Goal: Information Seeking & Learning: Learn about a topic

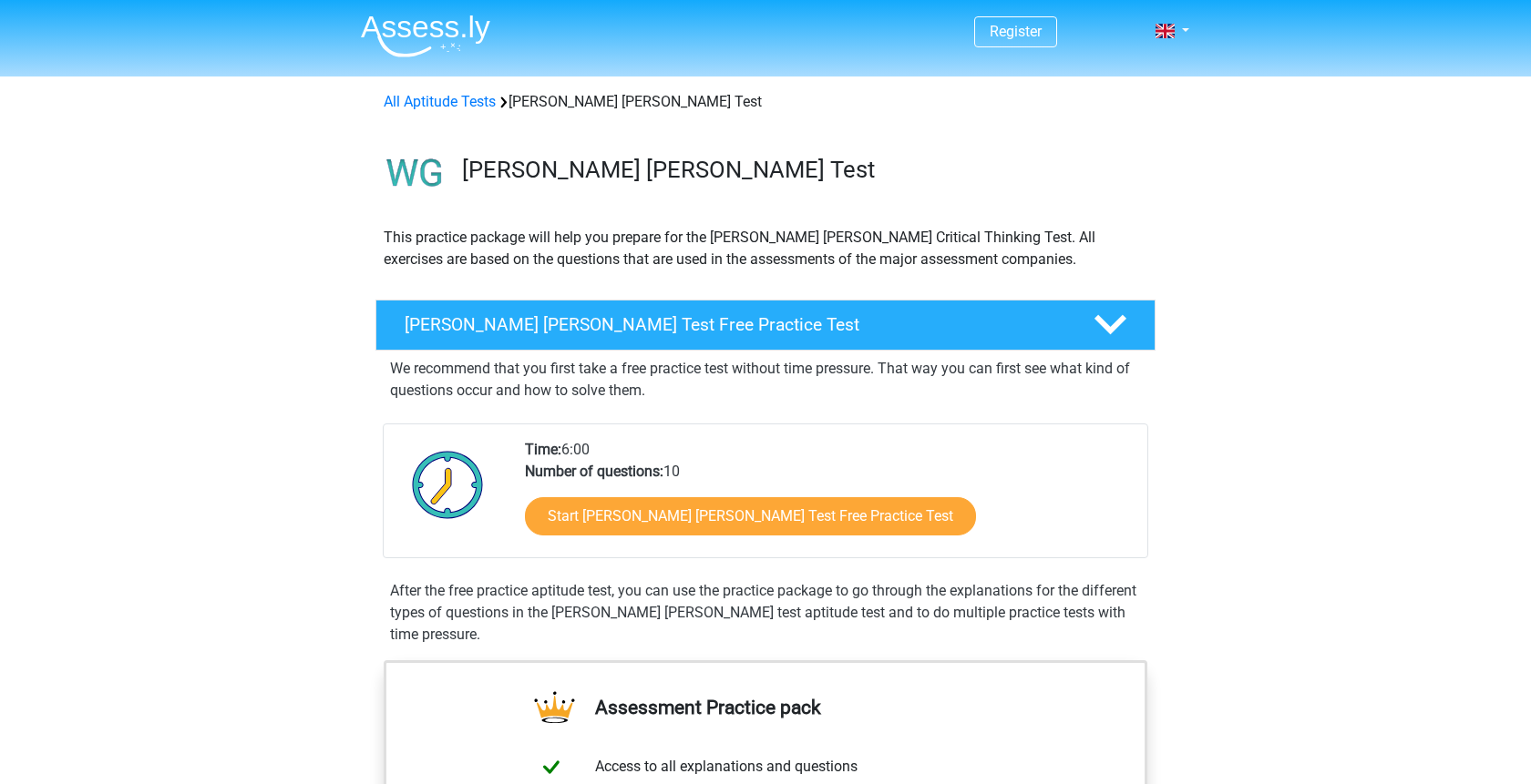
scroll to position [93, 0]
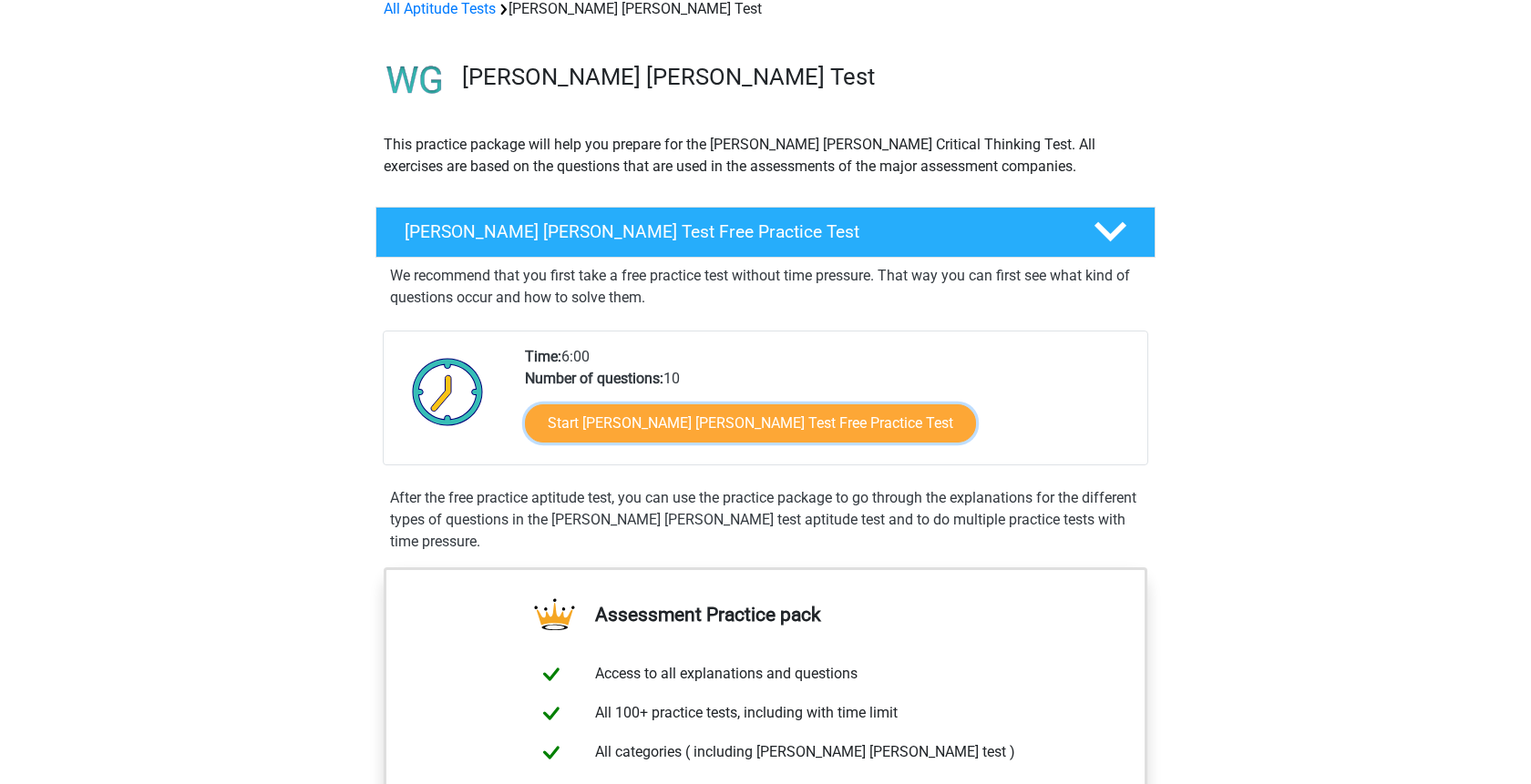
click at [745, 421] on link "Start Watson Glaser Test Free Practice Test" at bounding box center [750, 423] width 451 height 38
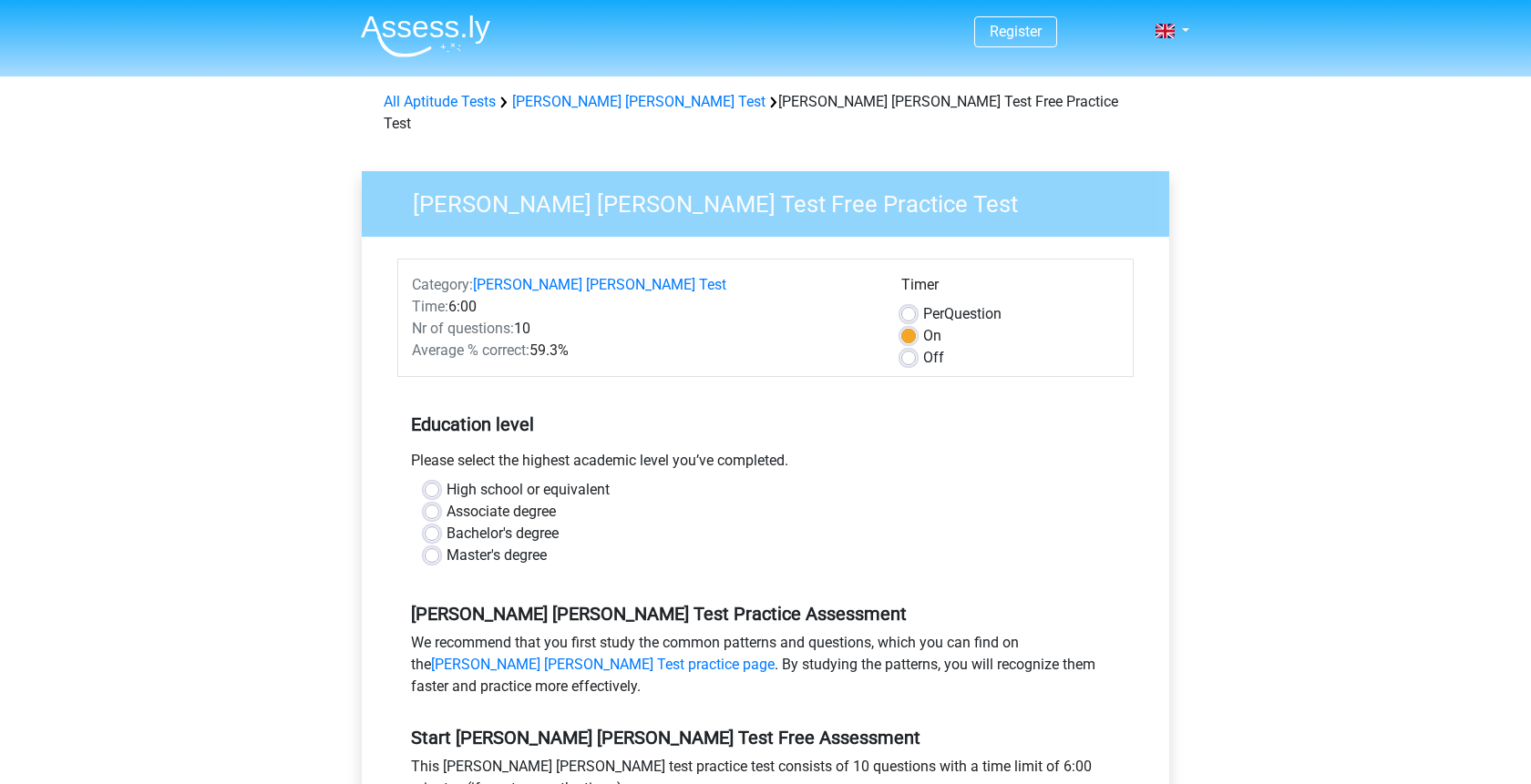
scroll to position [93, 0]
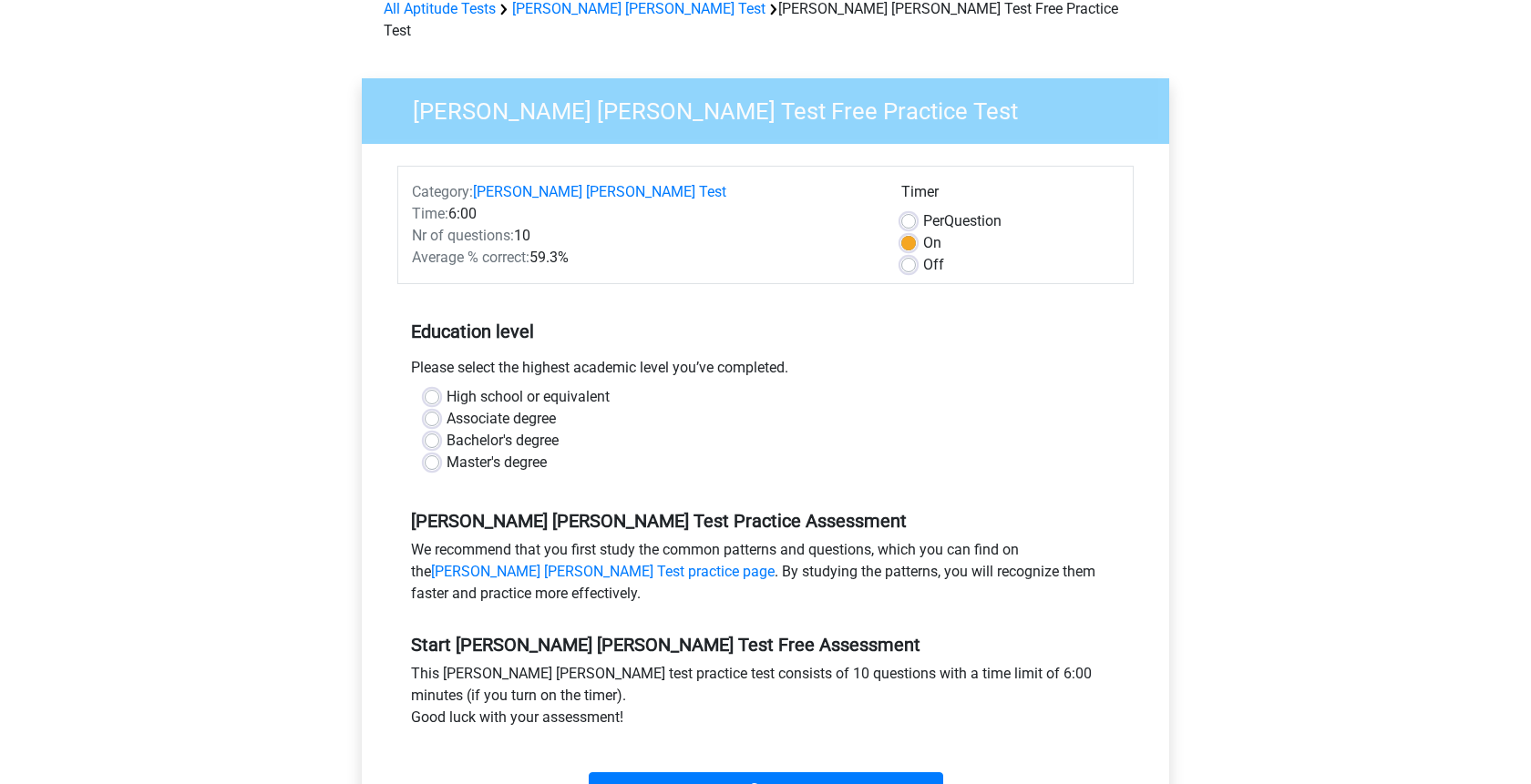
click at [501, 430] on label "Bachelor's degree" at bounding box center [502, 442] width 112 height 22
click at [439, 430] on input "Bachelor's degree" at bounding box center [433, 440] width 15 height 19
radio input "true"
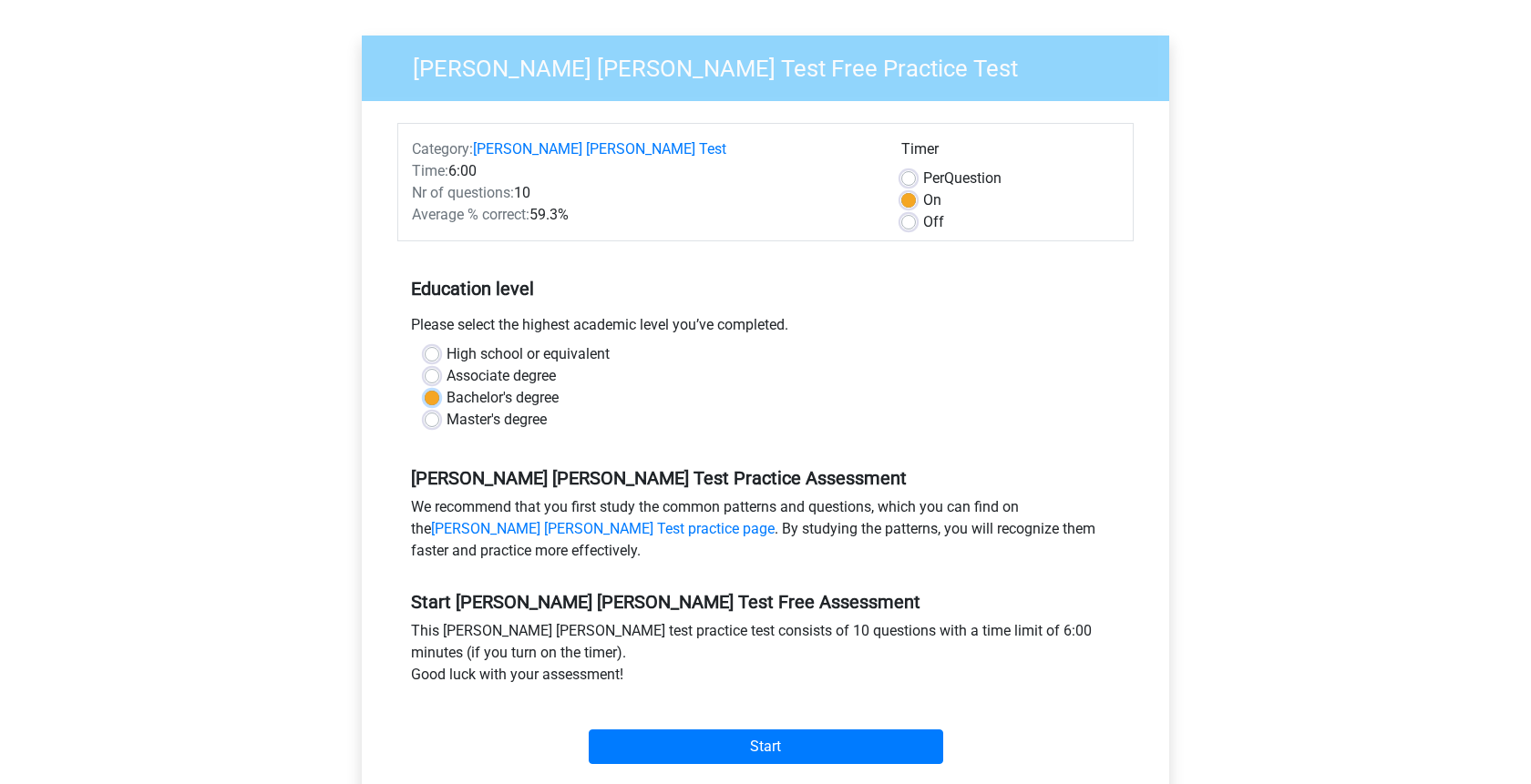
scroll to position [186, 0]
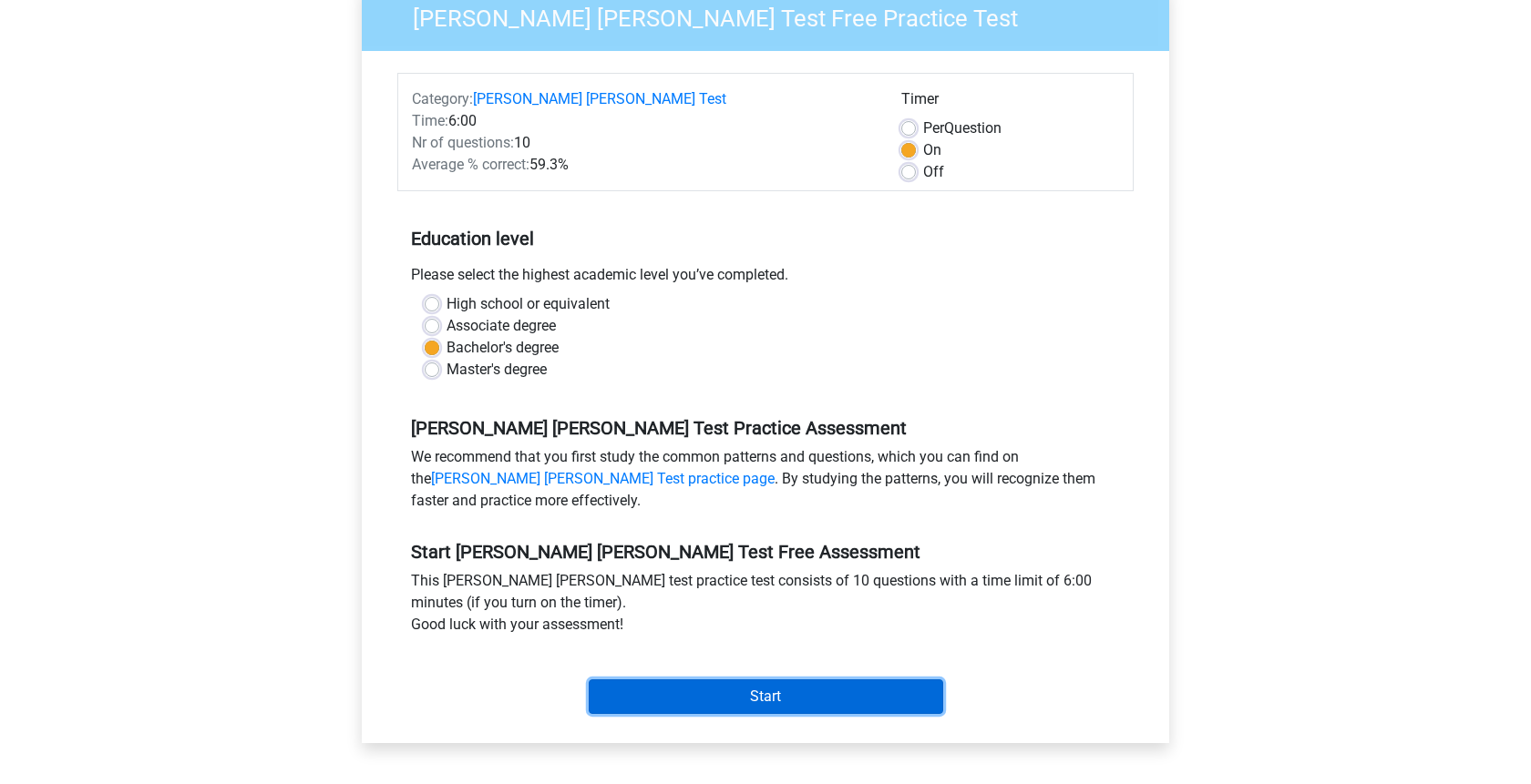
click at [673, 679] on input "Start" at bounding box center [766, 696] width 355 height 34
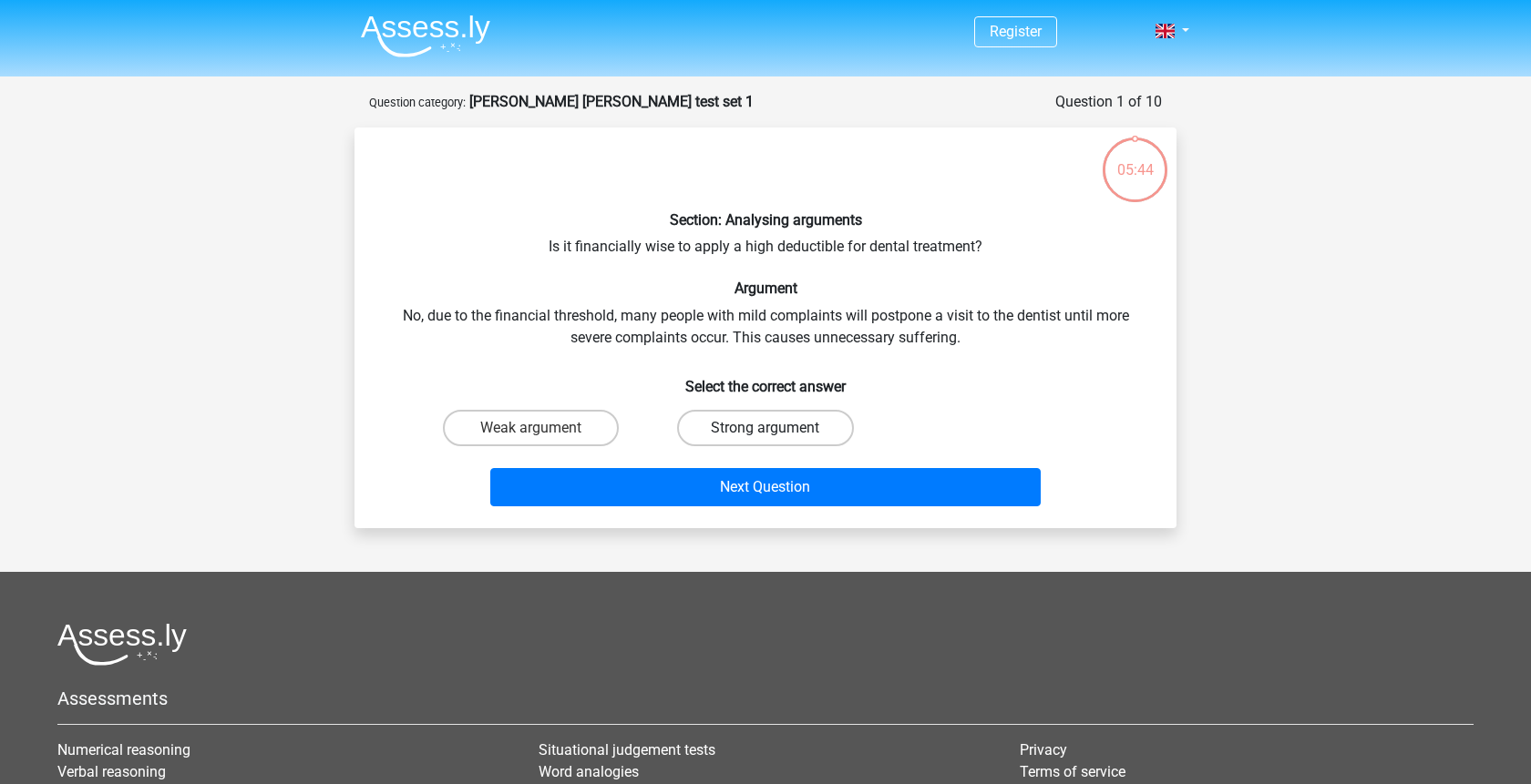
click at [703, 430] on label "Strong argument" at bounding box center [765, 428] width 176 height 36
click at [766, 430] on input "Strong argument" at bounding box center [772, 434] width 12 height 12
radio input "true"
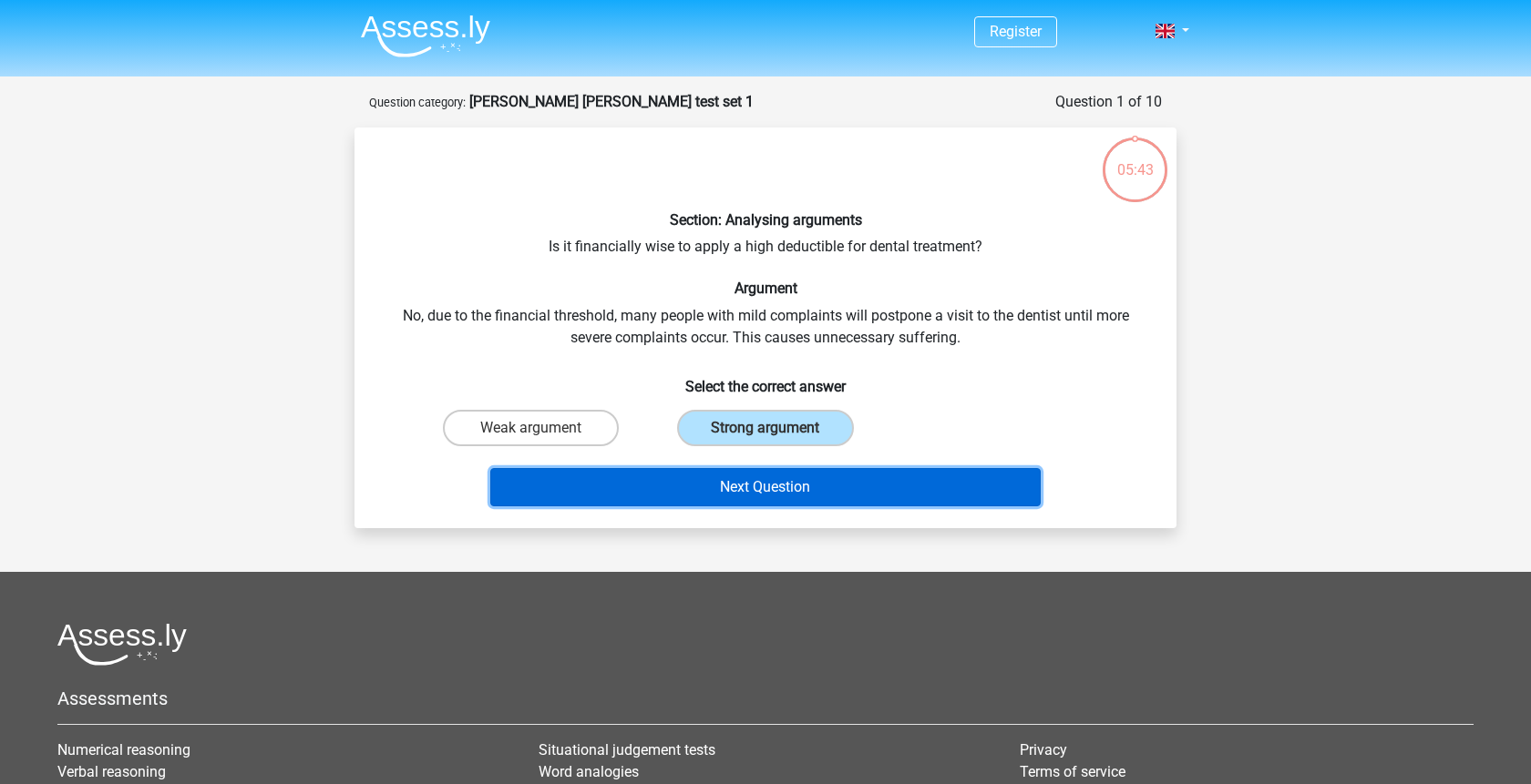
click at [739, 488] on button "Next Question" at bounding box center [765, 487] width 551 height 38
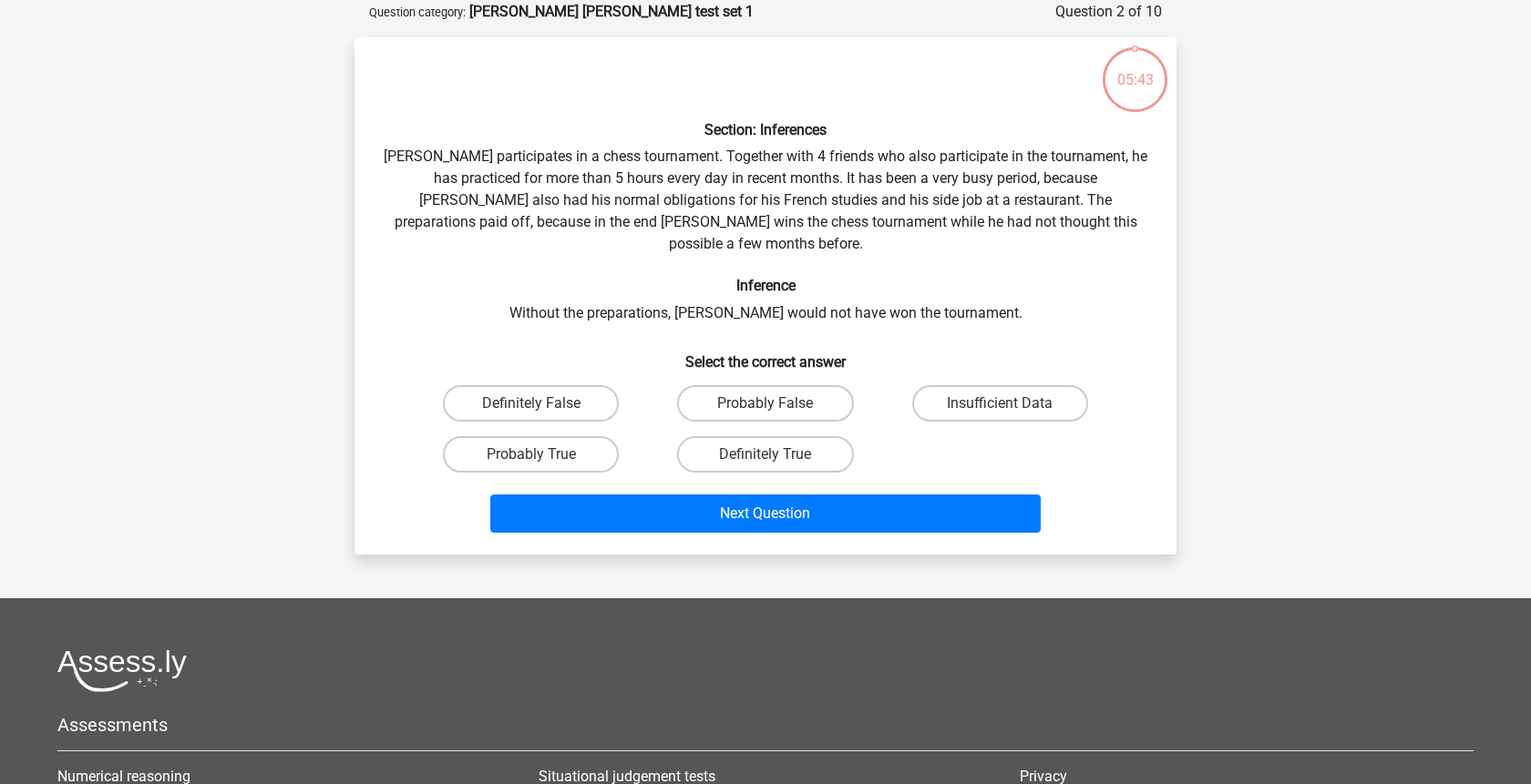
scroll to position [91, 0]
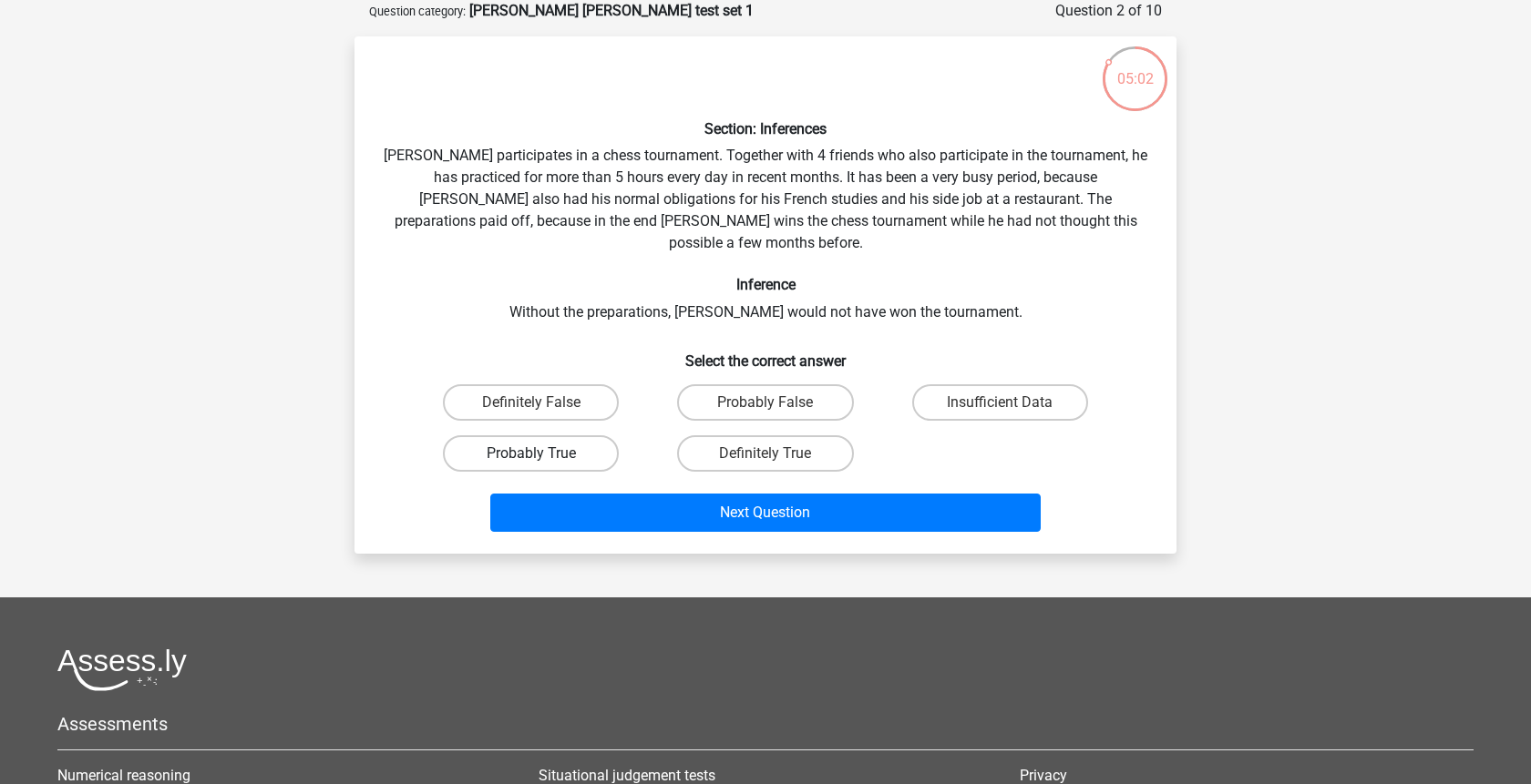
click at [551, 435] on label "Probably True" at bounding box center [531, 453] width 176 height 36
click at [544, 454] on input "Probably True" at bounding box center [537, 459] width 12 height 12
radio input "true"
click at [631, 479] on div "Next Question" at bounding box center [765, 509] width 764 height 60
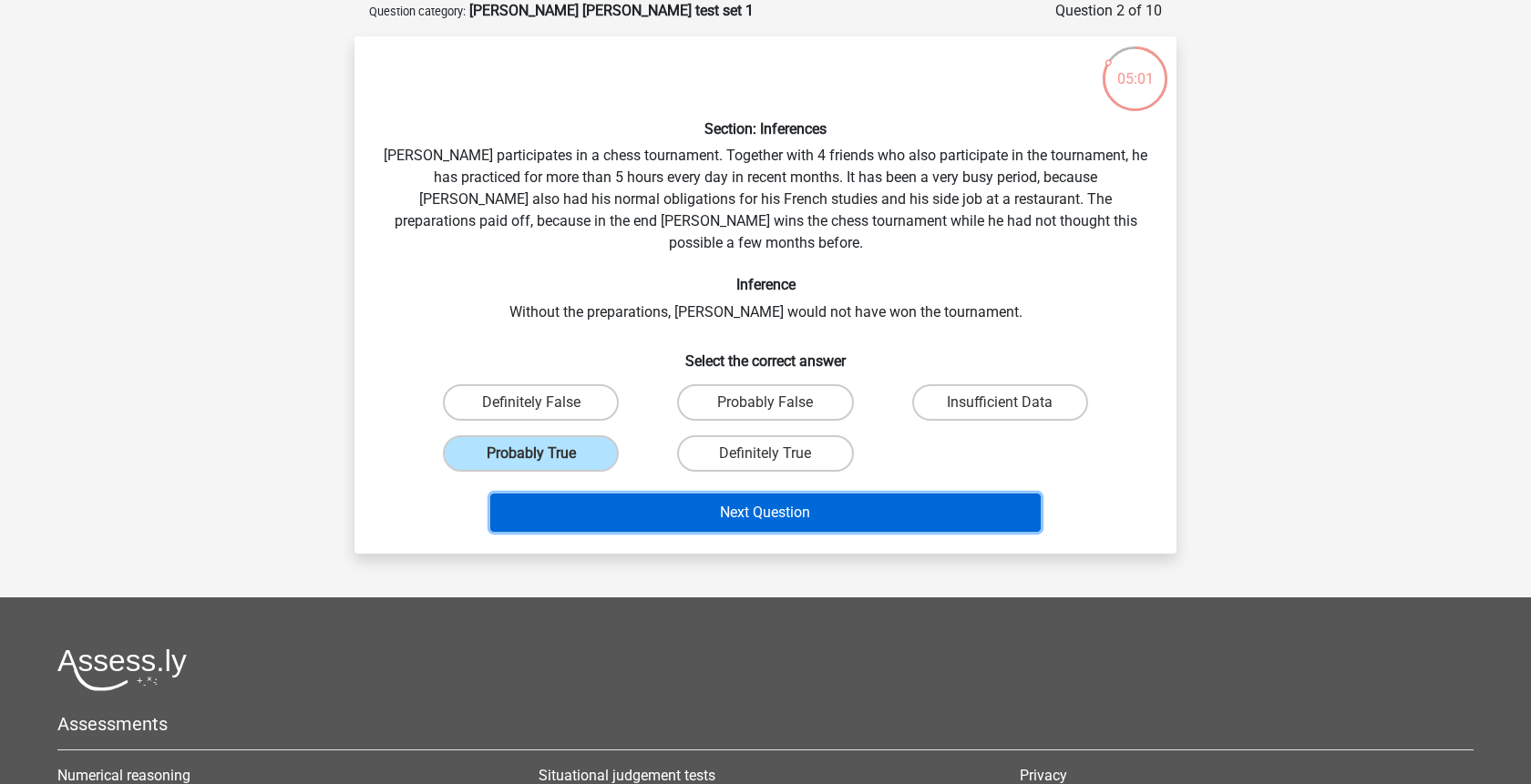
click at [644, 493] on button "Next Question" at bounding box center [765, 512] width 551 height 38
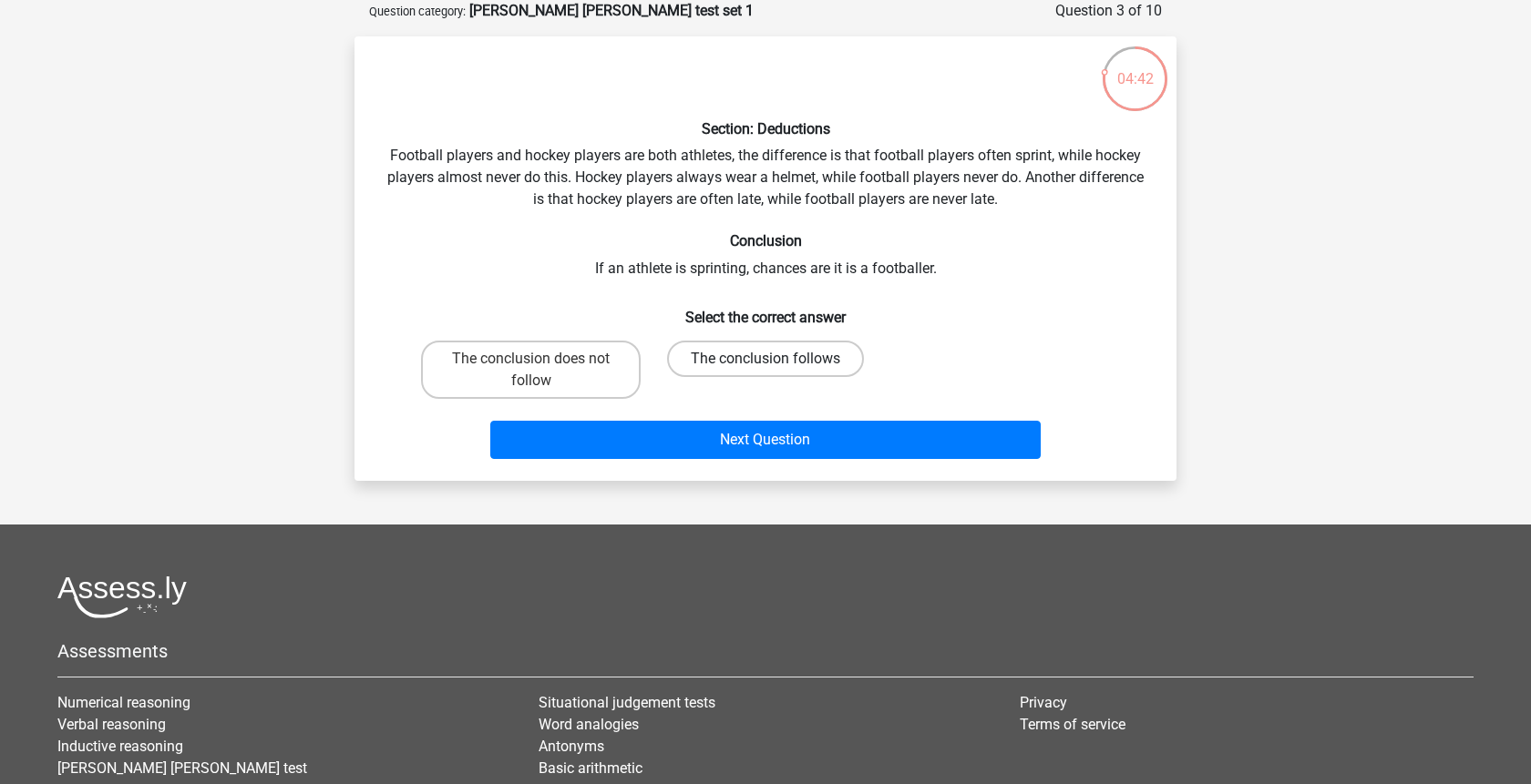
click at [721, 355] on label "The conclusion follows" at bounding box center [765, 358] width 197 height 36
click at [766, 359] on input "The conclusion follows" at bounding box center [772, 365] width 12 height 12
radio input "true"
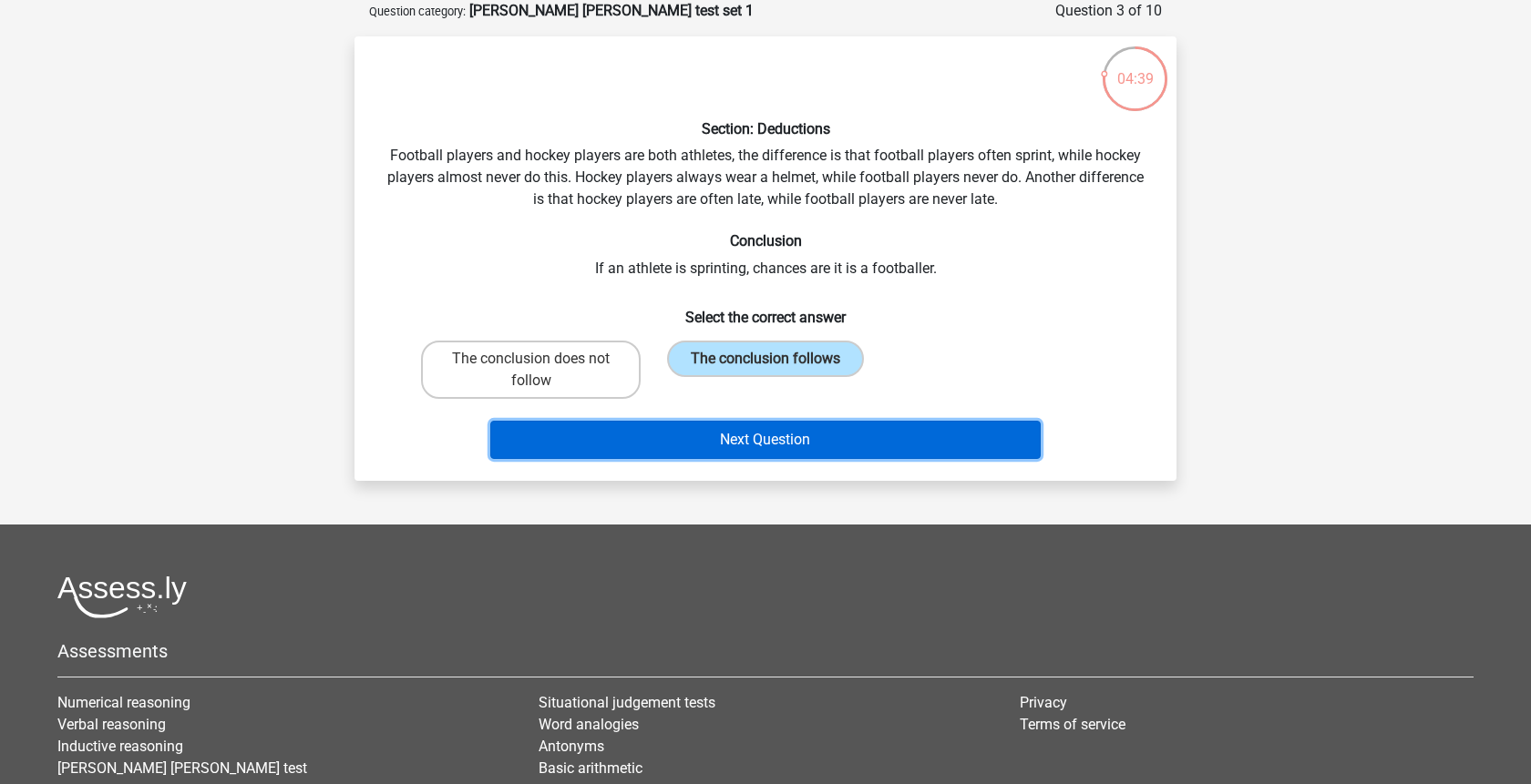
click at [737, 431] on button "Next Question" at bounding box center [765, 440] width 551 height 38
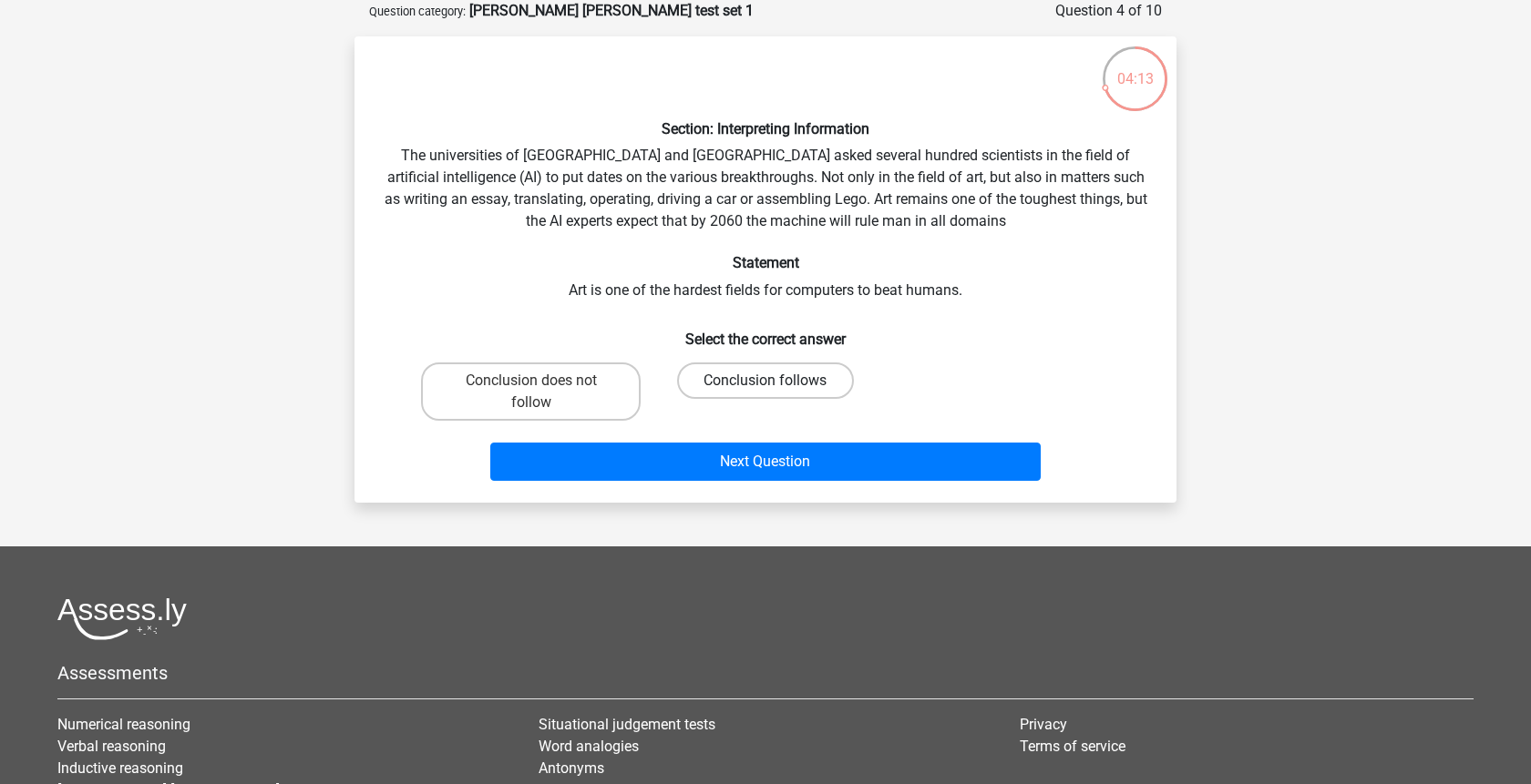
click at [760, 380] on label "Conclusion follows" at bounding box center [765, 380] width 176 height 36
click at [766, 380] on input "Conclusion follows" at bounding box center [772, 386] width 12 height 12
radio input "true"
click at [621, 417] on label "Conclusion does not follow" at bounding box center [531, 392] width 220 height 58
click at [544, 392] on input "Conclusion does not follow" at bounding box center [537, 386] width 12 height 12
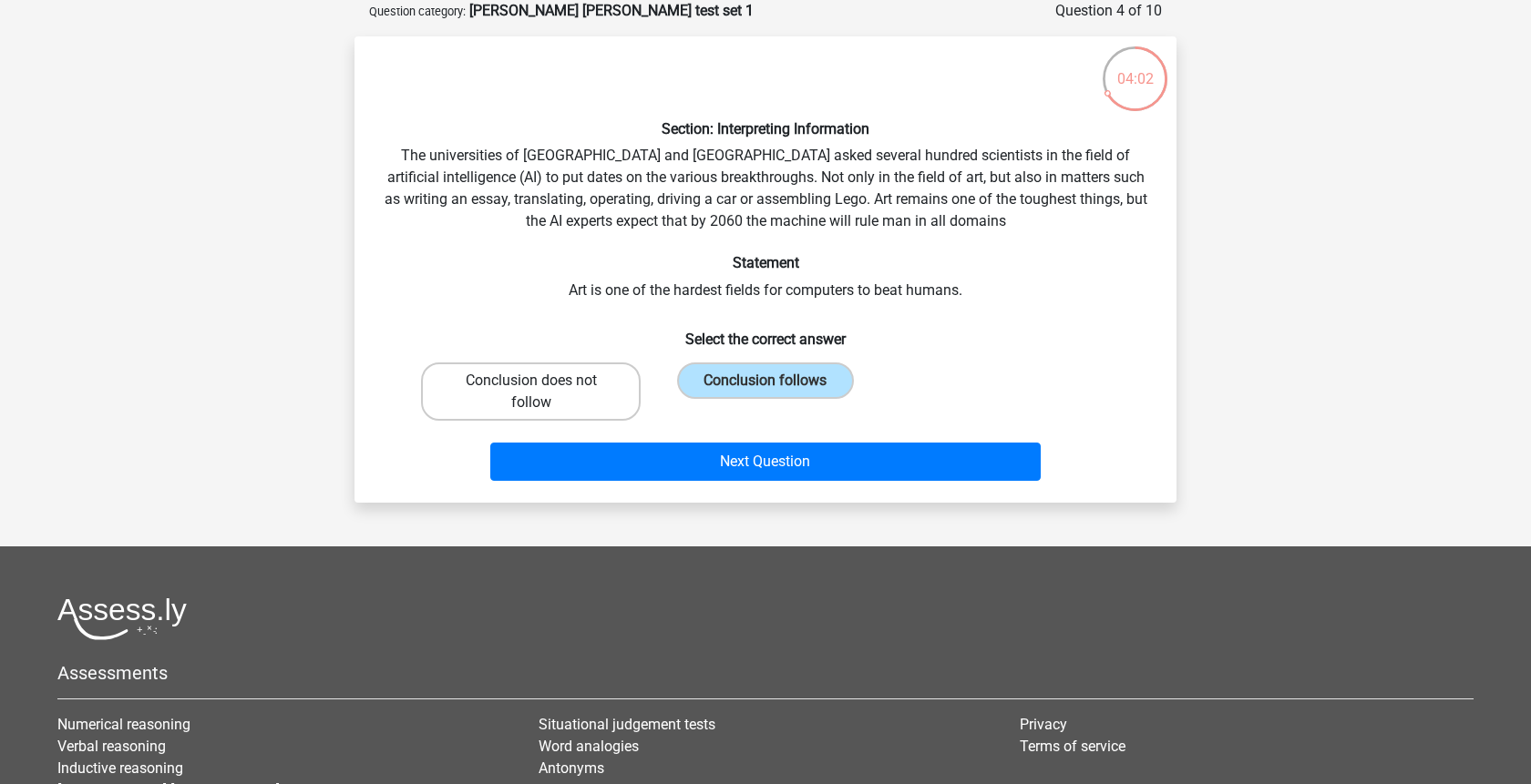
radio input "true"
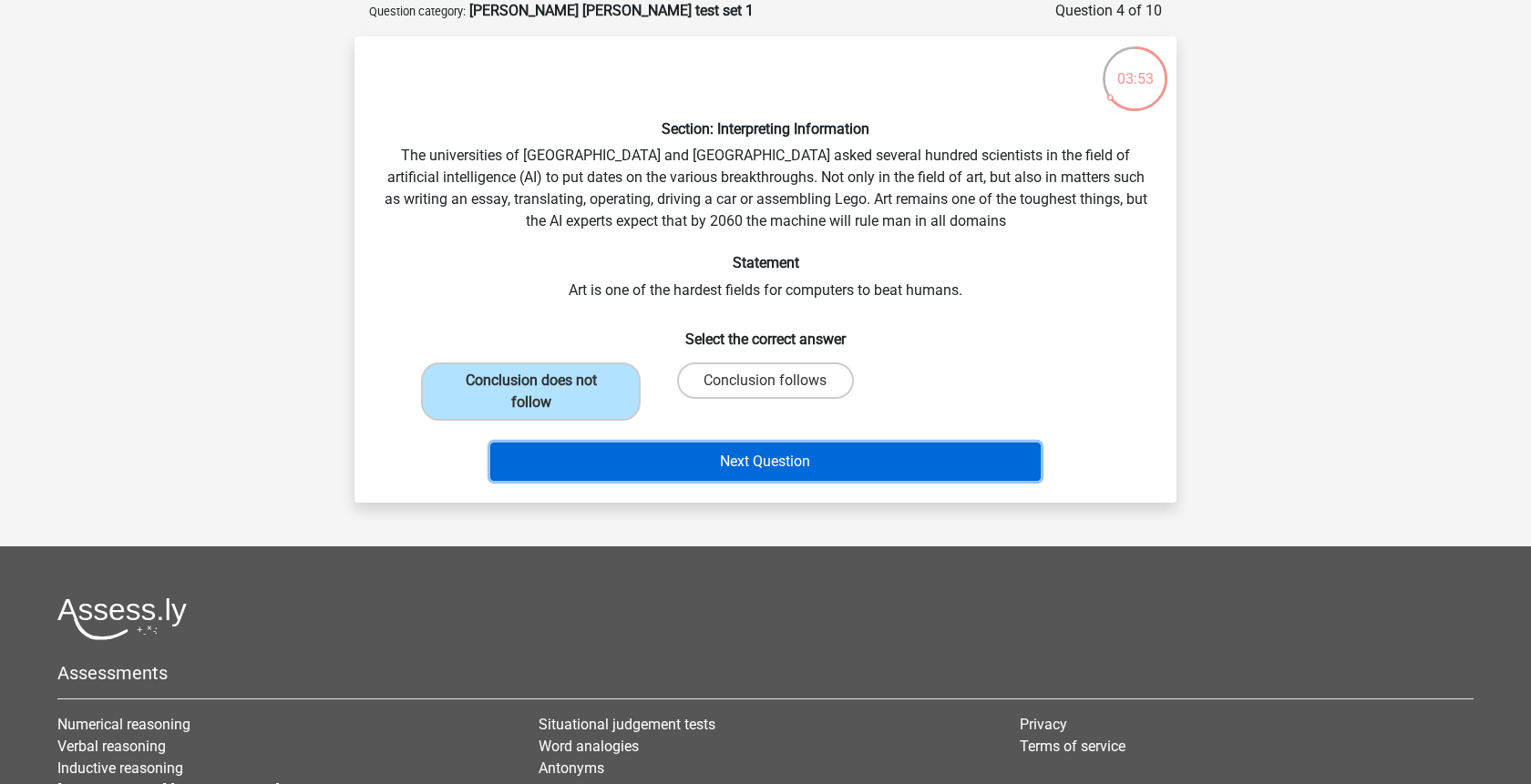
click at [804, 461] on button "Next Question" at bounding box center [765, 461] width 551 height 38
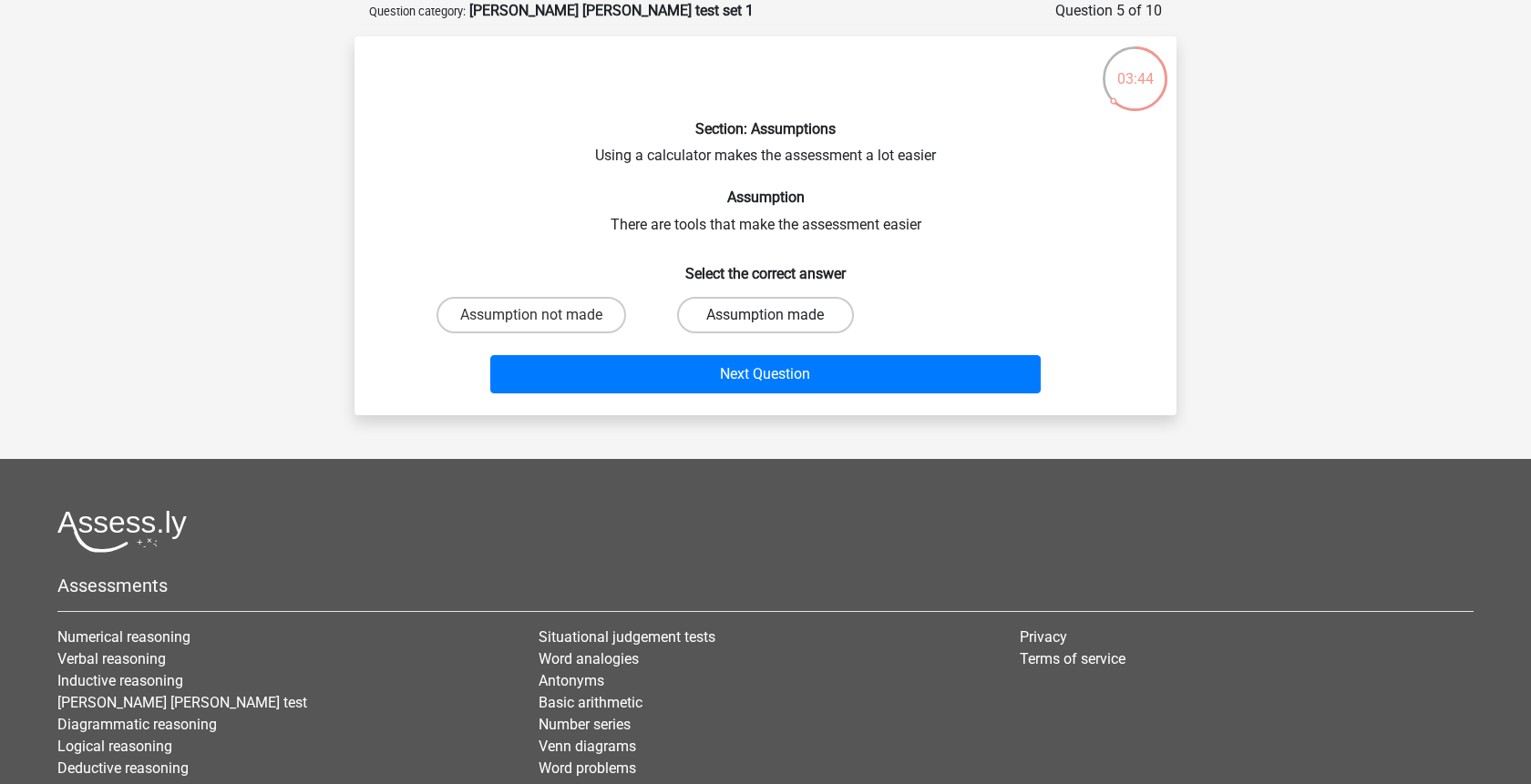
click at [719, 312] on label "Assumption made" at bounding box center [765, 315] width 176 height 36
click at [766, 316] on input "Assumption made" at bounding box center [772, 321] width 12 height 12
radio input "true"
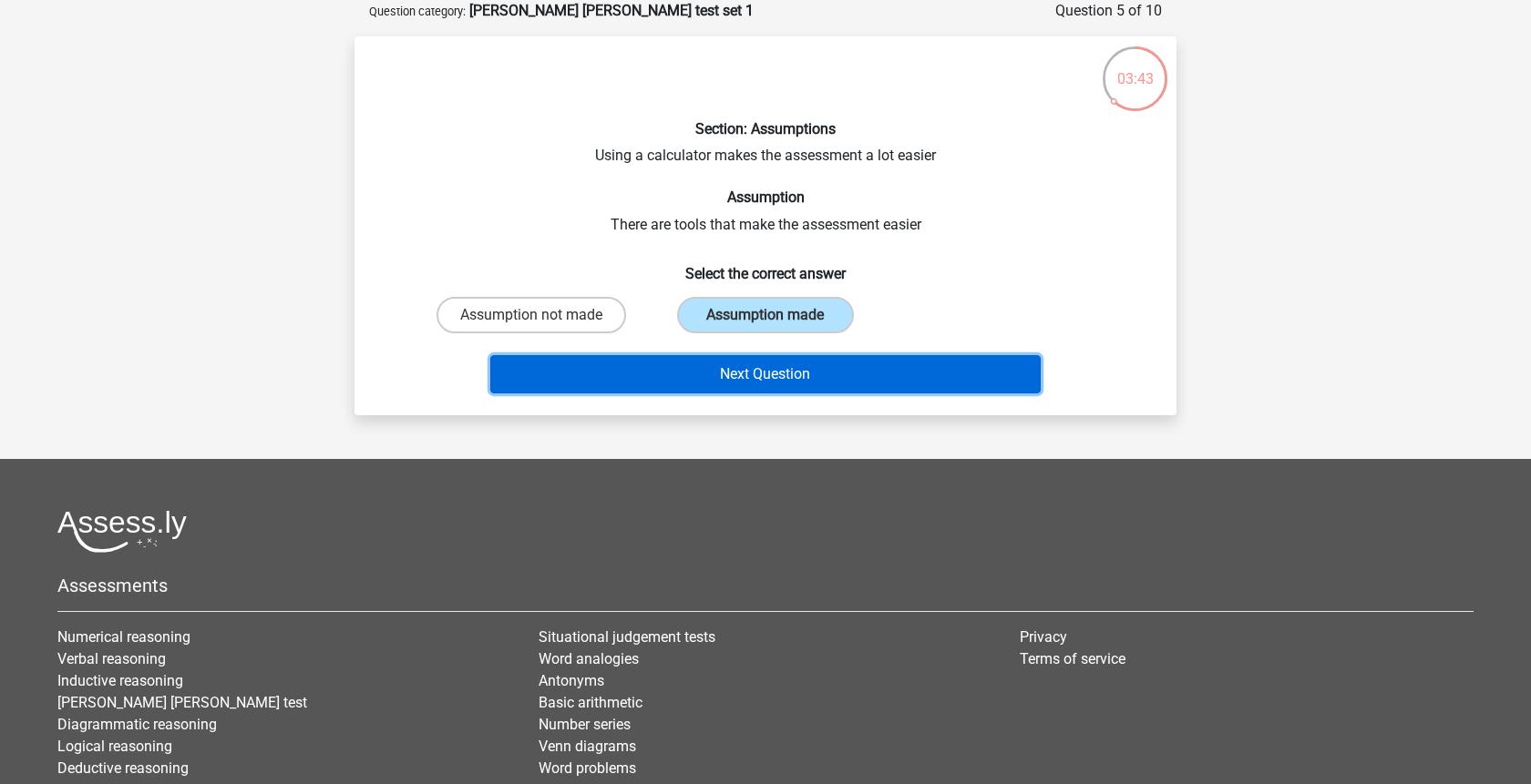
click at [730, 370] on button "Next Question" at bounding box center [765, 374] width 551 height 38
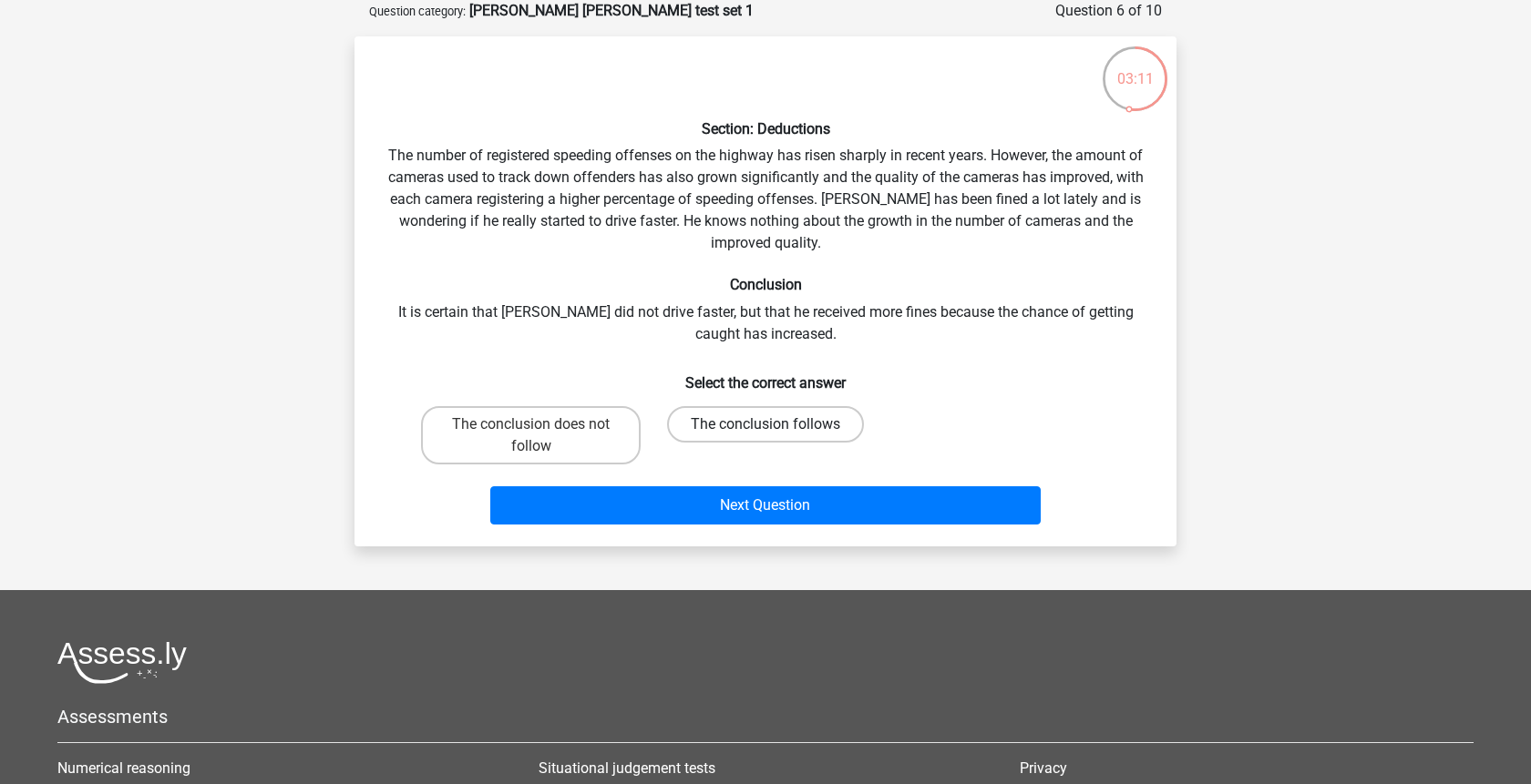
click at [833, 429] on label "The conclusion follows" at bounding box center [765, 424] width 197 height 36
click at [777, 429] on input "The conclusion follows" at bounding box center [772, 430] width 12 height 12
radio input "true"
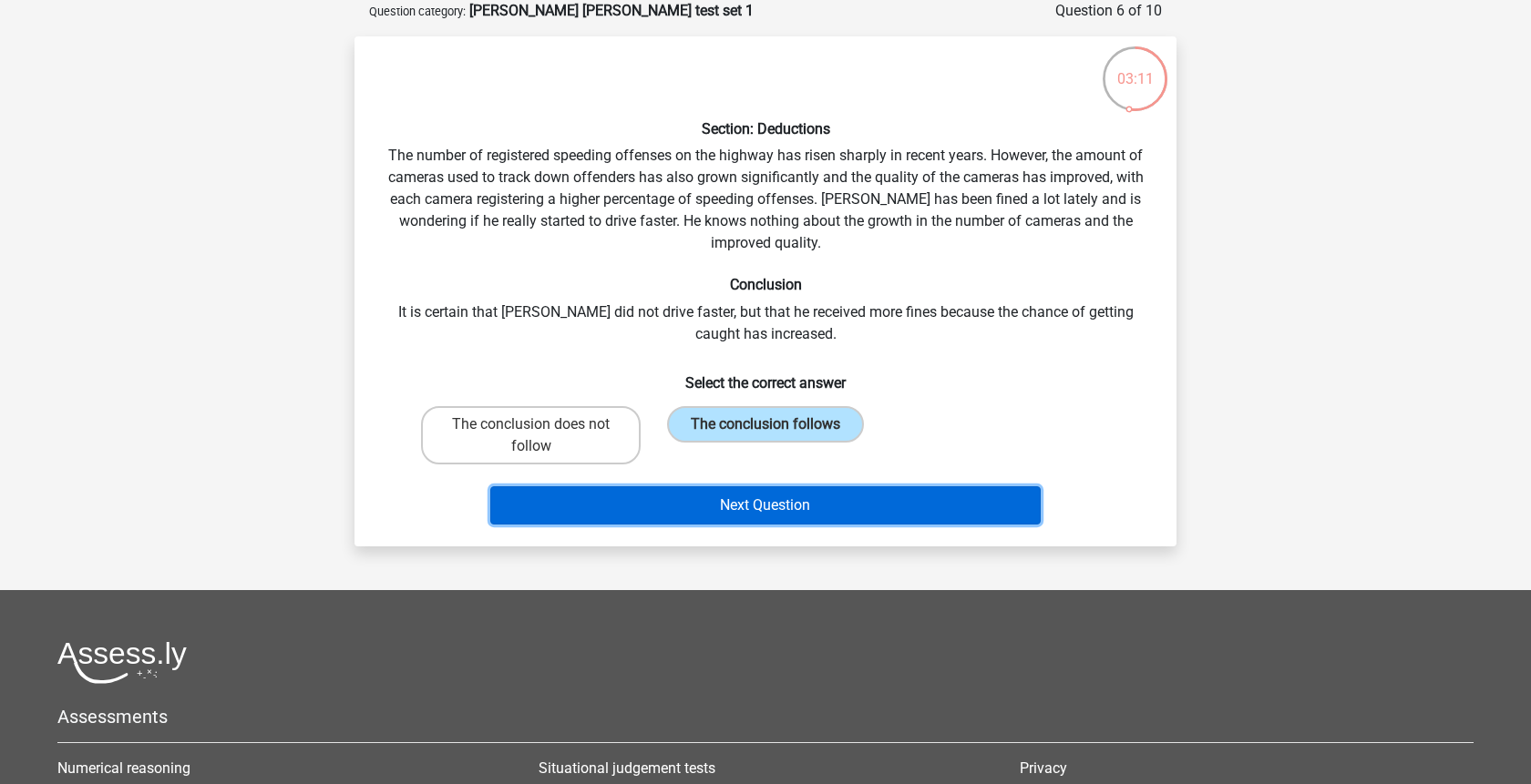
click at [858, 492] on button "Next Question" at bounding box center [765, 505] width 551 height 38
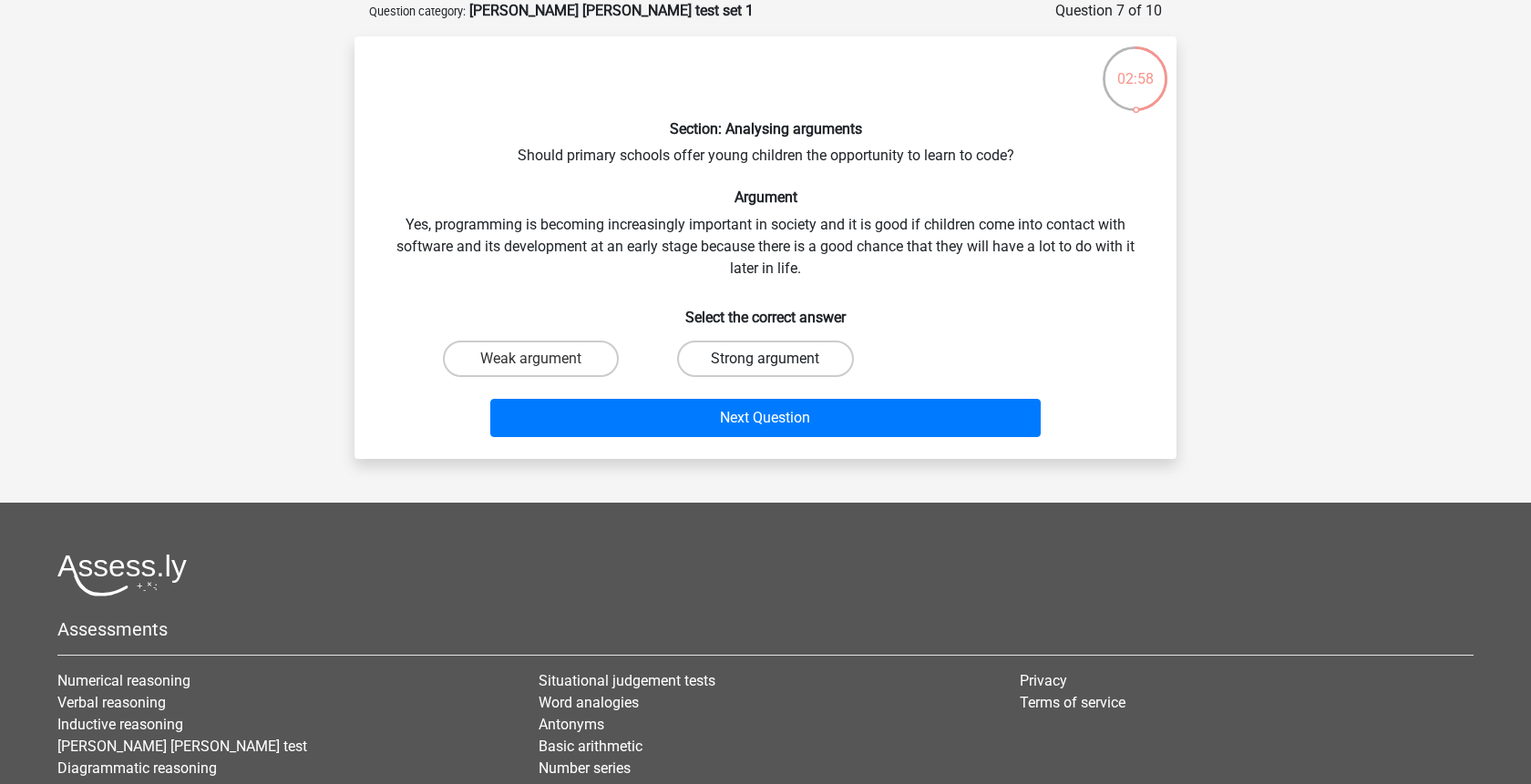
click at [759, 353] on label "Strong argument" at bounding box center [765, 358] width 176 height 36
click at [766, 359] on input "Strong argument" at bounding box center [772, 365] width 12 height 12
radio input "true"
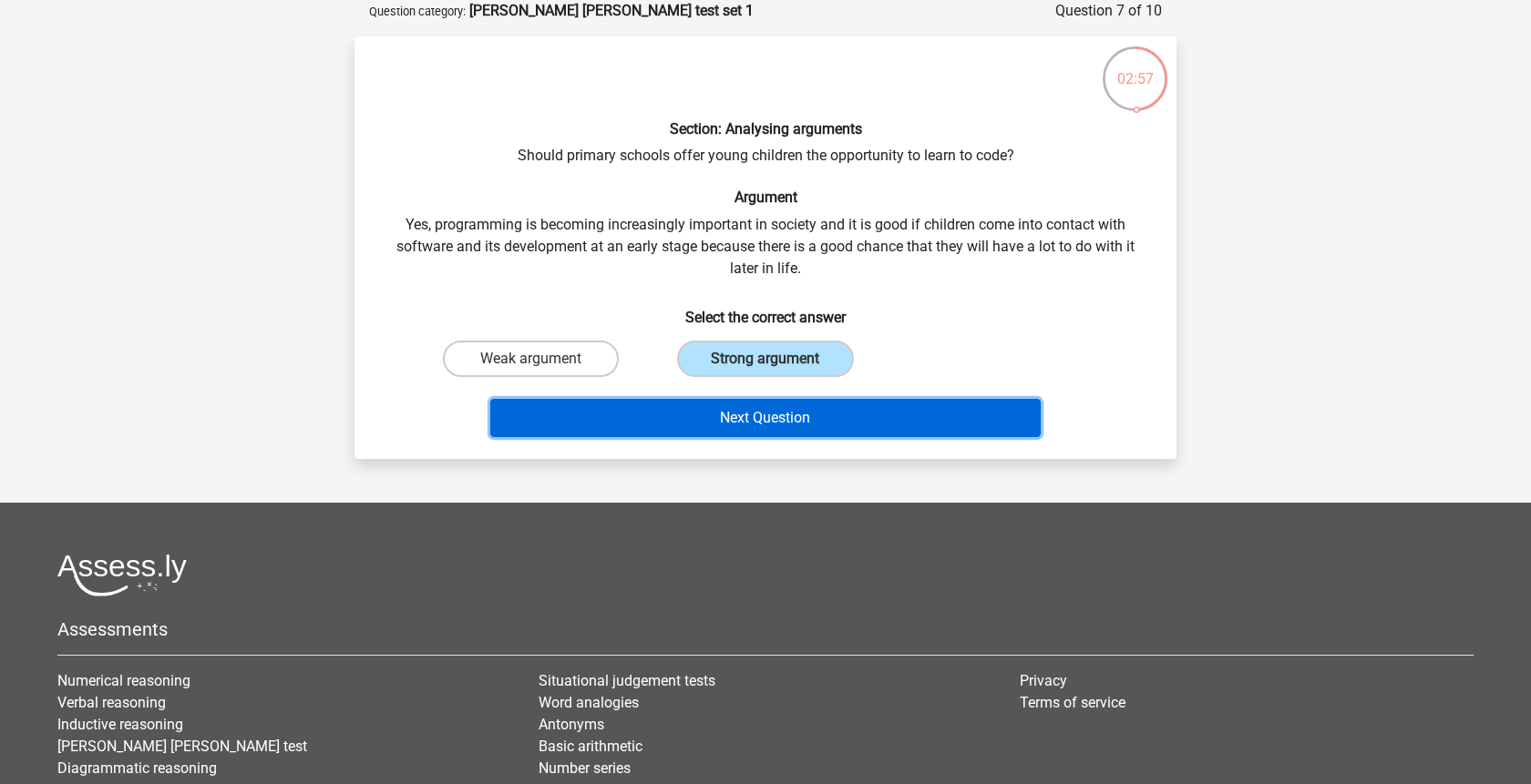
click at [784, 426] on button "Next Question" at bounding box center [765, 417] width 551 height 38
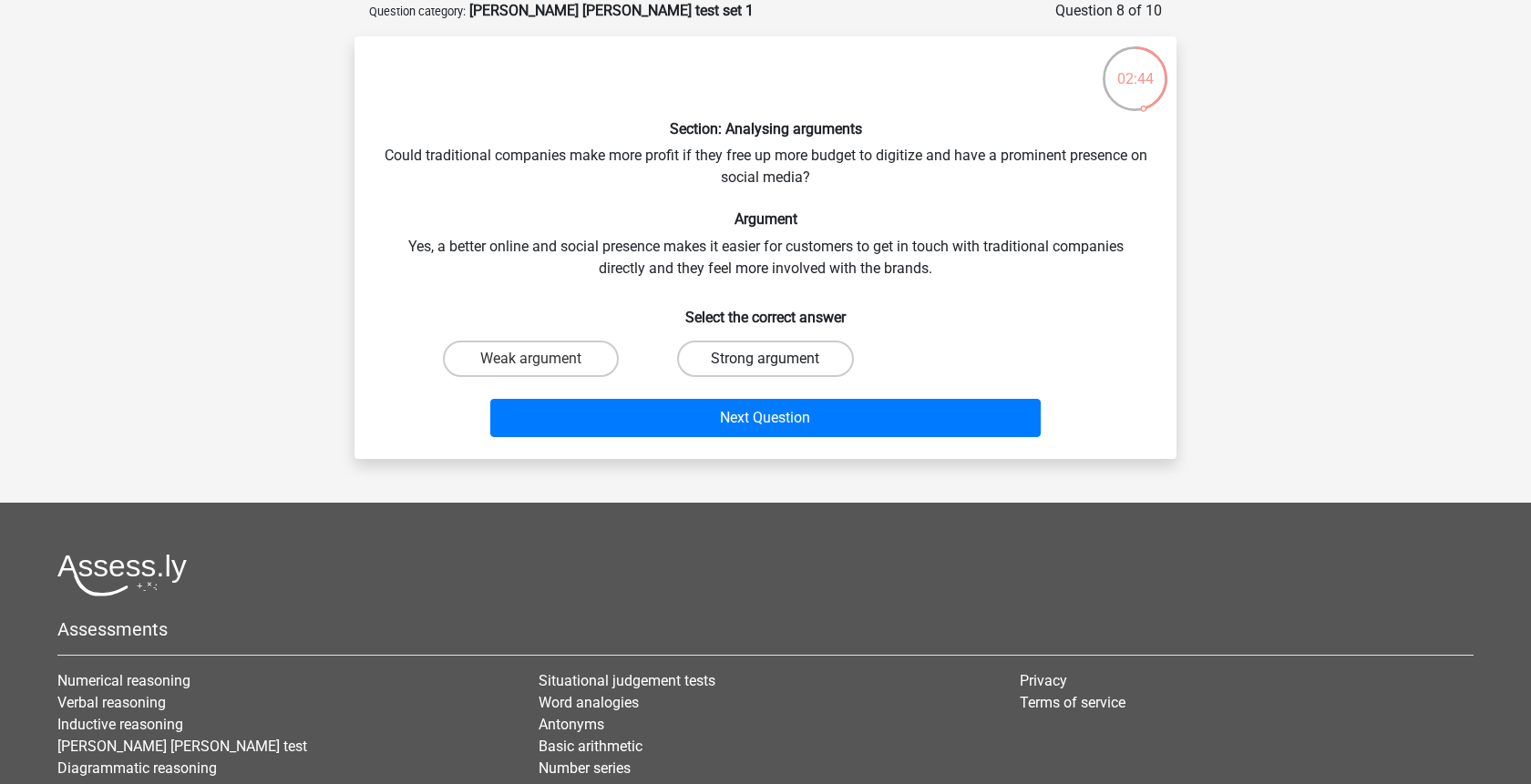
click at [738, 358] on label "Strong argument" at bounding box center [765, 358] width 176 height 36
click at [766, 359] on input "Strong argument" at bounding box center [772, 365] width 12 height 12
radio input "true"
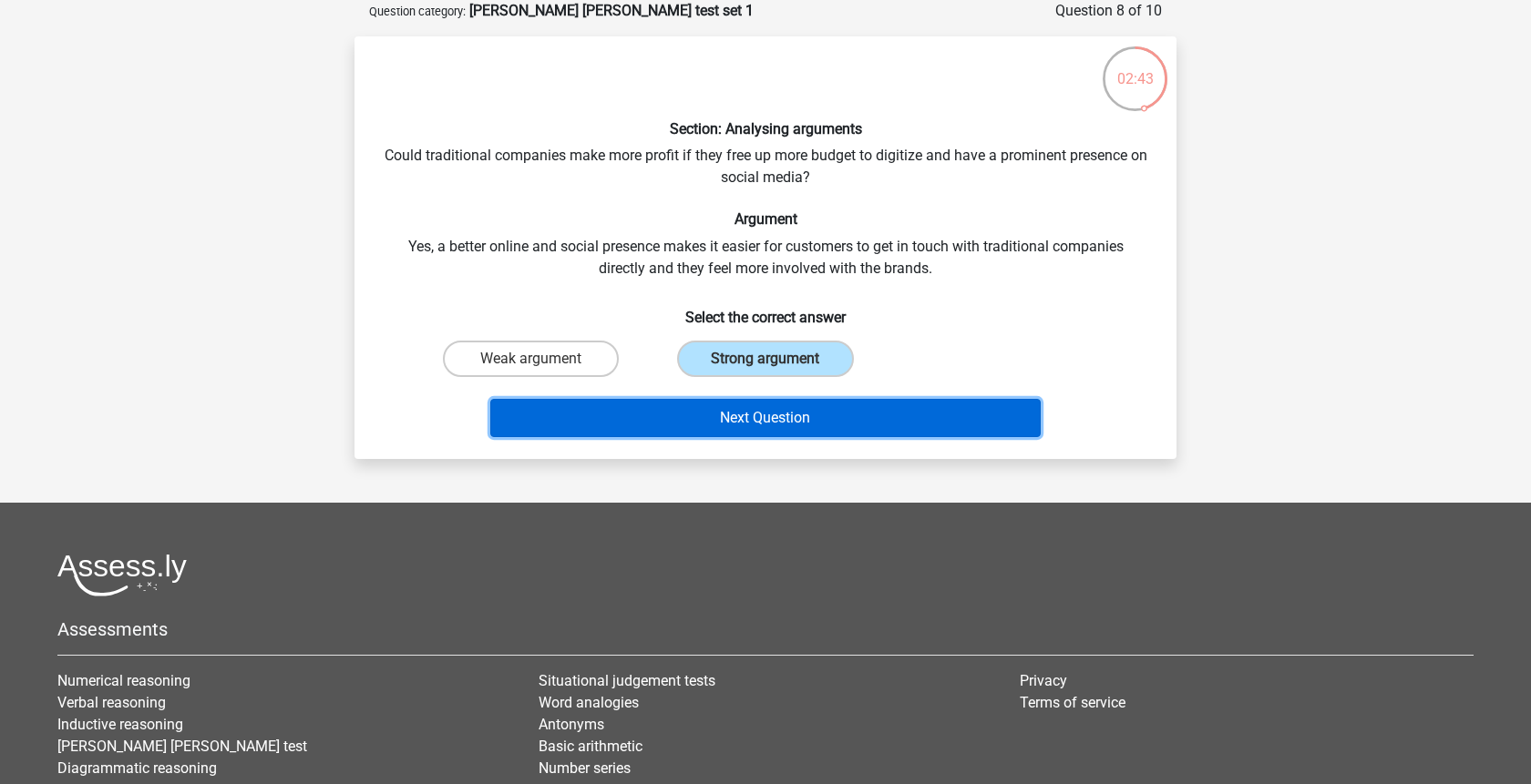
click at [772, 406] on button "Next Question" at bounding box center [765, 417] width 551 height 38
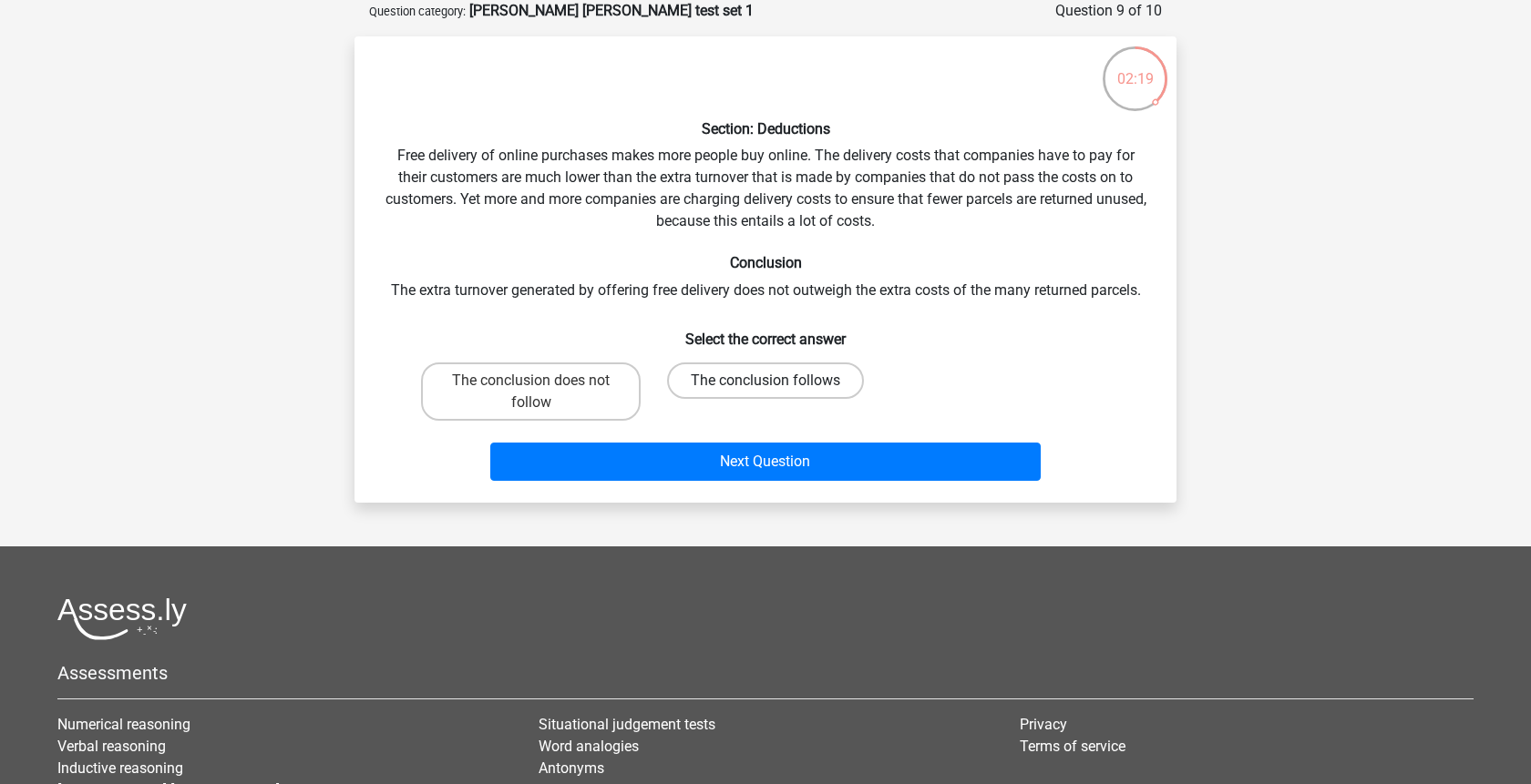
click at [759, 380] on label "The conclusion follows" at bounding box center [765, 380] width 197 height 36
click at [766, 380] on input "The conclusion follows" at bounding box center [772, 386] width 12 height 12
radio input "true"
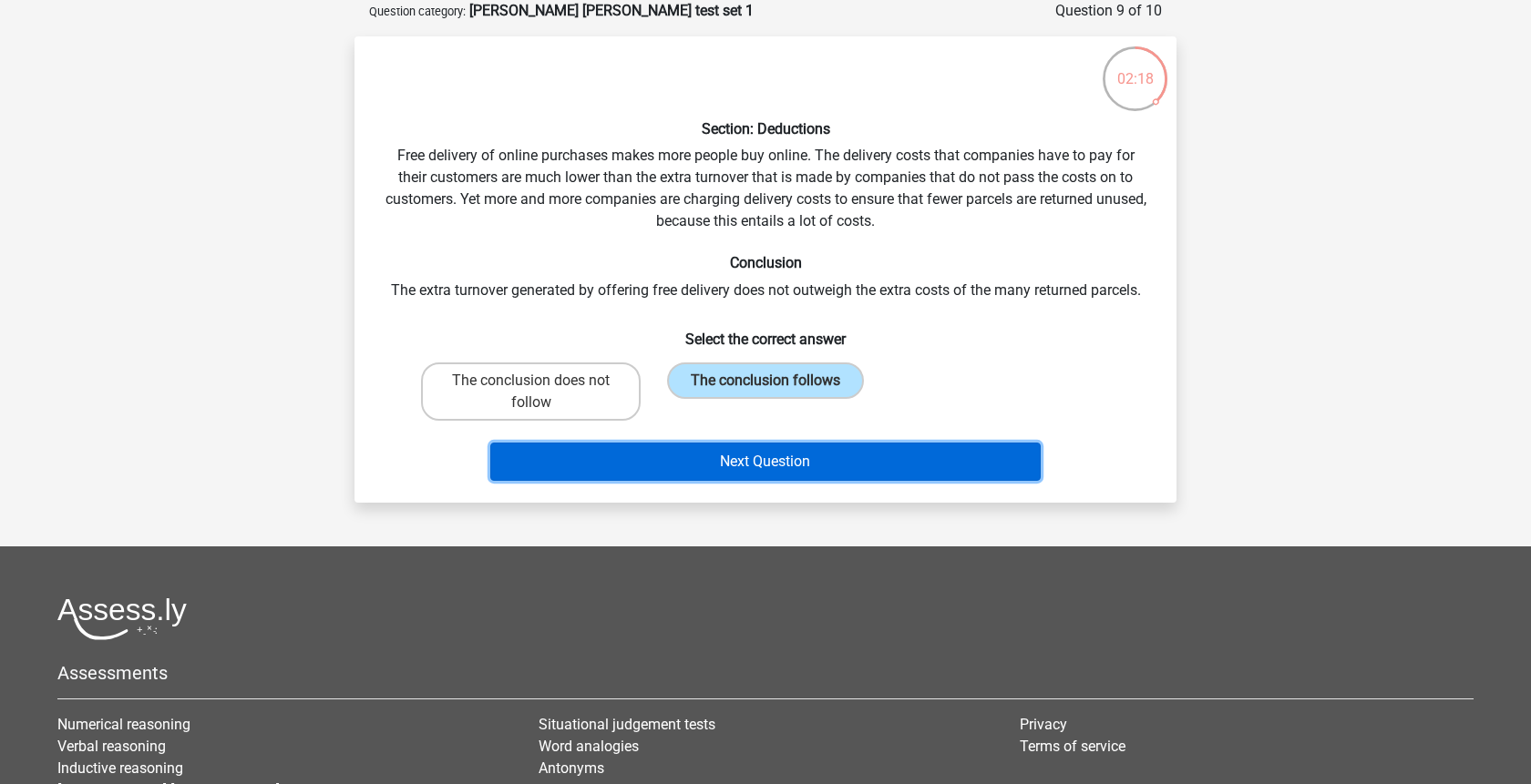
click at [786, 452] on button "Next Question" at bounding box center [765, 461] width 551 height 38
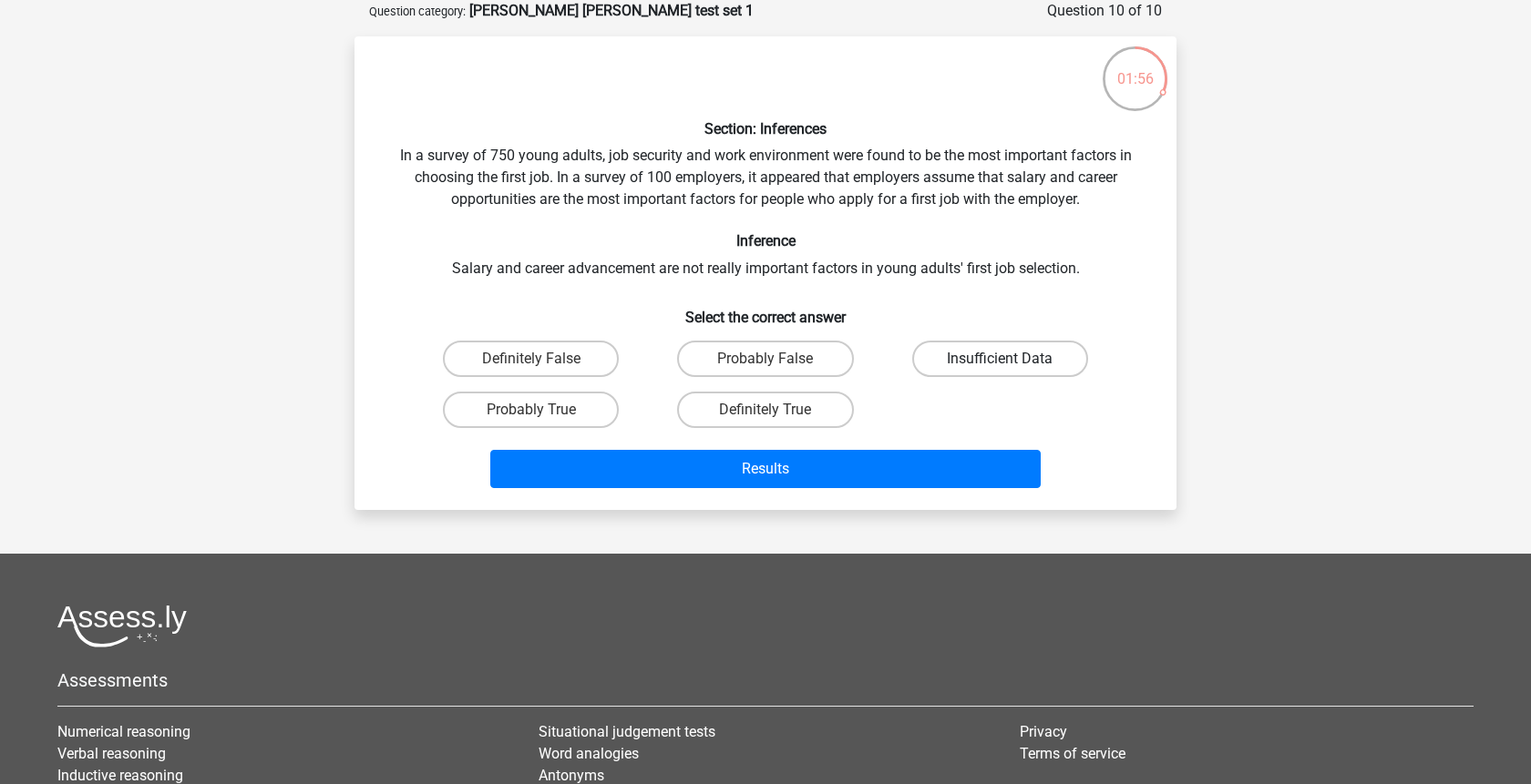
click at [1023, 352] on label "Insufficient Data" at bounding box center [1000, 358] width 176 height 36
click at [1011, 359] on input "Insufficient Data" at bounding box center [1006, 365] width 12 height 12
radio input "true"
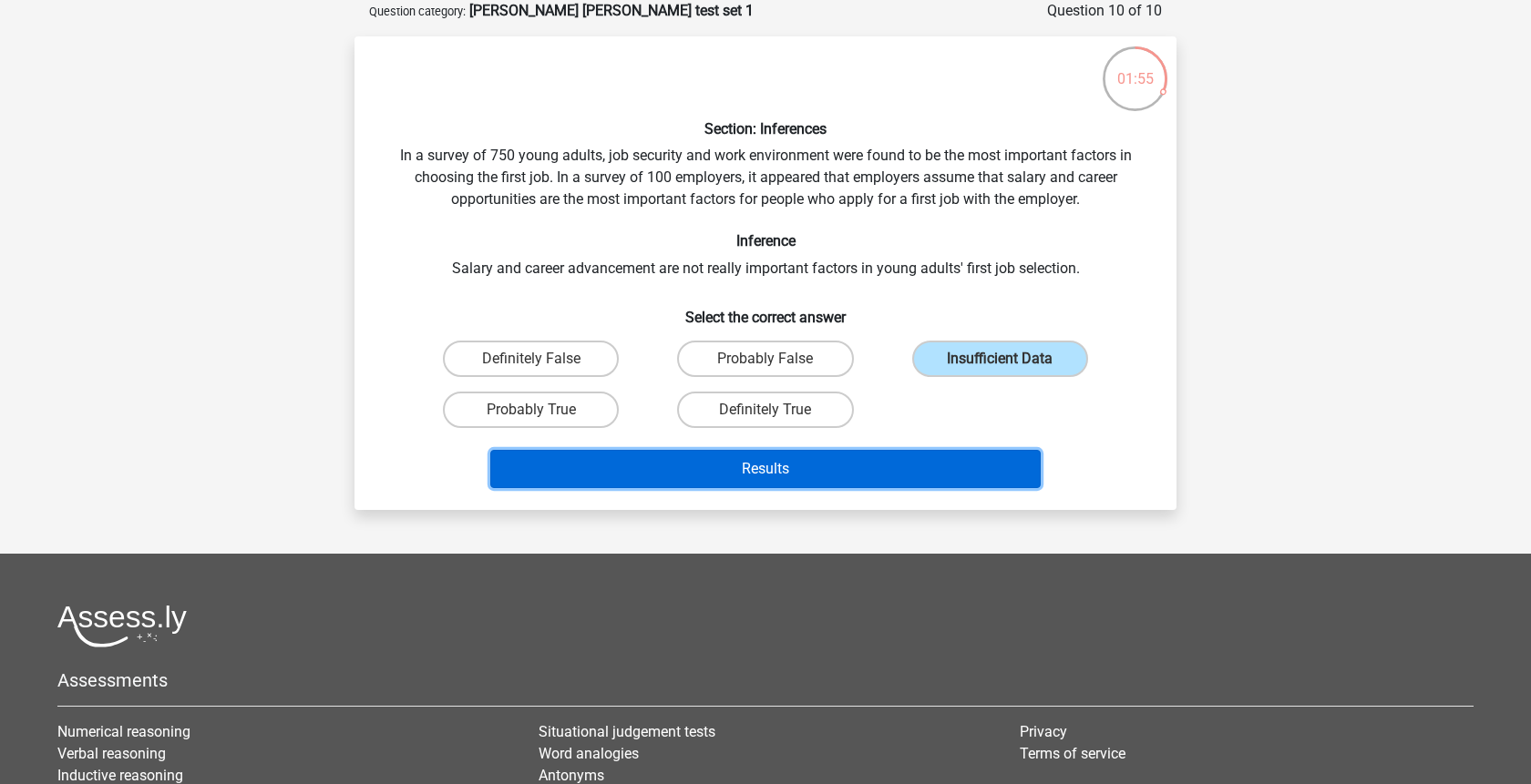
click at [993, 465] on button "Results" at bounding box center [765, 468] width 551 height 38
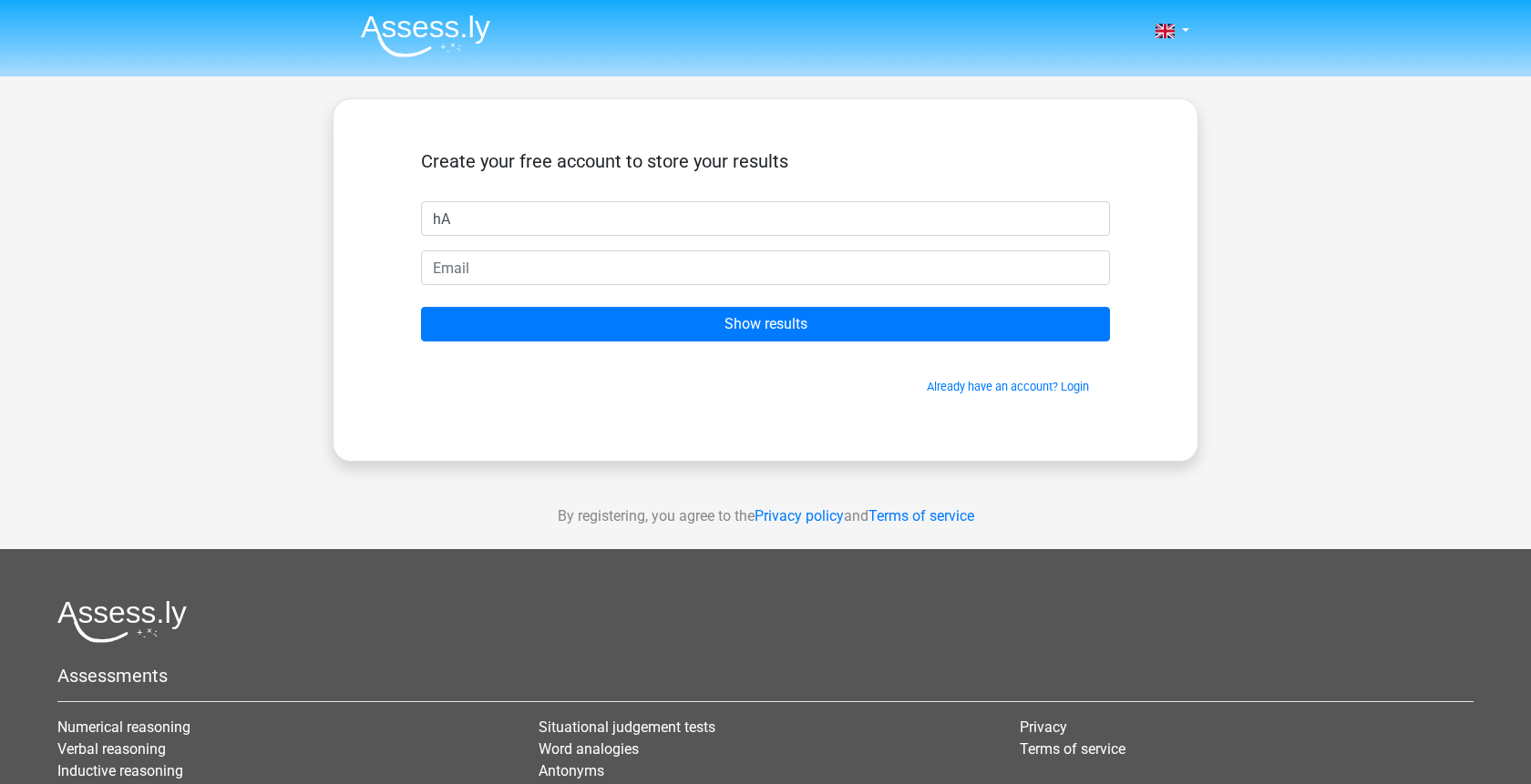
type input "h"
type input "Hanaé"
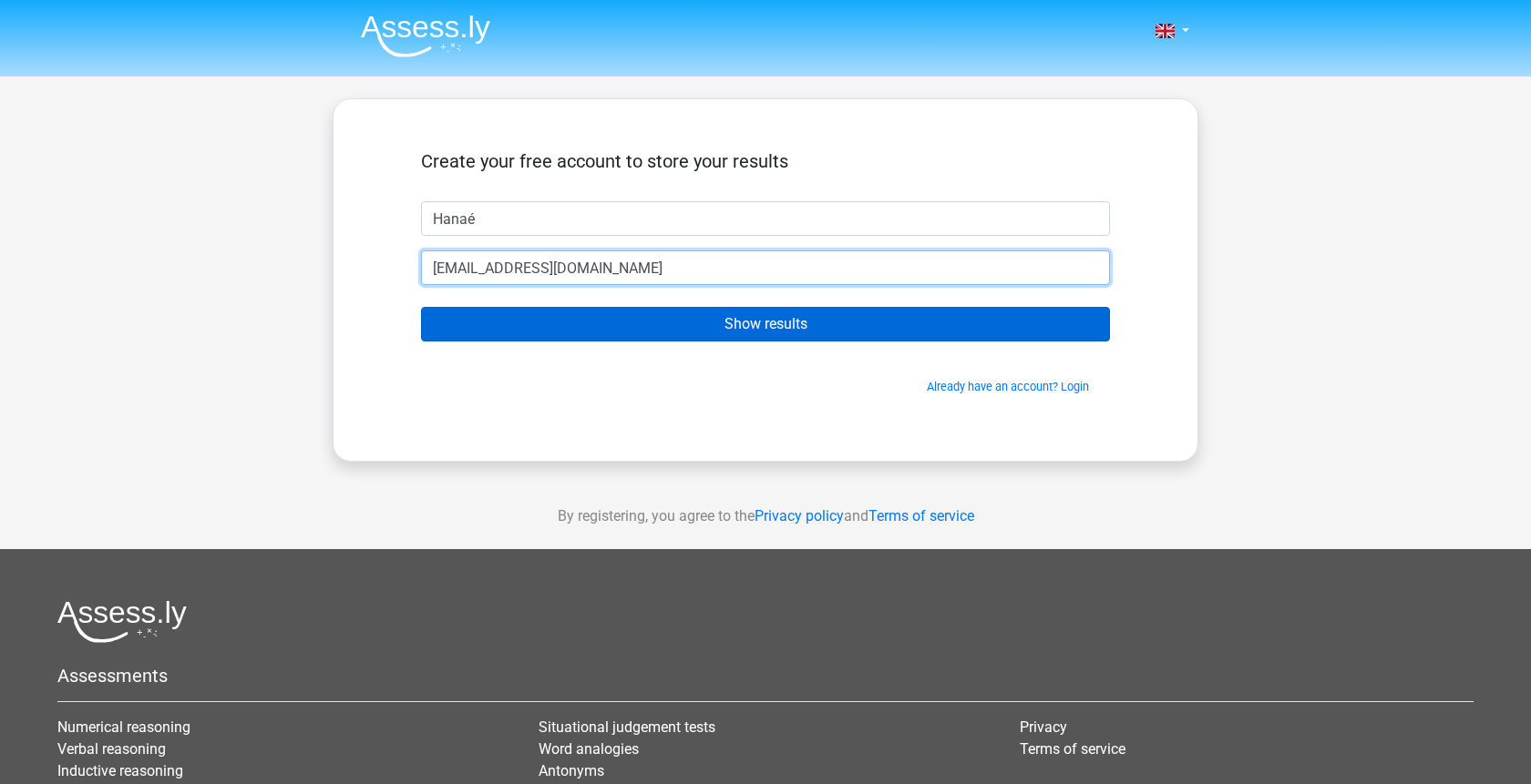
type input "hanaedufau310@gmail.com"
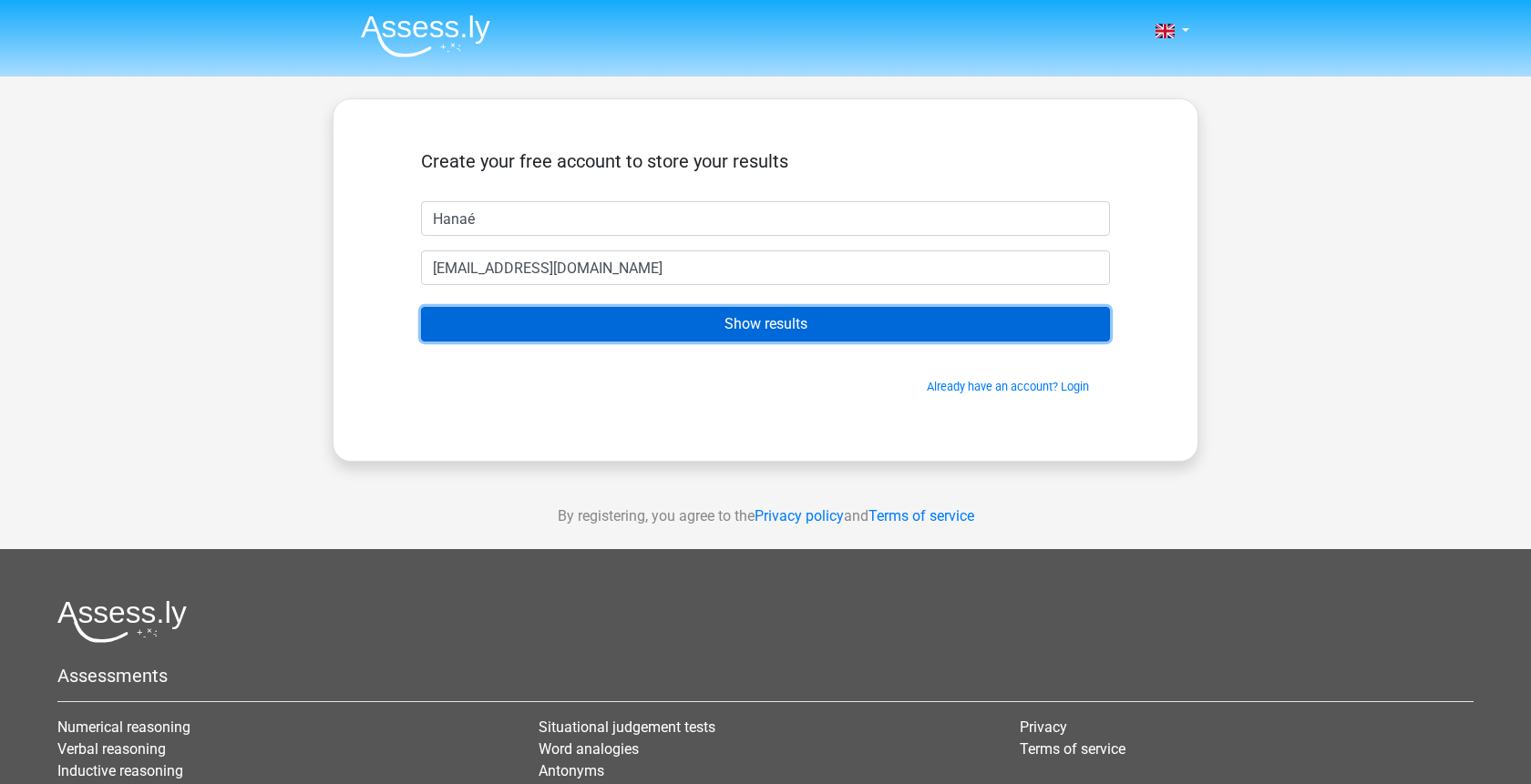
click at [728, 329] on input "Show results" at bounding box center [766, 324] width 689 height 34
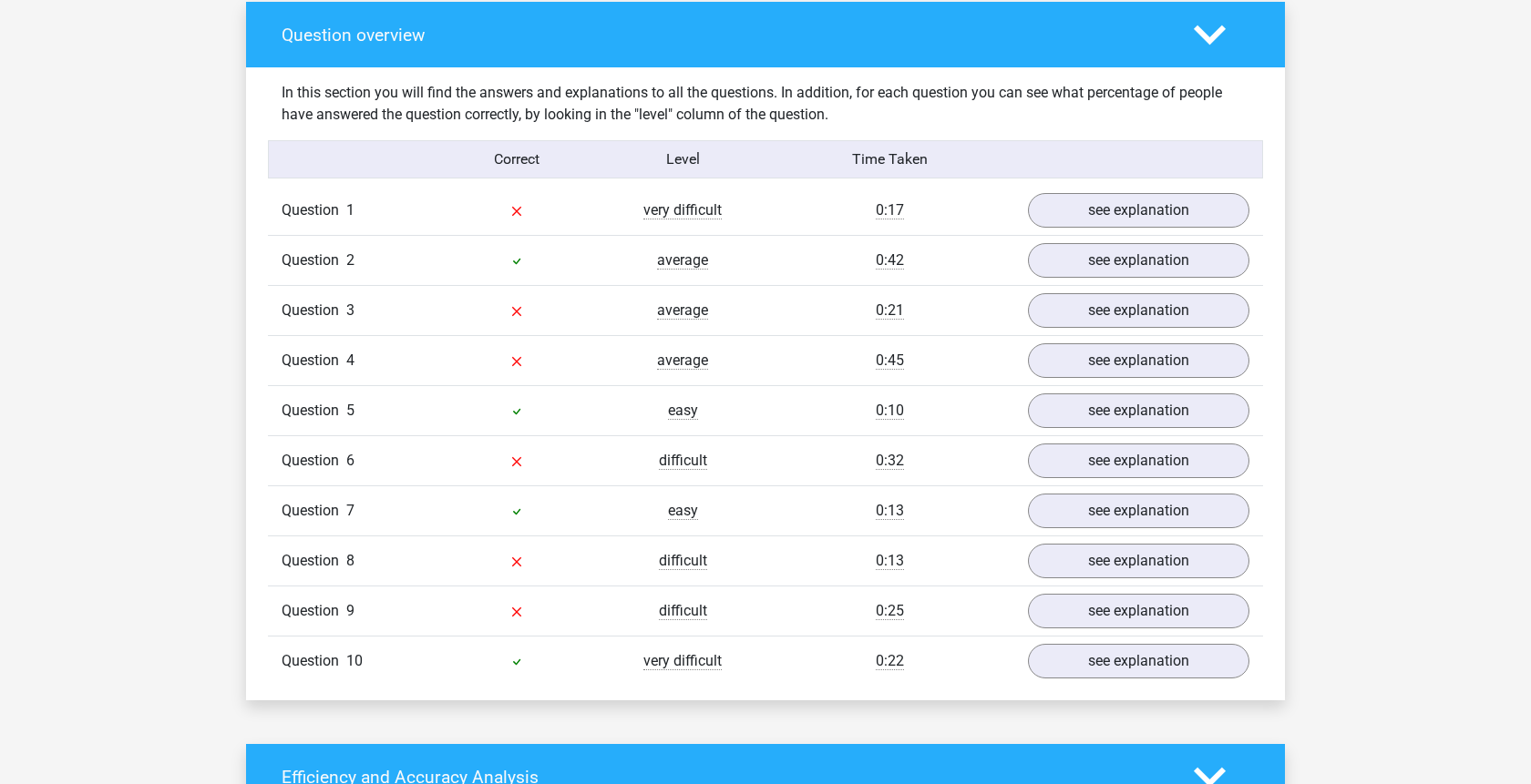
scroll to position [1394, 0]
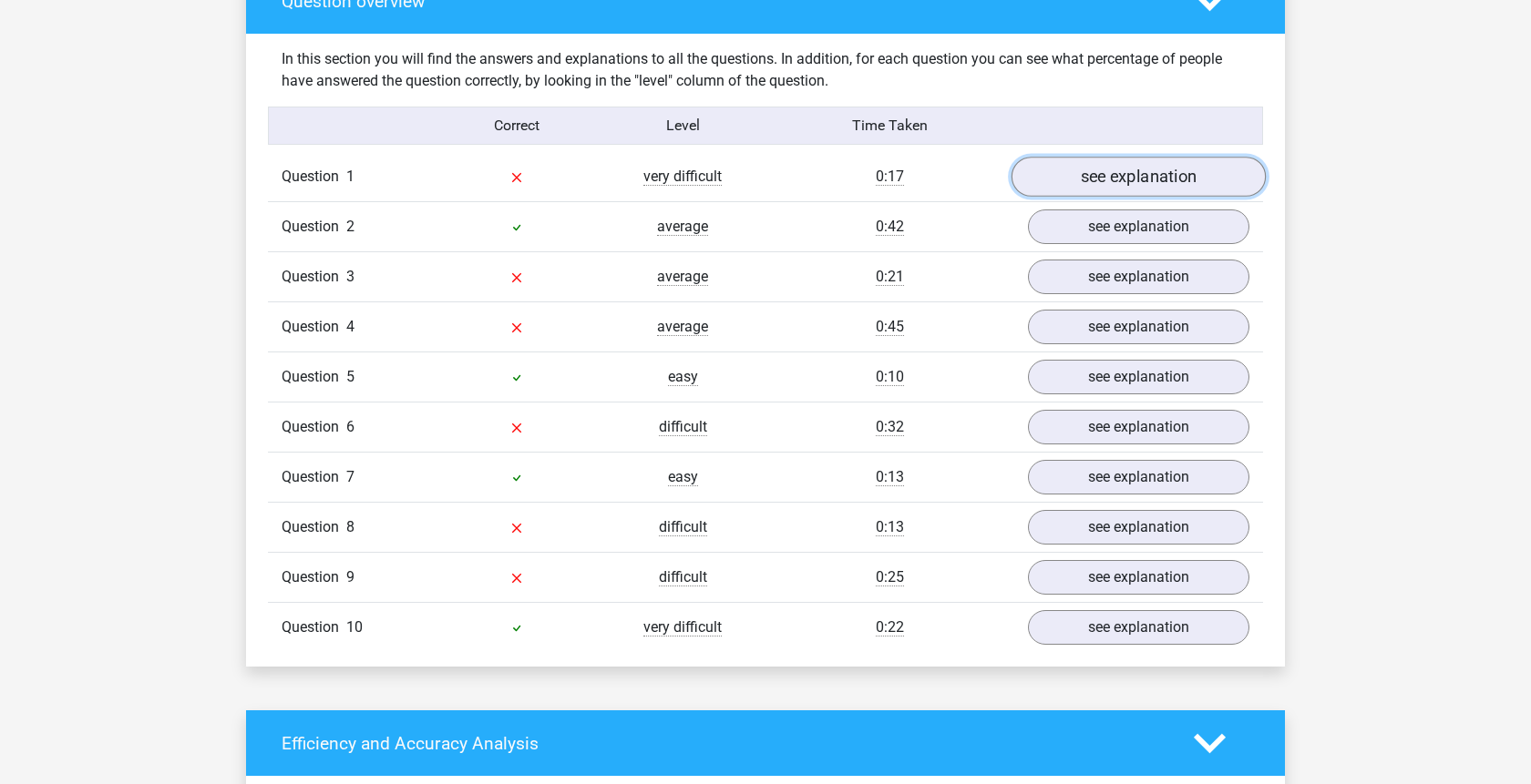
click at [1171, 160] on link "see explanation" at bounding box center [1138, 176] width 255 height 40
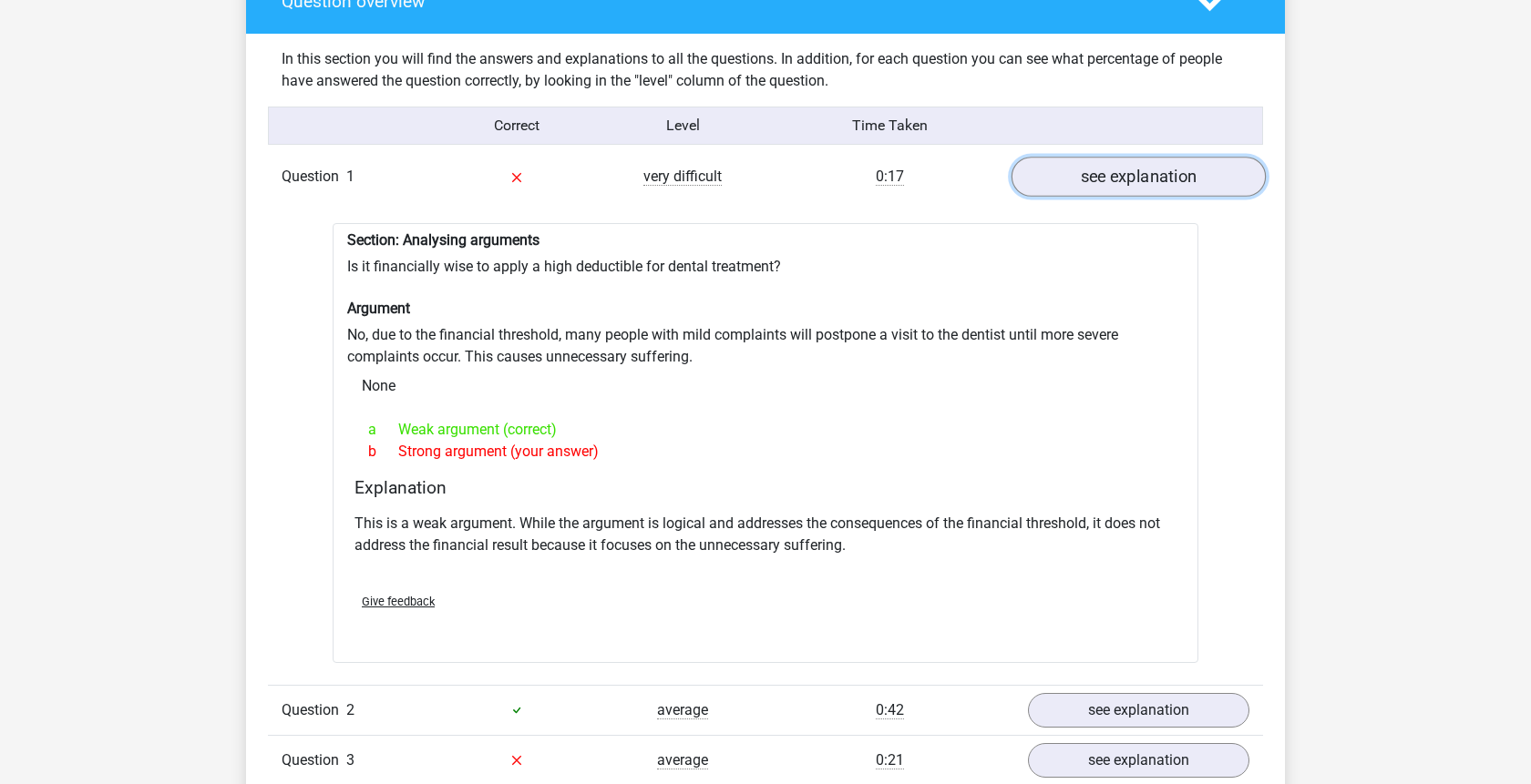
click at [1122, 168] on link "see explanation" at bounding box center [1138, 176] width 255 height 40
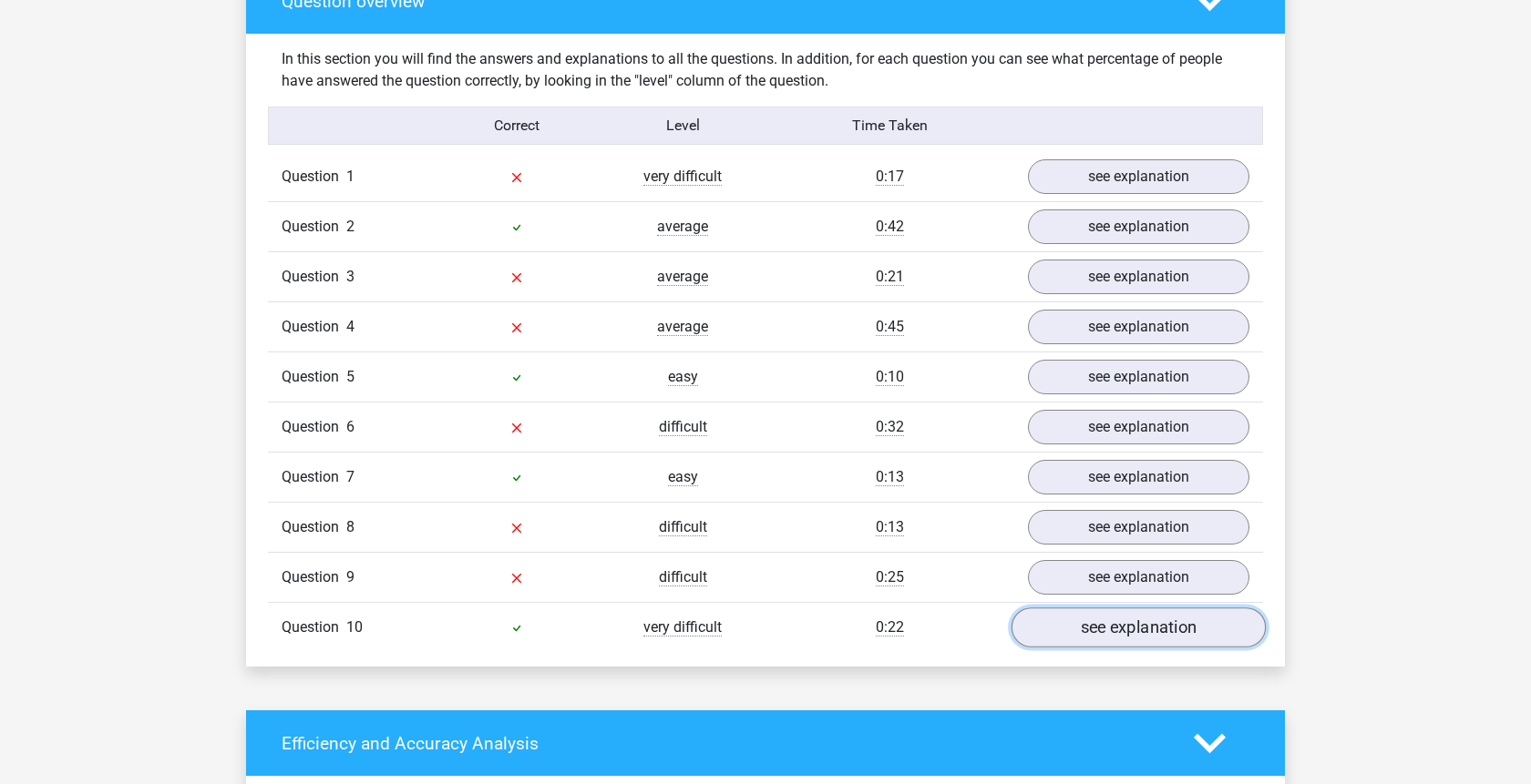
click at [1101, 610] on link "see explanation" at bounding box center [1138, 627] width 255 height 40
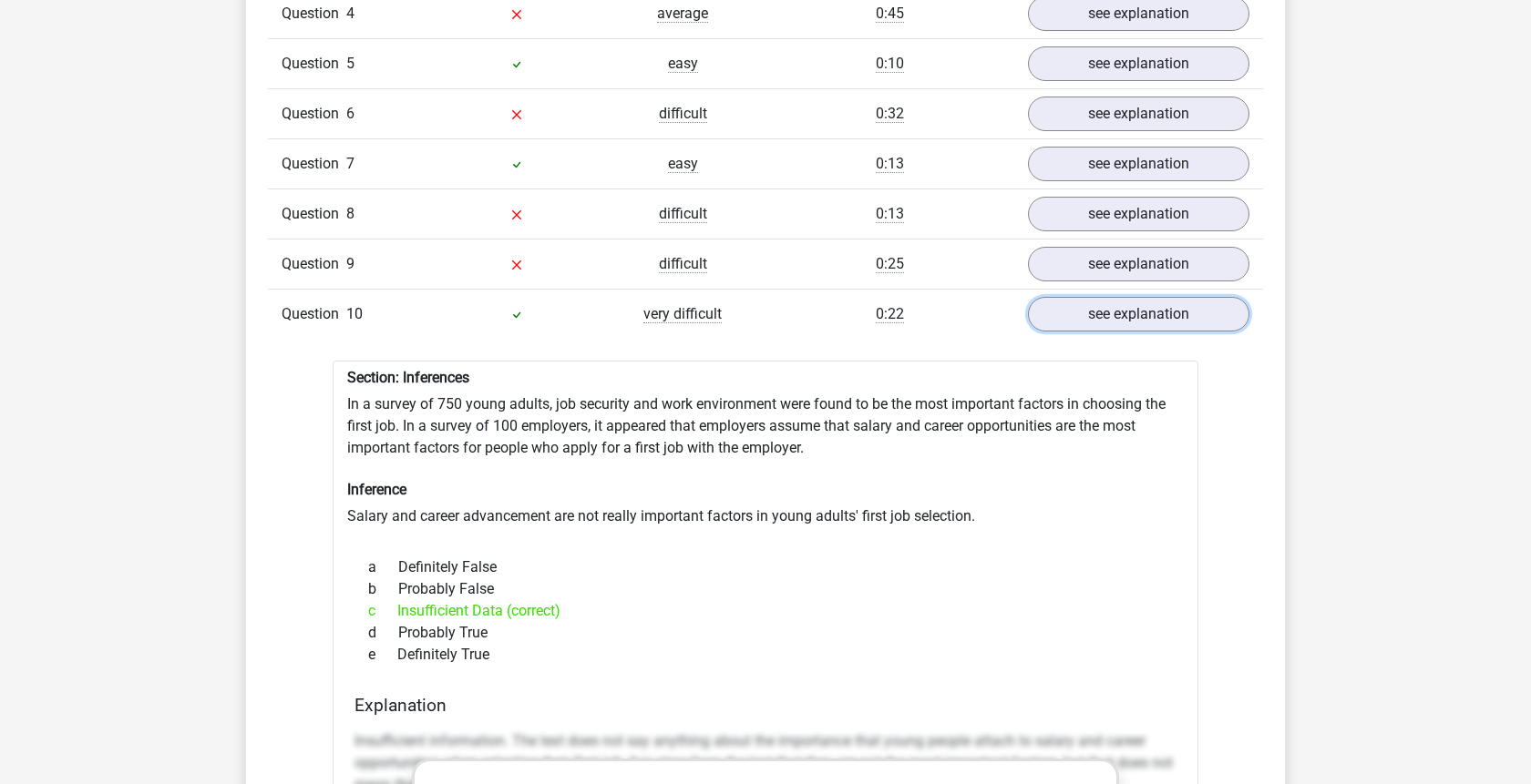
scroll to position [1673, 0]
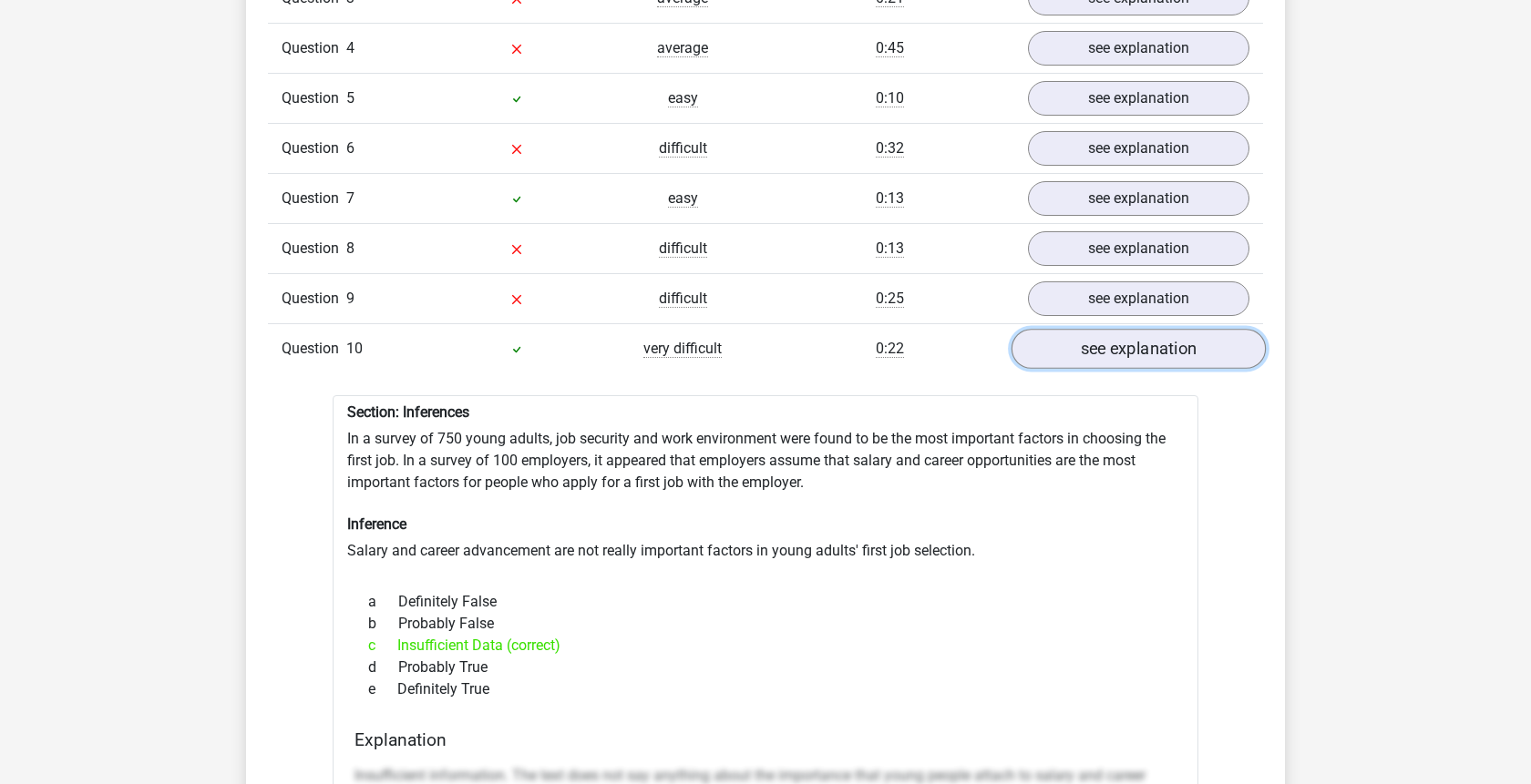
click at [1112, 329] on link "see explanation" at bounding box center [1138, 348] width 255 height 40
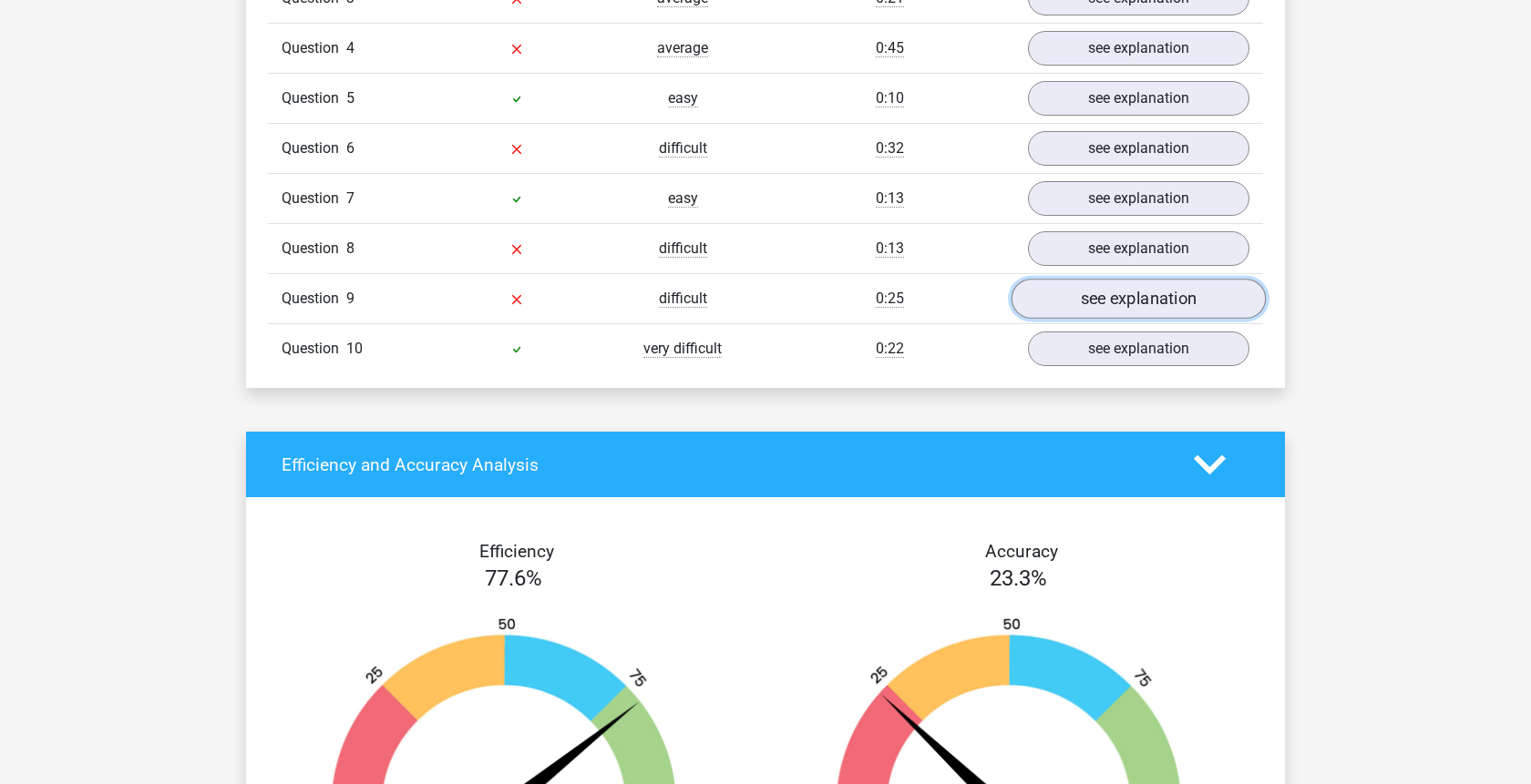
click at [1112, 296] on link "see explanation" at bounding box center [1138, 298] width 255 height 40
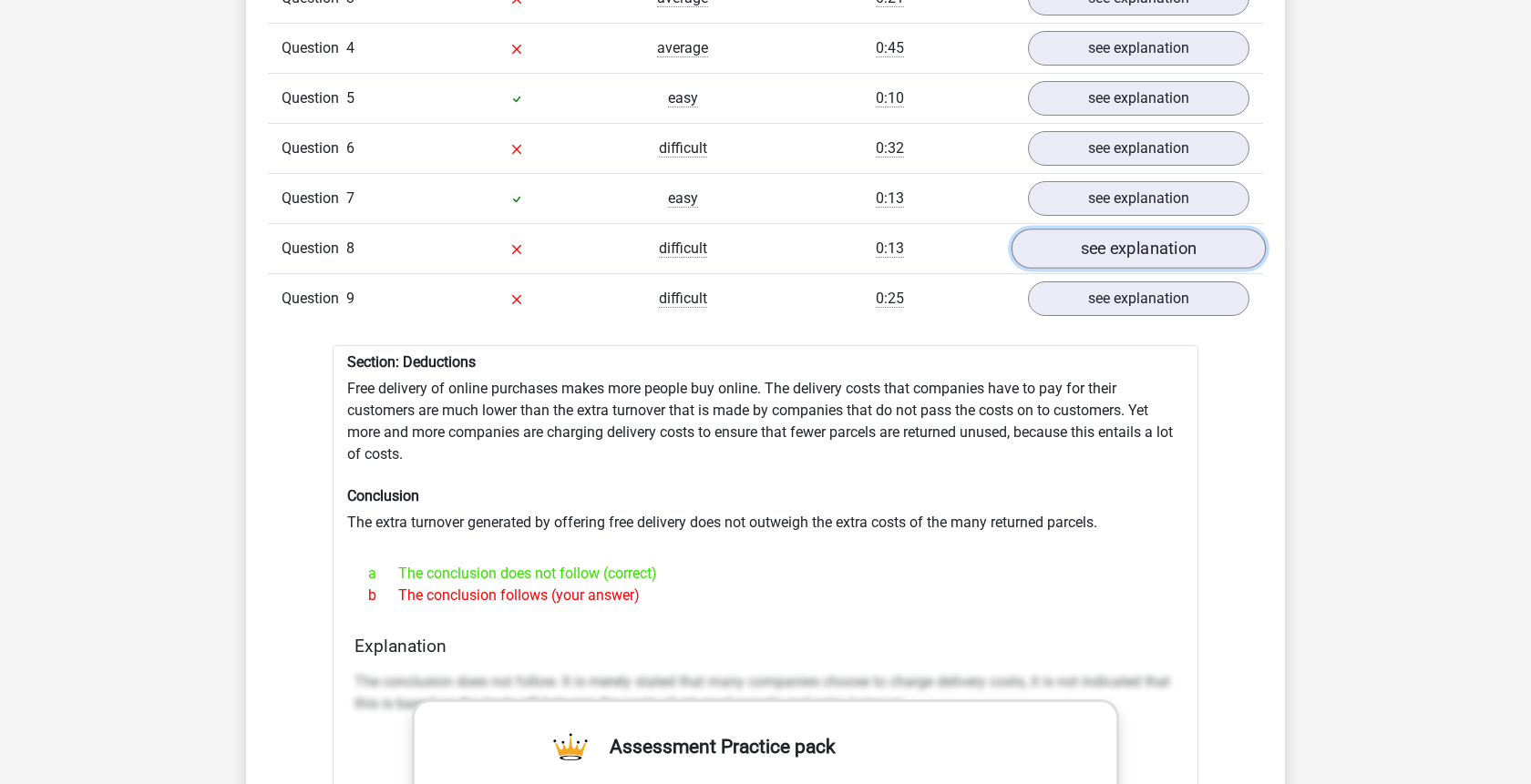
click at [1161, 240] on link "see explanation" at bounding box center [1138, 248] width 255 height 40
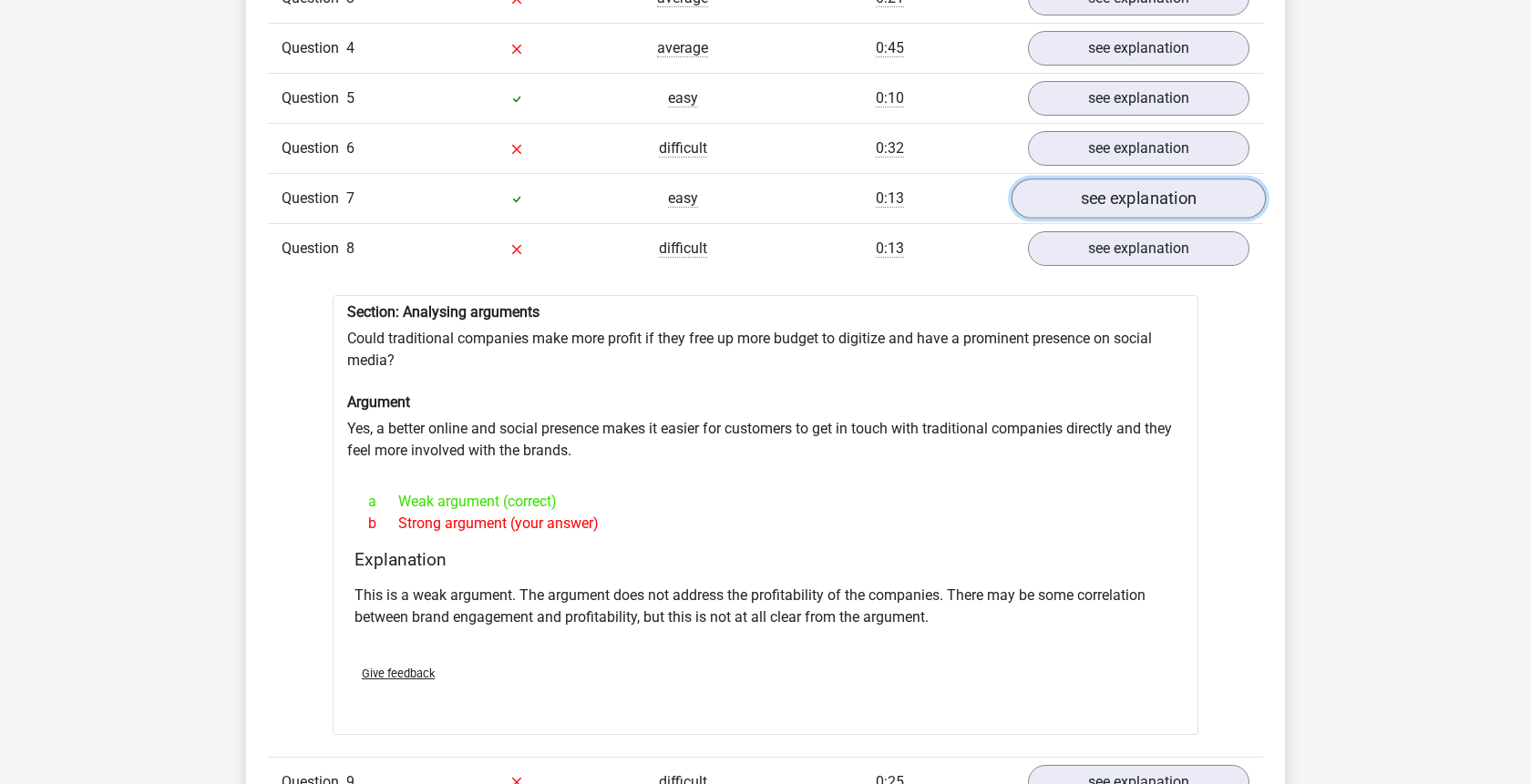
click at [1150, 190] on link "see explanation" at bounding box center [1138, 198] width 255 height 40
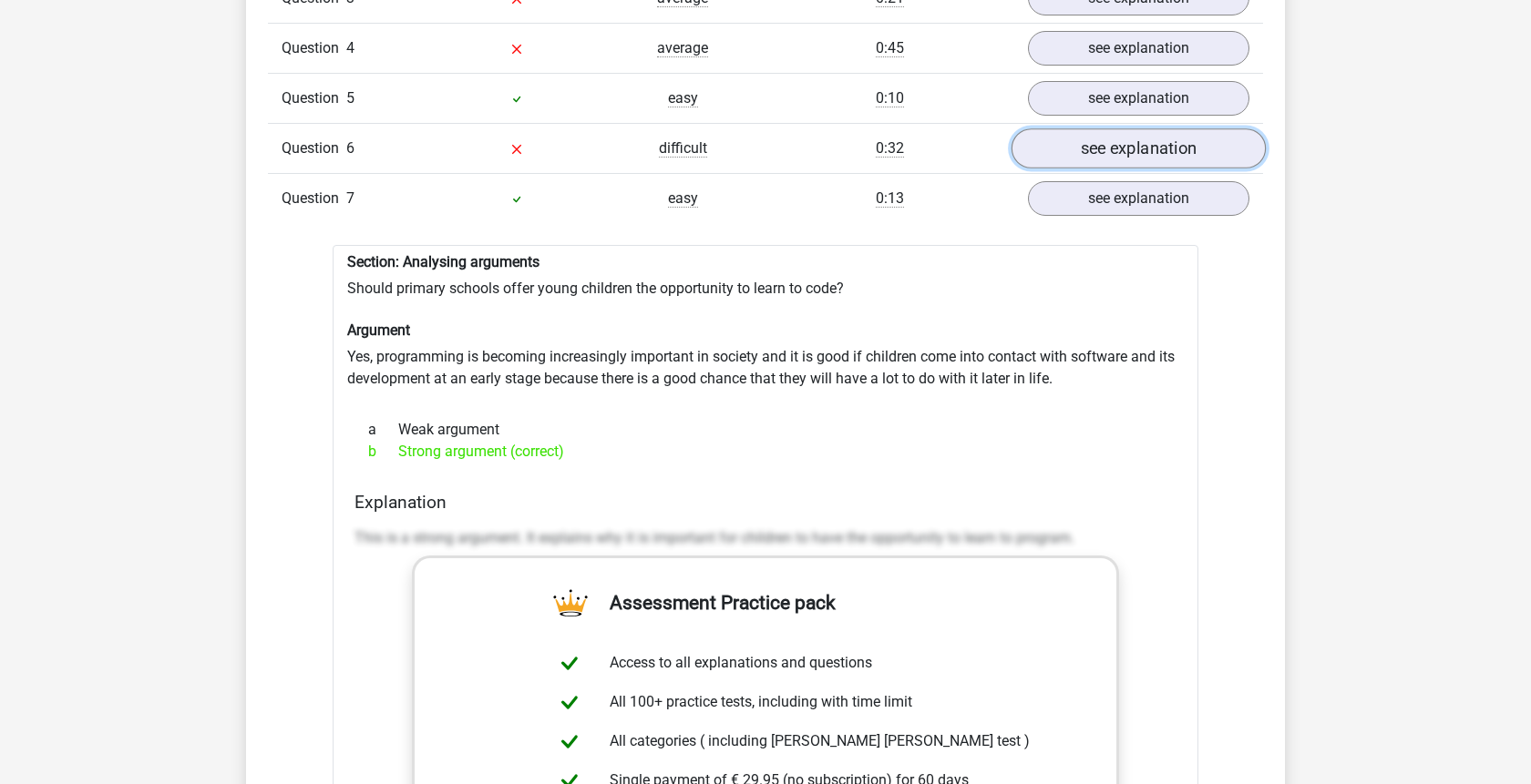
click at [1161, 129] on link "see explanation" at bounding box center [1138, 148] width 255 height 40
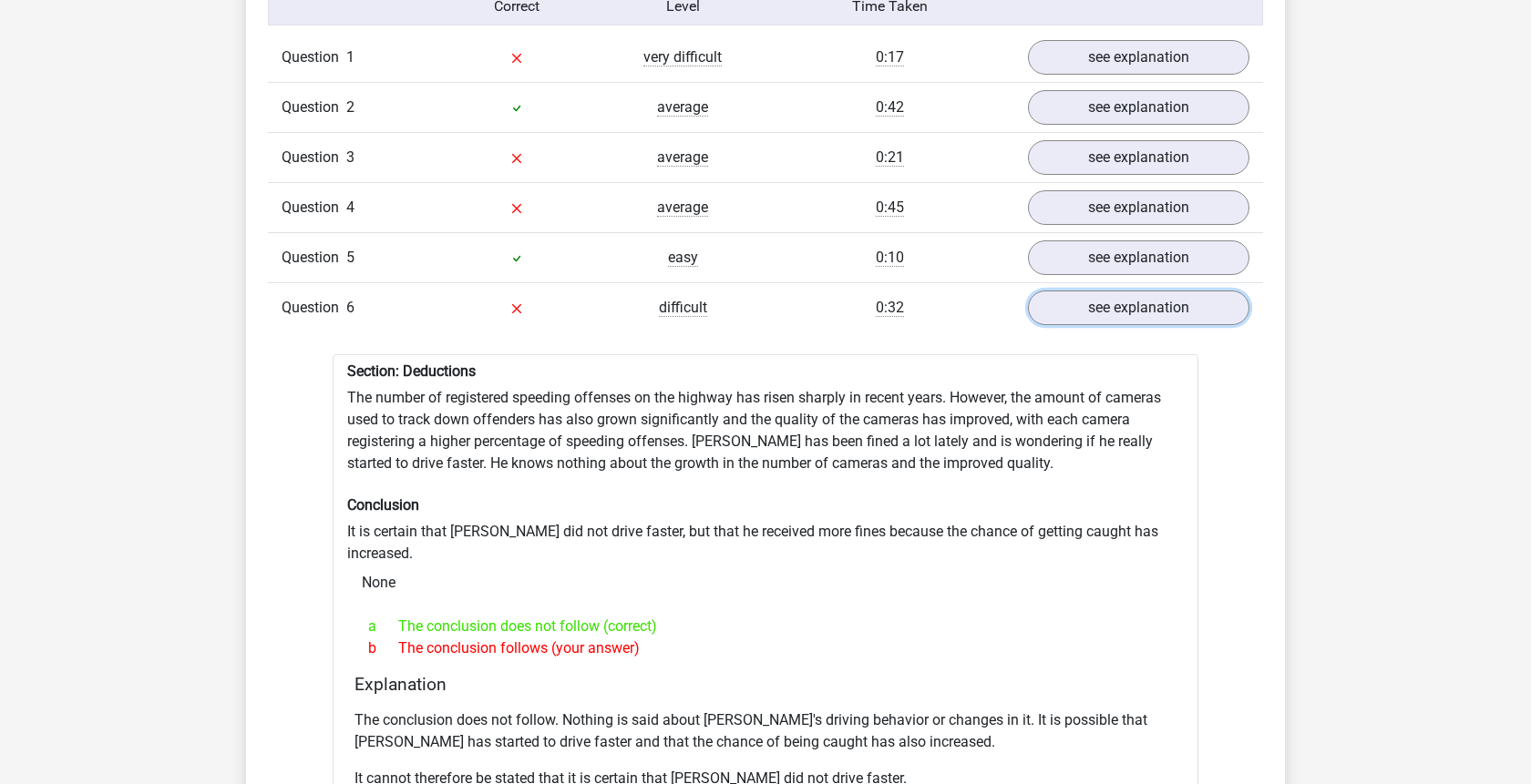
scroll to position [1487, 0]
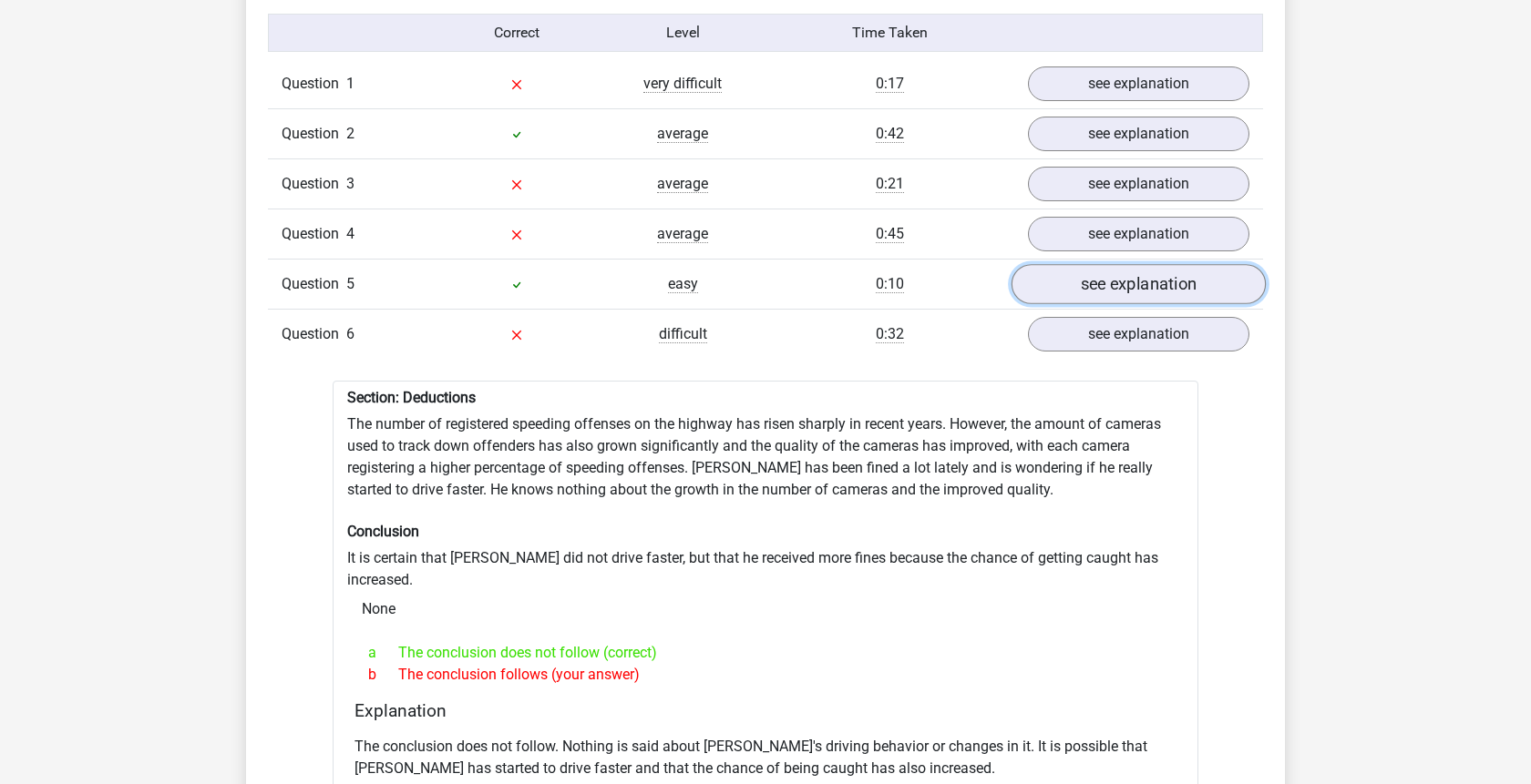
click at [1158, 264] on link "see explanation" at bounding box center [1138, 283] width 255 height 40
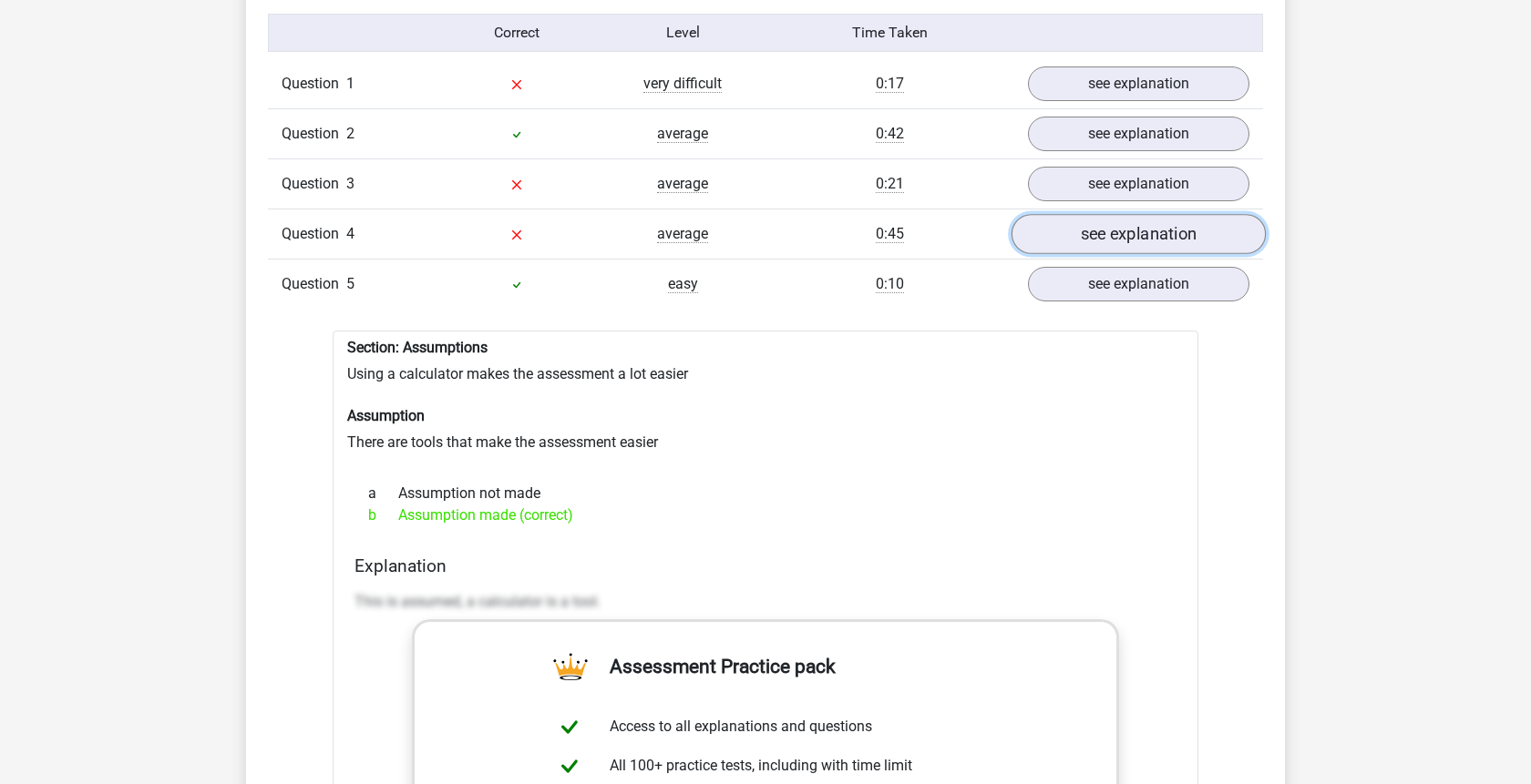
click at [1176, 216] on link "see explanation" at bounding box center [1138, 233] width 255 height 40
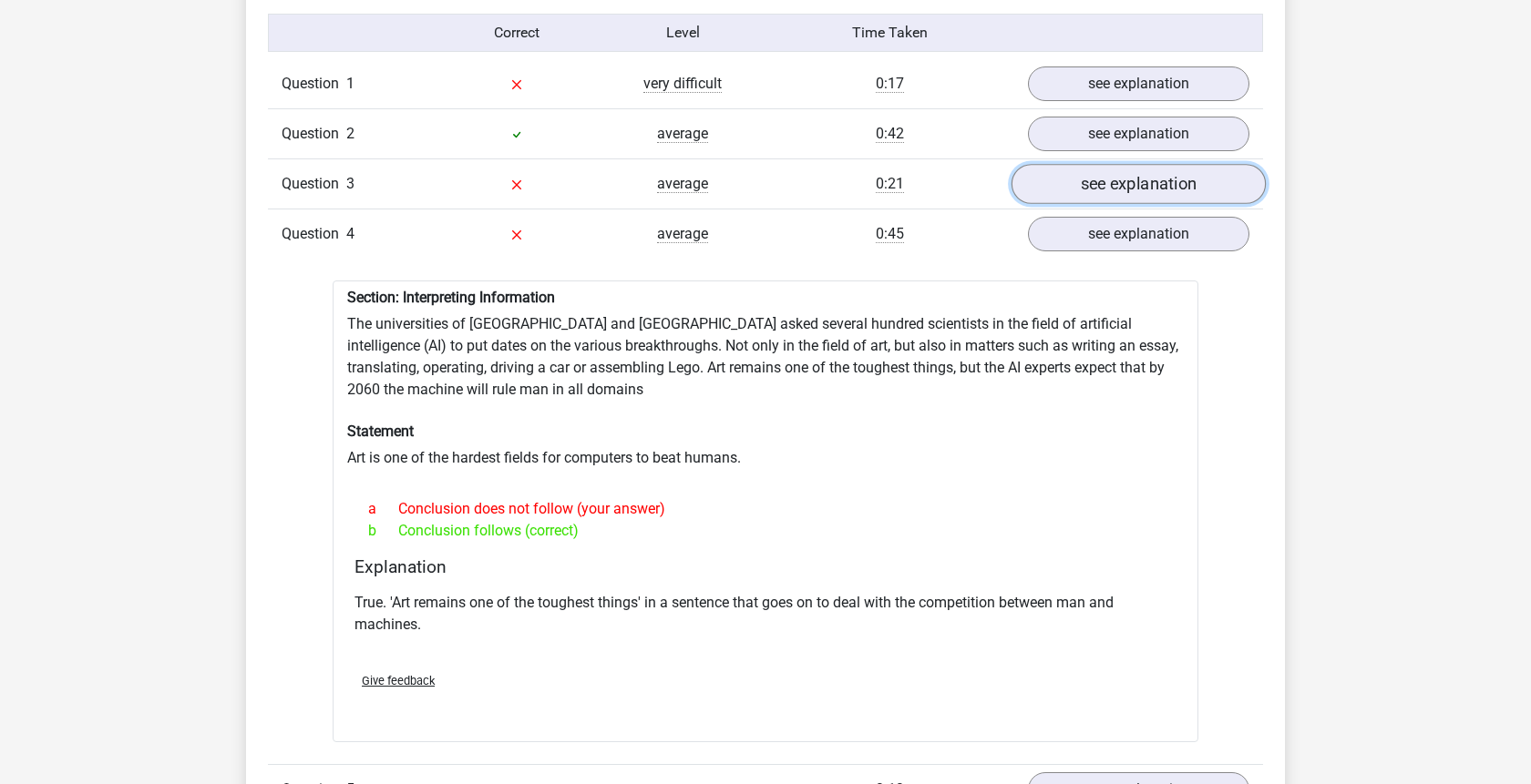
click at [1174, 179] on link "see explanation" at bounding box center [1138, 183] width 255 height 40
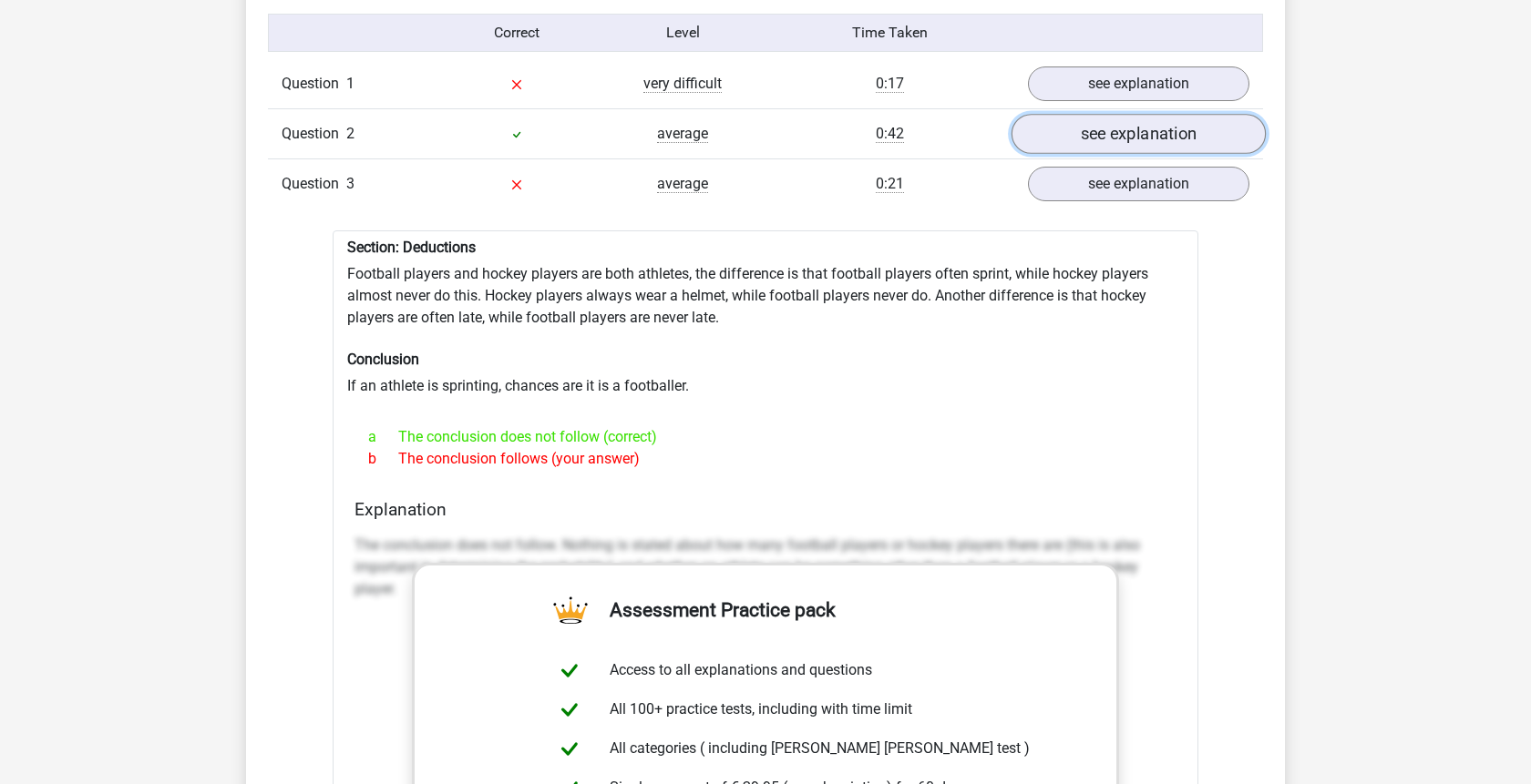
click at [1182, 127] on link "see explanation" at bounding box center [1138, 133] width 255 height 40
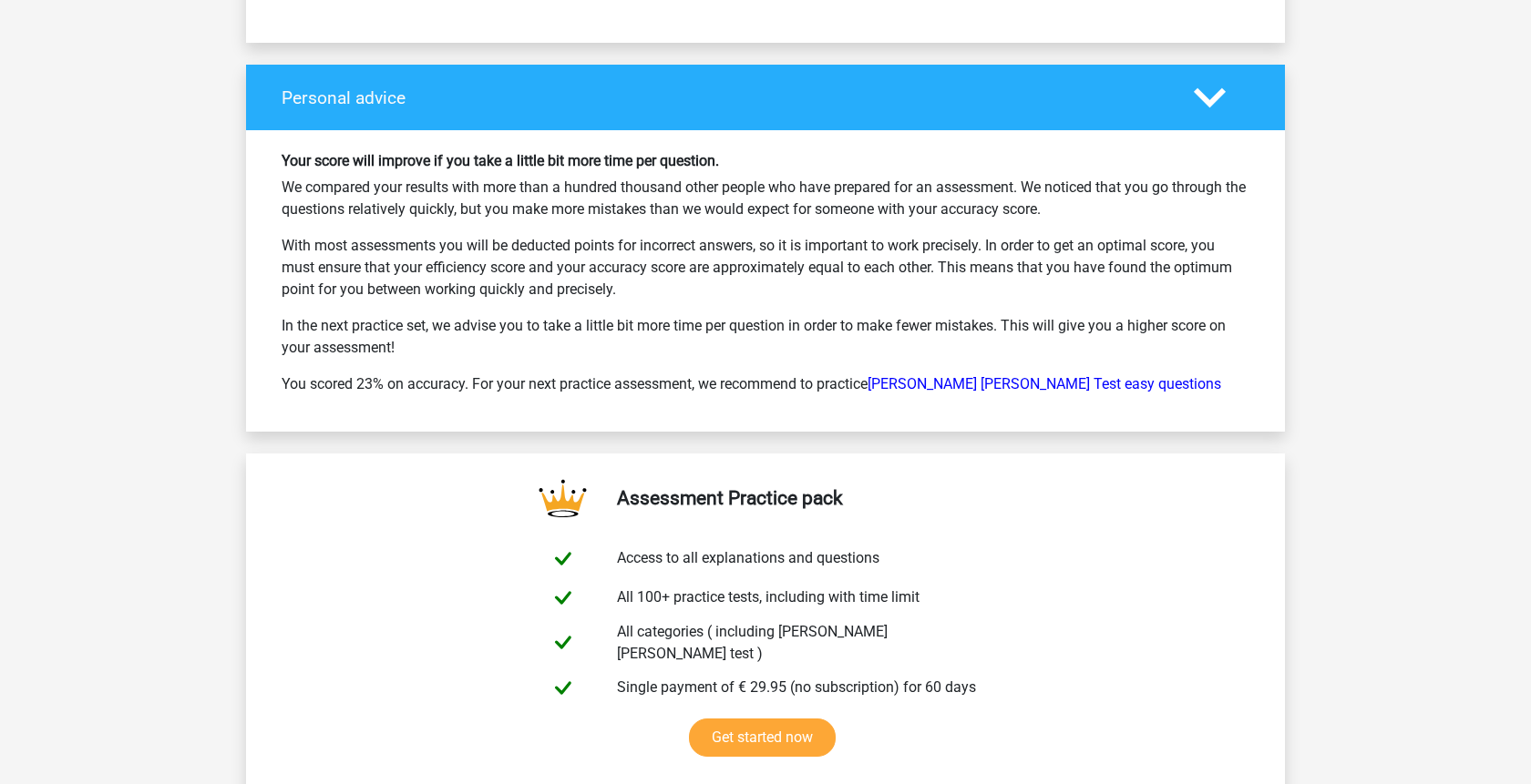
scroll to position [8548, 0]
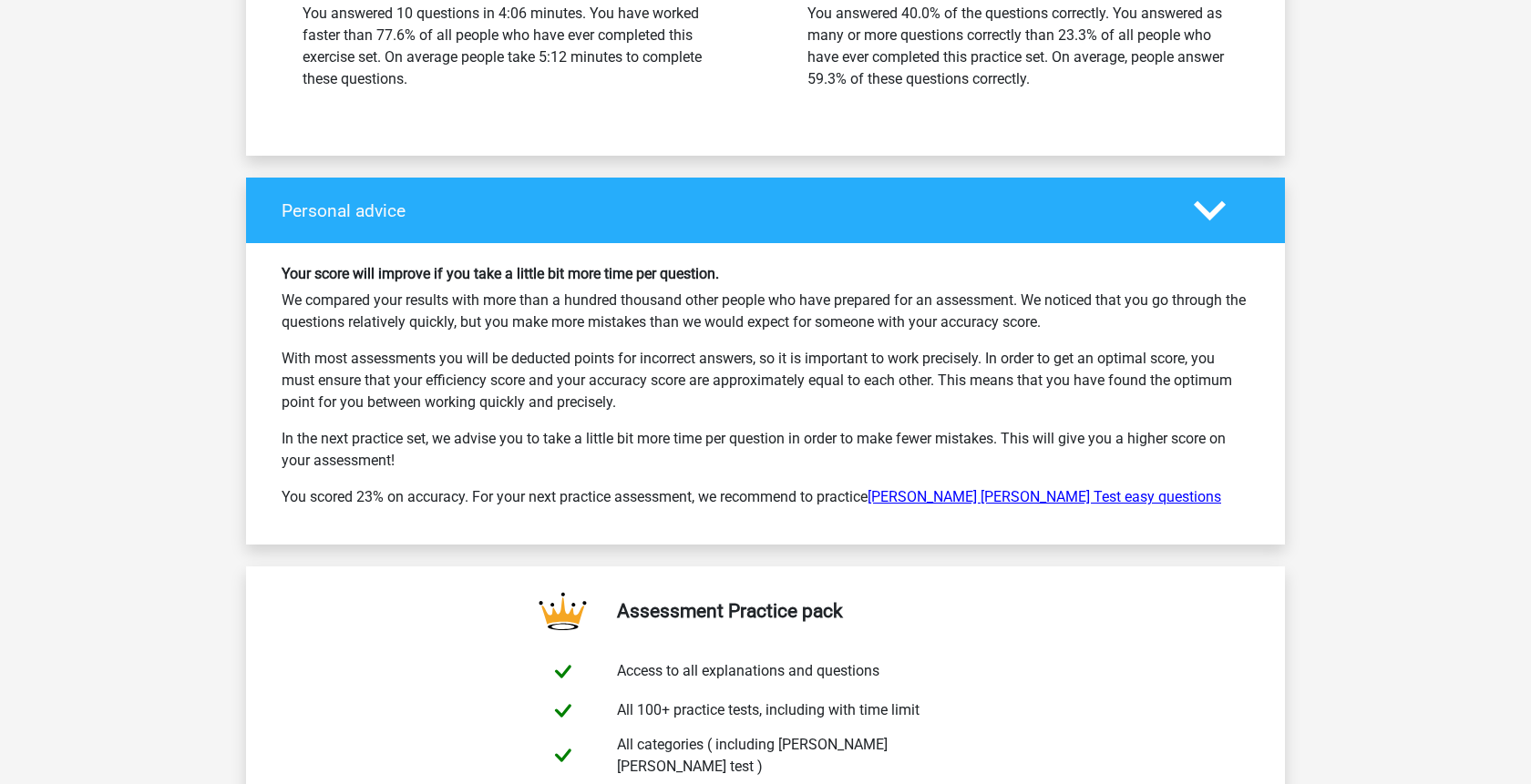
click at [965, 488] on link "Watson Glaser Test easy questions" at bounding box center [1045, 496] width 354 height 18
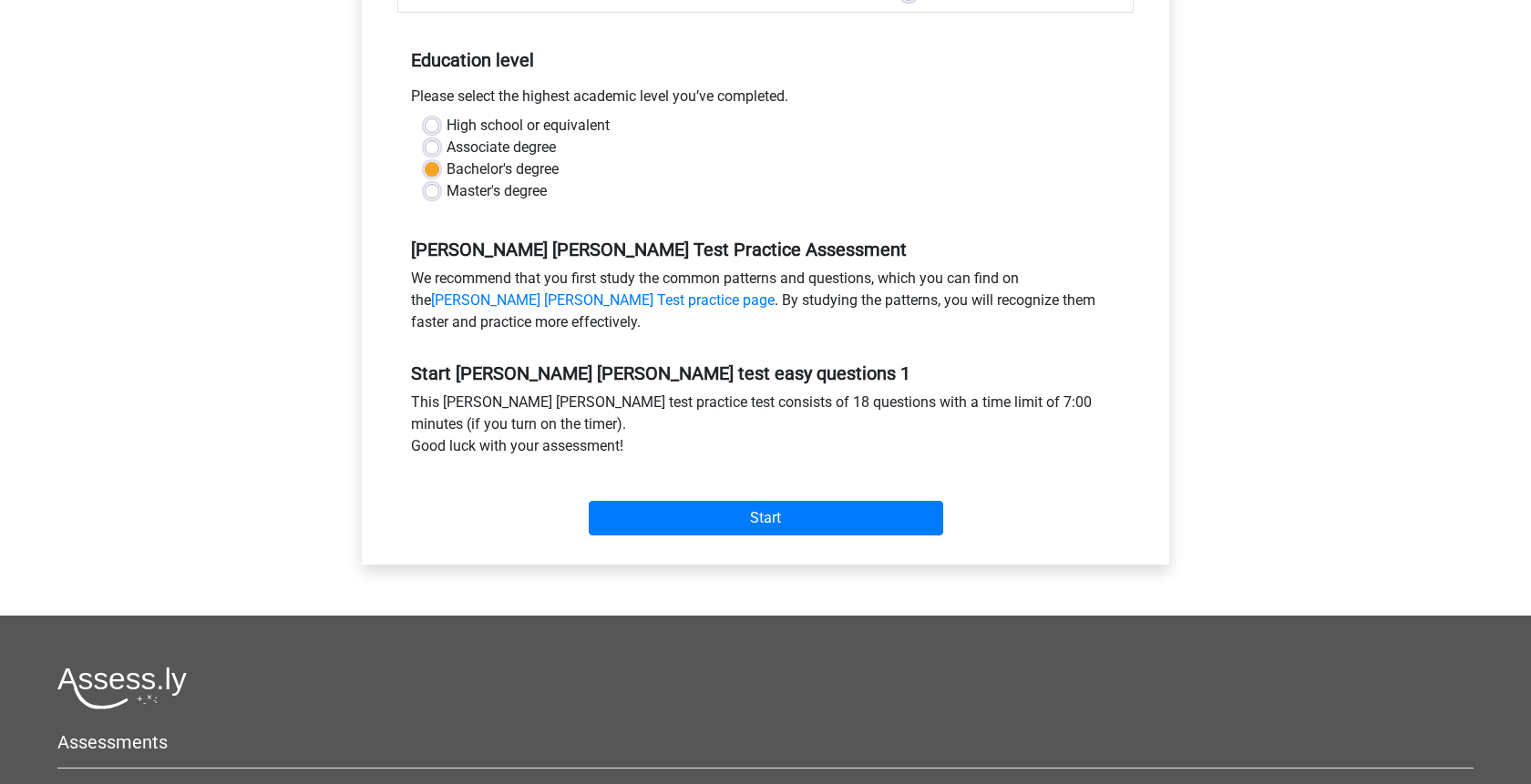
scroll to position [372, 0]
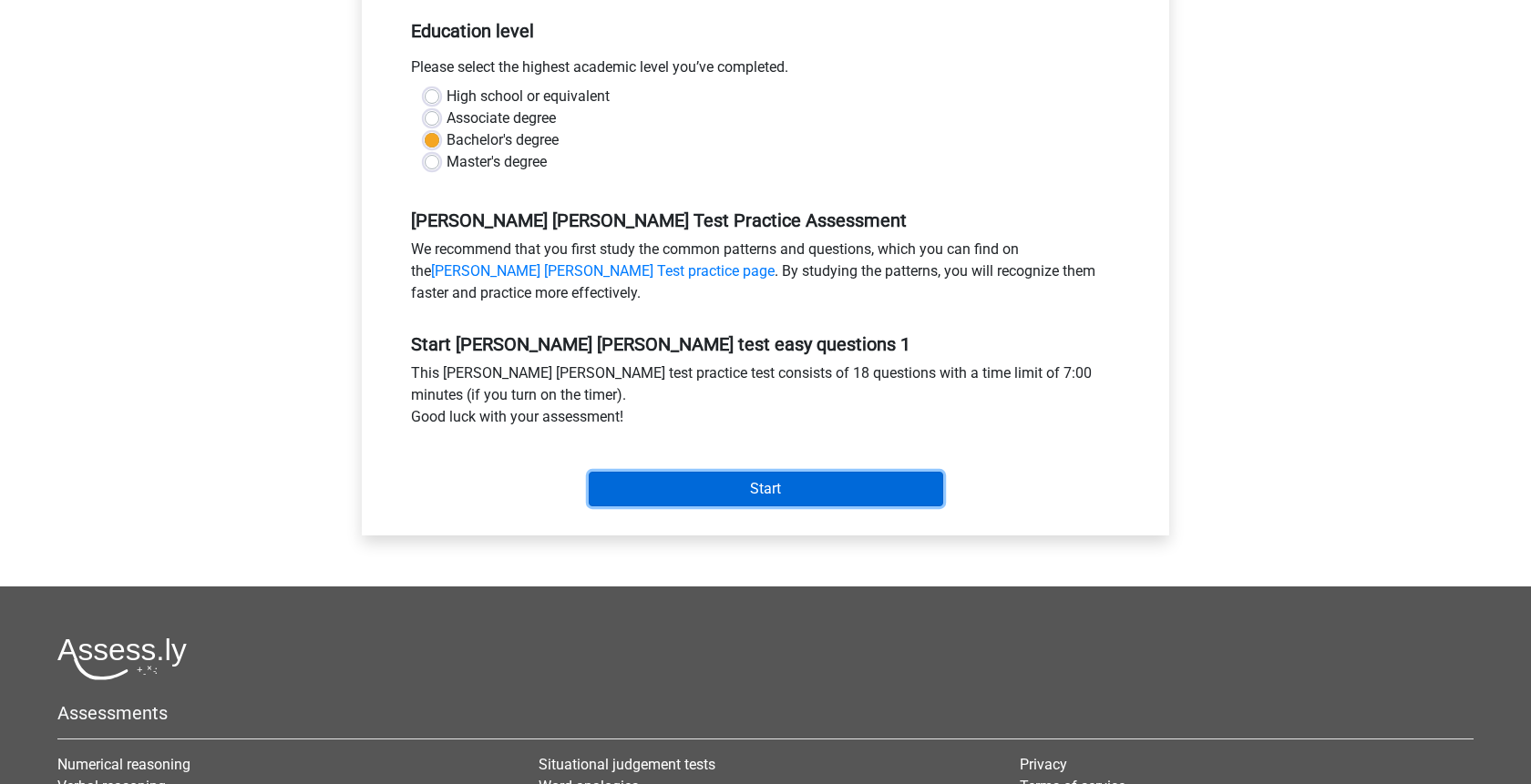
click at [767, 489] on input "Start" at bounding box center [766, 489] width 355 height 34
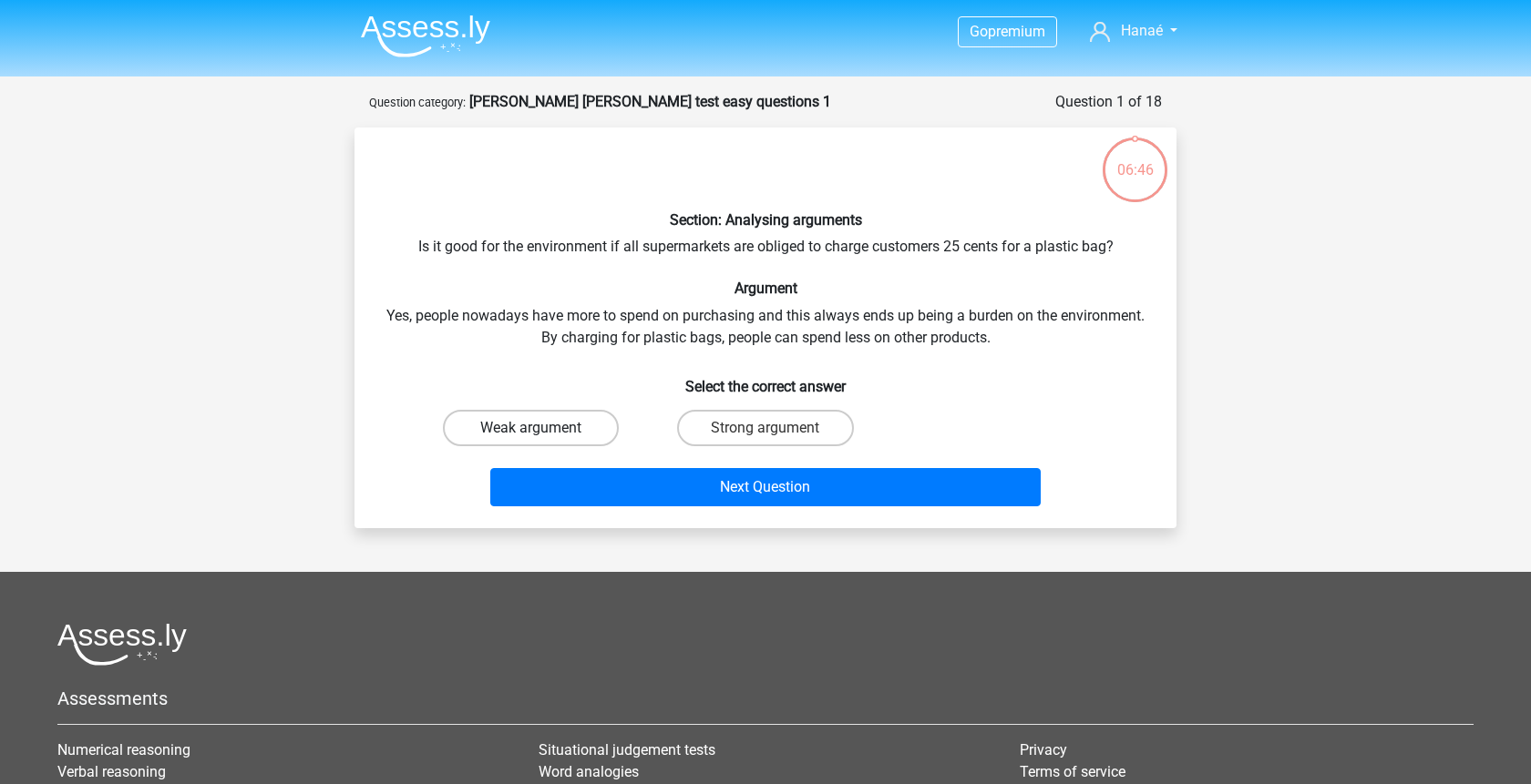
click at [601, 423] on label "Weak argument" at bounding box center [531, 428] width 176 height 36
click at [544, 429] on input "Weak argument" at bounding box center [537, 434] width 12 height 12
radio input "true"
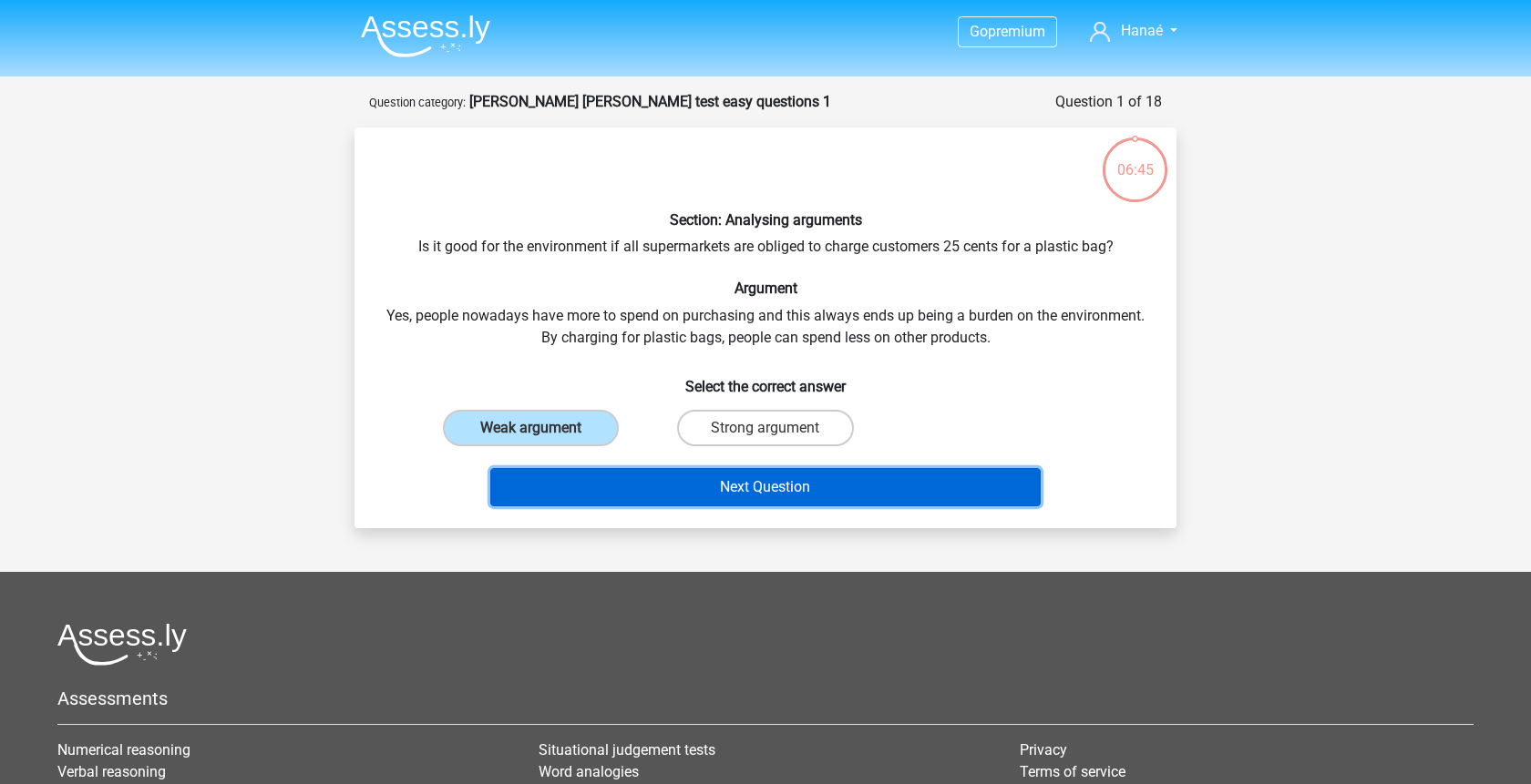
click at [684, 488] on button "Next Question" at bounding box center [765, 487] width 551 height 38
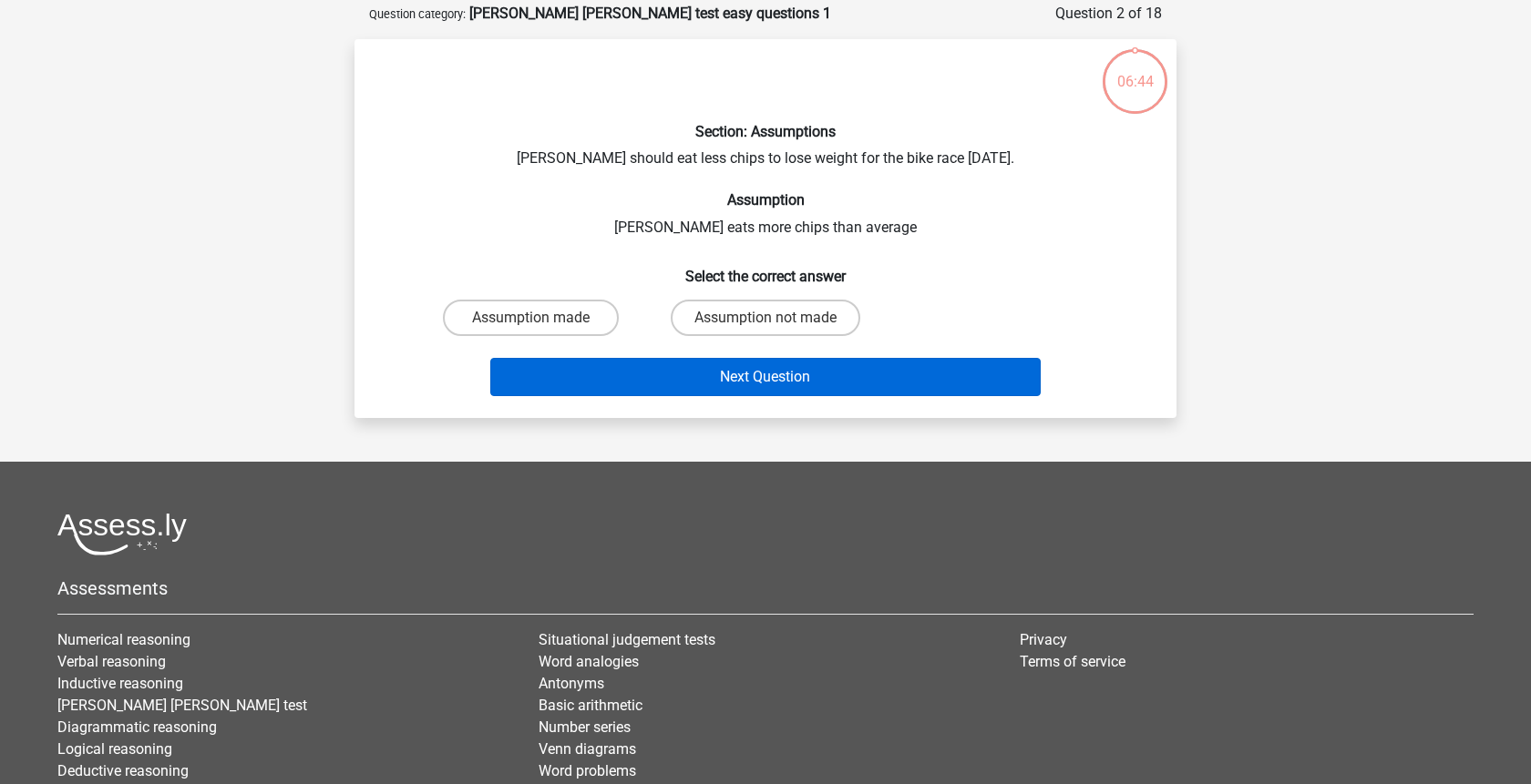
scroll to position [91, 0]
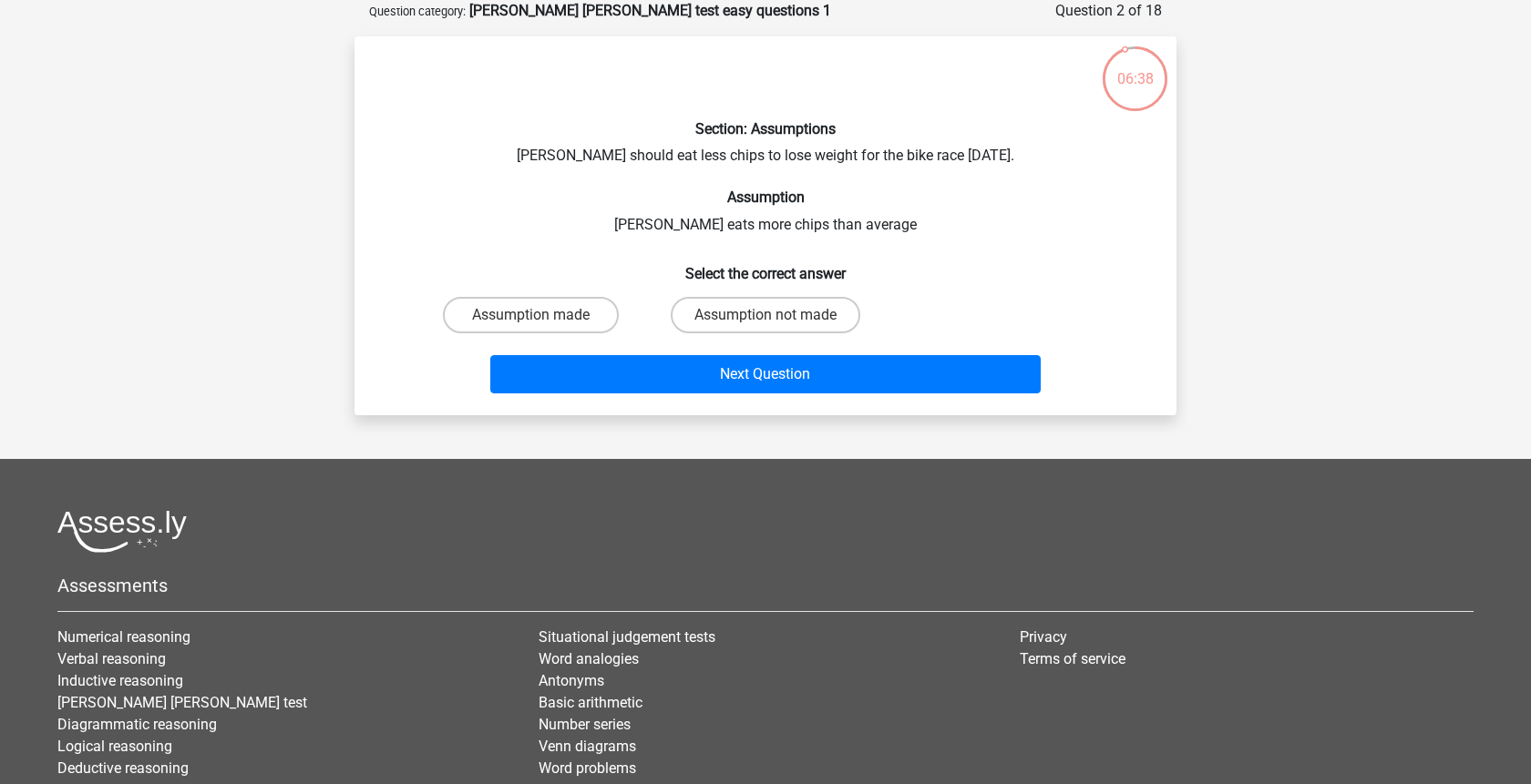
click at [776, 318] on input "Assumption not made" at bounding box center [772, 321] width 12 height 12
radio input "true"
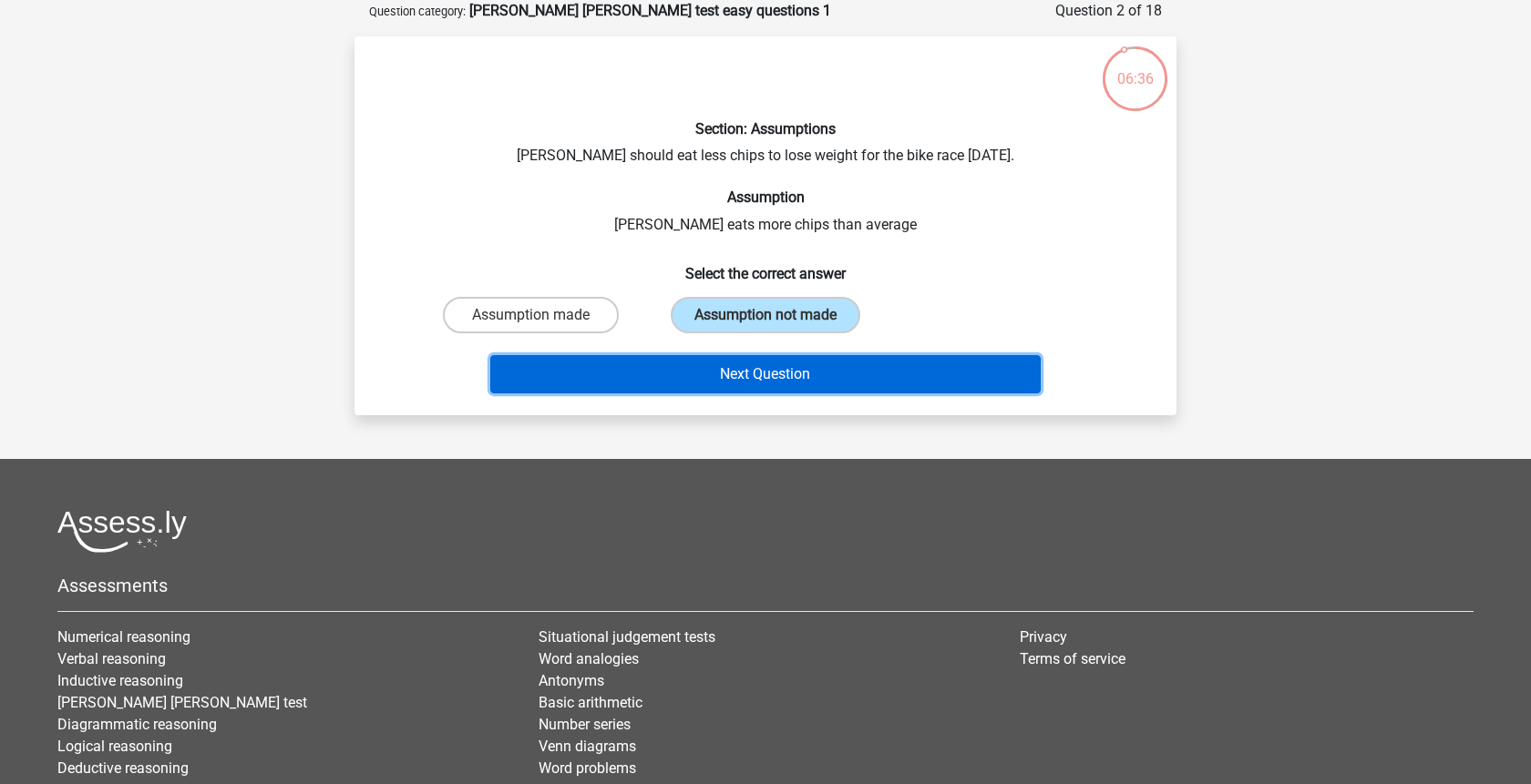
click at [794, 379] on button "Next Question" at bounding box center [765, 374] width 551 height 38
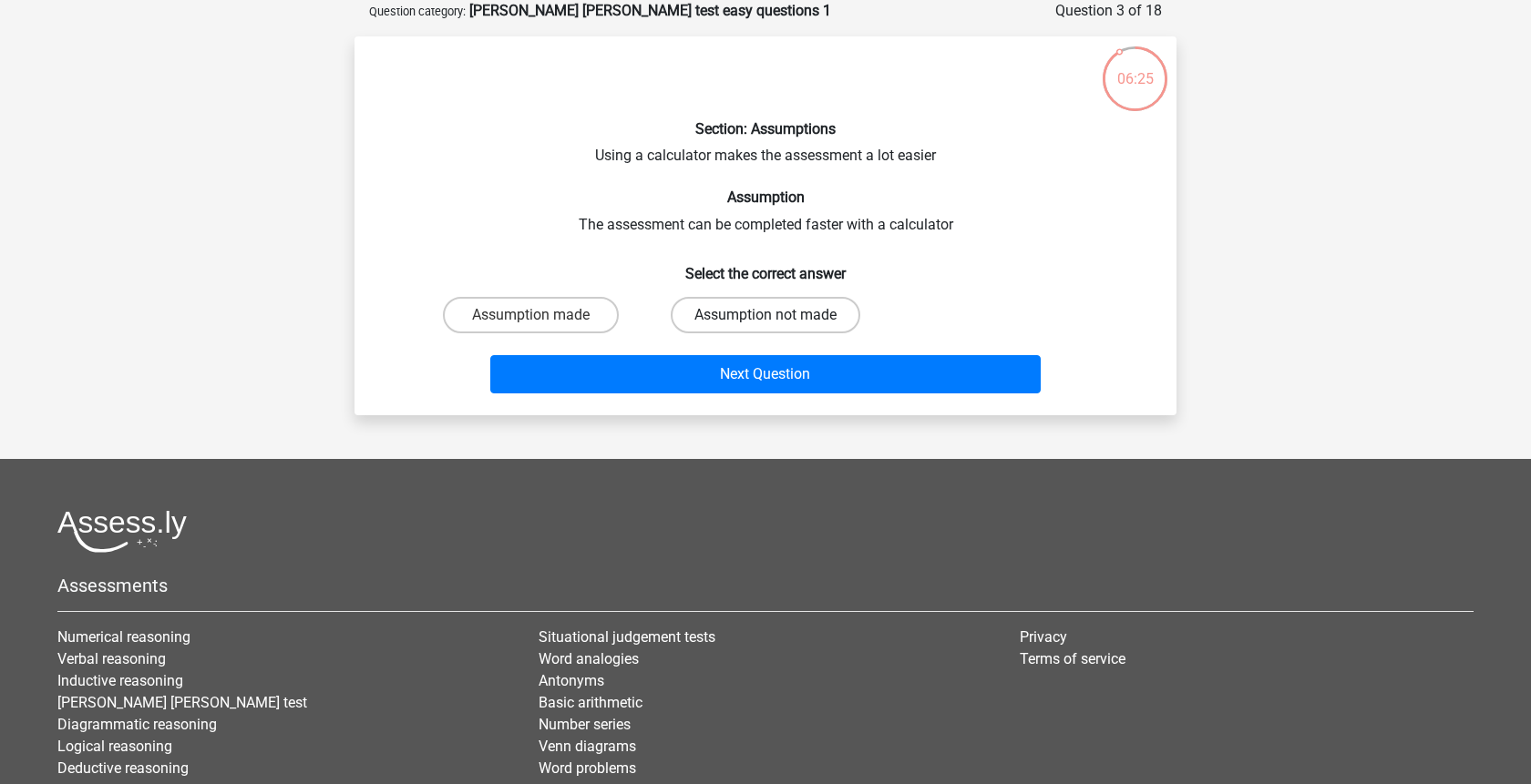
click at [709, 318] on label "Assumption not made" at bounding box center [765, 315] width 190 height 36
click at [766, 318] on input "Assumption not made" at bounding box center [772, 321] width 12 height 12
radio input "true"
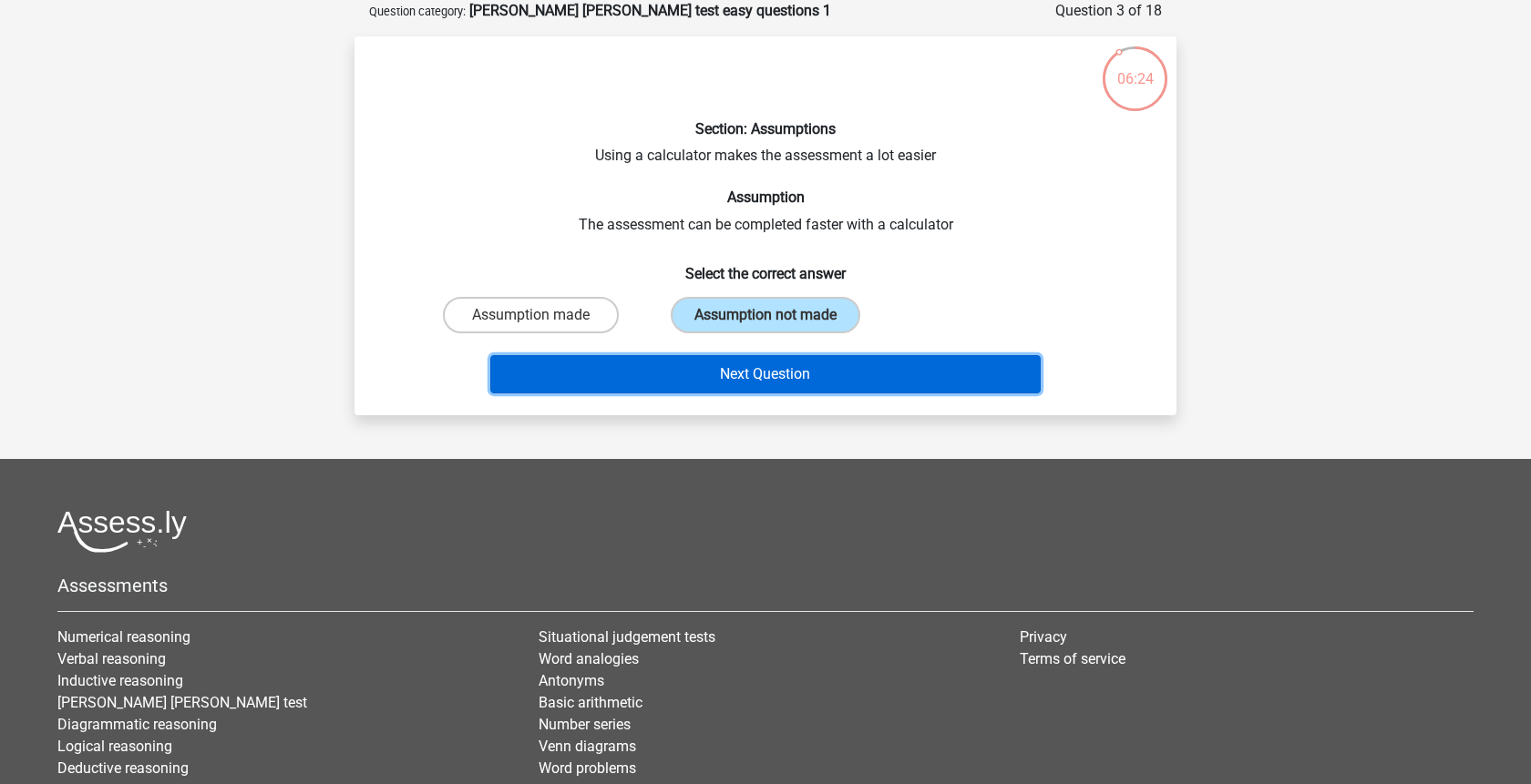
click at [729, 368] on button "Next Question" at bounding box center [765, 374] width 551 height 38
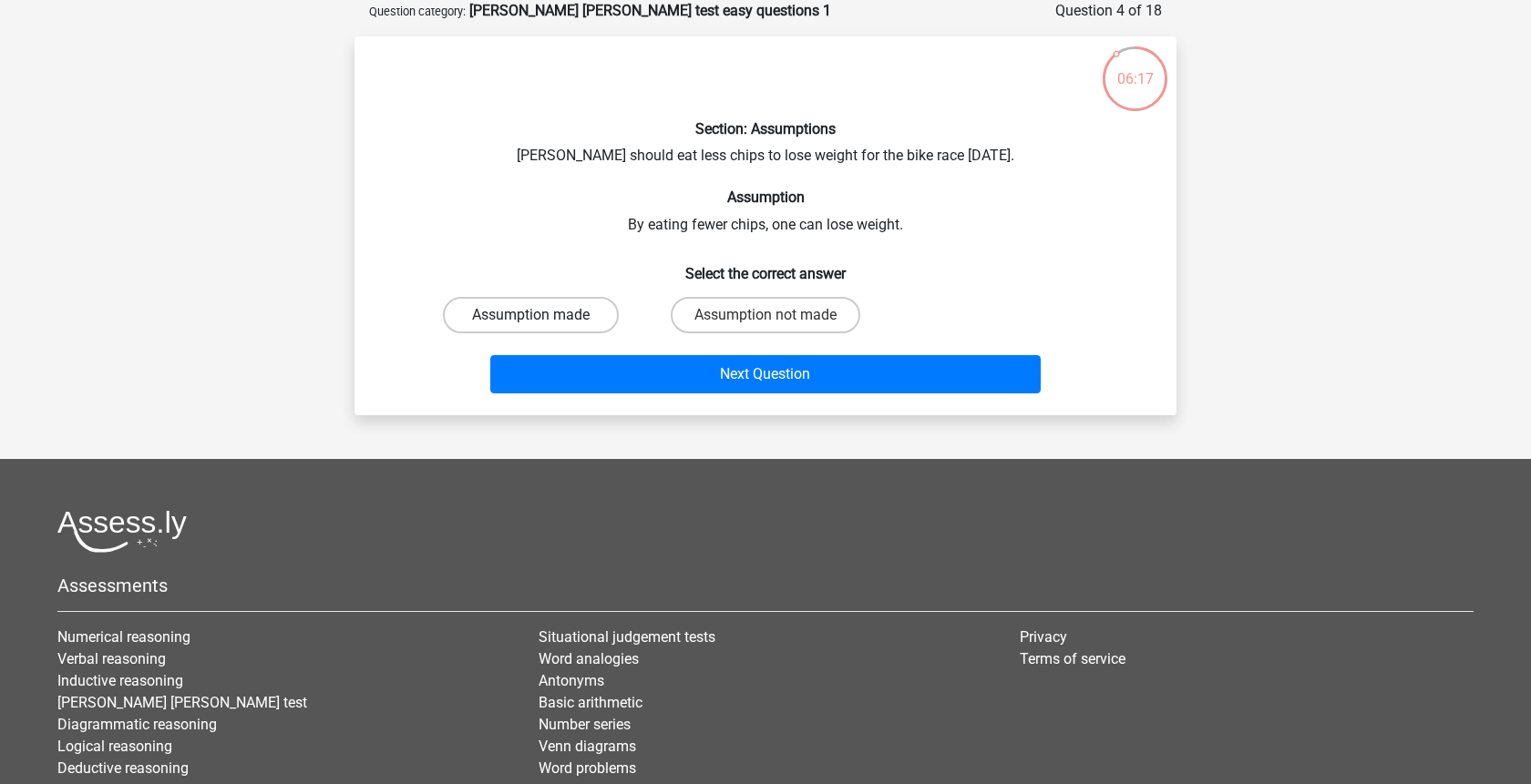
click at [573, 316] on label "Assumption made" at bounding box center [531, 315] width 176 height 36
click at [544, 316] on input "Assumption made" at bounding box center [537, 321] width 12 height 12
radio input "true"
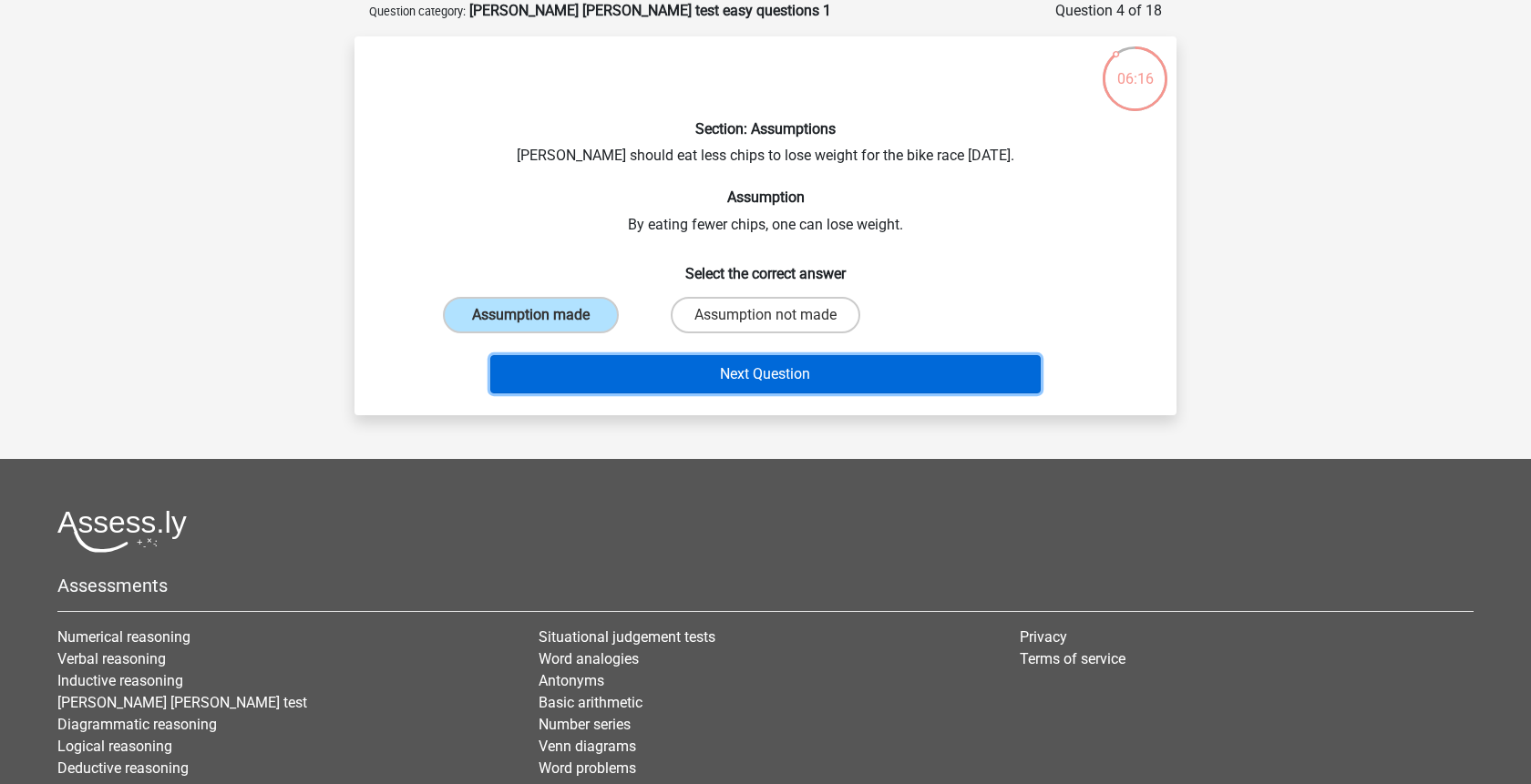
click at [773, 365] on button "Next Question" at bounding box center [765, 374] width 551 height 38
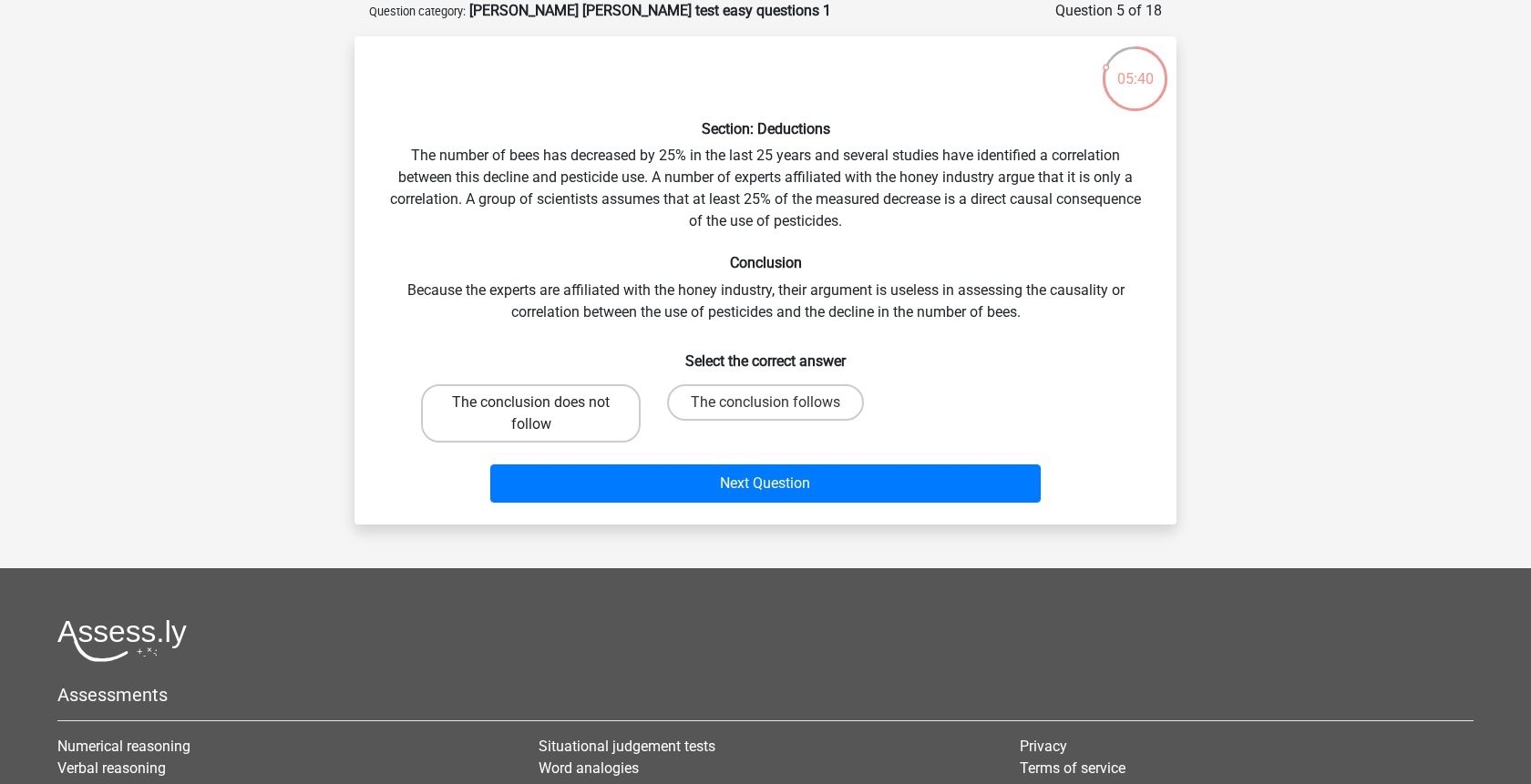
click at [609, 417] on label "The conclusion does not follow" at bounding box center [531, 413] width 220 height 58
click at [544, 415] on input "The conclusion does not follow" at bounding box center [537, 408] width 12 height 12
radio input "true"
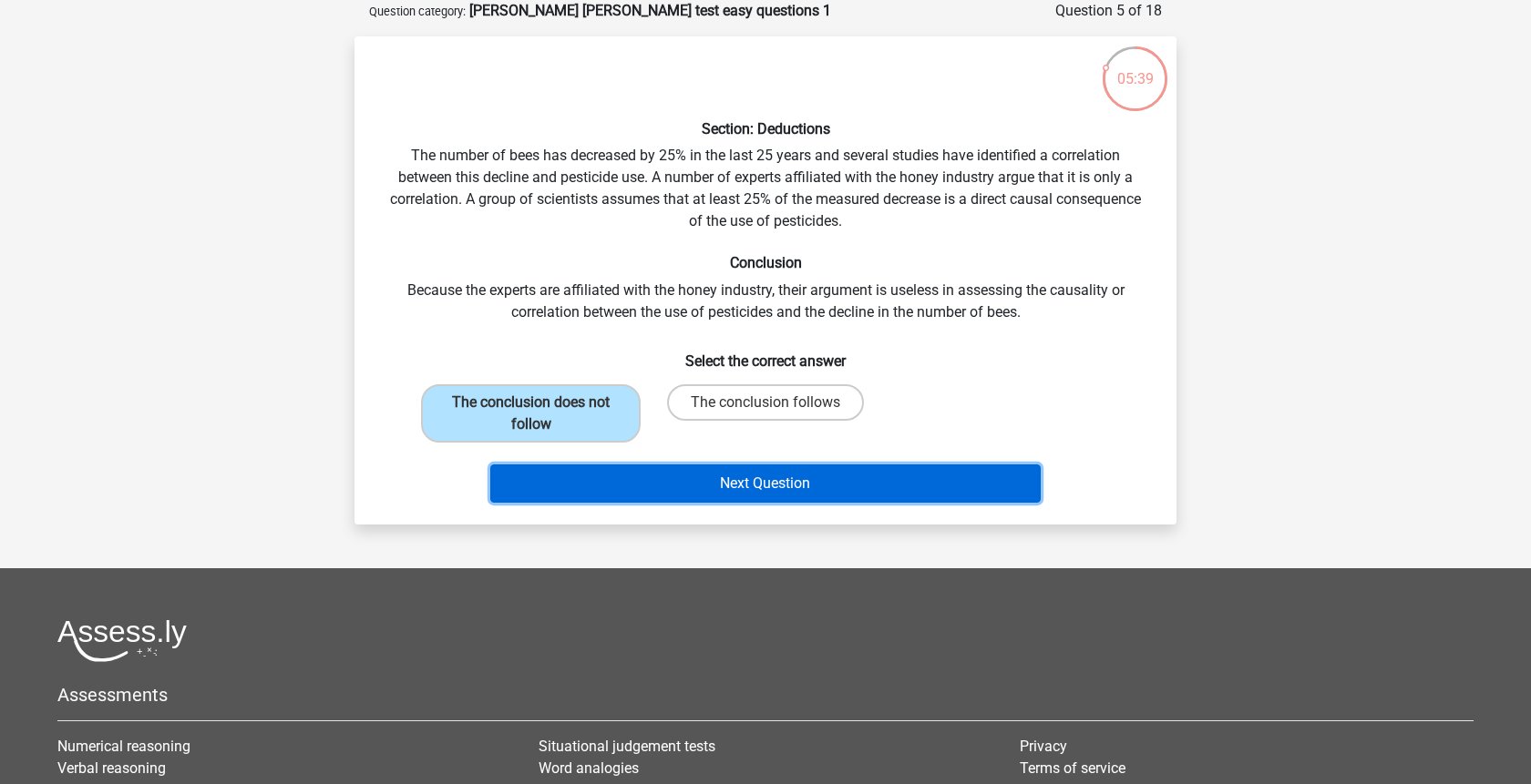
click at [669, 477] on button "Next Question" at bounding box center [765, 483] width 551 height 38
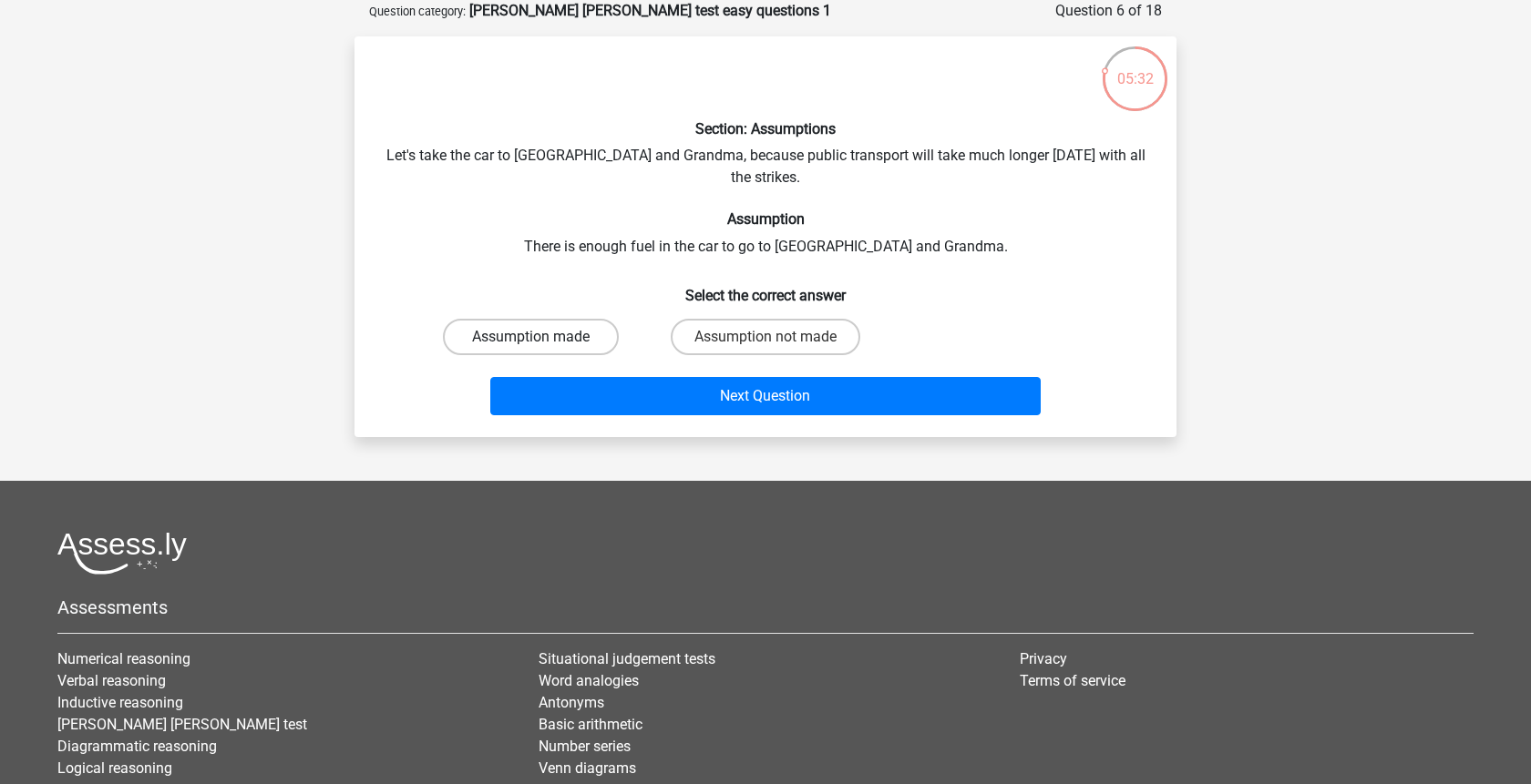
click at [588, 318] on label "Assumption made" at bounding box center [531, 336] width 176 height 36
click at [544, 337] on input "Assumption made" at bounding box center [537, 342] width 12 height 12
radio input "true"
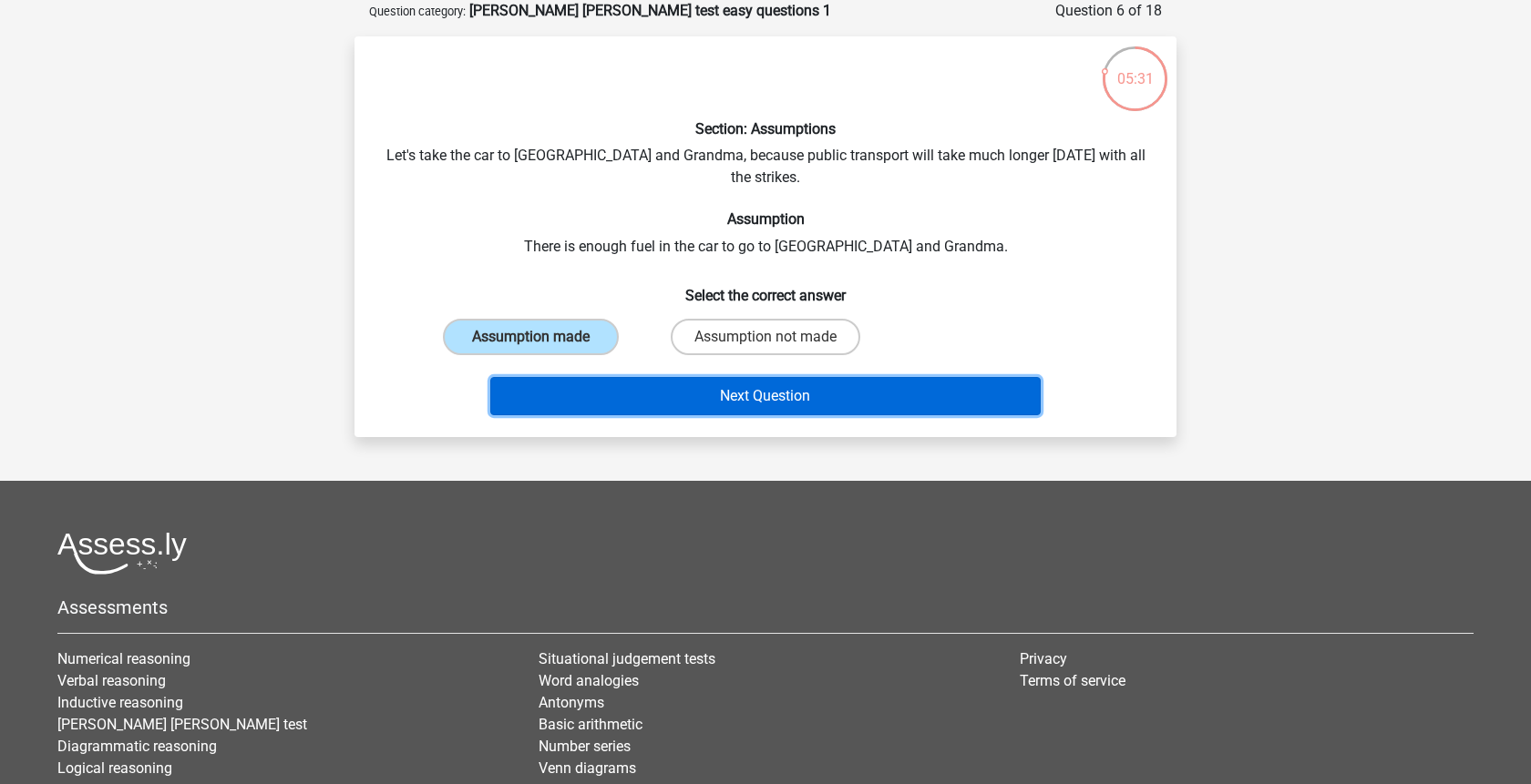
click at [739, 377] on button "Next Question" at bounding box center [765, 395] width 551 height 38
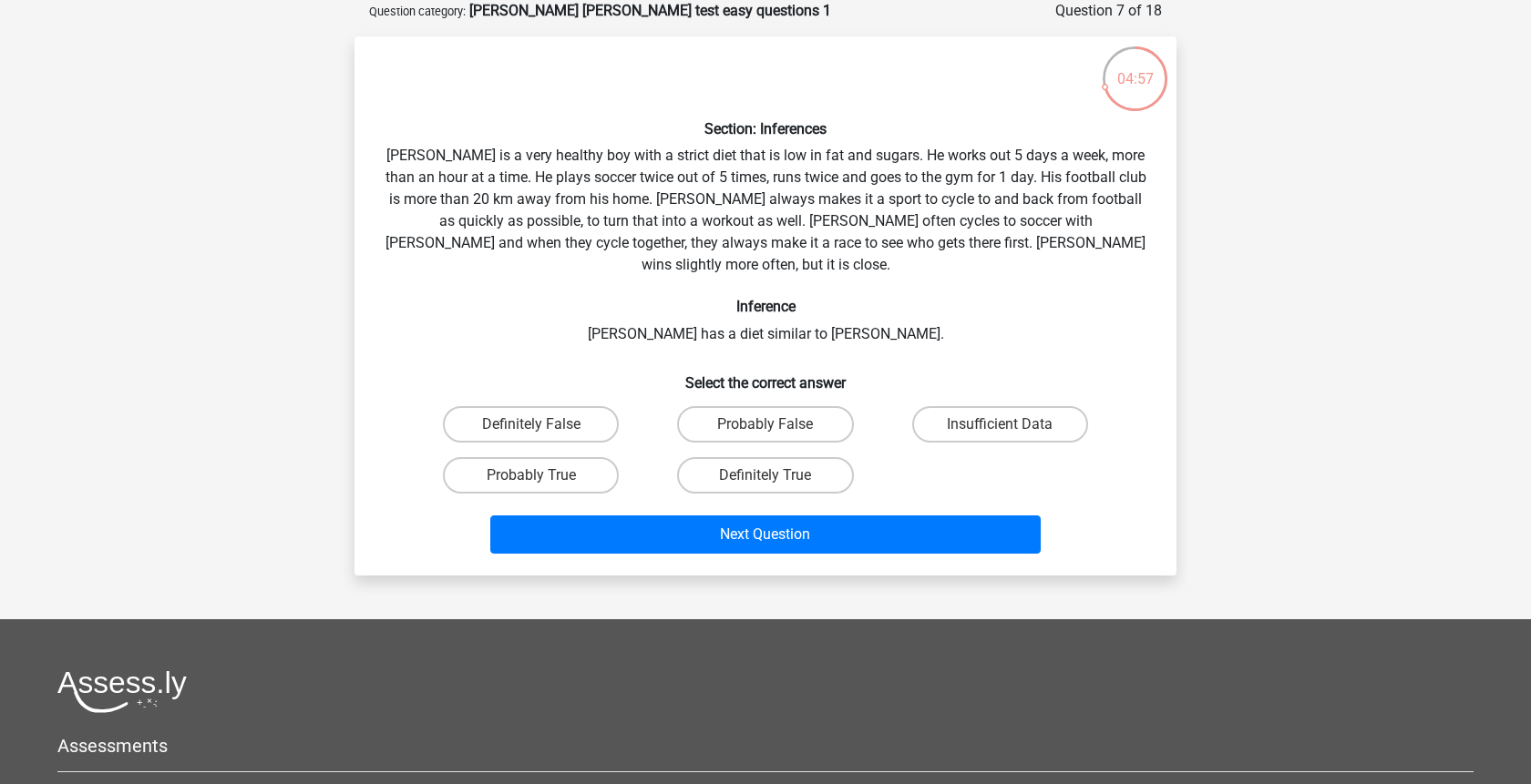
click at [992, 399] on div "Insufficient Data" at bounding box center [1000, 424] width 234 height 51
click at [991, 406] on label "Insufficient Data" at bounding box center [1000, 424] width 176 height 36
click at [1000, 425] on input "Insufficient Data" at bounding box center [1006, 430] width 12 height 12
radio input "true"
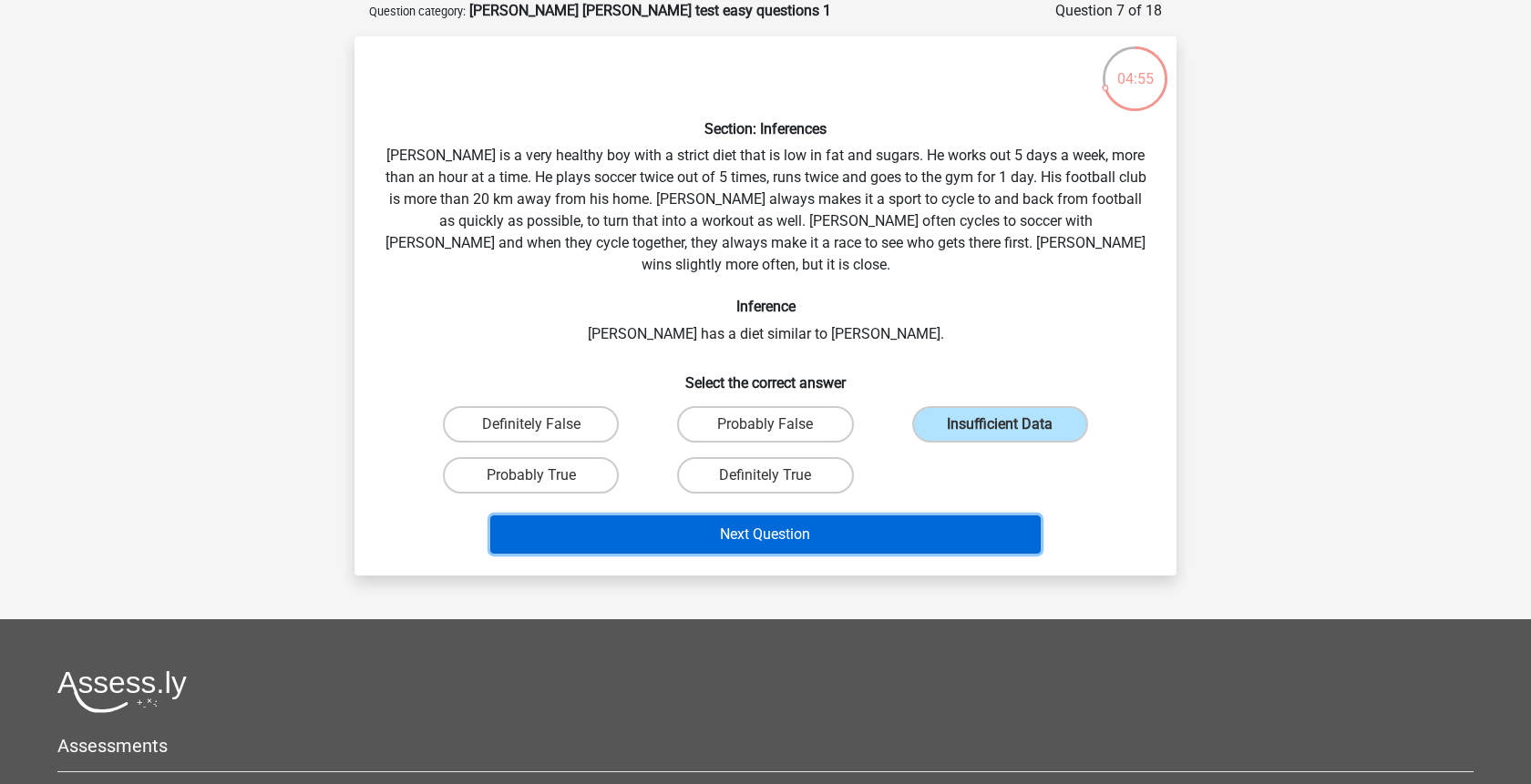
click at [897, 516] on button "Next Question" at bounding box center [765, 534] width 551 height 38
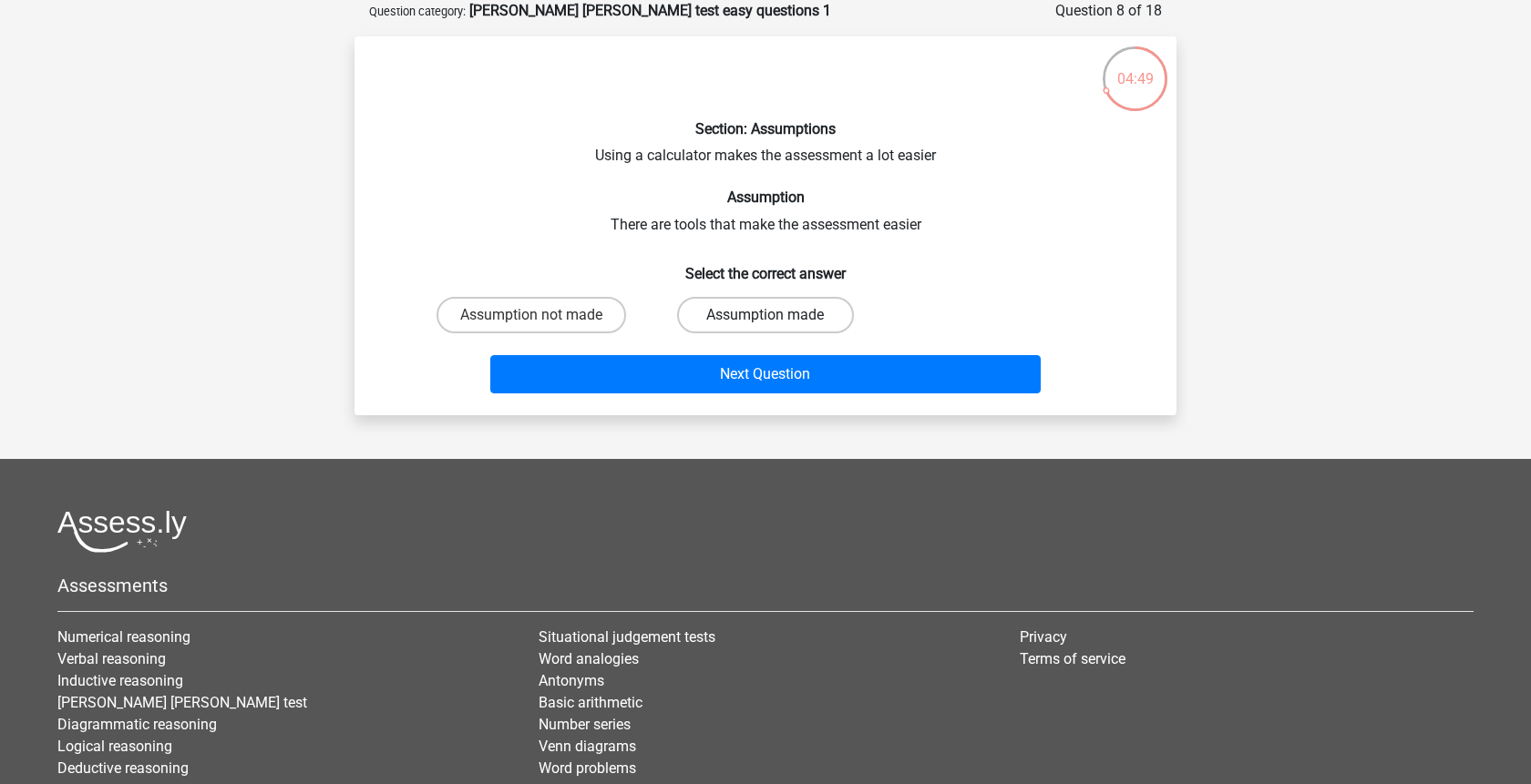
click at [772, 303] on label "Assumption made" at bounding box center [765, 315] width 176 height 36
click at [772, 316] on input "Assumption made" at bounding box center [772, 321] width 12 height 12
radio input "true"
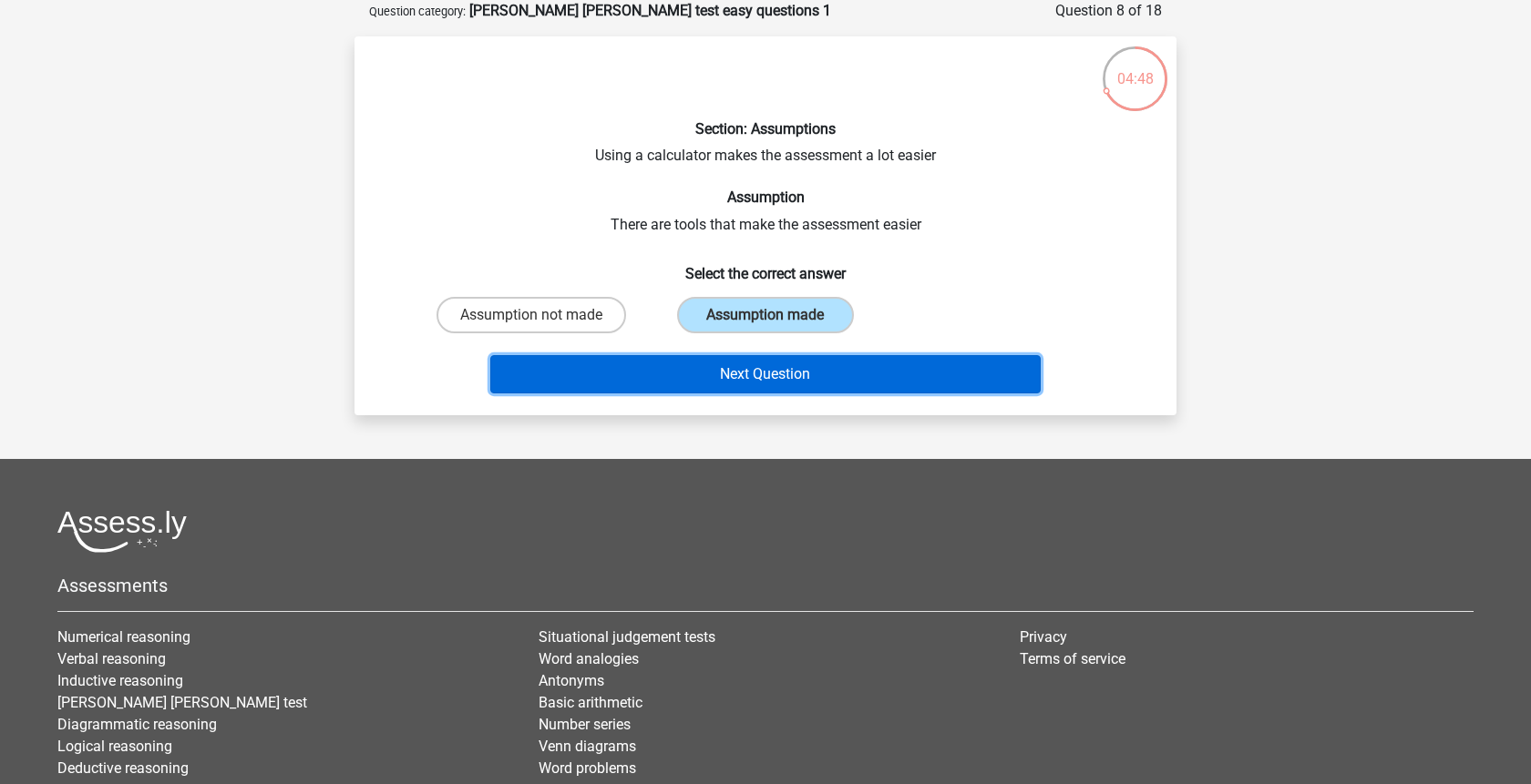
click at [774, 372] on button "Next Question" at bounding box center [765, 374] width 551 height 38
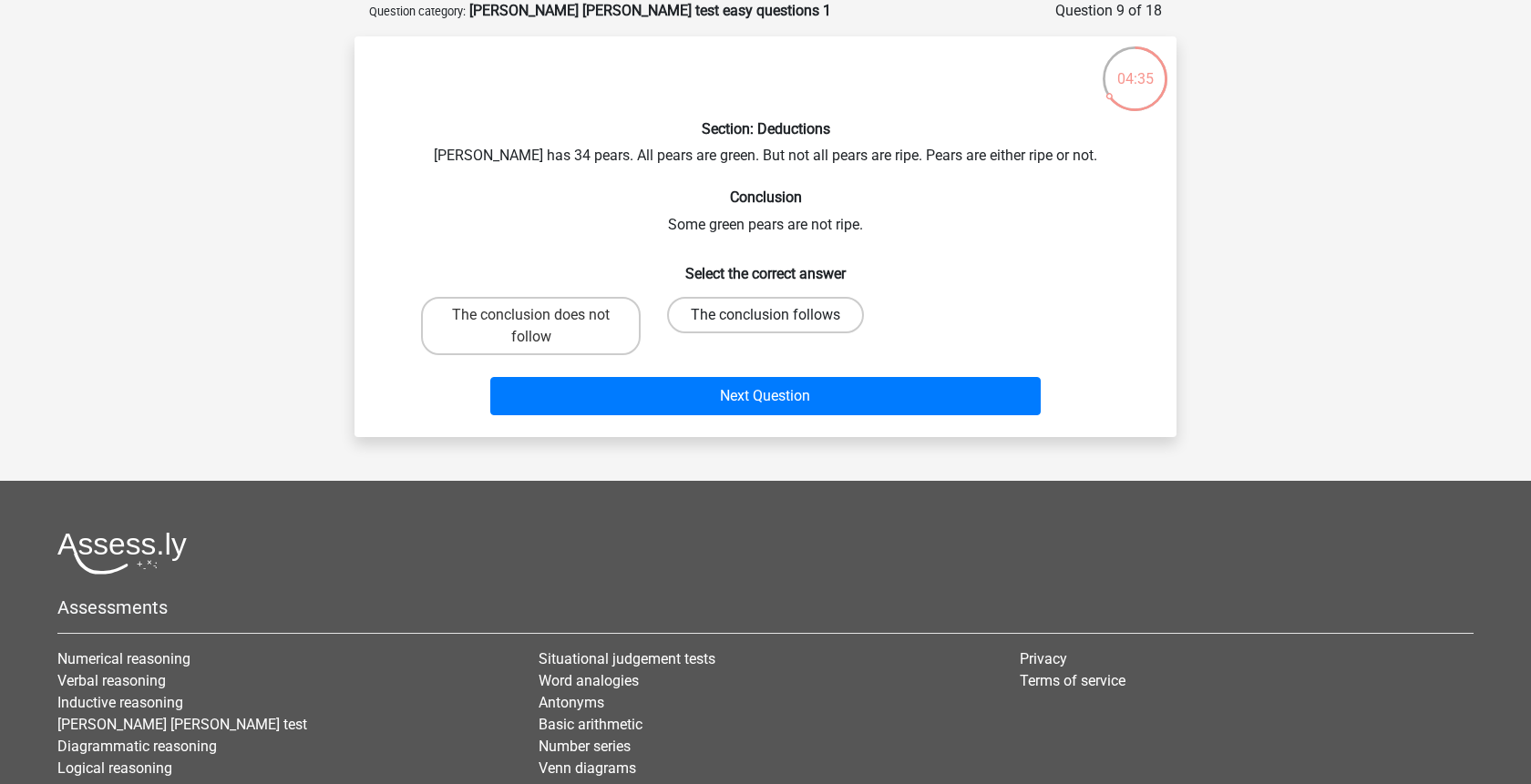
click at [719, 317] on label "The conclusion follows" at bounding box center [765, 315] width 197 height 36
click at [766, 317] on input "The conclusion follows" at bounding box center [772, 321] width 12 height 12
radio input "true"
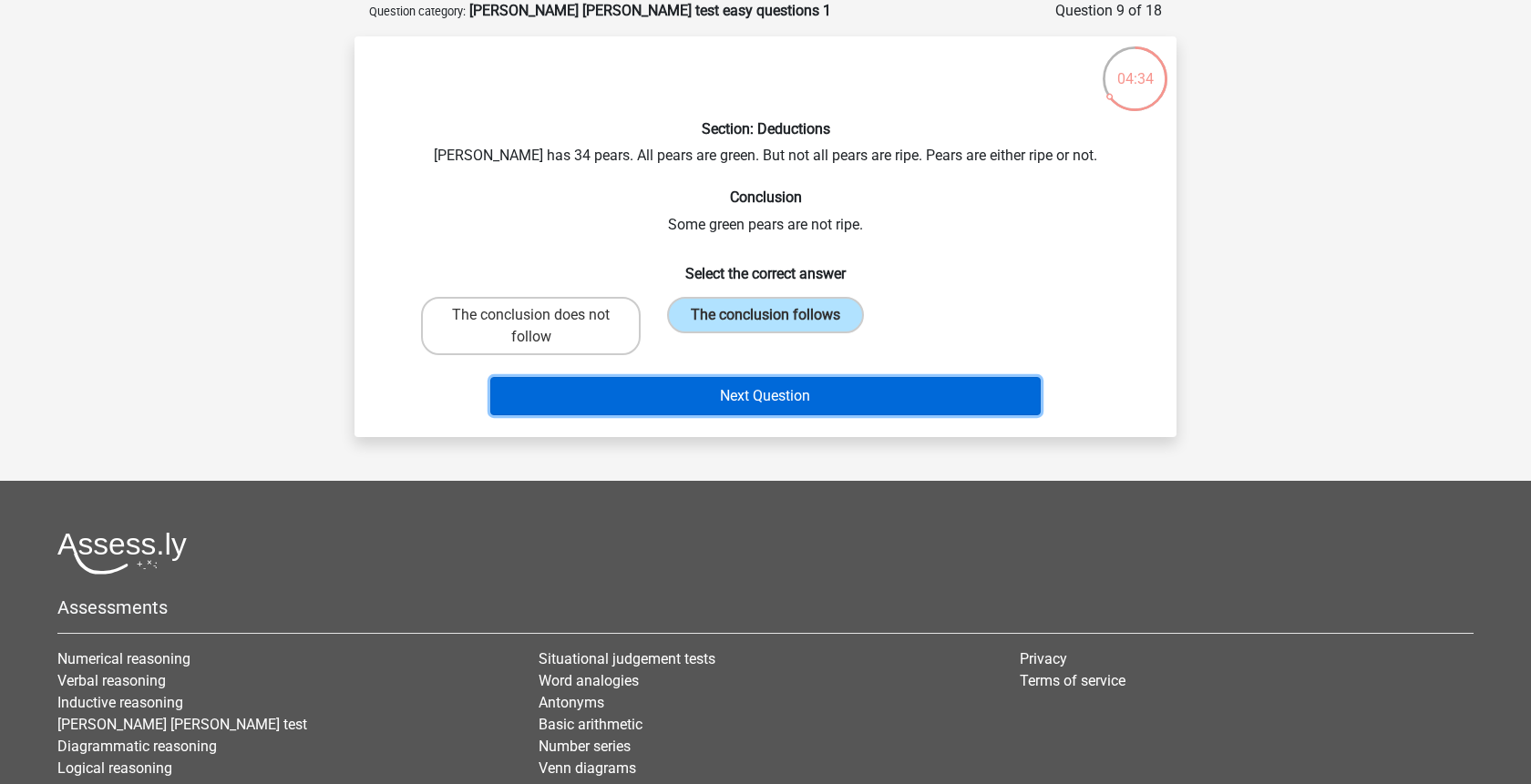
click at [748, 400] on button "Next Question" at bounding box center [765, 395] width 551 height 38
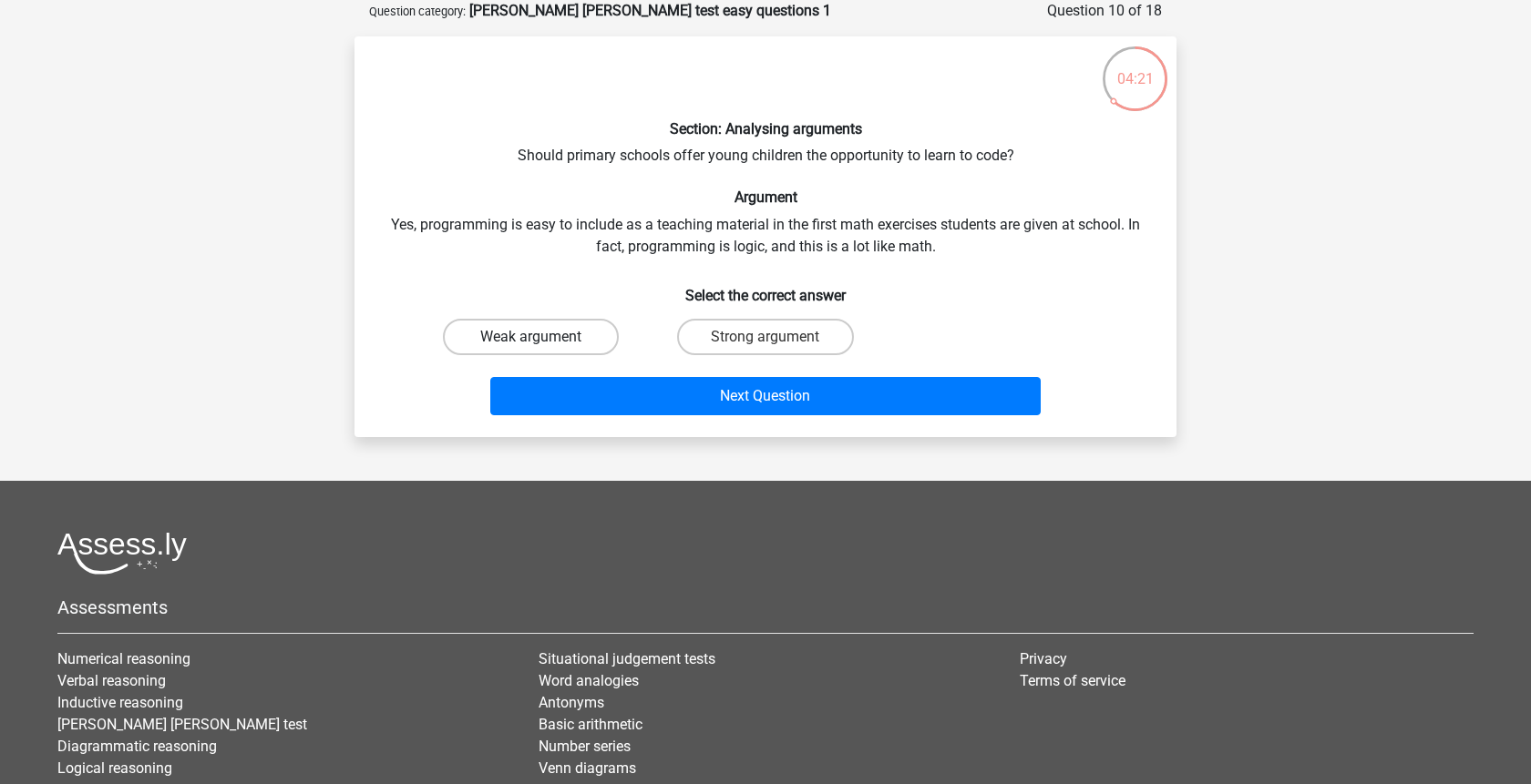
click at [584, 336] on label "Weak argument" at bounding box center [531, 336] width 176 height 36
click at [544, 337] on input "Weak argument" at bounding box center [537, 342] width 12 height 12
radio input "true"
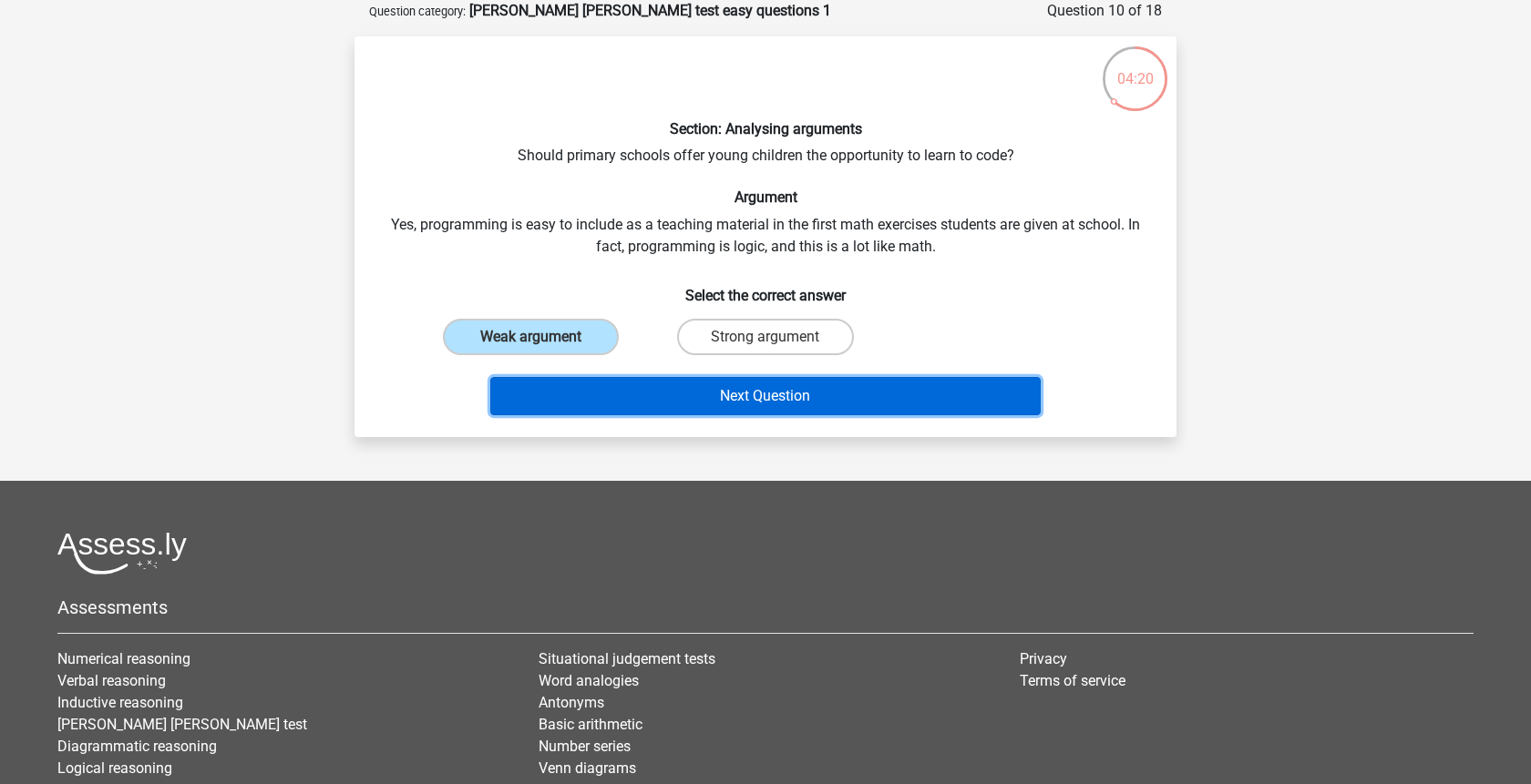
click at [679, 397] on button "Next Question" at bounding box center [765, 395] width 551 height 38
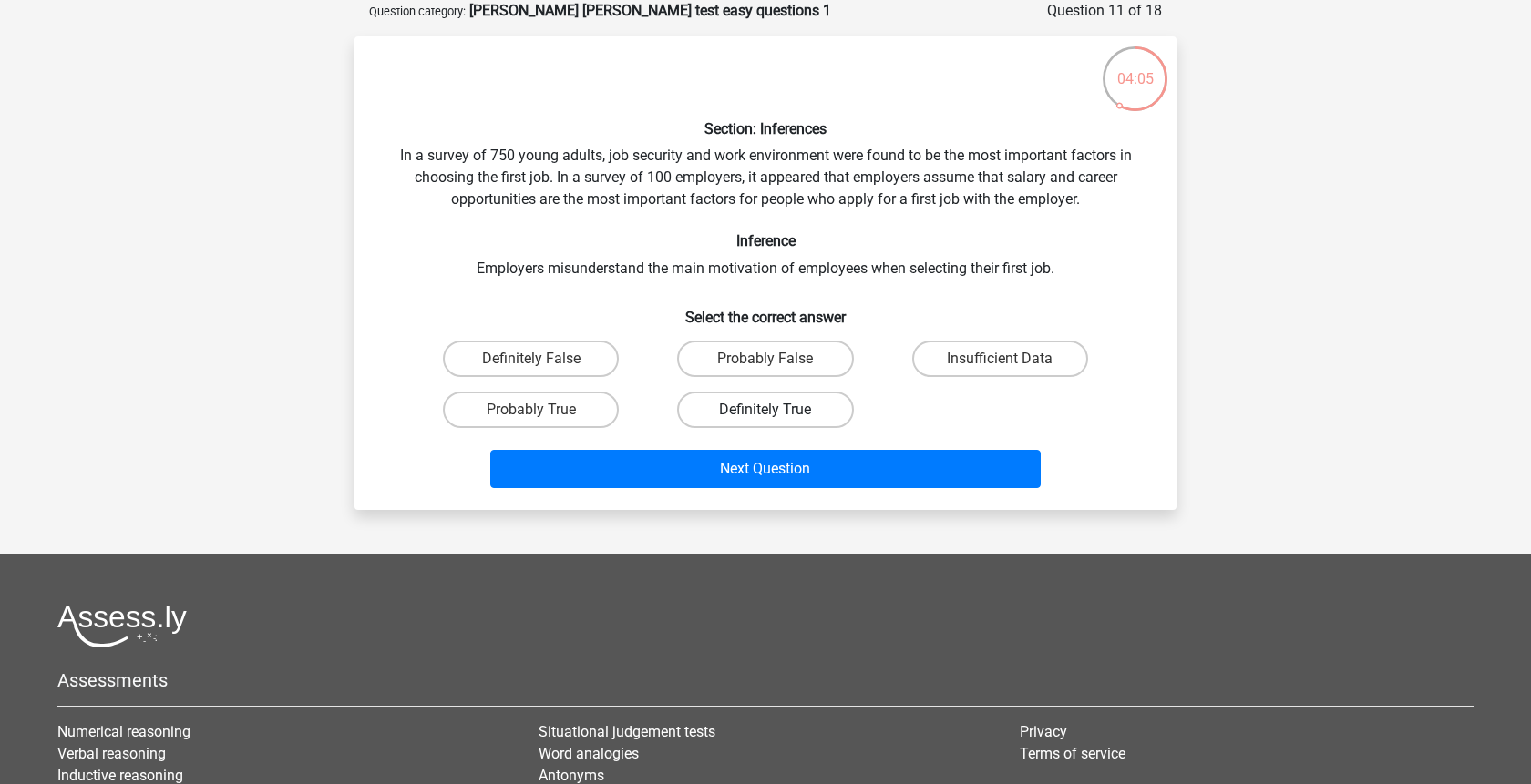
click at [815, 418] on label "Definitely True" at bounding box center [765, 409] width 176 height 36
click at [777, 418] on input "Definitely True" at bounding box center [772, 416] width 12 height 12
radio input "true"
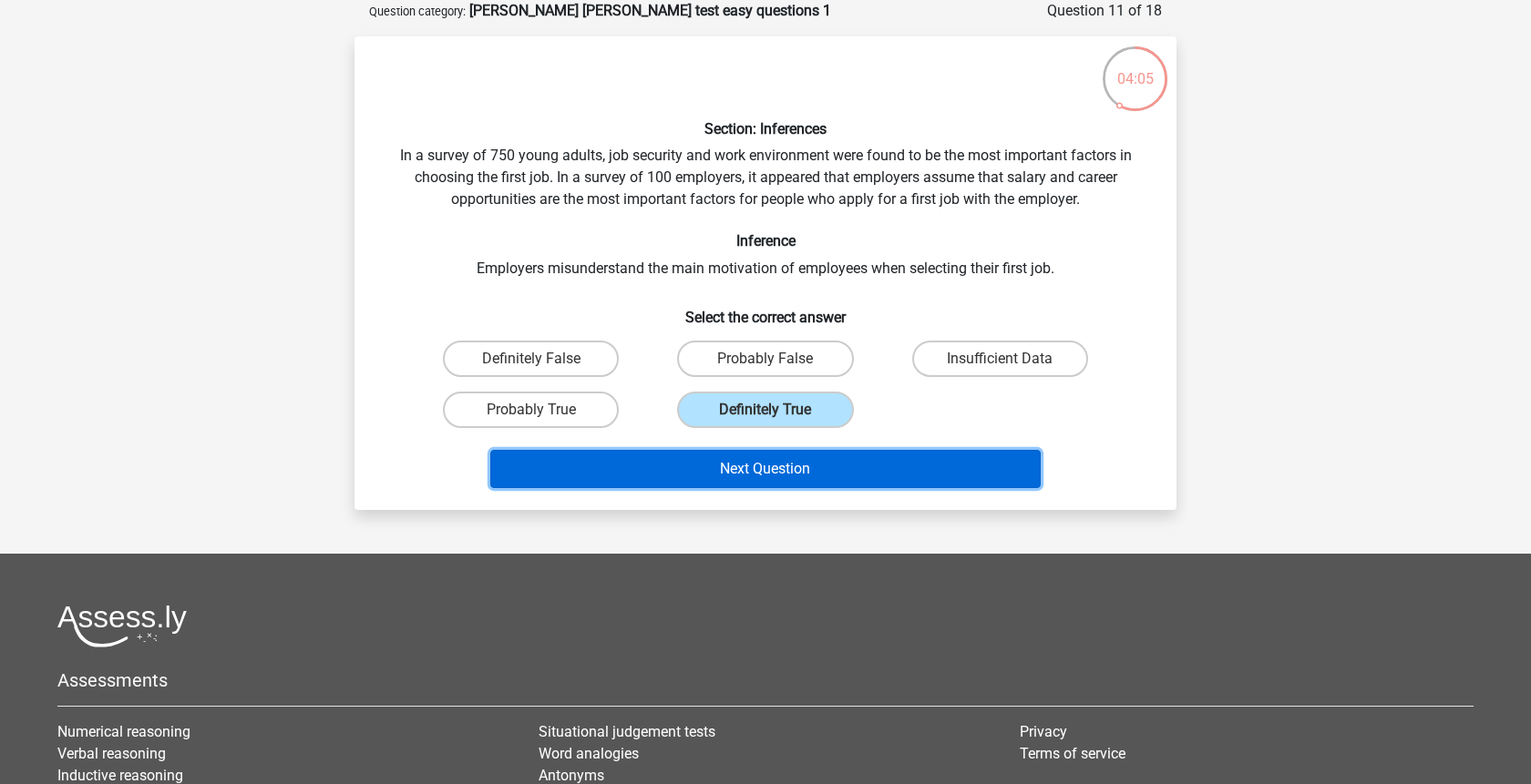
click at [802, 472] on button "Next Question" at bounding box center [765, 468] width 551 height 38
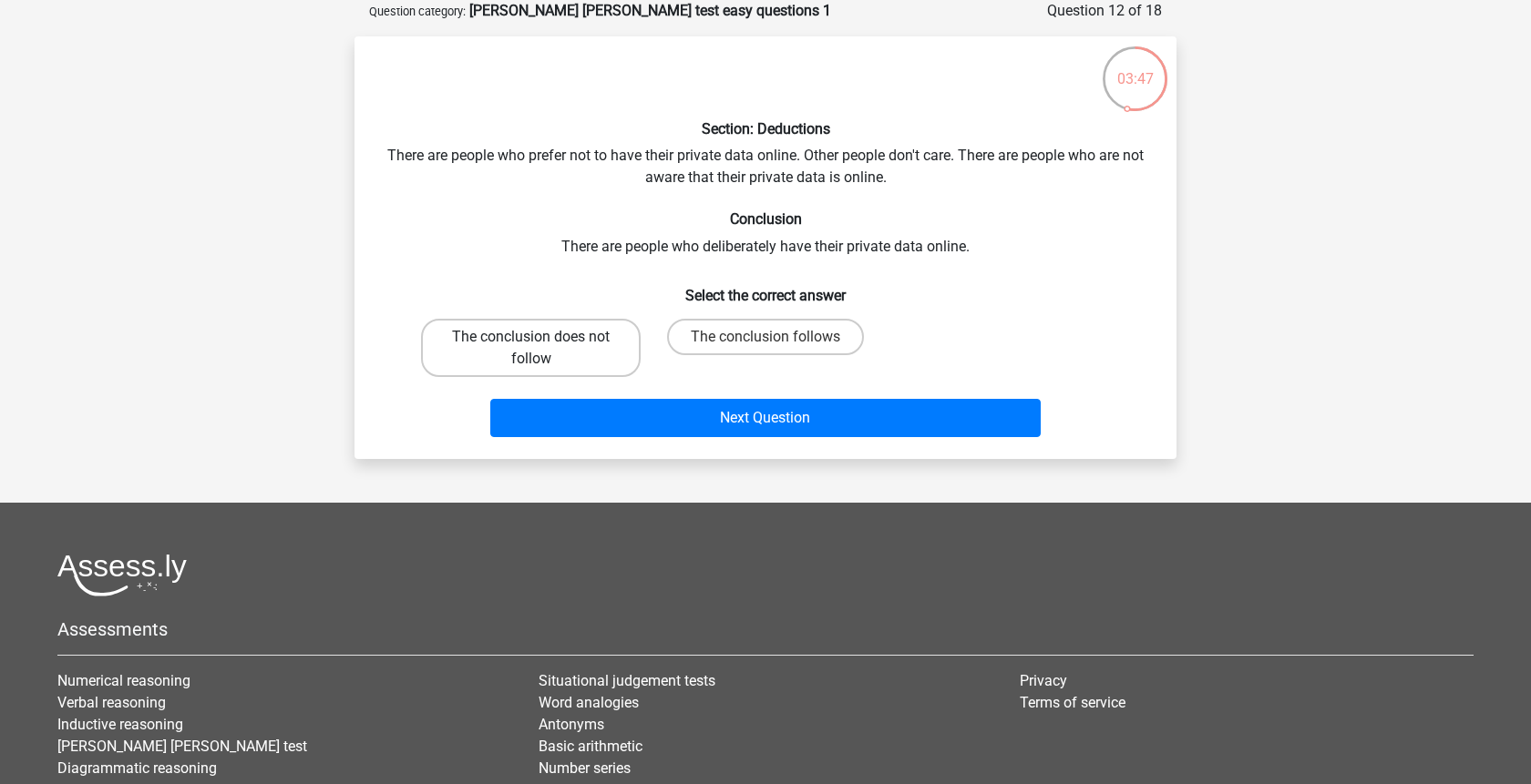
click at [540, 351] on label "The conclusion does not follow" at bounding box center [531, 347] width 220 height 58
click at [540, 349] on input "The conclusion does not follow" at bounding box center [537, 342] width 12 height 12
radio input "true"
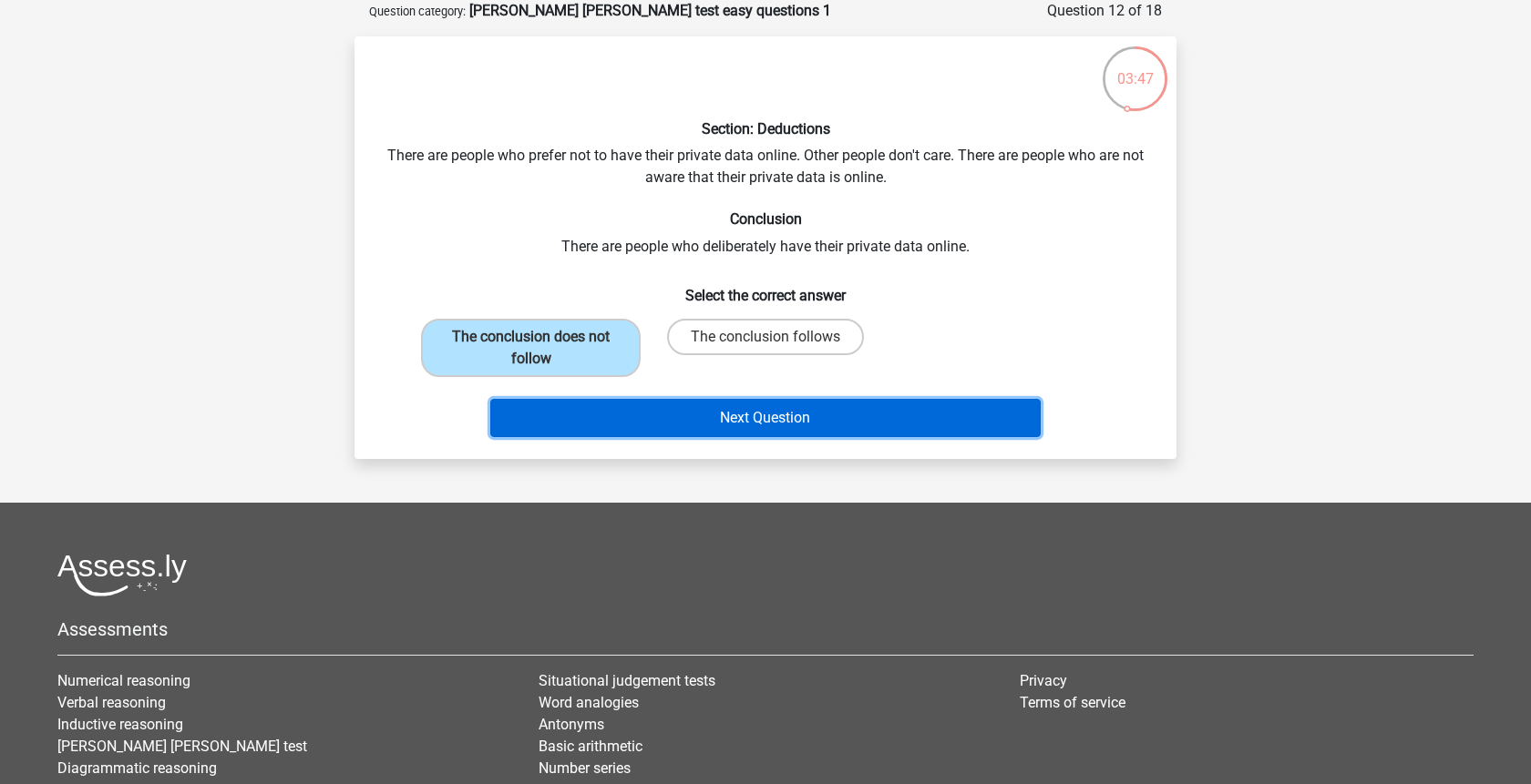
click at [710, 412] on button "Next Question" at bounding box center [765, 417] width 551 height 38
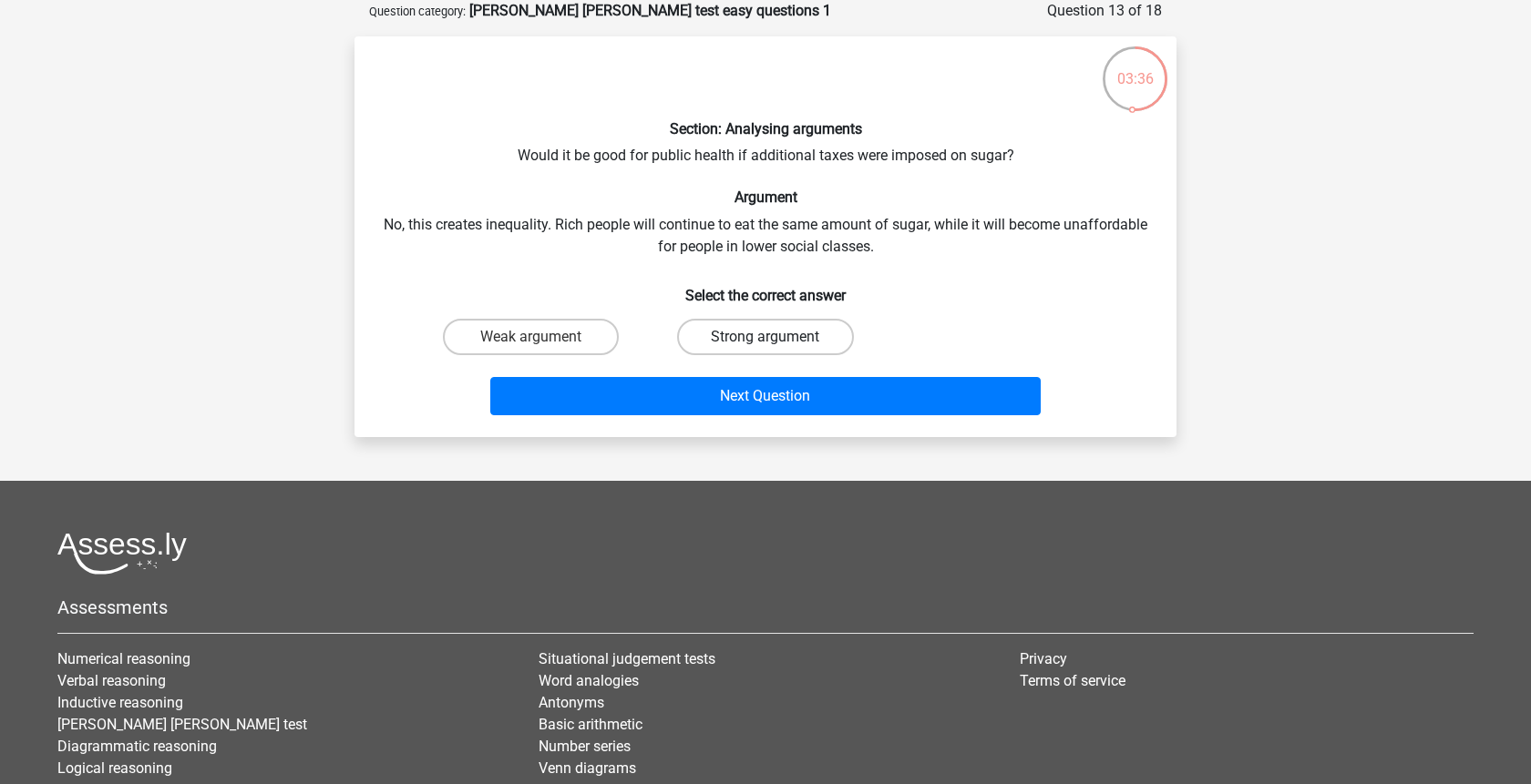
click at [744, 342] on label "Strong argument" at bounding box center [765, 336] width 176 height 36
click at [766, 342] on input "Strong argument" at bounding box center [772, 342] width 12 height 12
radio input "true"
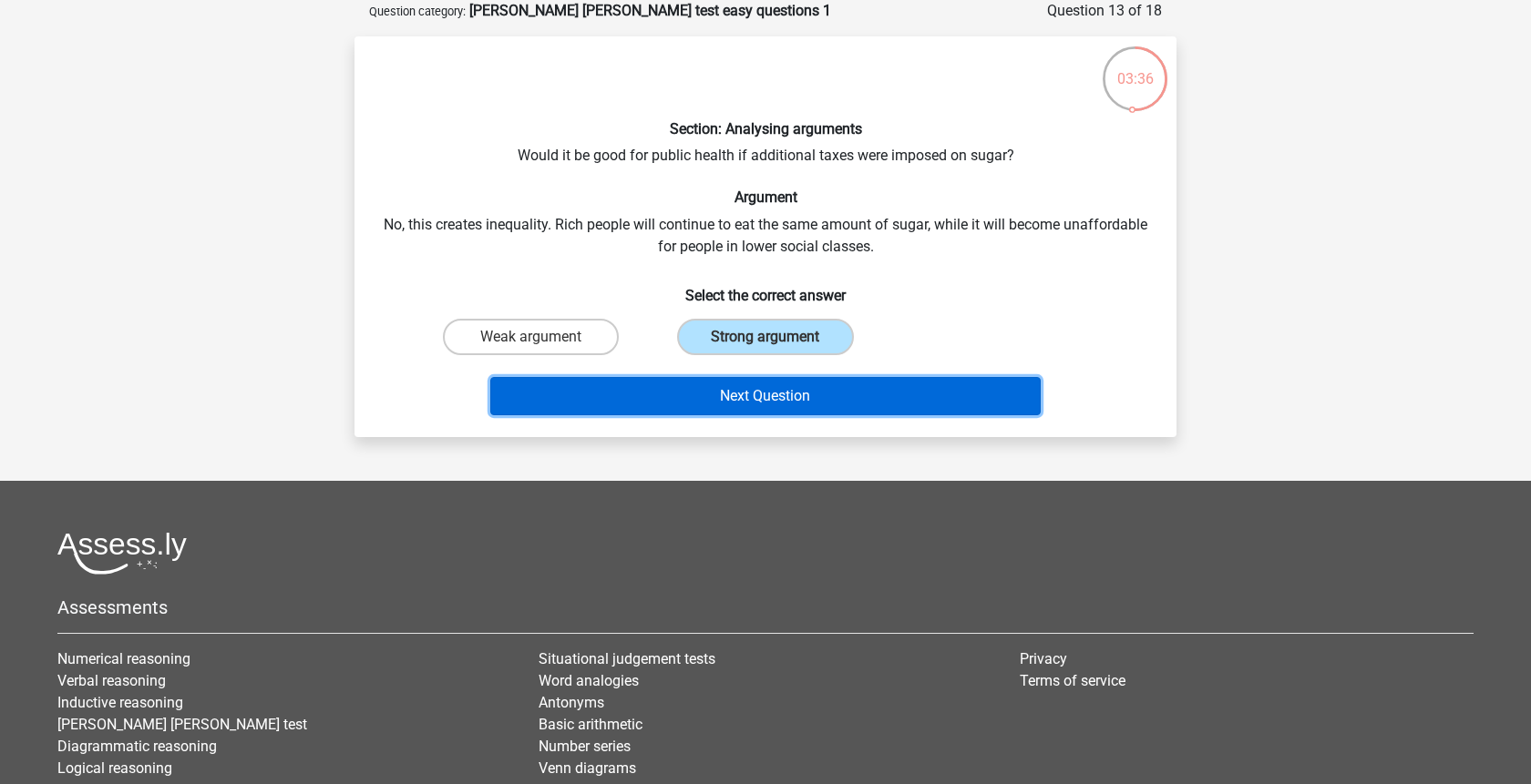
click at [764, 390] on button "Next Question" at bounding box center [765, 395] width 551 height 38
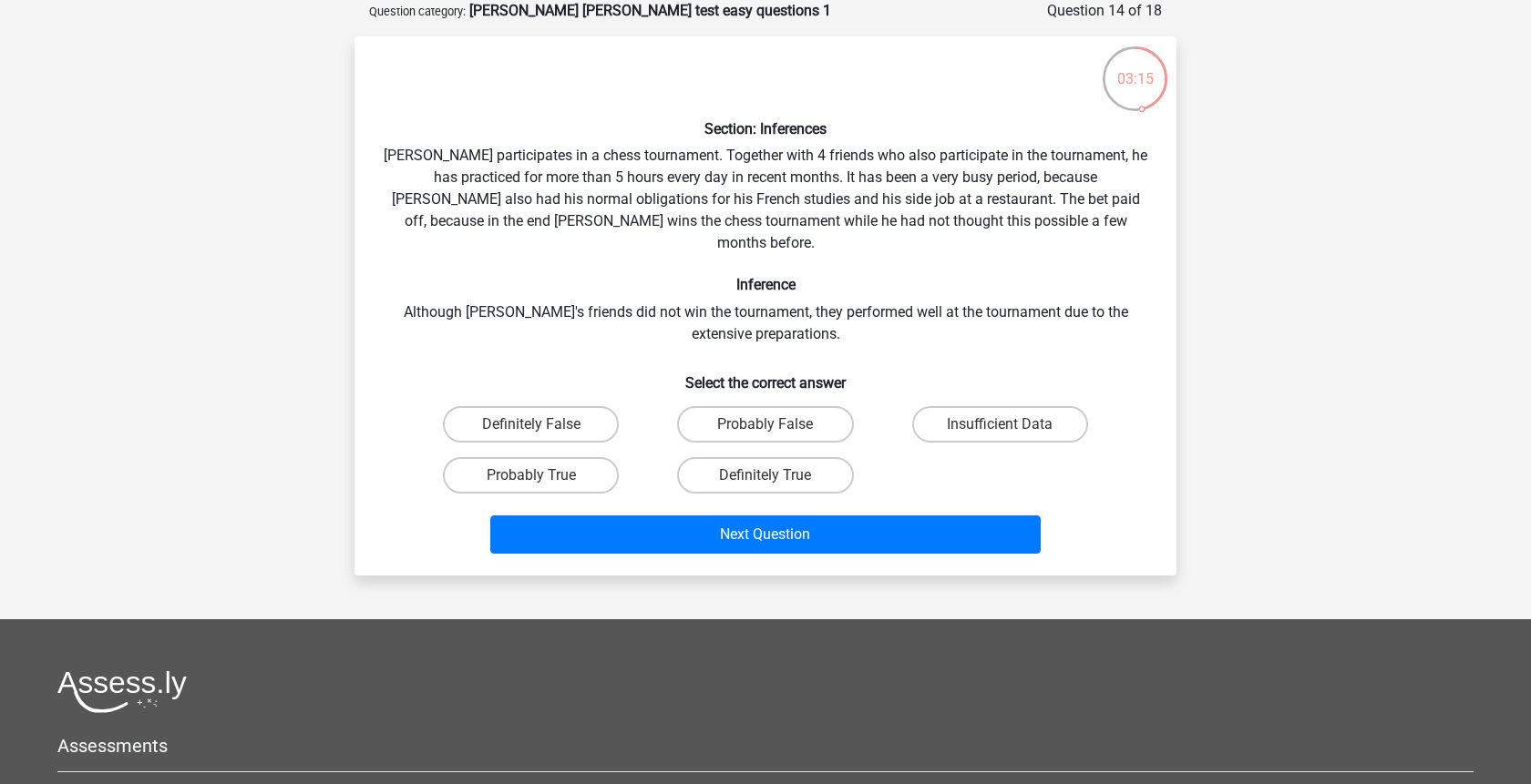
click at [1008, 425] on input "Insufficient Data" at bounding box center [1006, 430] width 12 height 12
radio input "true"
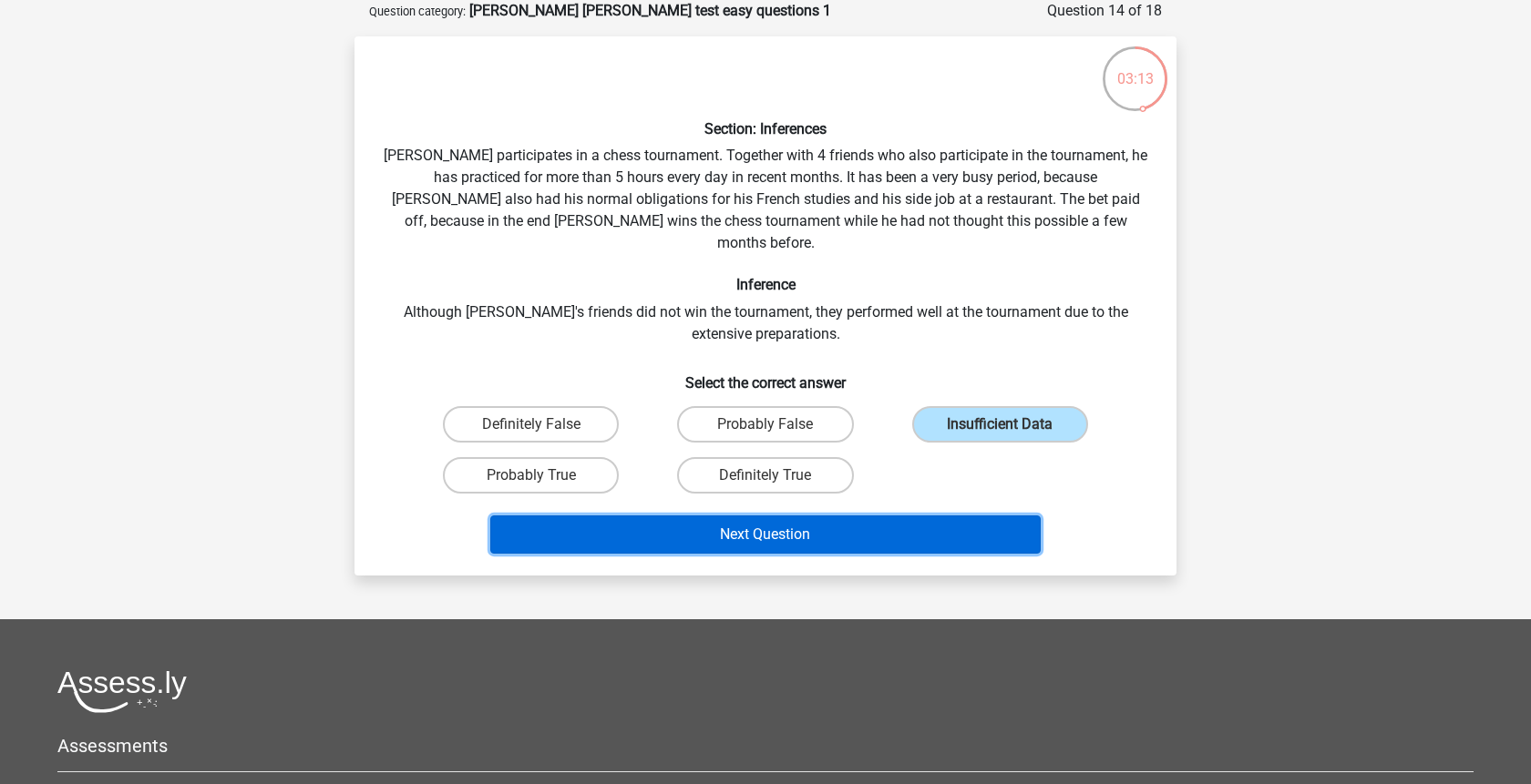
click at [804, 516] on button "Next Question" at bounding box center [765, 534] width 551 height 38
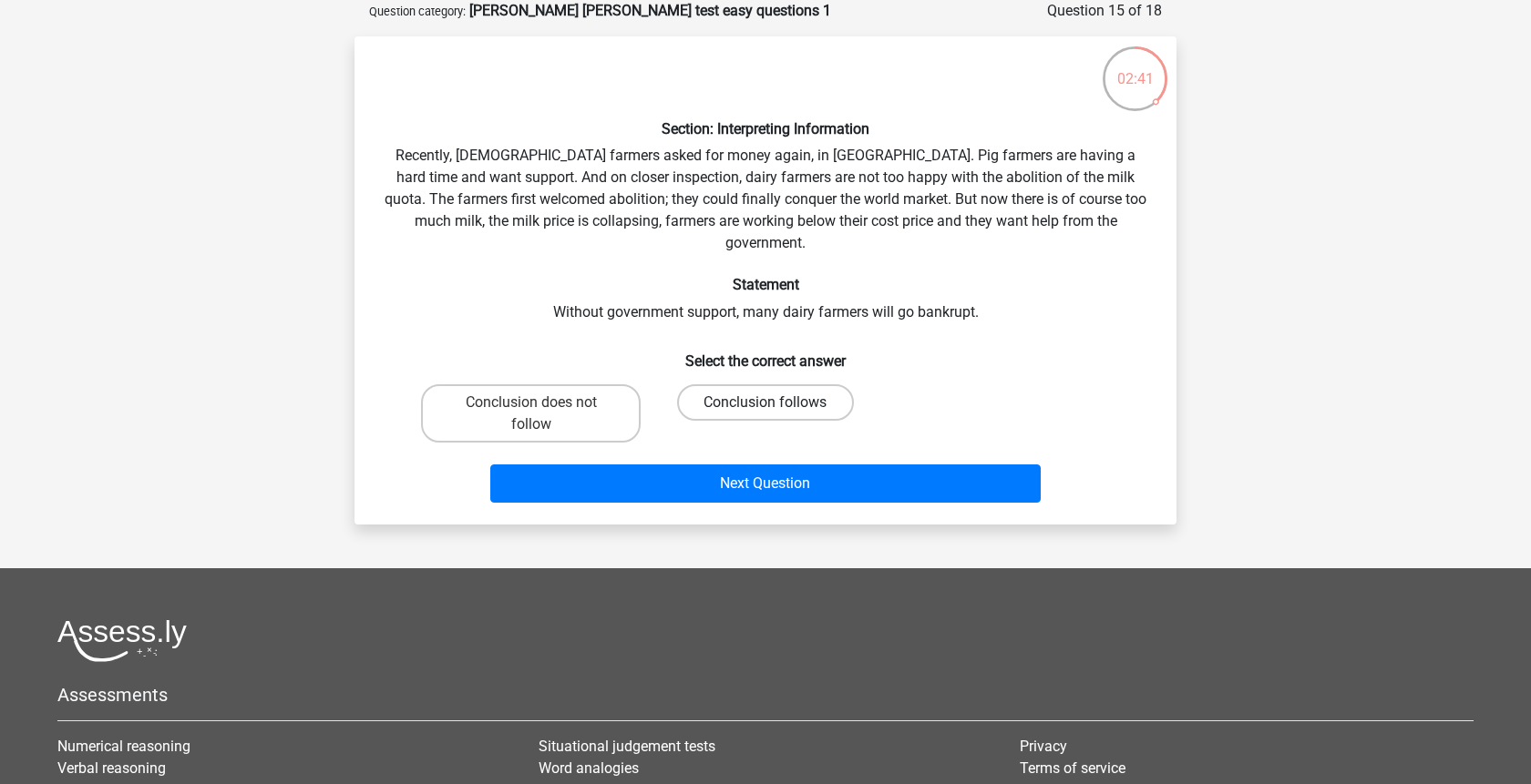
click at [708, 384] on label "Conclusion follows" at bounding box center [765, 402] width 176 height 36
click at [766, 403] on input "Conclusion follows" at bounding box center [772, 408] width 12 height 12
radio input "true"
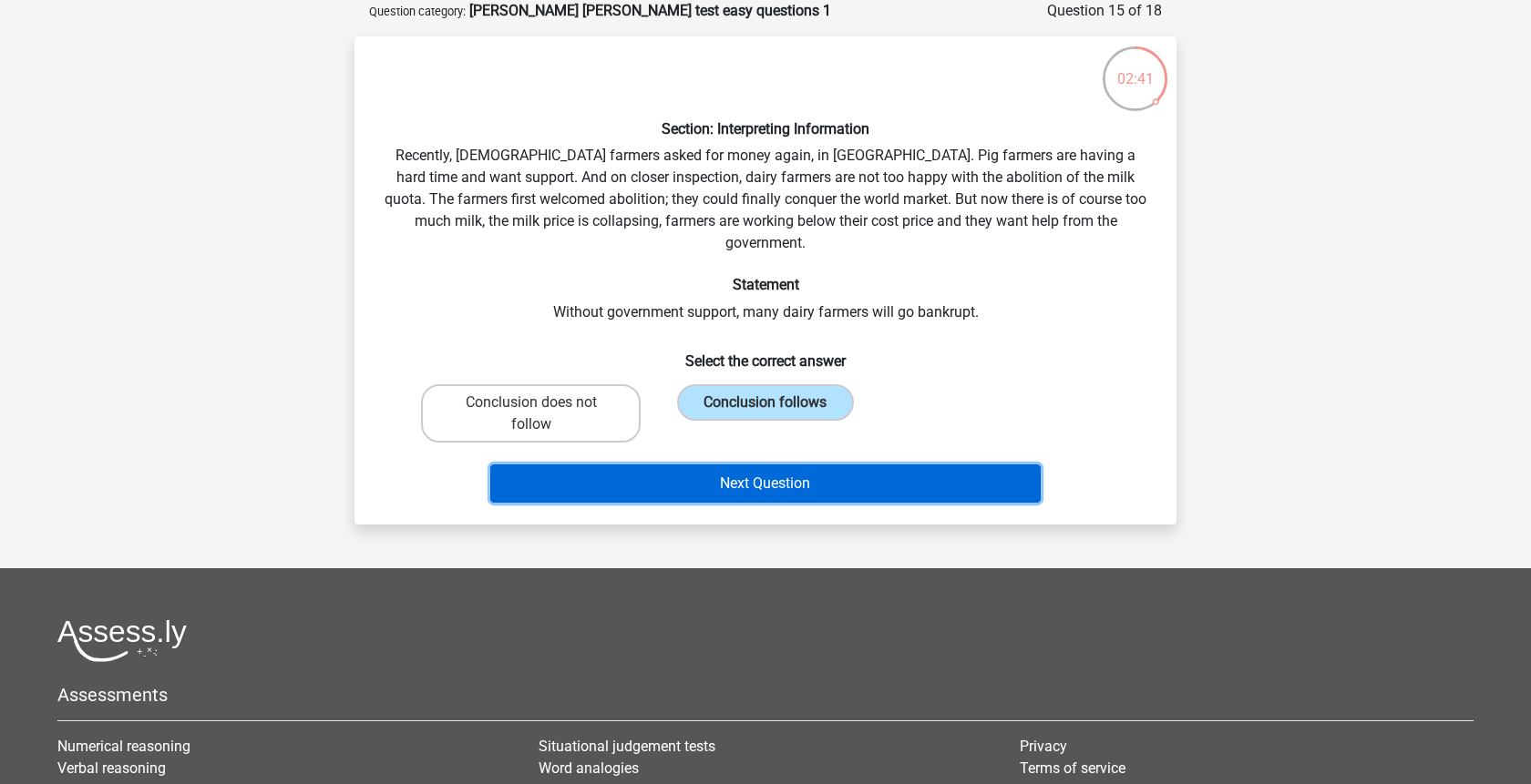
click at [712, 465] on button "Next Question" at bounding box center [765, 483] width 551 height 38
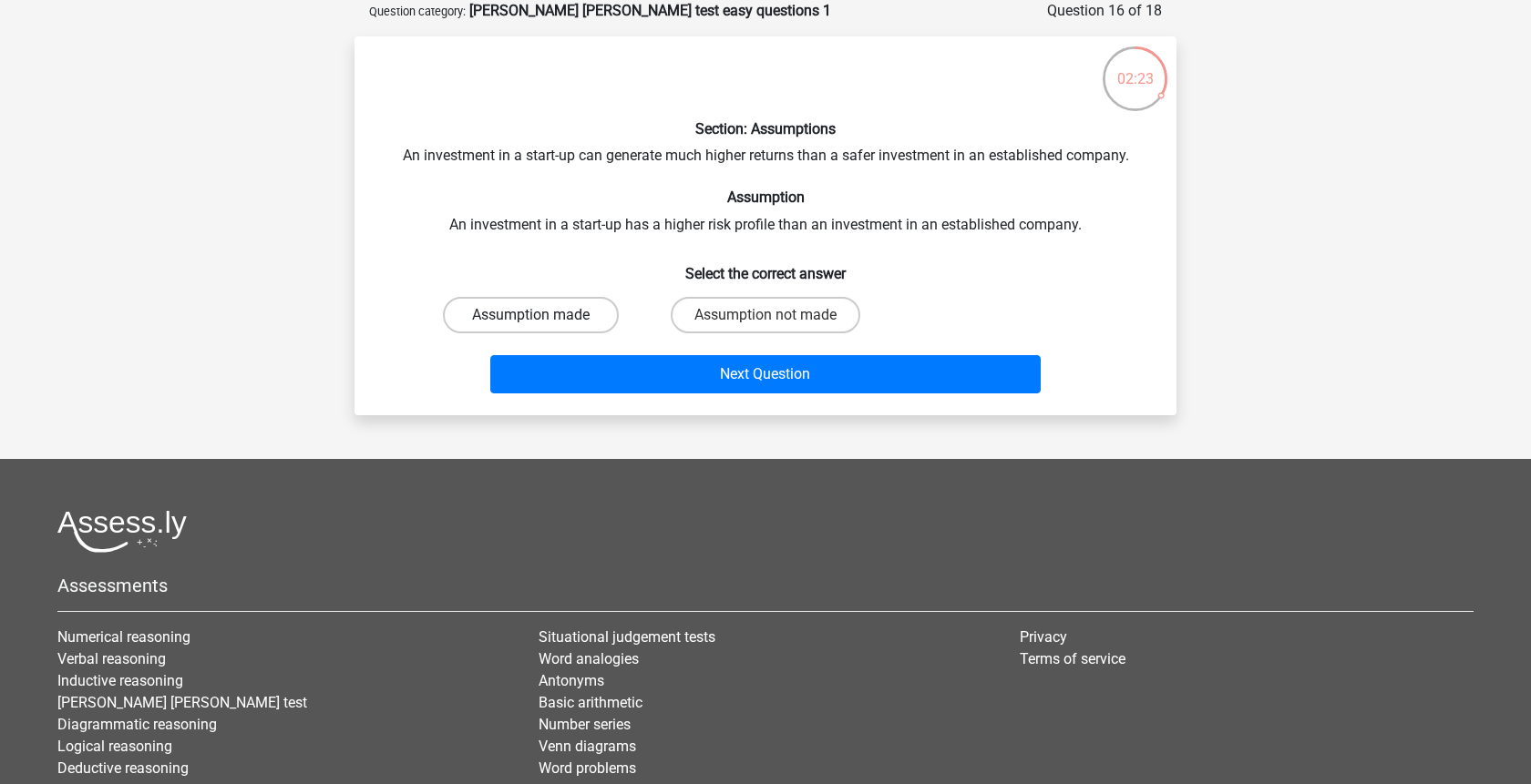
click at [546, 319] on label "Assumption made" at bounding box center [531, 315] width 176 height 36
click at [544, 319] on input "Assumption made" at bounding box center [537, 321] width 12 height 12
radio input "true"
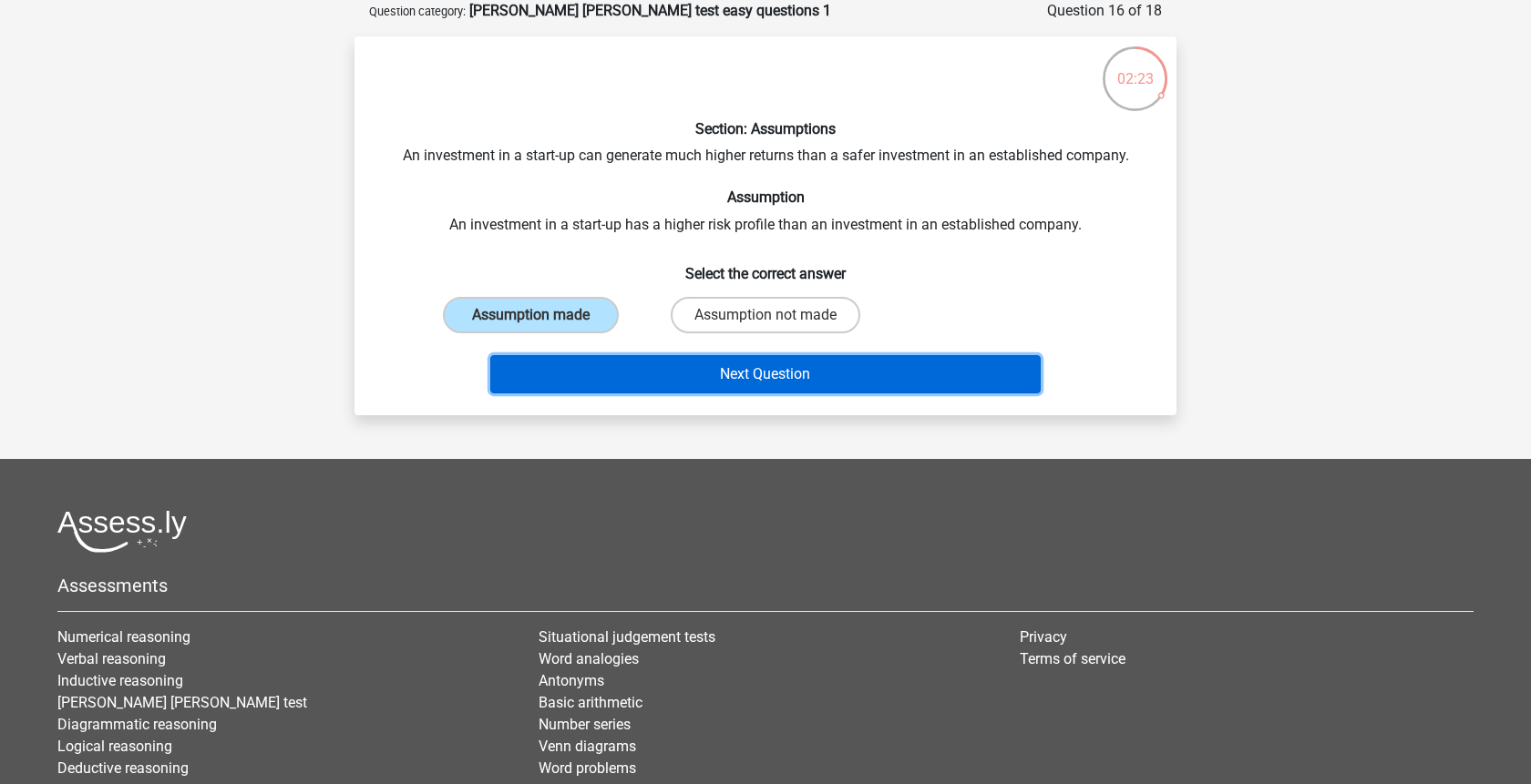
click at [682, 364] on button "Next Question" at bounding box center [765, 374] width 551 height 38
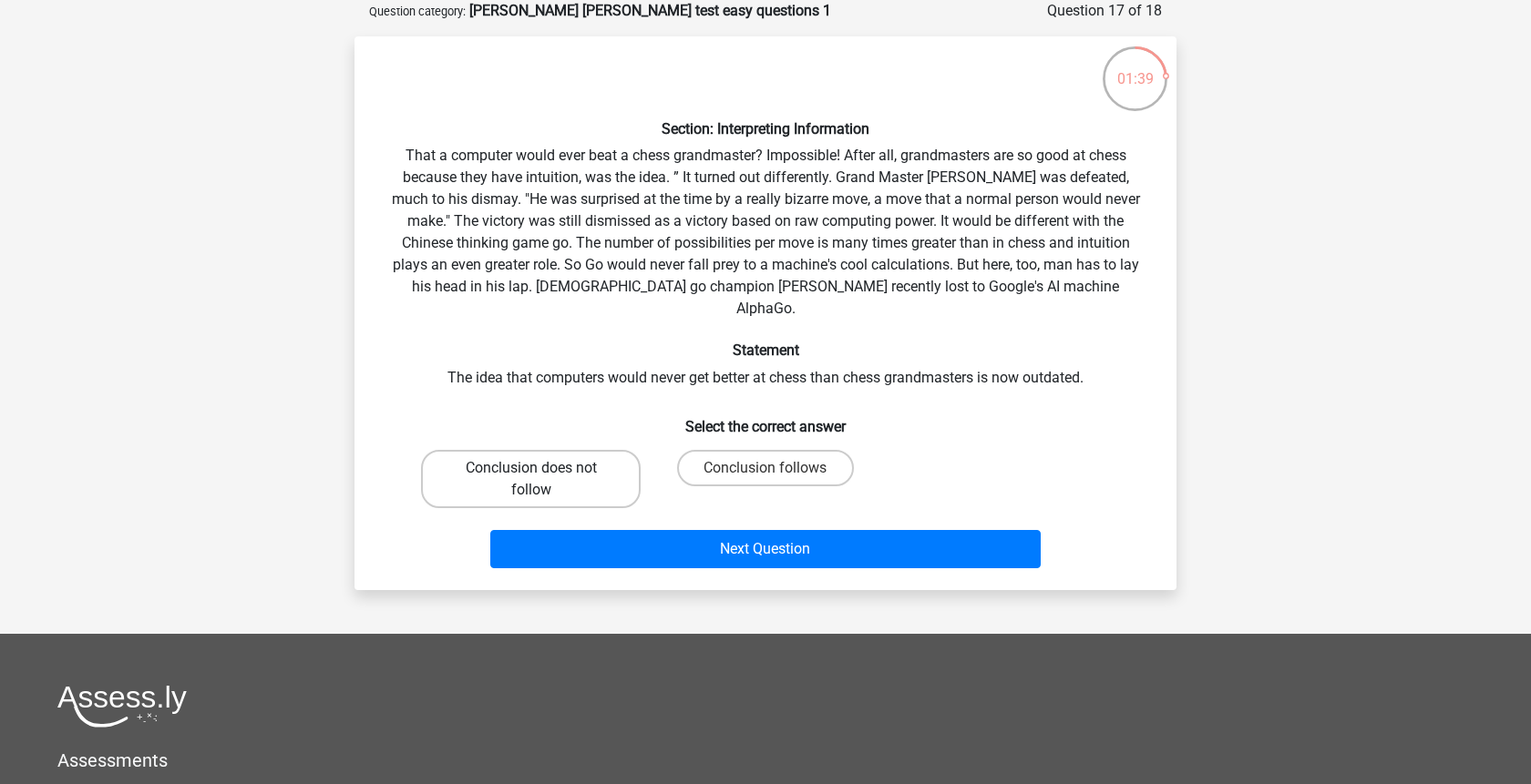
click at [597, 452] on label "Conclusion does not follow" at bounding box center [531, 479] width 220 height 58
click at [544, 468] on input "Conclusion does not follow" at bounding box center [537, 474] width 12 height 12
radio input "true"
click at [721, 450] on label "Conclusion follows" at bounding box center [765, 467] width 176 height 36
click at [766, 468] on input "Conclusion follows" at bounding box center [772, 474] width 12 height 12
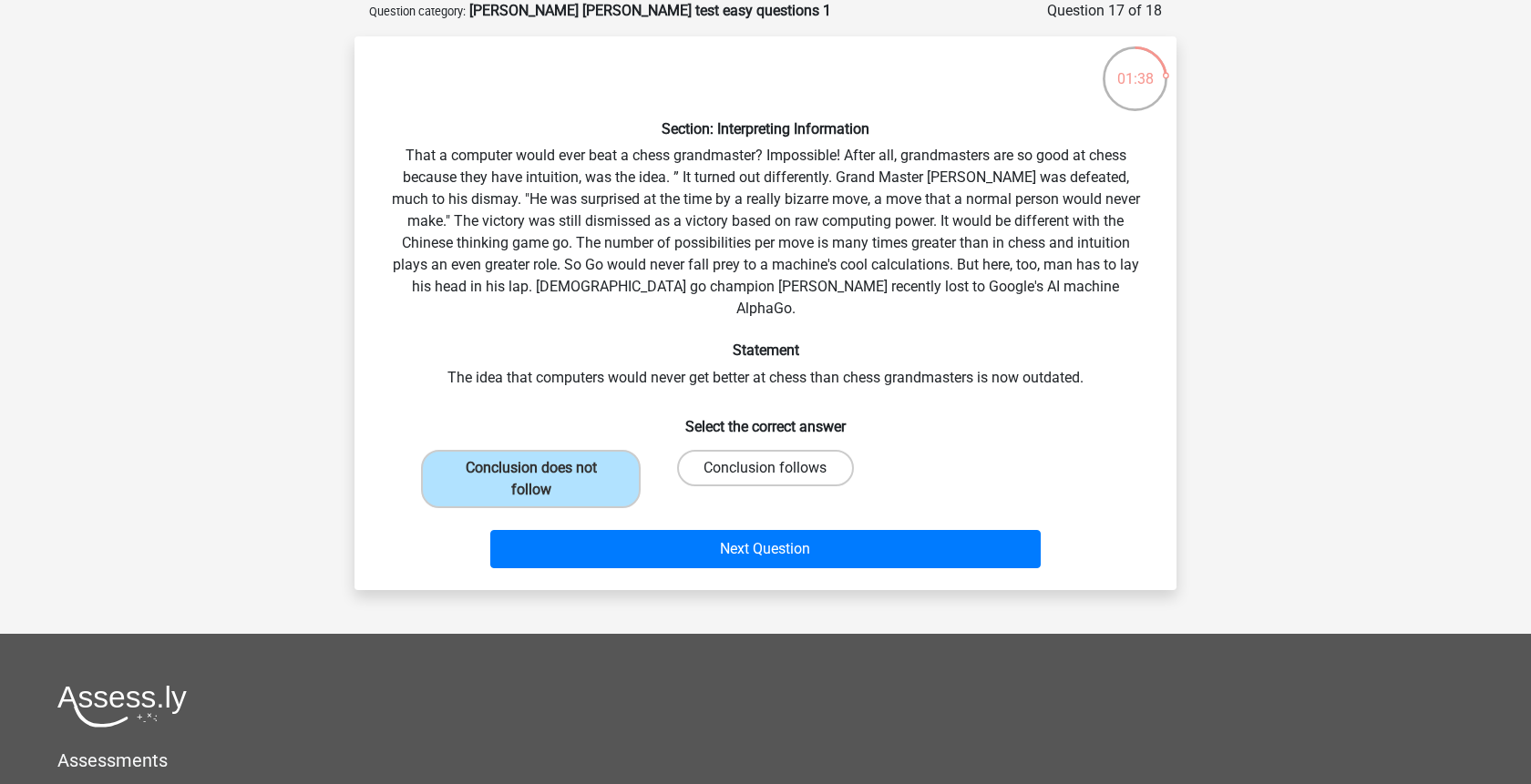
radio input "true"
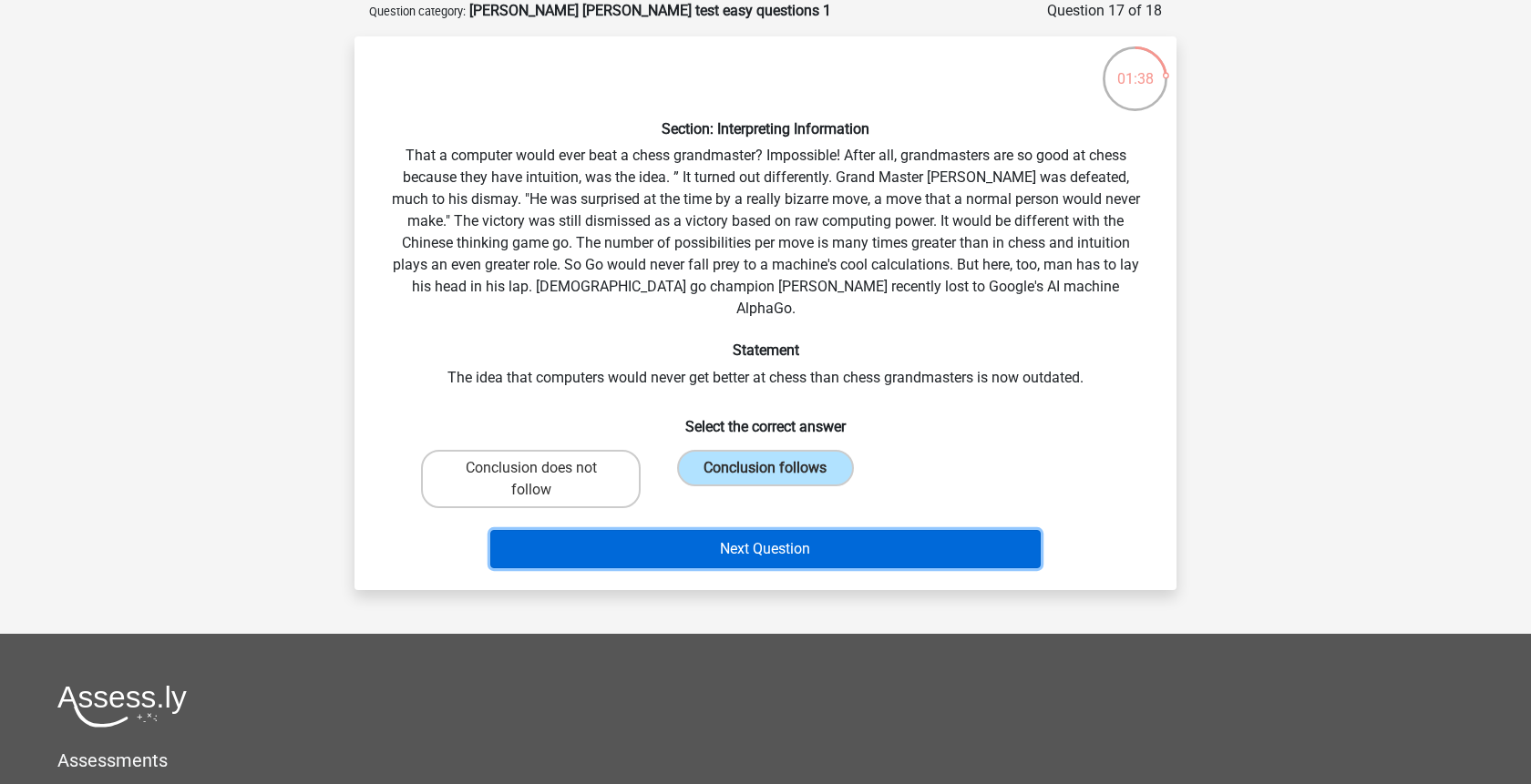
click at [731, 534] on button "Next Question" at bounding box center [765, 549] width 551 height 38
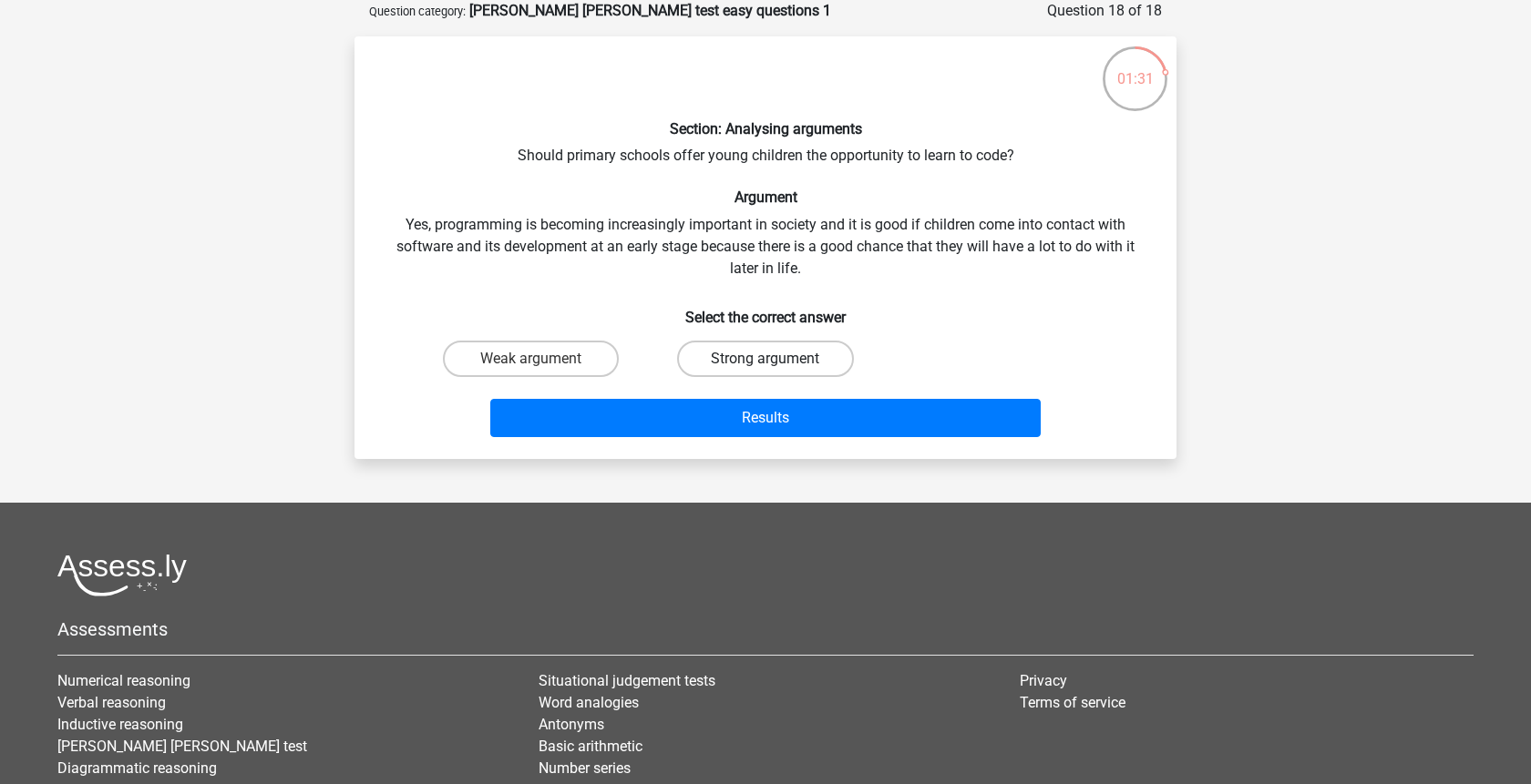
click at [733, 363] on label "Strong argument" at bounding box center [765, 358] width 176 height 36
click at [766, 363] on input "Strong argument" at bounding box center [772, 365] width 12 height 12
radio input "true"
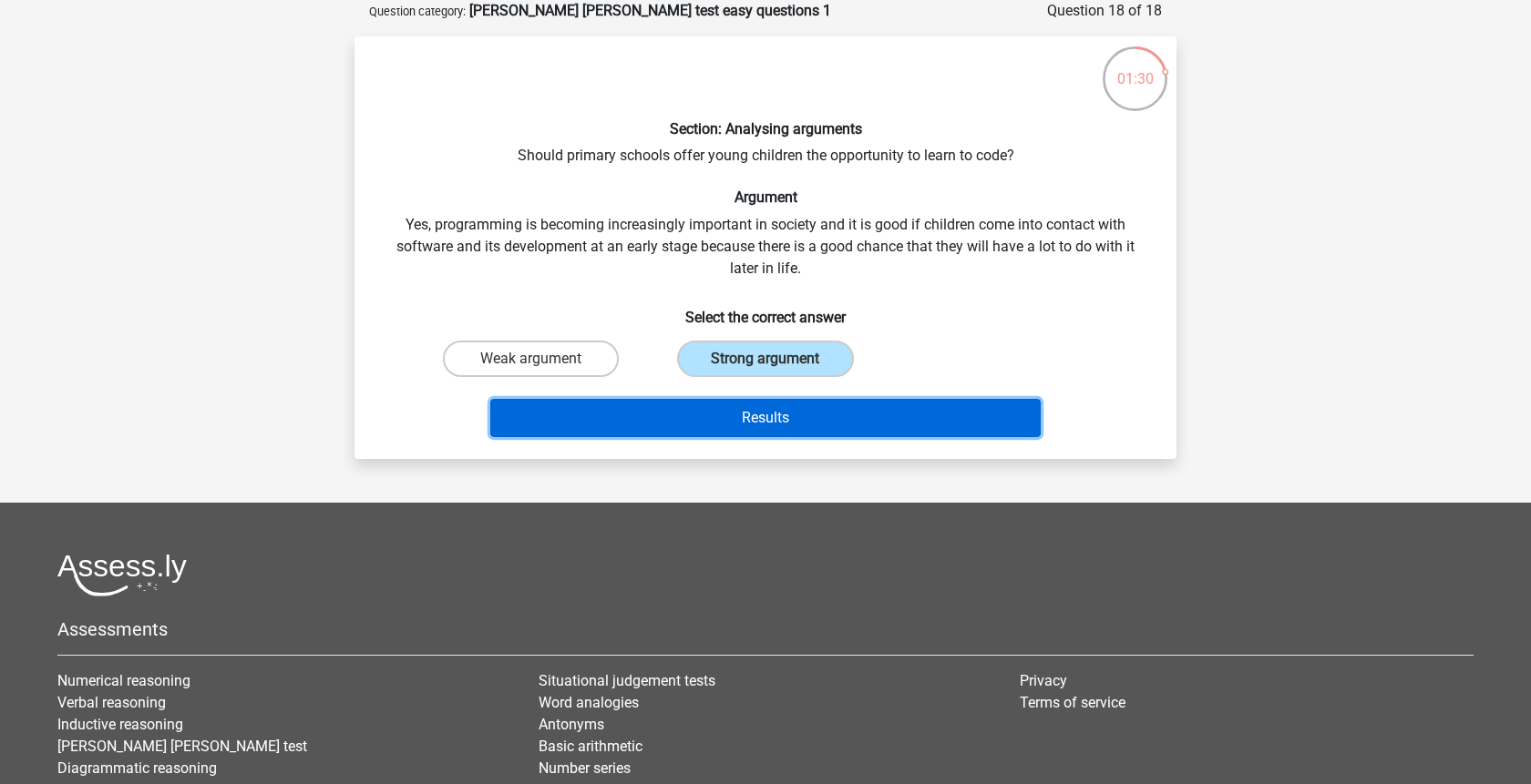
click at [776, 416] on button "Results" at bounding box center [765, 417] width 551 height 38
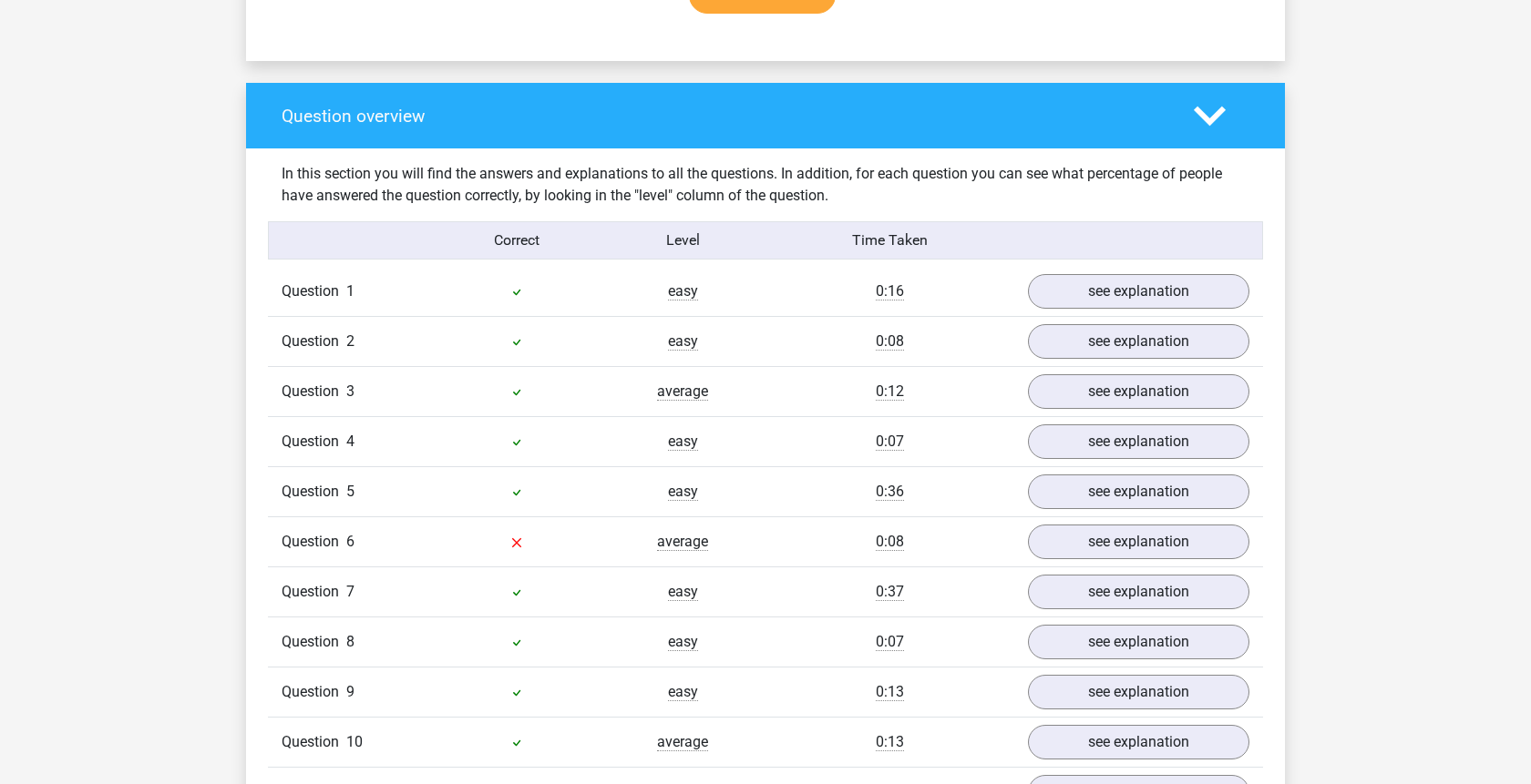
scroll to position [1487, 0]
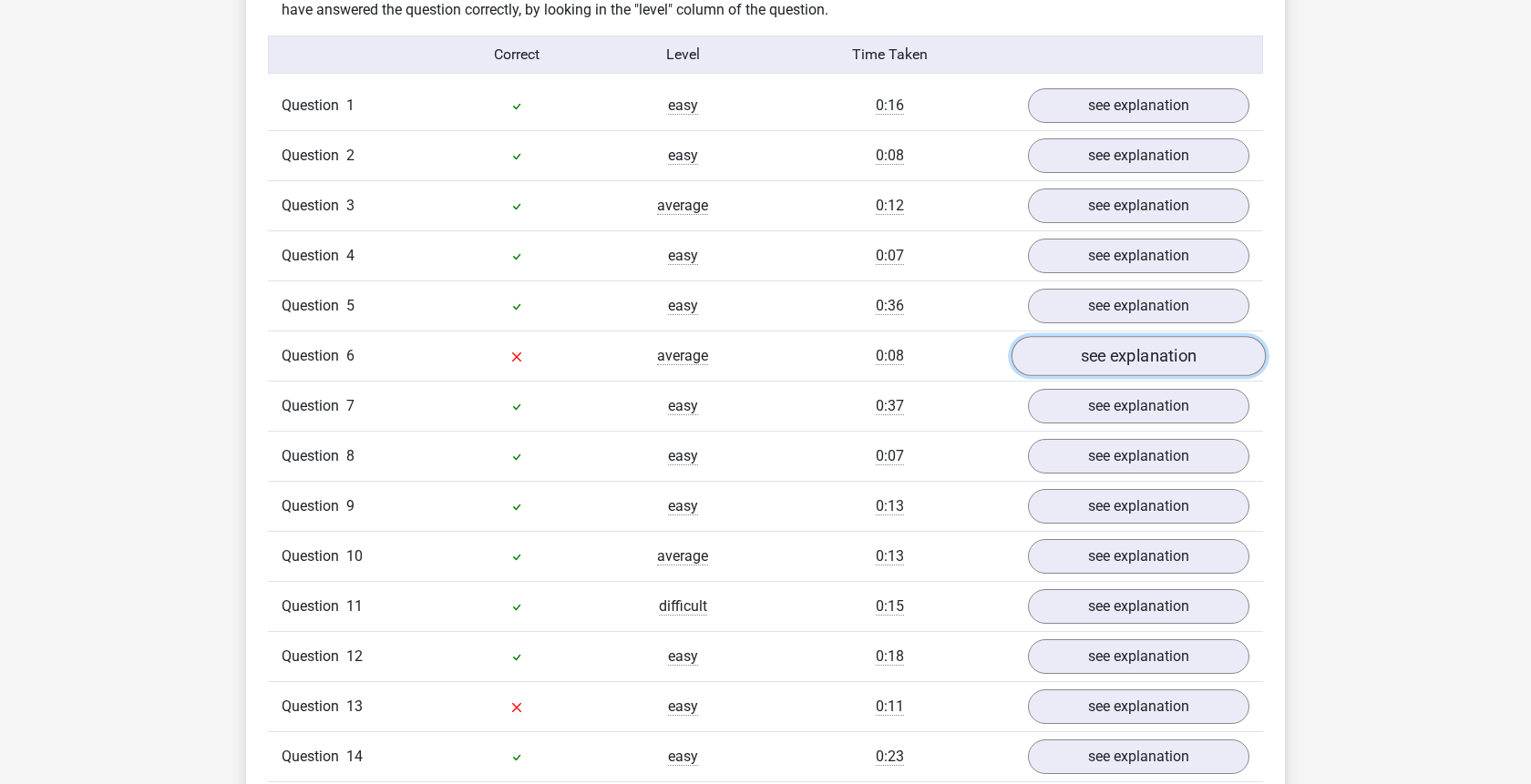
click at [1080, 336] on link "see explanation" at bounding box center [1138, 355] width 255 height 40
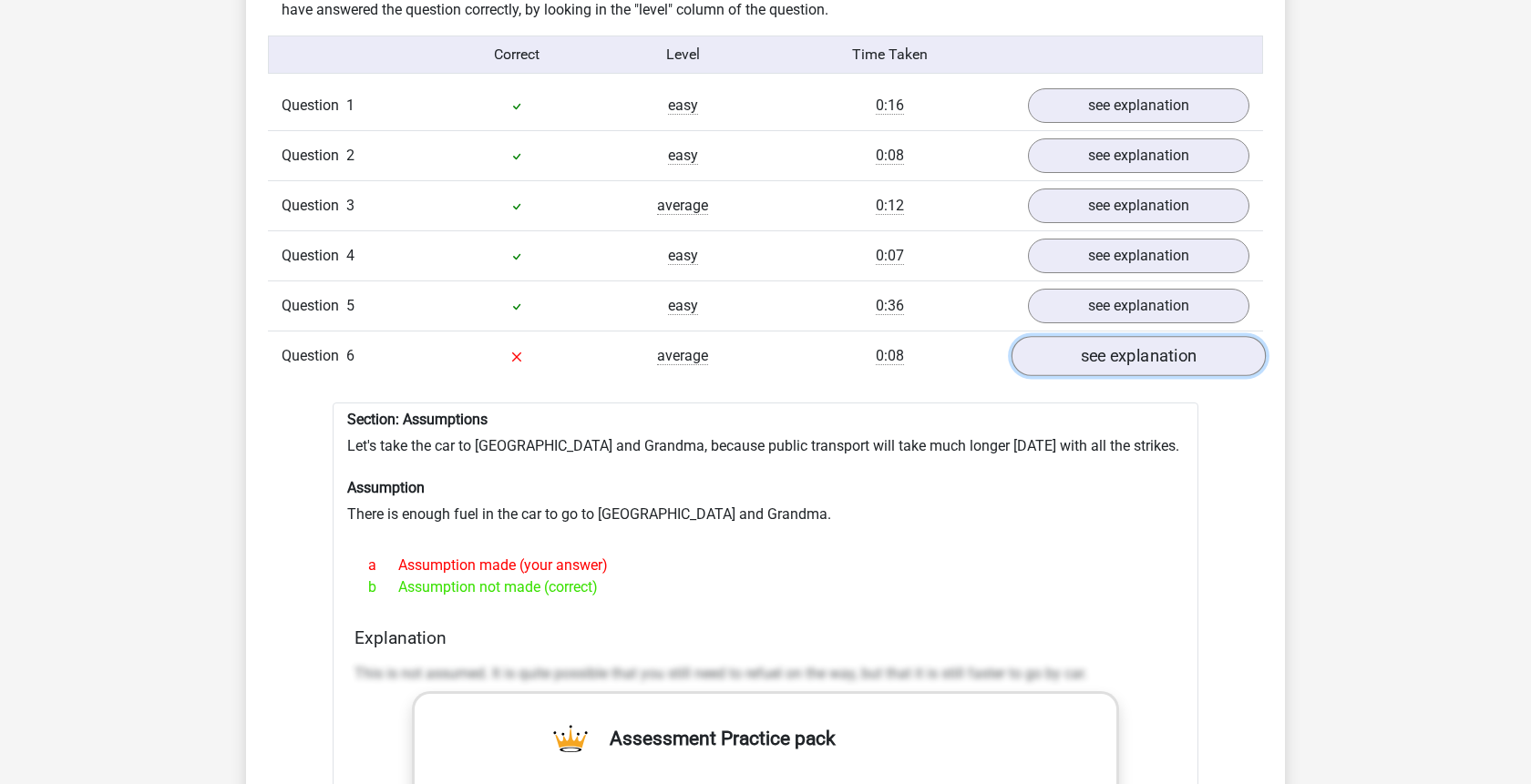
click at [1080, 336] on link "see explanation" at bounding box center [1138, 355] width 255 height 40
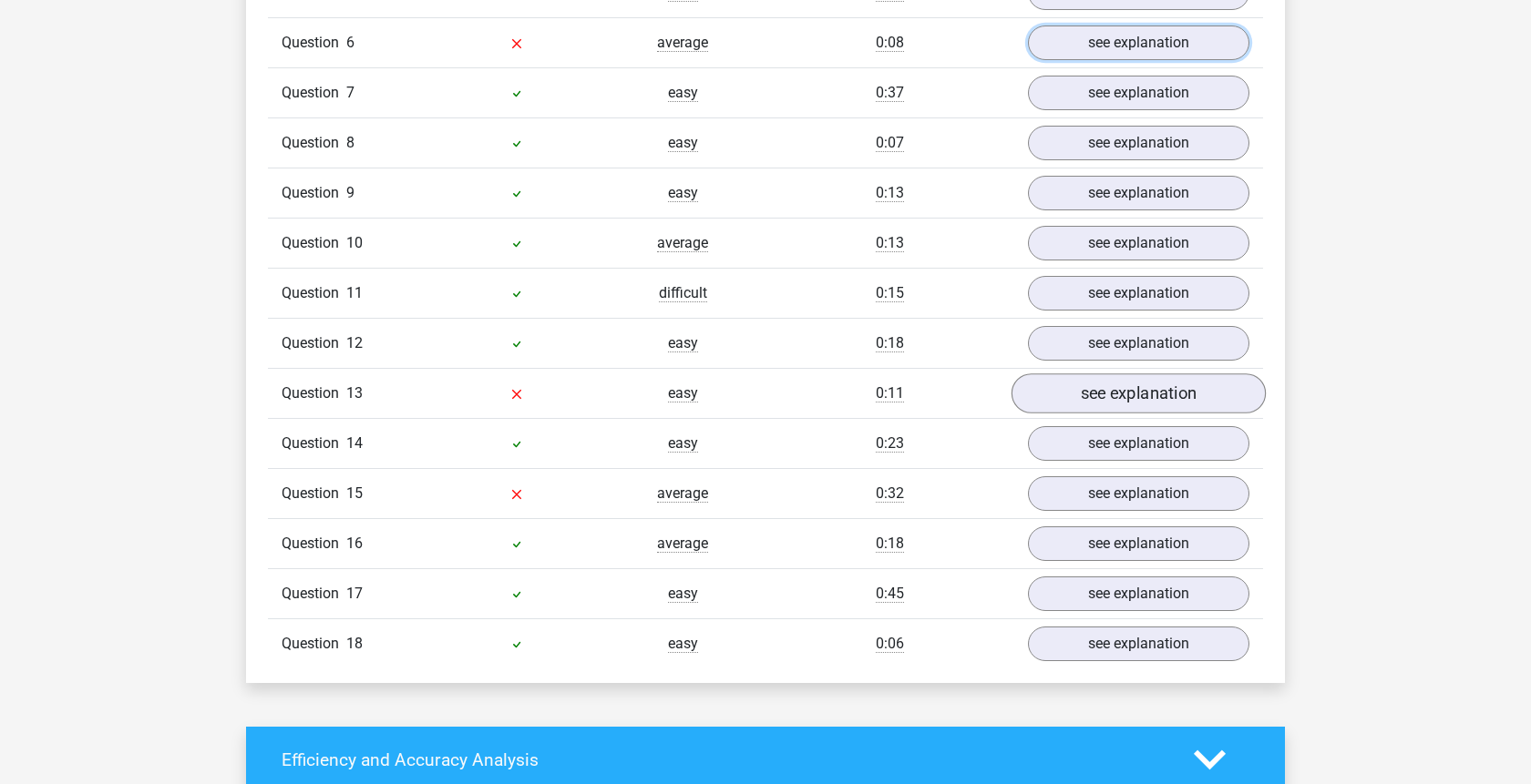
scroll to position [1859, 0]
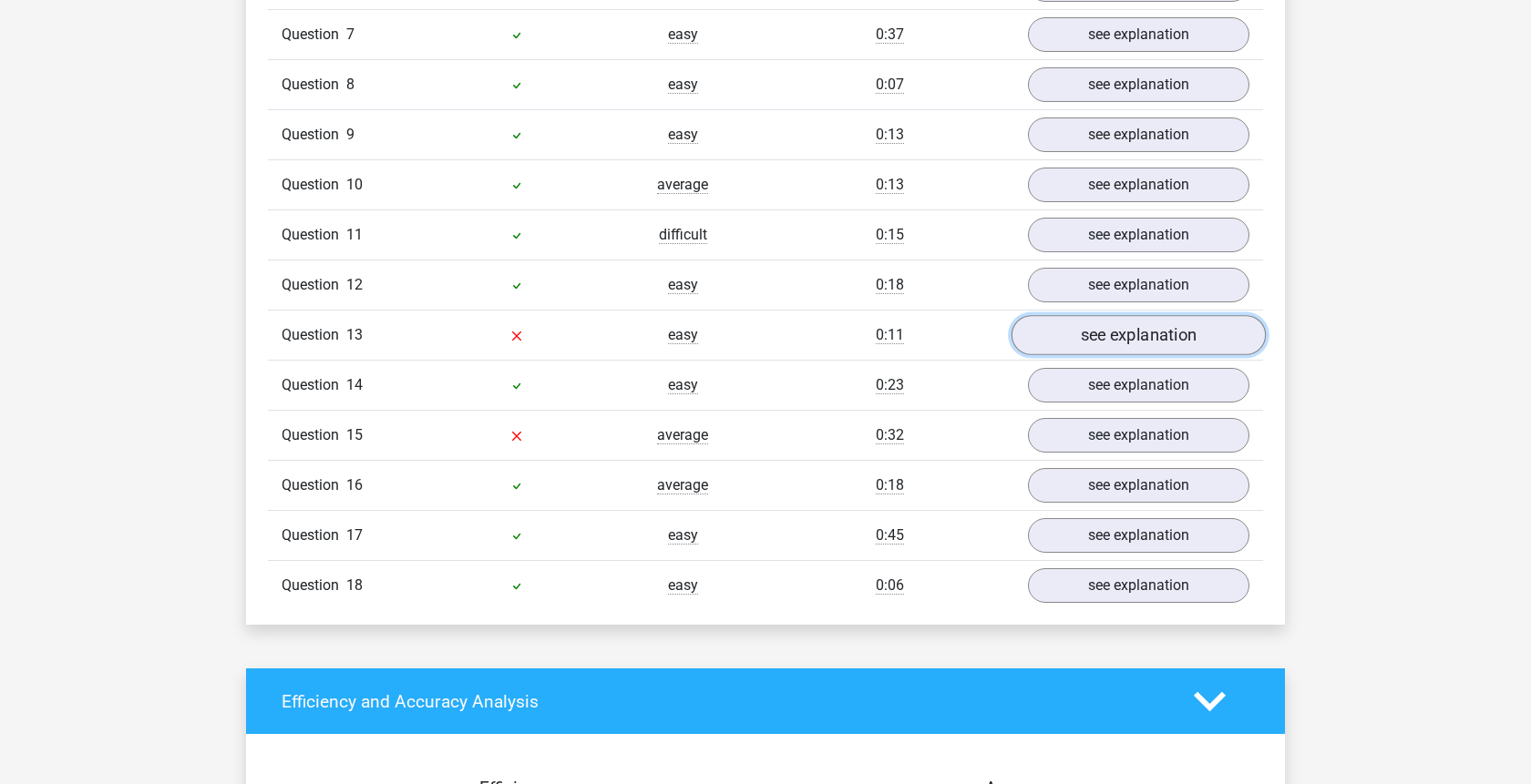
click at [1124, 316] on link "see explanation" at bounding box center [1138, 335] width 255 height 40
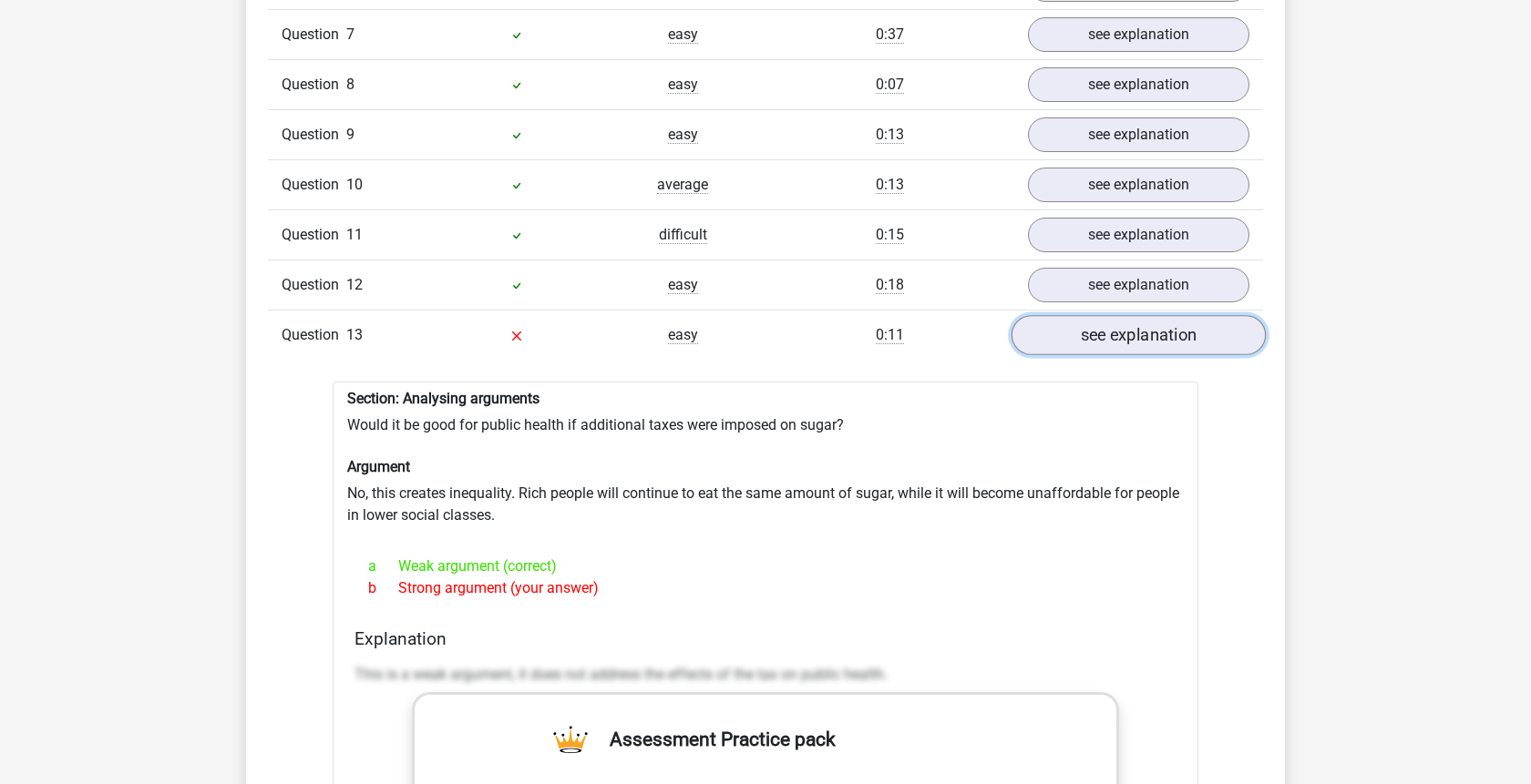
click at [1124, 316] on link "see explanation" at bounding box center [1138, 335] width 255 height 40
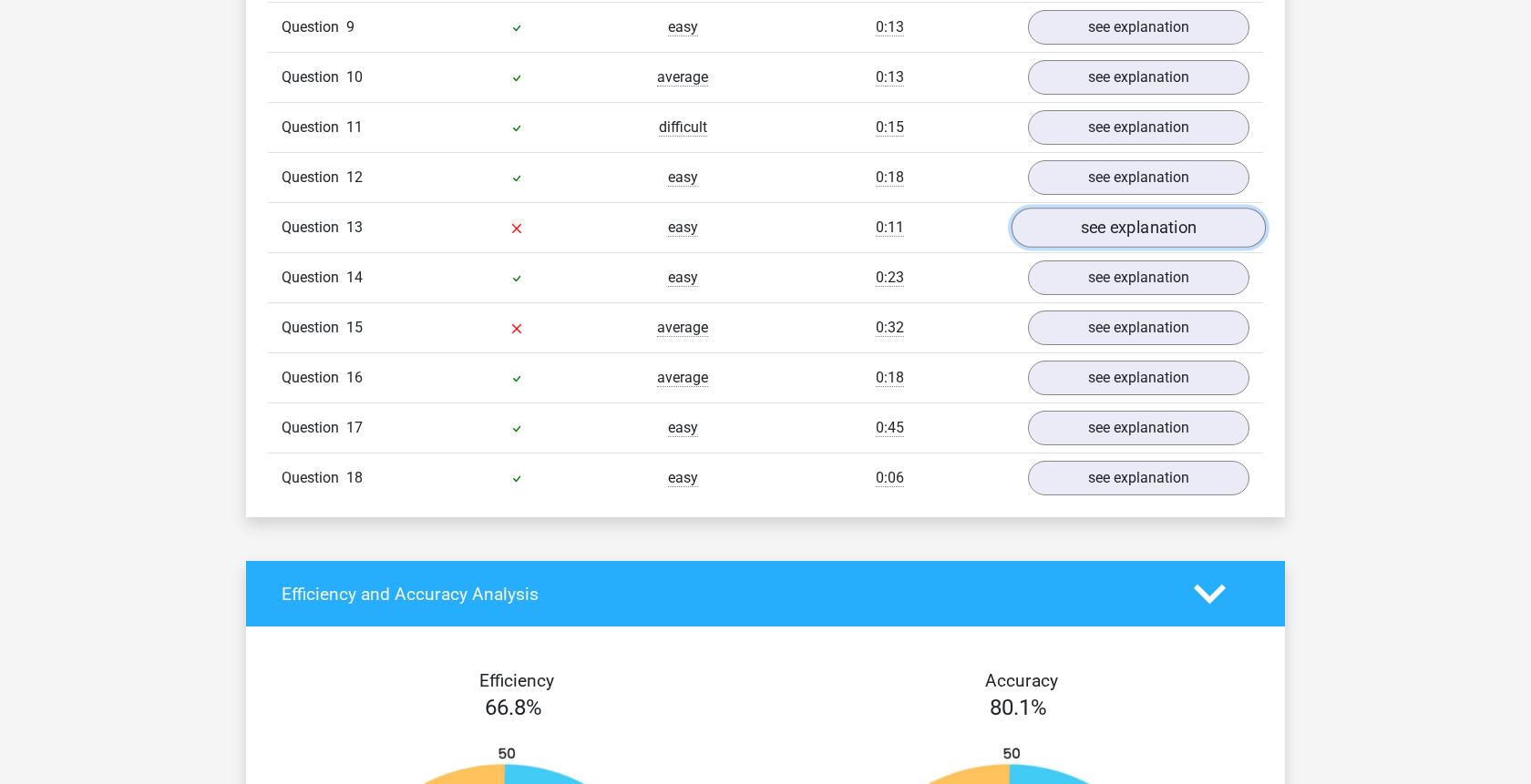
scroll to position [2044, 0]
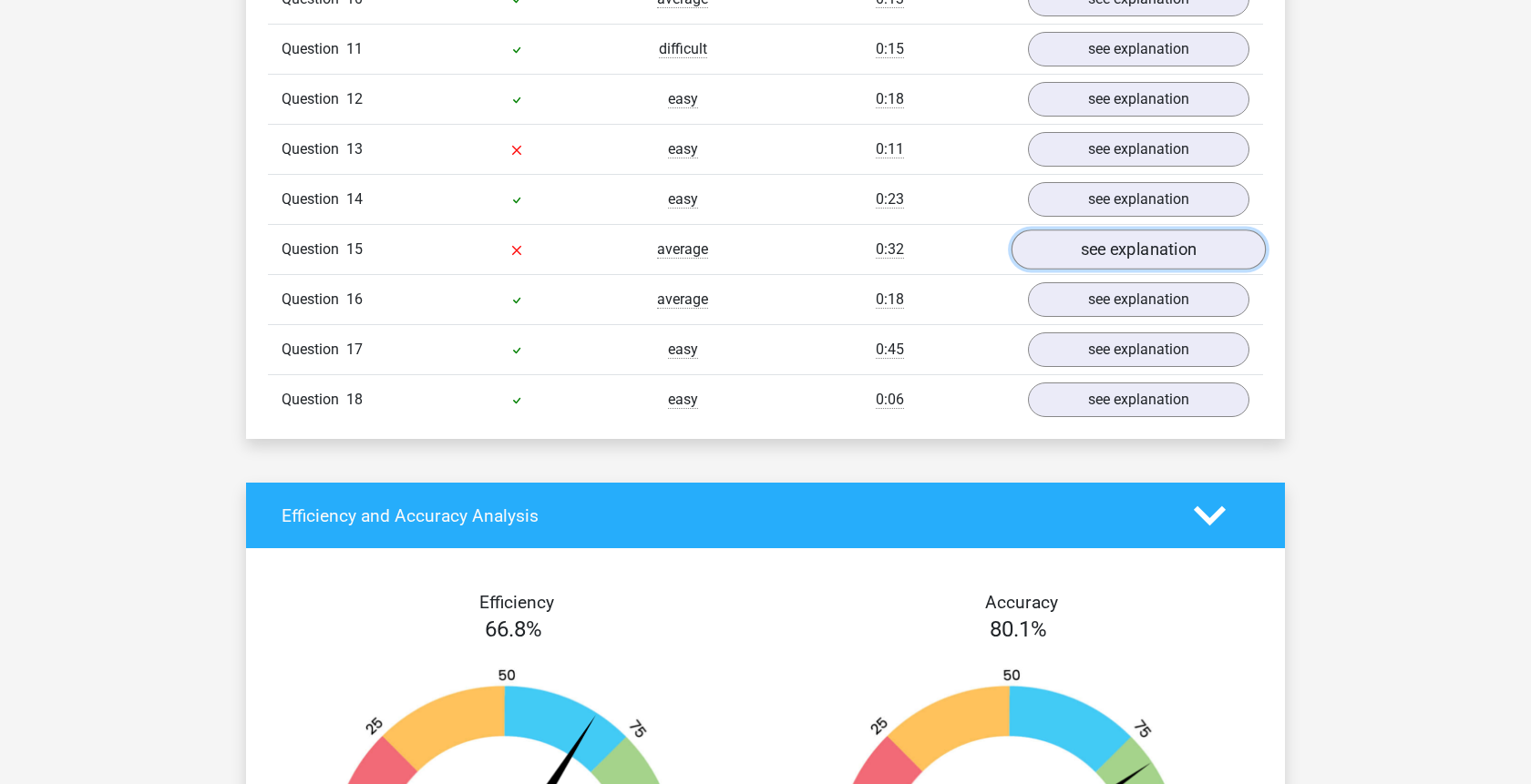
click at [1099, 230] on link "see explanation" at bounding box center [1138, 249] width 255 height 40
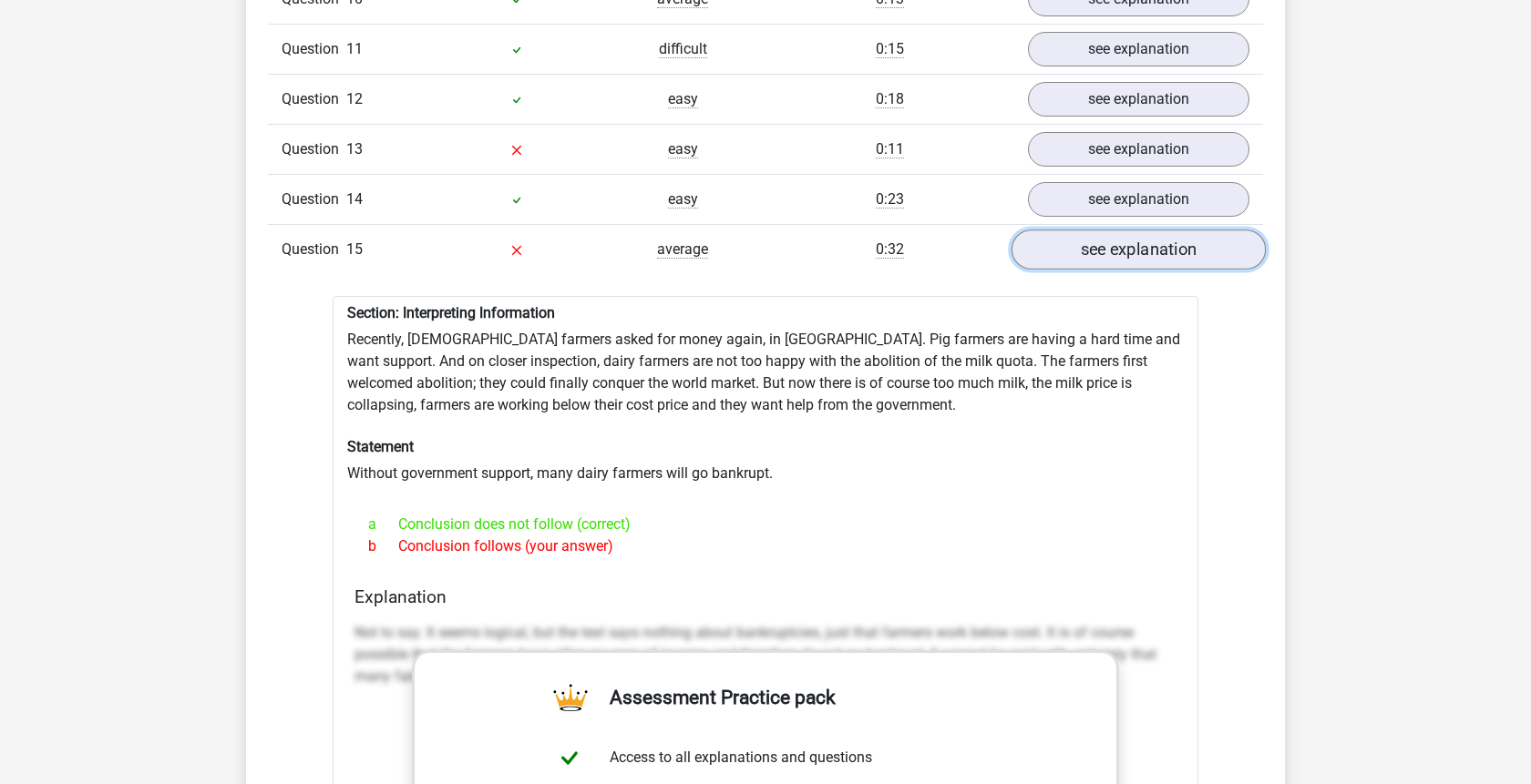
click at [1161, 230] on link "see explanation" at bounding box center [1138, 249] width 255 height 40
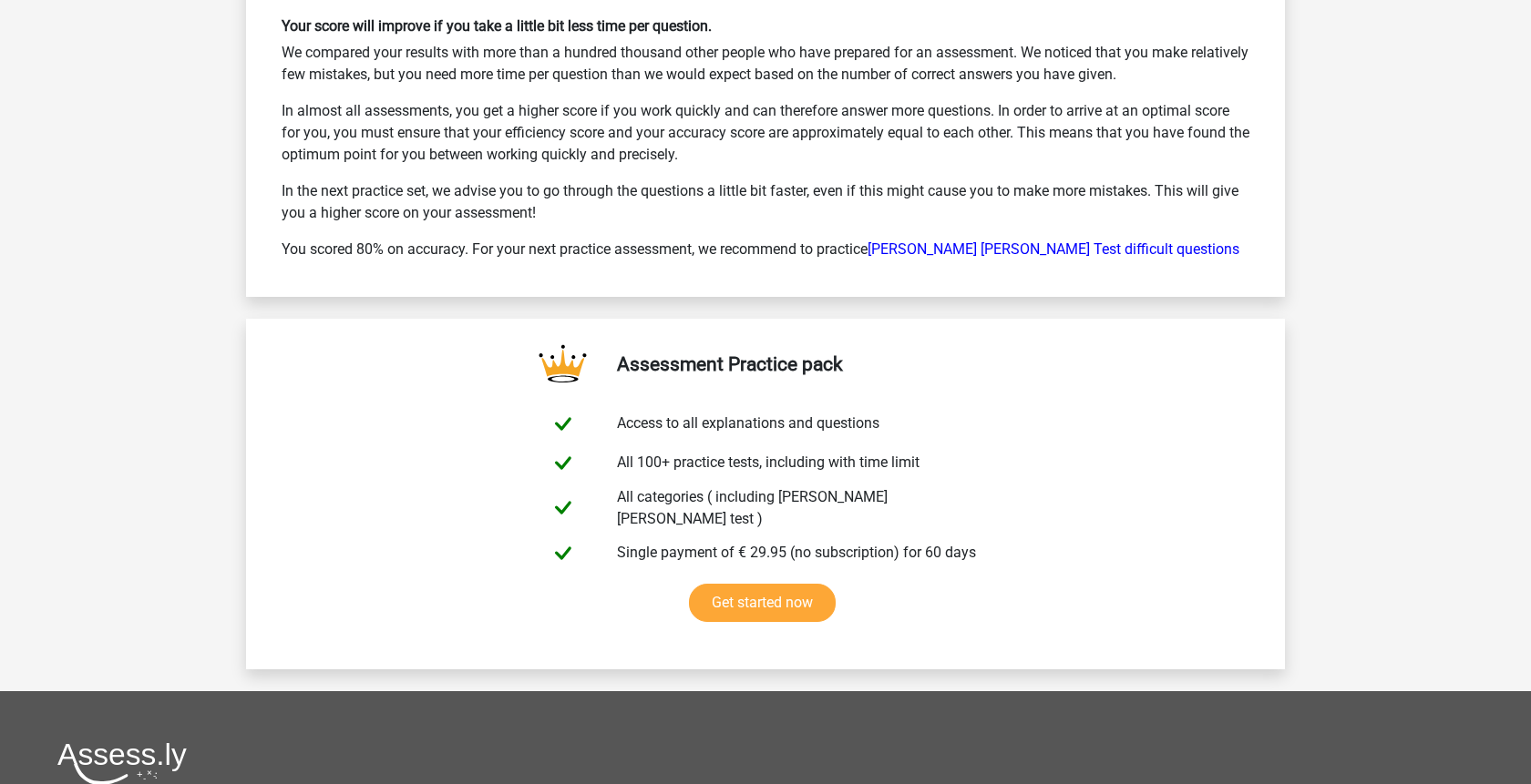
scroll to position [3159, 0]
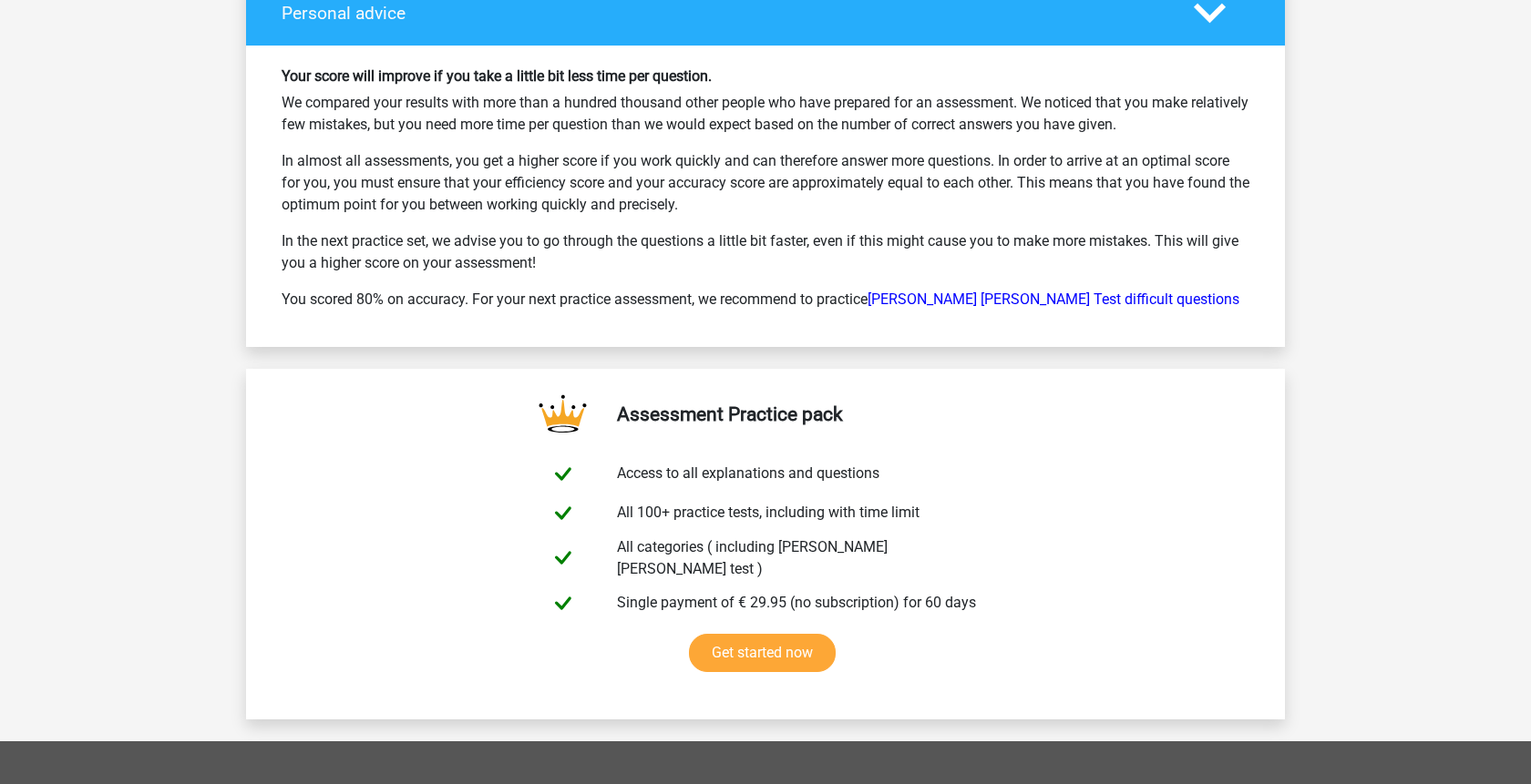
click at [1044, 289] on p "You scored 80% on accuracy. For your next practice assessment, we recommend to …" at bounding box center [765, 300] width 968 height 22
click at [1044, 291] on link "[PERSON_NAME] [PERSON_NAME] Test difficult questions" at bounding box center [1054, 299] width 372 height 18
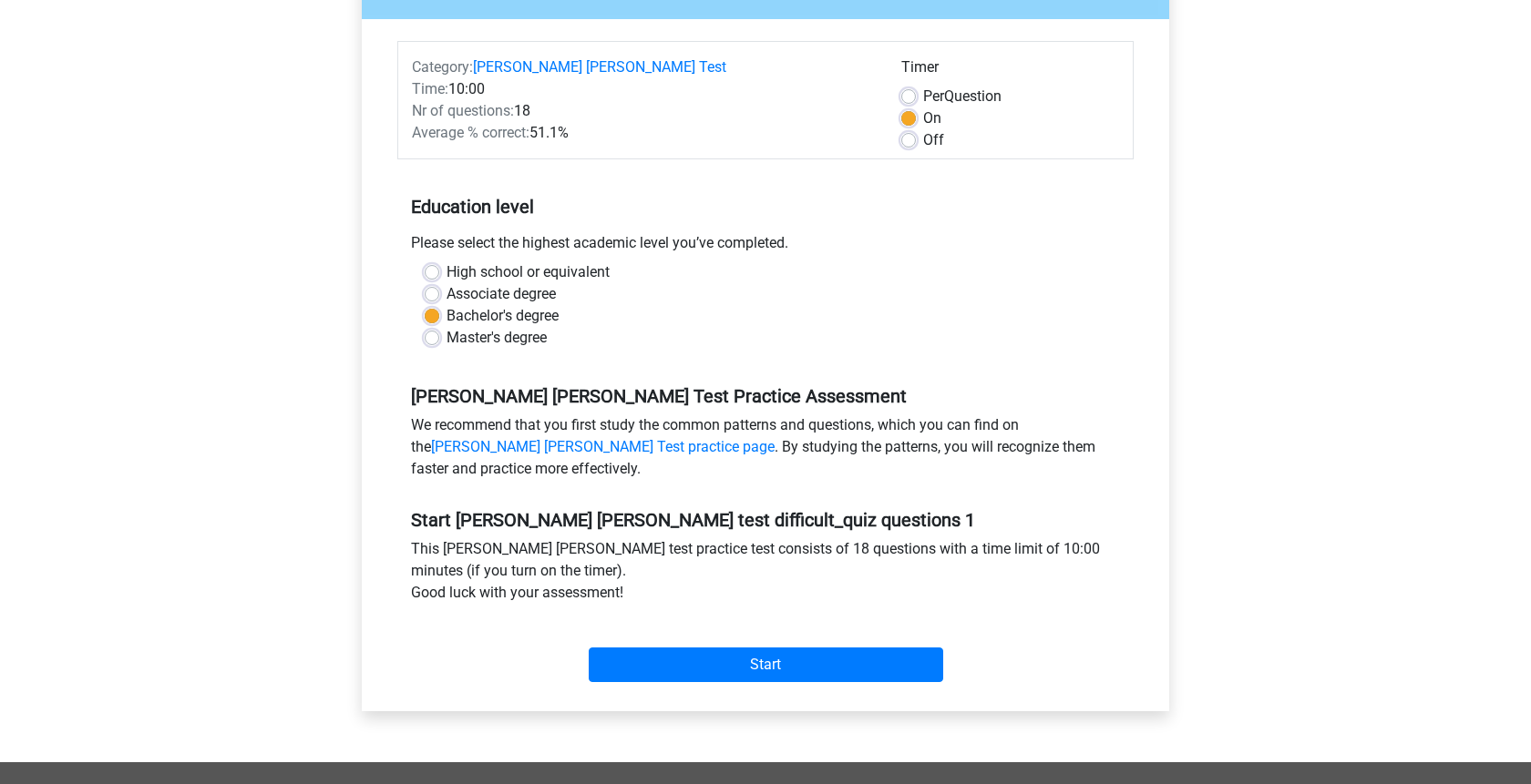
scroll to position [279, 0]
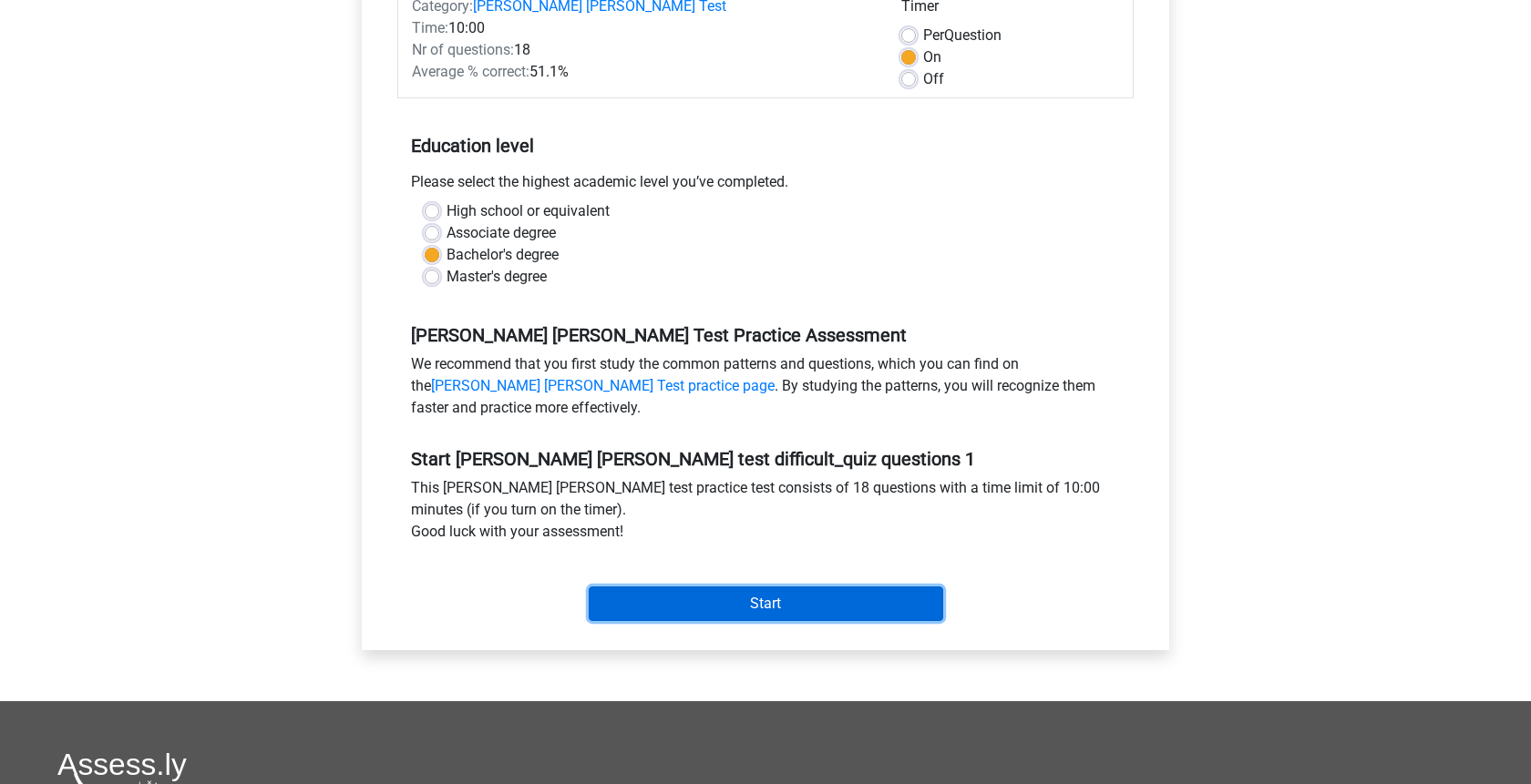
click at [743, 587] on input "Start" at bounding box center [766, 604] width 355 height 34
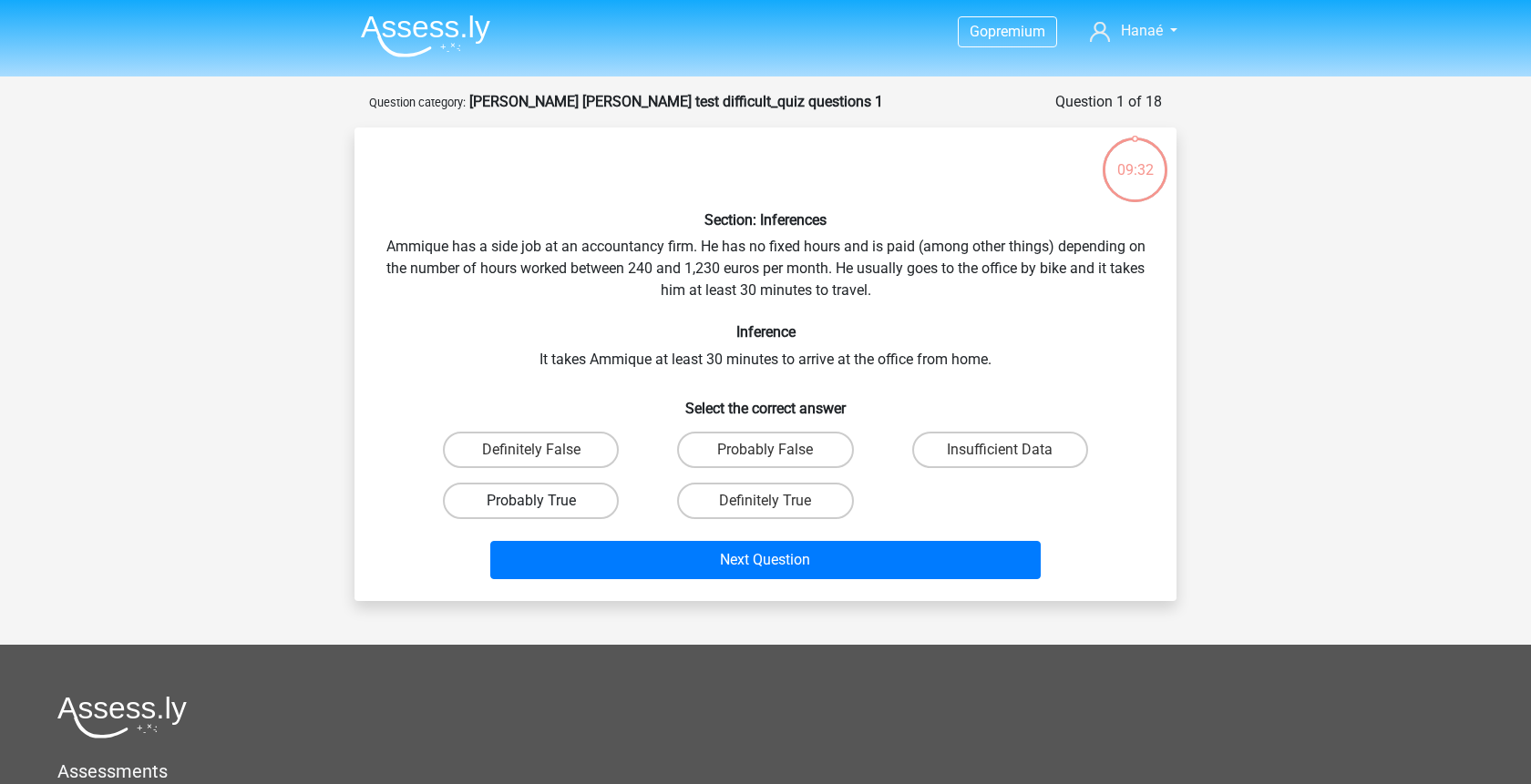
click at [588, 498] on label "Probably True" at bounding box center [531, 501] width 176 height 36
click at [544, 501] on input "Probably True" at bounding box center [537, 506] width 12 height 12
radio input "true"
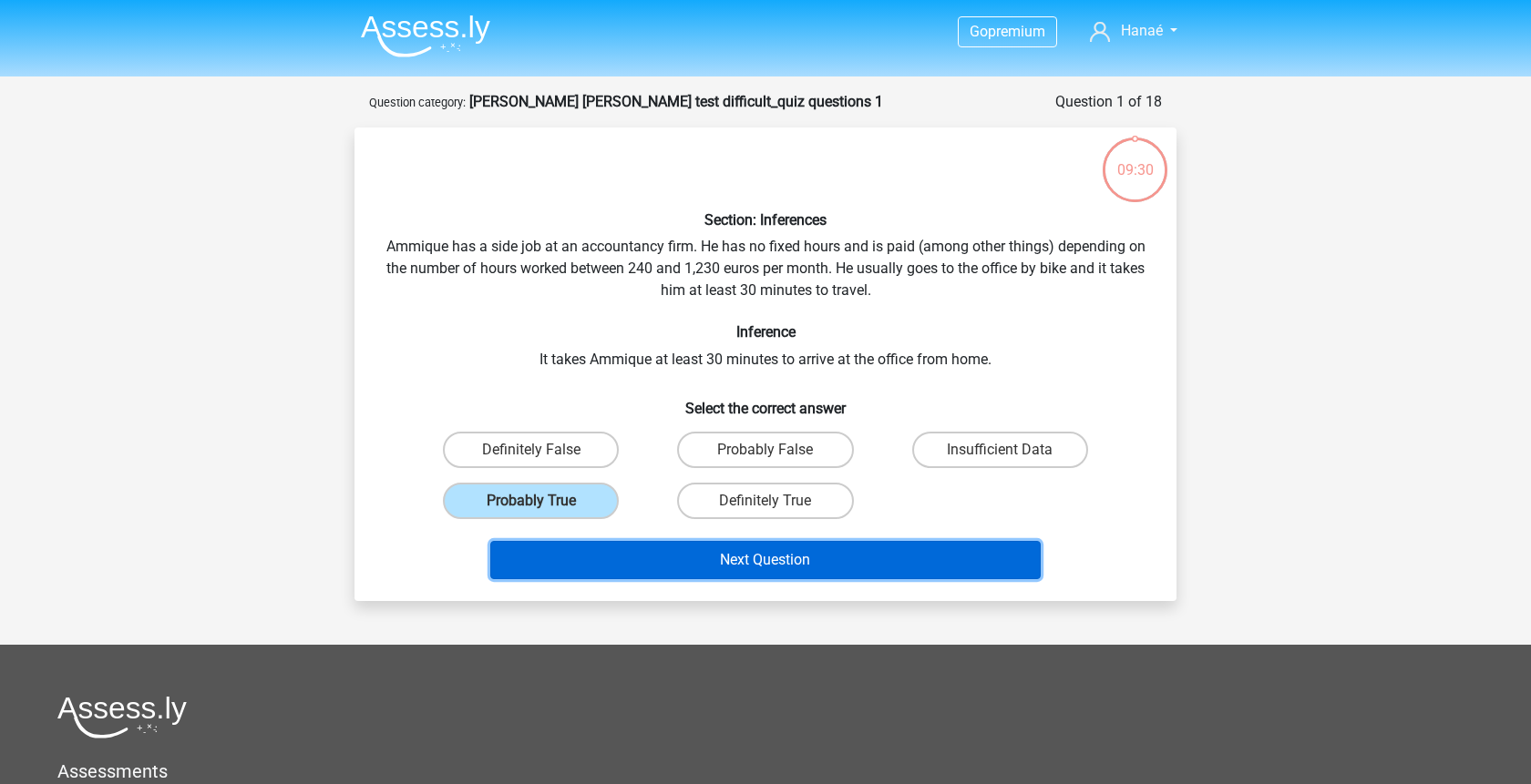
click at [642, 569] on button "Next Question" at bounding box center [765, 560] width 551 height 38
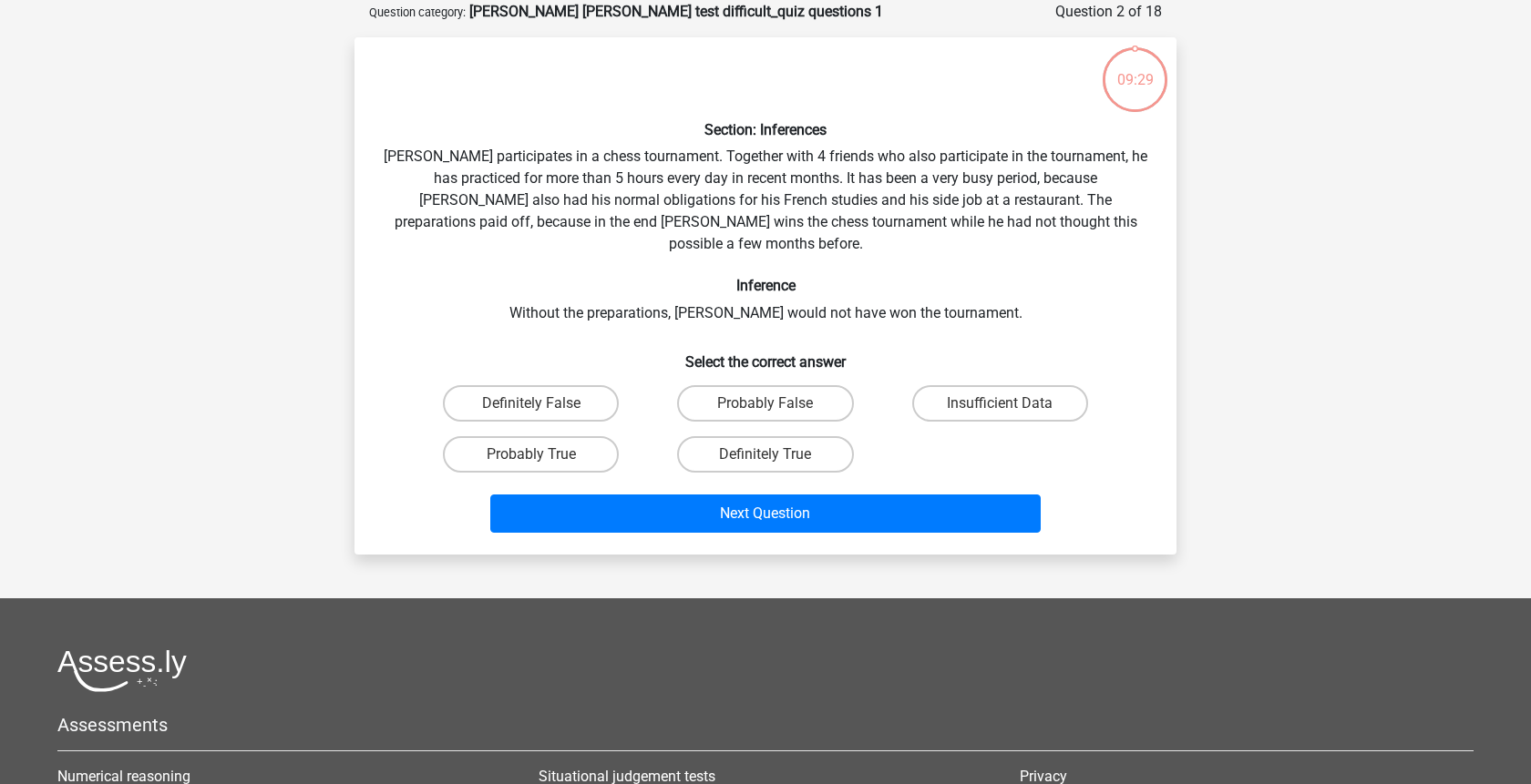
scroll to position [91, 0]
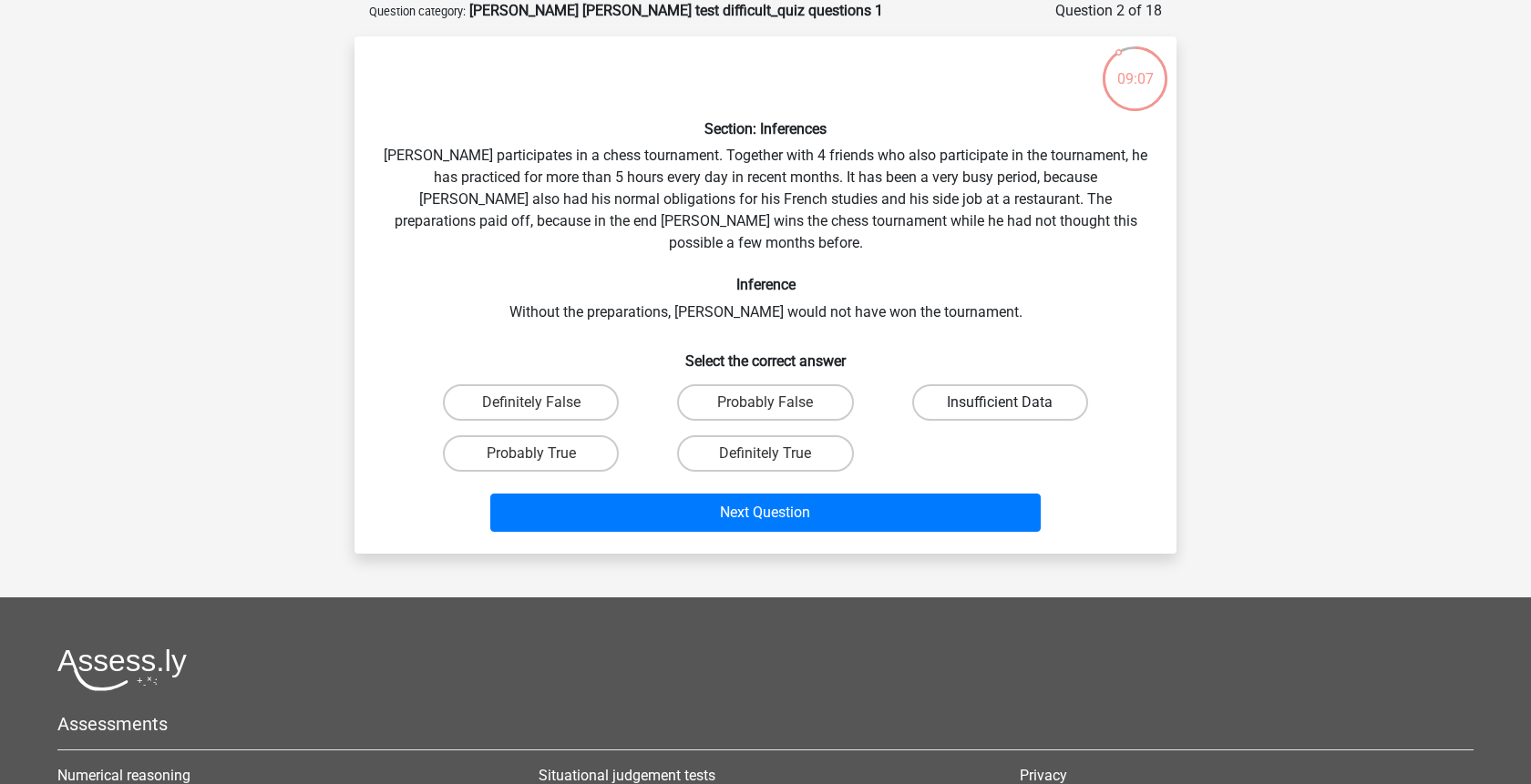
click at [946, 384] on label "Insufficient Data" at bounding box center [1000, 402] width 176 height 36
click at [1000, 403] on input "Insufficient Data" at bounding box center [1006, 408] width 12 height 12
radio input "true"
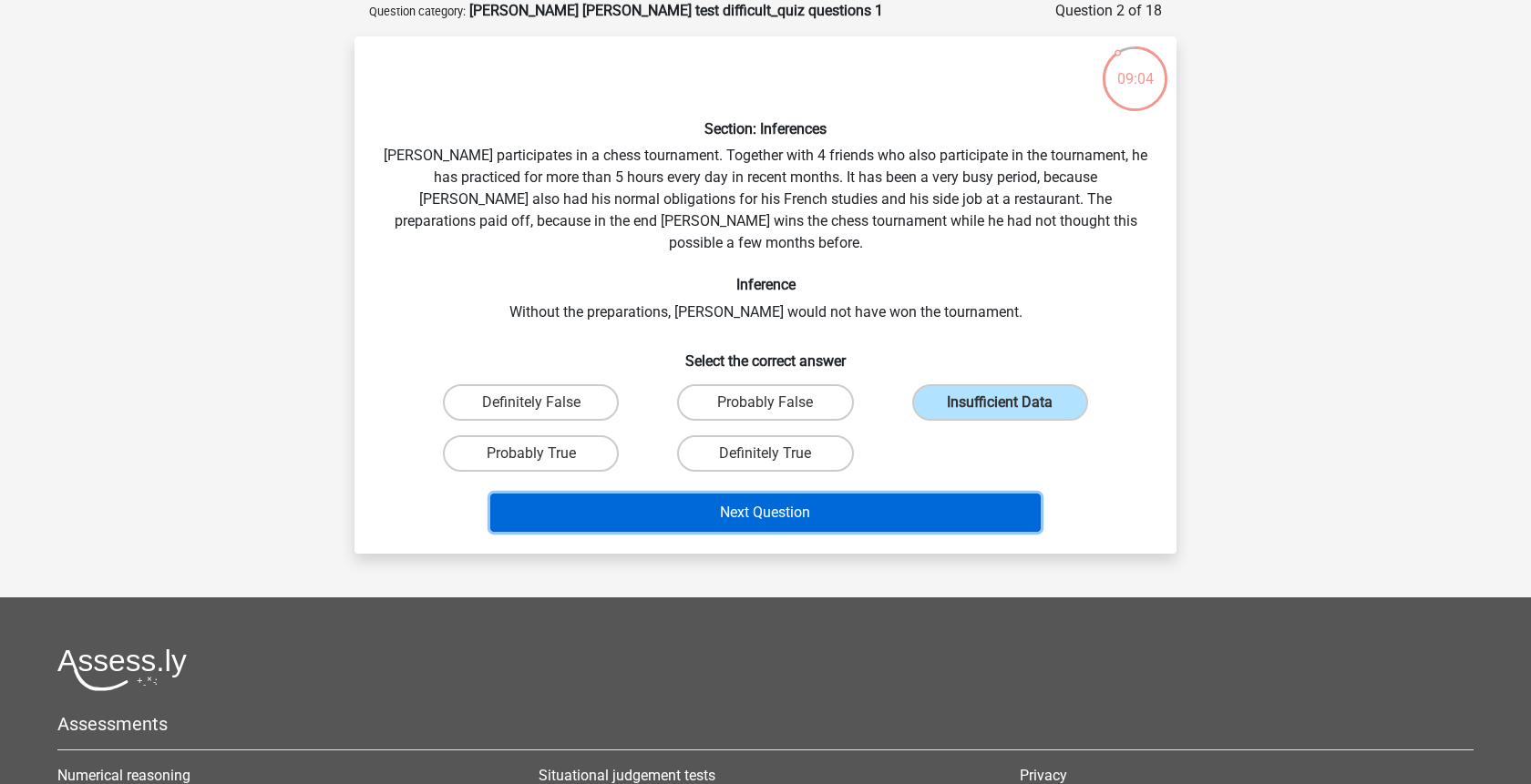
click at [926, 493] on button "Next Question" at bounding box center [765, 512] width 551 height 38
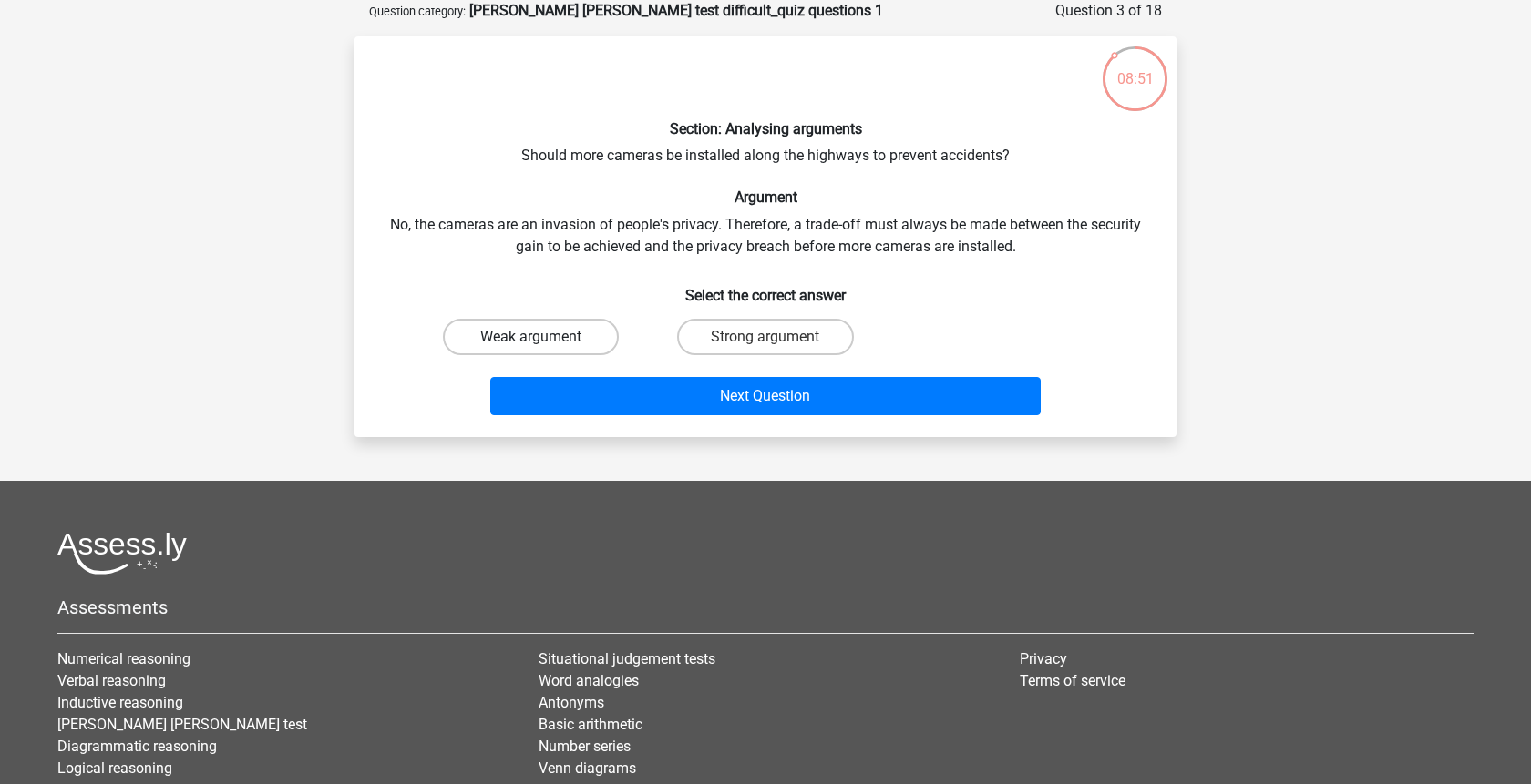
click at [583, 330] on label "Weak argument" at bounding box center [531, 336] width 176 height 36
click at [544, 337] on input "Weak argument" at bounding box center [537, 342] width 12 height 12
radio input "true"
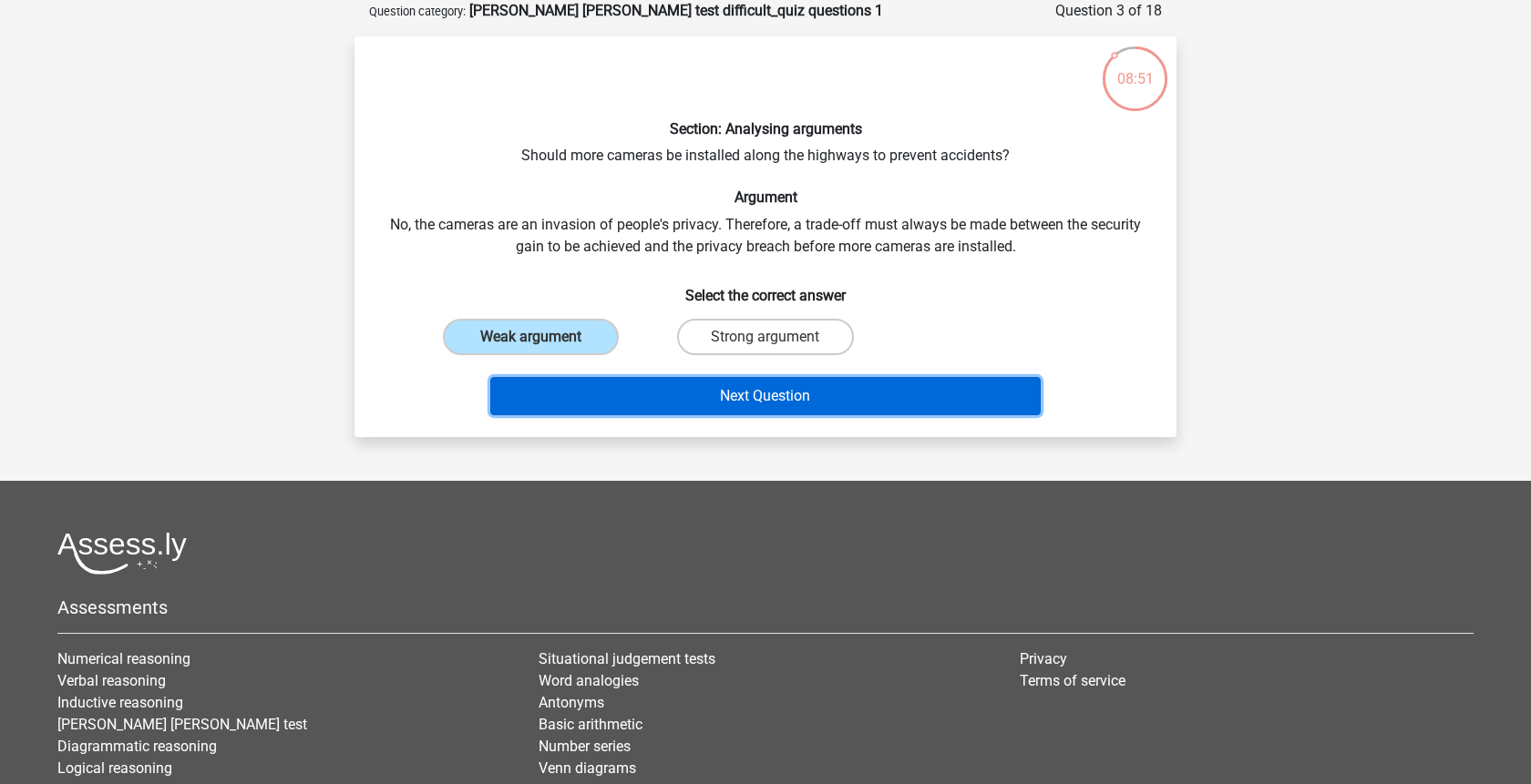
click at [687, 398] on button "Next Question" at bounding box center [765, 395] width 551 height 38
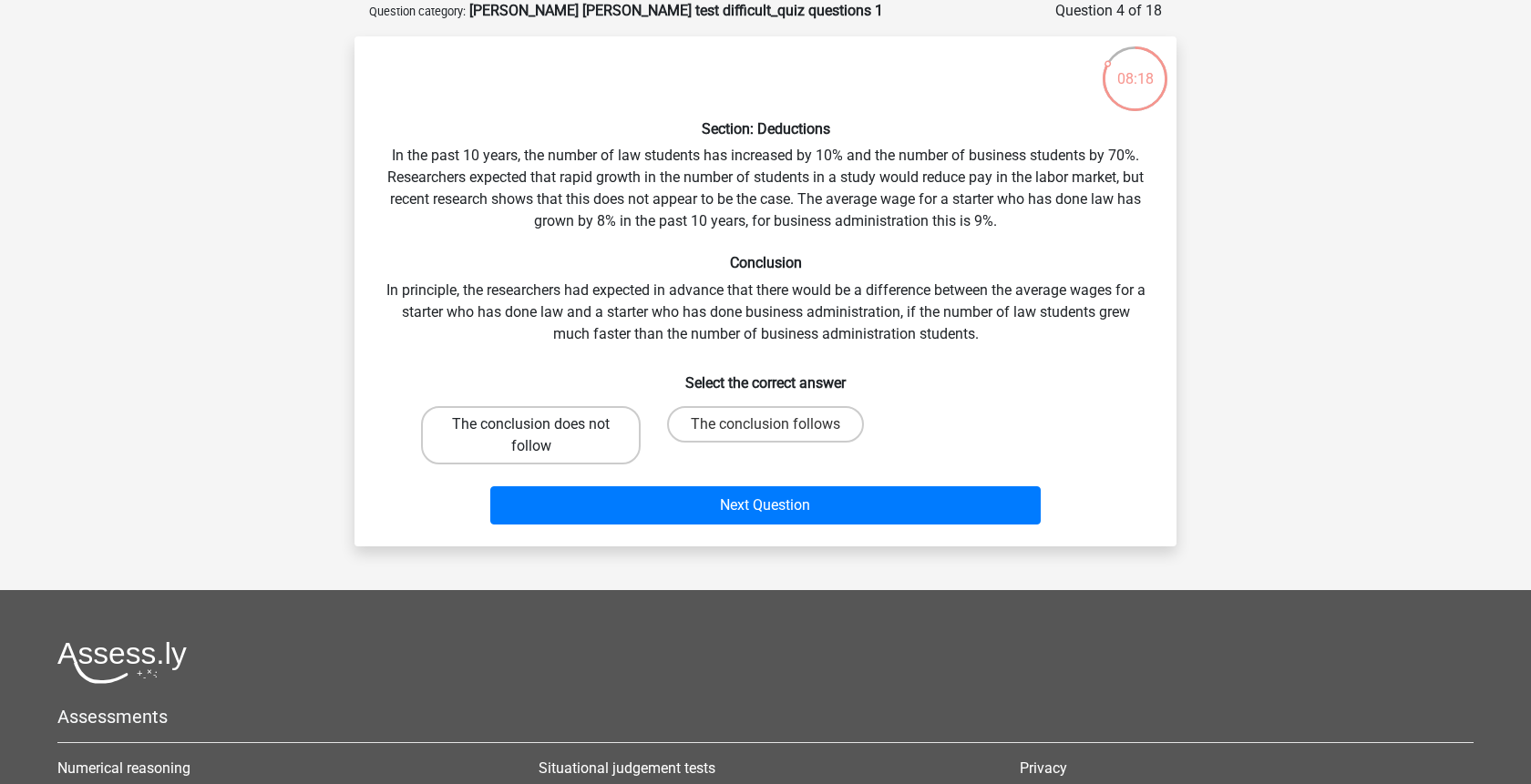
click at [600, 433] on label "The conclusion does not follow" at bounding box center [531, 435] width 220 height 58
click at [544, 433] on input "The conclusion does not follow" at bounding box center [537, 430] width 12 height 12
radio input "true"
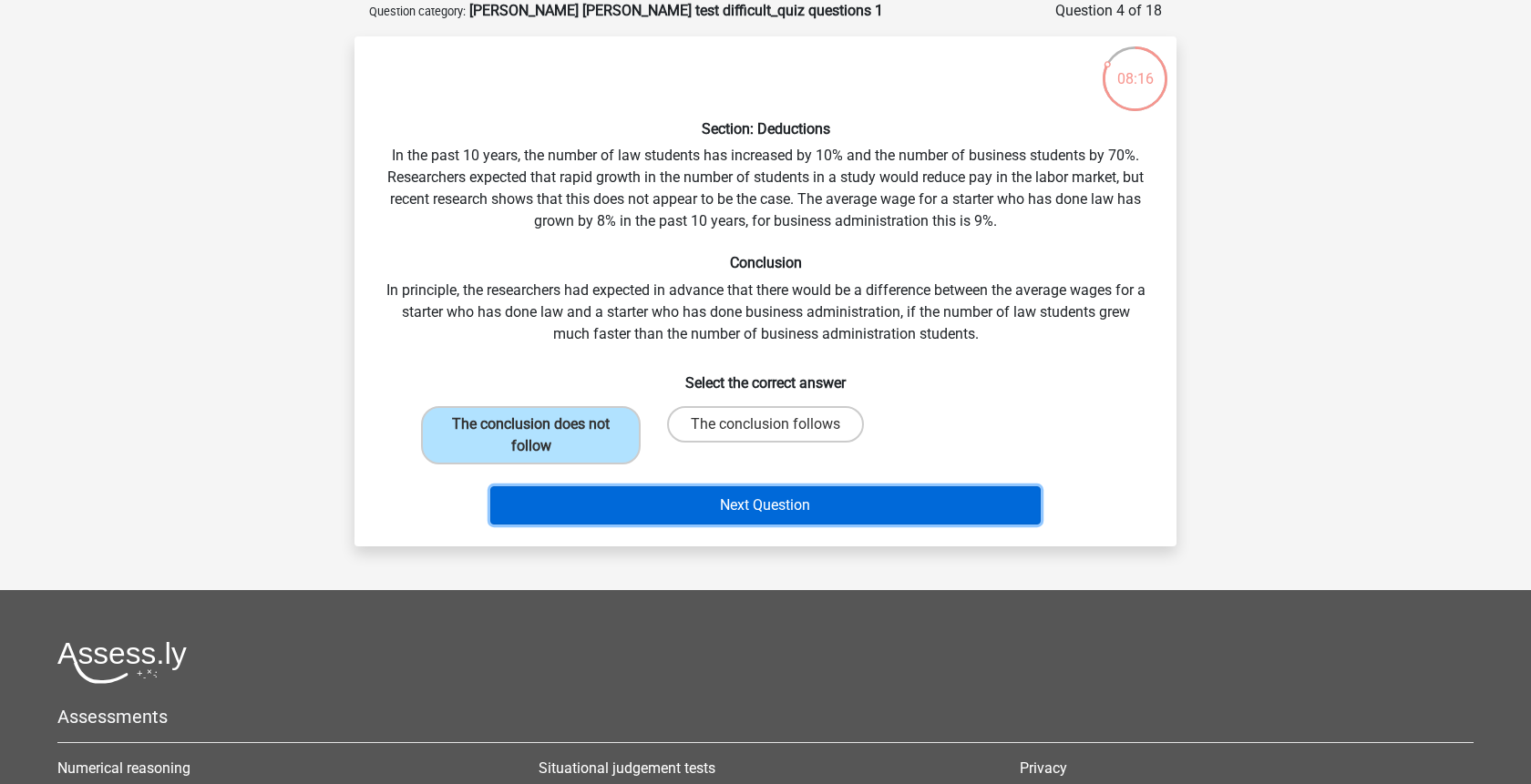
click at [779, 502] on button "Next Question" at bounding box center [765, 505] width 551 height 38
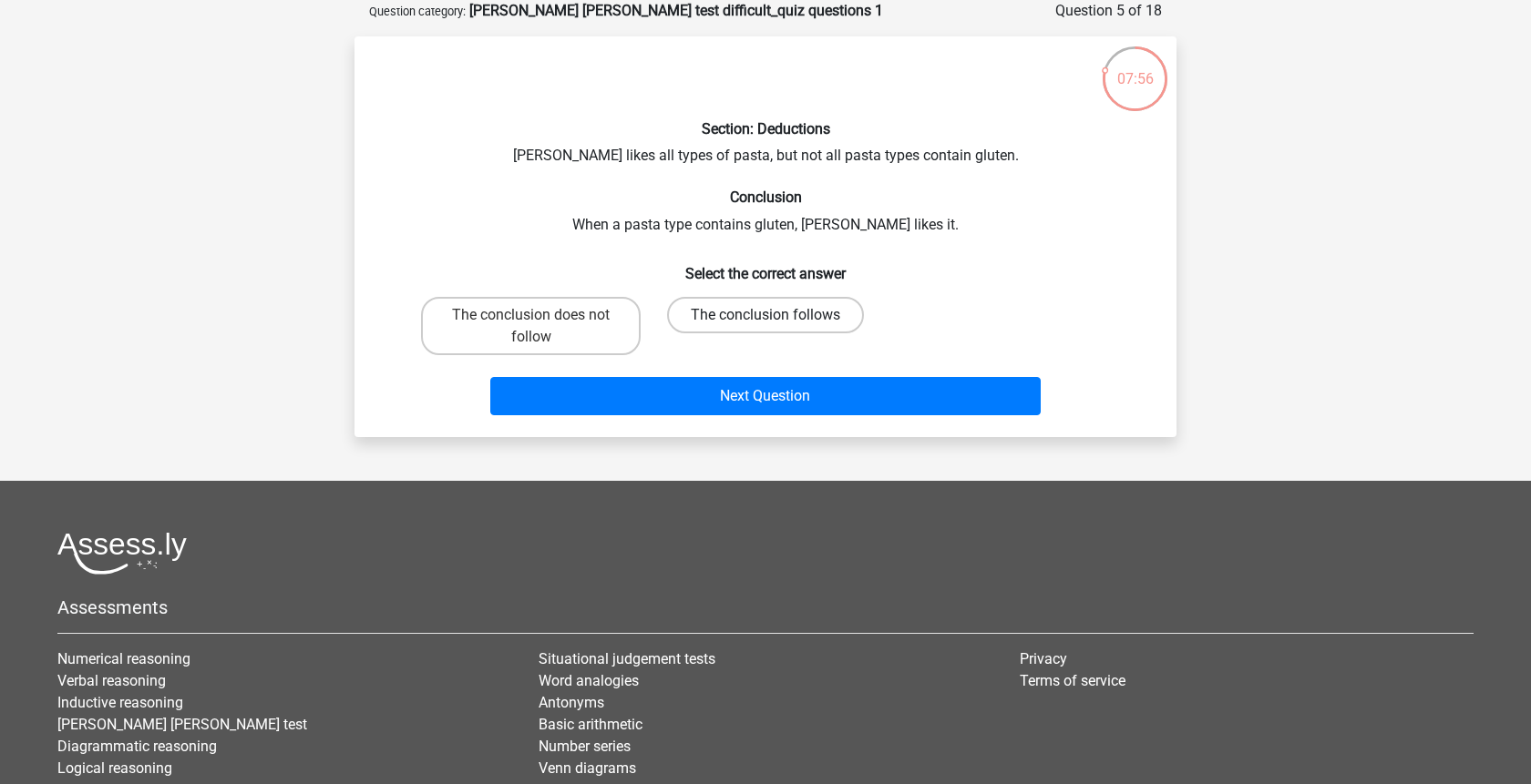
click at [798, 316] on label "The conclusion follows" at bounding box center [765, 315] width 197 height 36
click at [777, 316] on input "The conclusion follows" at bounding box center [772, 321] width 12 height 12
radio input "true"
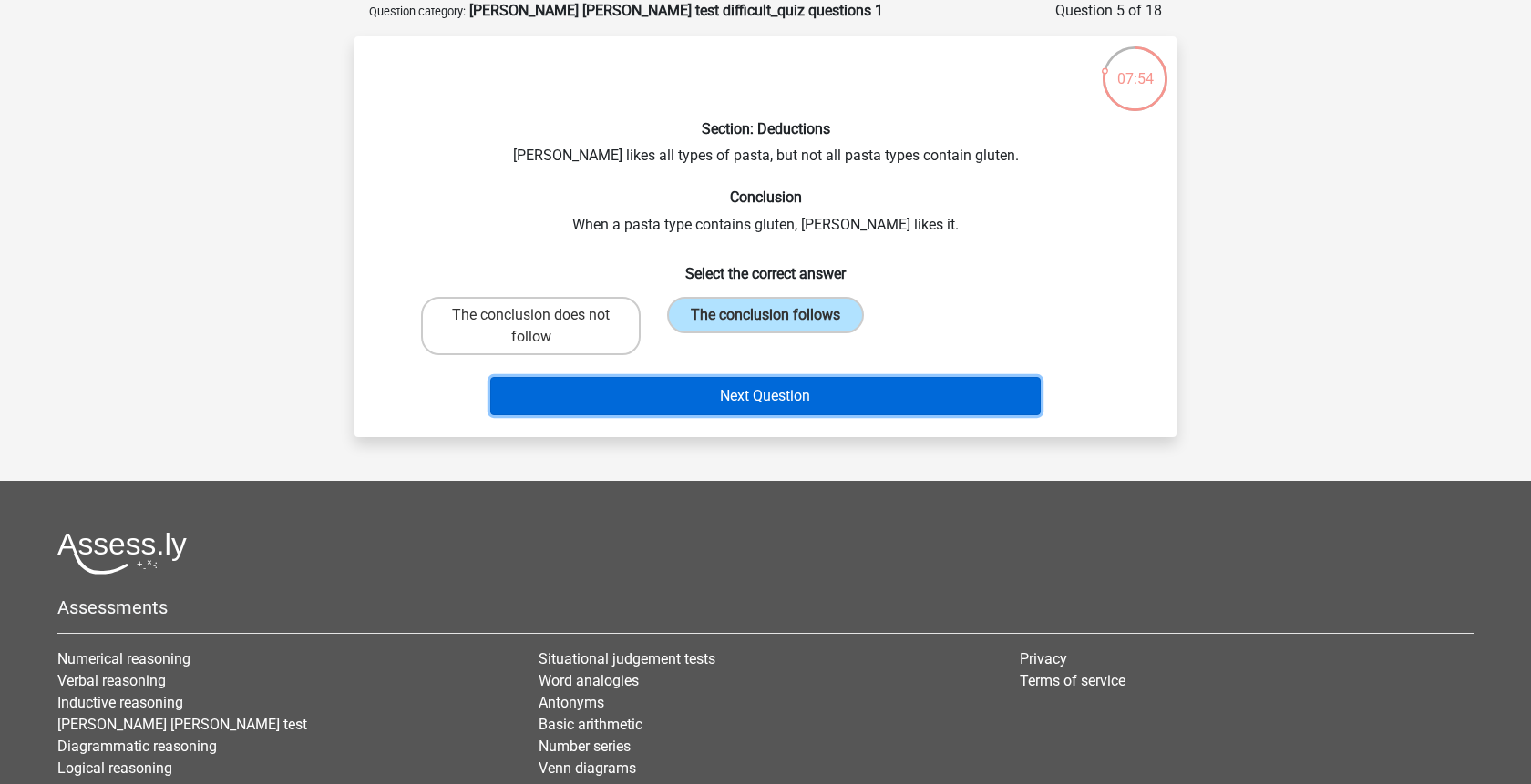
click at [815, 394] on button "Next Question" at bounding box center [765, 395] width 551 height 38
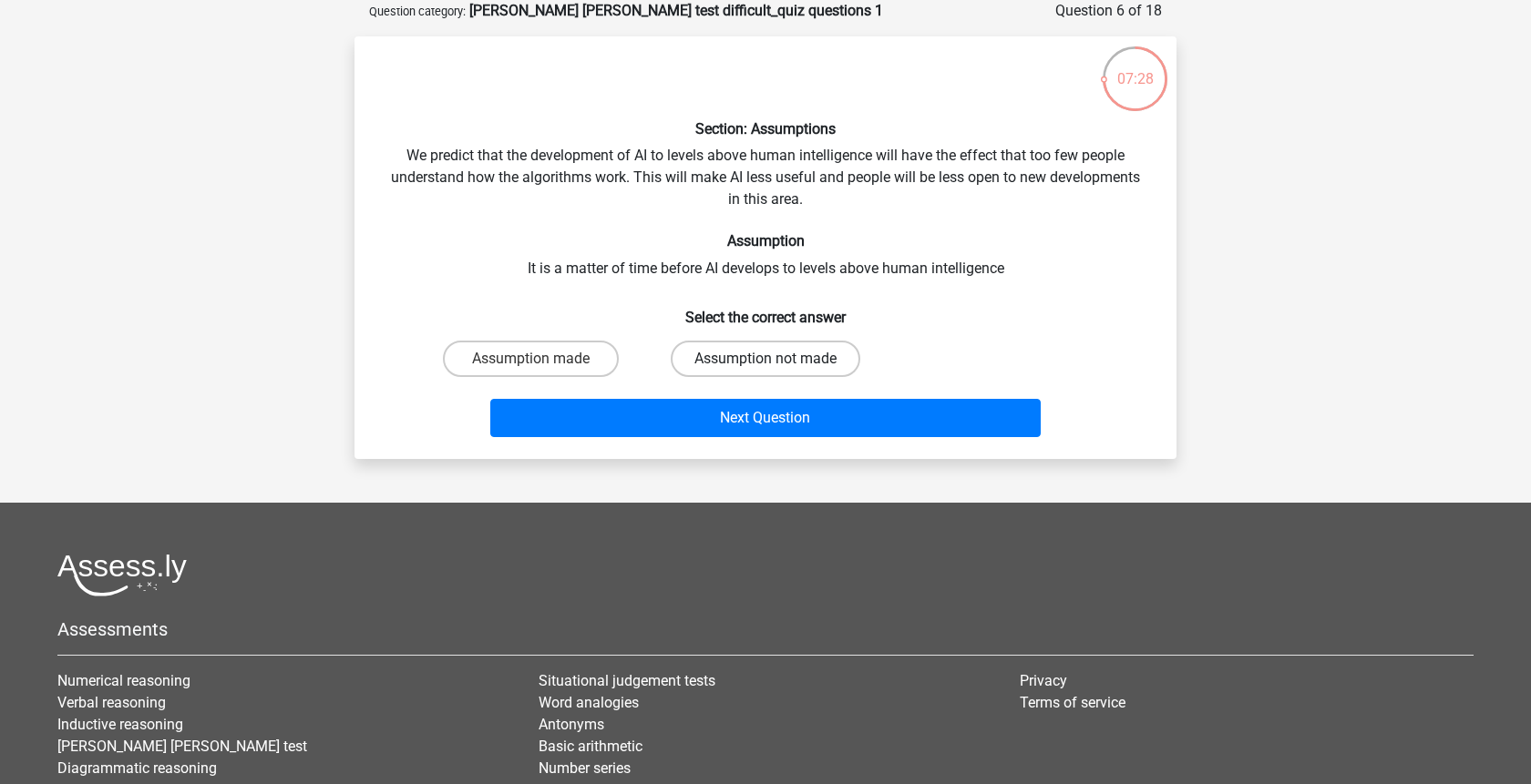
click at [758, 356] on label "Assumption not made" at bounding box center [765, 358] width 190 height 36
click at [766, 359] on input "Assumption not made" at bounding box center [772, 365] width 12 height 12
radio input "true"
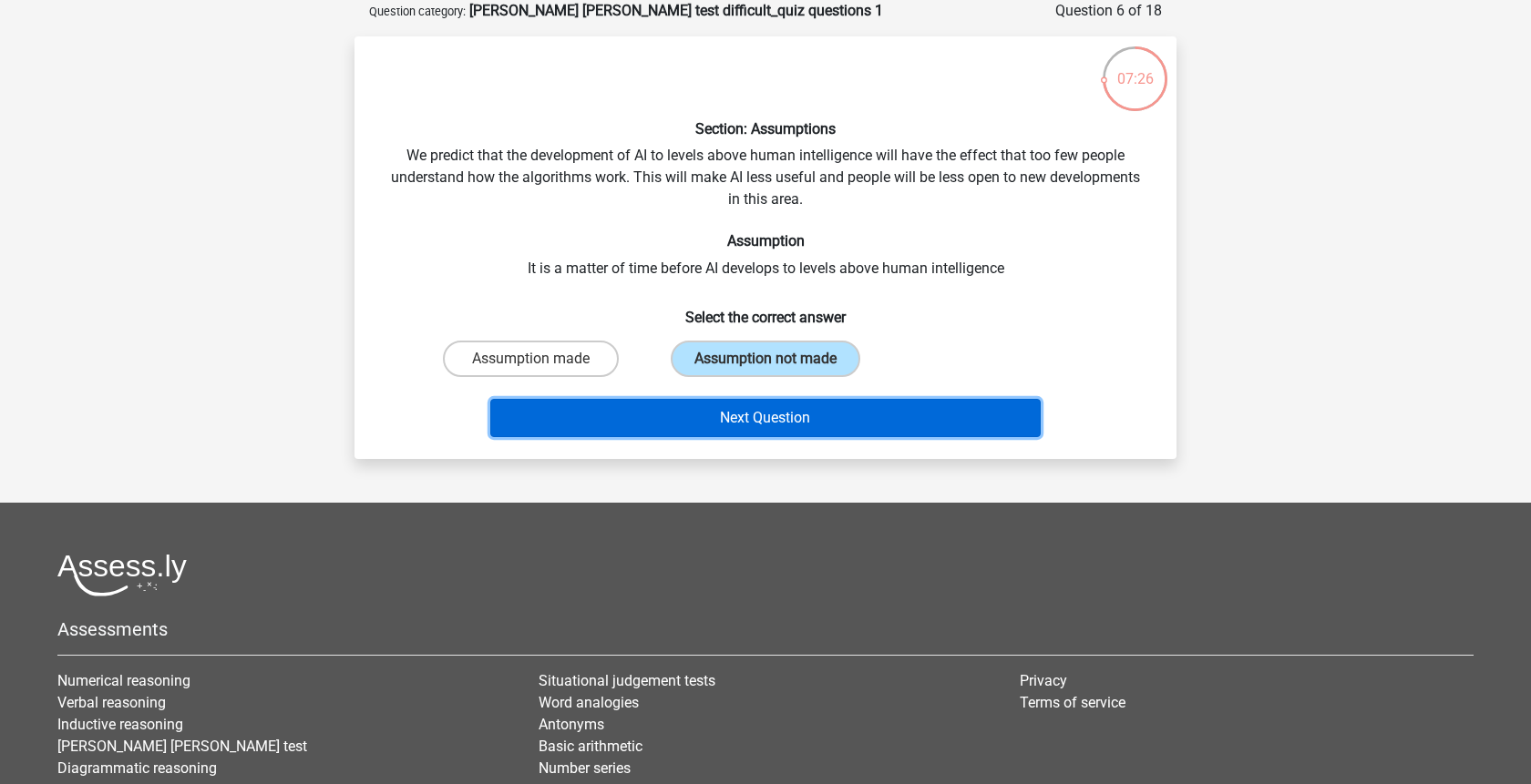
click at [763, 418] on button "Next Question" at bounding box center [765, 417] width 551 height 38
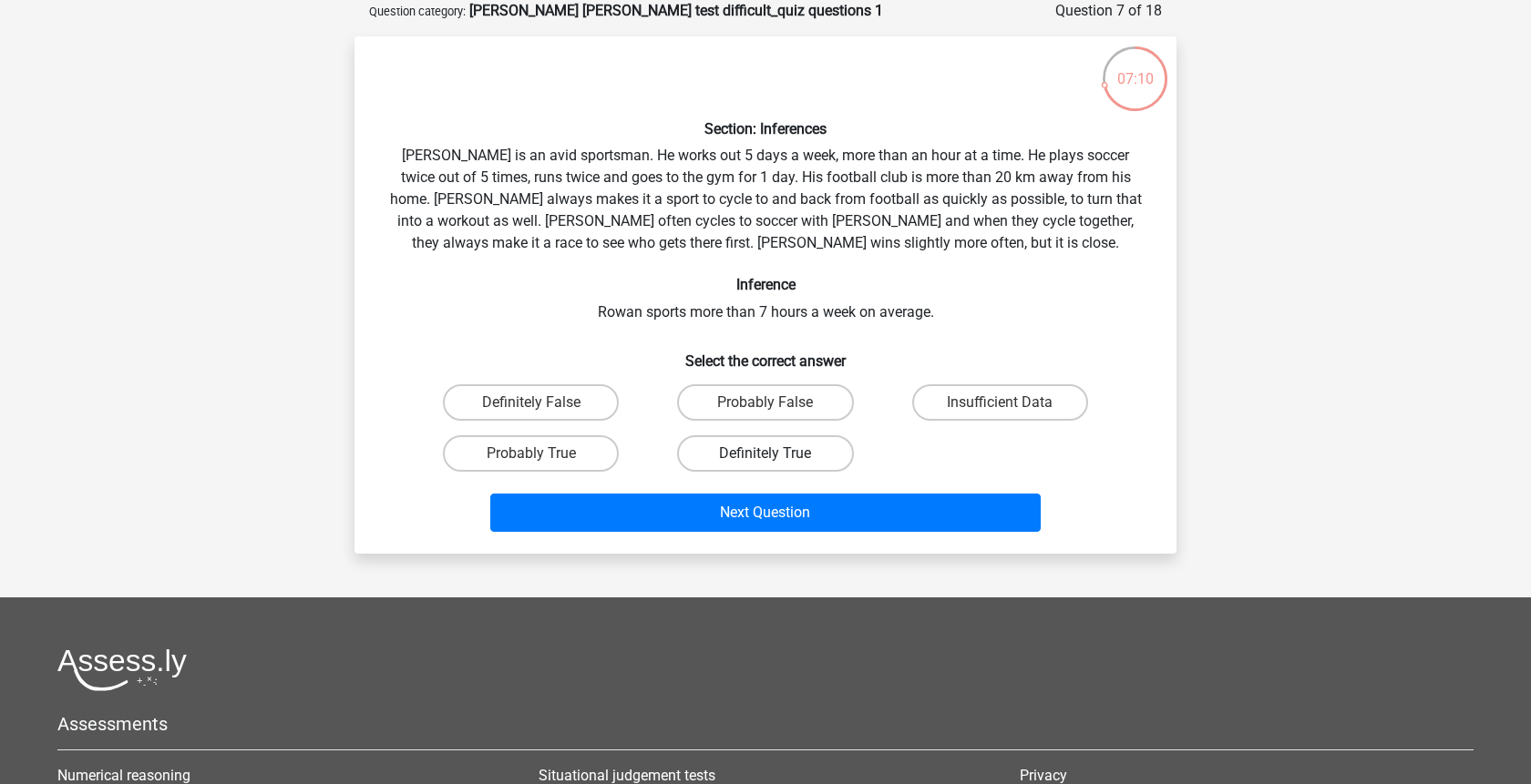
click at [783, 450] on label "Definitely True" at bounding box center [765, 453] width 176 height 36
click at [777, 454] on input "Definitely True" at bounding box center [772, 459] width 12 height 12
radio input "true"
click at [596, 442] on label "Probably True" at bounding box center [531, 453] width 176 height 36
click at [544, 454] on input "Probably True" at bounding box center [537, 459] width 12 height 12
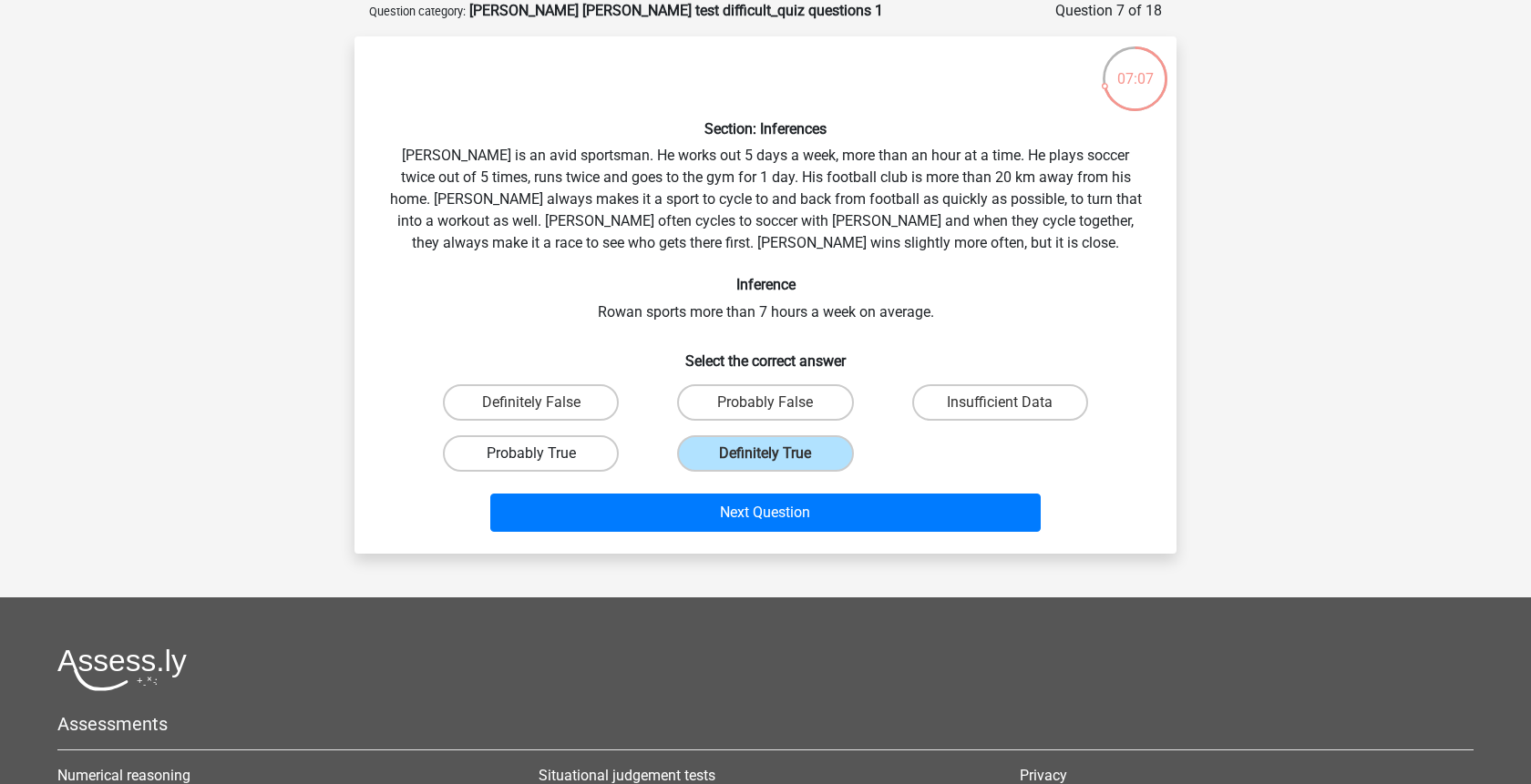
radio input "true"
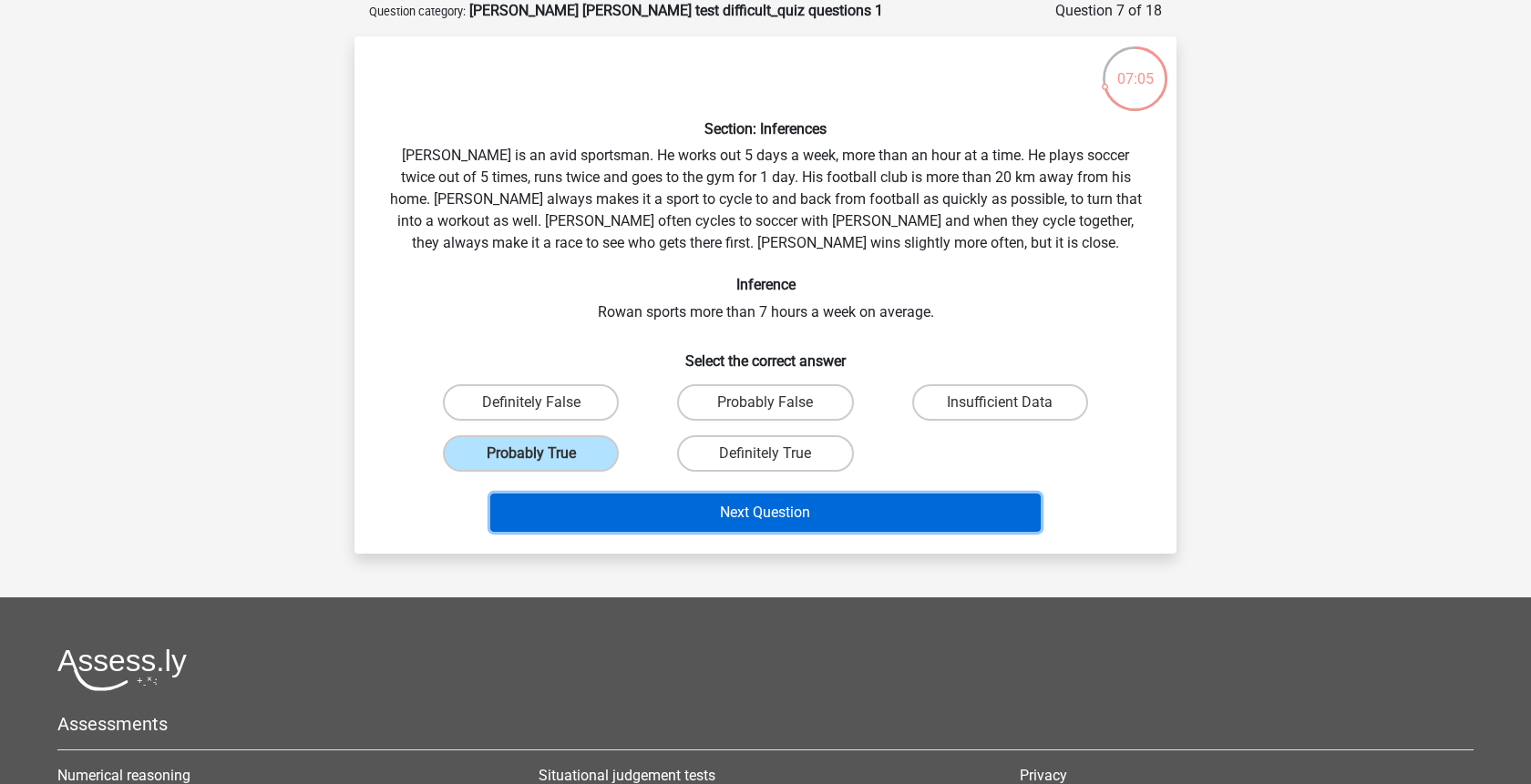
click at [721, 517] on button "Next Question" at bounding box center [765, 512] width 551 height 38
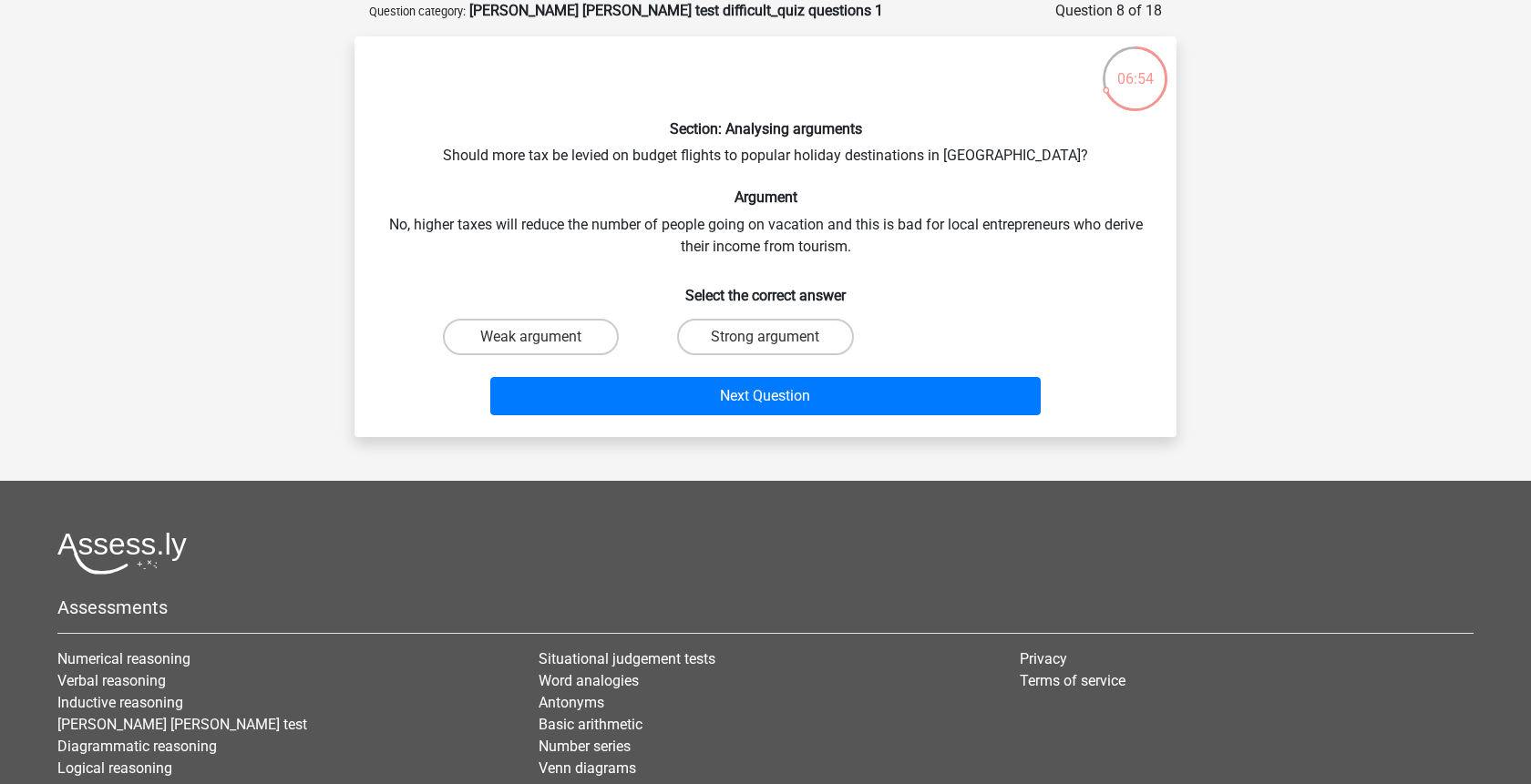
click at [767, 337] on input "Strong argument" at bounding box center [772, 342] width 12 height 12
radio input "true"
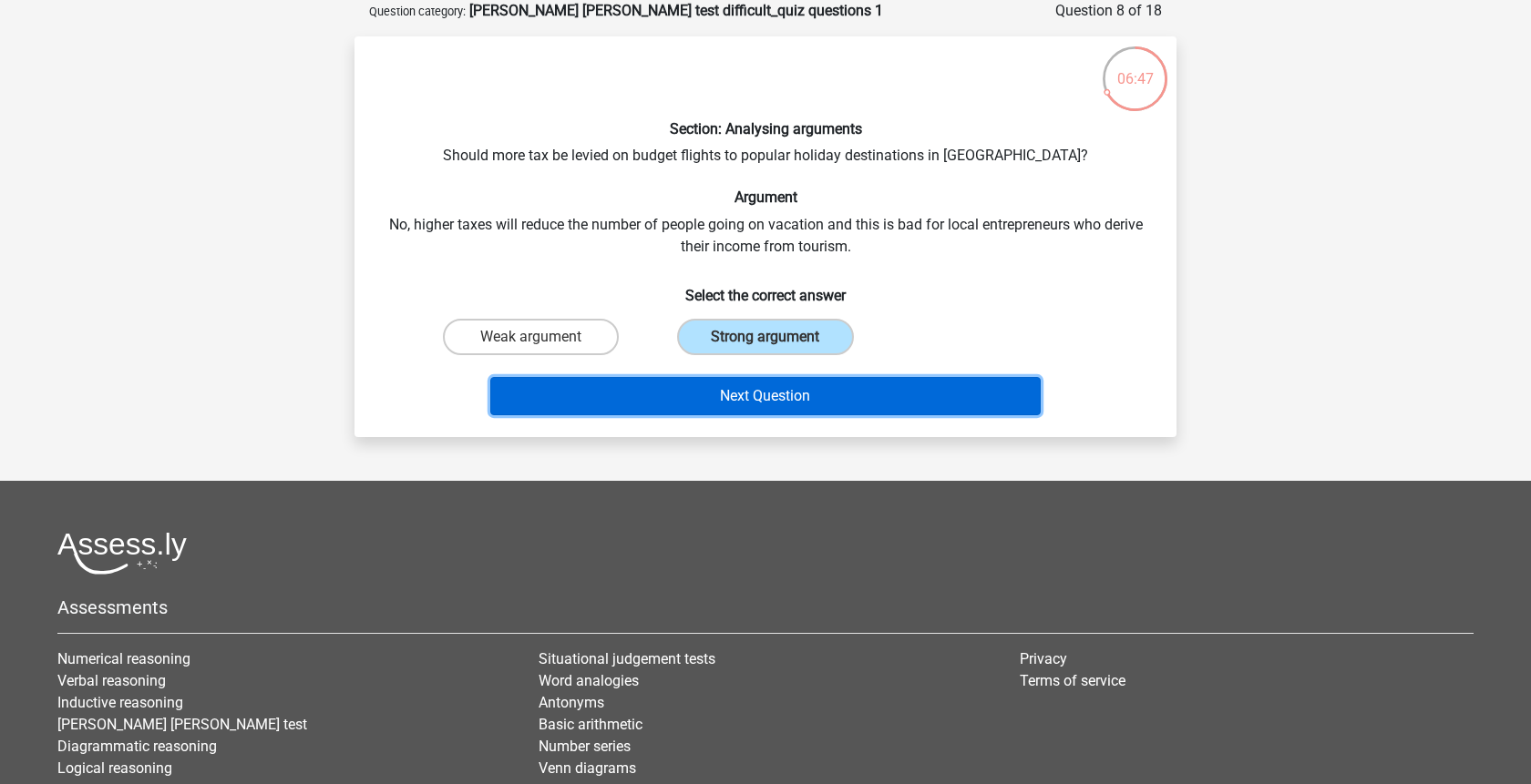
click at [792, 403] on button "Next Question" at bounding box center [765, 395] width 551 height 38
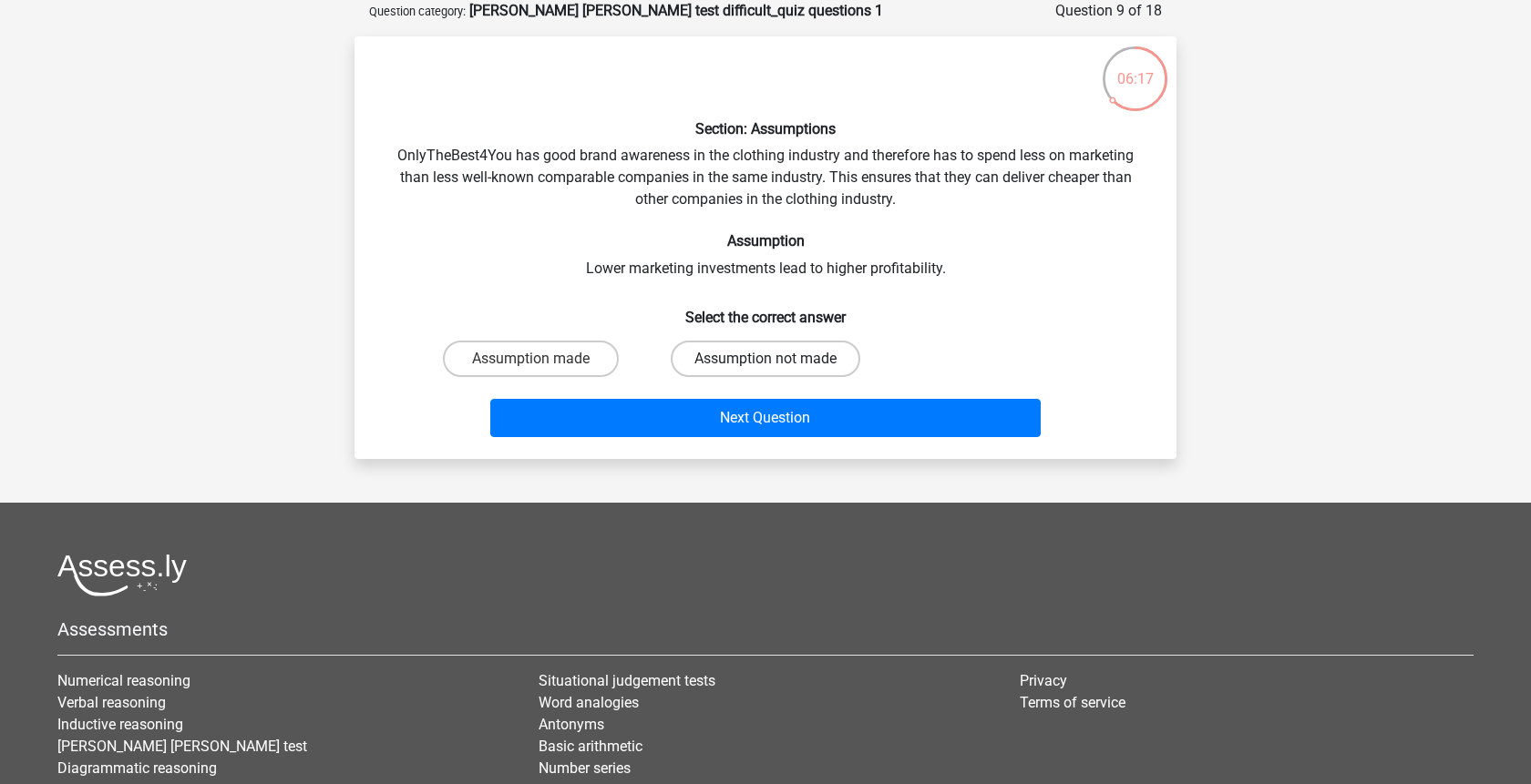
click at [797, 343] on label "Assumption not made" at bounding box center [765, 358] width 190 height 36
click at [777, 359] on input "Assumption not made" at bounding box center [772, 365] width 12 height 12
radio input "true"
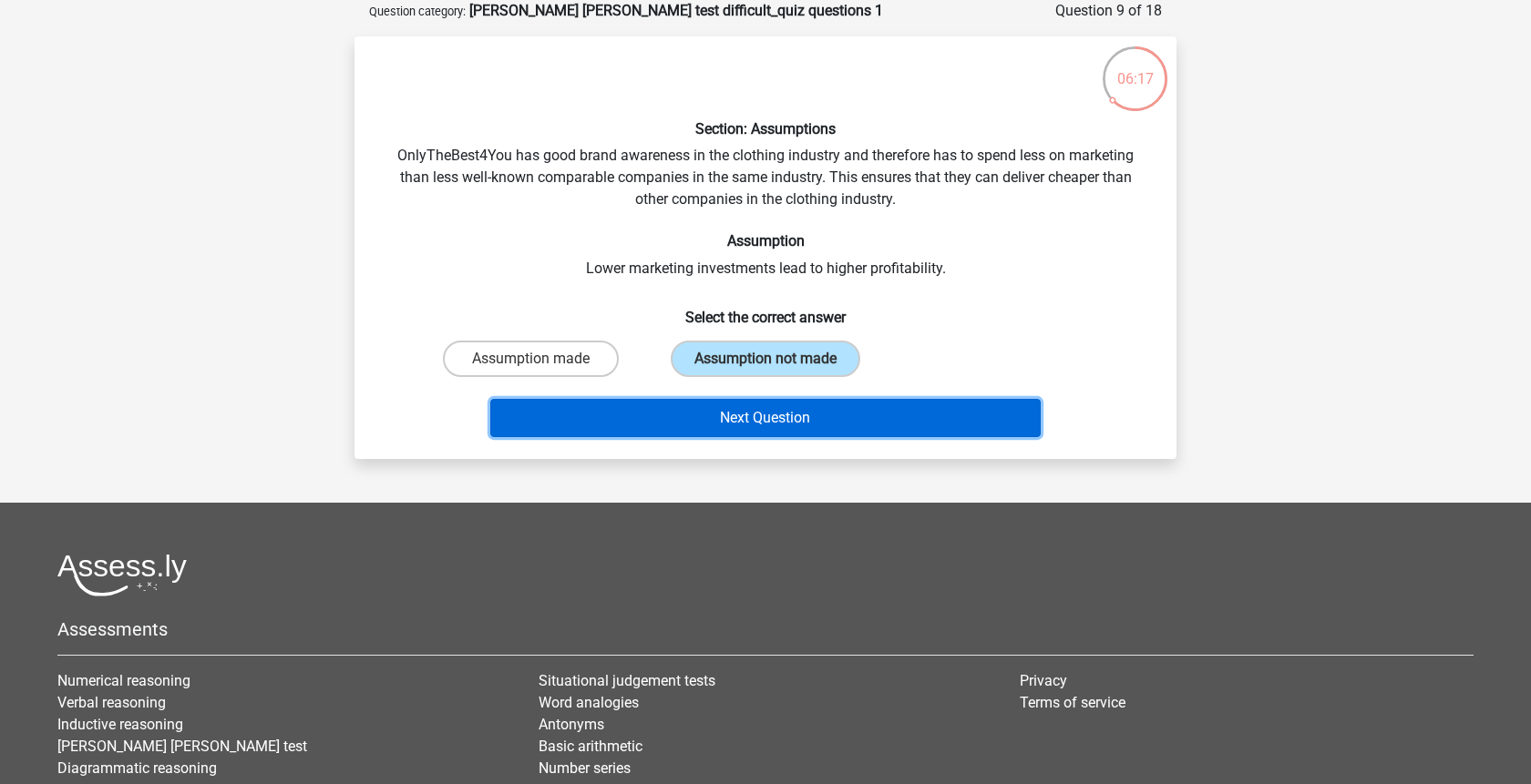
click at [798, 413] on button "Next Question" at bounding box center [765, 417] width 551 height 38
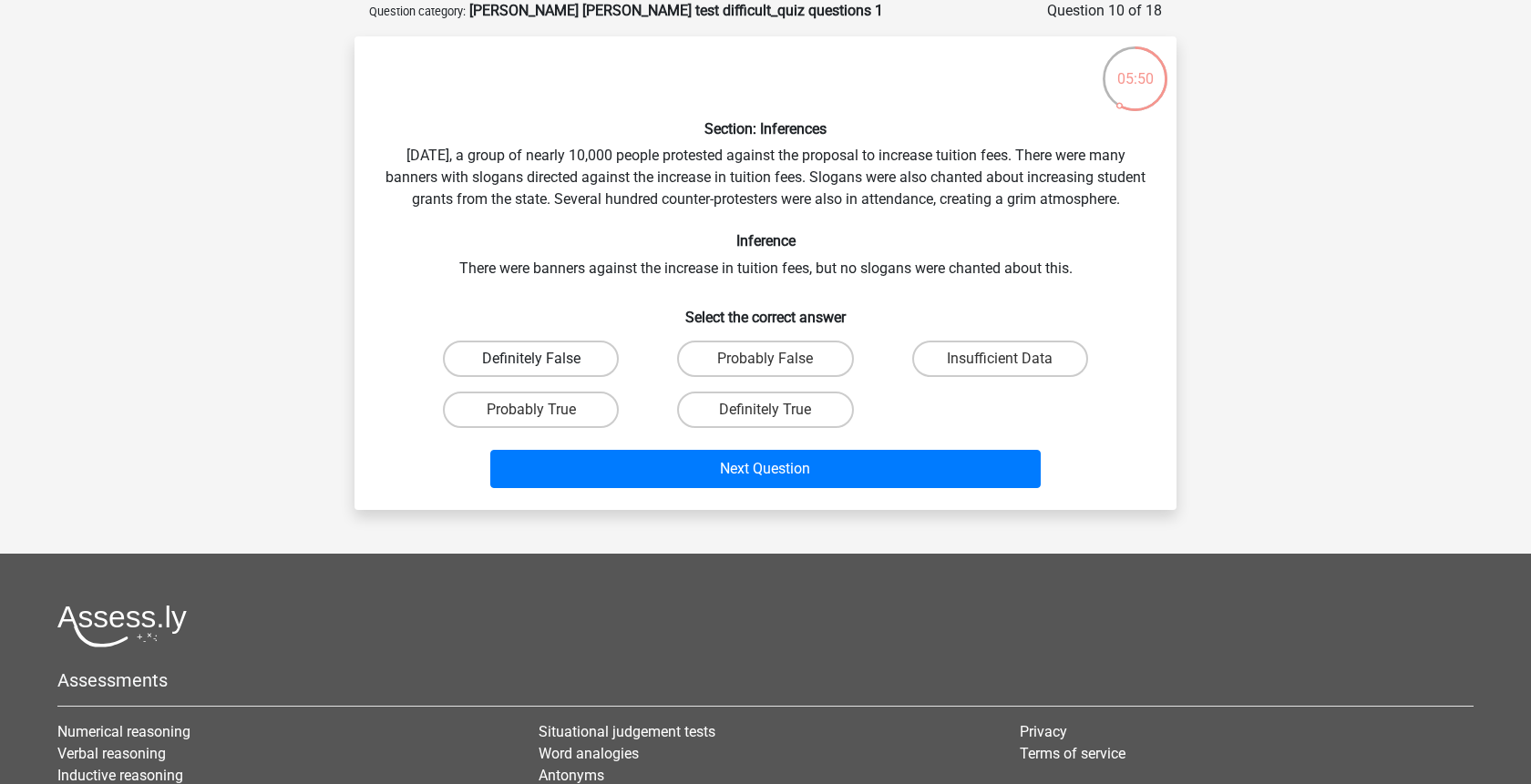
click at [575, 377] on label "Definitely False" at bounding box center [531, 358] width 176 height 36
click at [544, 371] on input "Definitely False" at bounding box center [537, 365] width 12 height 12
radio input "true"
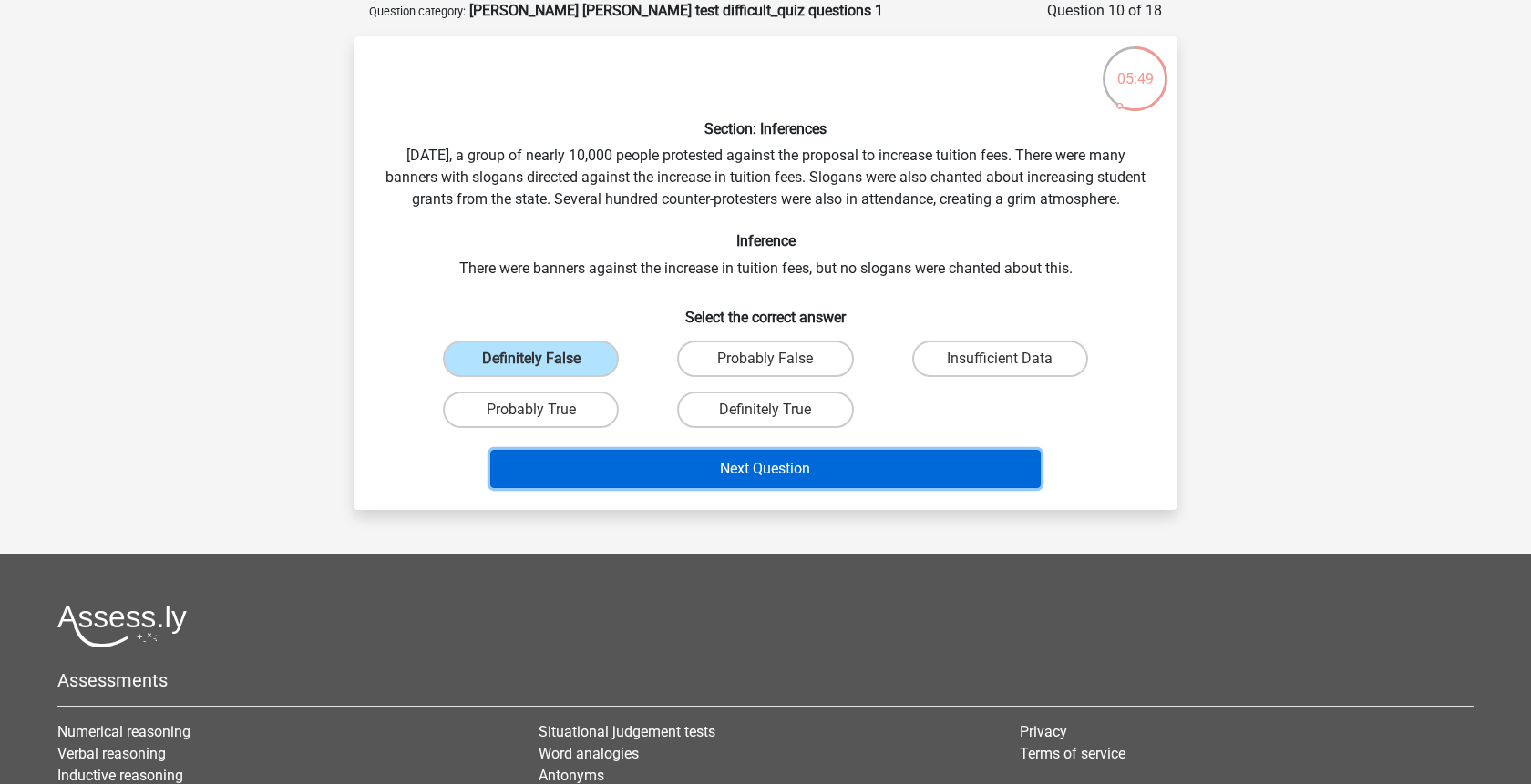
click at [699, 488] on button "Next Question" at bounding box center [765, 468] width 551 height 38
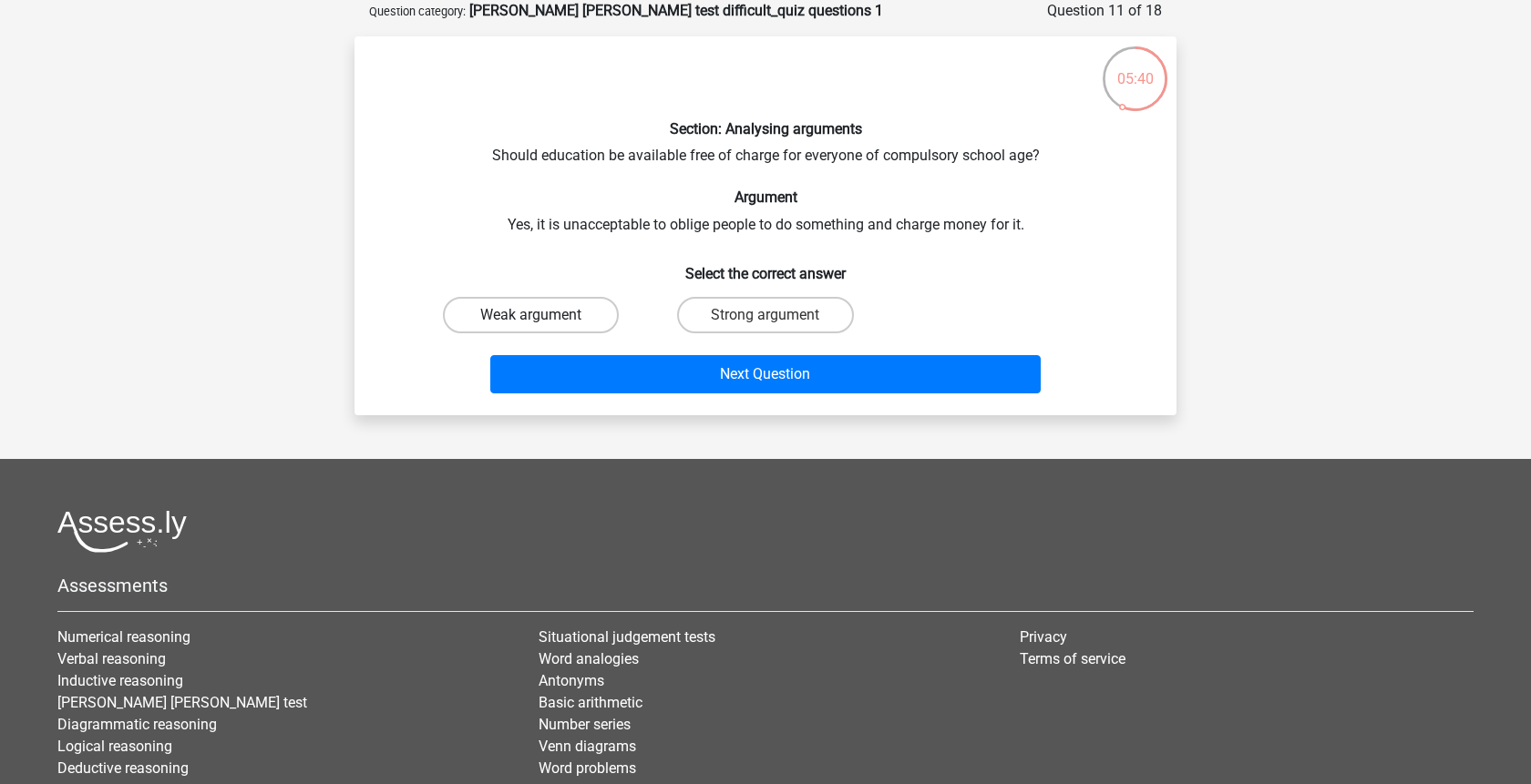
click at [583, 315] on label "Weak argument" at bounding box center [531, 315] width 176 height 36
click at [544, 316] on input "Weak argument" at bounding box center [537, 321] width 12 height 12
radio input "true"
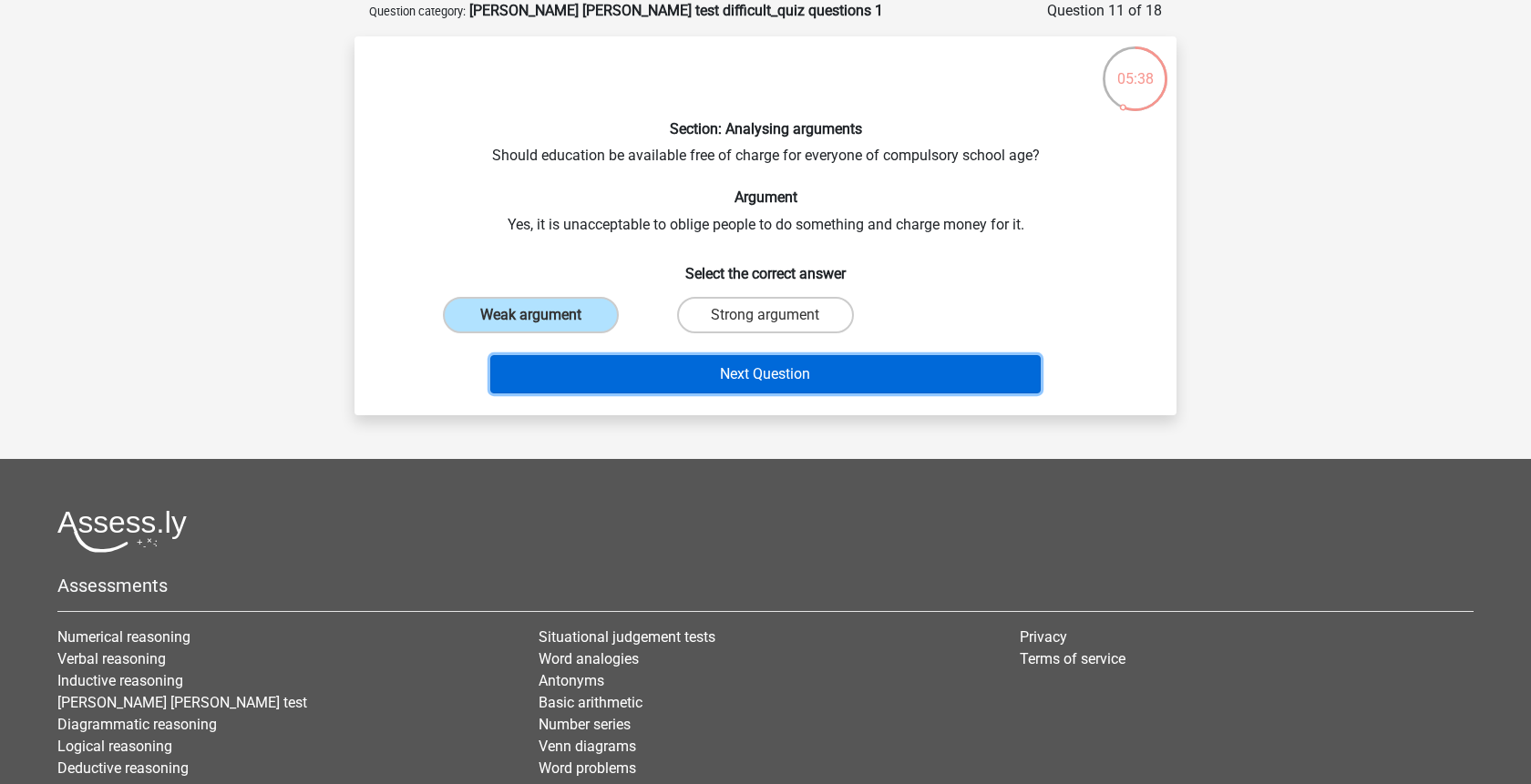
click at [683, 369] on button "Next Question" at bounding box center [765, 374] width 551 height 38
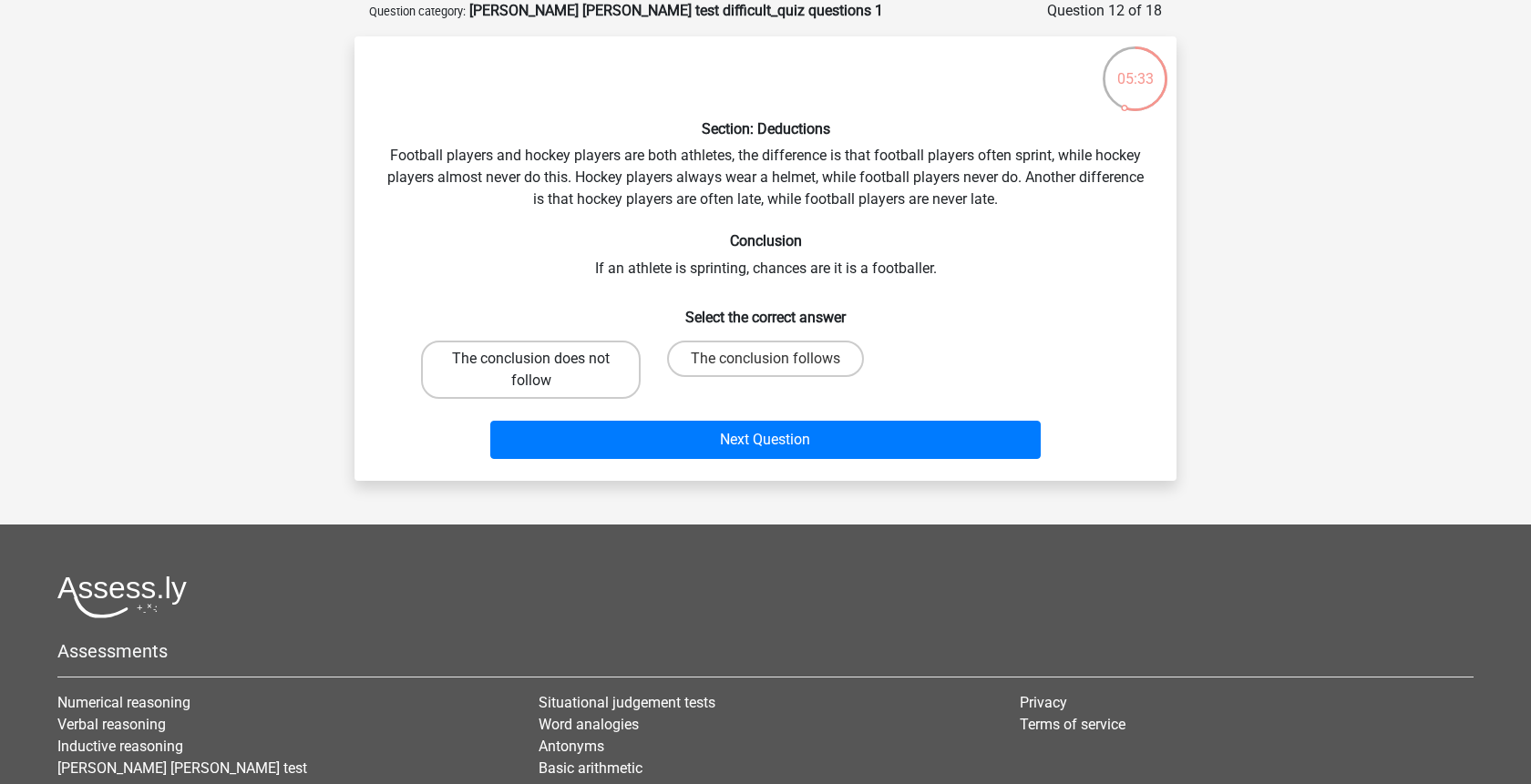
click at [598, 378] on label "The conclusion does not follow" at bounding box center [531, 369] width 220 height 58
click at [544, 371] on input "The conclusion does not follow" at bounding box center [537, 365] width 12 height 12
radio input "true"
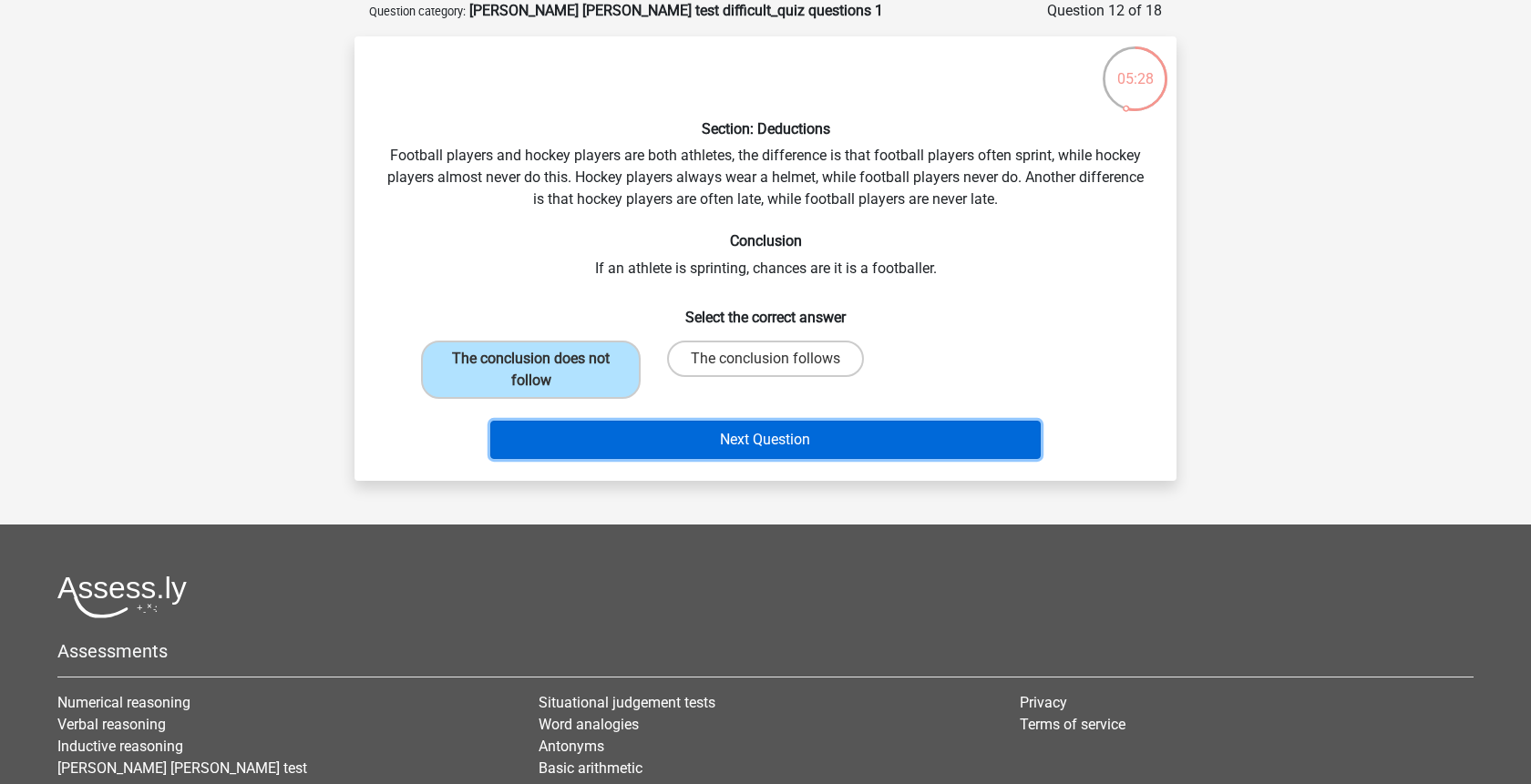
click at [762, 442] on button "Next Question" at bounding box center [765, 440] width 551 height 38
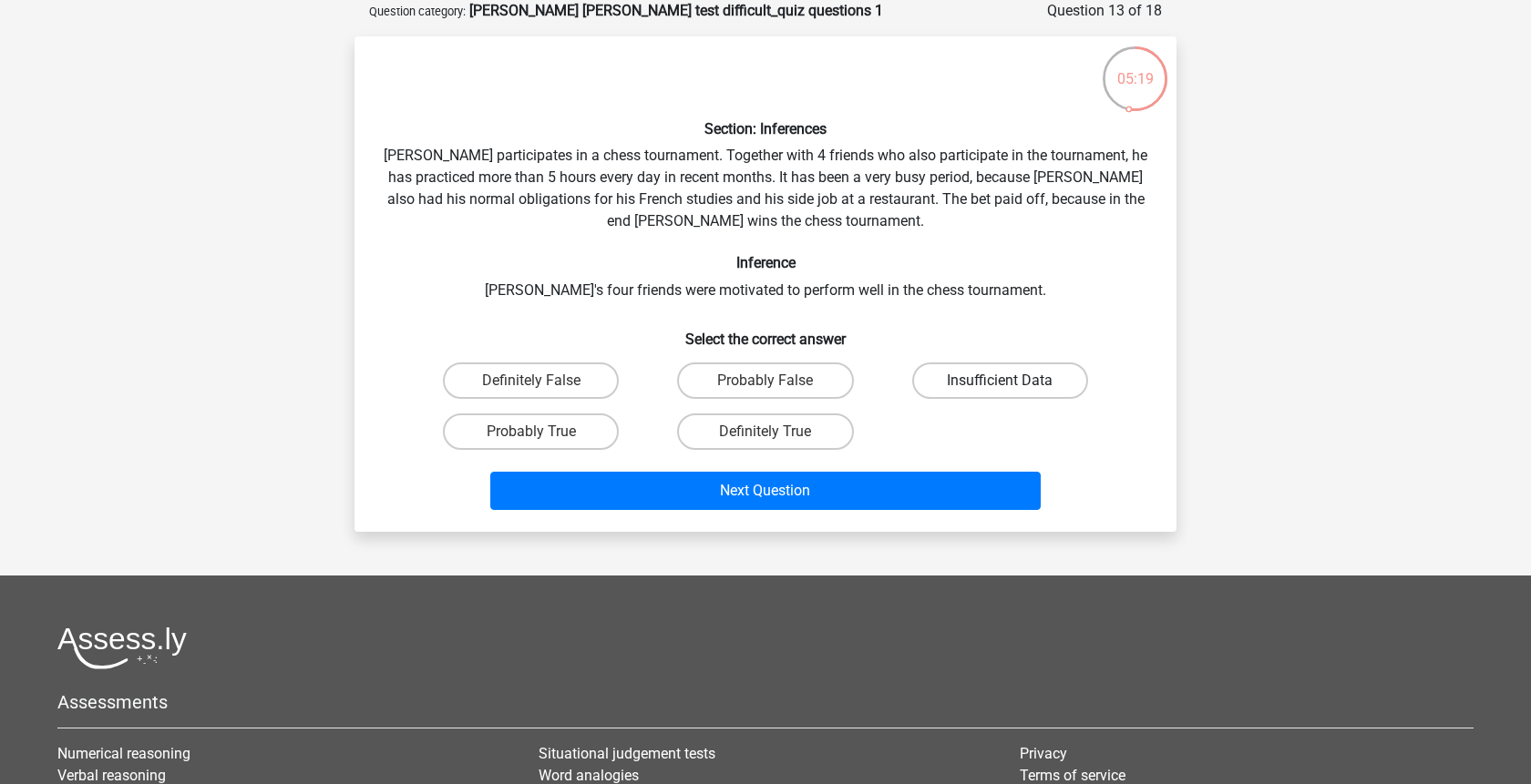
click at [1050, 378] on label "Insufficient Data" at bounding box center [1000, 380] width 176 height 36
click at [1011, 380] on input "Insufficient Data" at bounding box center [1006, 386] width 12 height 12
radio input "true"
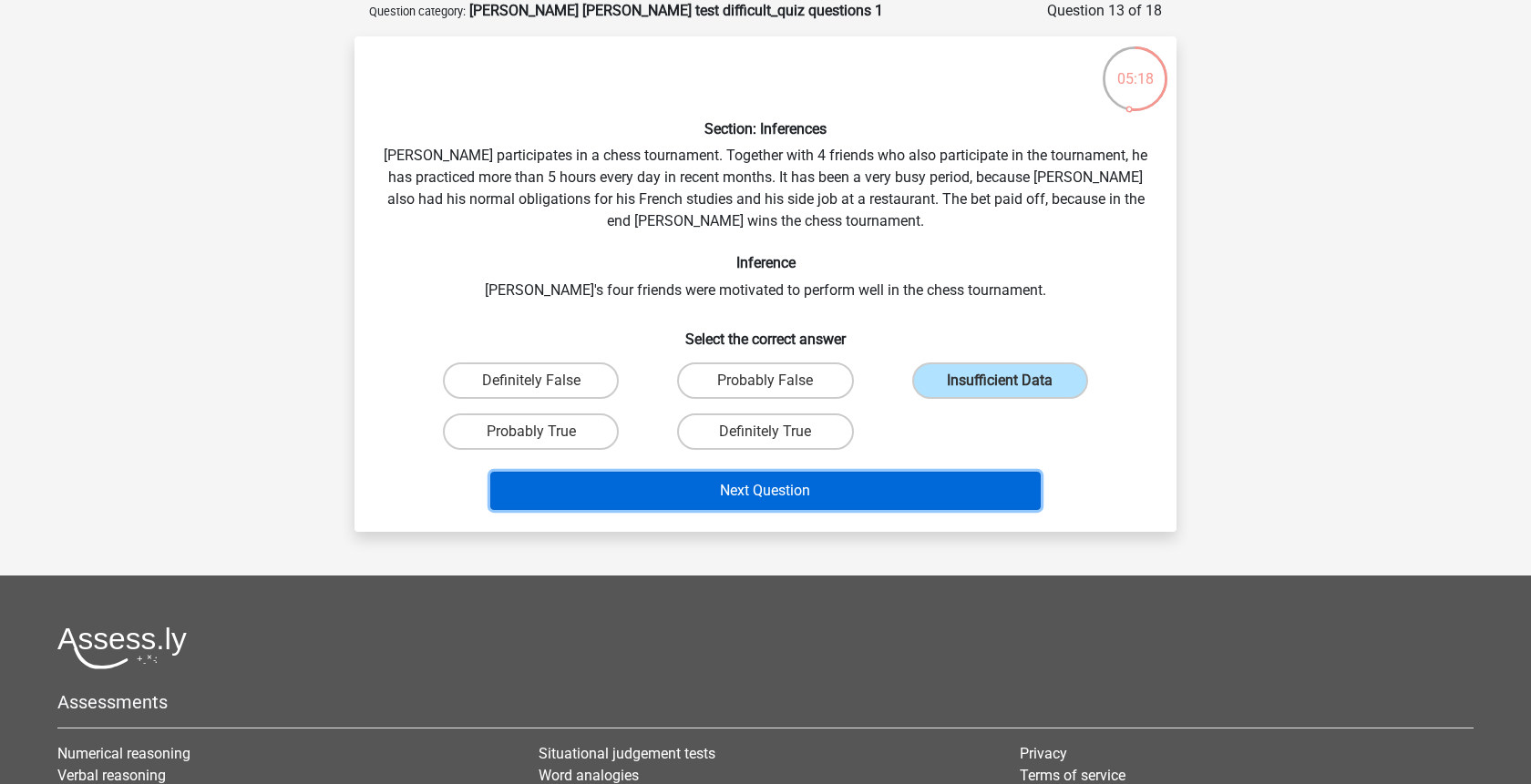
click at [973, 489] on button "Next Question" at bounding box center [765, 491] width 551 height 38
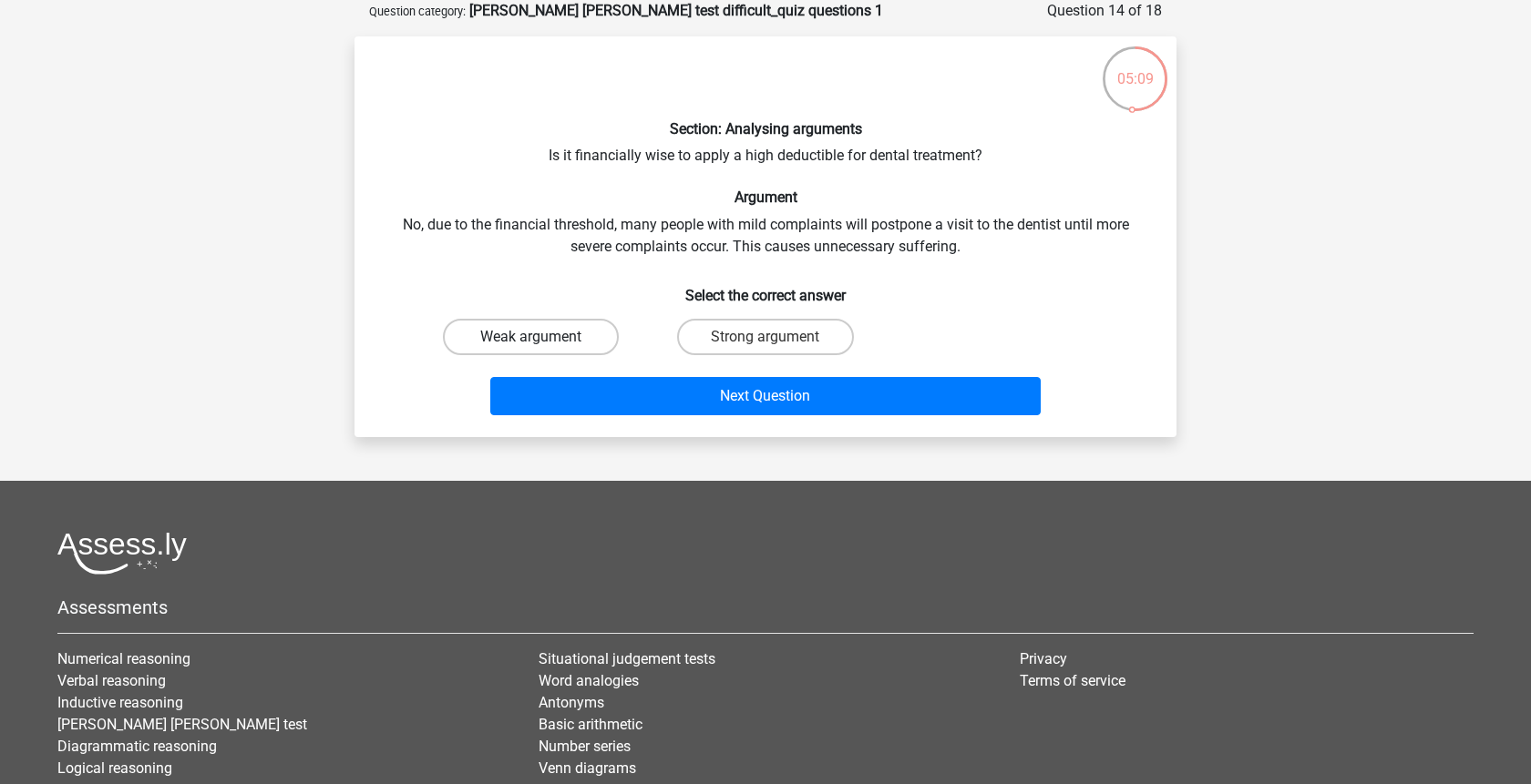
click at [584, 329] on label "Weak argument" at bounding box center [531, 336] width 176 height 36
click at [544, 337] on input "Weak argument" at bounding box center [537, 342] width 12 height 12
radio input "true"
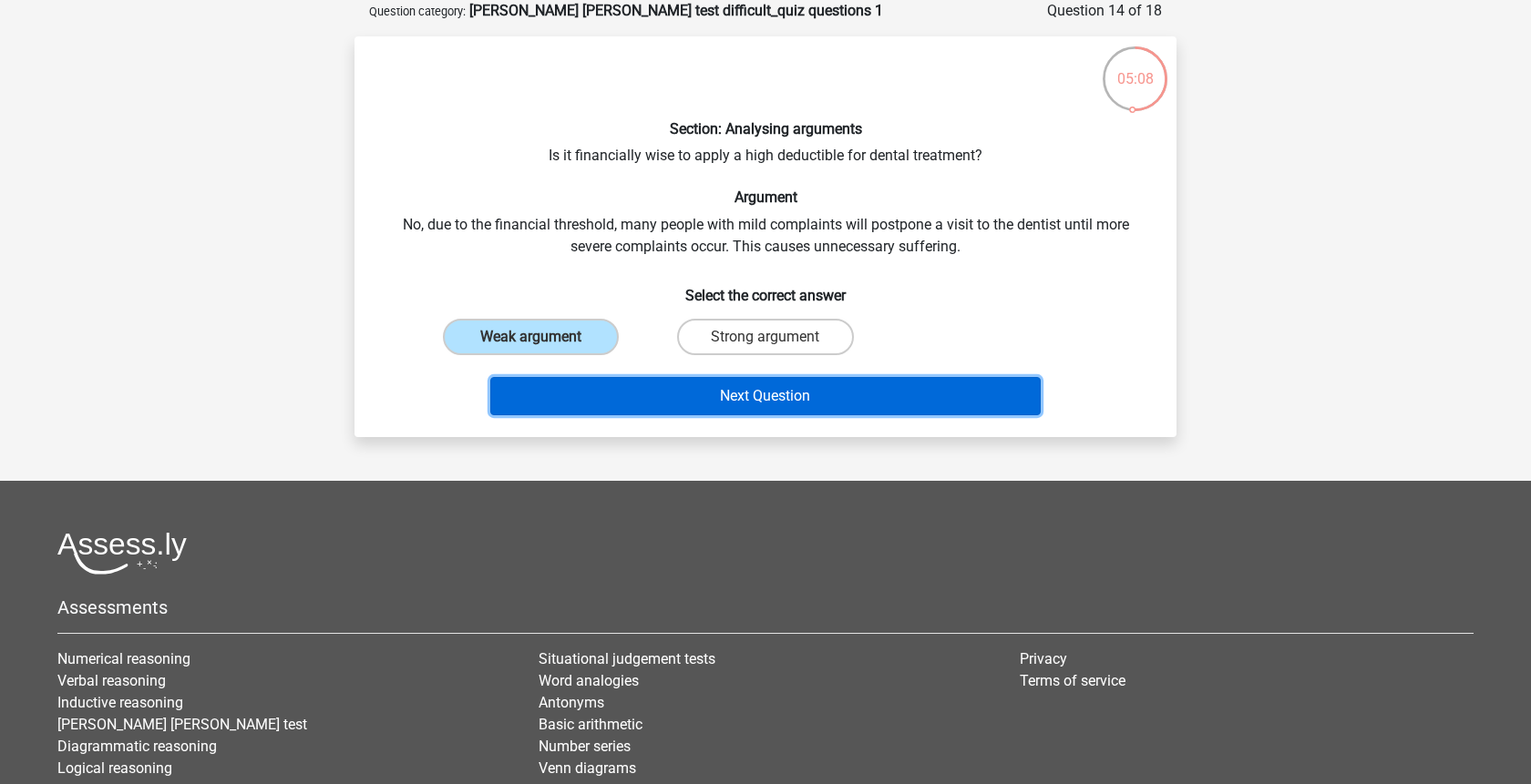
click at [641, 407] on button "Next Question" at bounding box center [765, 395] width 551 height 38
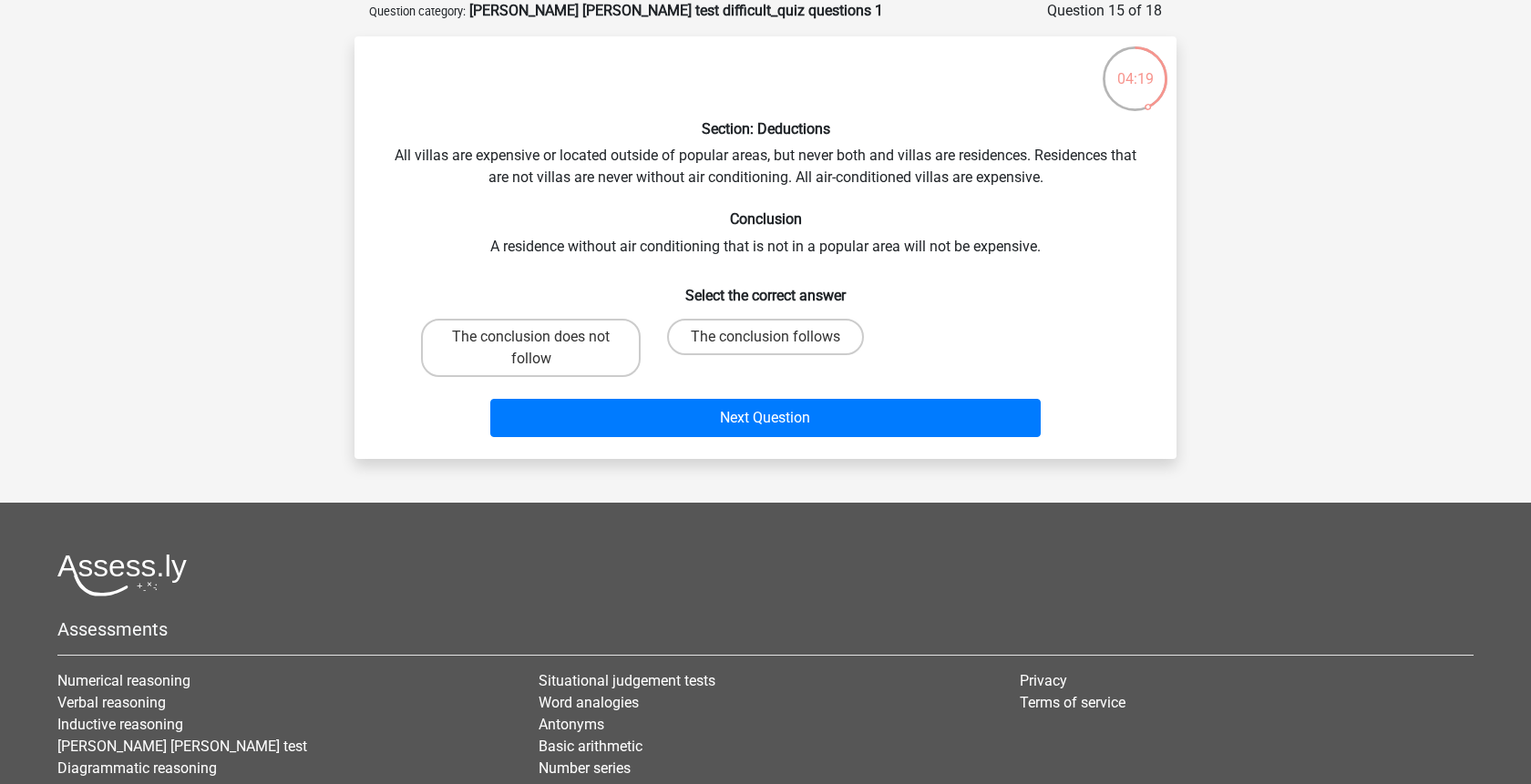
click at [597, 310] on div "Section: Deductions All villas are expensive or located outside of popular area…" at bounding box center [766, 247] width 808 height 393
click at [591, 313] on div "The conclusion does not follow" at bounding box center [531, 348] width 234 height 73
click at [594, 371] on label "The conclusion does not follow" at bounding box center [531, 347] width 220 height 58
click at [544, 349] on input "The conclusion does not follow" at bounding box center [537, 342] width 12 height 12
radio input "true"
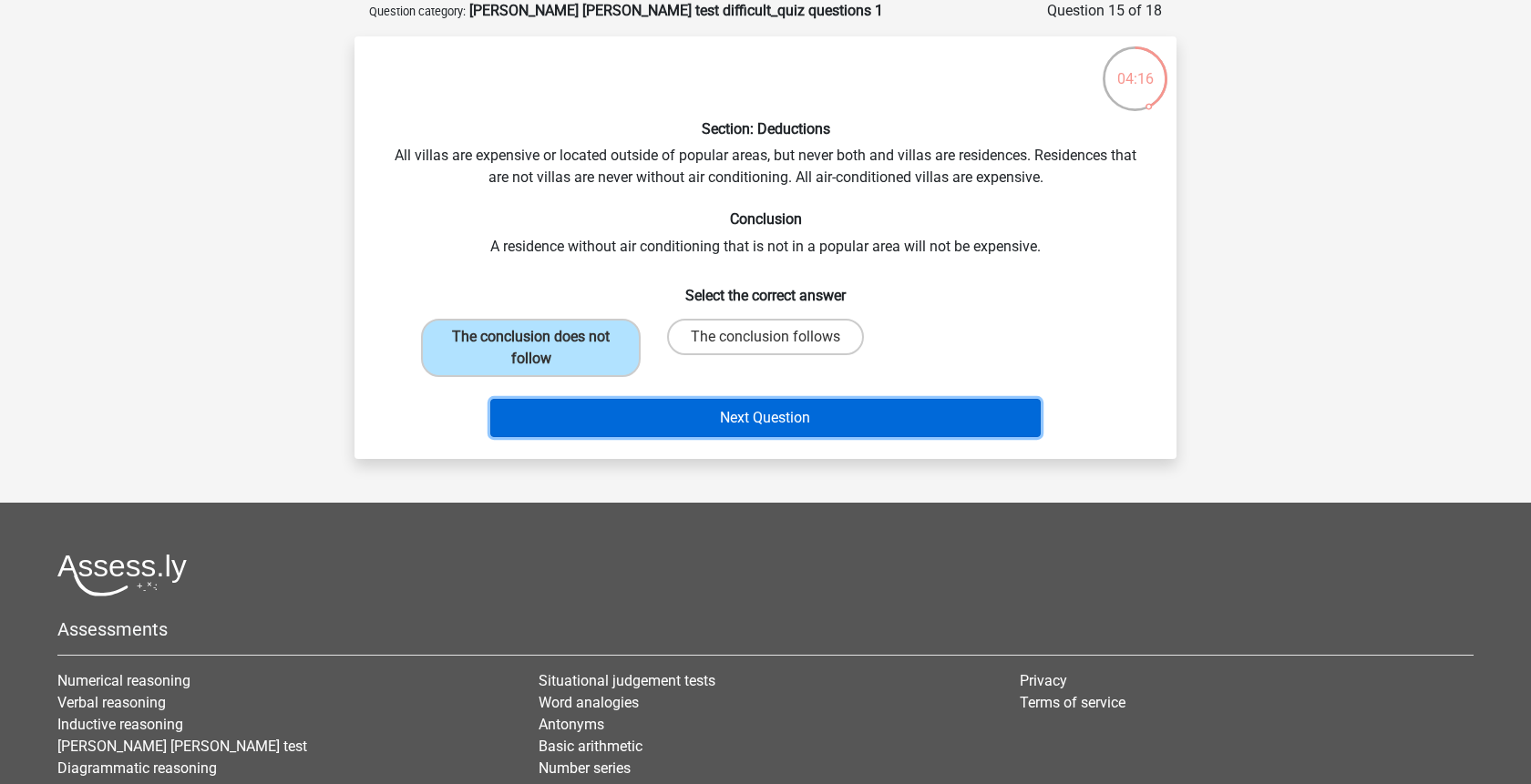
click at [725, 421] on button "Next Question" at bounding box center [765, 417] width 551 height 38
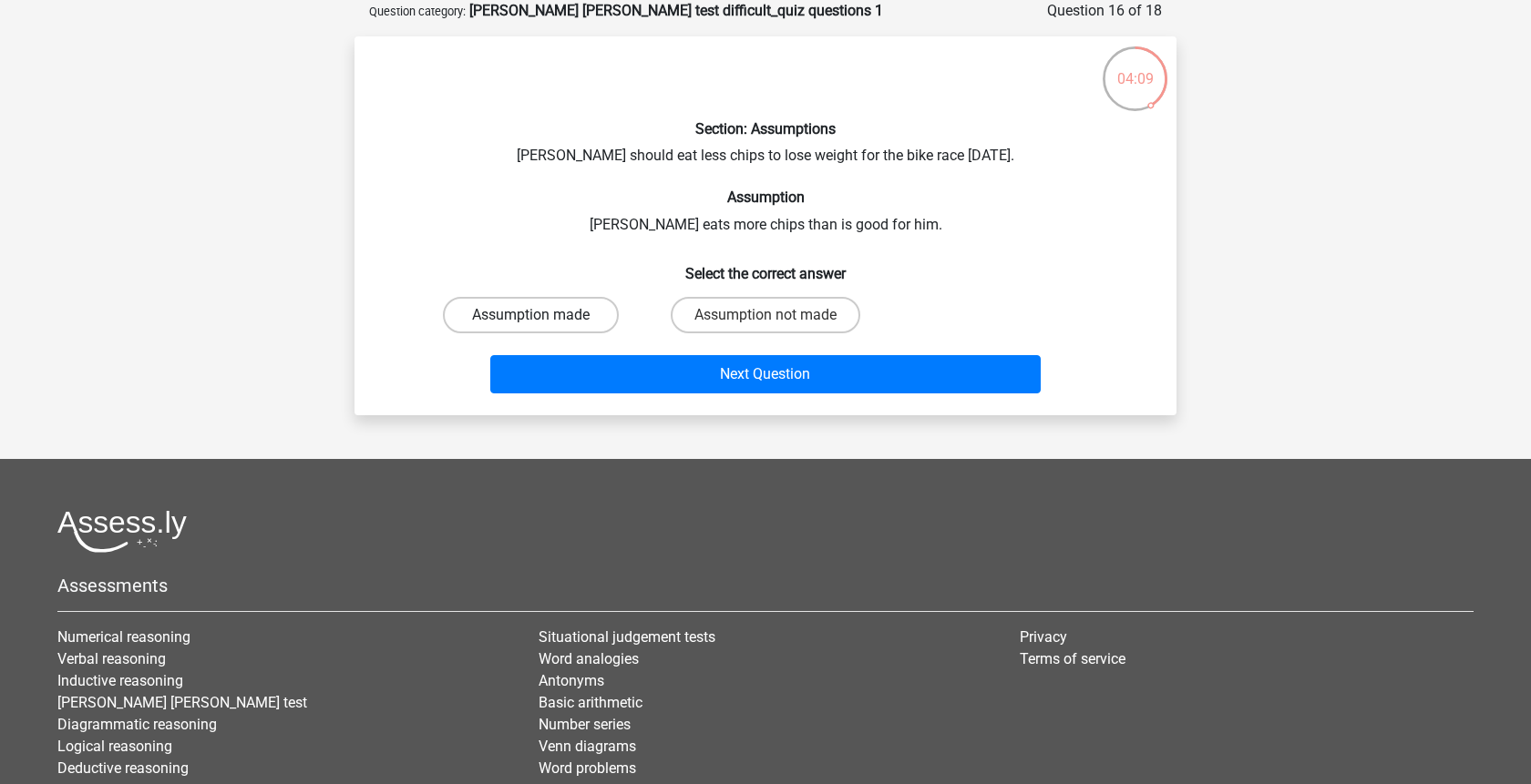
click at [582, 322] on label "Assumption made" at bounding box center [531, 315] width 176 height 36
click at [544, 322] on input "Assumption made" at bounding box center [537, 321] width 12 height 12
radio input "true"
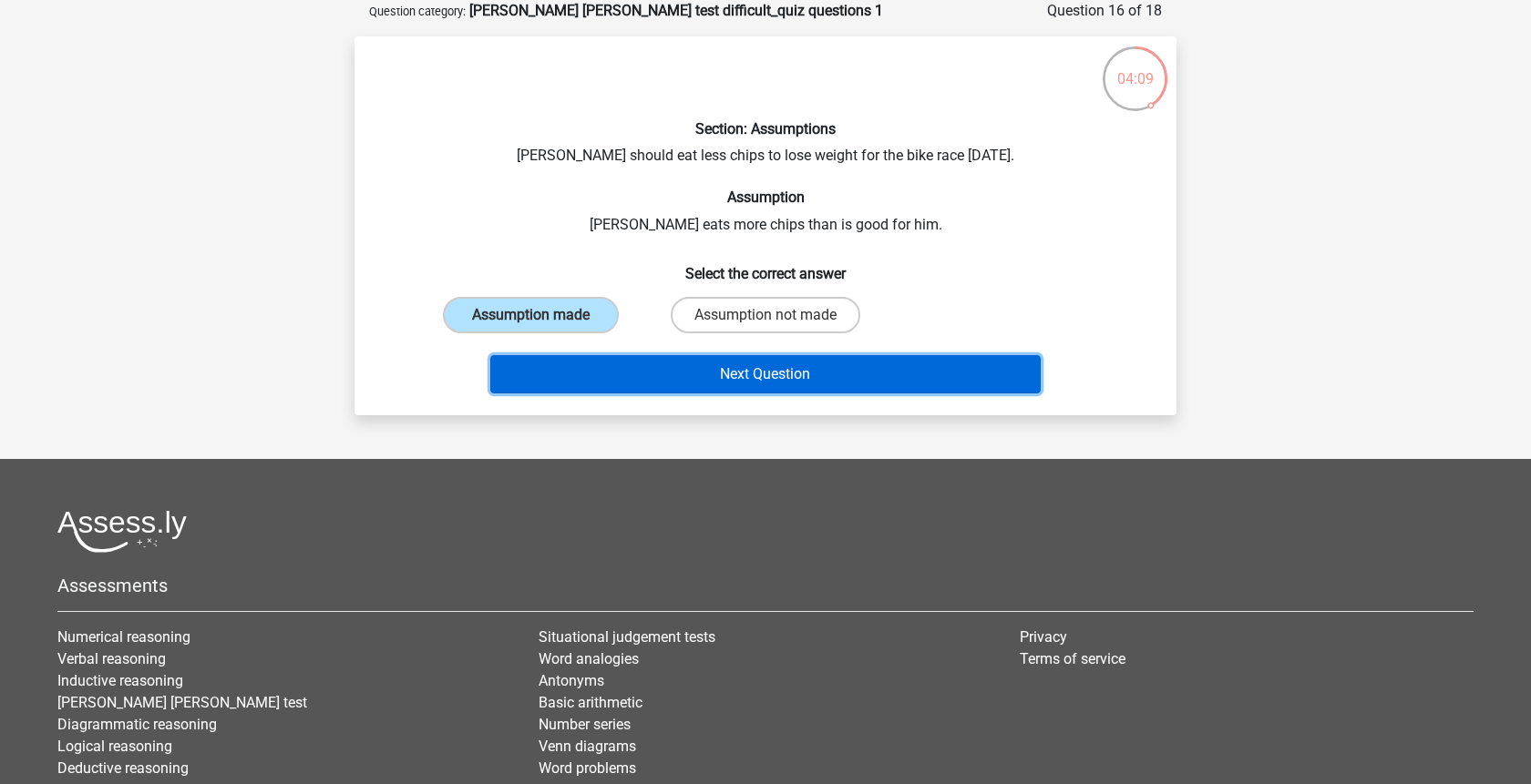
click at [670, 369] on button "Next Question" at bounding box center [765, 374] width 551 height 38
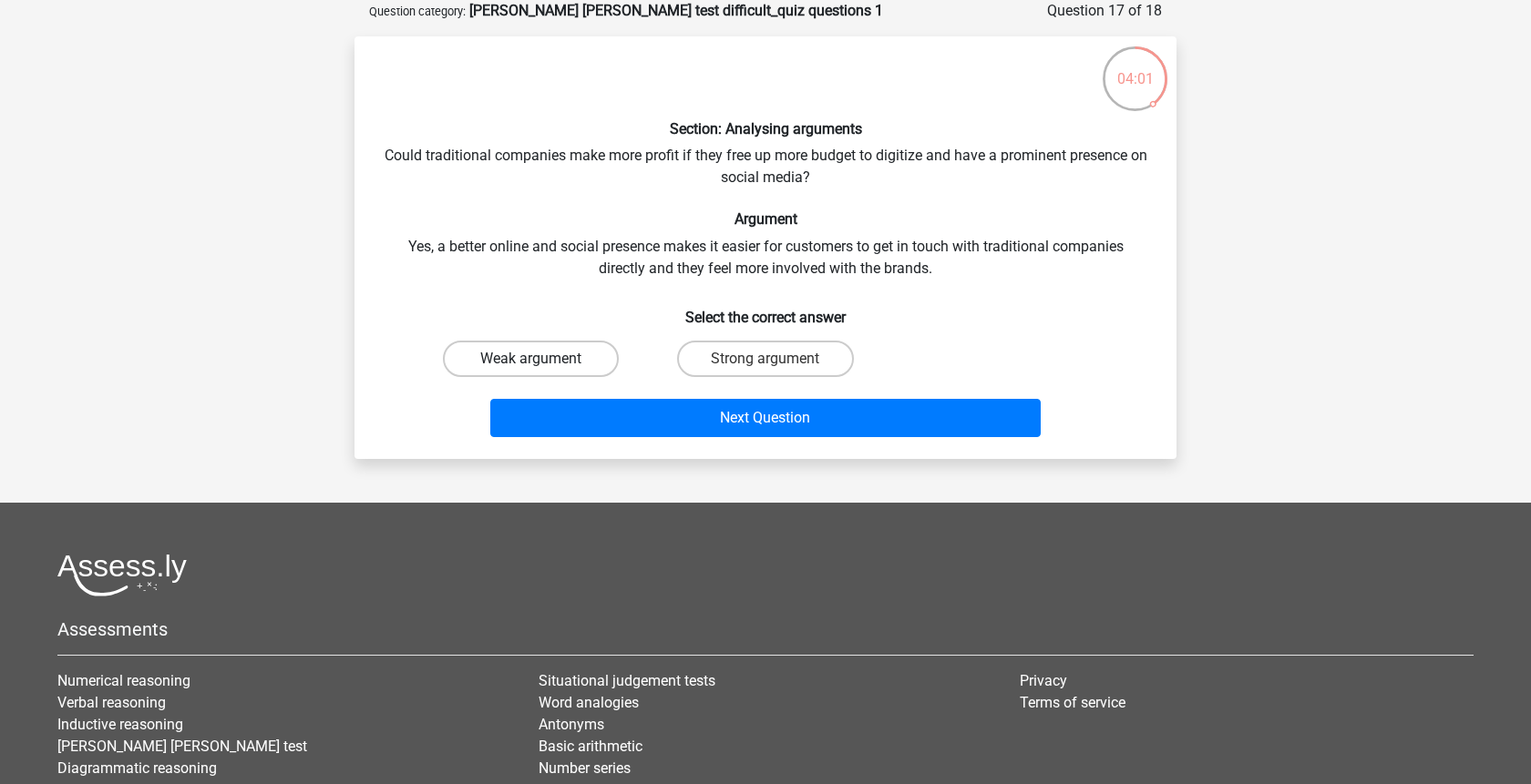
click at [565, 365] on label "Weak argument" at bounding box center [531, 358] width 176 height 36
click at [544, 365] on input "Weak argument" at bounding box center [537, 365] width 12 height 12
radio input "true"
click at [736, 366] on label "Strong argument" at bounding box center [765, 358] width 176 height 36
click at [766, 366] on input "Strong argument" at bounding box center [772, 365] width 12 height 12
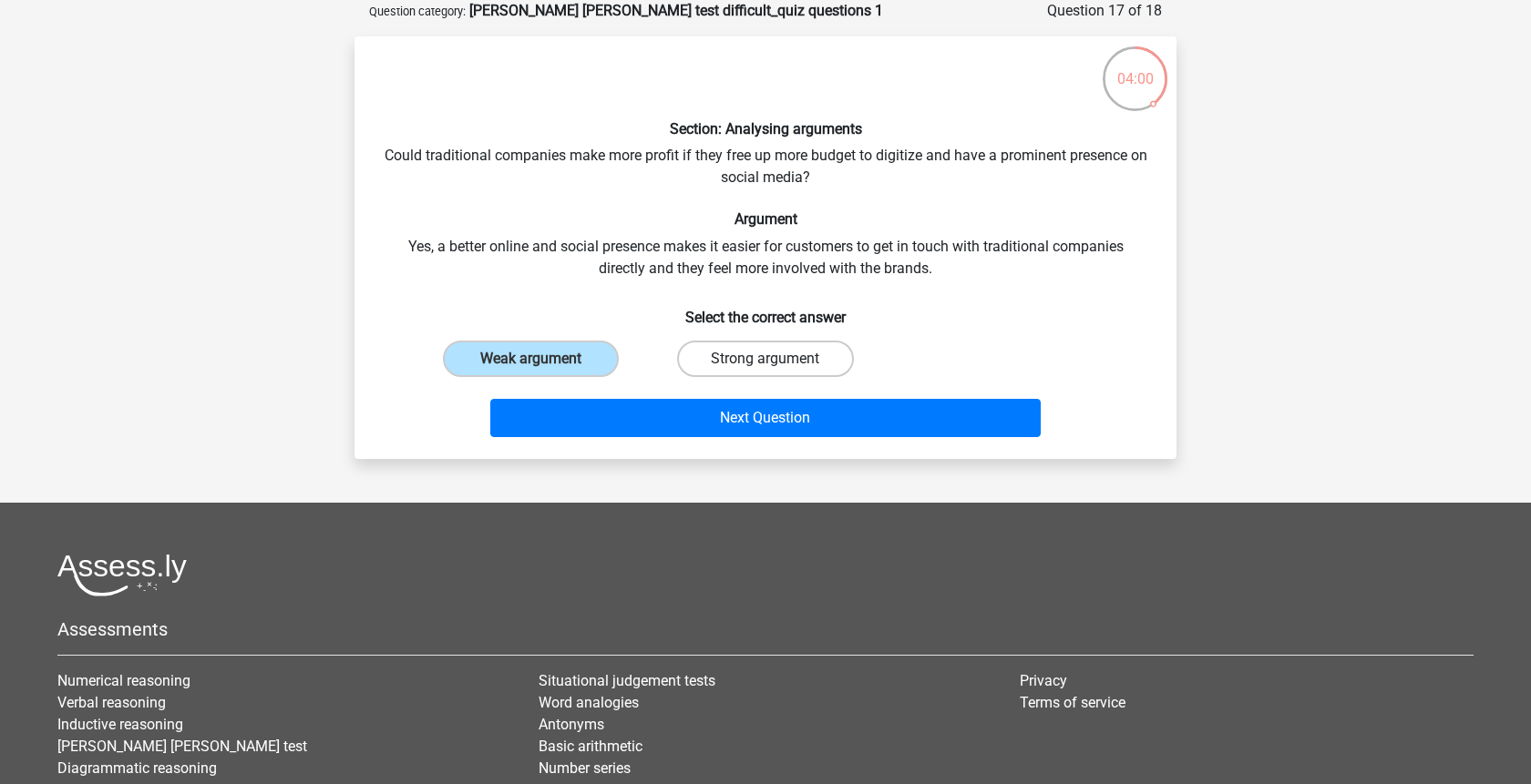
radio input "true"
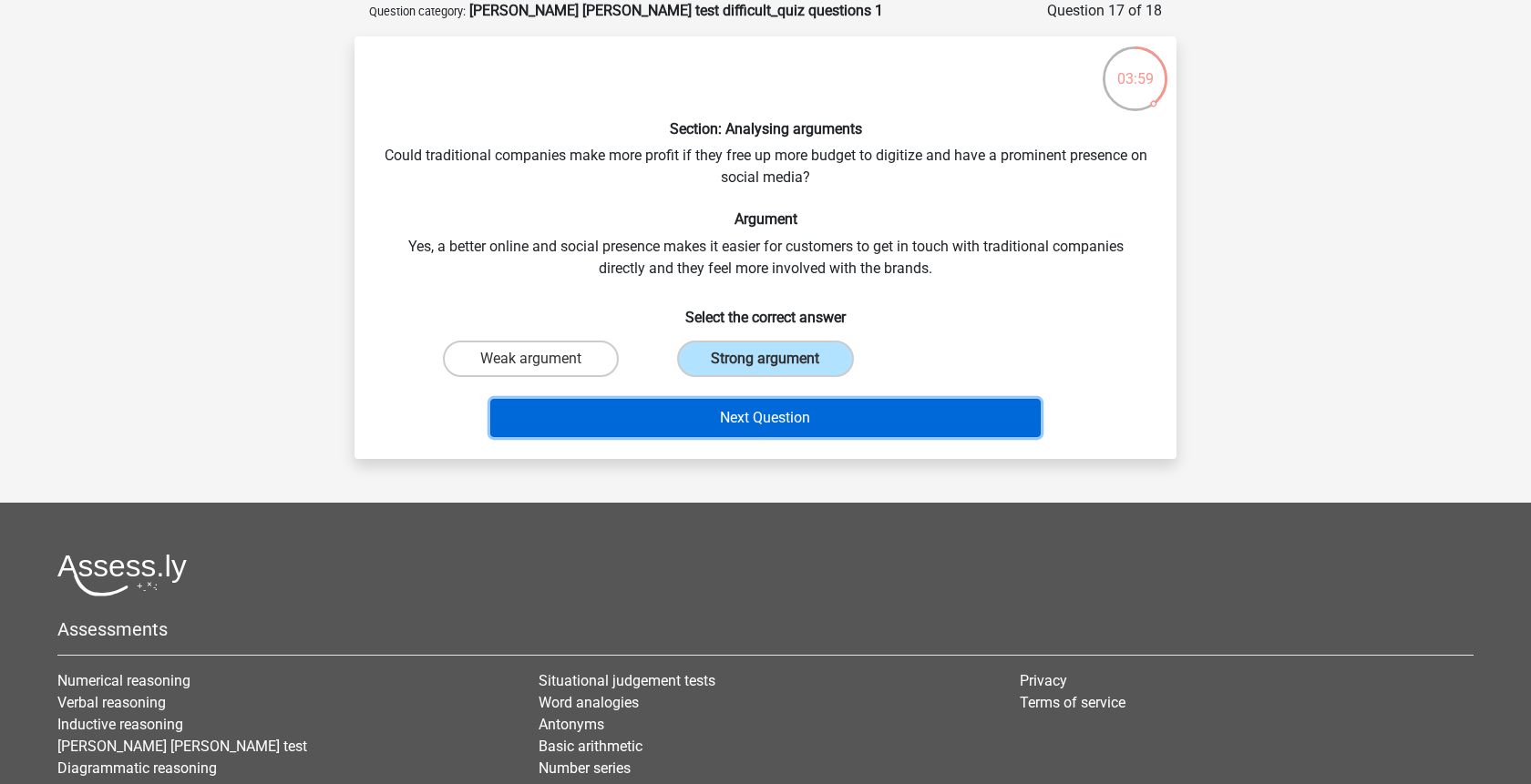
click at [764, 426] on button "Next Question" at bounding box center [765, 417] width 551 height 38
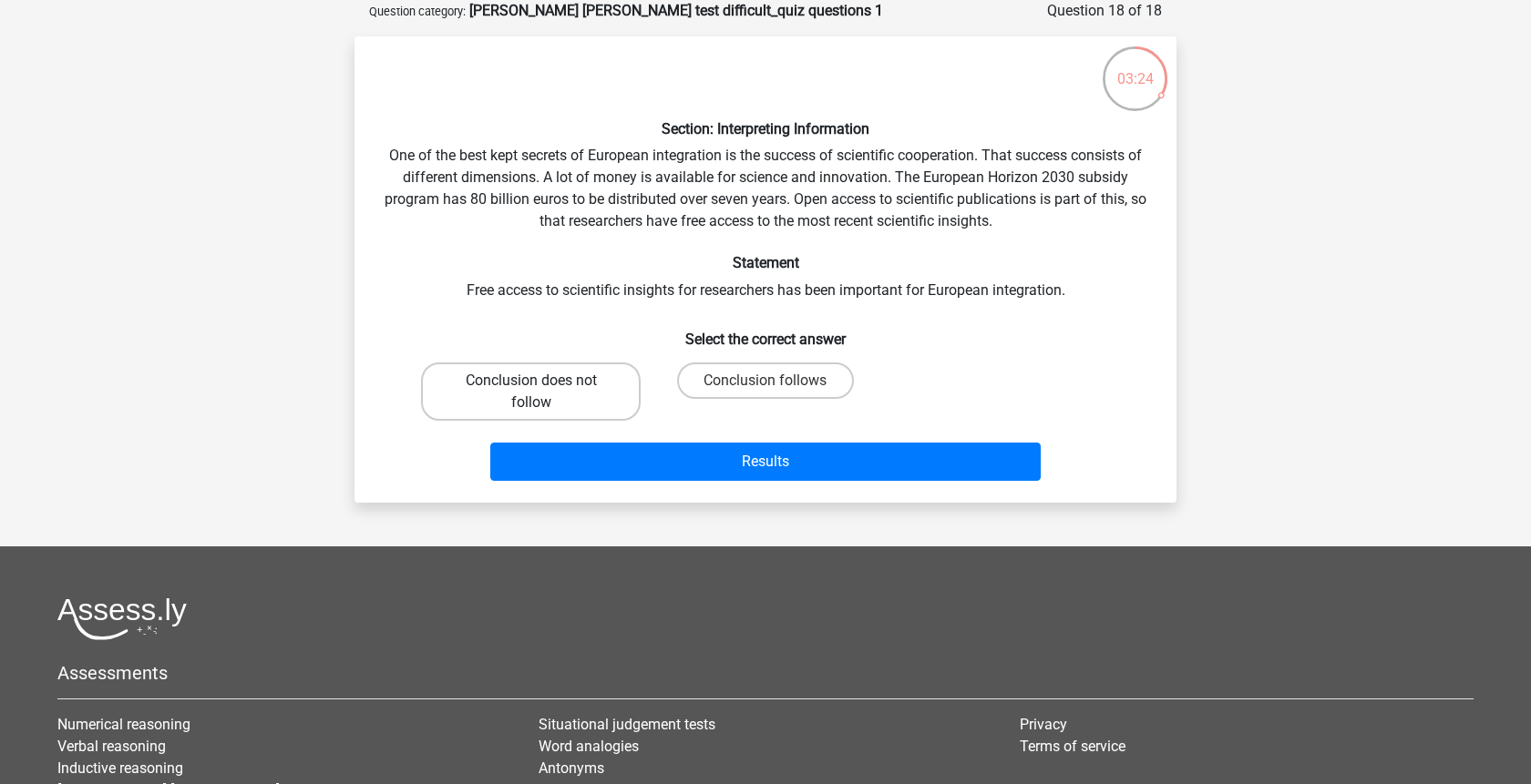
click at [599, 393] on label "Conclusion does not follow" at bounding box center [531, 392] width 220 height 58
click at [544, 392] on input "Conclusion does not follow" at bounding box center [537, 386] width 12 height 12
radio input "true"
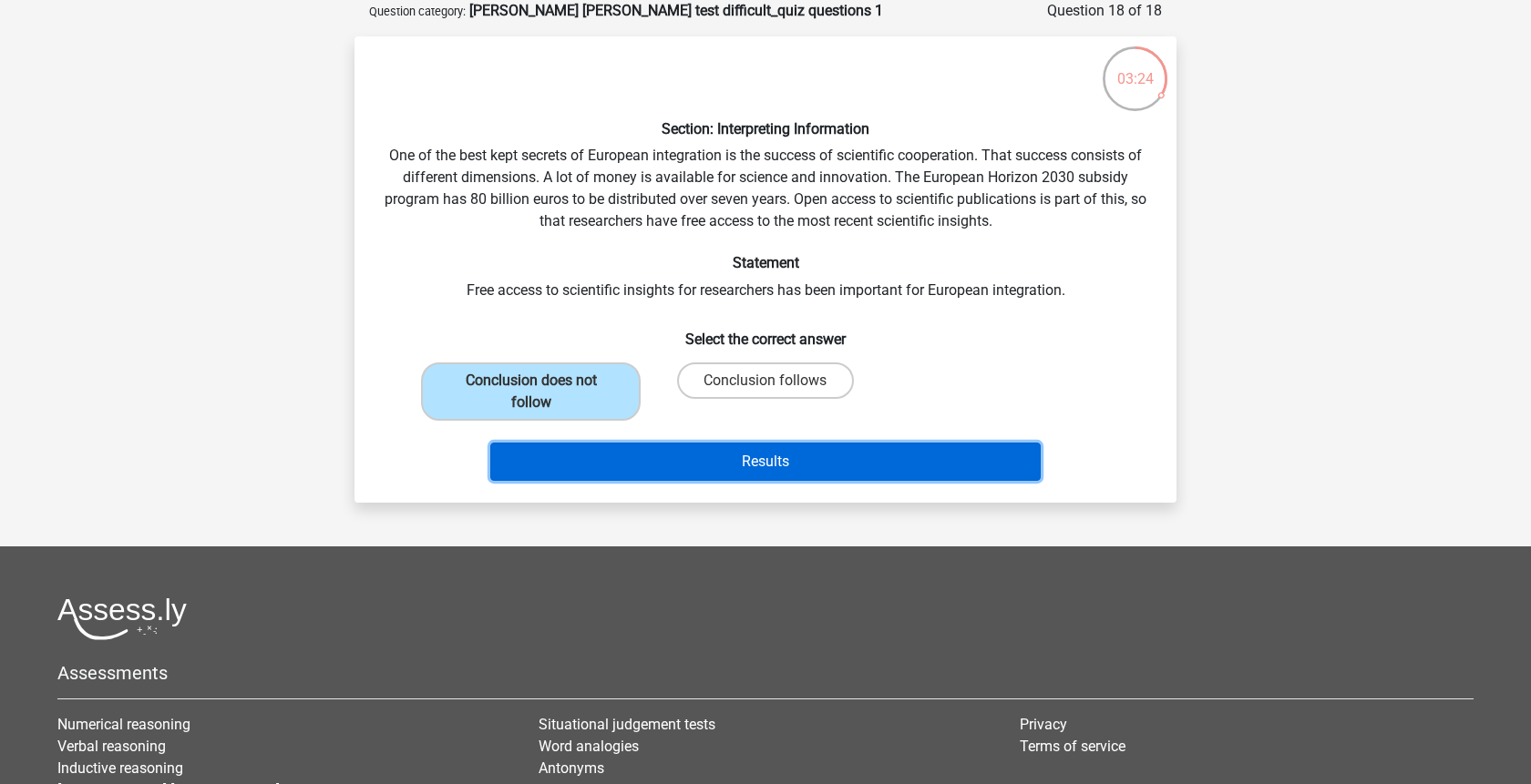
click at [693, 455] on button "Results" at bounding box center [765, 461] width 551 height 38
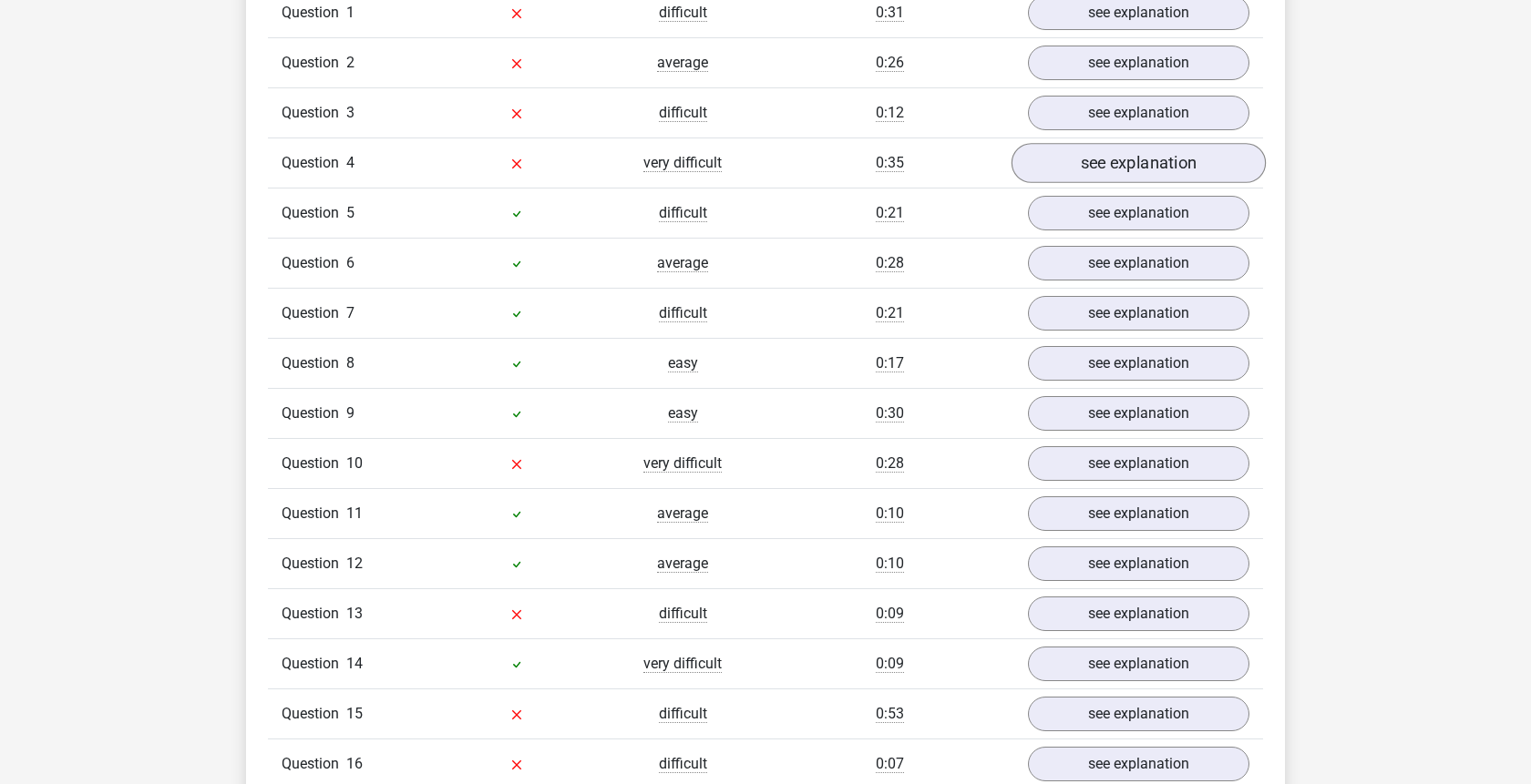
scroll to position [1859, 0]
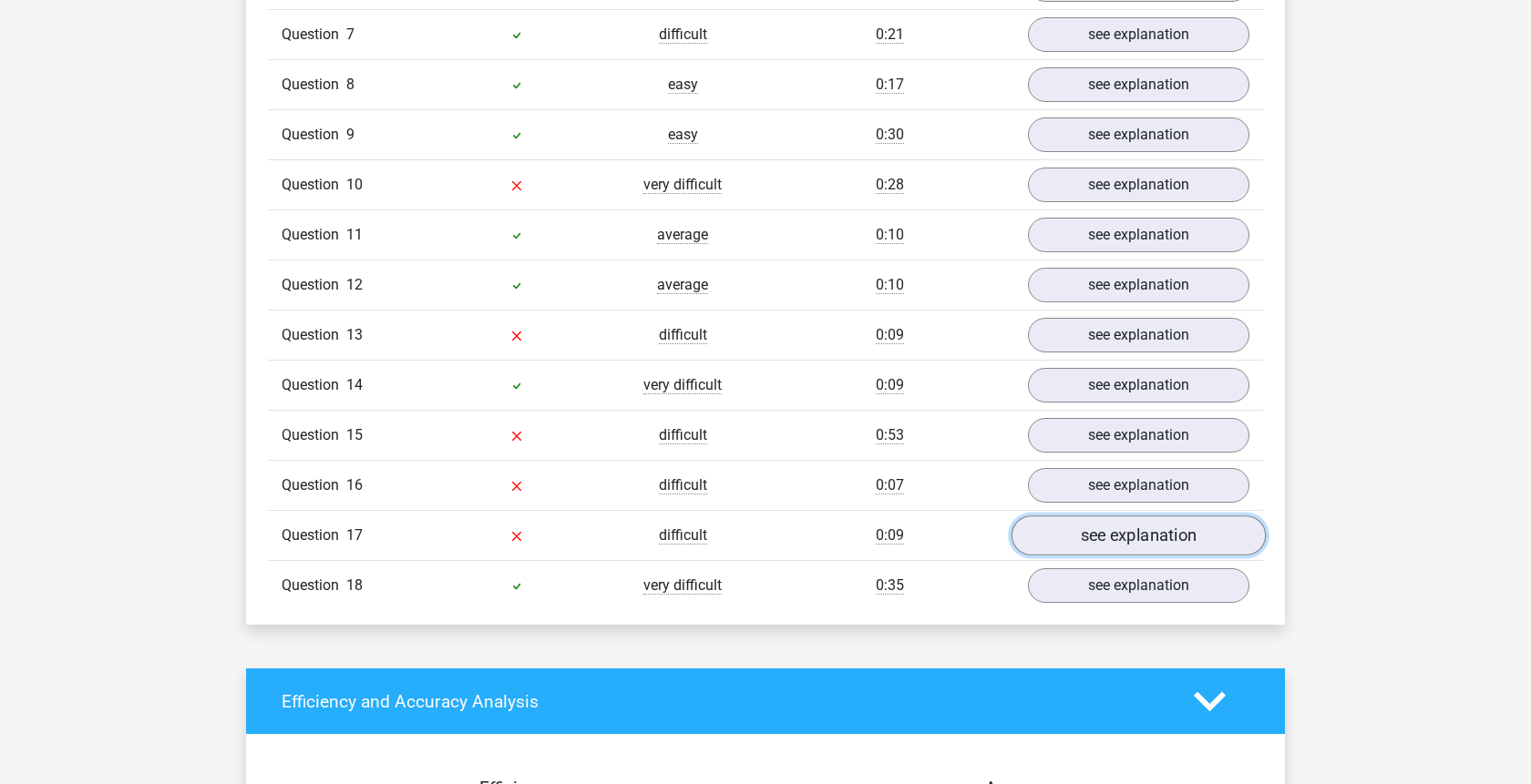
click at [1148, 516] on link "see explanation" at bounding box center [1138, 535] width 255 height 40
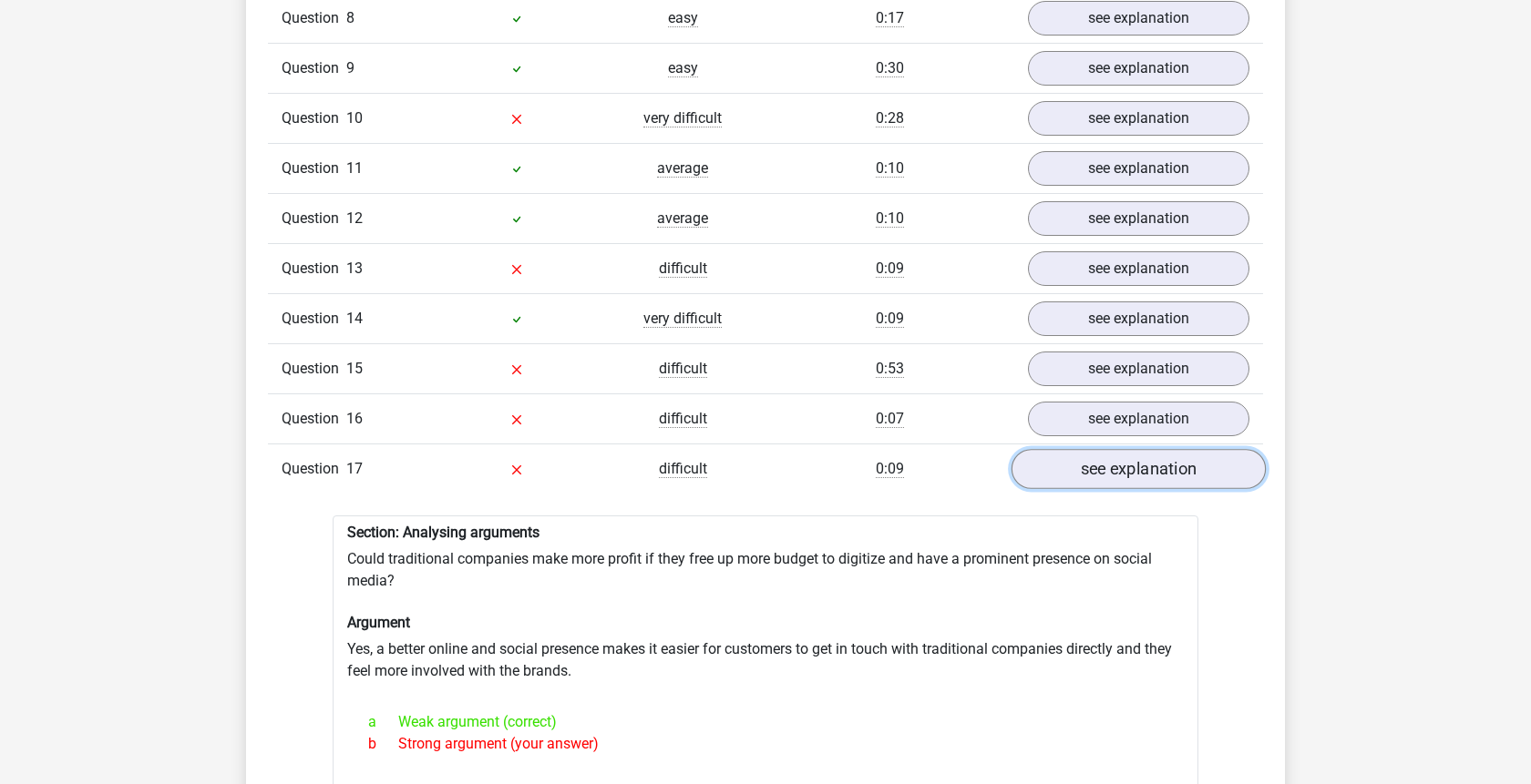
scroll to position [1951, 0]
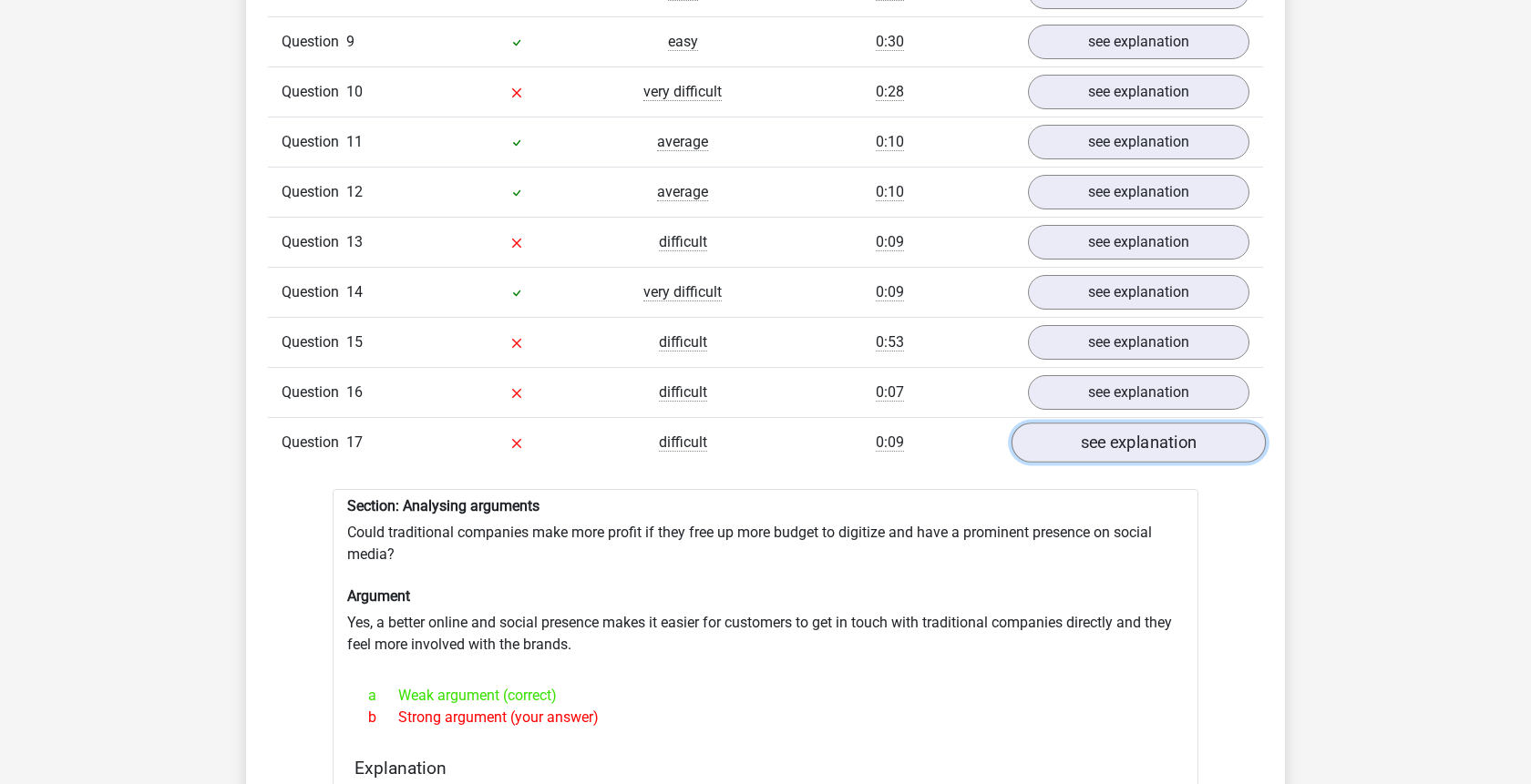
click at [1155, 423] on link "see explanation" at bounding box center [1138, 442] width 255 height 40
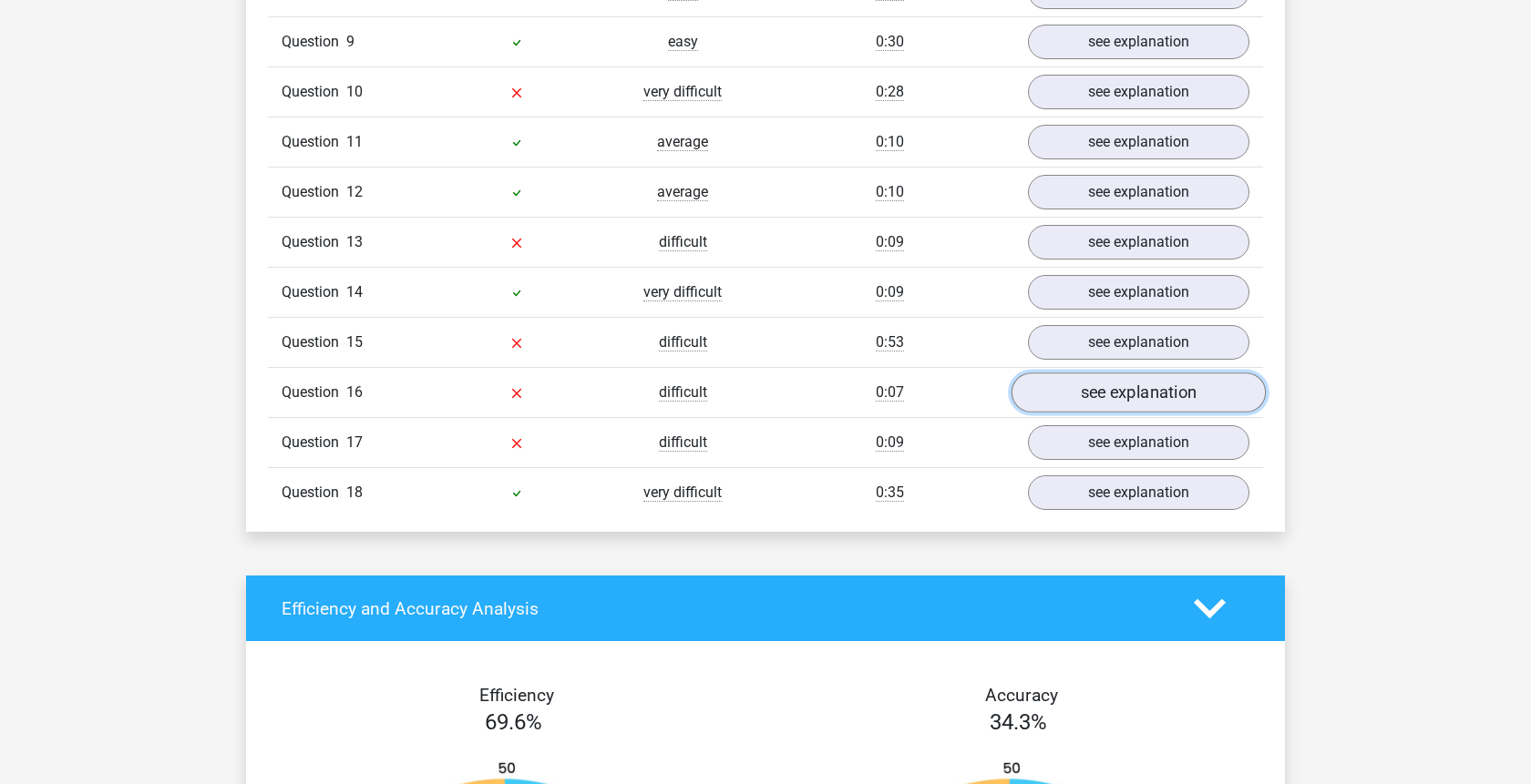
click at [1157, 373] on link "see explanation" at bounding box center [1138, 392] width 255 height 40
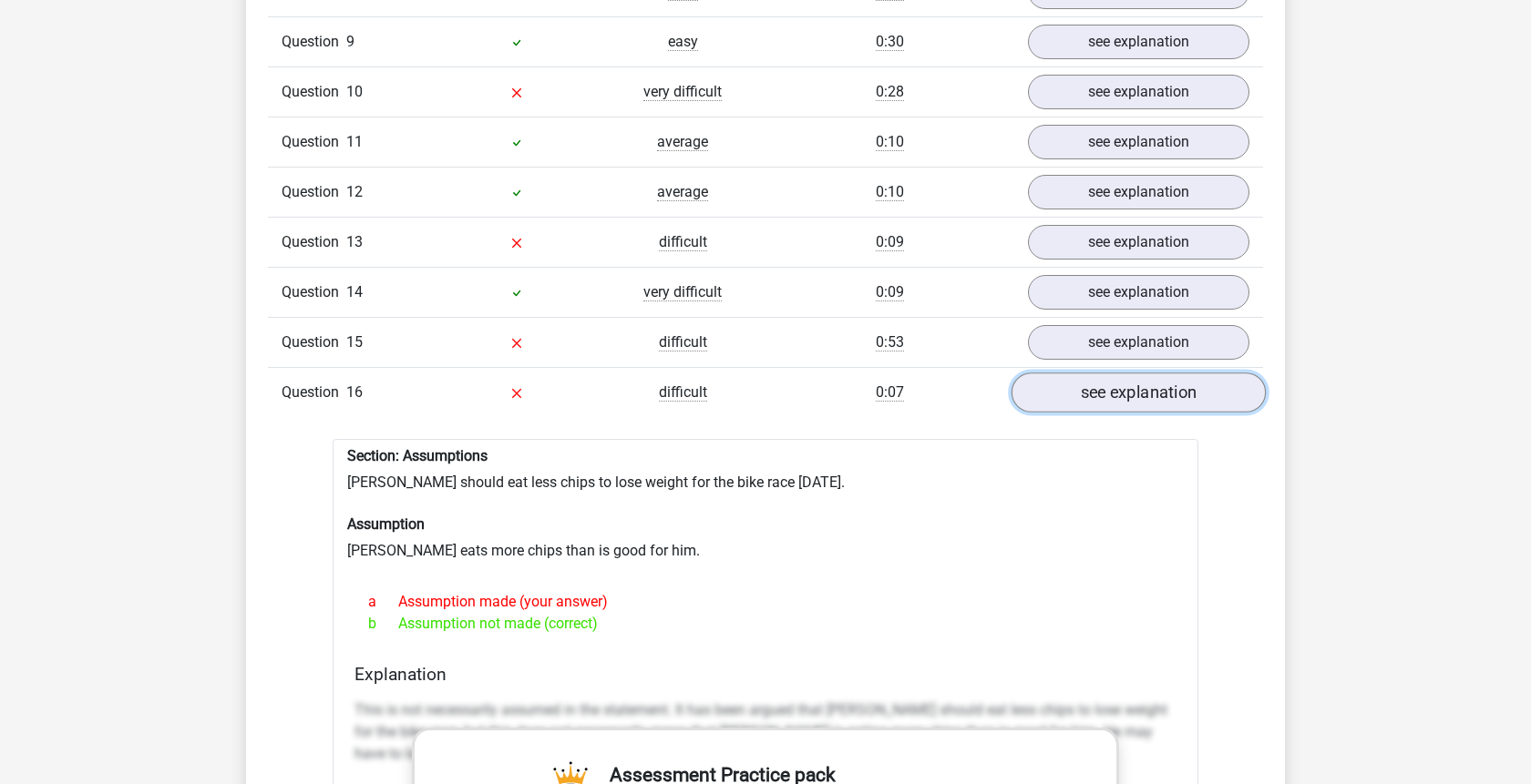
click at [1157, 373] on link "see explanation" at bounding box center [1138, 392] width 255 height 40
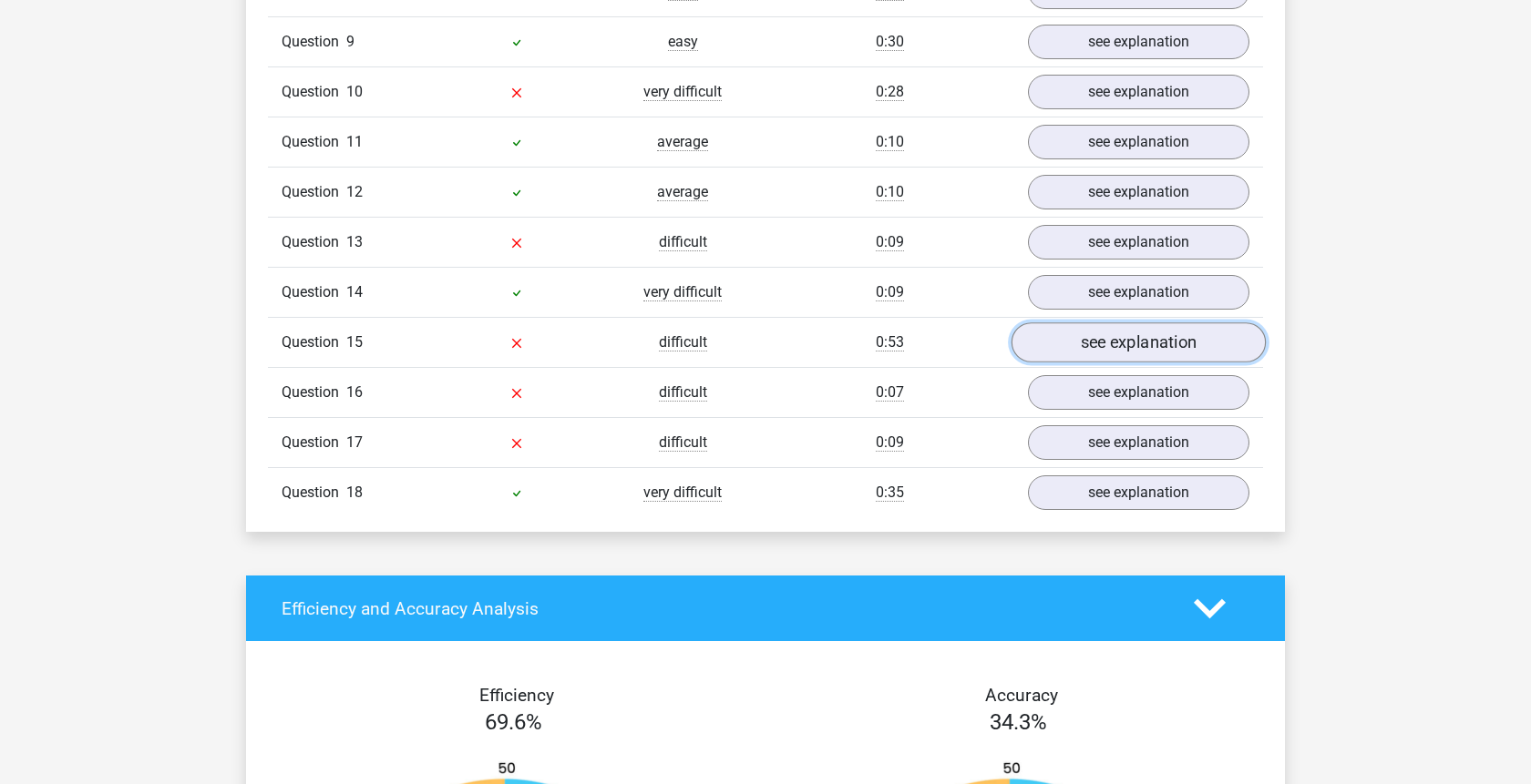
click at [1161, 322] on link "see explanation" at bounding box center [1138, 342] width 255 height 40
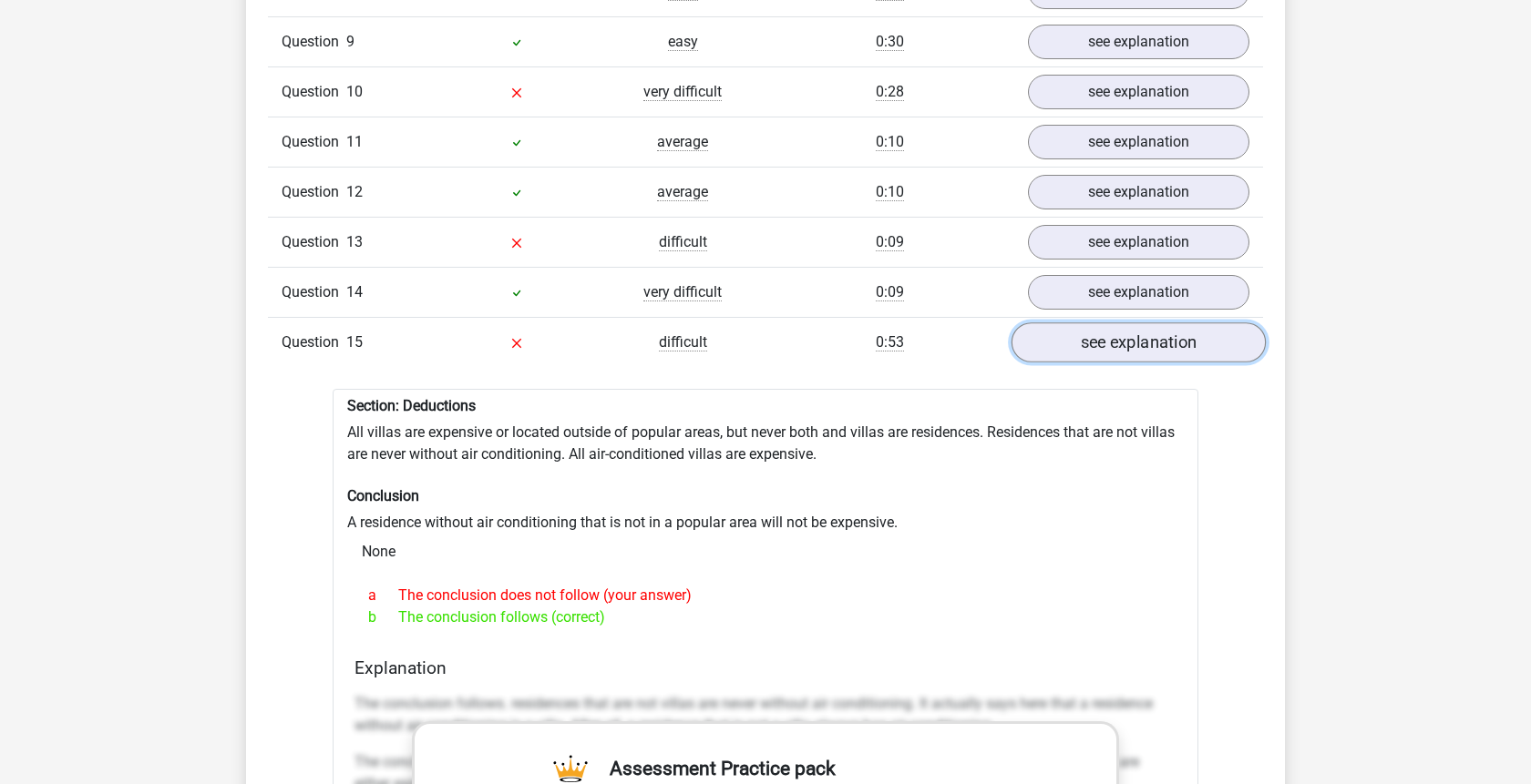
click at [1161, 322] on link "see explanation" at bounding box center [1138, 342] width 255 height 40
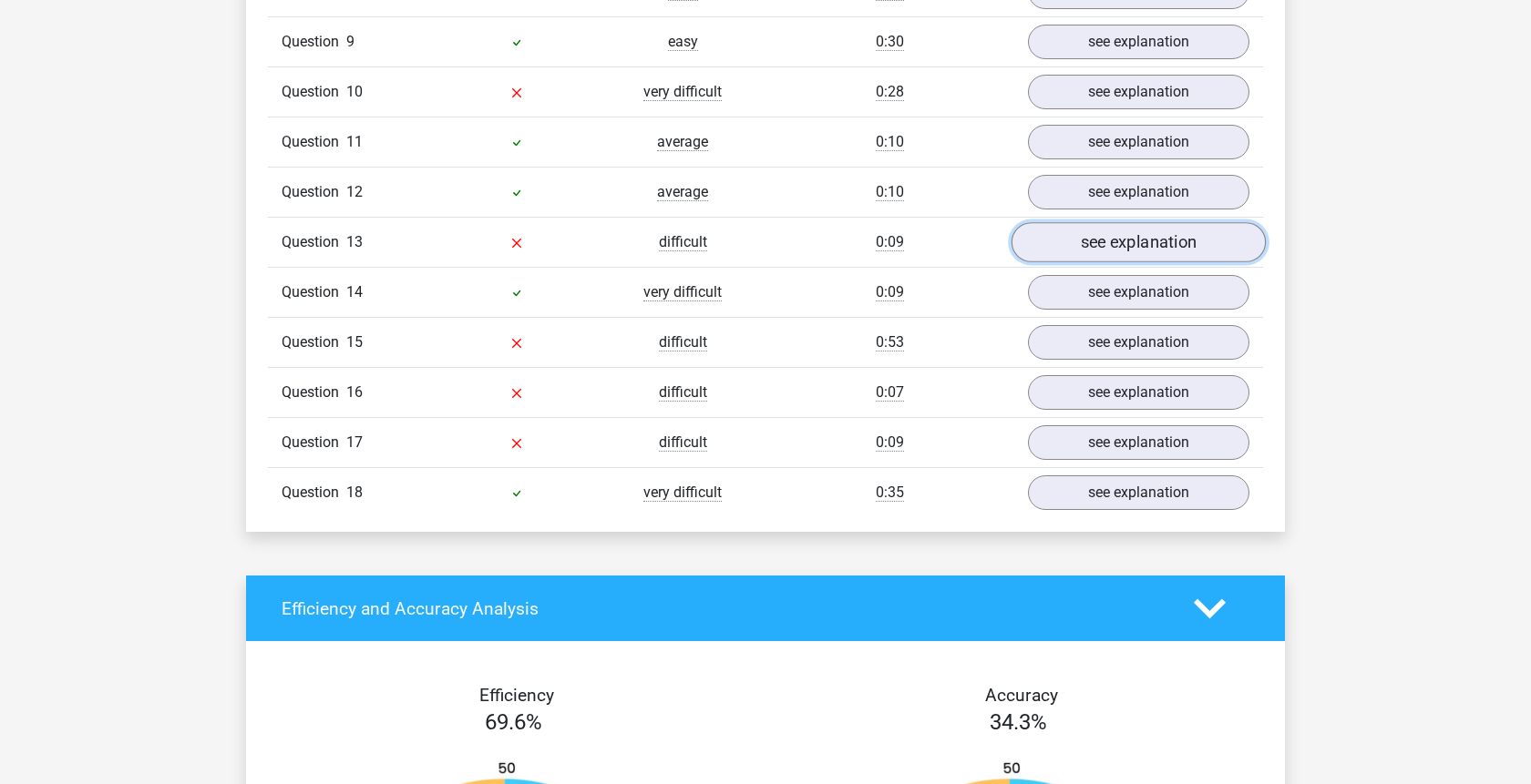
click at [1149, 222] on link "see explanation" at bounding box center [1138, 242] width 255 height 40
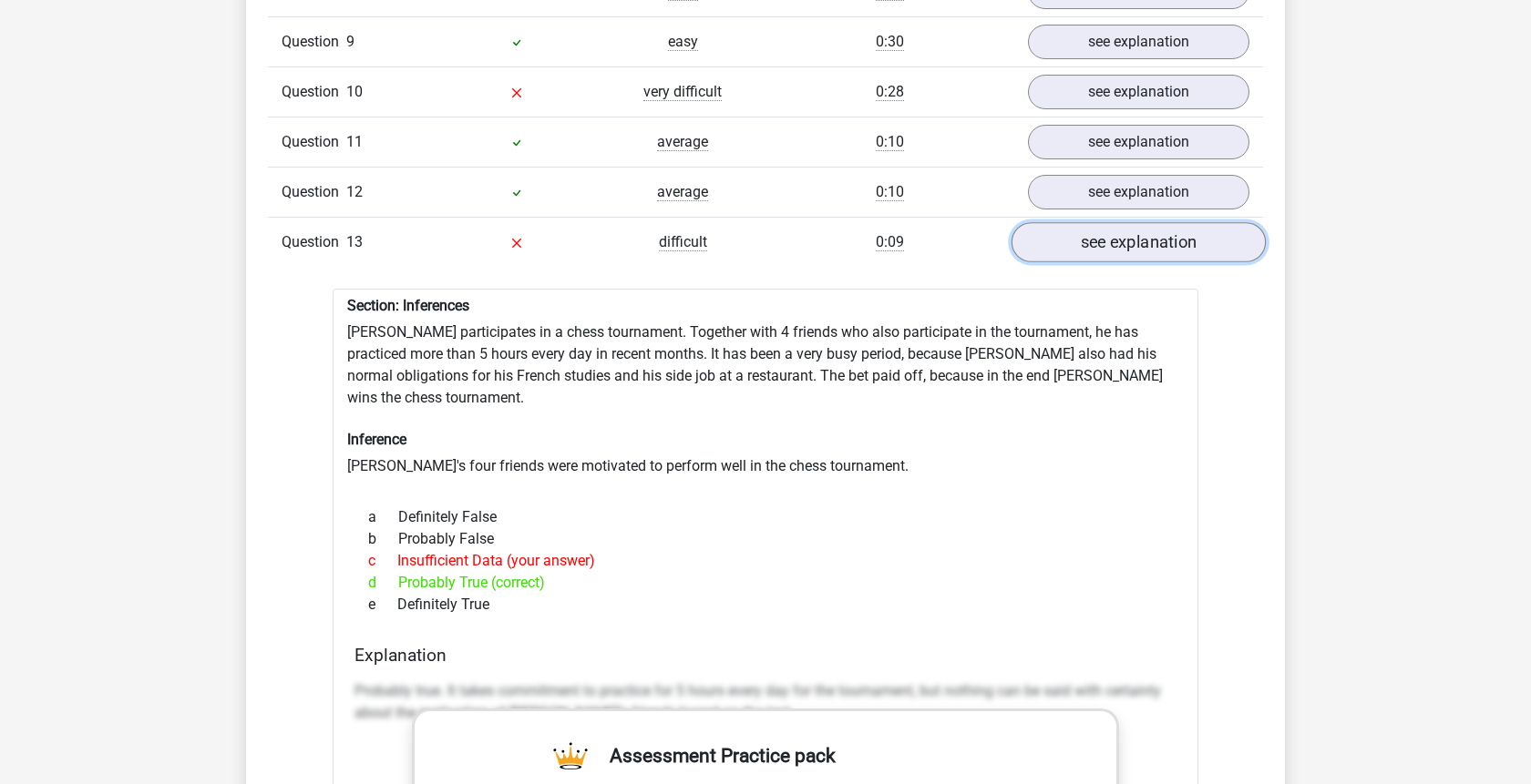
click at [1149, 222] on link "see explanation" at bounding box center [1138, 242] width 255 height 40
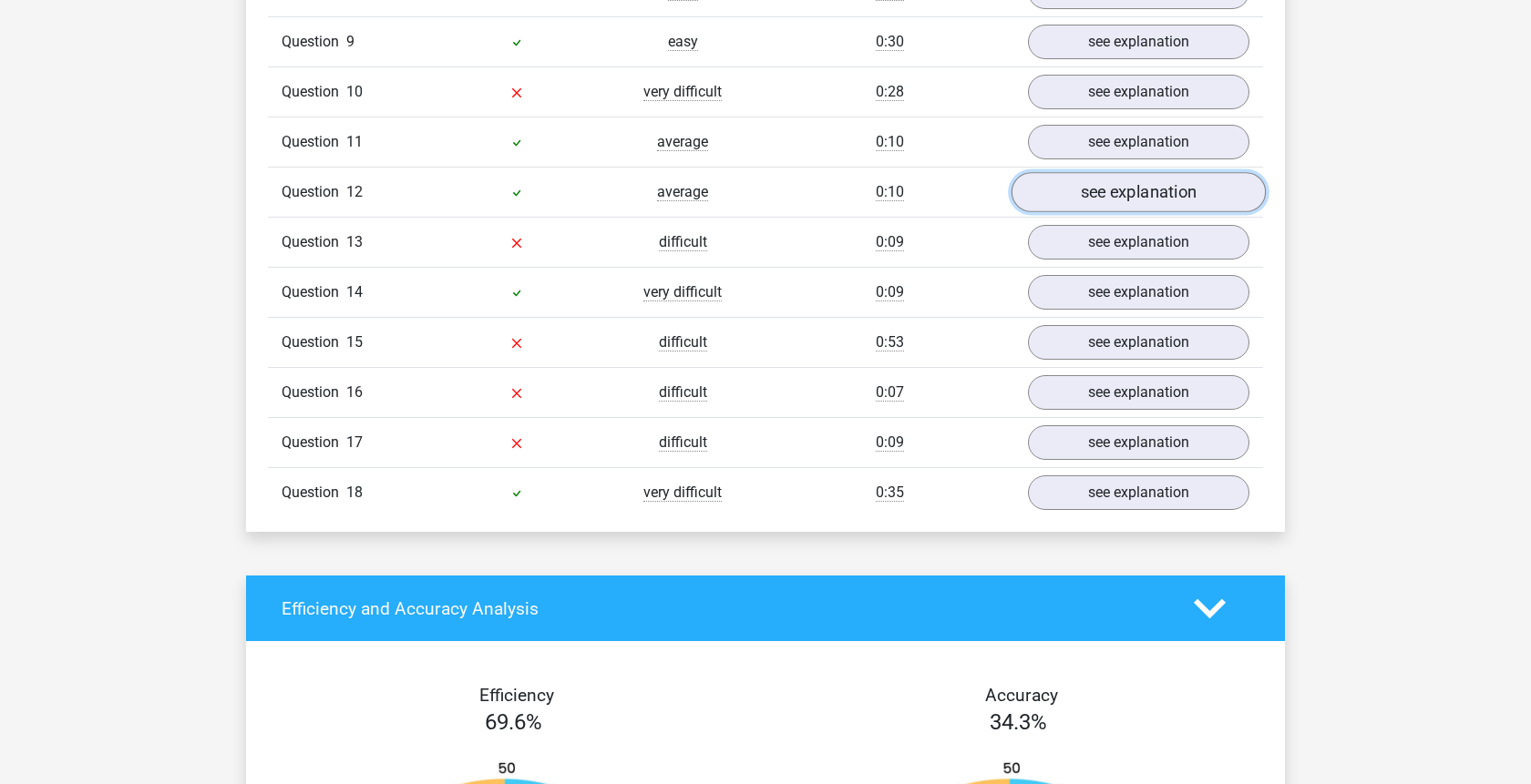
click at [1149, 172] on link "see explanation" at bounding box center [1138, 192] width 255 height 40
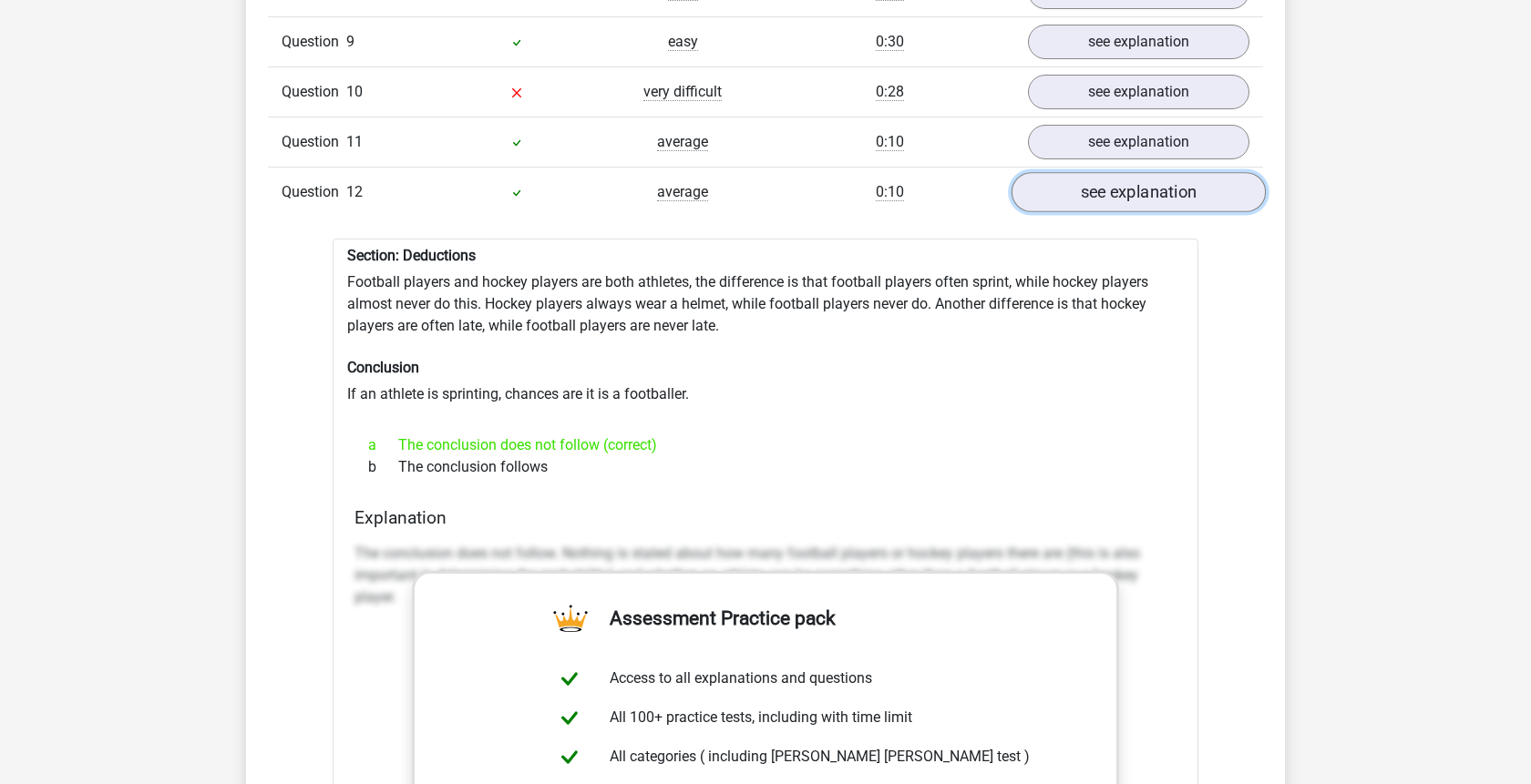
click at [1149, 172] on link "see explanation" at bounding box center [1138, 192] width 255 height 40
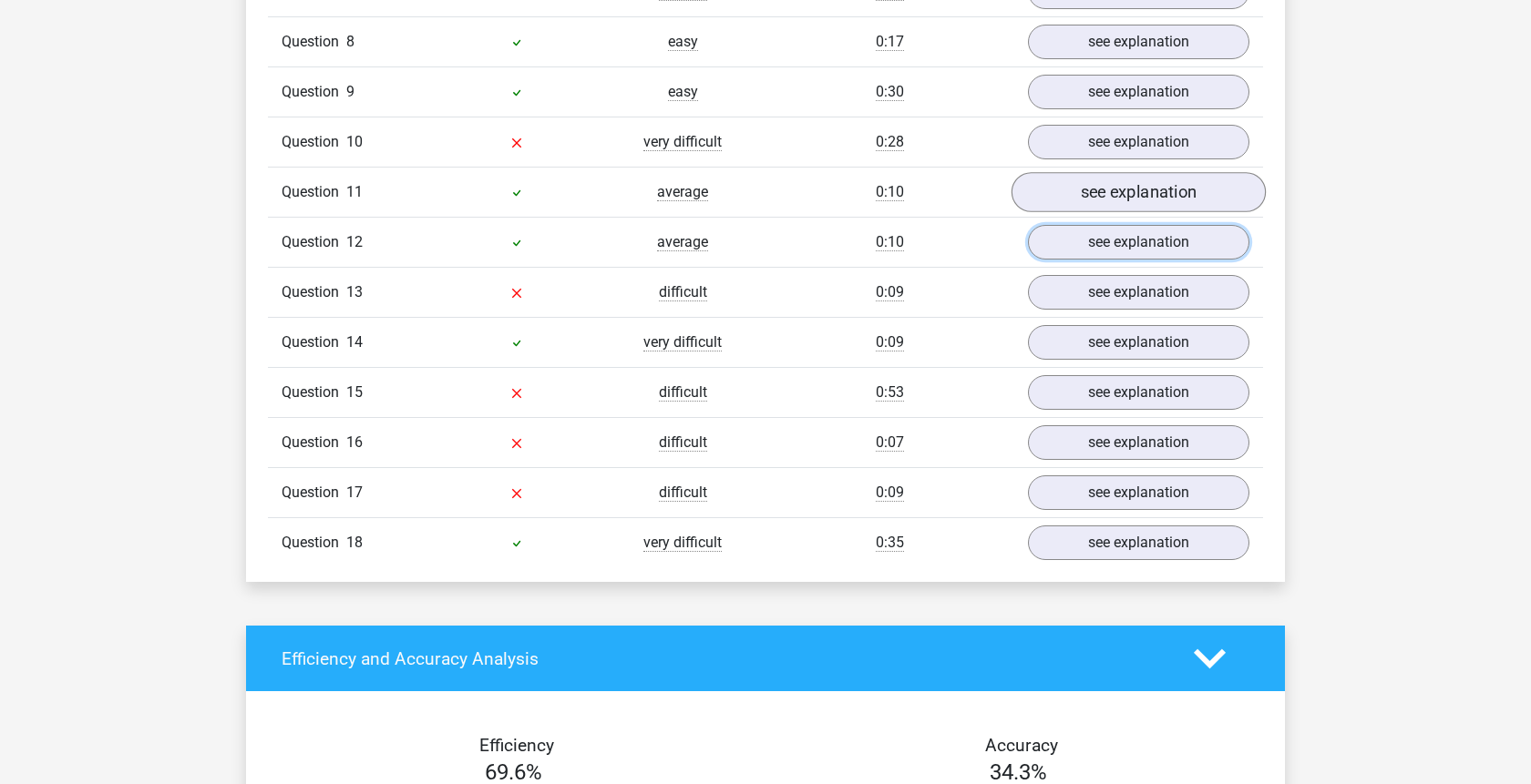
scroll to position [1859, 0]
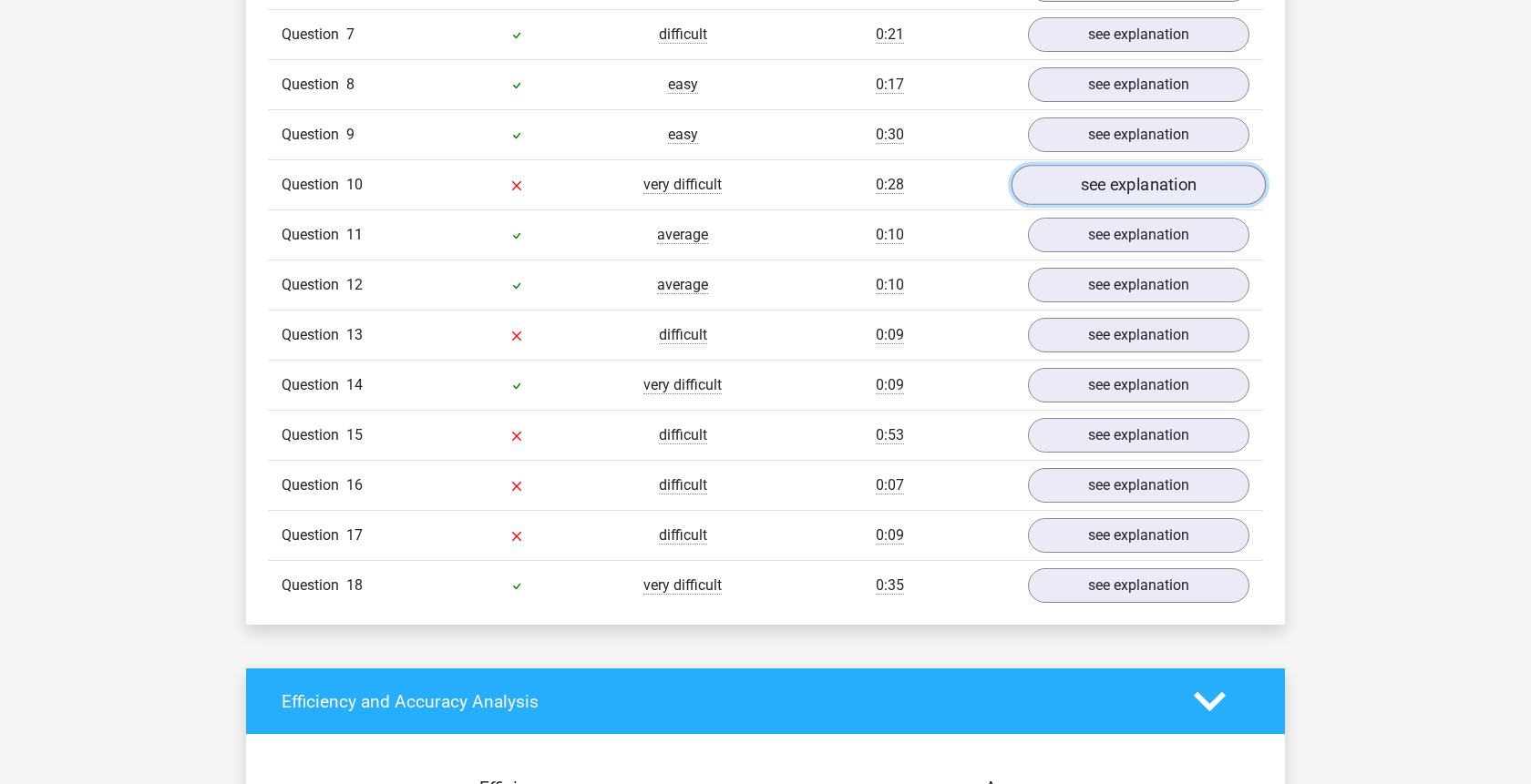
click at [1139, 165] on link "see explanation" at bounding box center [1138, 184] width 255 height 40
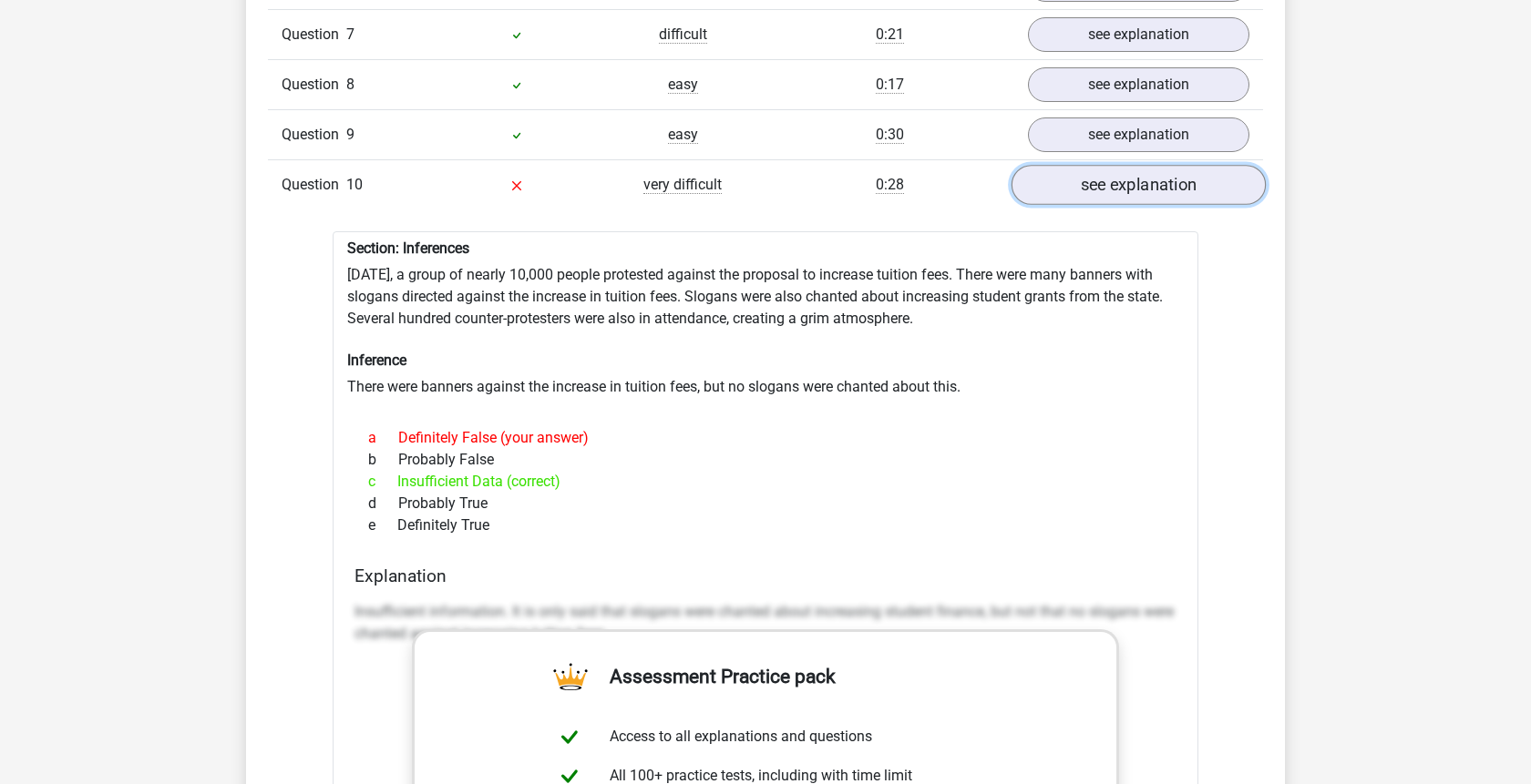
click at [1207, 165] on link "see explanation" at bounding box center [1138, 184] width 255 height 40
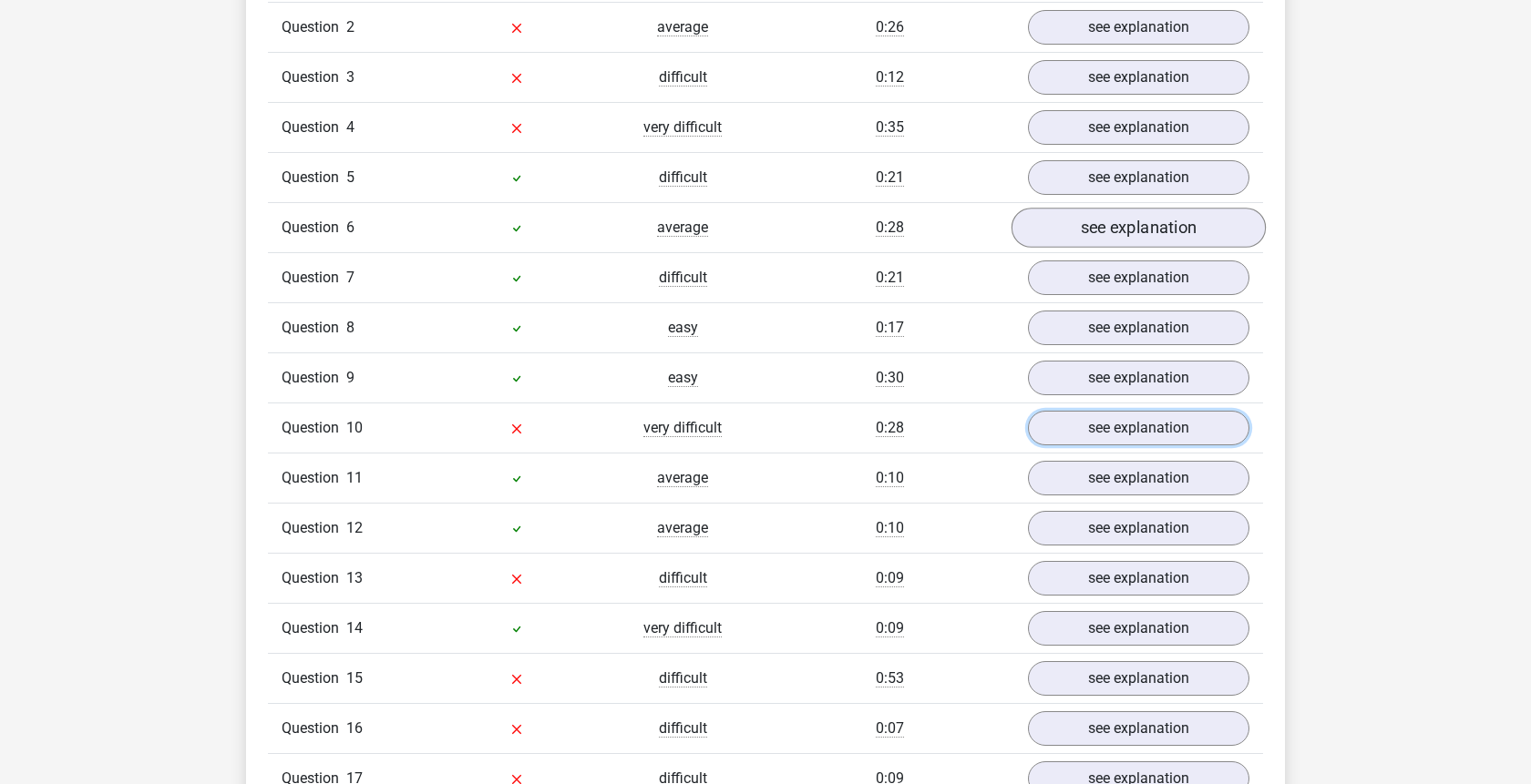
scroll to position [1579, 0]
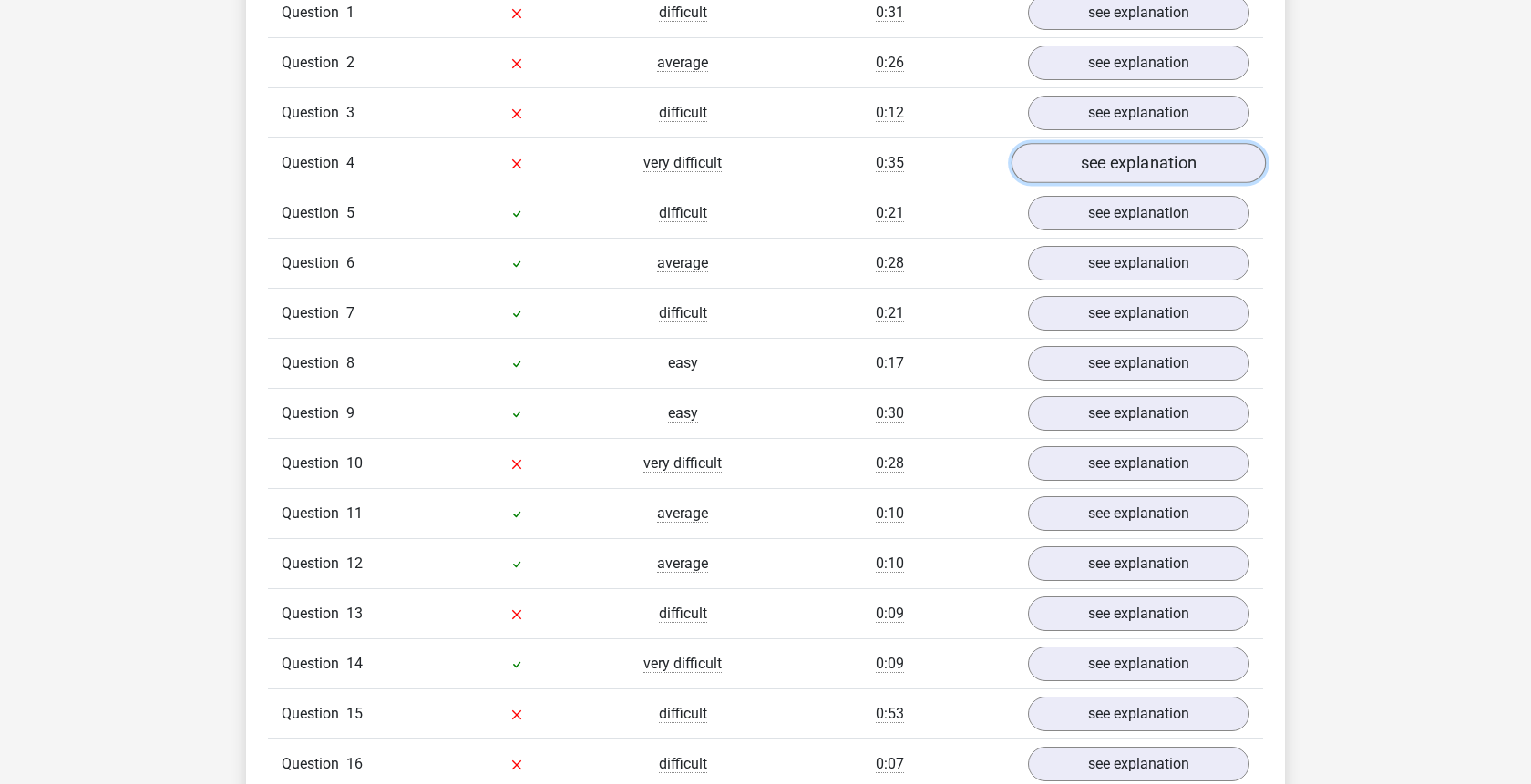
click at [1201, 143] on link "see explanation" at bounding box center [1138, 163] width 255 height 40
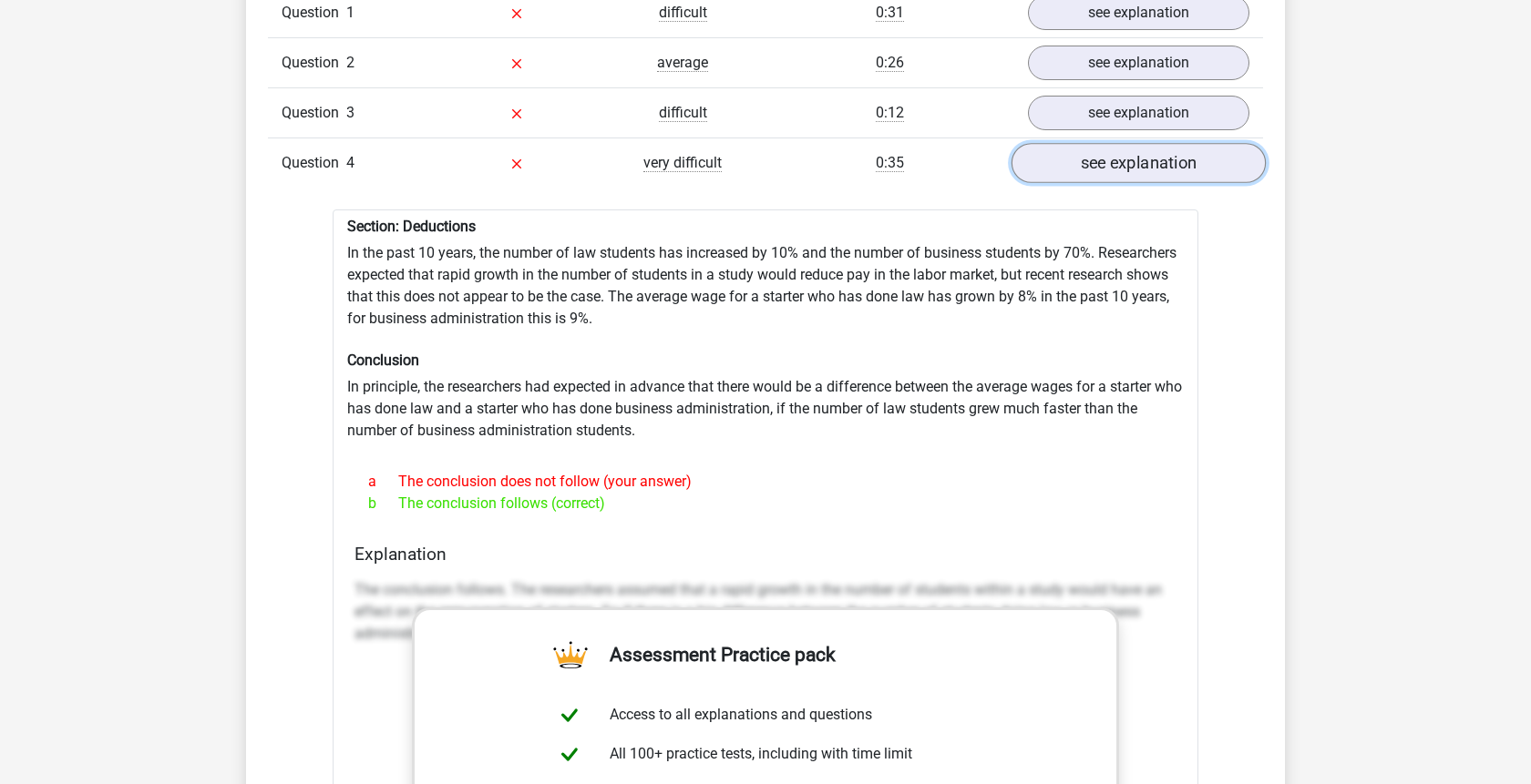
click at [1174, 143] on link "see explanation" at bounding box center [1138, 163] width 255 height 40
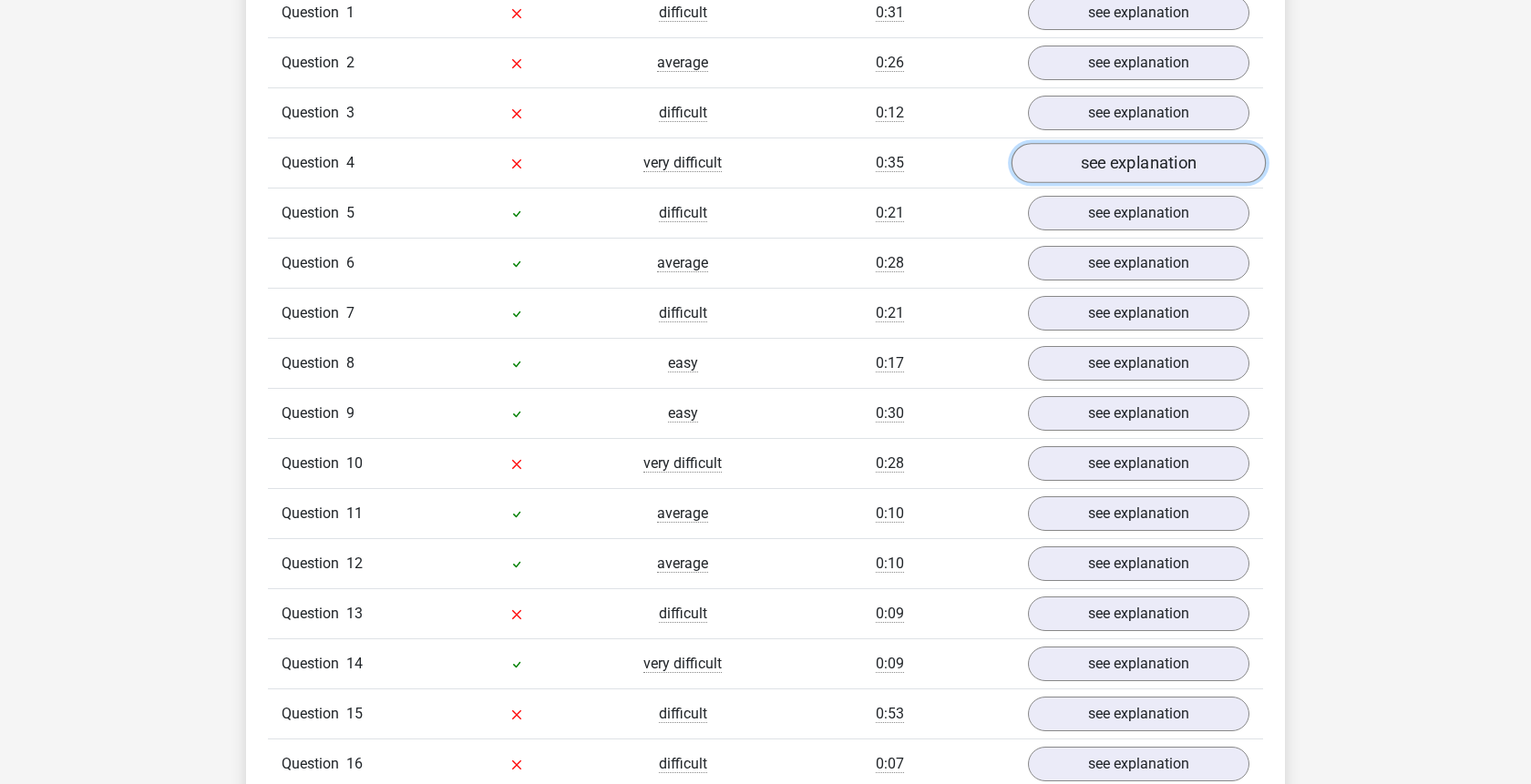
scroll to position [1394, 0]
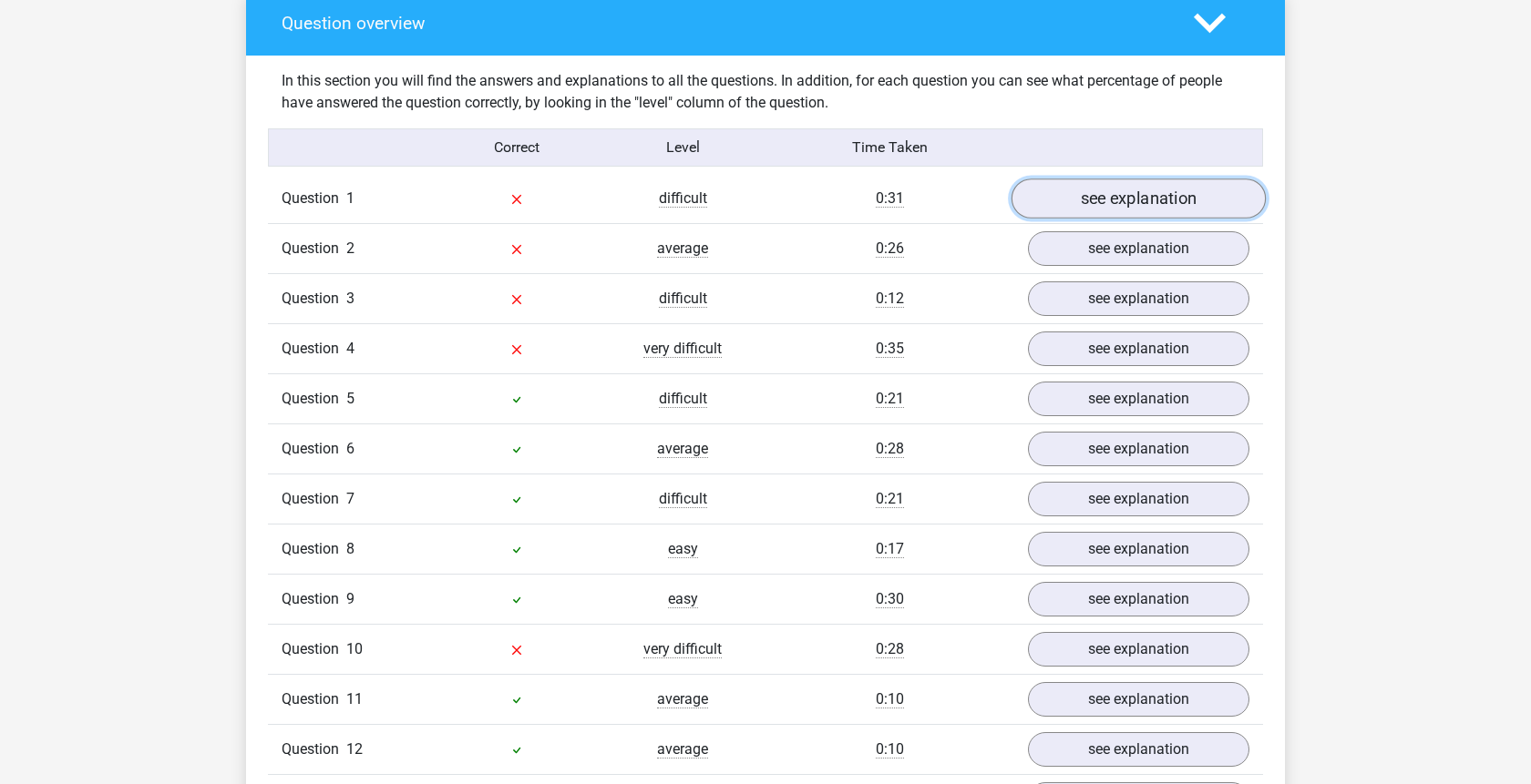
click at [1180, 179] on link "see explanation" at bounding box center [1138, 198] width 255 height 40
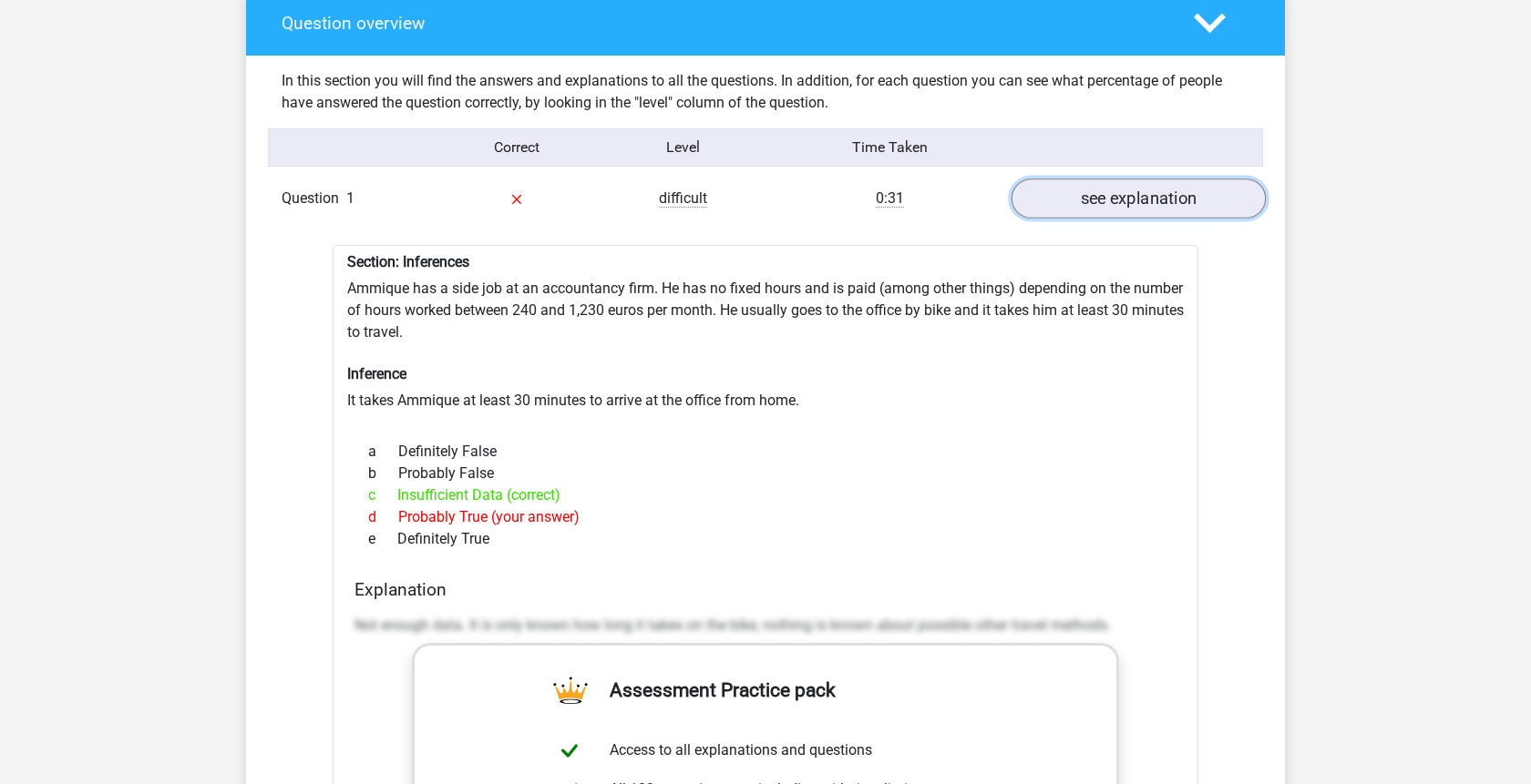
click at [1181, 179] on link "see explanation" at bounding box center [1138, 198] width 255 height 40
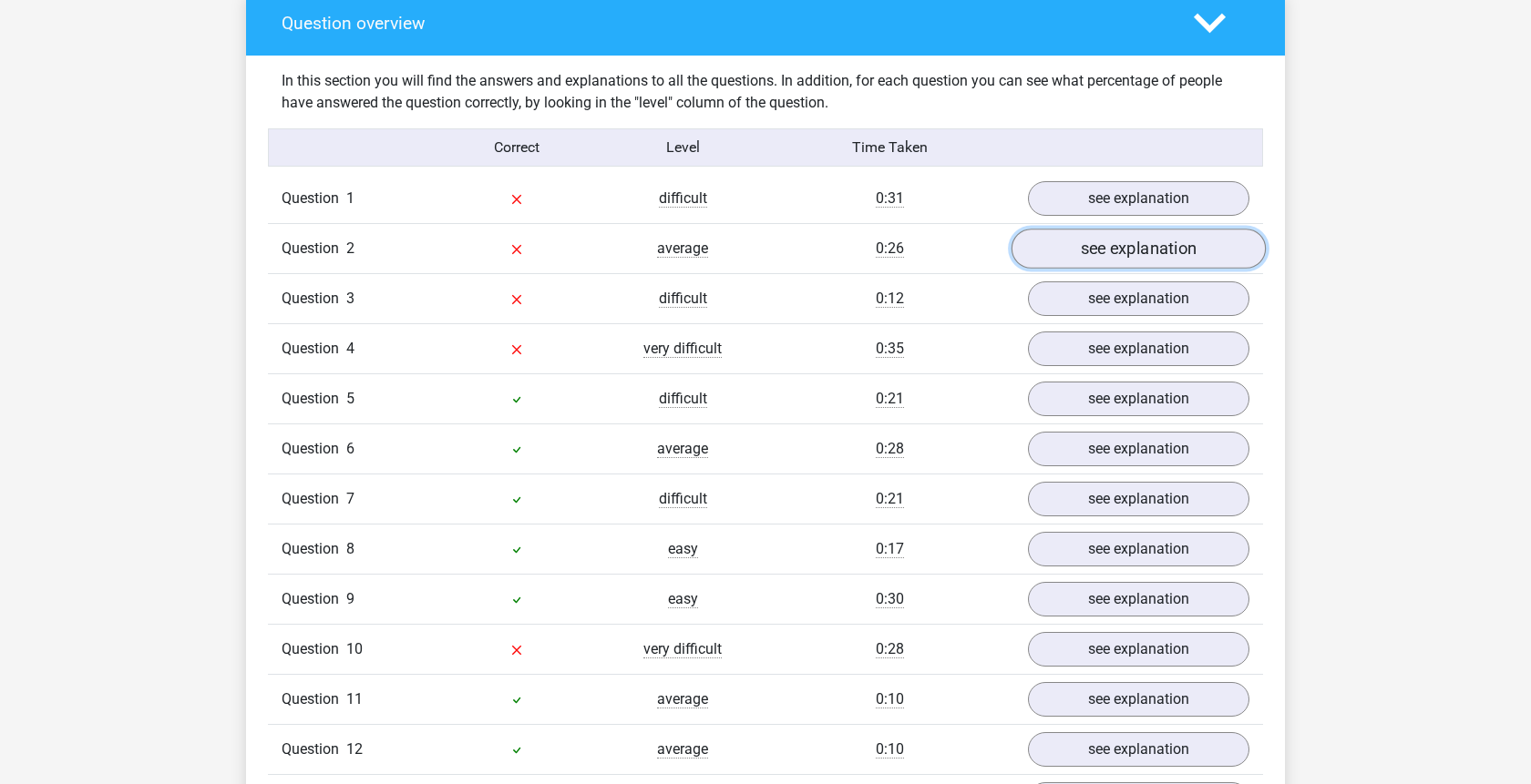
click at [1133, 229] on link "see explanation" at bounding box center [1138, 248] width 255 height 40
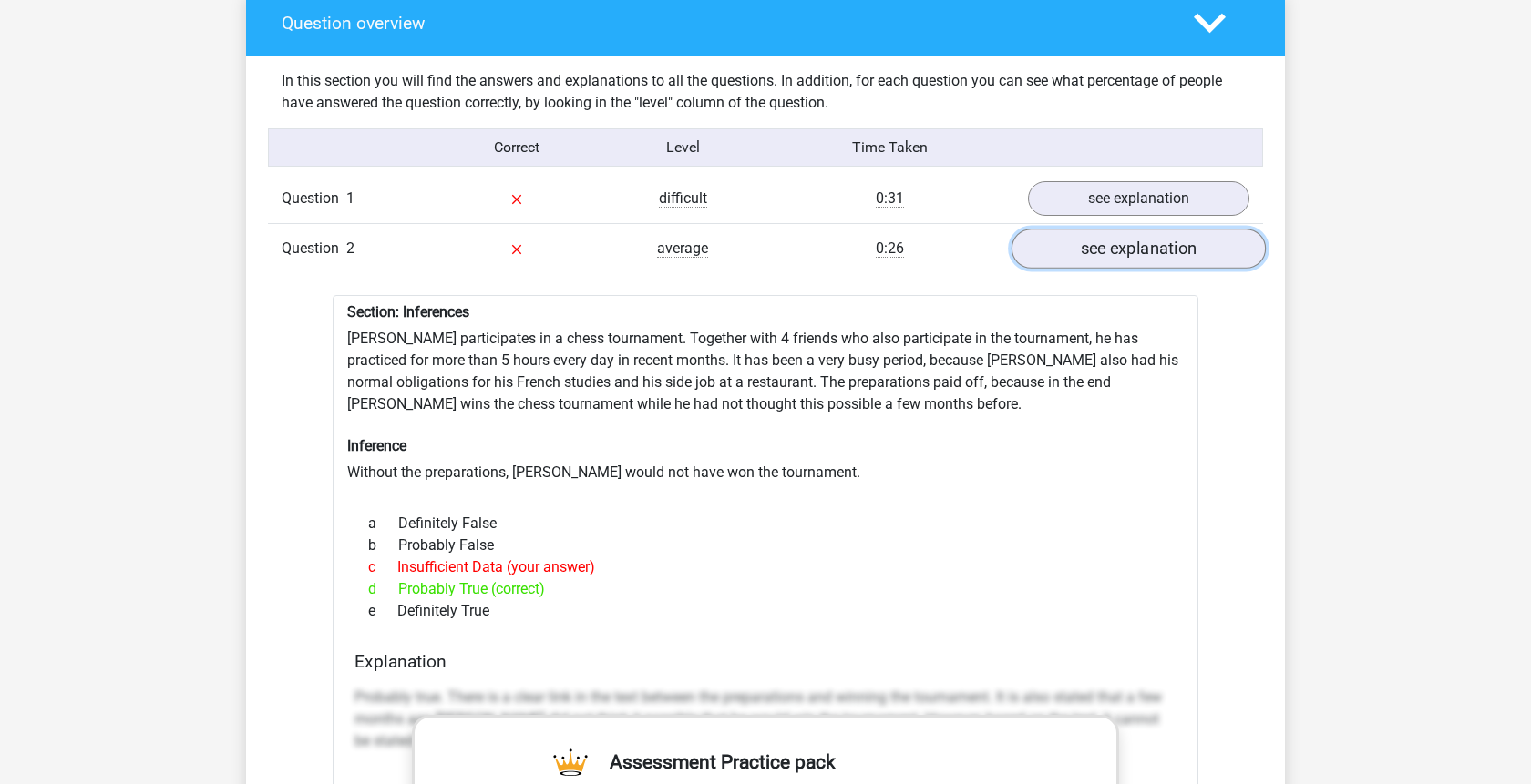
click at [1133, 229] on link "see explanation" at bounding box center [1138, 248] width 255 height 40
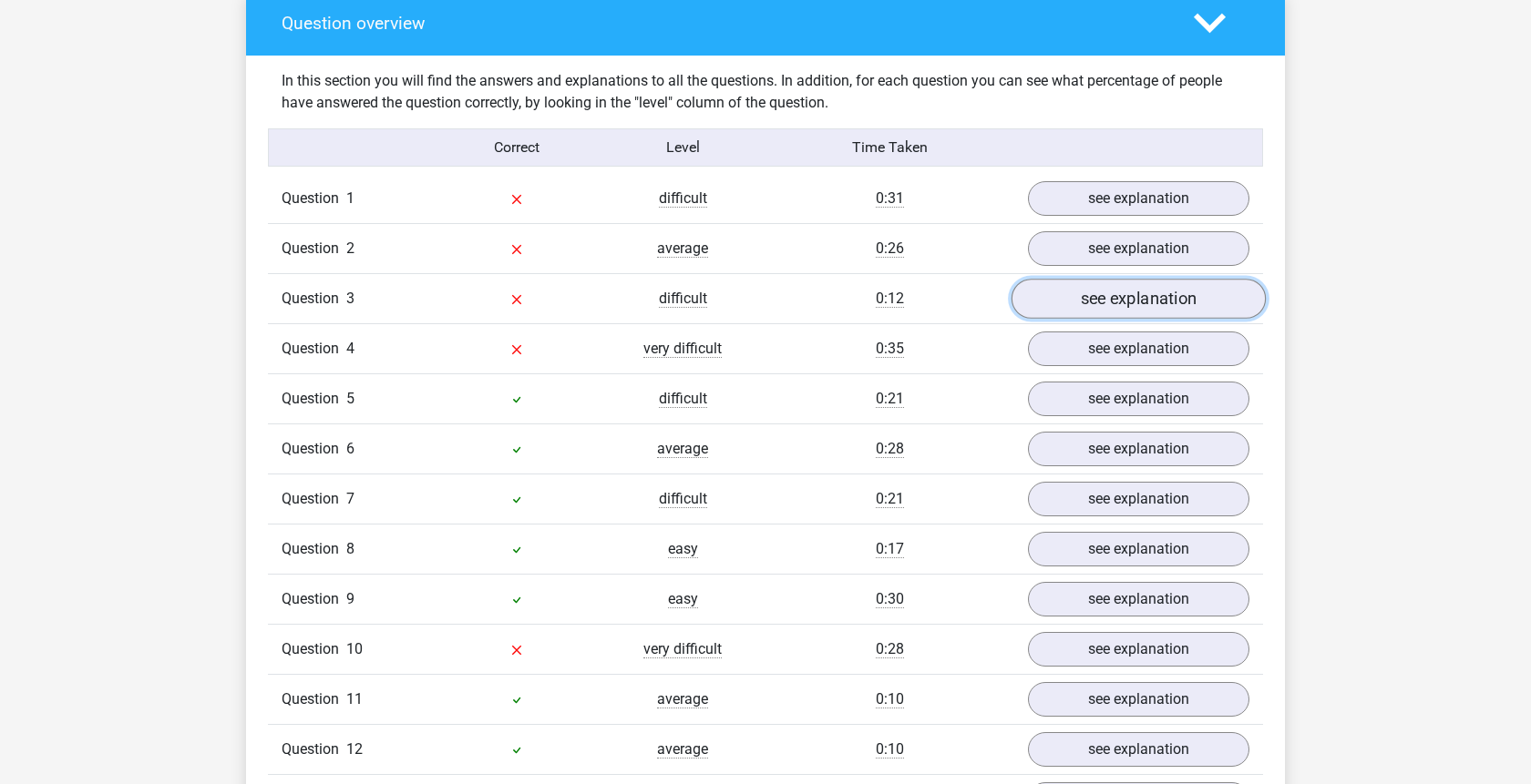
click at [1133, 279] on link "see explanation" at bounding box center [1138, 298] width 255 height 40
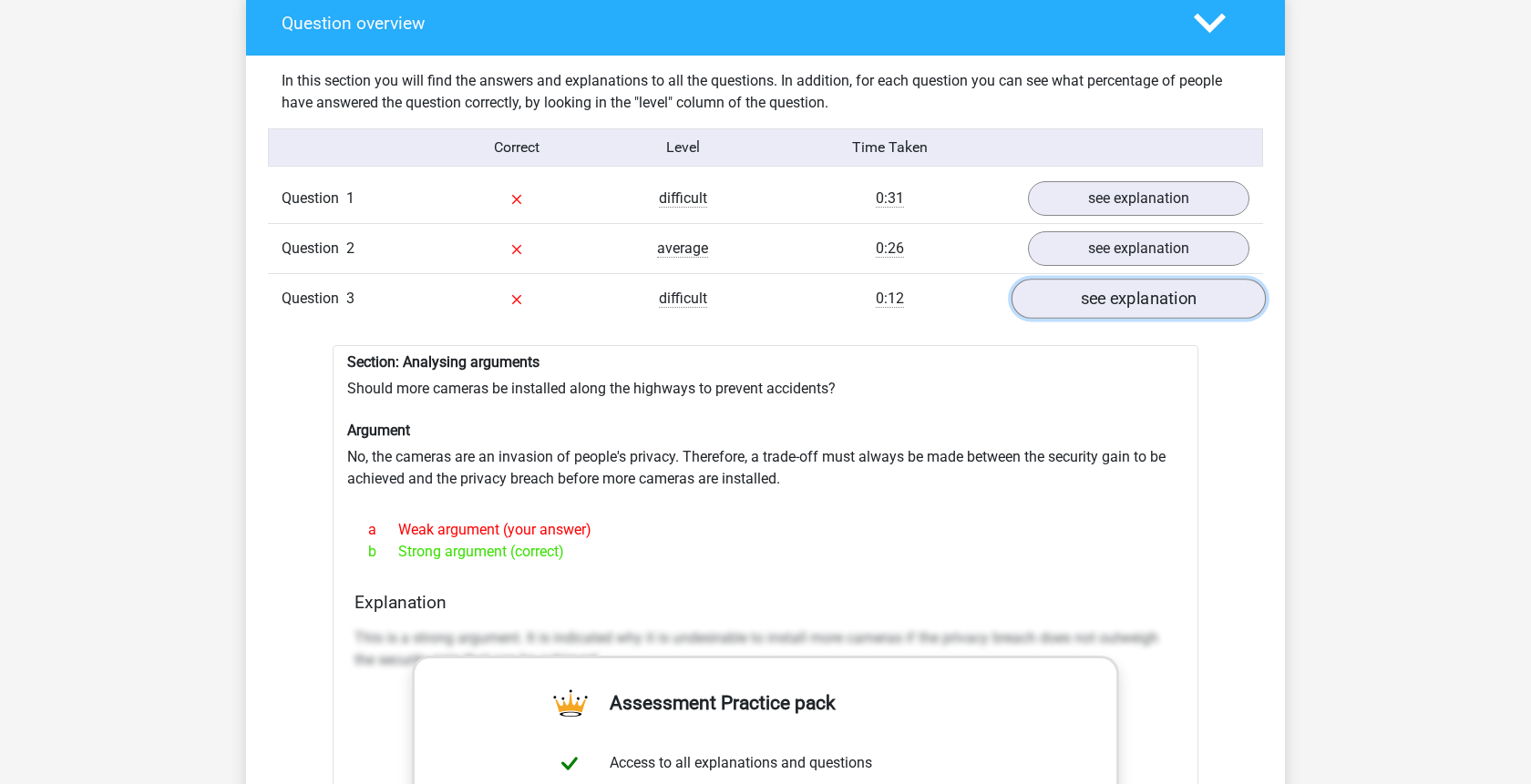
click at [1133, 279] on link "see explanation" at bounding box center [1138, 298] width 255 height 40
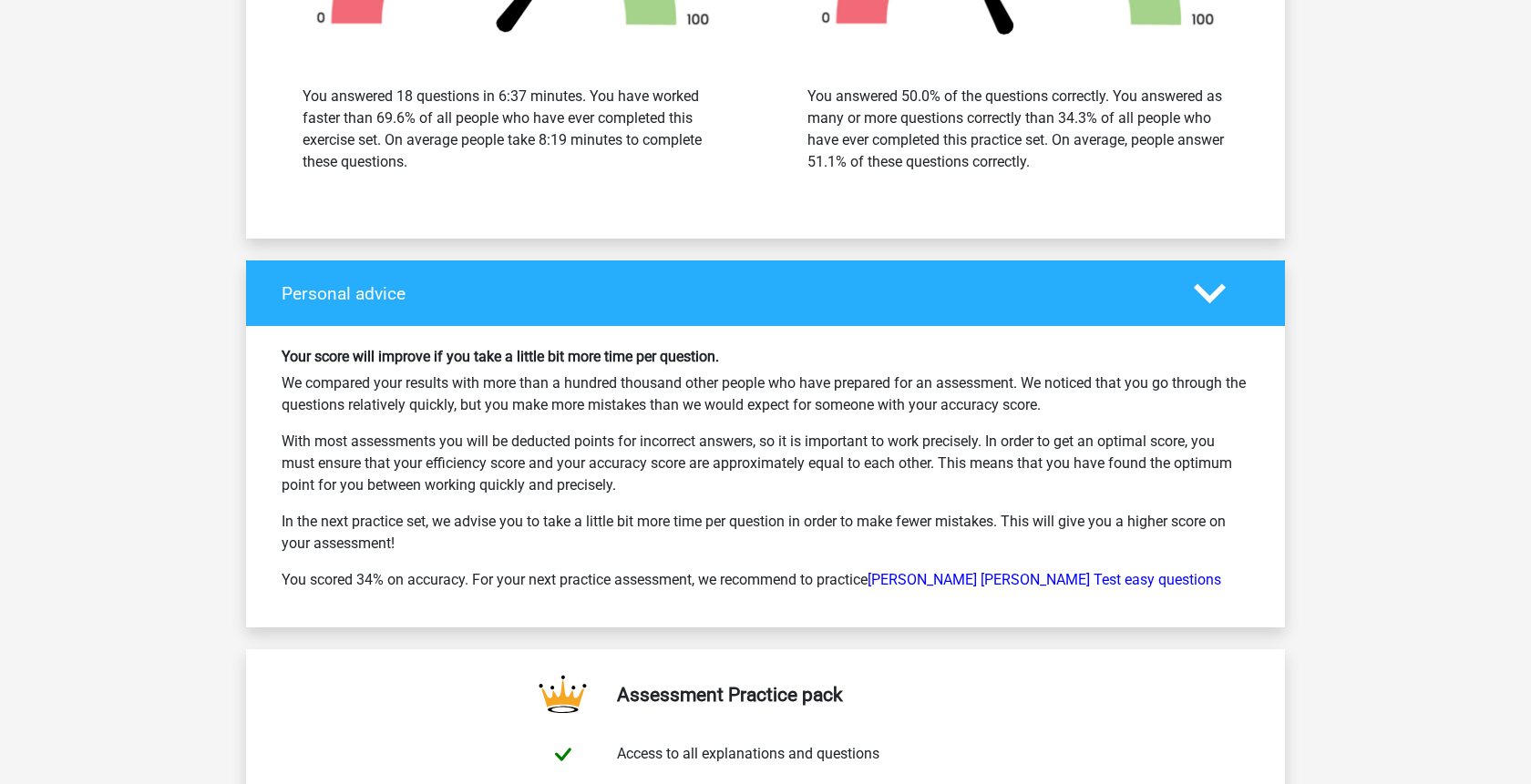
scroll to position [2881, 0]
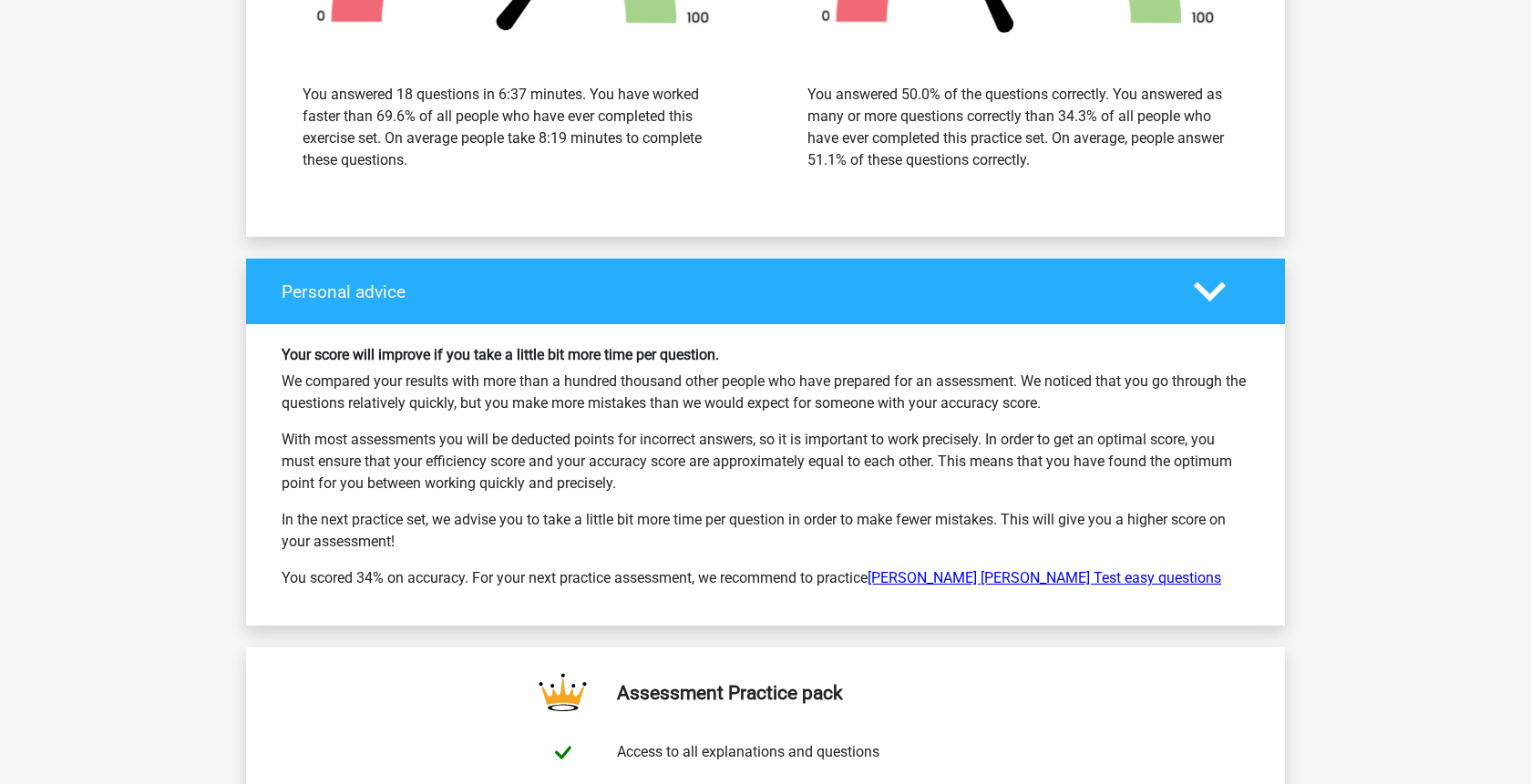
click at [1048, 569] on link "Watson Glaser Test easy questions" at bounding box center [1045, 578] width 354 height 18
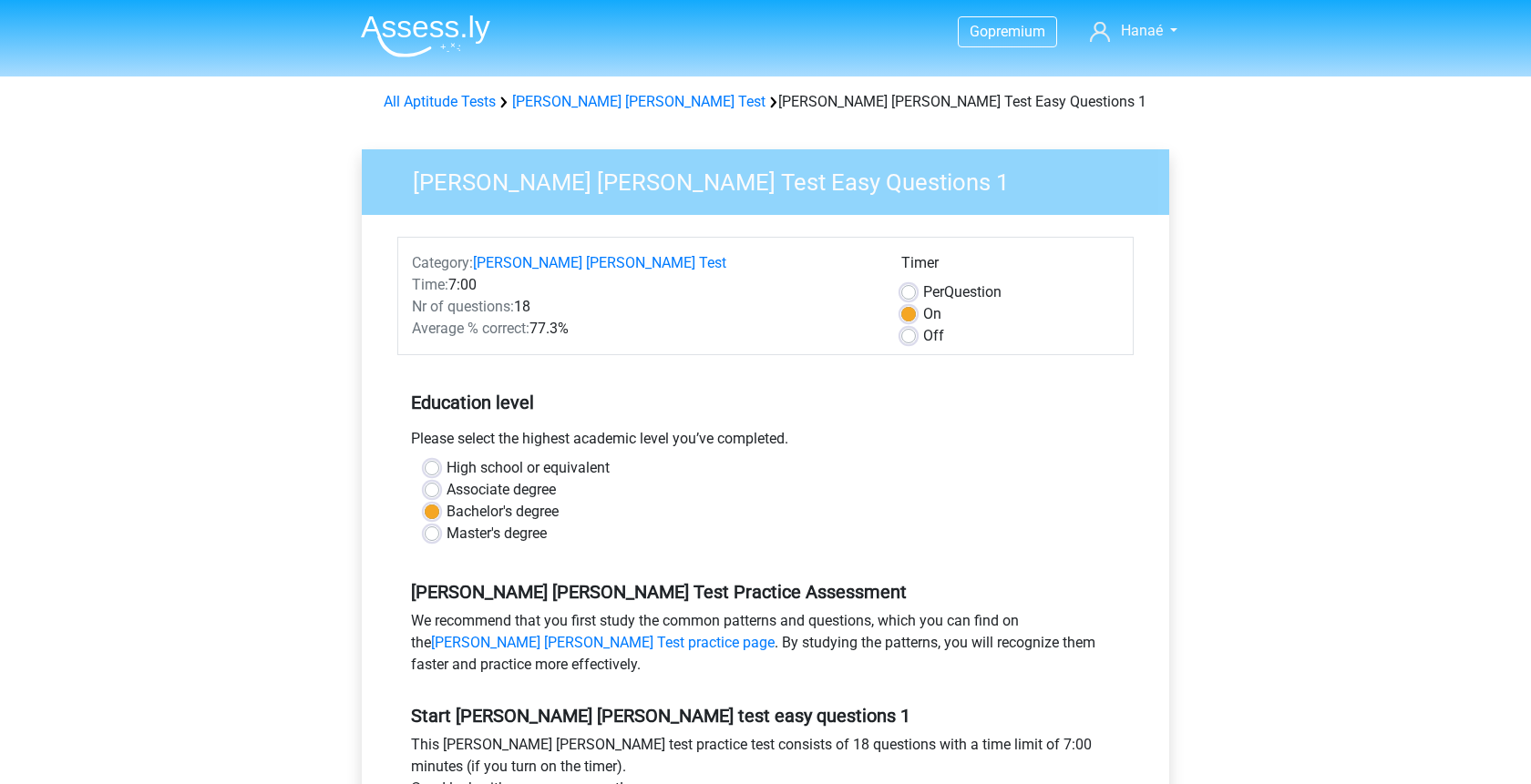
scroll to position [372, 0]
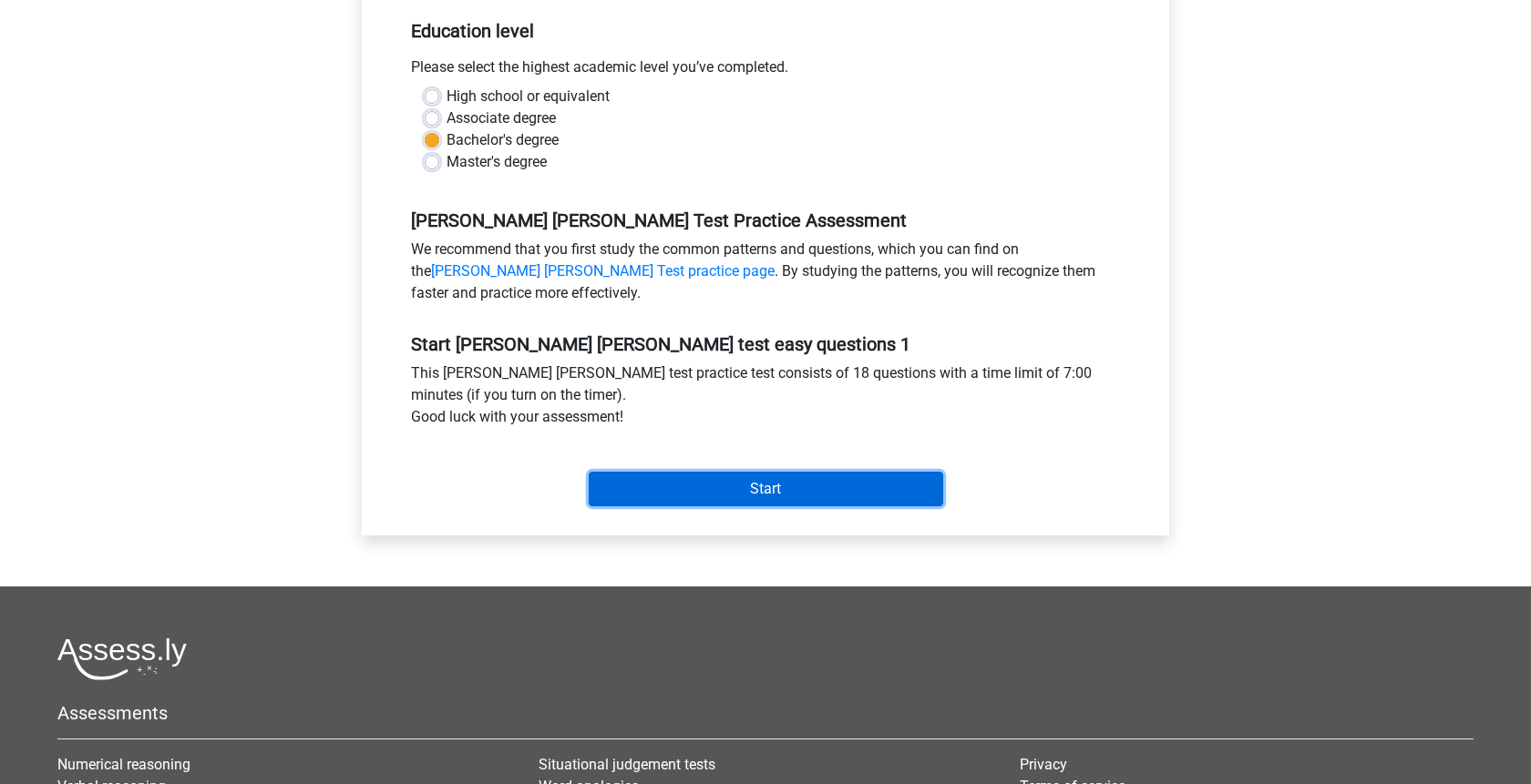
click at [840, 491] on input "Start" at bounding box center [766, 489] width 355 height 34
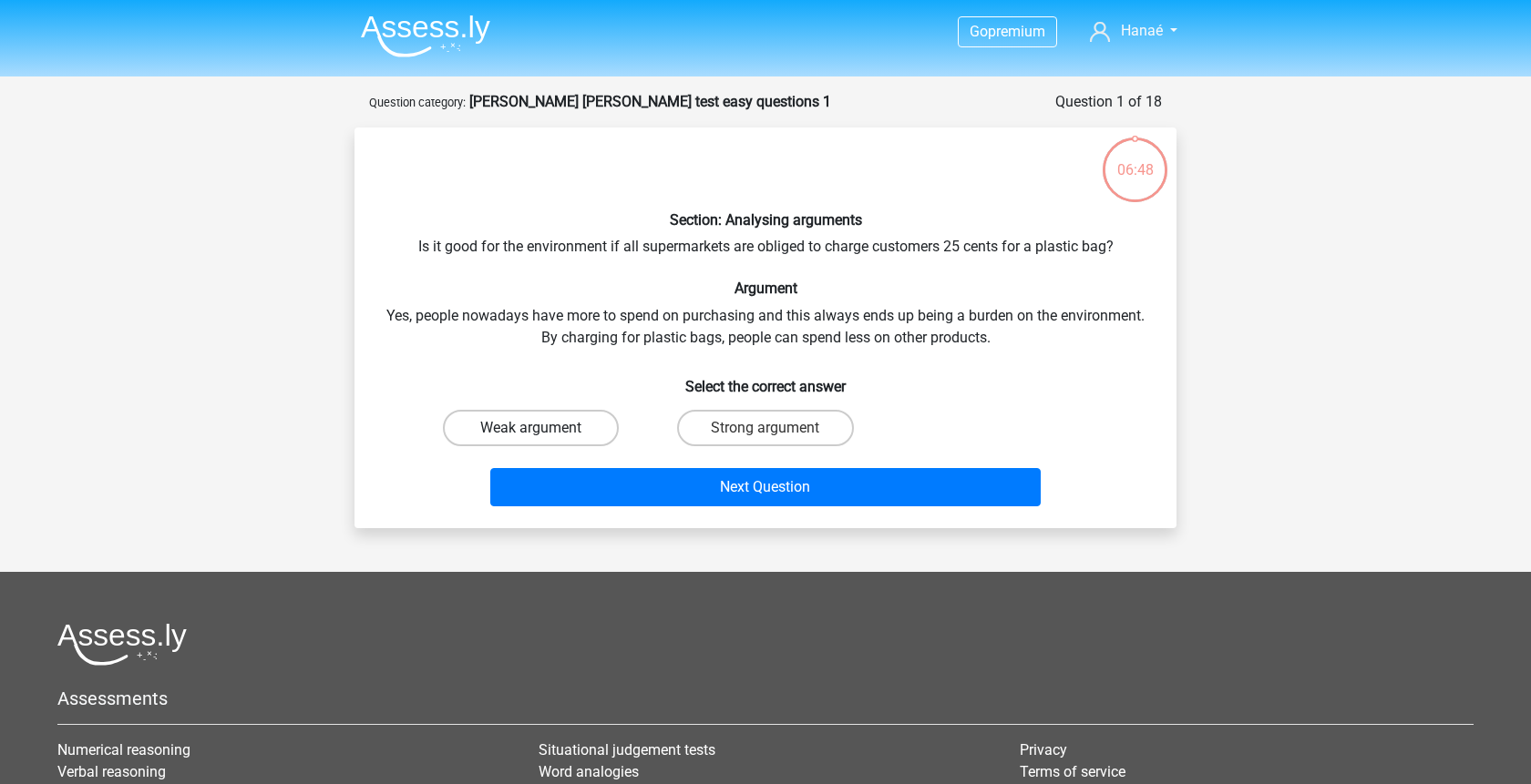
click at [573, 426] on label "Weak argument" at bounding box center [531, 428] width 176 height 36
click at [544, 429] on input "Weak argument" at bounding box center [537, 434] width 12 height 12
radio input "true"
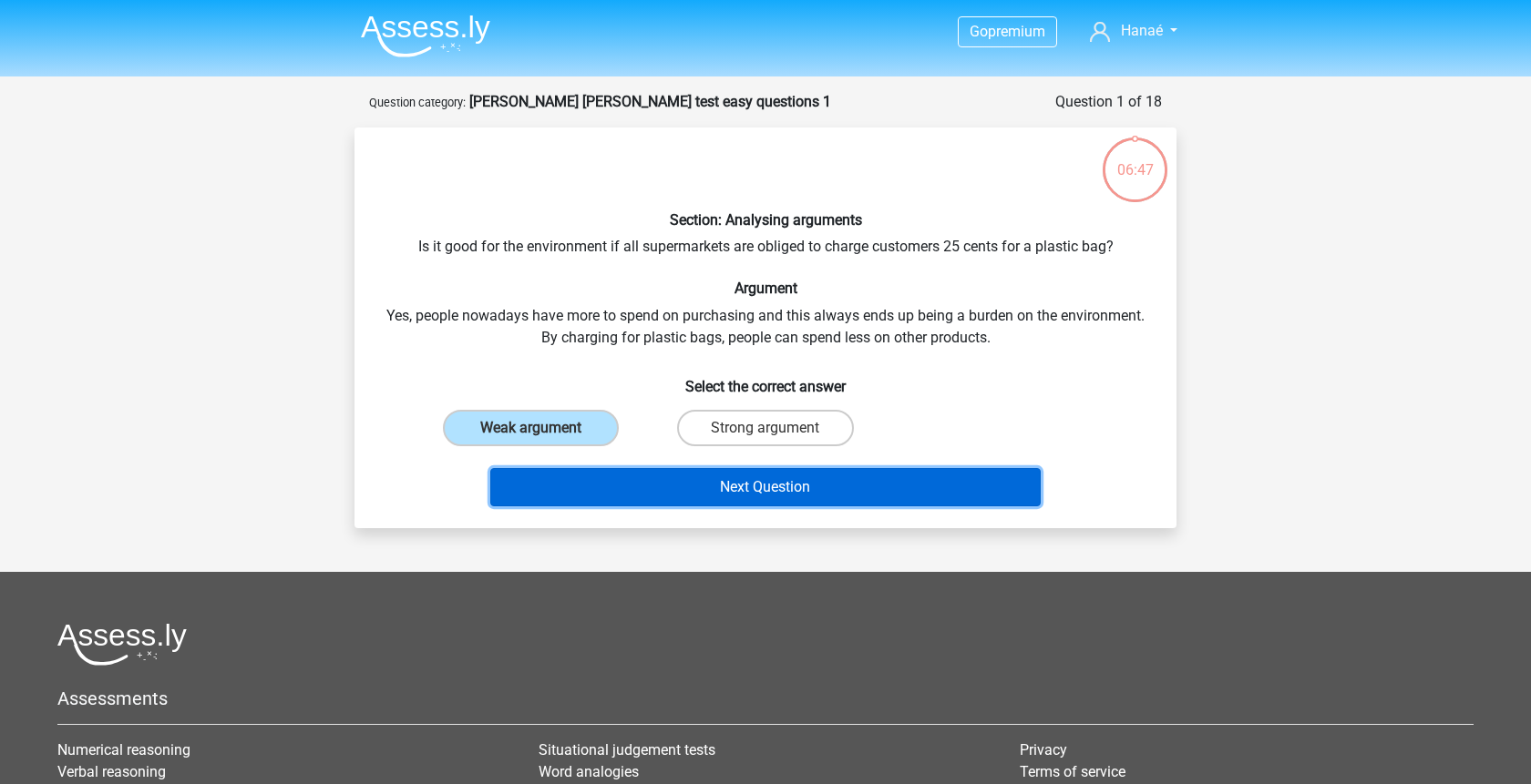
click at [799, 488] on button "Next Question" at bounding box center [765, 487] width 551 height 38
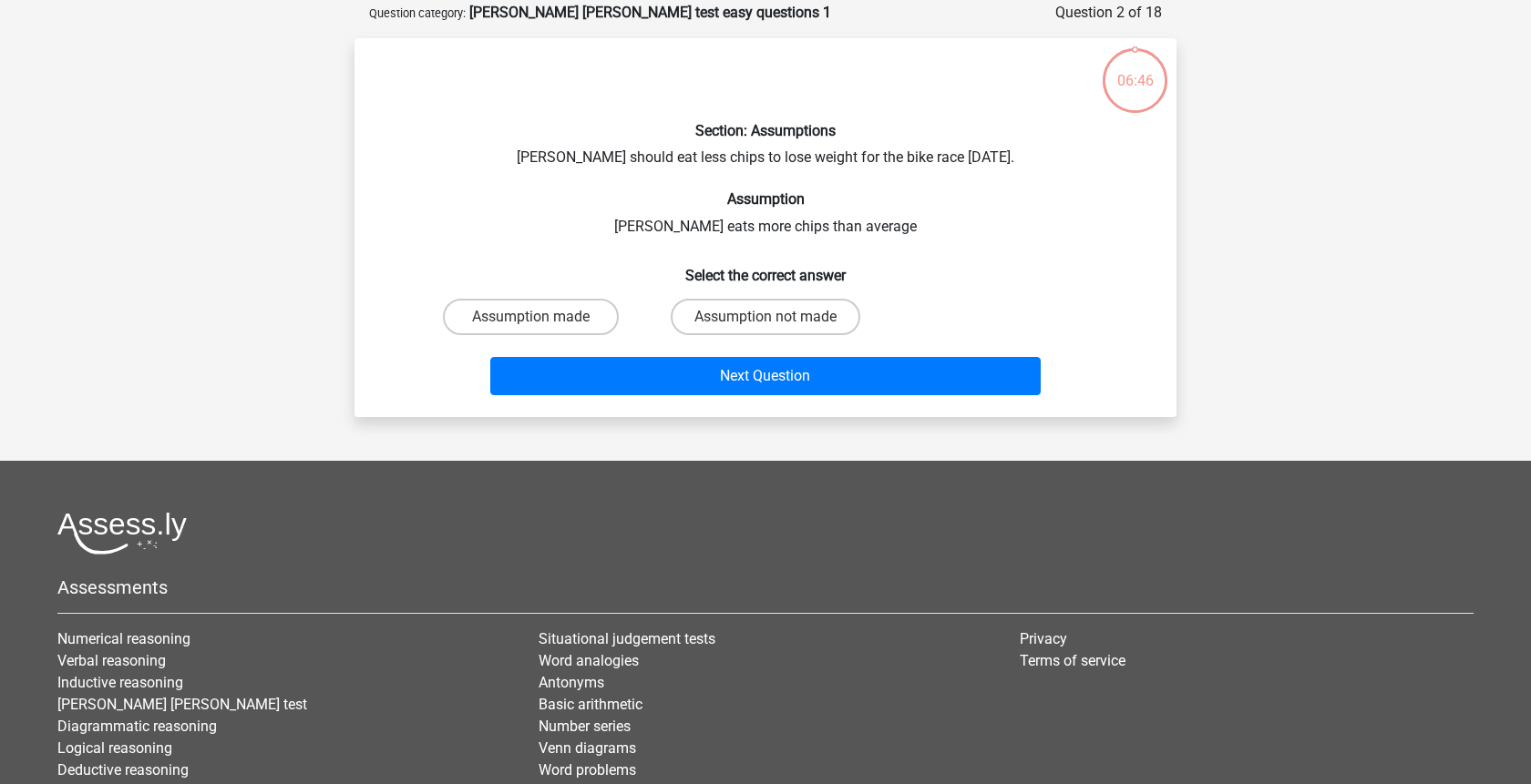
scroll to position [91, 0]
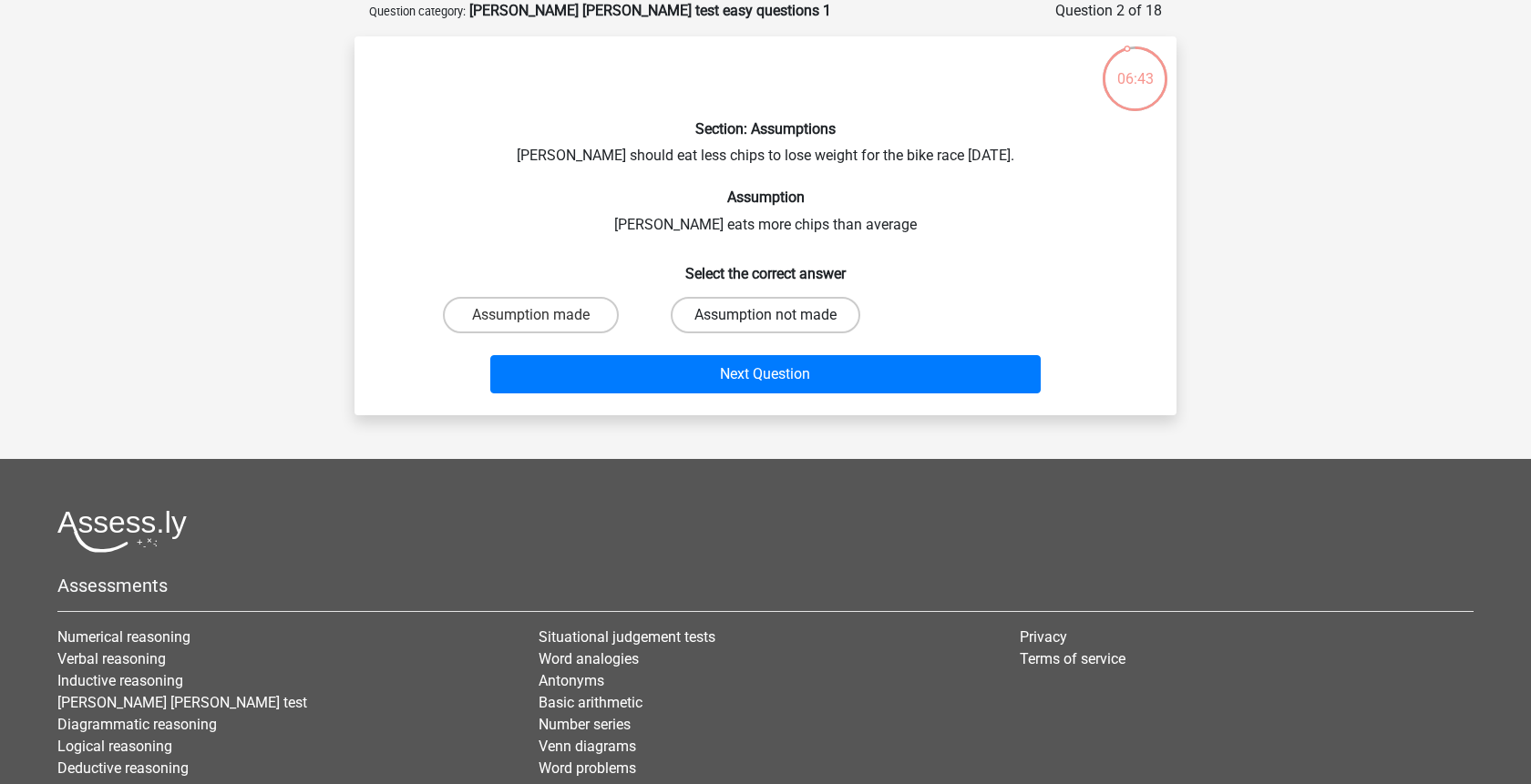
click at [719, 320] on label "Assumption not made" at bounding box center [765, 315] width 190 height 36
click at [766, 320] on input "Assumption not made" at bounding box center [772, 321] width 12 height 12
radio input "true"
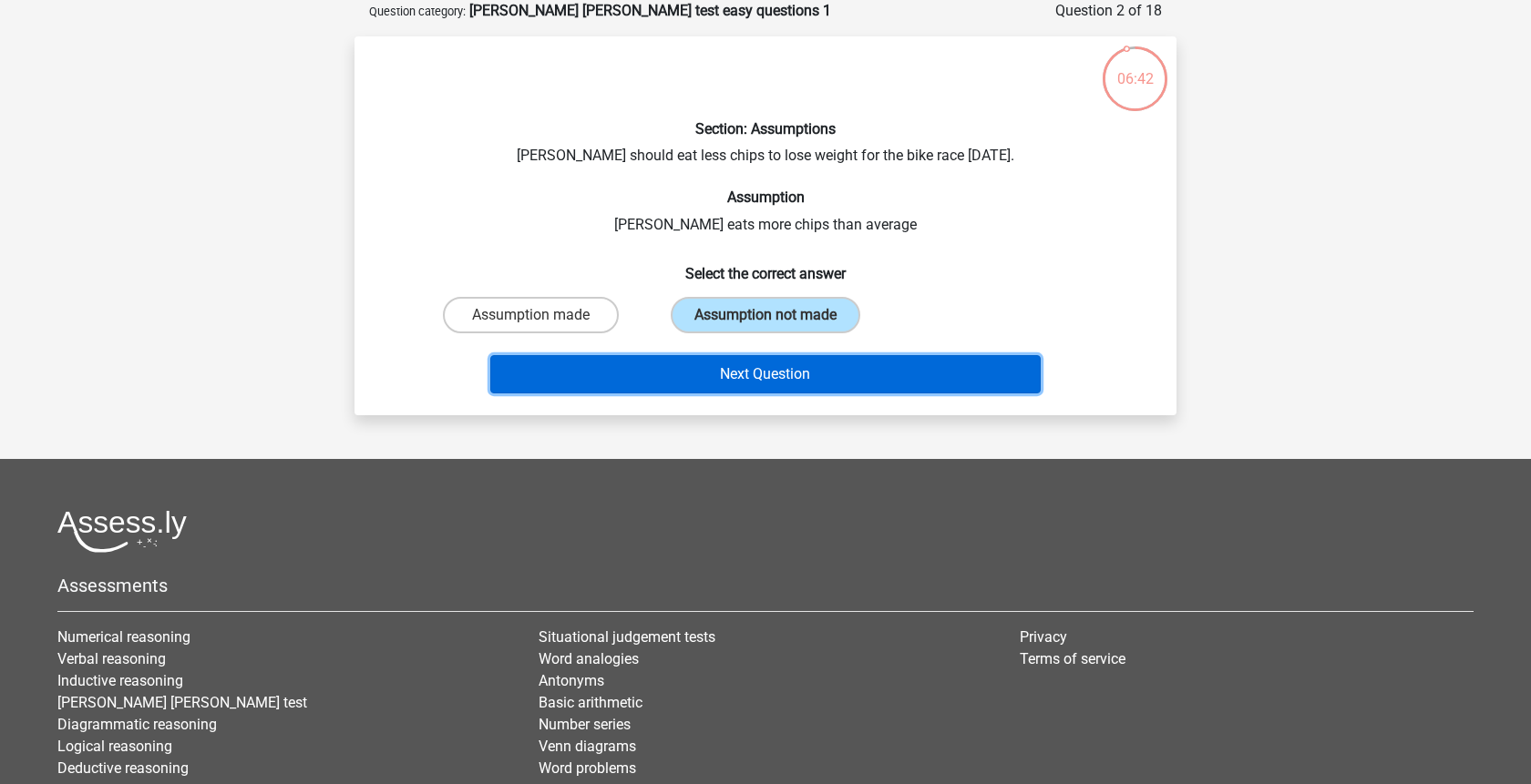
click at [735, 374] on button "Next Question" at bounding box center [765, 374] width 551 height 38
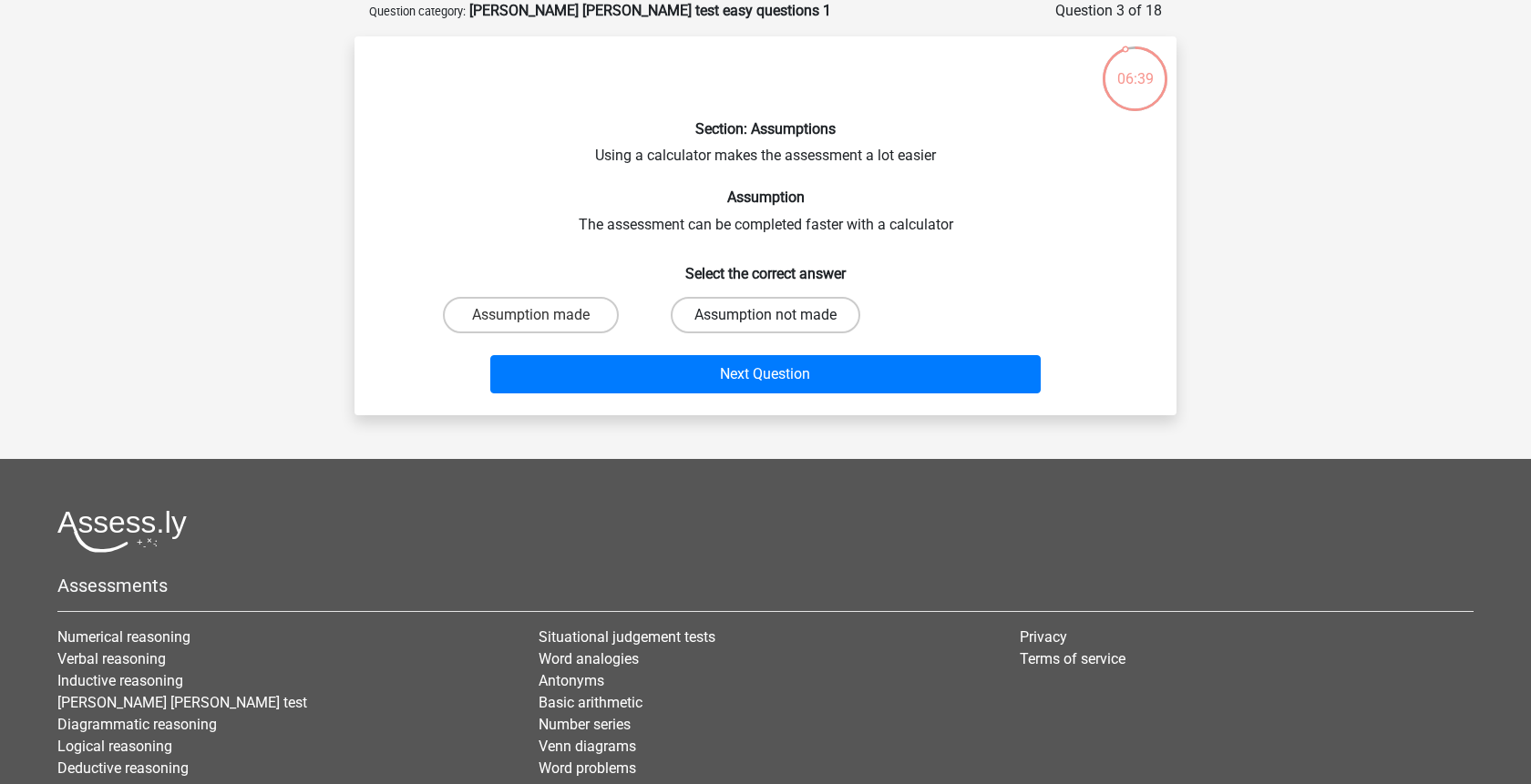
click at [722, 316] on label "Assumption not made" at bounding box center [765, 315] width 190 height 36
click at [766, 316] on input "Assumption not made" at bounding box center [772, 321] width 12 height 12
radio input "true"
click at [734, 394] on div "Next Question" at bounding box center [766, 378] width 704 height 45
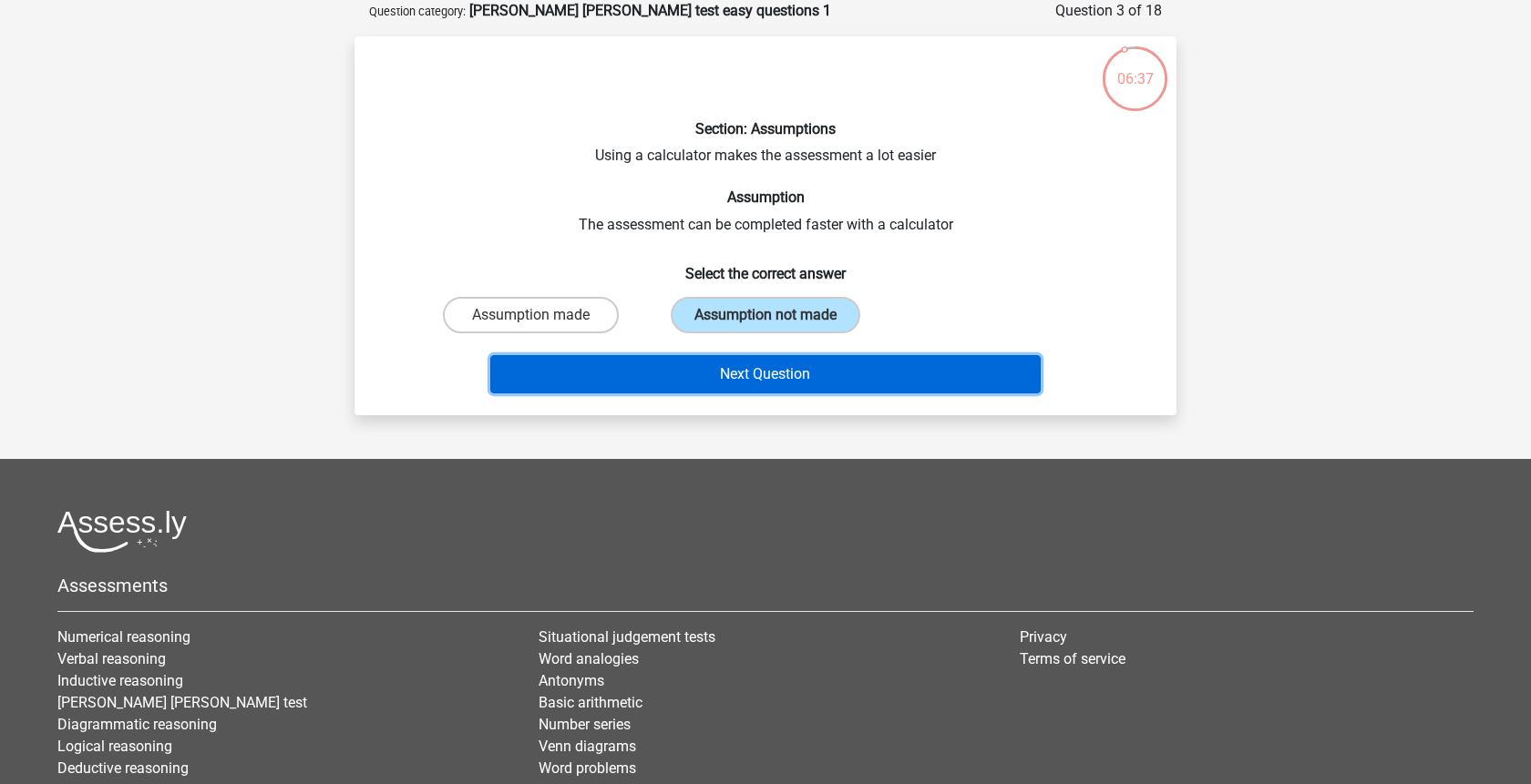
click at [755, 367] on button "Next Question" at bounding box center [765, 374] width 551 height 38
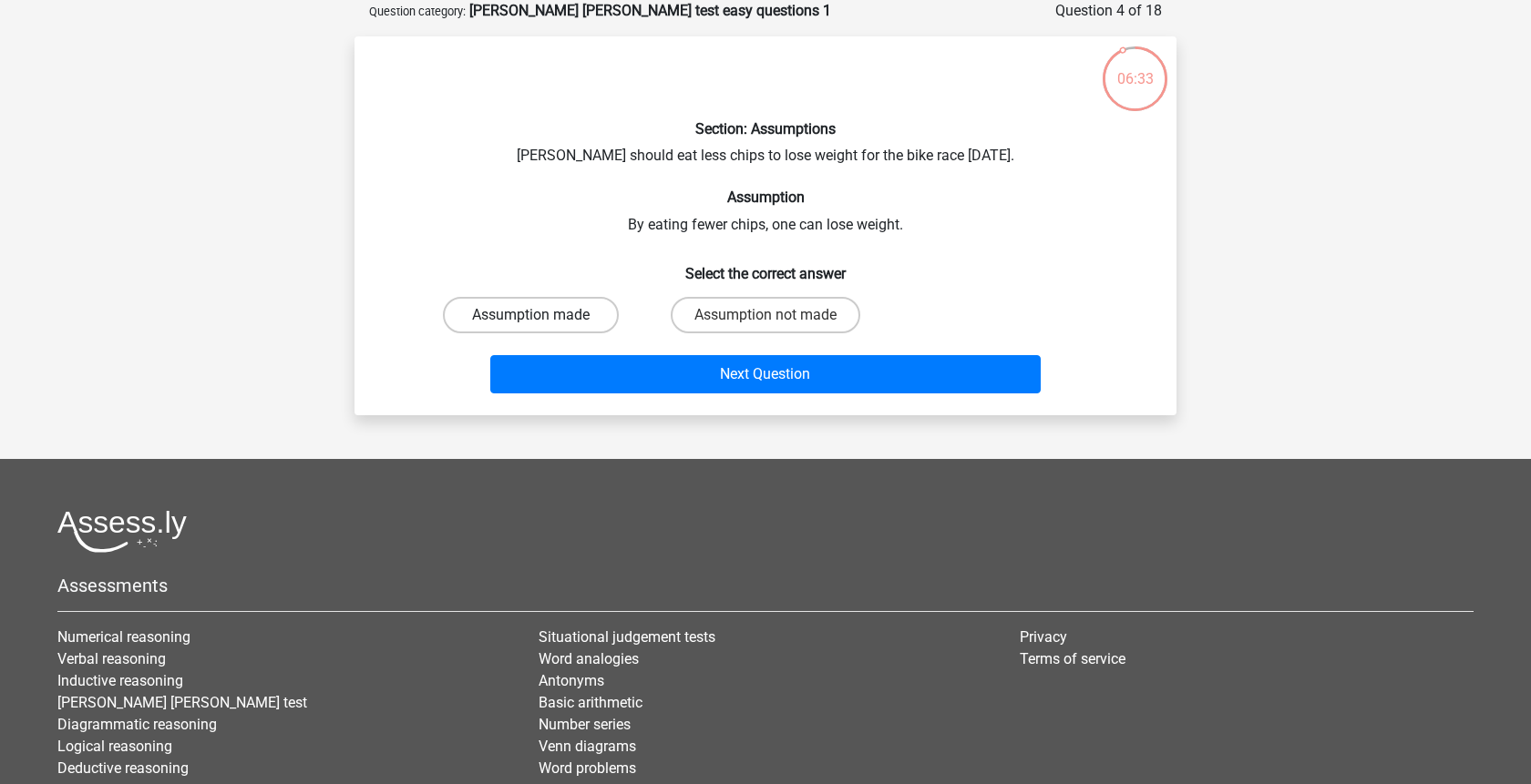
click at [585, 328] on label "Assumption made" at bounding box center [531, 315] width 176 height 36
click at [544, 327] on input "Assumption made" at bounding box center [537, 321] width 12 height 12
radio input "true"
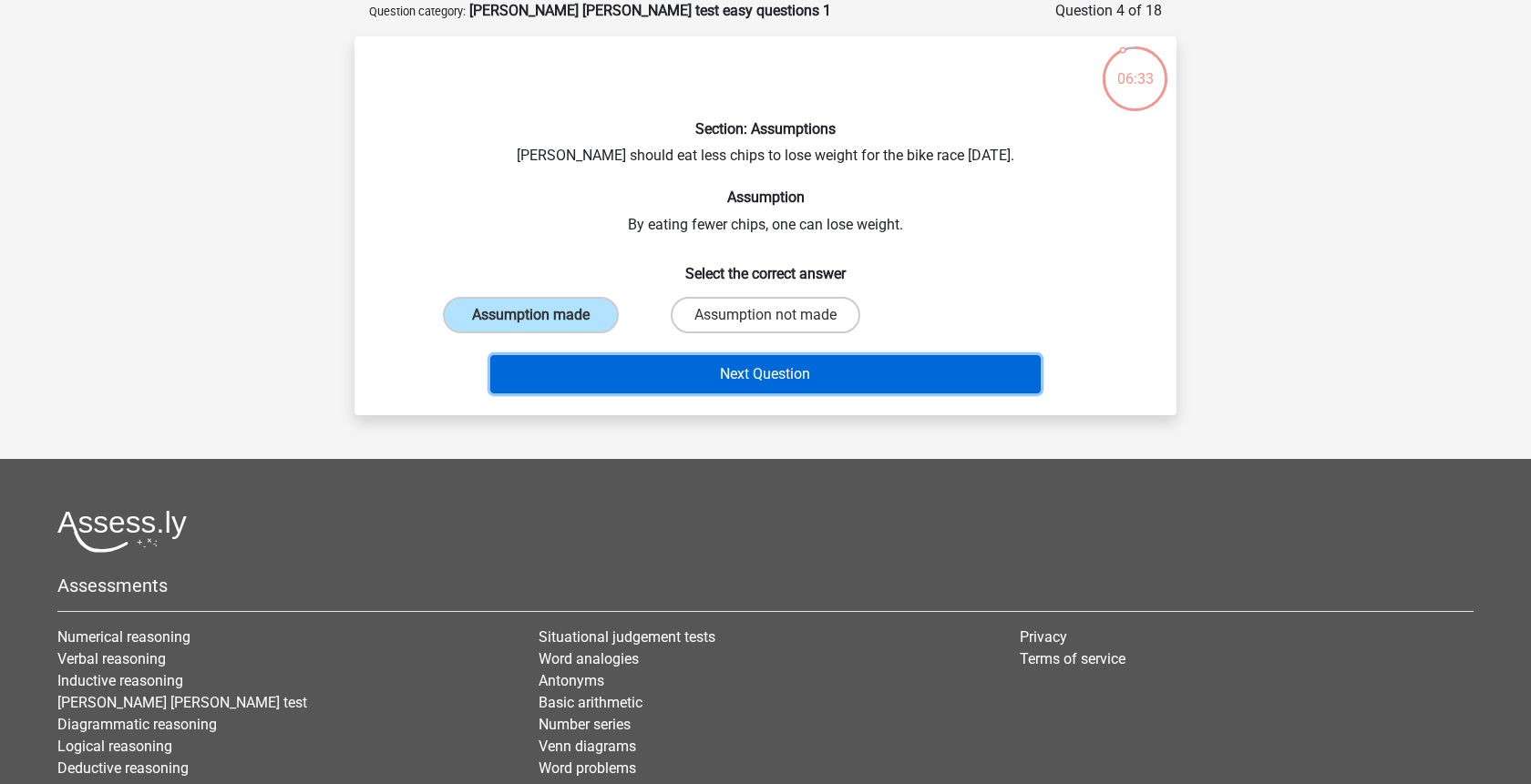
click at [671, 361] on button "Next Question" at bounding box center [765, 374] width 551 height 38
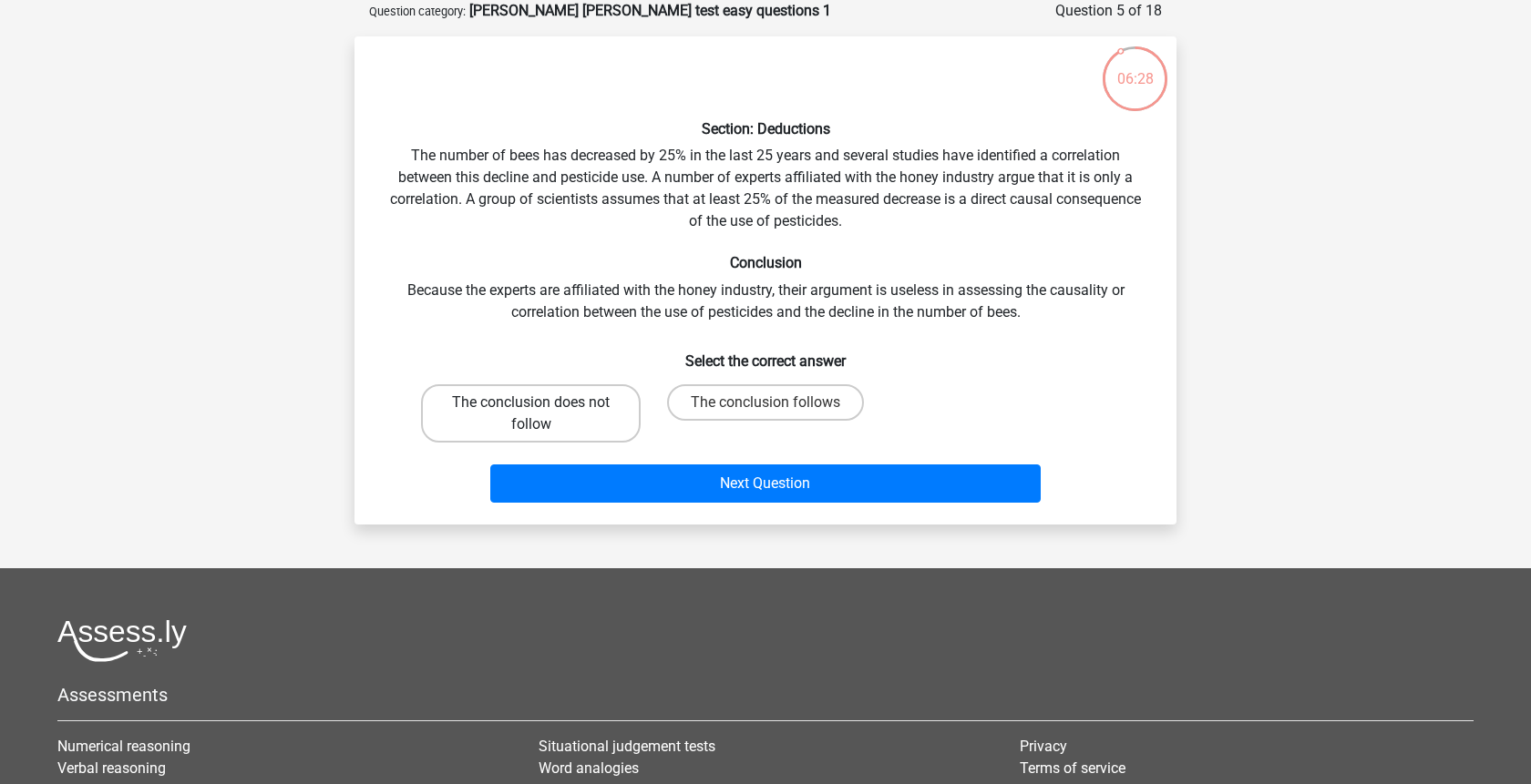
click at [578, 422] on label "The conclusion does not follow" at bounding box center [531, 413] width 220 height 58
click at [544, 415] on input "The conclusion does not follow" at bounding box center [537, 408] width 12 height 12
radio input "true"
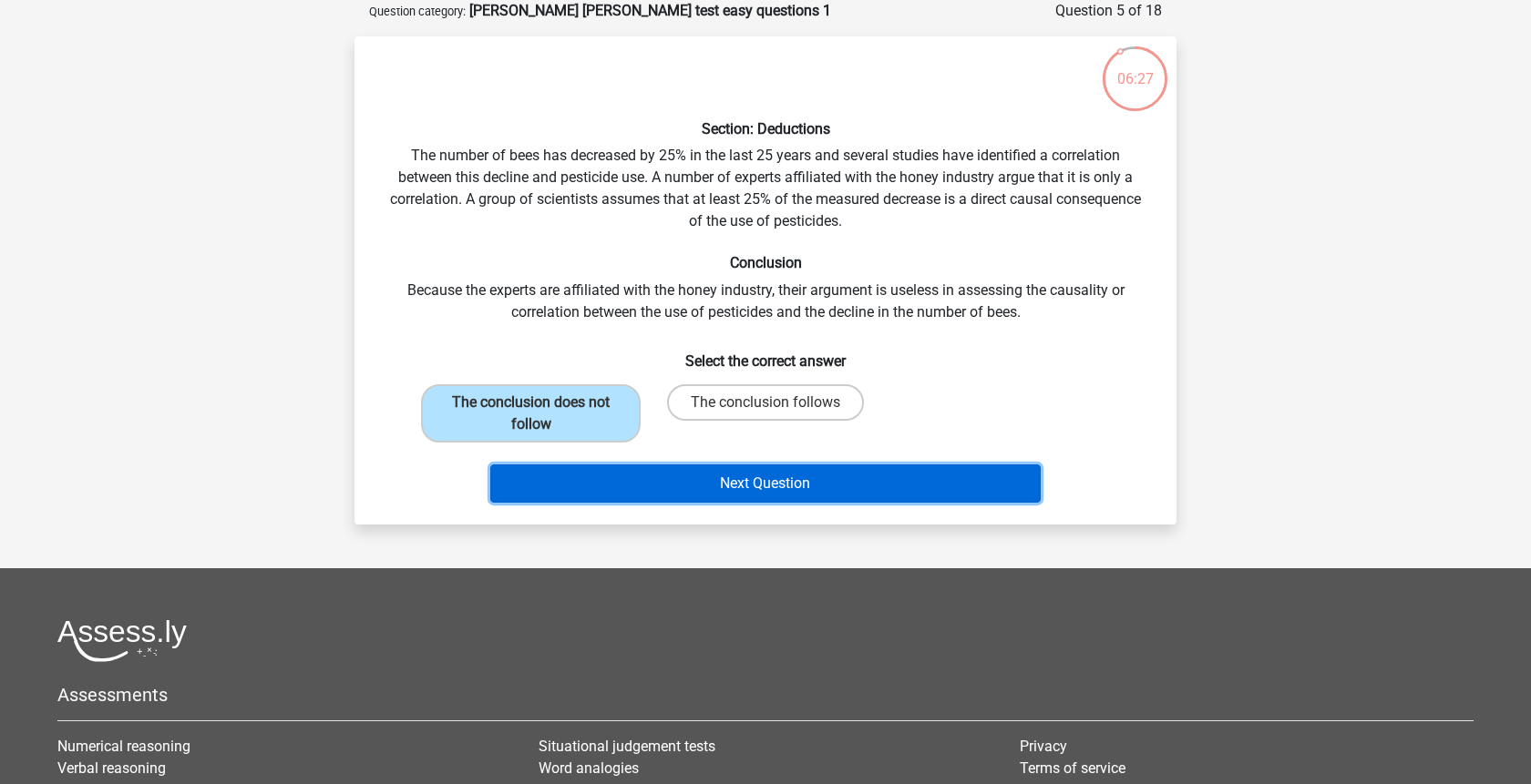
click at [677, 492] on button "Next Question" at bounding box center [765, 483] width 551 height 38
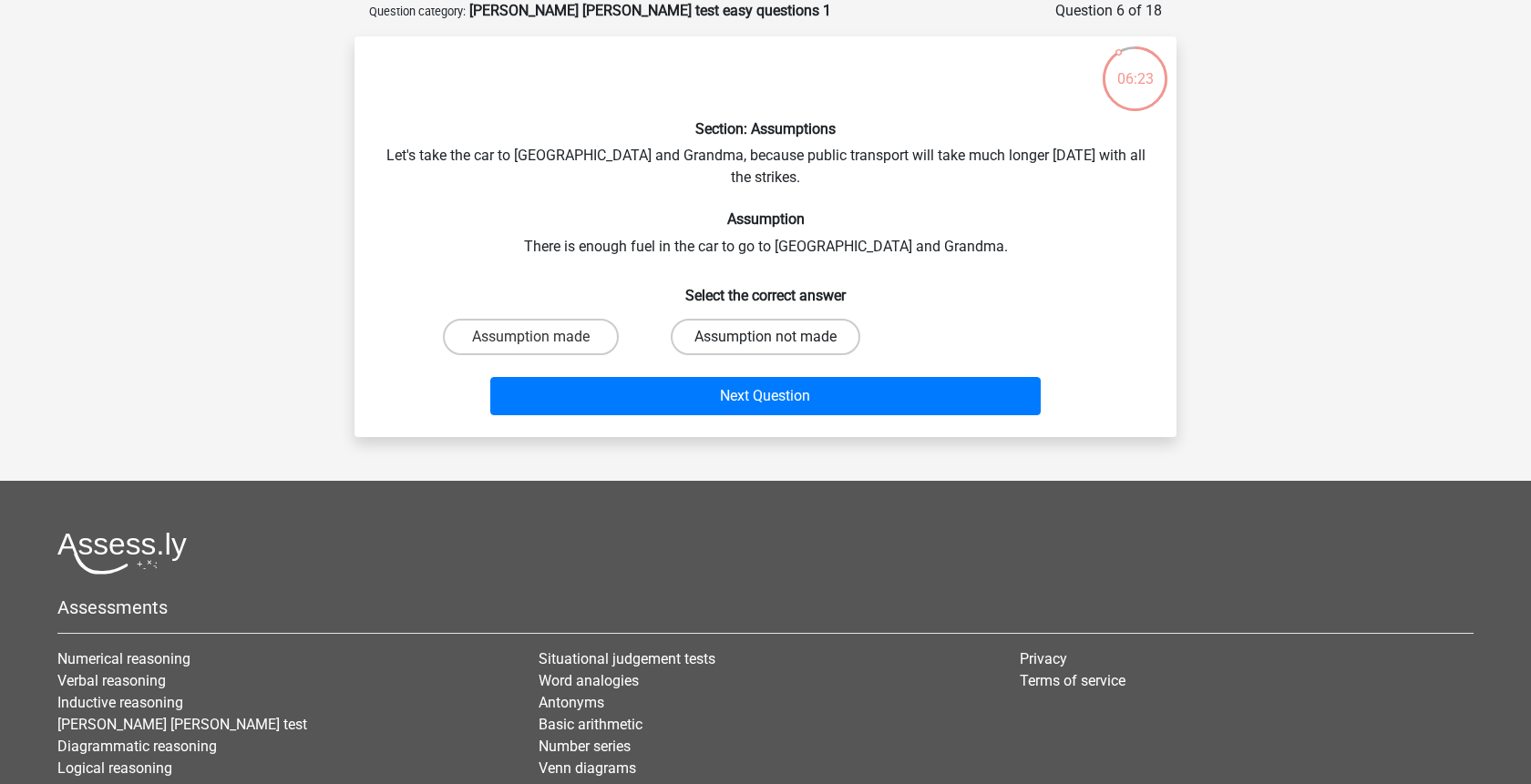
click at [722, 326] on label "Assumption not made" at bounding box center [765, 336] width 190 height 36
click at [766, 337] on input "Assumption not made" at bounding box center [772, 342] width 12 height 12
radio input "true"
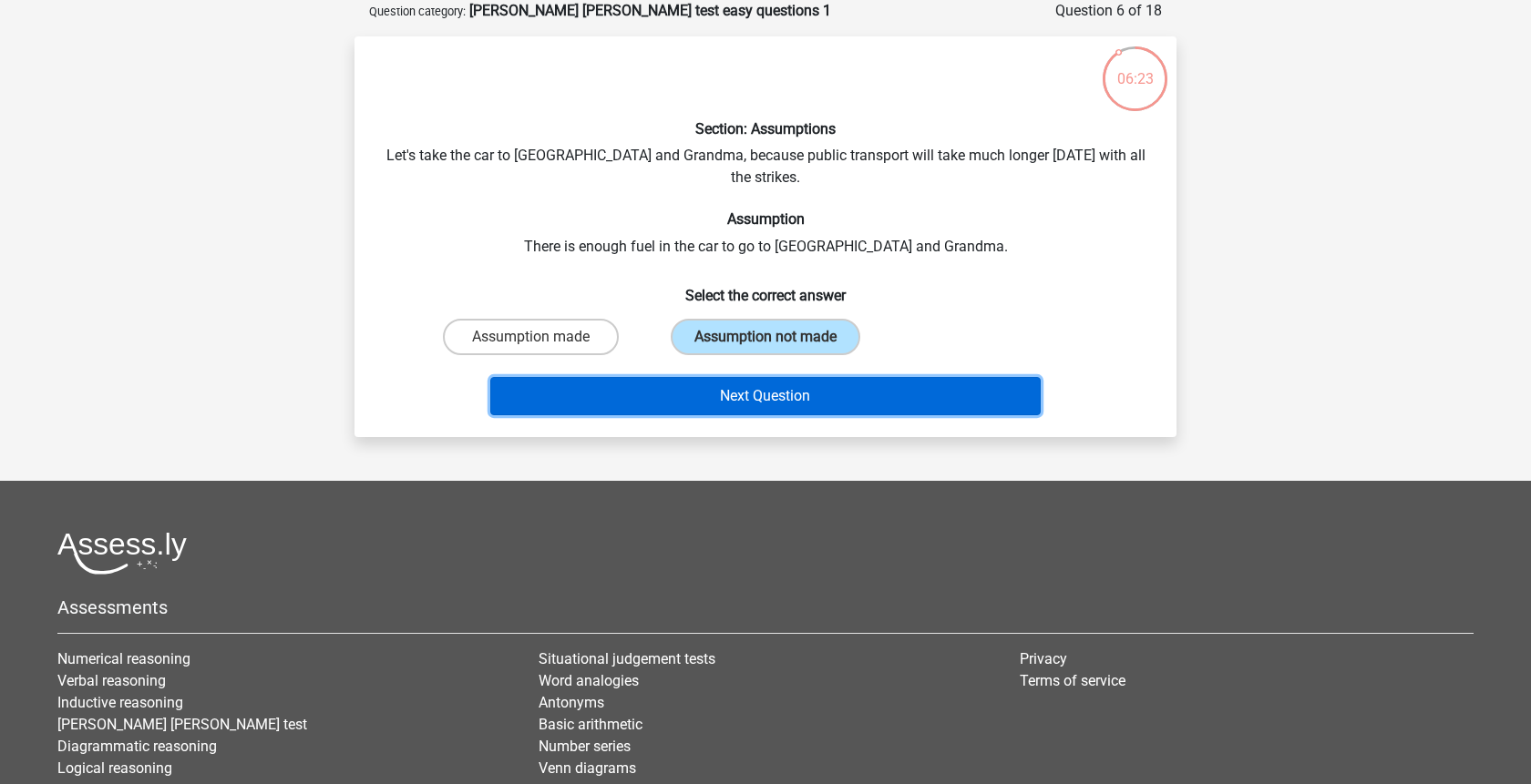
click at [739, 381] on button "Next Question" at bounding box center [765, 395] width 551 height 38
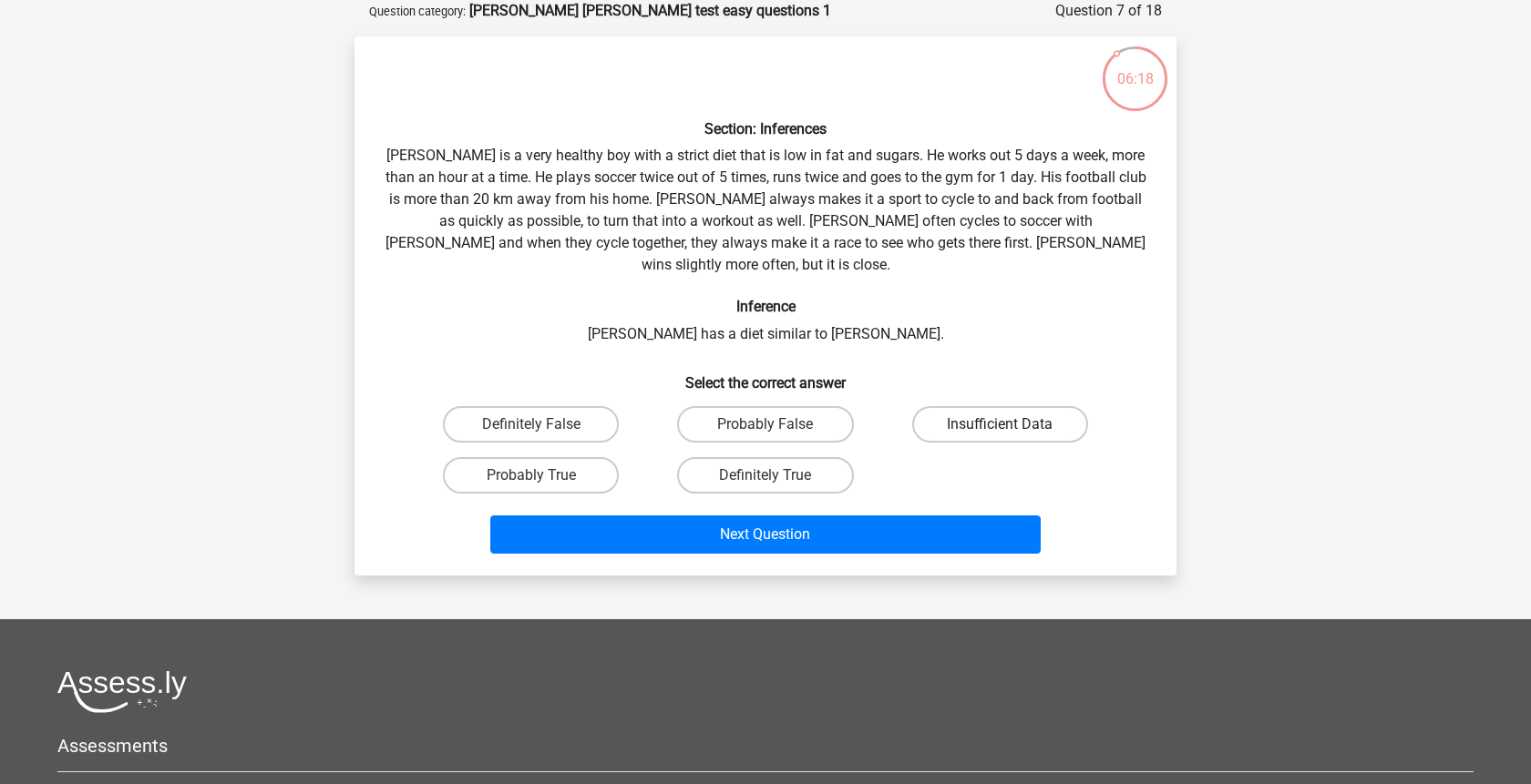
click at [962, 406] on label "Insufficient Data" at bounding box center [1000, 424] width 176 height 36
click at [1000, 425] on input "Insufficient Data" at bounding box center [1006, 430] width 12 height 12
radio input "true"
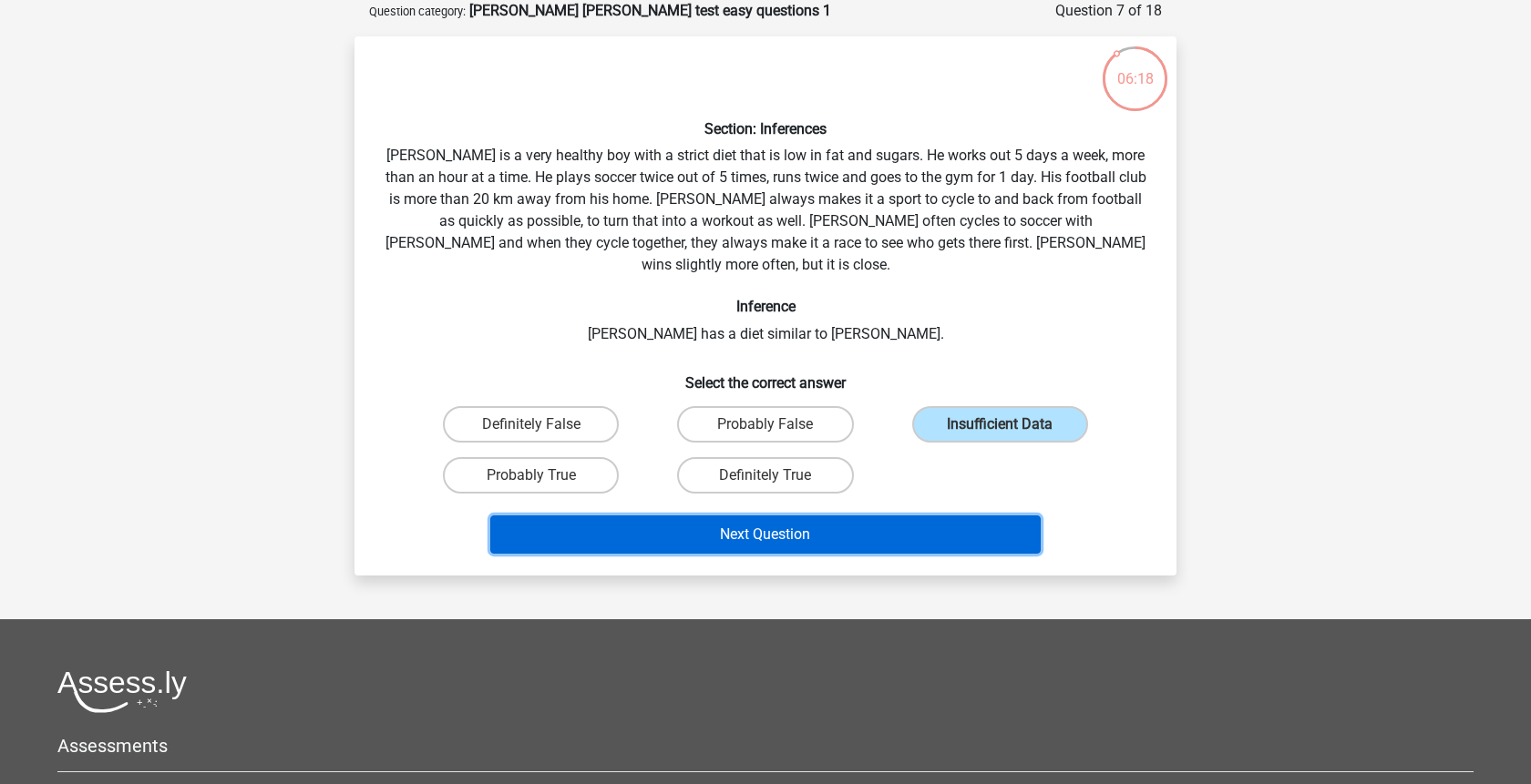
click at [923, 516] on button "Next Question" at bounding box center [765, 534] width 551 height 38
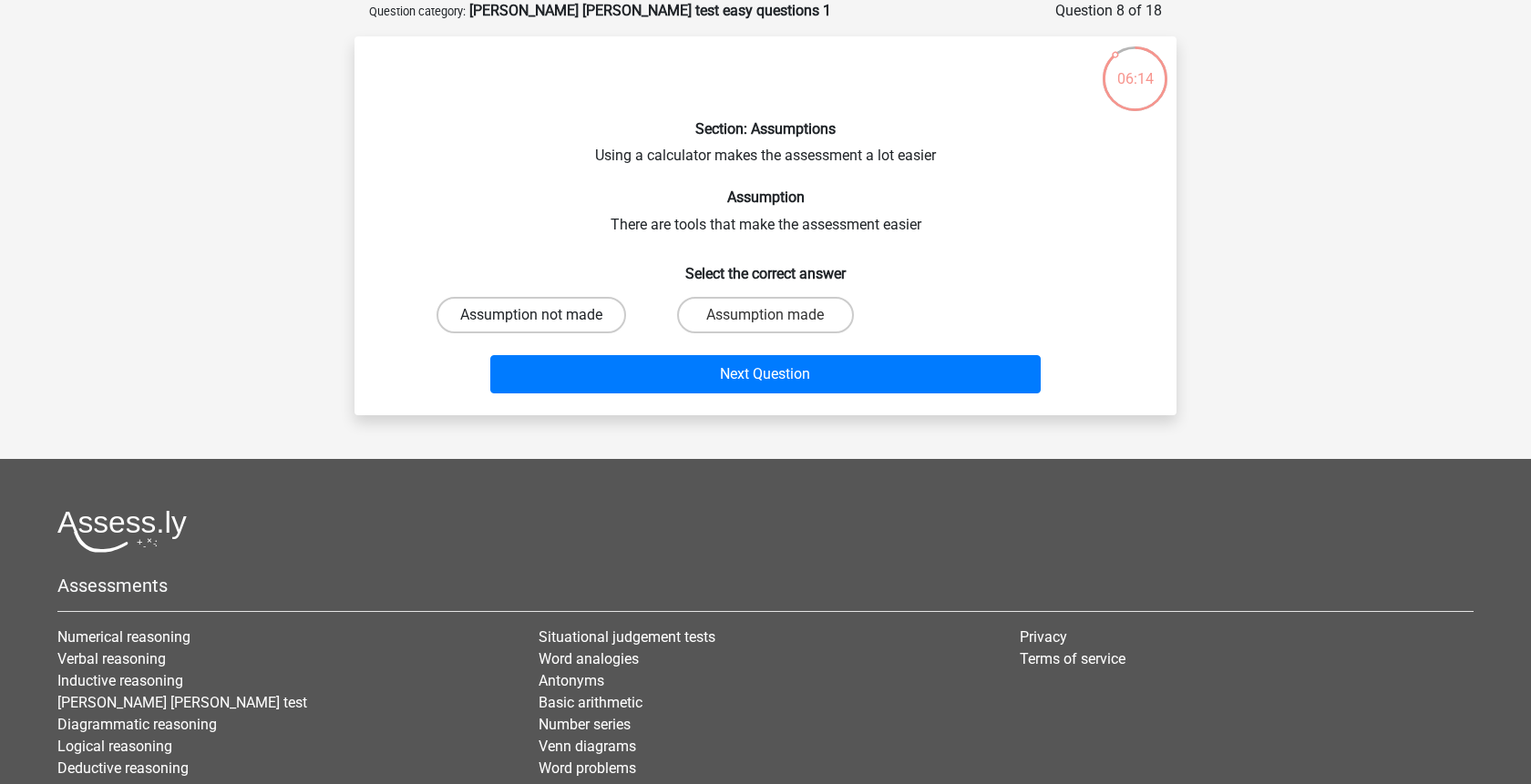
click at [607, 308] on label "Assumption not made" at bounding box center [531, 315] width 190 height 36
click at [544, 316] on input "Assumption not made" at bounding box center [537, 321] width 12 height 12
radio input "true"
click at [798, 336] on div "Assumption made" at bounding box center [765, 315] width 234 height 51
click at [775, 312] on label "Assumption made" at bounding box center [765, 315] width 176 height 36
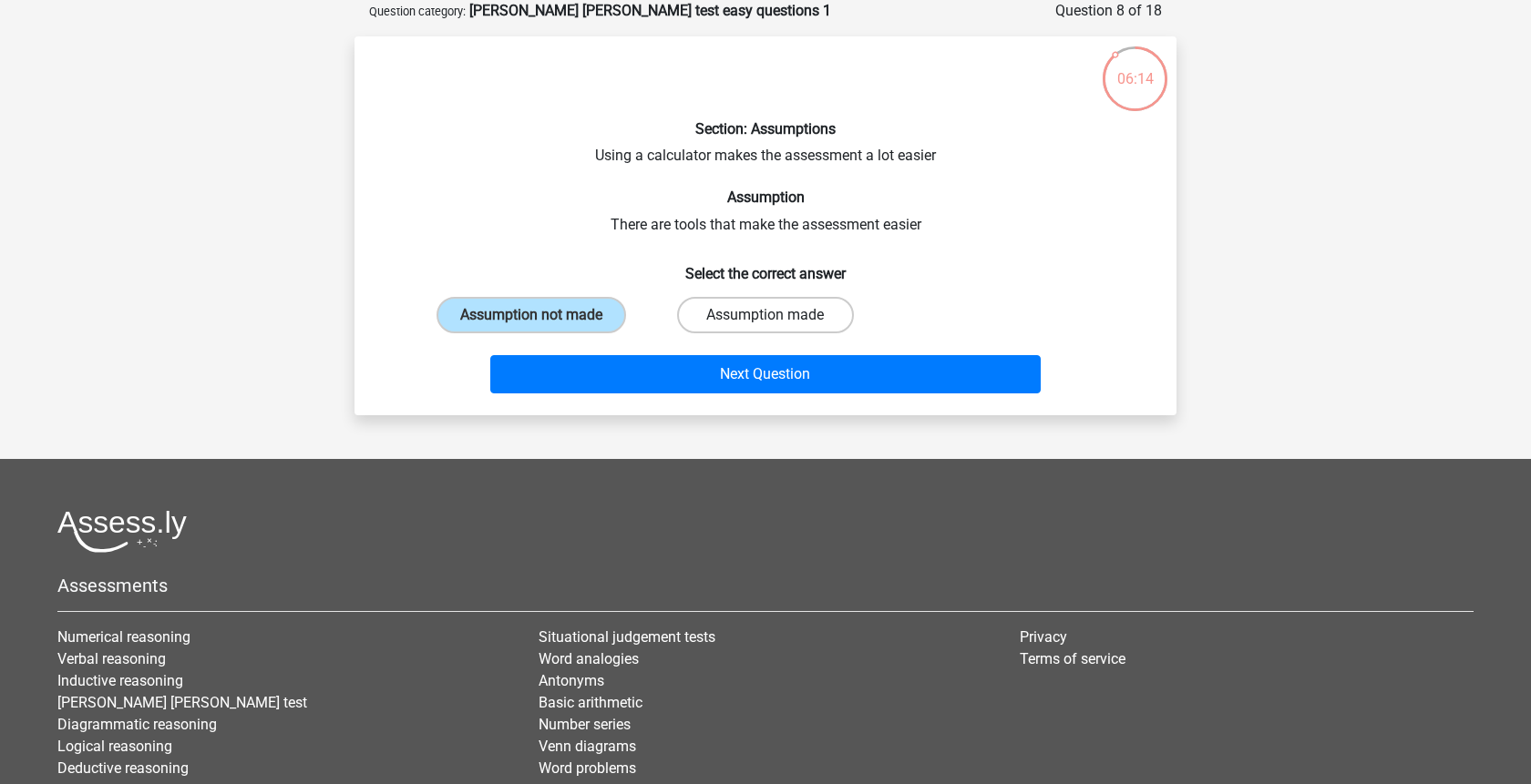
click at [775, 316] on input "Assumption made" at bounding box center [772, 321] width 12 height 12
radio input "true"
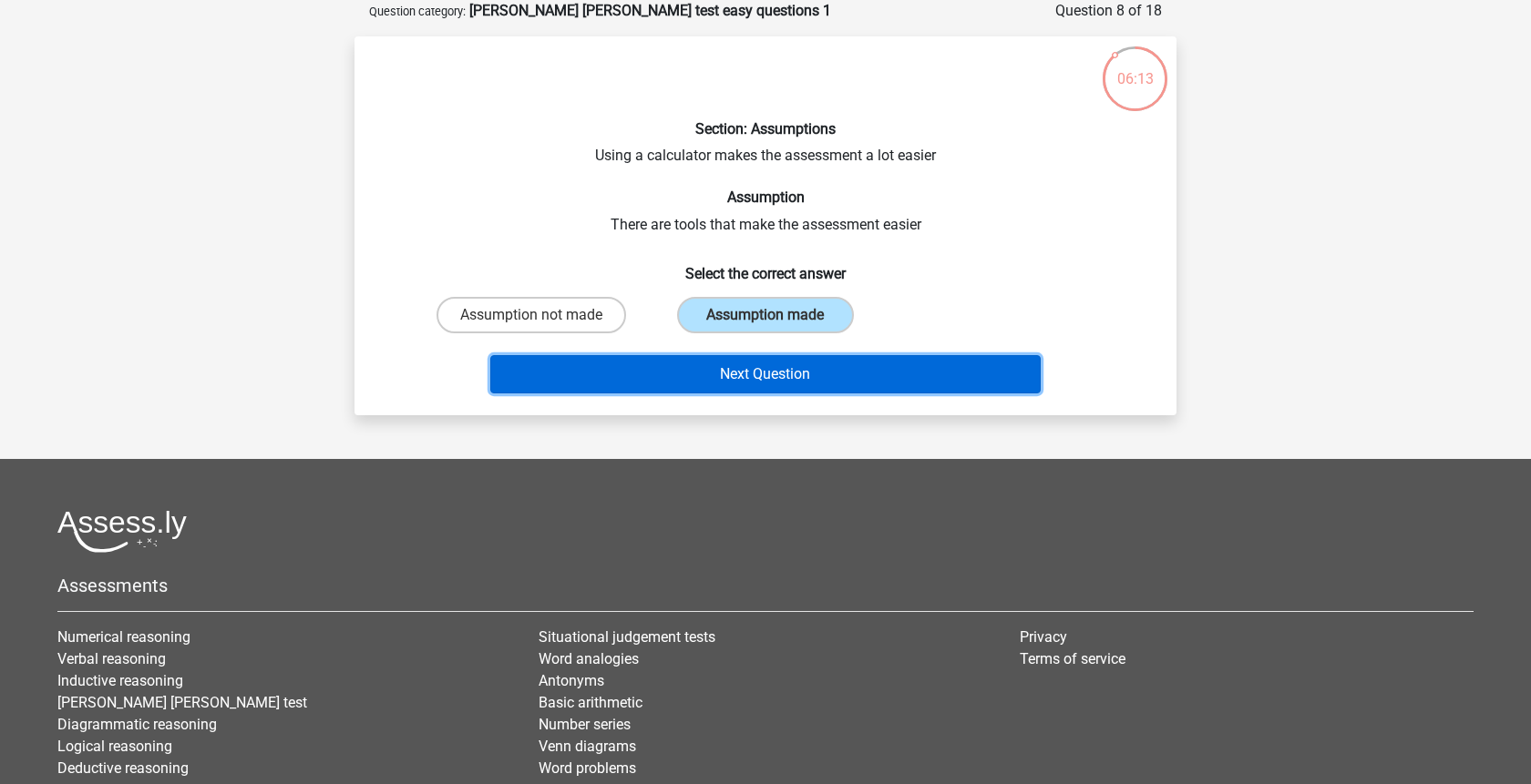
click at [795, 372] on button "Next Question" at bounding box center [765, 374] width 551 height 38
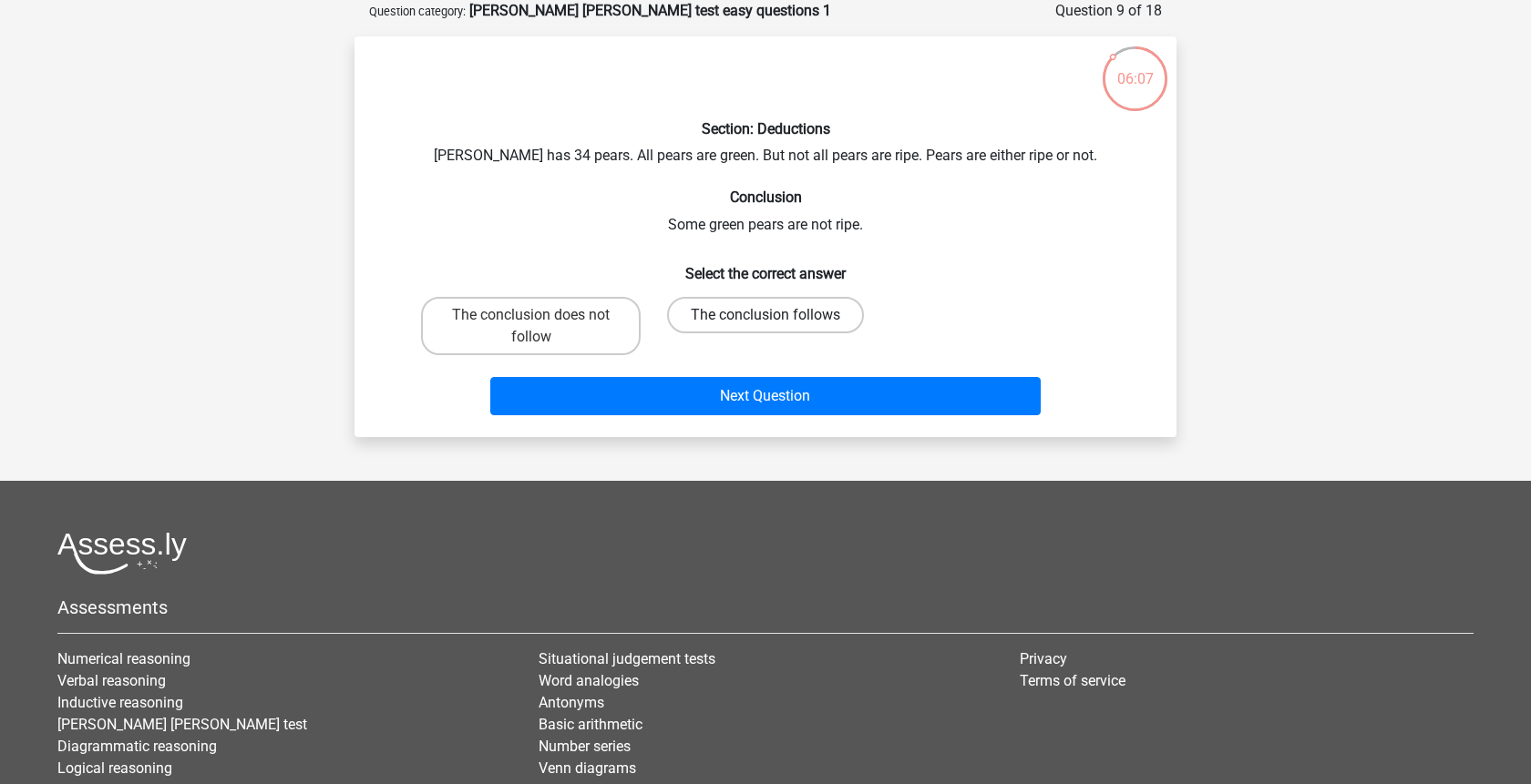
click at [734, 316] on label "The conclusion follows" at bounding box center [765, 315] width 197 height 36
click at [766, 316] on input "The conclusion follows" at bounding box center [772, 321] width 12 height 12
radio input "true"
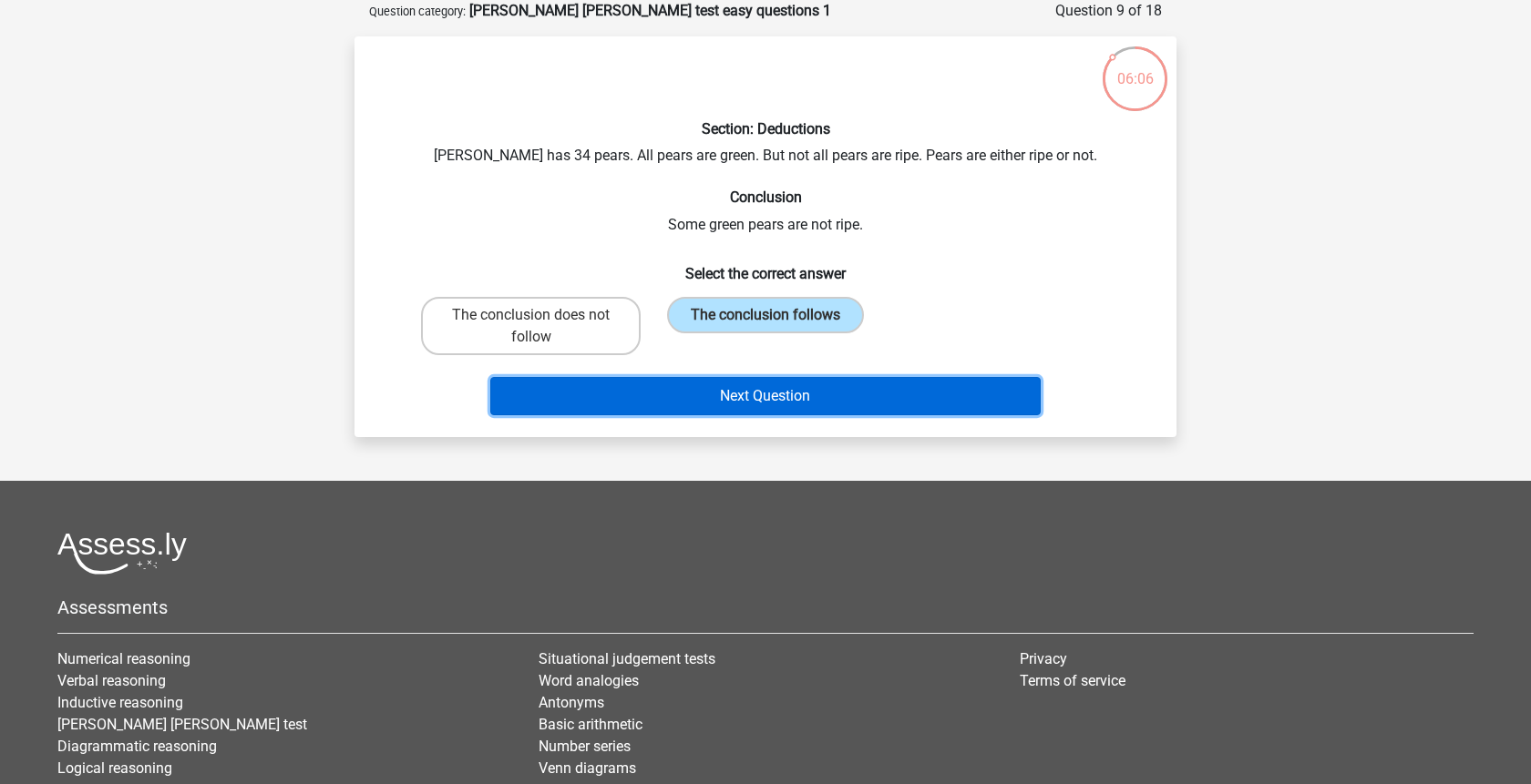
click at [751, 406] on button "Next Question" at bounding box center [765, 395] width 551 height 38
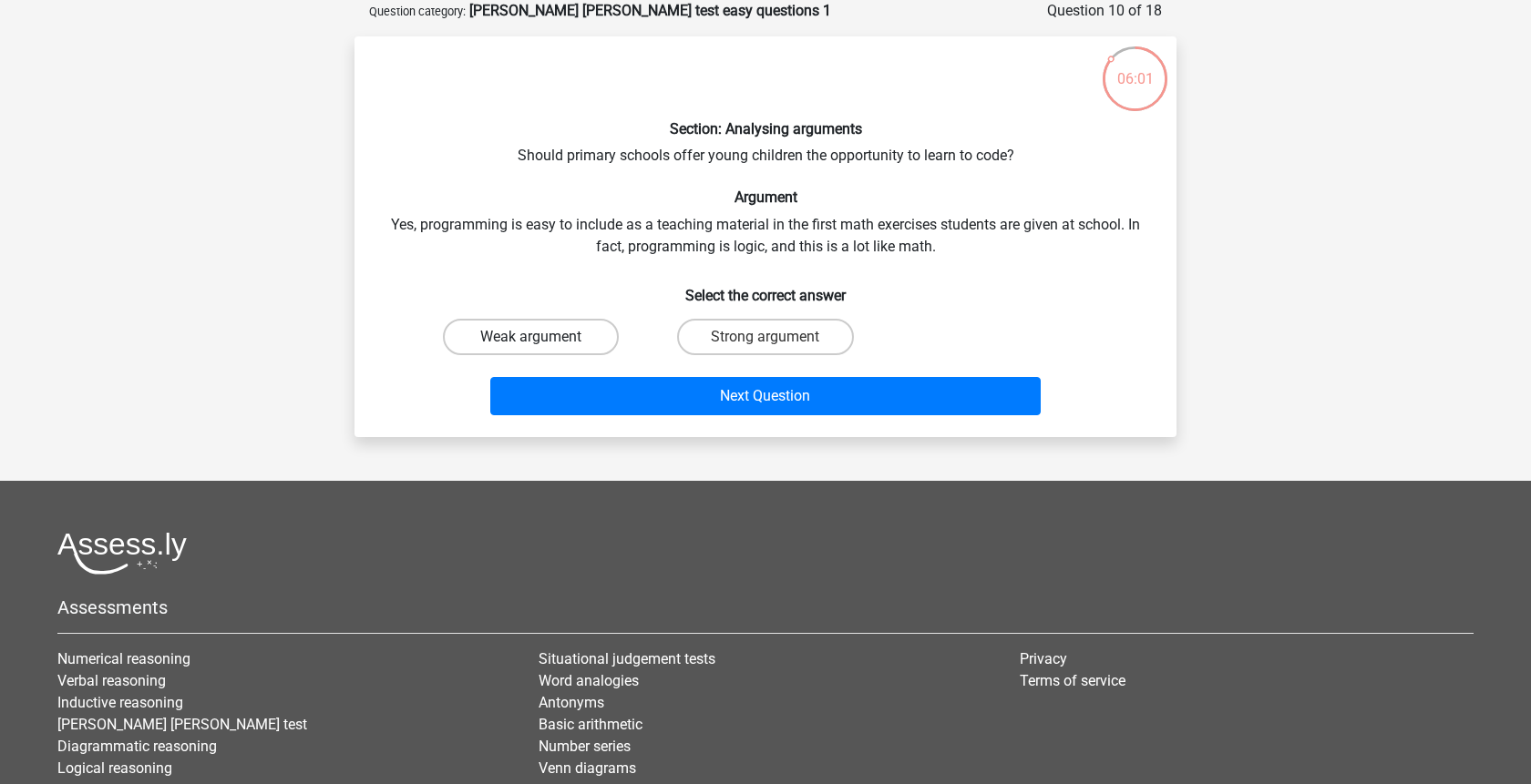
click at [608, 337] on label "Weak argument" at bounding box center [531, 336] width 176 height 36
click at [544, 337] on input "Weak argument" at bounding box center [537, 342] width 12 height 12
radio input "true"
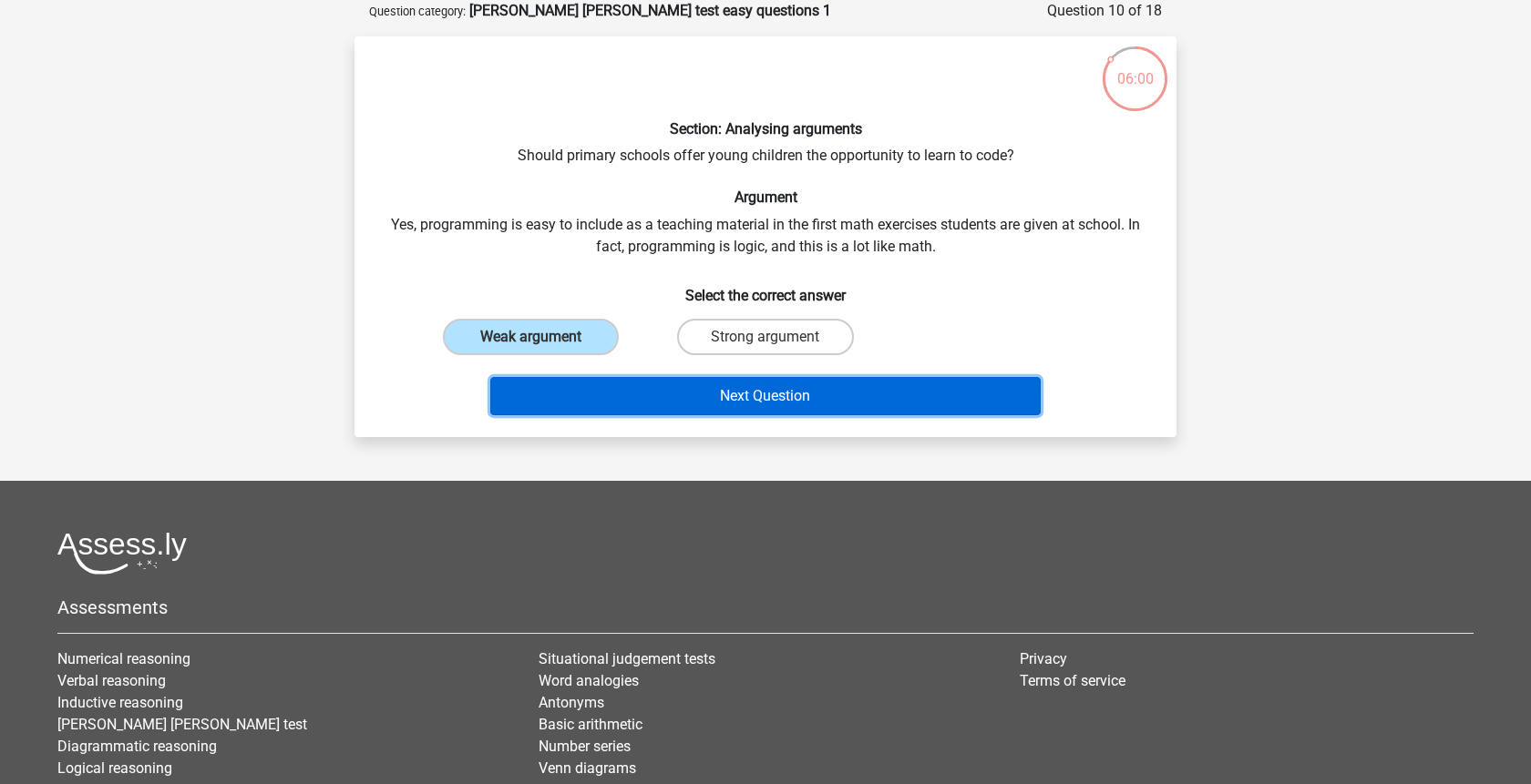
click at [664, 392] on button "Next Question" at bounding box center [765, 395] width 551 height 38
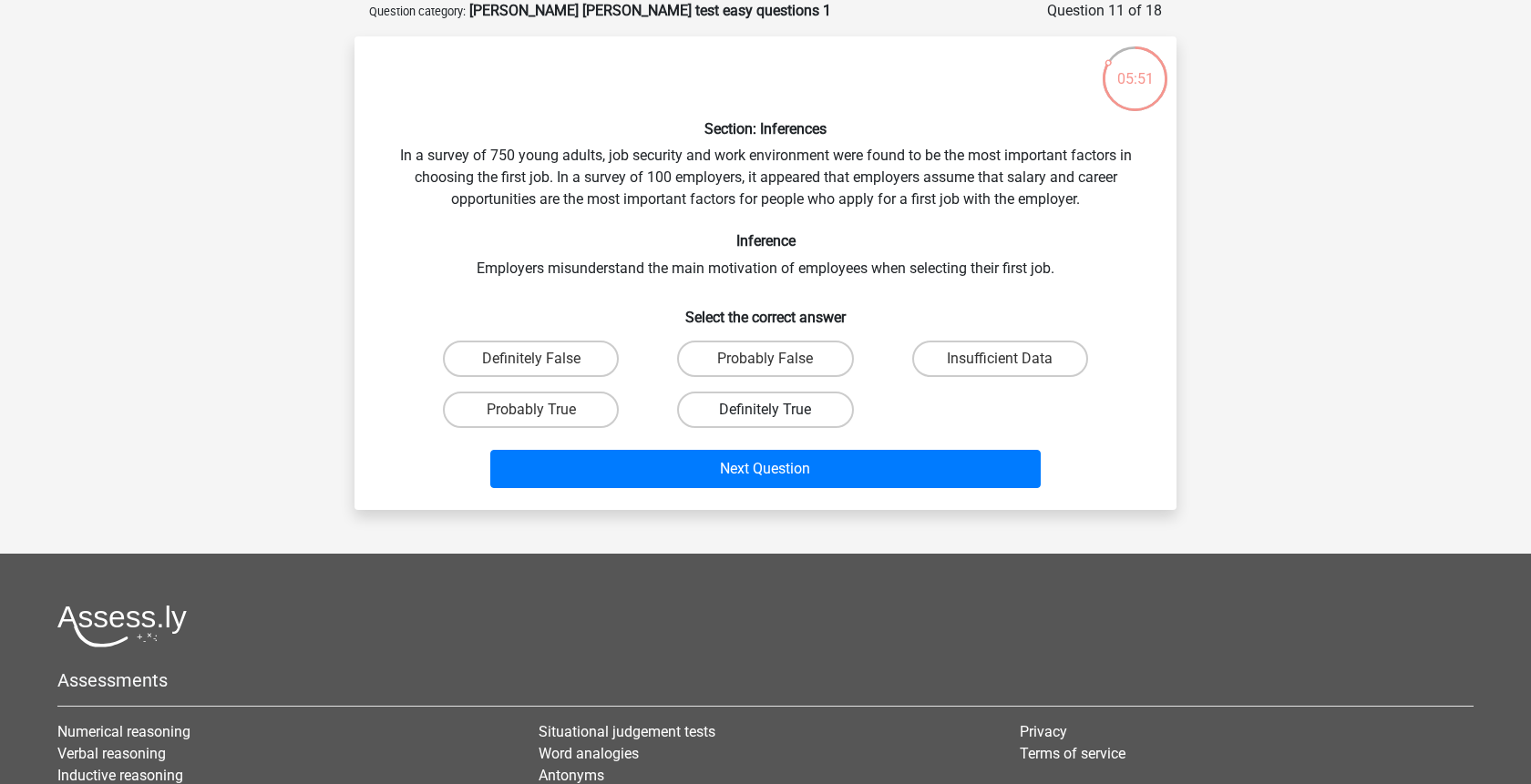
click at [745, 421] on label "Definitely True" at bounding box center [765, 409] width 176 height 36
click at [766, 421] on input "Definitely True" at bounding box center [772, 416] width 12 height 12
radio input "true"
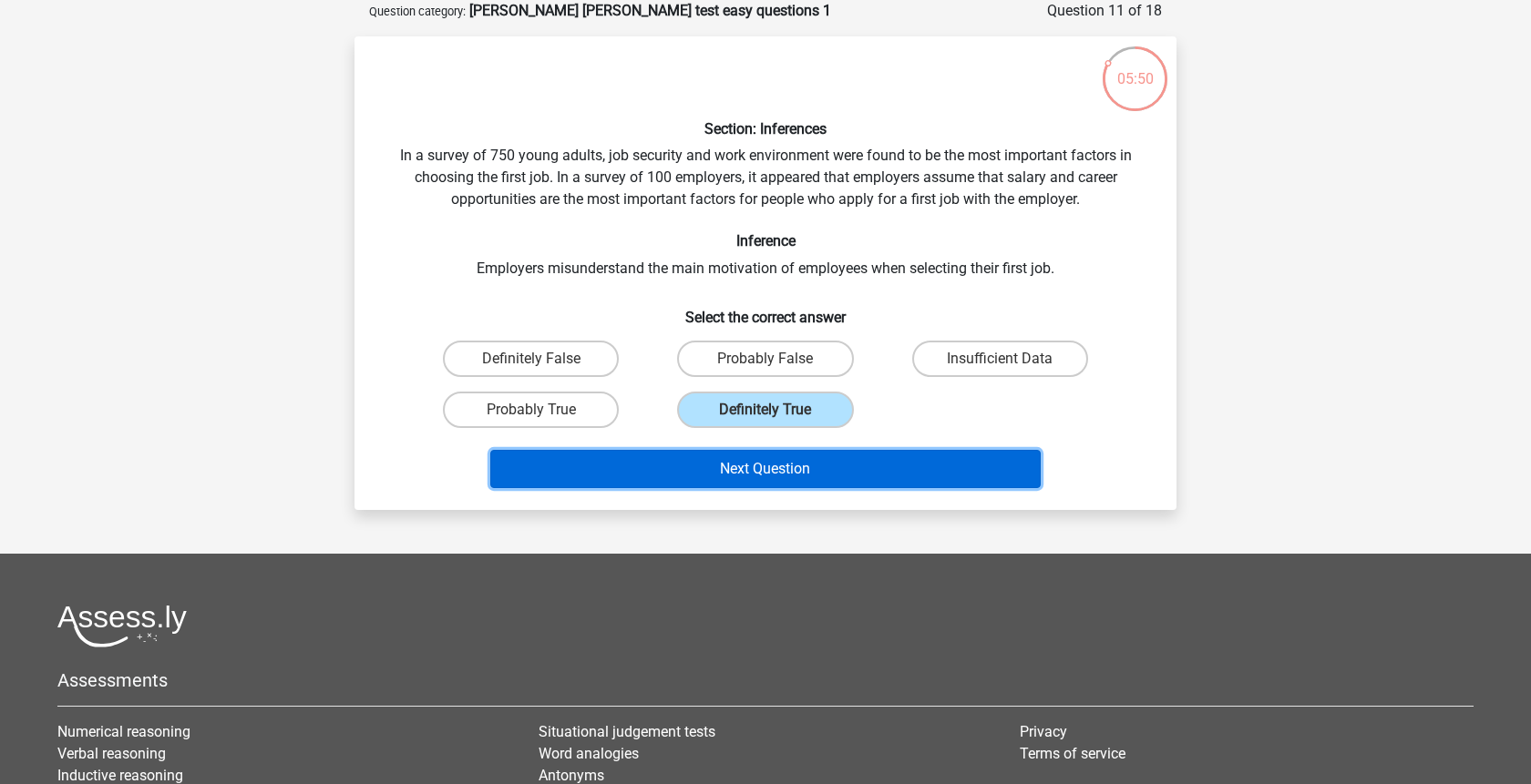
click at [752, 470] on button "Next Question" at bounding box center [765, 468] width 551 height 38
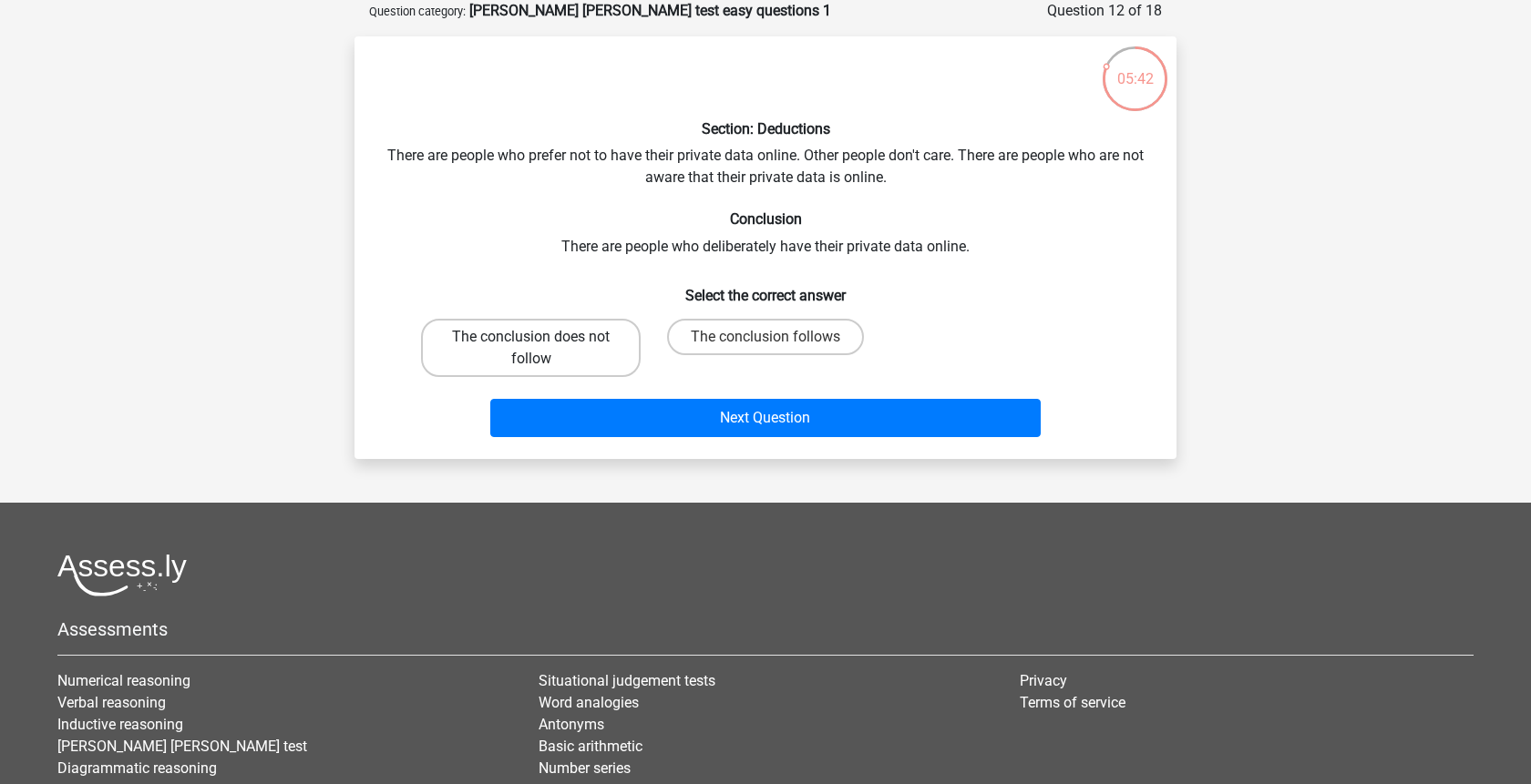
click at [580, 328] on label "The conclusion does not follow" at bounding box center [531, 347] width 220 height 58
click at [544, 337] on input "The conclusion does not follow" at bounding box center [537, 342] width 12 height 12
radio input "true"
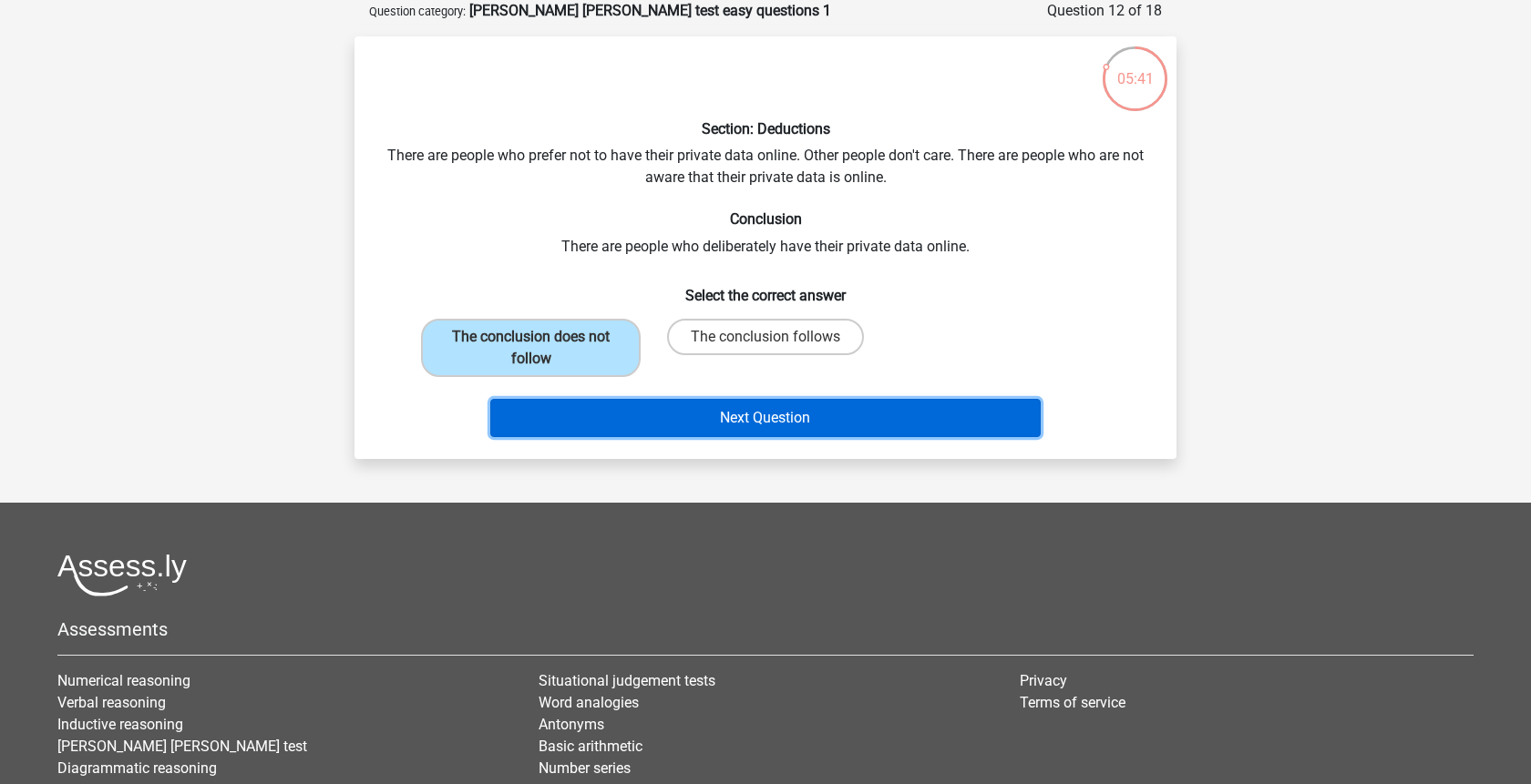
click at [734, 420] on button "Next Question" at bounding box center [765, 417] width 551 height 38
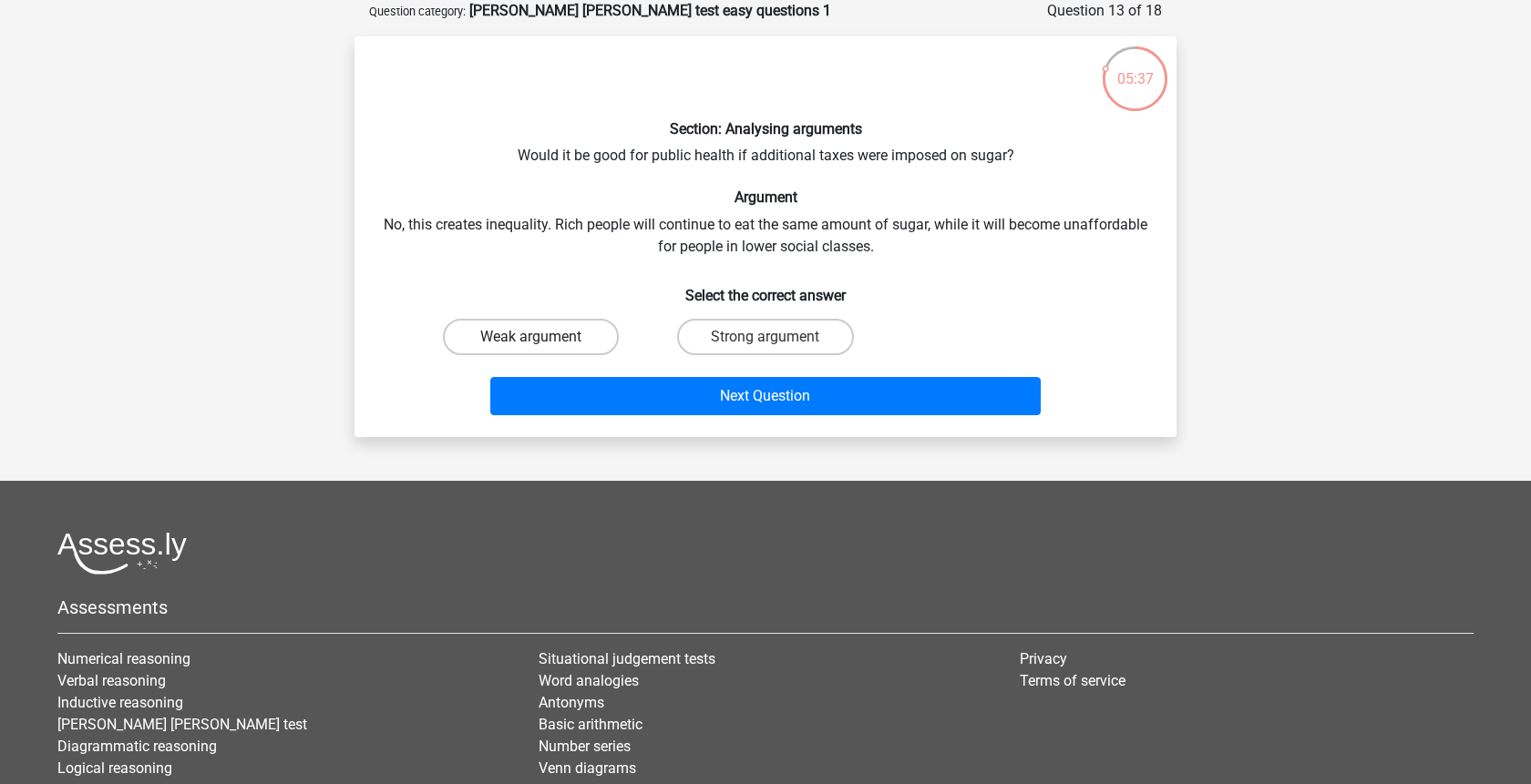
click at [587, 355] on label "Weak argument" at bounding box center [531, 336] width 176 height 36
click at [544, 349] on input "Weak argument" at bounding box center [537, 342] width 12 height 12
radio input "true"
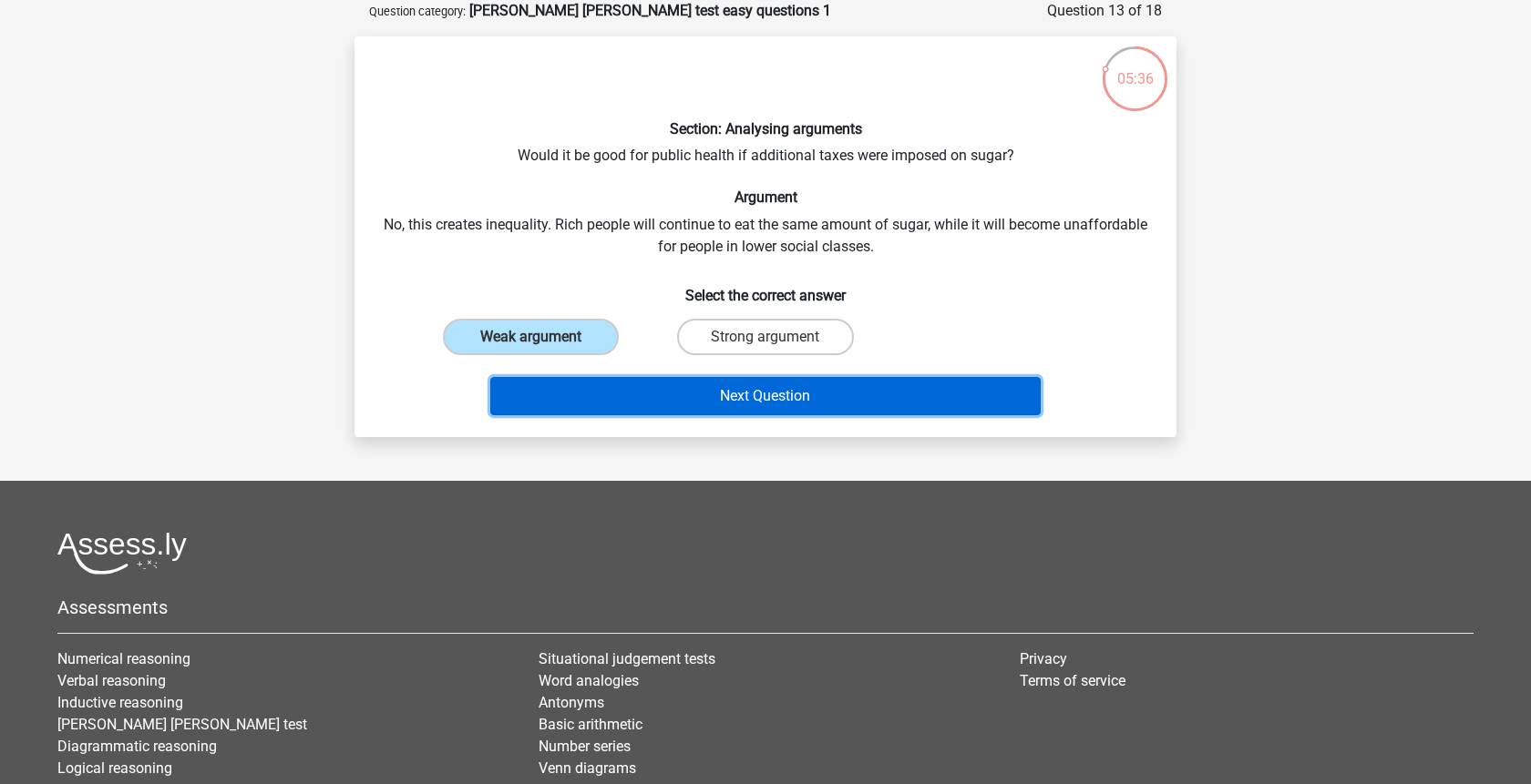
click at [608, 396] on button "Next Question" at bounding box center [765, 395] width 551 height 38
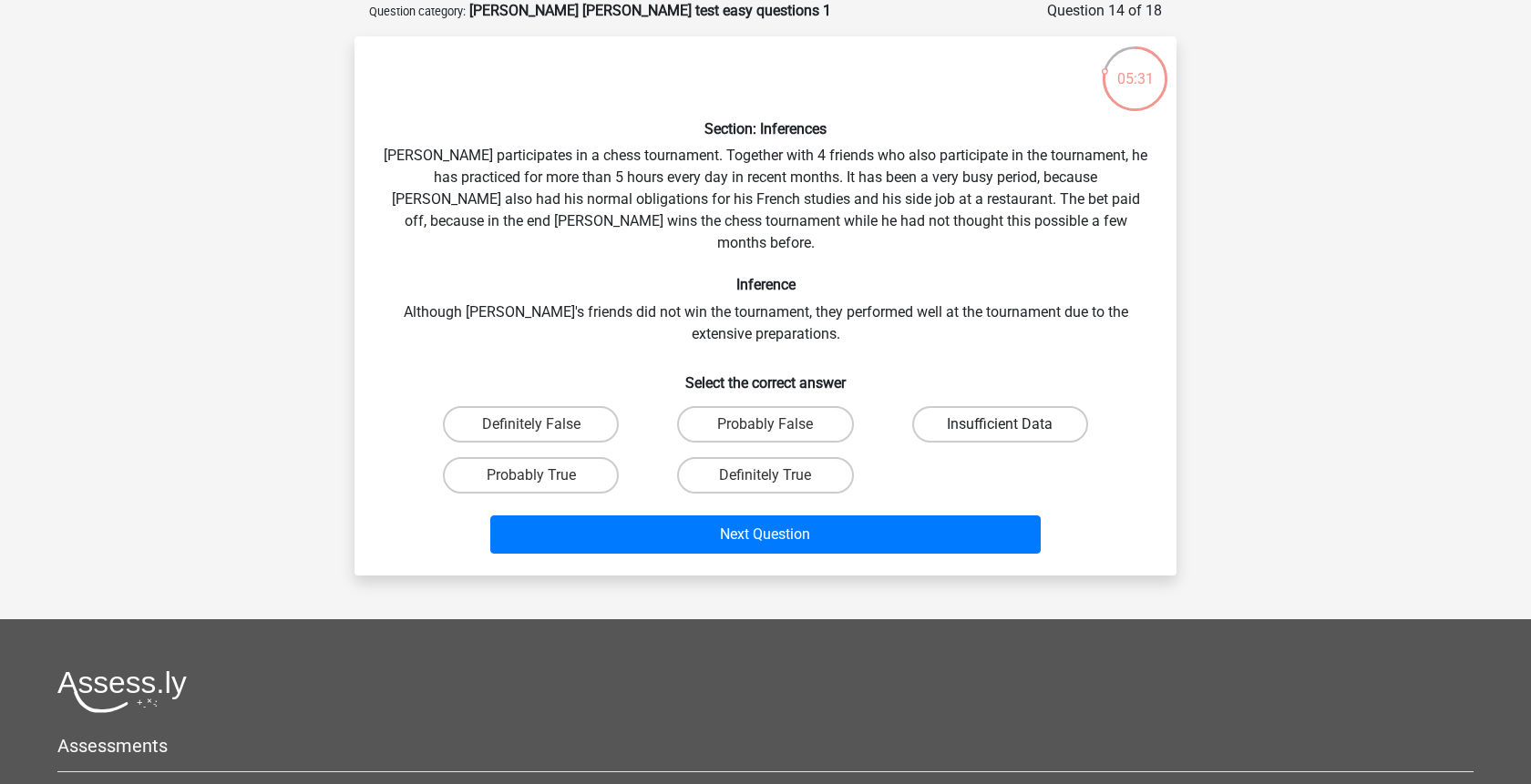
click at [979, 415] on label "Insufficient Data" at bounding box center [1000, 424] width 176 height 36
click at [1000, 425] on input "Insufficient Data" at bounding box center [1006, 430] width 12 height 12
radio input "true"
click at [951, 501] on div "Next Question" at bounding box center [765, 530] width 764 height 60
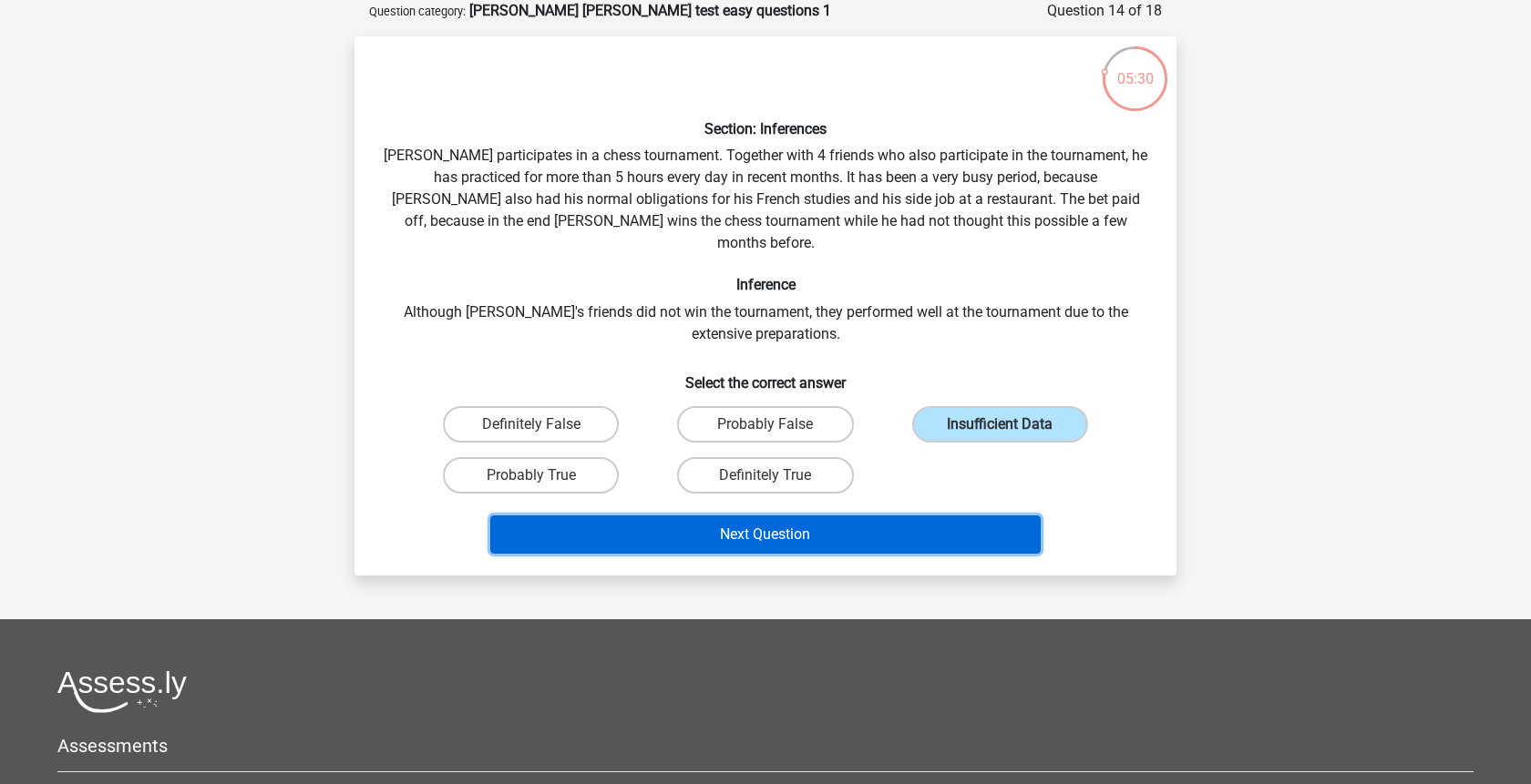
click at [945, 516] on button "Next Question" at bounding box center [765, 534] width 551 height 38
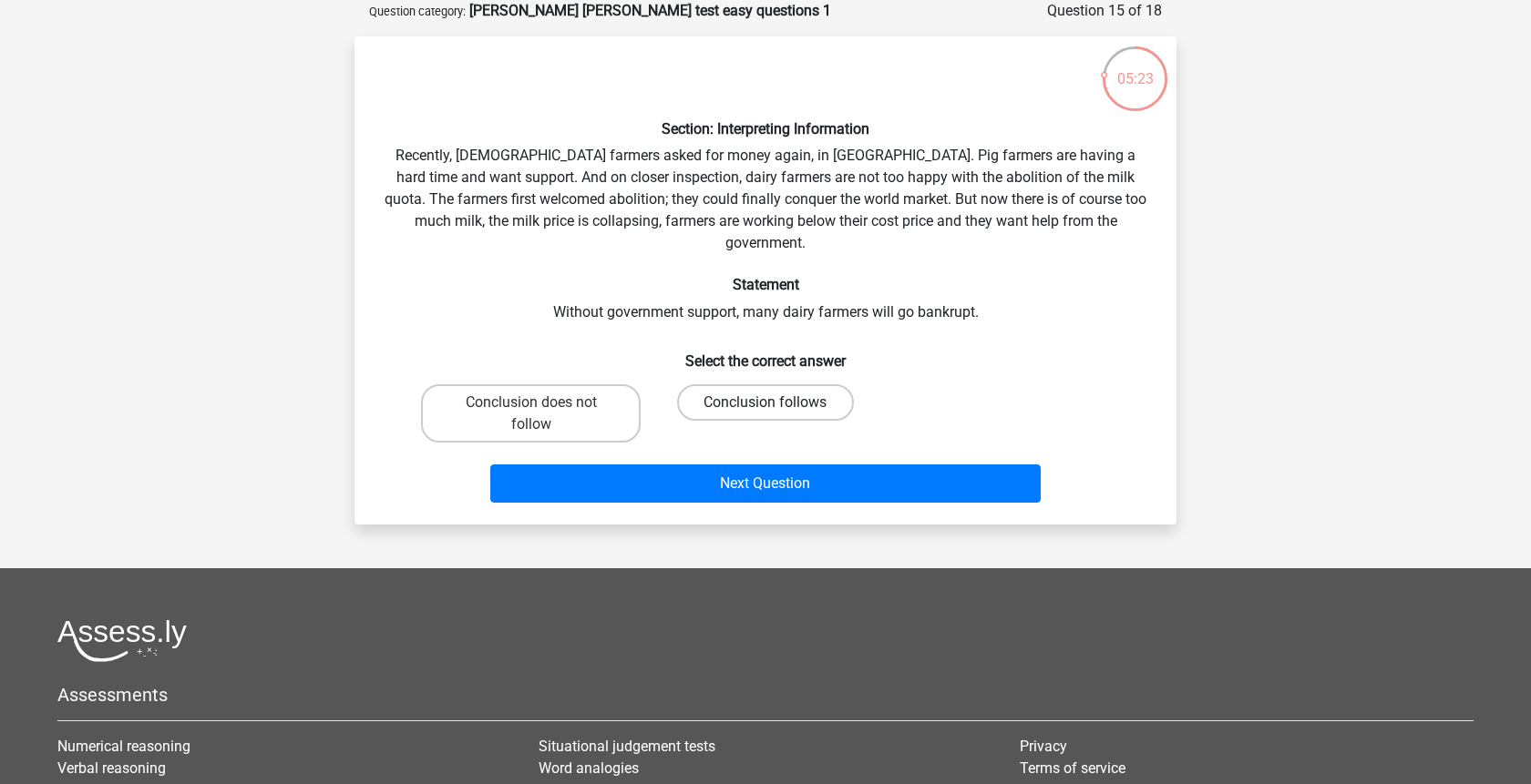
click at [749, 384] on label "Conclusion follows" at bounding box center [765, 402] width 176 height 36
click at [766, 403] on input "Conclusion follows" at bounding box center [772, 408] width 12 height 12
radio input "true"
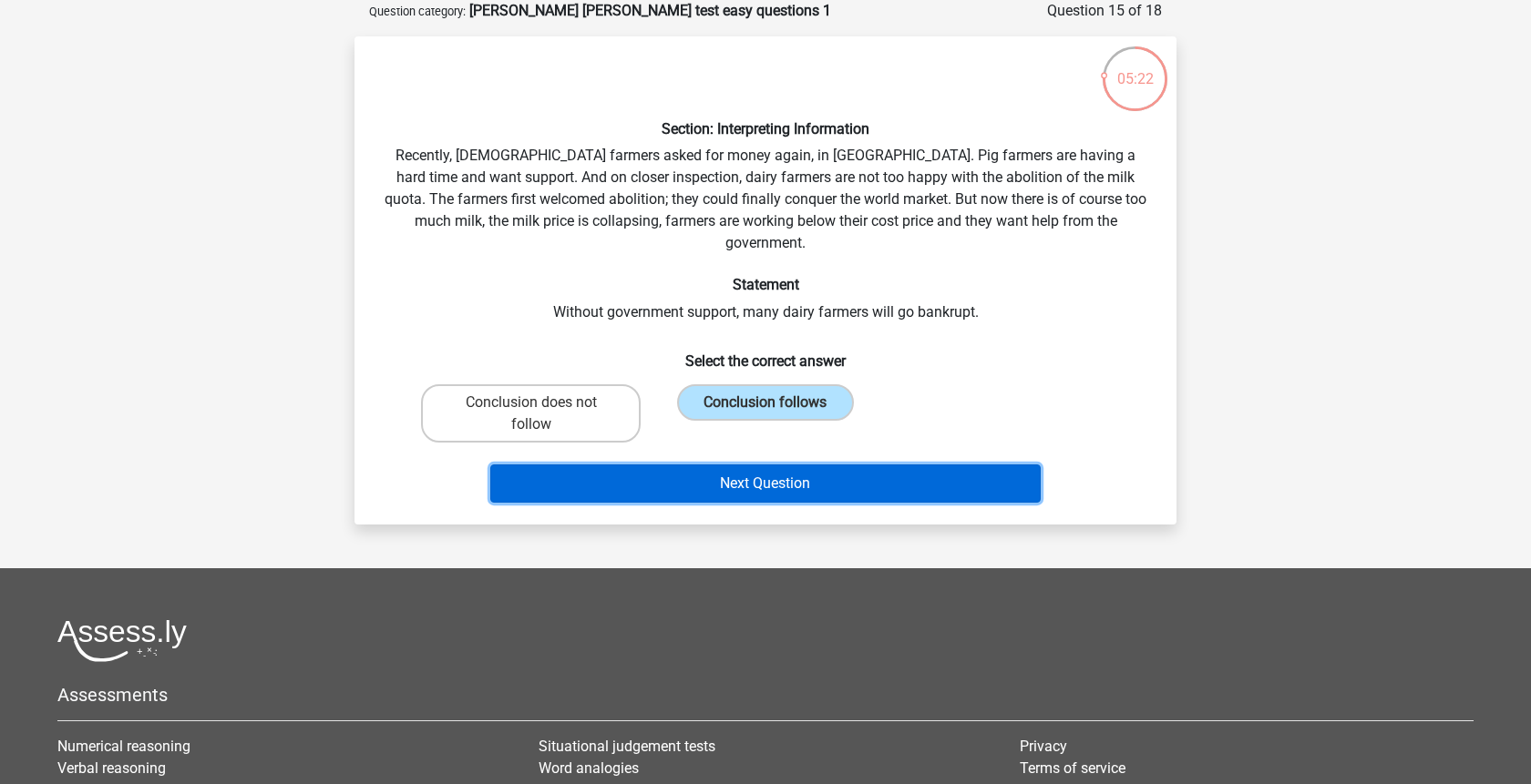
click at [739, 468] on button "Next Question" at bounding box center [765, 483] width 551 height 38
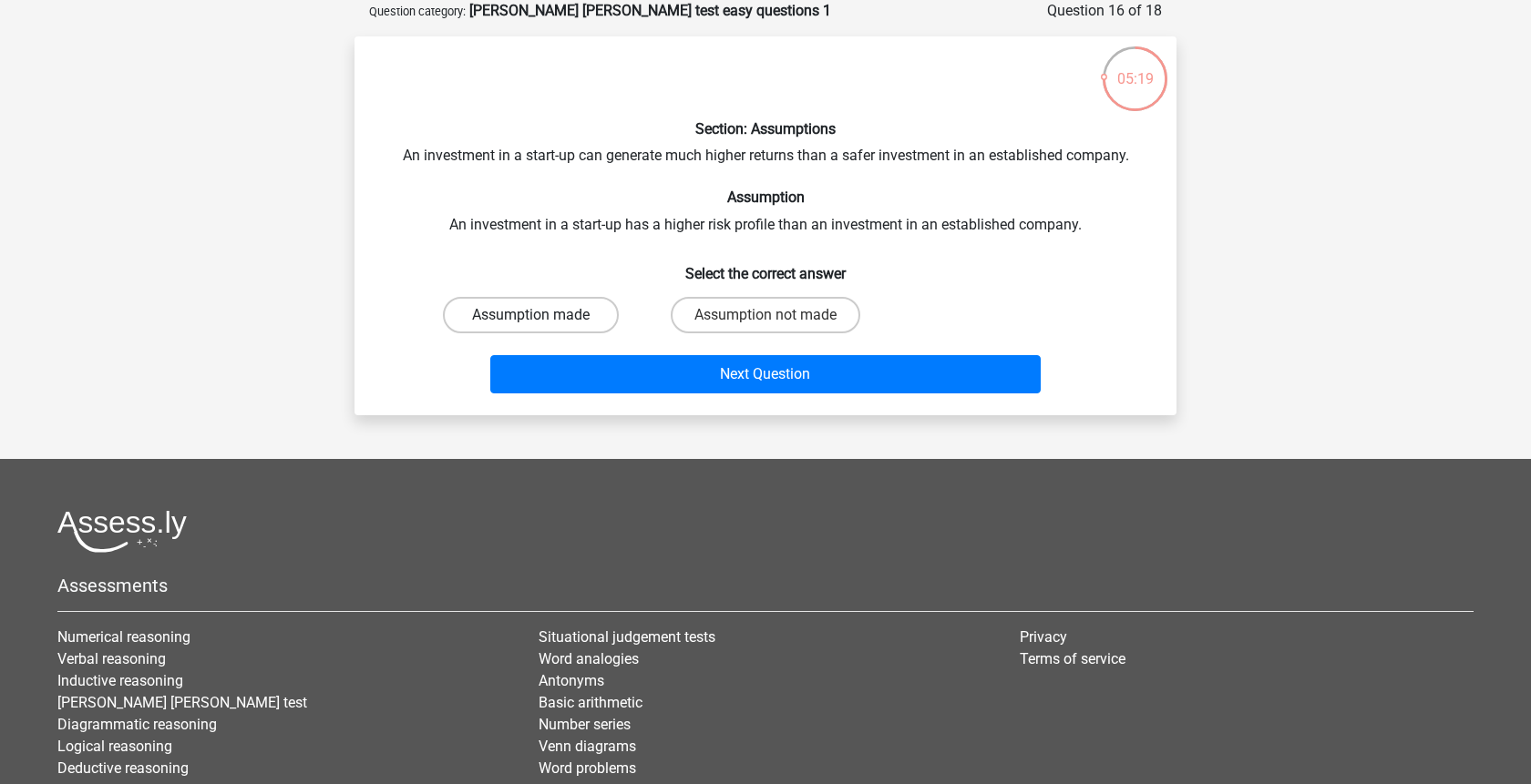
click at [585, 319] on label "Assumption made" at bounding box center [531, 315] width 176 height 36
click at [544, 319] on input "Assumption made" at bounding box center [537, 321] width 12 height 12
radio input "true"
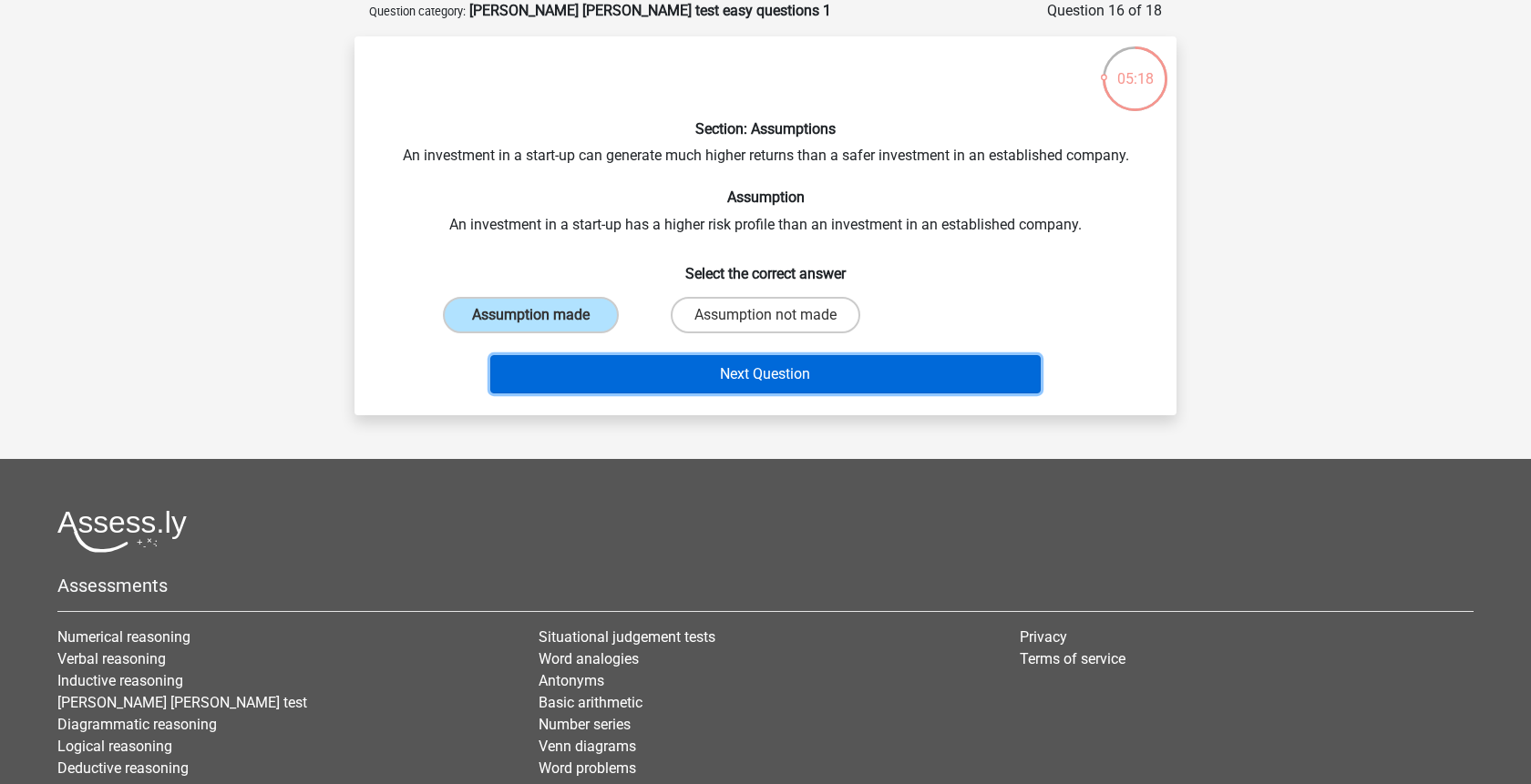
click at [669, 385] on button "Next Question" at bounding box center [765, 374] width 551 height 38
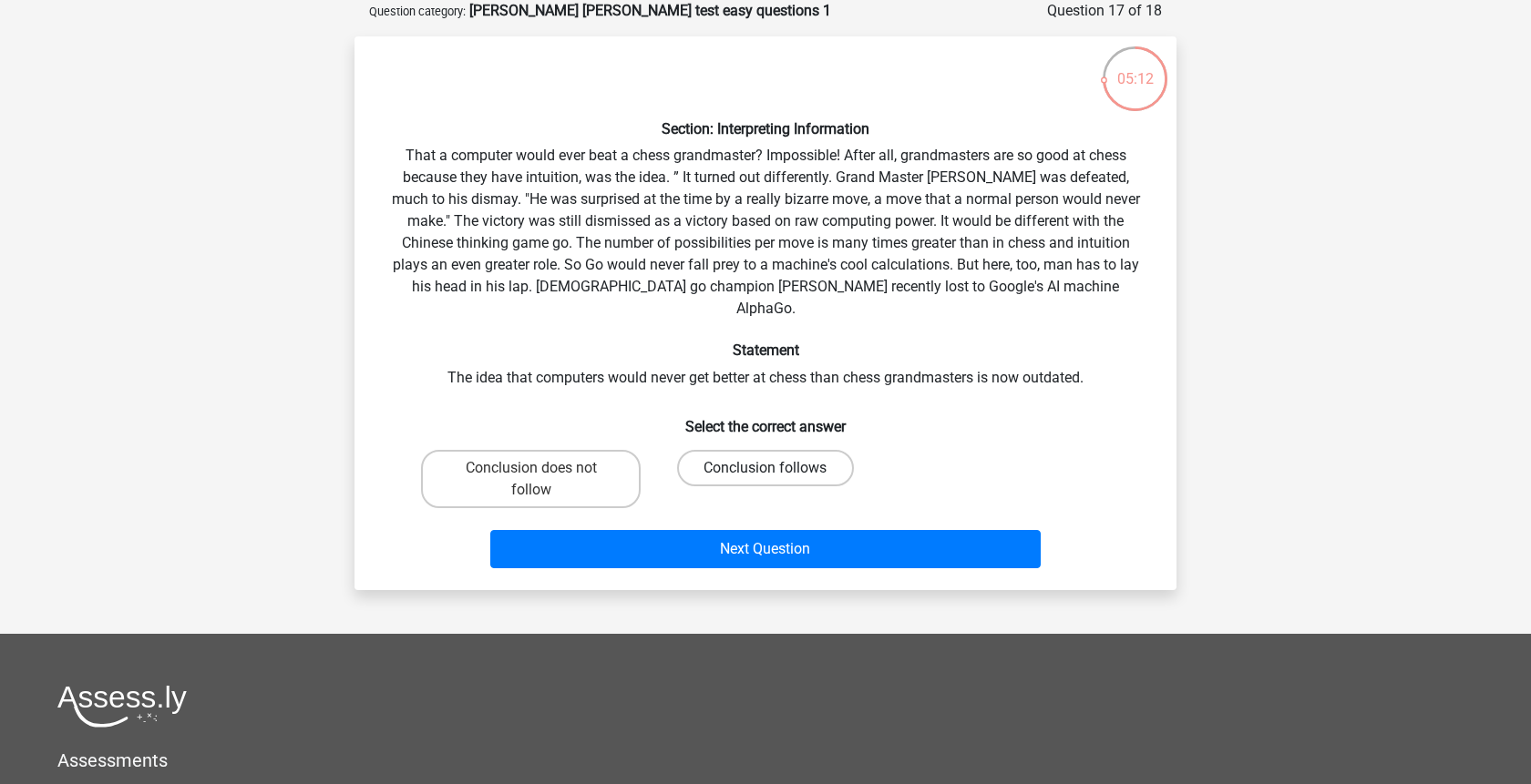
click at [713, 454] on label "Conclusion follows" at bounding box center [765, 467] width 176 height 36
click at [766, 468] on input "Conclusion follows" at bounding box center [772, 474] width 12 height 12
radio input "true"
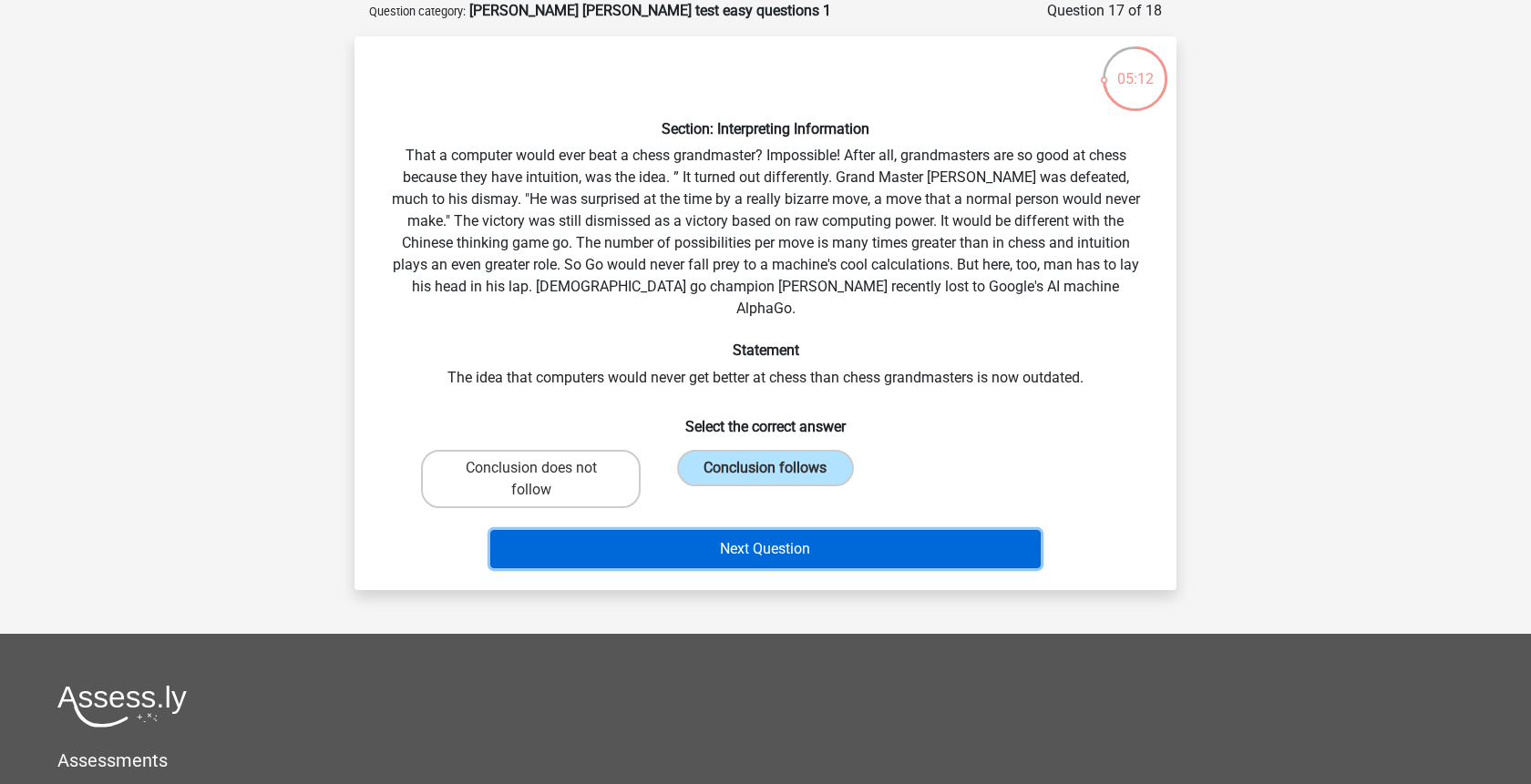
click at [723, 530] on button "Next Question" at bounding box center [765, 549] width 551 height 38
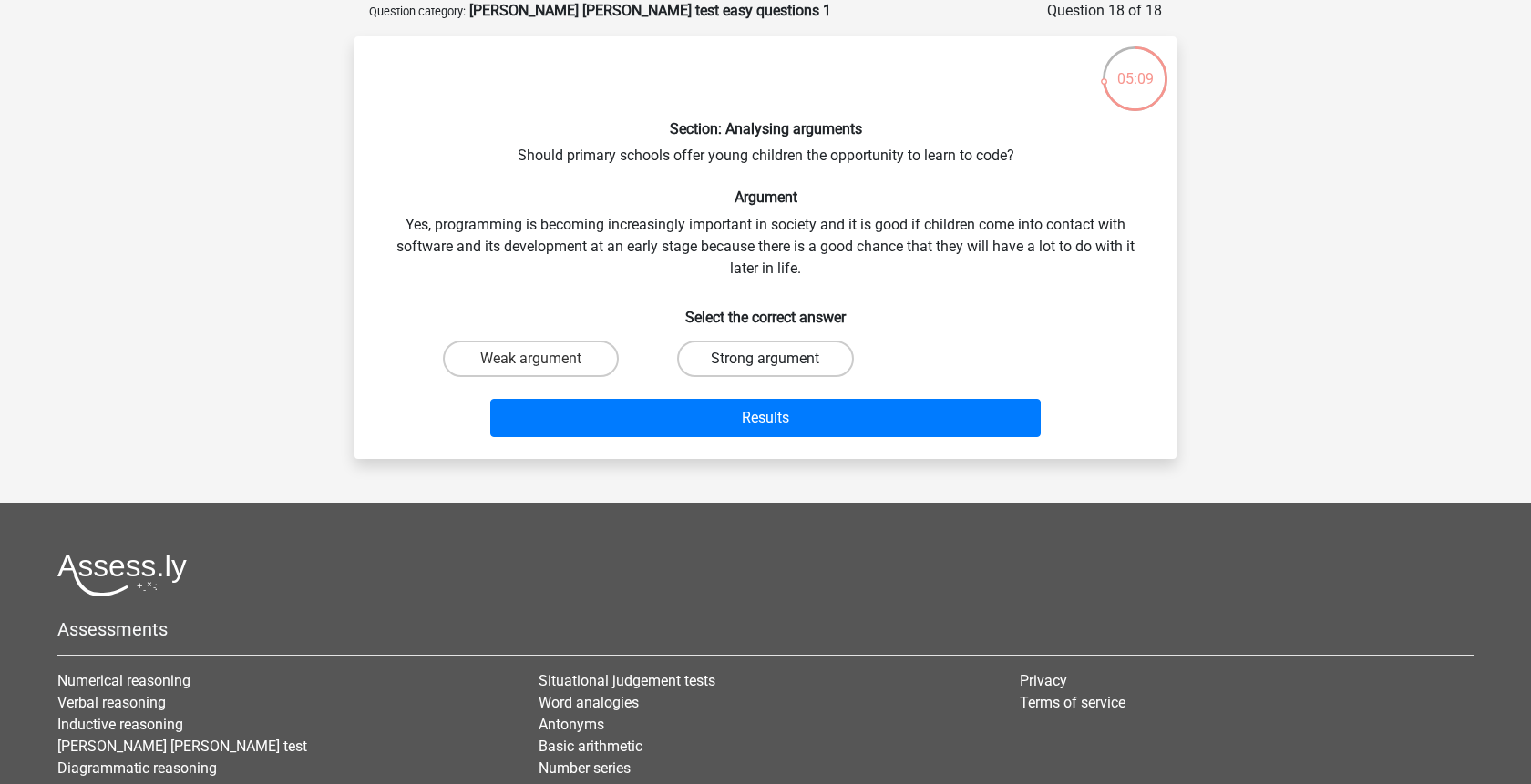
click at [730, 363] on label "Strong argument" at bounding box center [765, 358] width 176 height 36
click at [766, 363] on input "Strong argument" at bounding box center [772, 365] width 12 height 12
radio input "true"
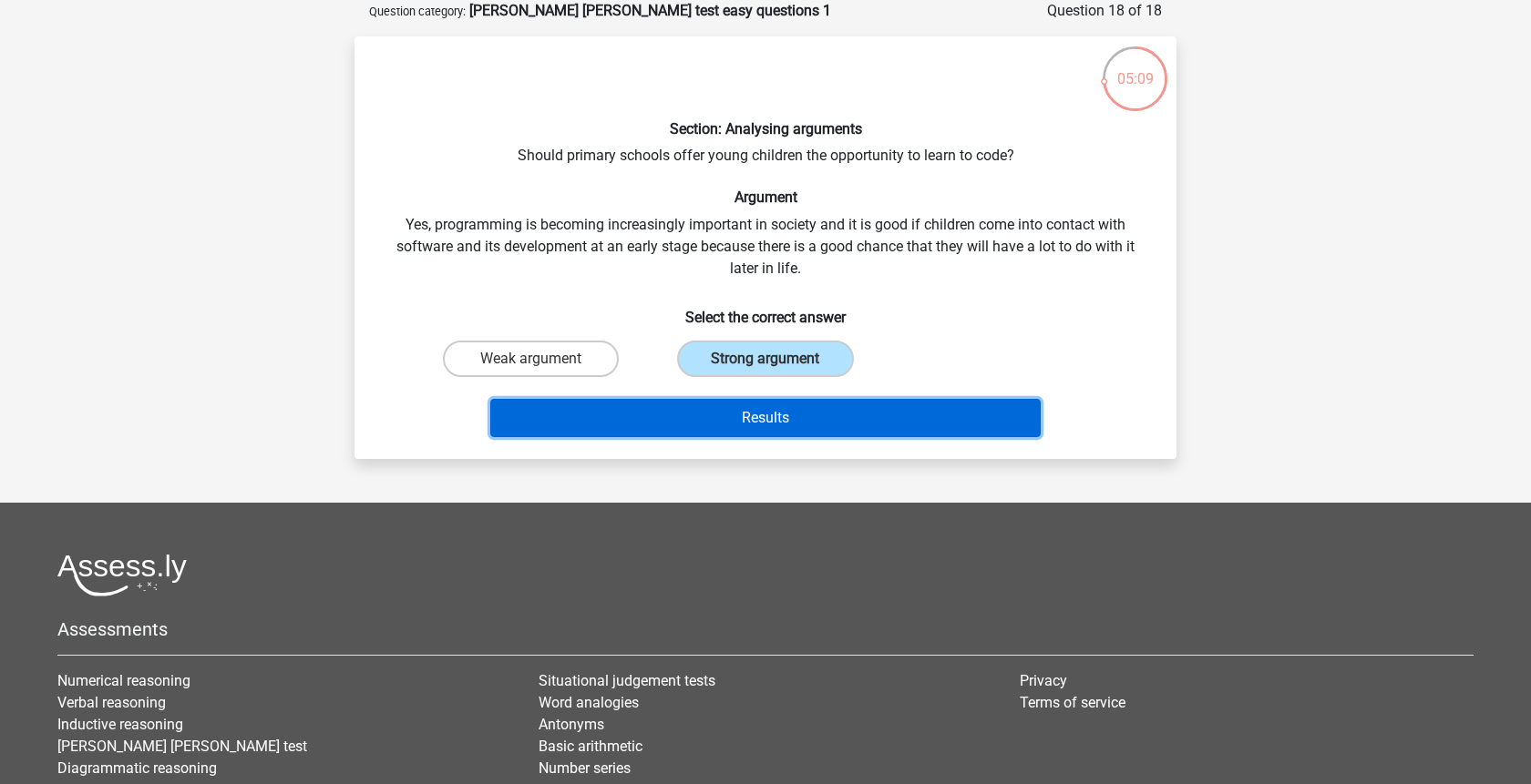
click at [750, 430] on button "Results" at bounding box center [765, 417] width 551 height 38
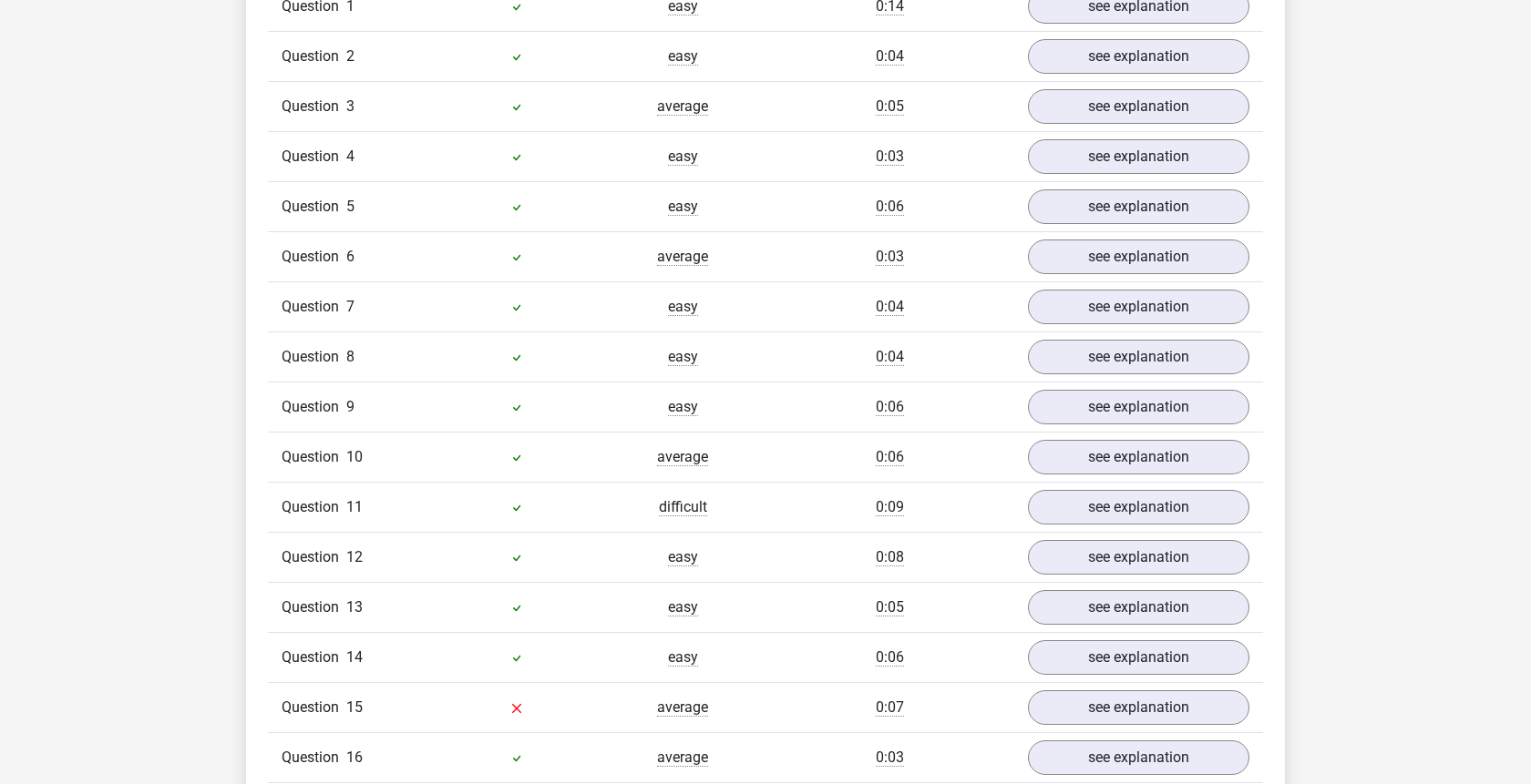
scroll to position [1673, 0]
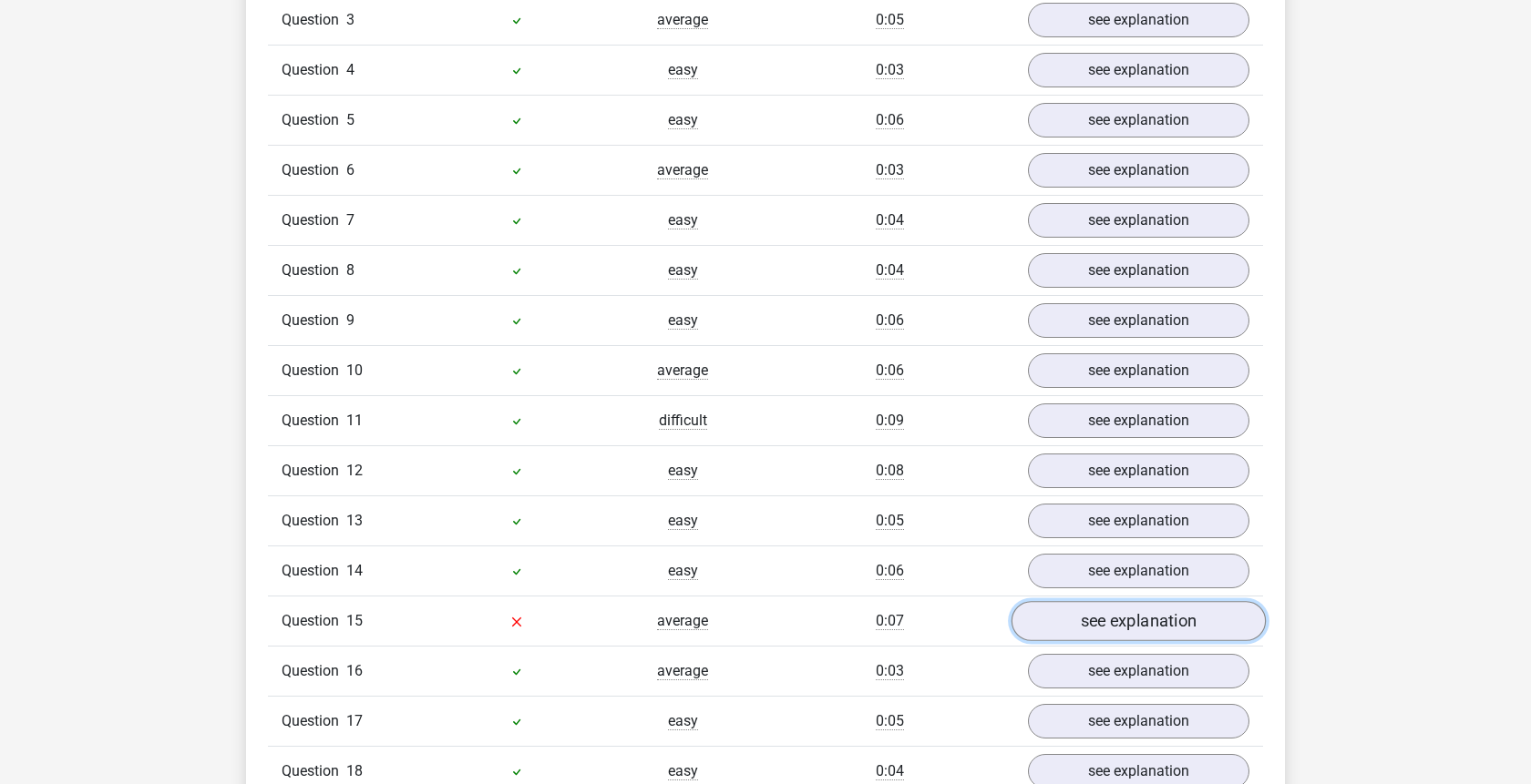
click at [1140, 602] on link "see explanation" at bounding box center [1138, 621] width 255 height 40
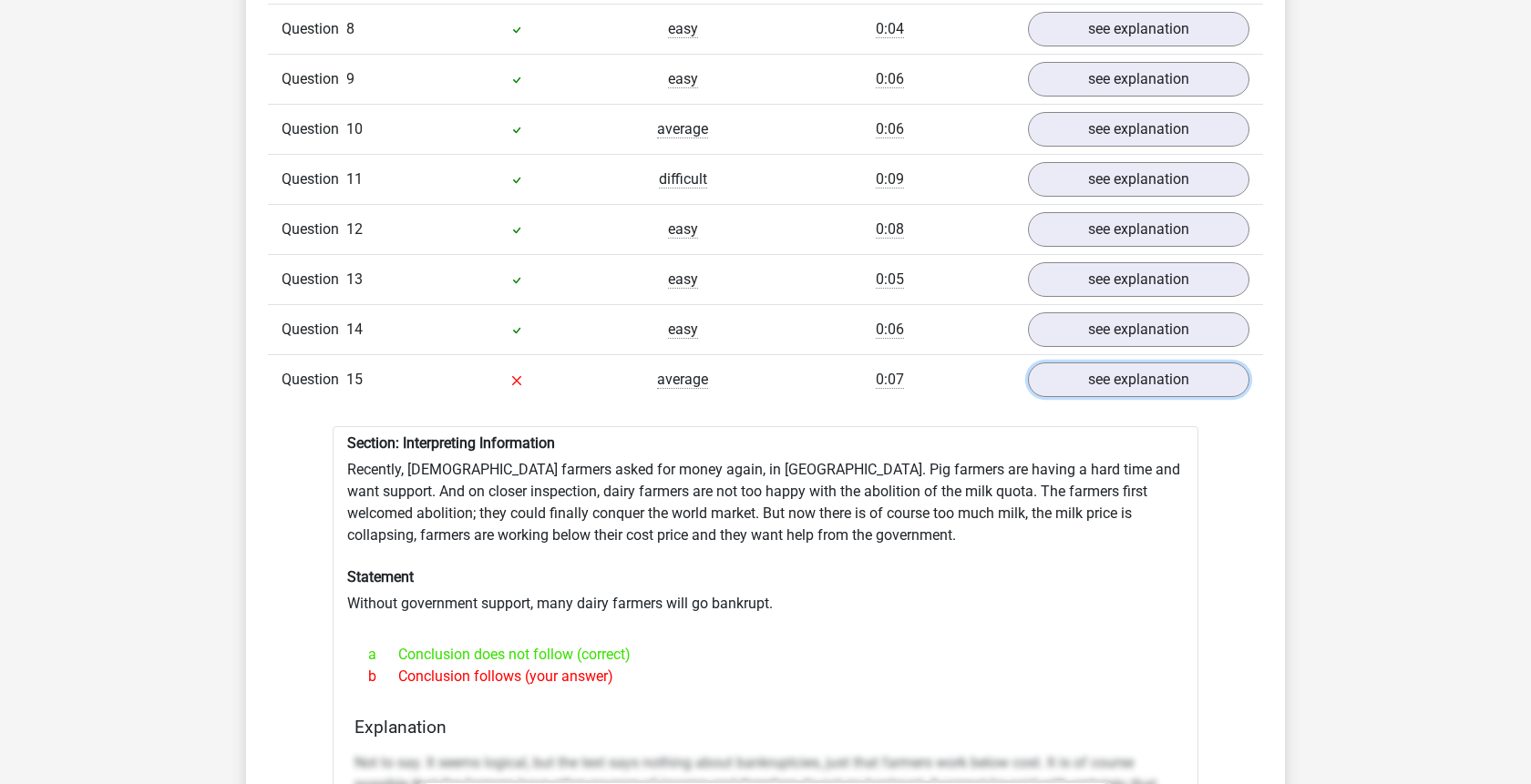
scroll to position [1951, 0]
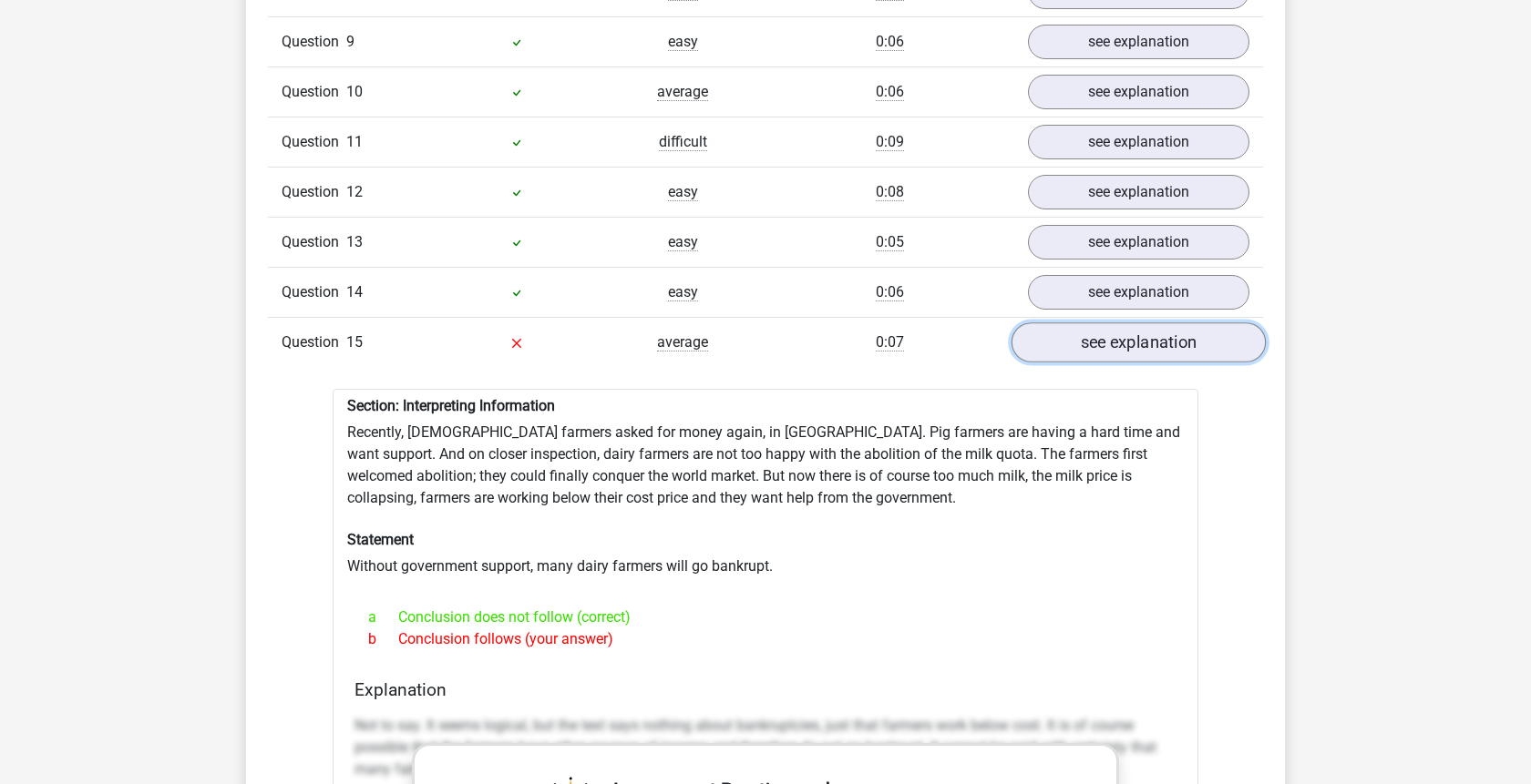
click at [1114, 322] on link "see explanation" at bounding box center [1138, 342] width 255 height 40
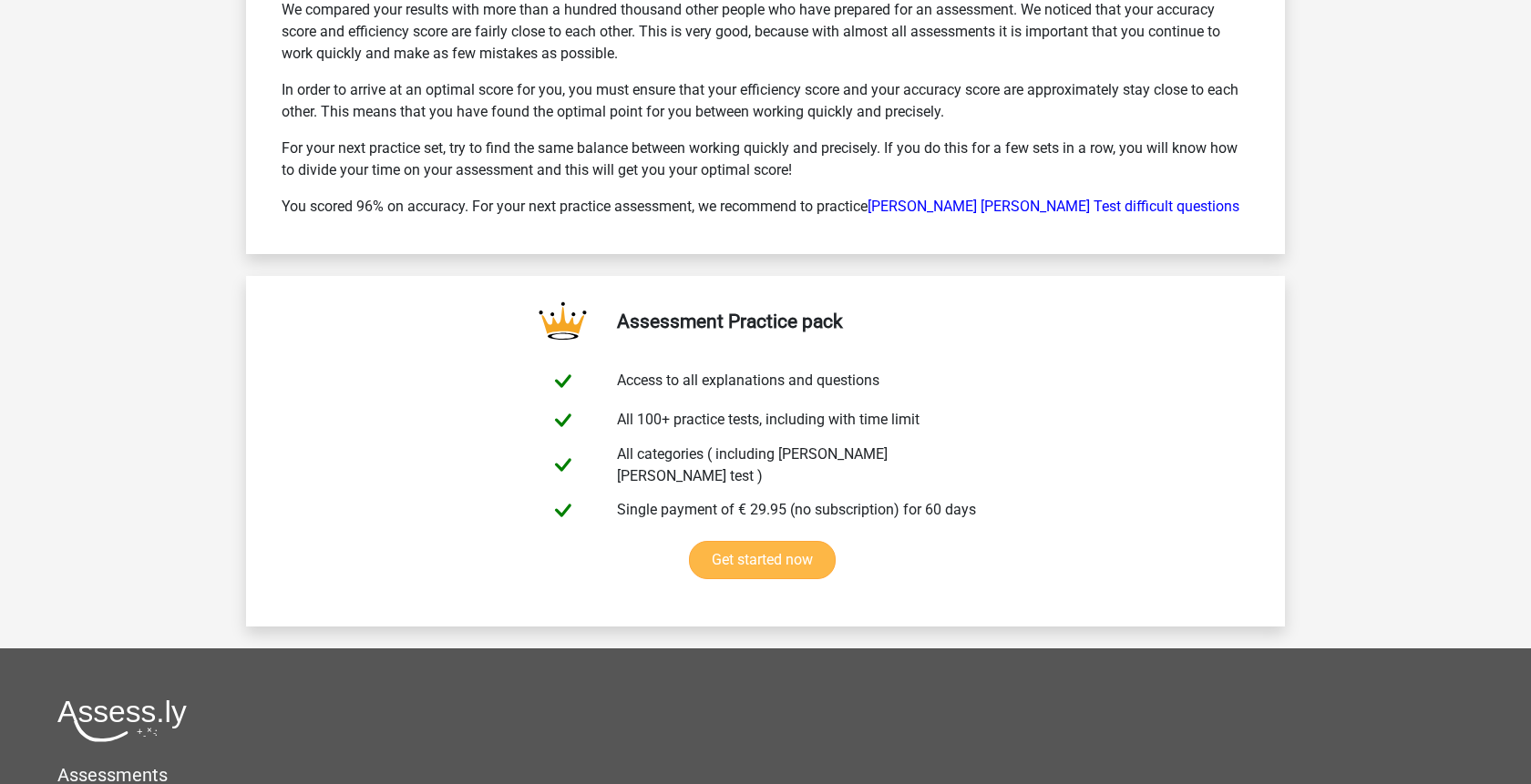
scroll to position [3159, 0]
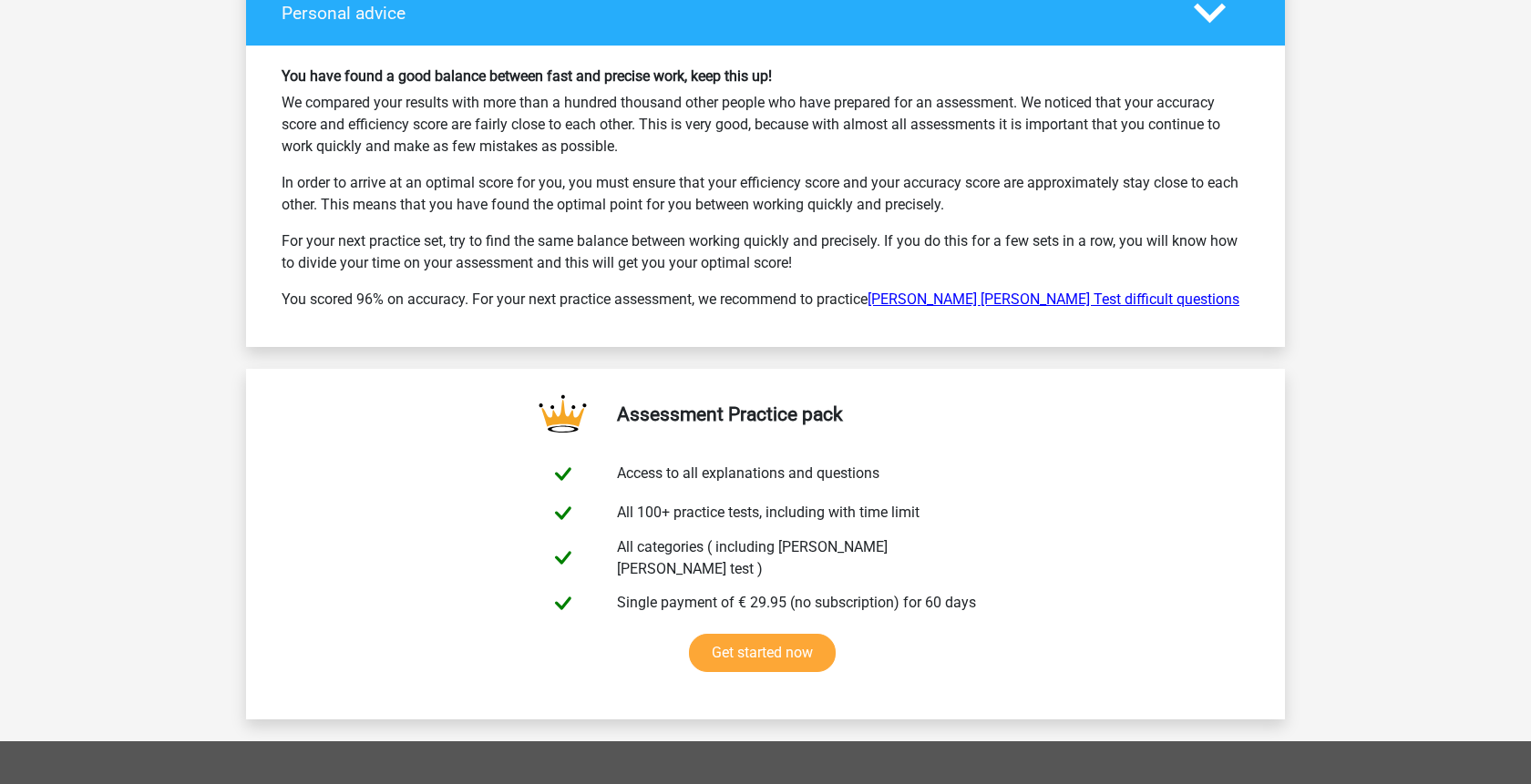
click at [1060, 291] on link "[PERSON_NAME] [PERSON_NAME] Test difficult questions" at bounding box center [1054, 299] width 372 height 18
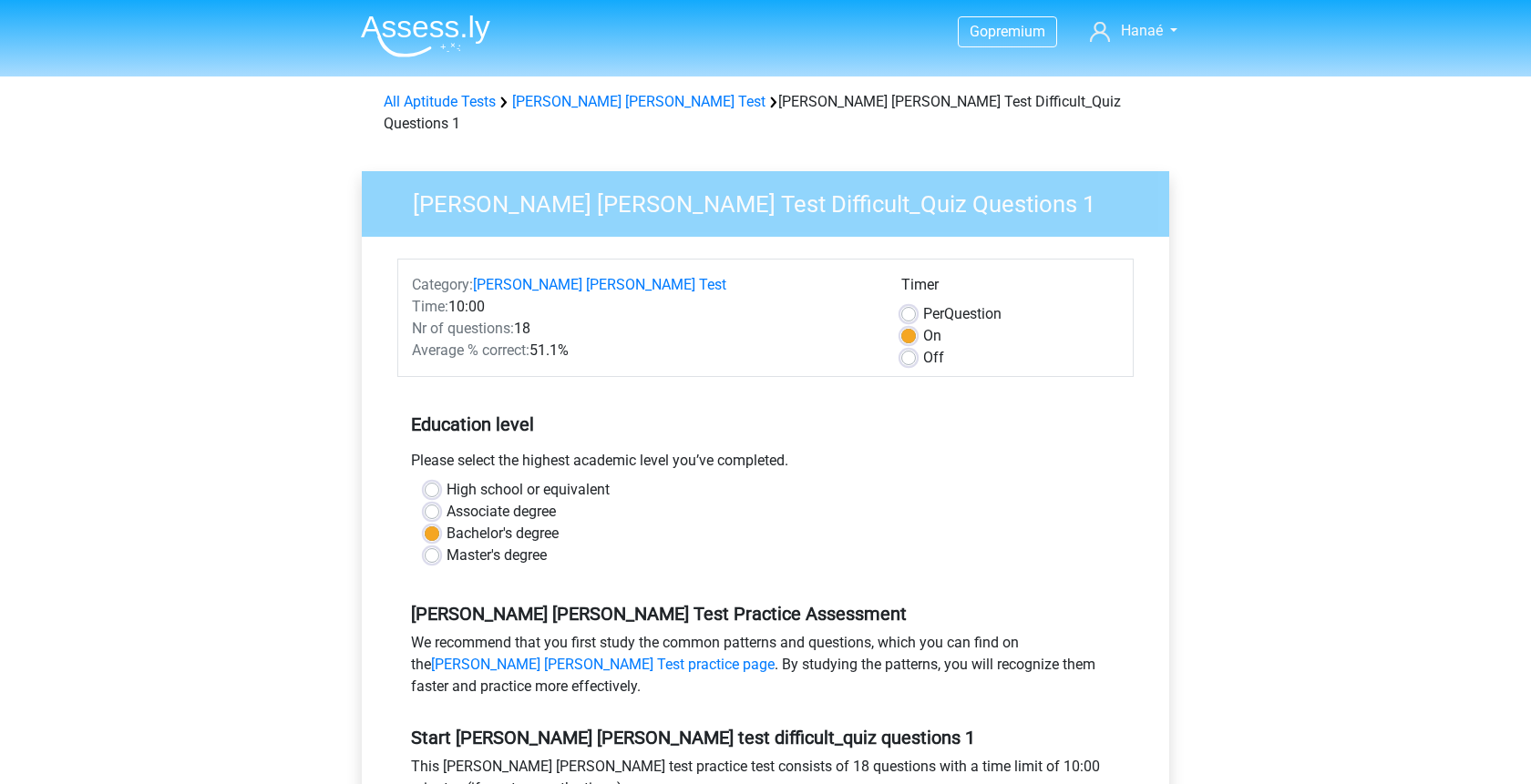
scroll to position [279, 0]
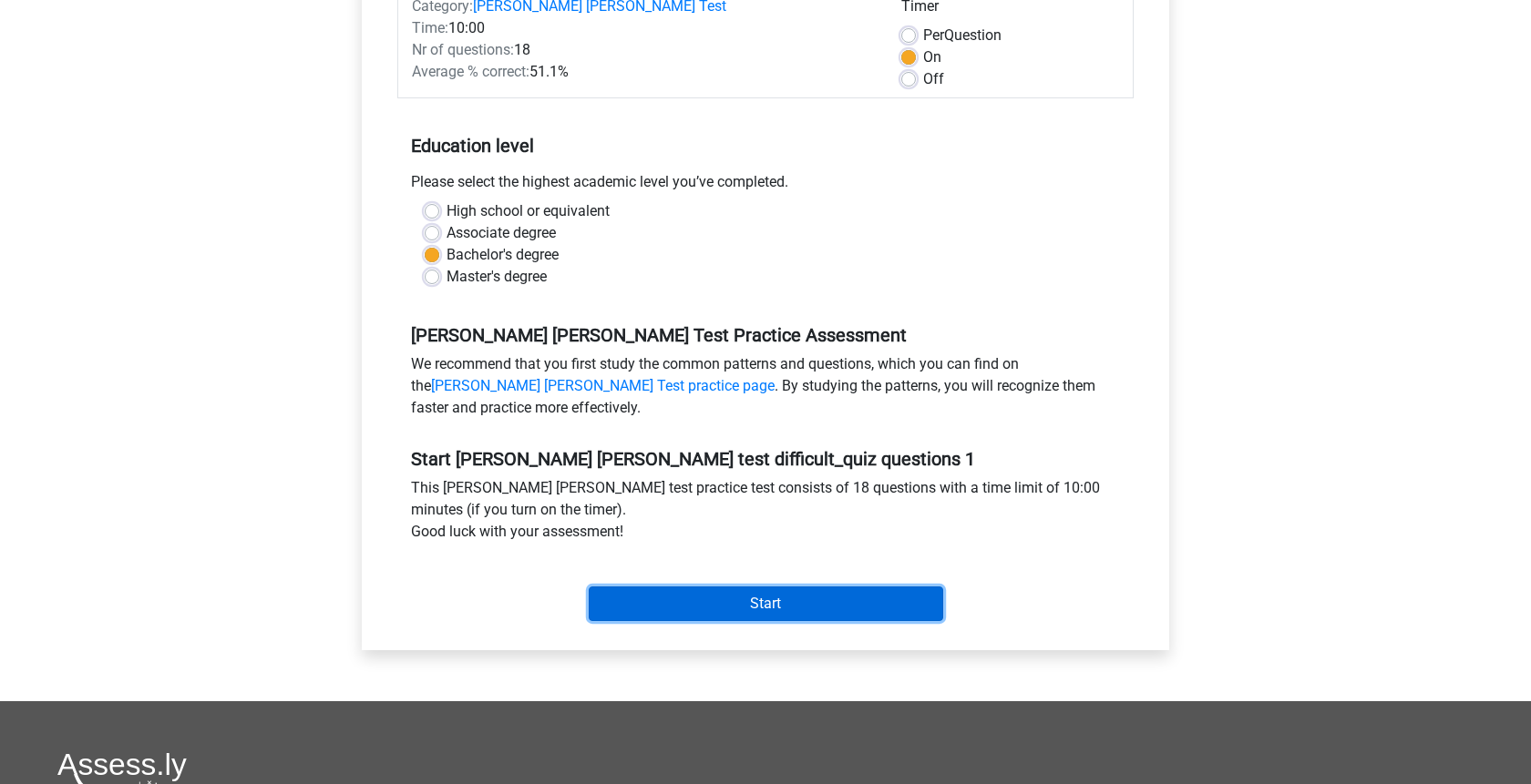
click at [833, 589] on input "Start" at bounding box center [766, 604] width 355 height 34
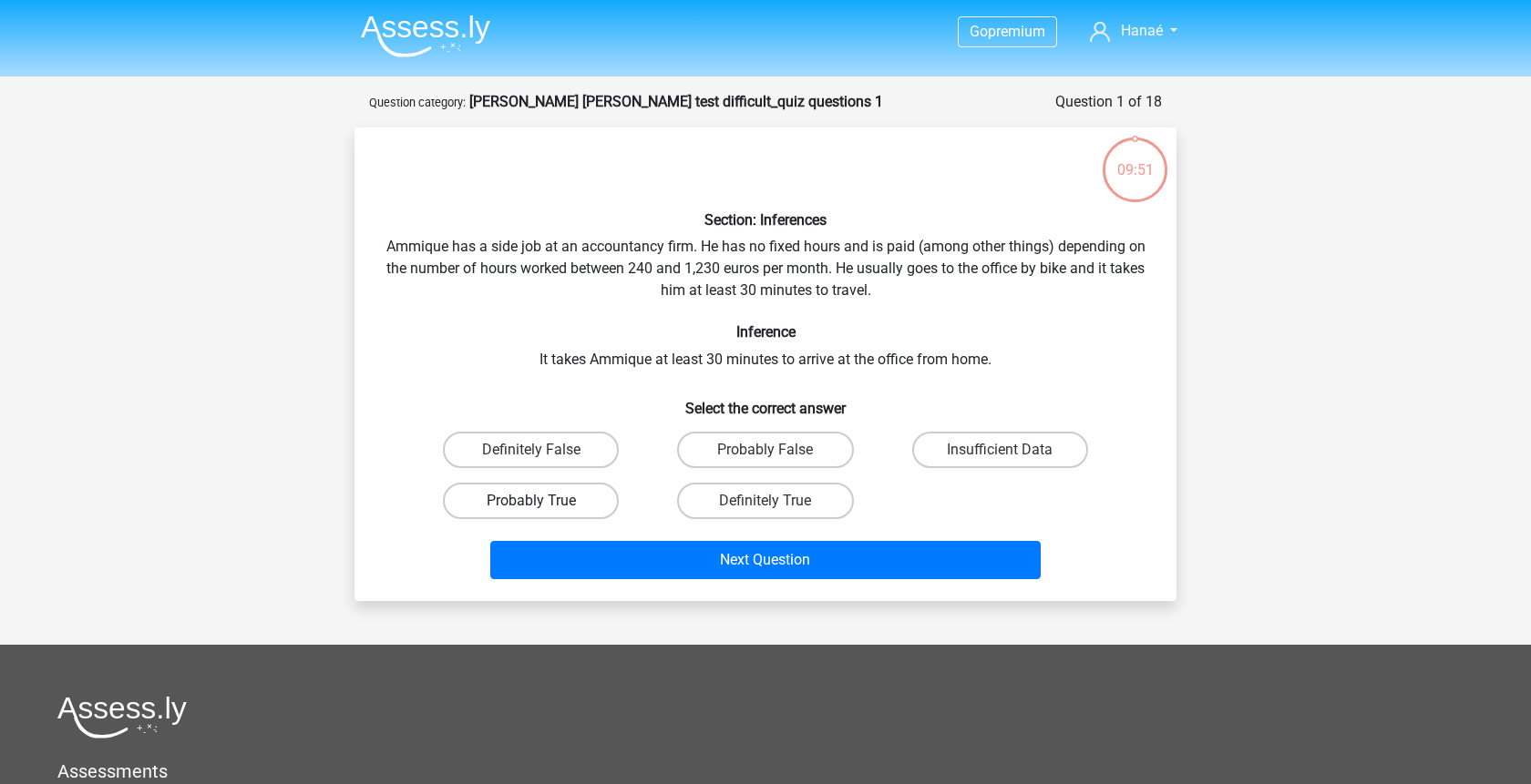
click at [562, 504] on label "Probably True" at bounding box center [531, 501] width 176 height 36
click at [544, 504] on input "Probably True" at bounding box center [537, 506] width 12 height 12
radio input "true"
click at [986, 442] on label "Insufficient Data" at bounding box center [1000, 449] width 176 height 36
click at [1000, 450] on input "Insufficient Data" at bounding box center [1006, 455] width 12 height 12
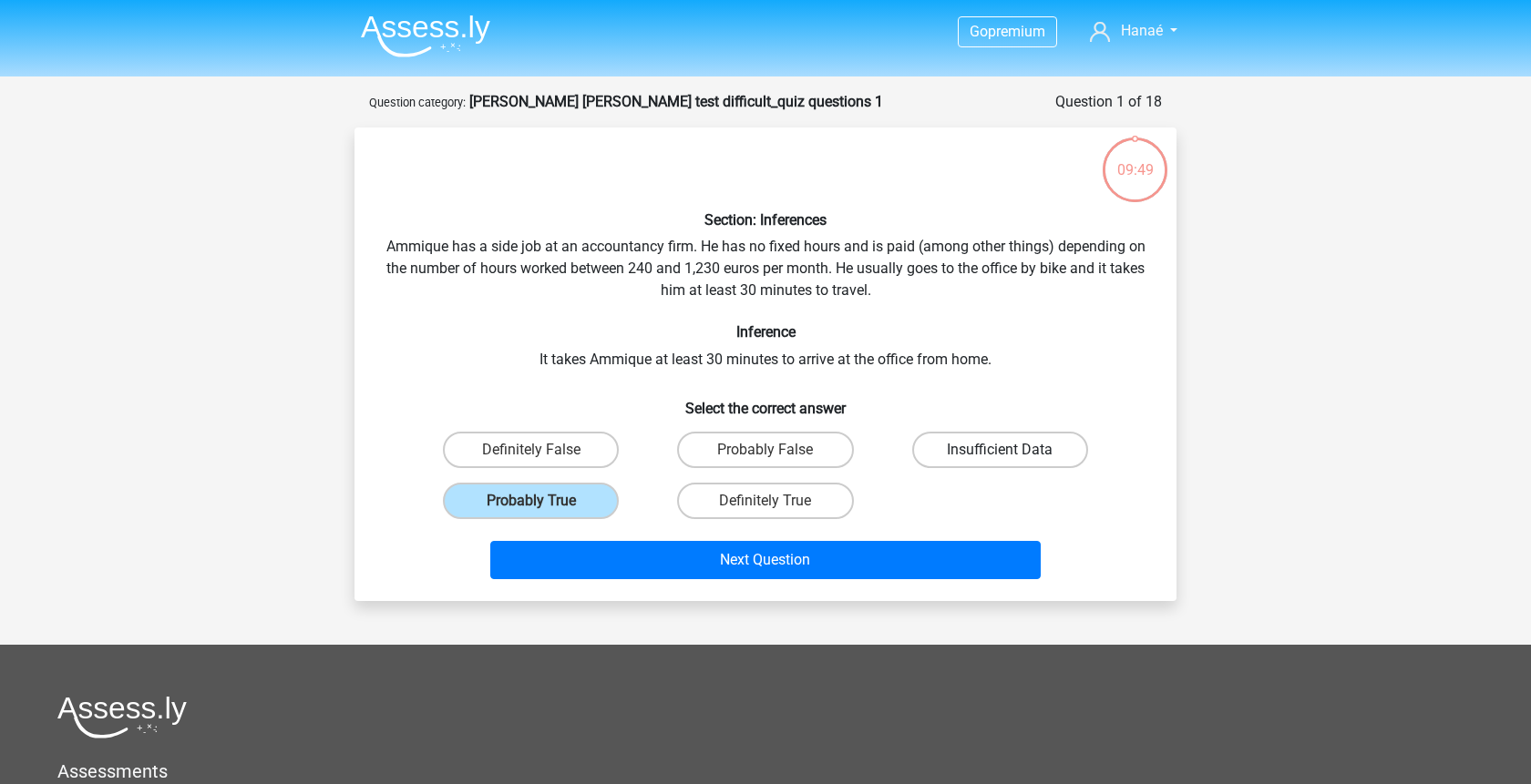
radio input "true"
click at [585, 510] on label "Probably True" at bounding box center [531, 501] width 176 height 36
click at [544, 510] on input "Probably True" at bounding box center [537, 506] width 12 height 12
radio input "true"
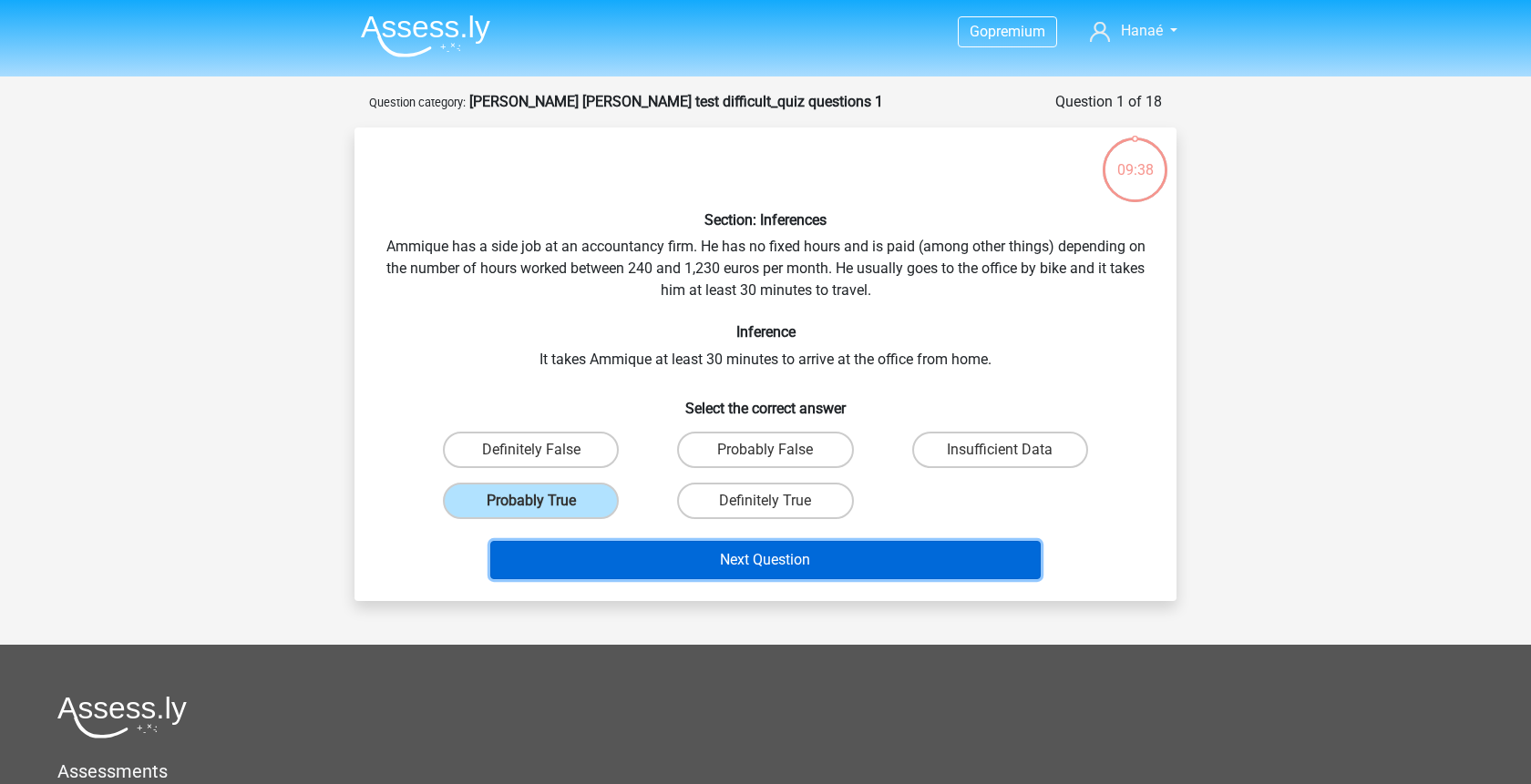
click at [673, 569] on button "Next Question" at bounding box center [765, 560] width 551 height 38
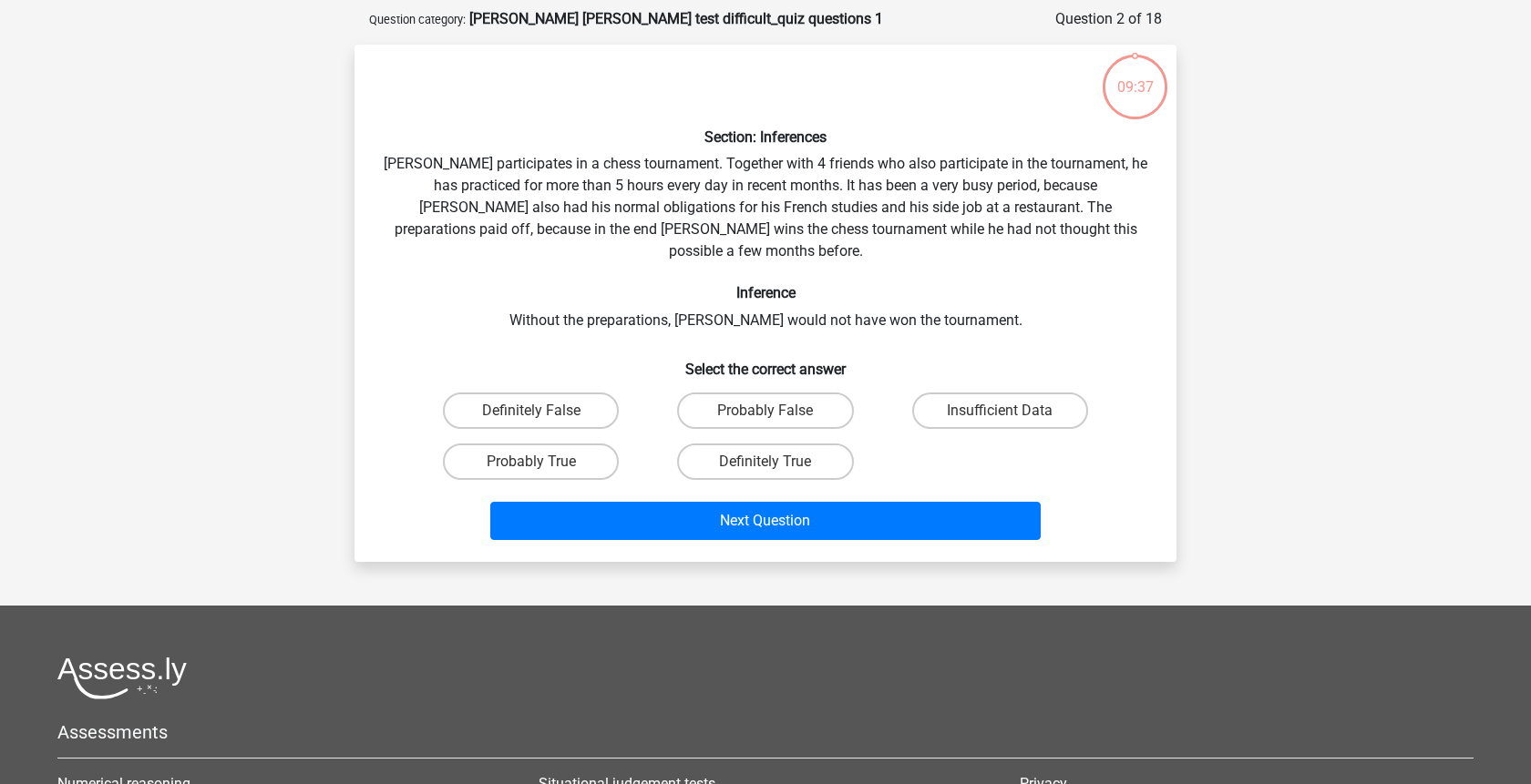
scroll to position [91, 0]
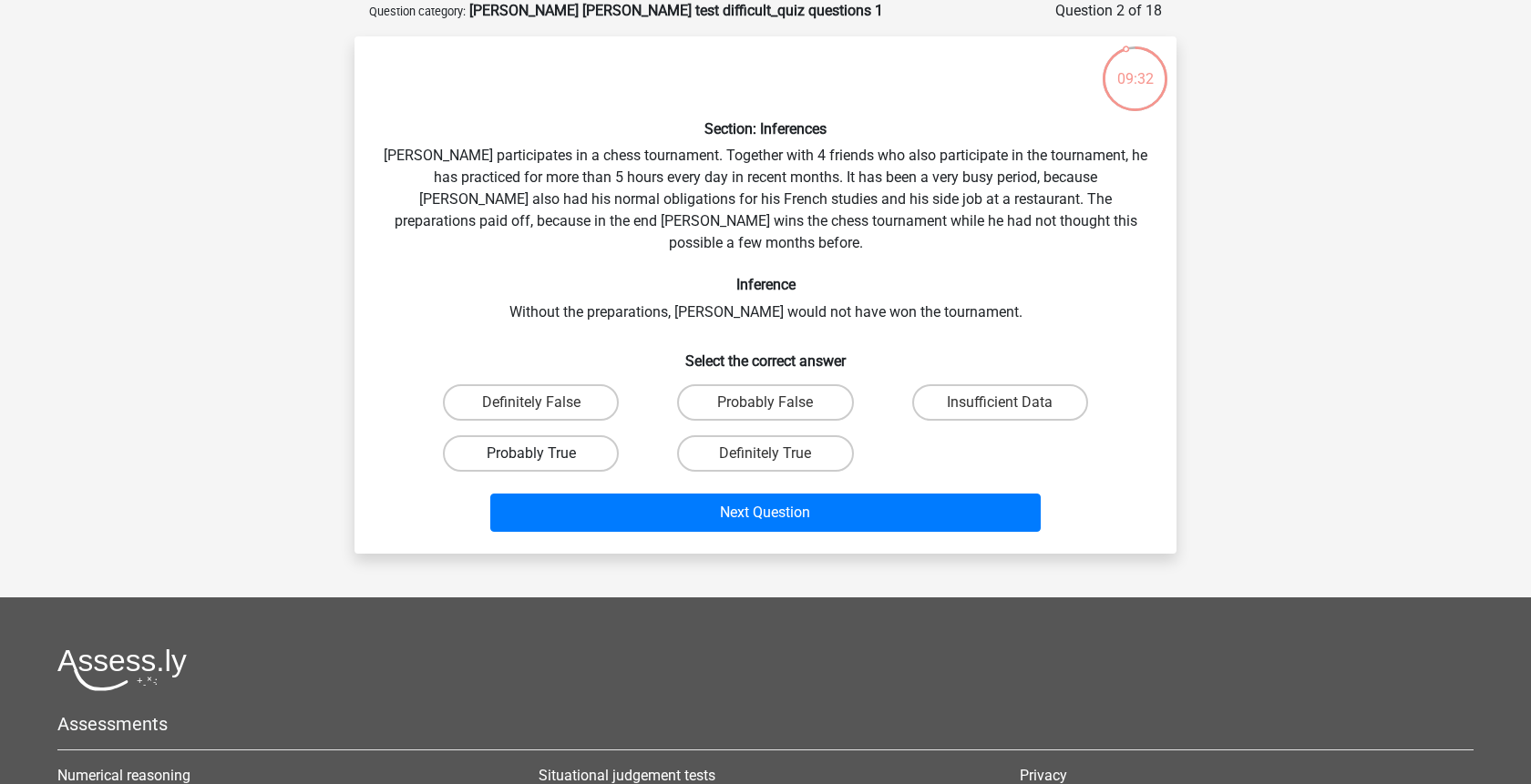
click at [592, 435] on label "Probably True" at bounding box center [531, 453] width 176 height 36
click at [544, 454] on input "Probably True" at bounding box center [537, 459] width 12 height 12
radio input "true"
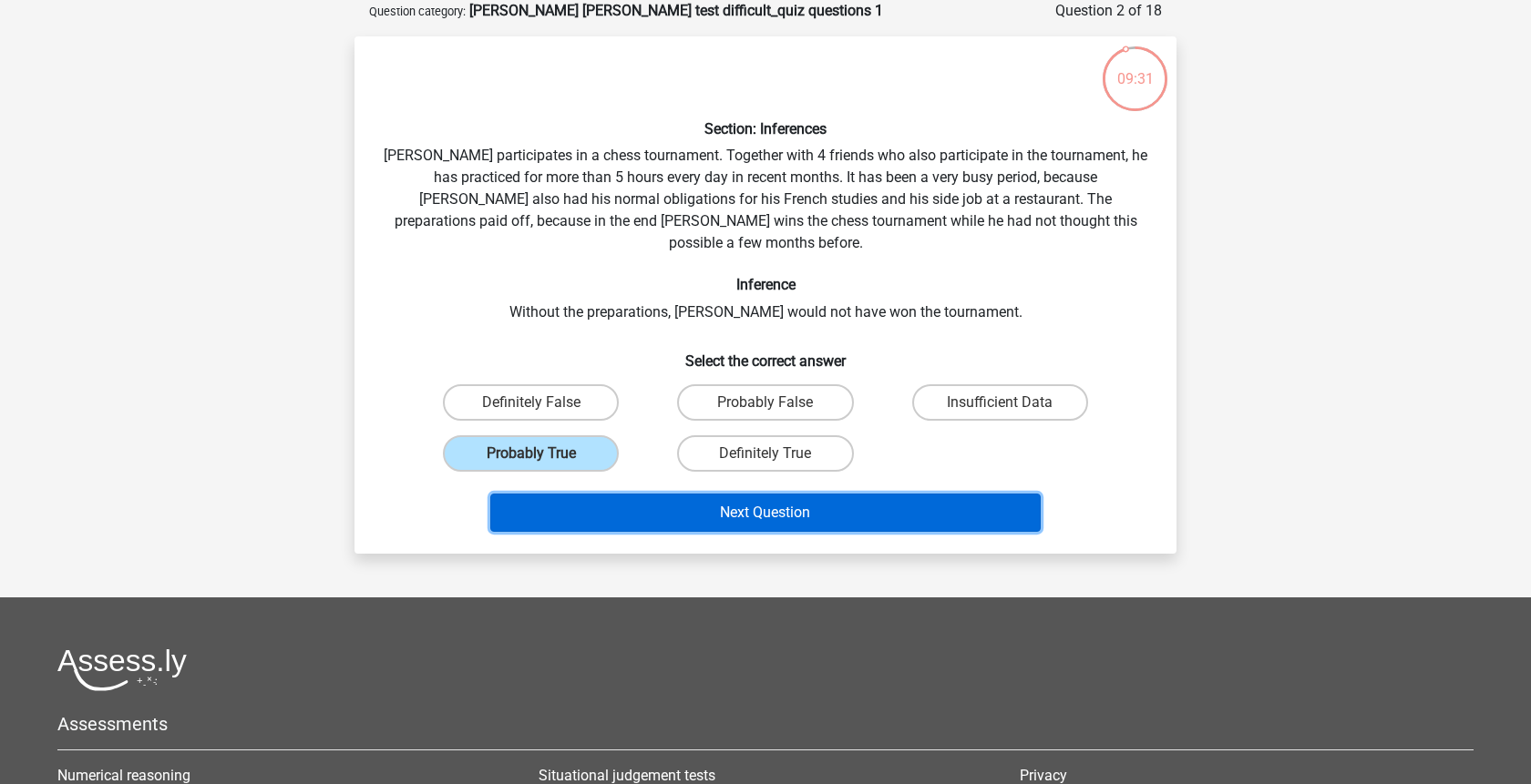
click at [707, 493] on button "Next Question" at bounding box center [765, 512] width 551 height 38
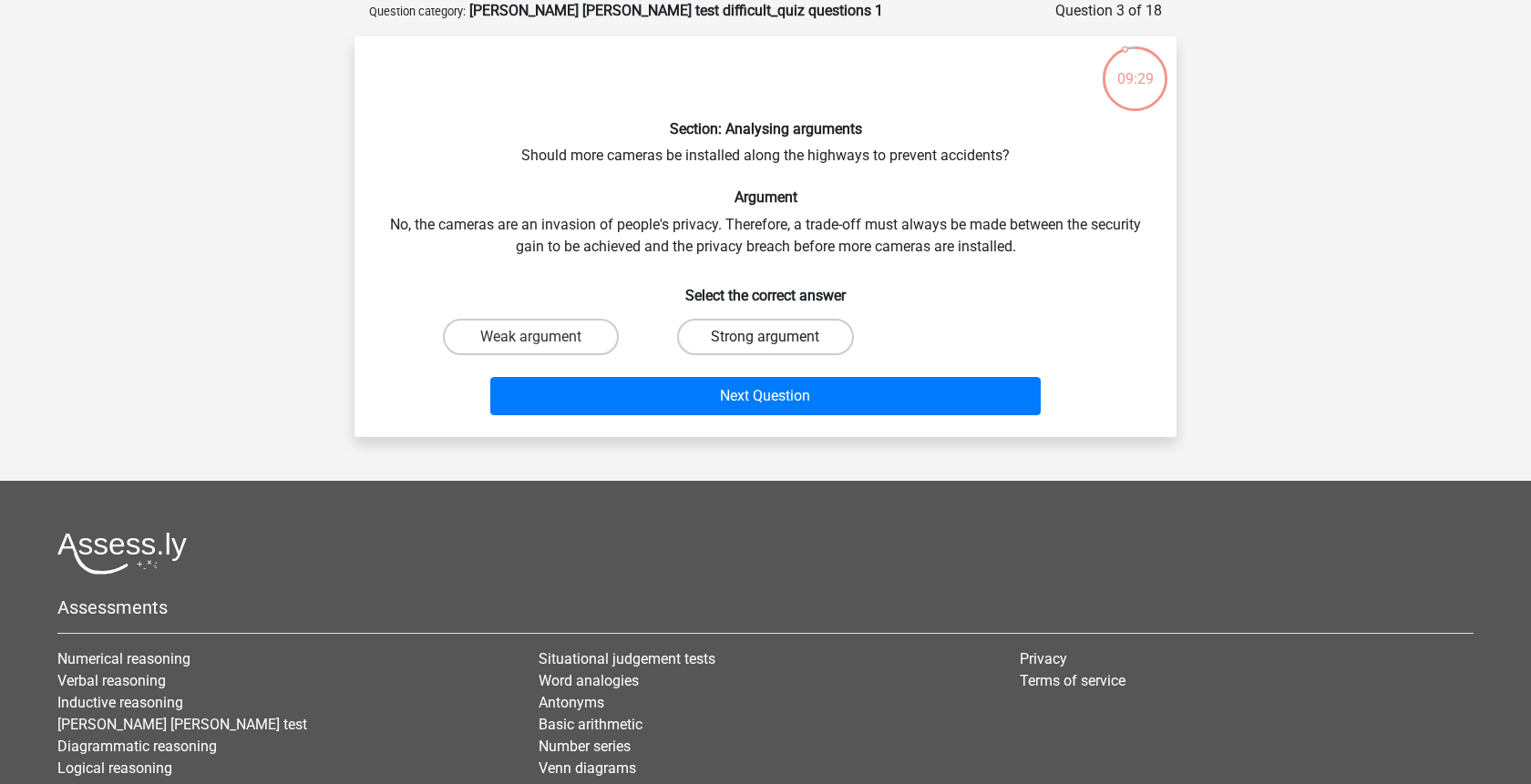
click at [829, 347] on label "Strong argument" at bounding box center [765, 336] width 176 height 36
click at [777, 347] on input "Strong argument" at bounding box center [772, 342] width 12 height 12
radio input "true"
click at [845, 428] on div "Section: Analysing arguments Should more cameras be installed along the highway…" at bounding box center [766, 236] width 822 height 401
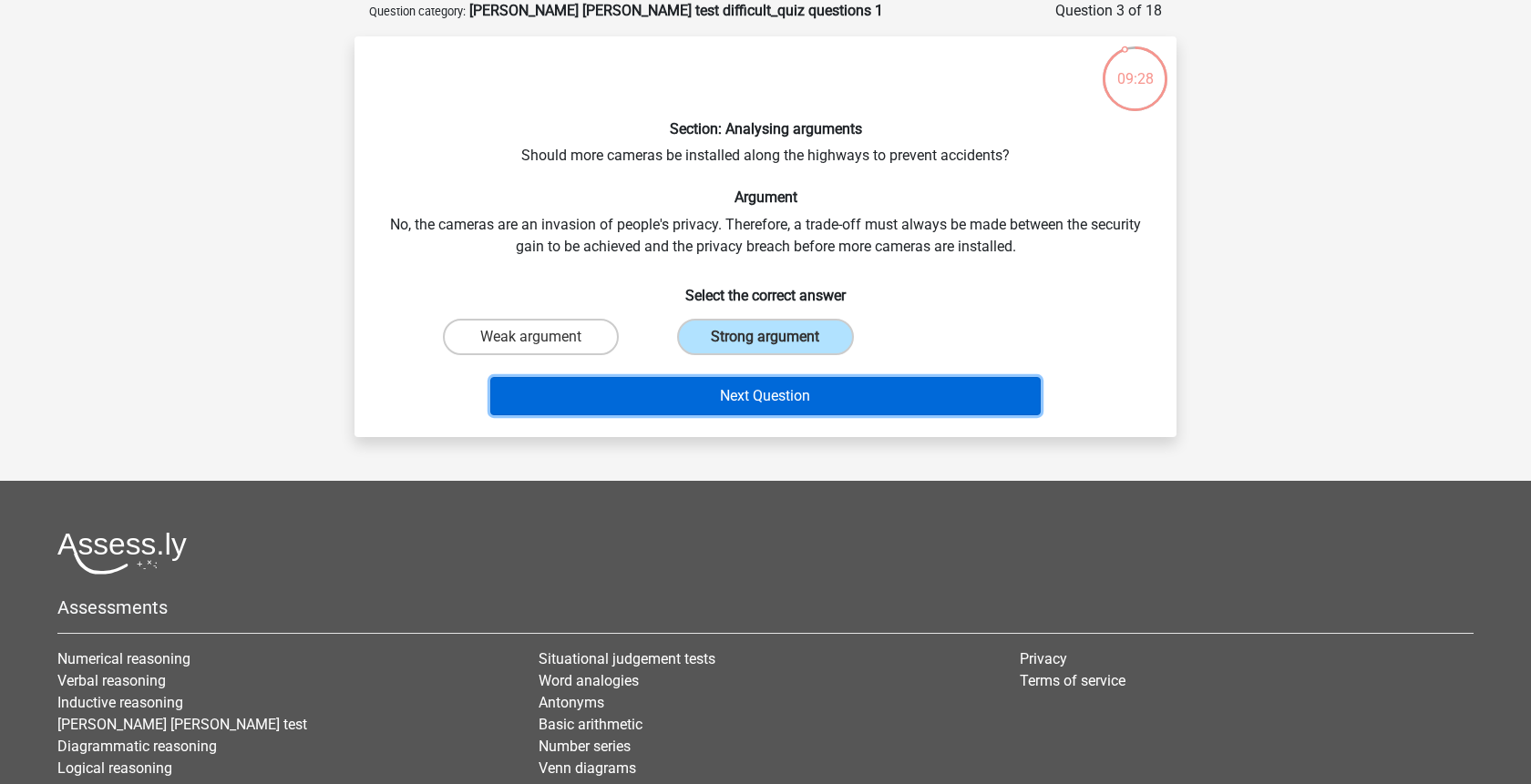
click at [842, 413] on button "Next Question" at bounding box center [765, 395] width 551 height 38
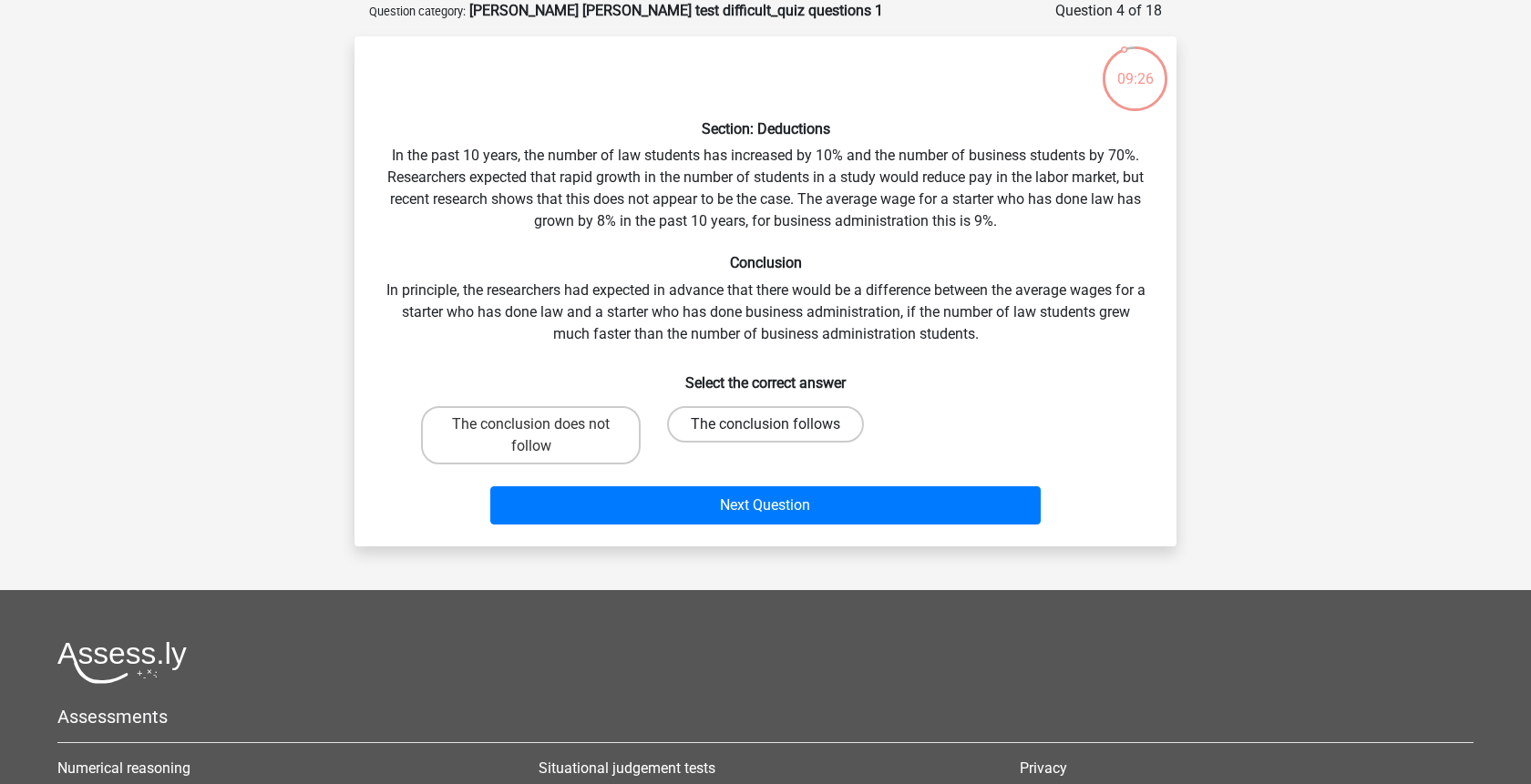
click at [702, 430] on label "The conclusion follows" at bounding box center [765, 424] width 197 height 36
click at [766, 430] on input "The conclusion follows" at bounding box center [772, 430] width 12 height 12
radio input "true"
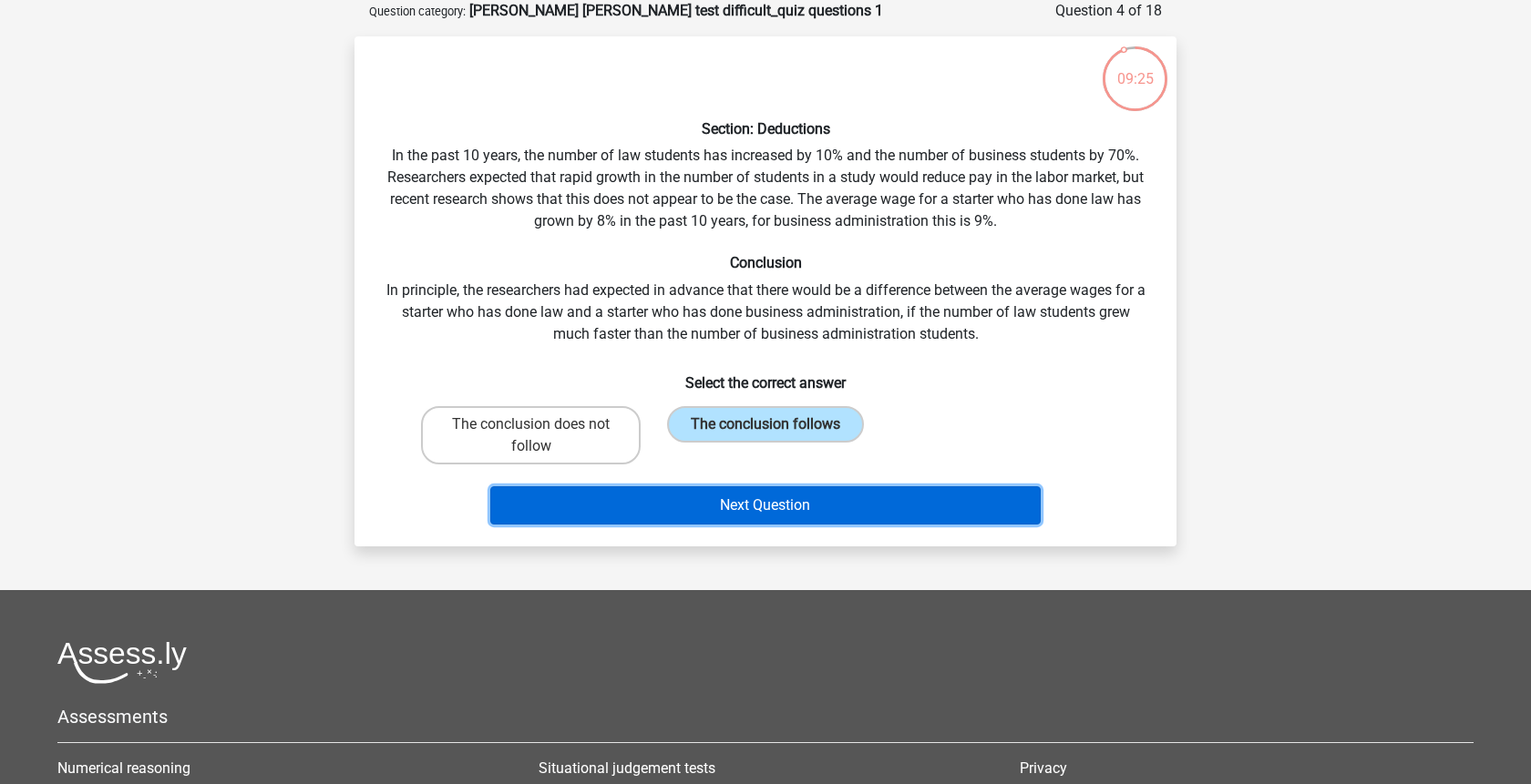
click at [747, 510] on button "Next Question" at bounding box center [765, 505] width 551 height 38
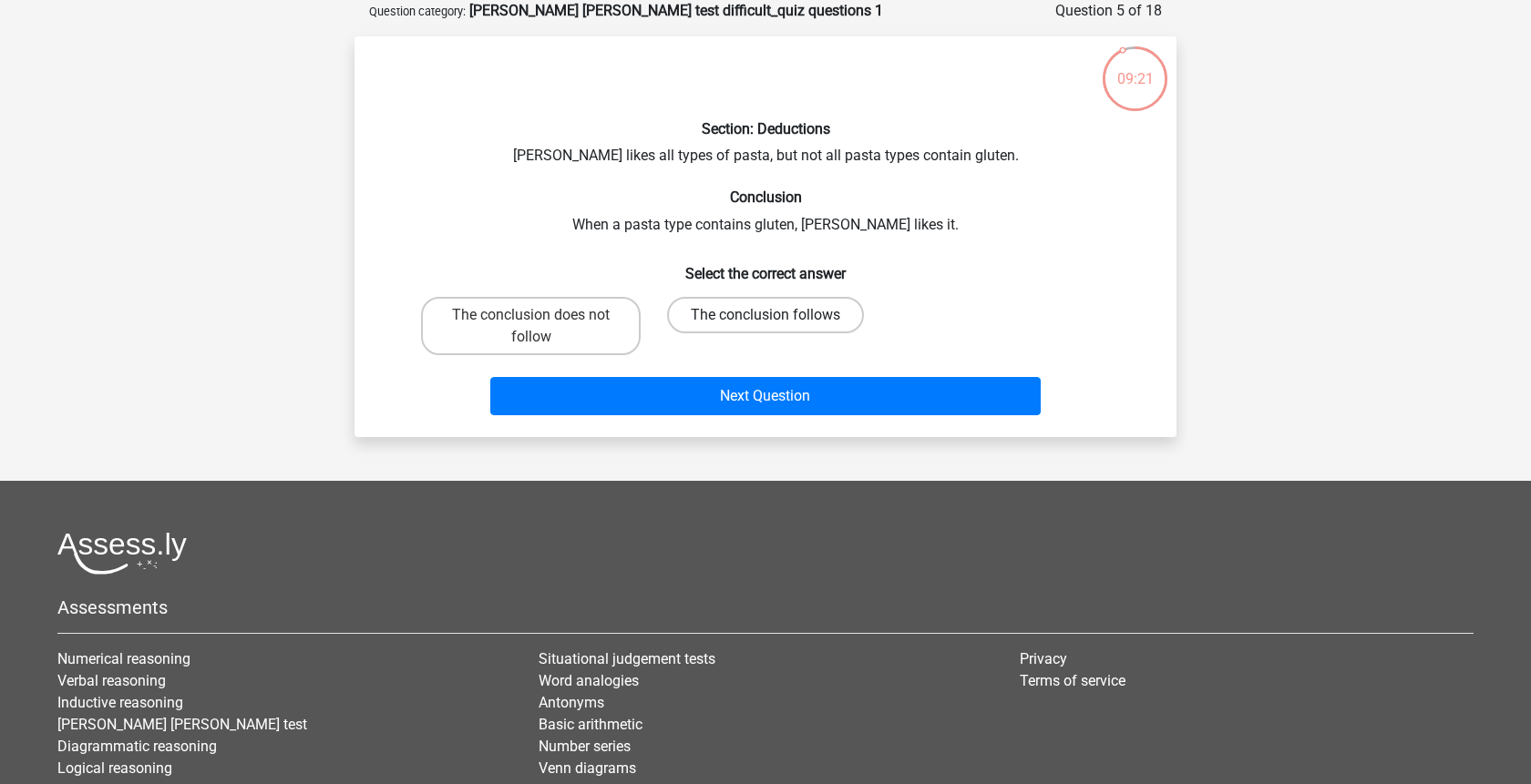
click at [739, 318] on label "The conclusion follows" at bounding box center [765, 315] width 197 height 36
click at [766, 318] on input "The conclusion follows" at bounding box center [772, 321] width 12 height 12
radio input "true"
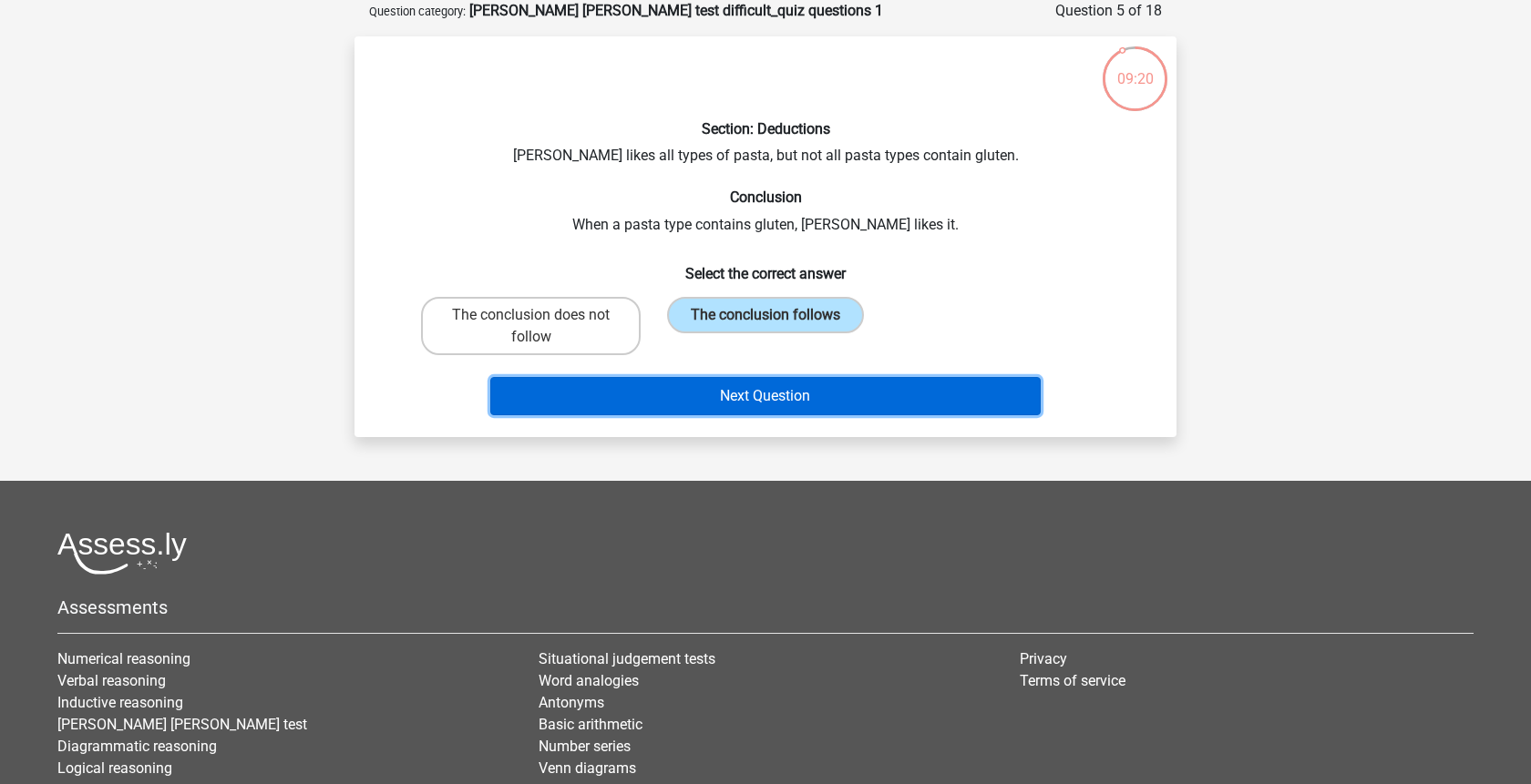
click at [740, 409] on button "Next Question" at bounding box center [765, 395] width 551 height 38
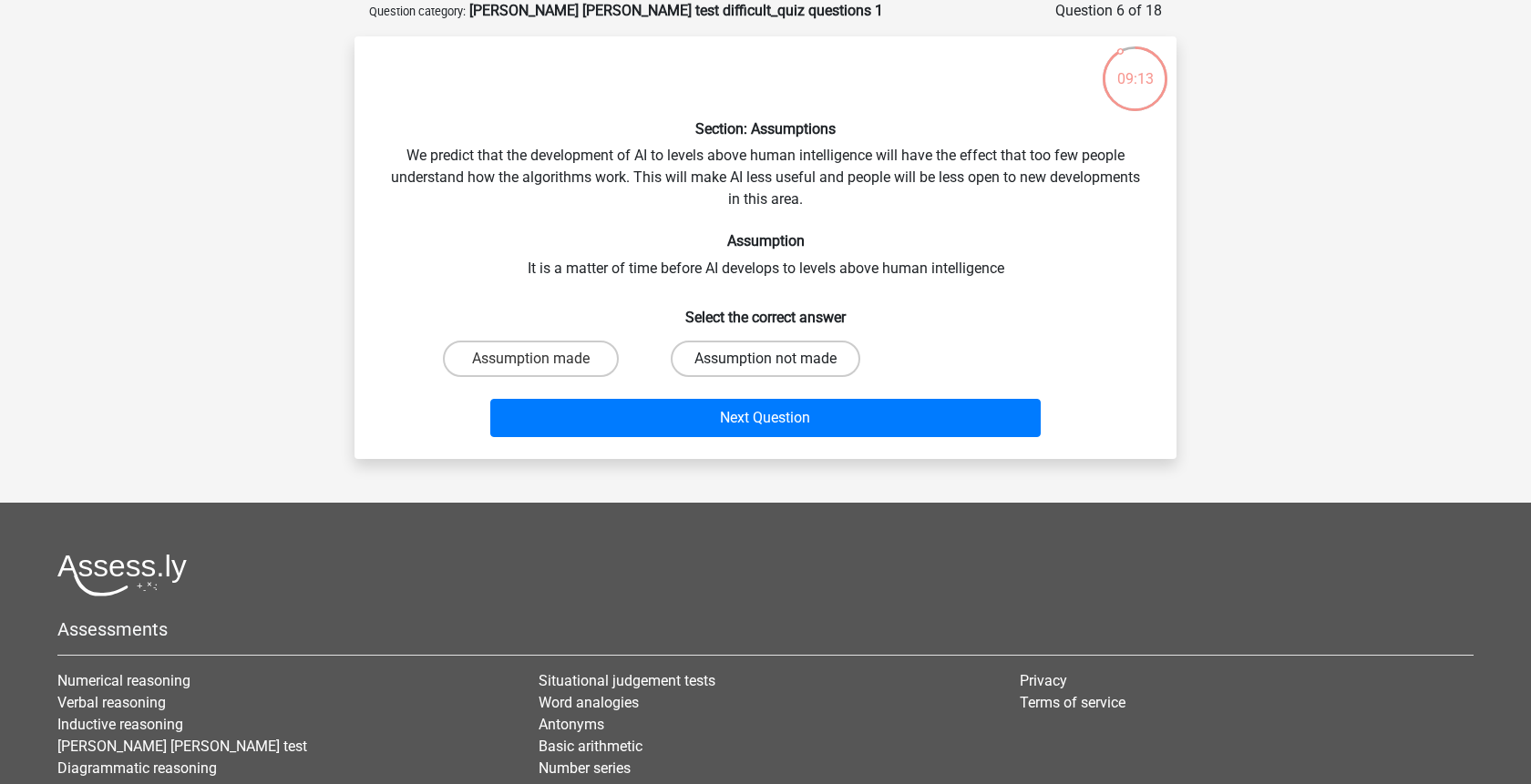
click at [722, 349] on label "Assumption not made" at bounding box center [765, 358] width 190 height 36
click at [766, 359] on input "Assumption not made" at bounding box center [772, 365] width 12 height 12
radio input "true"
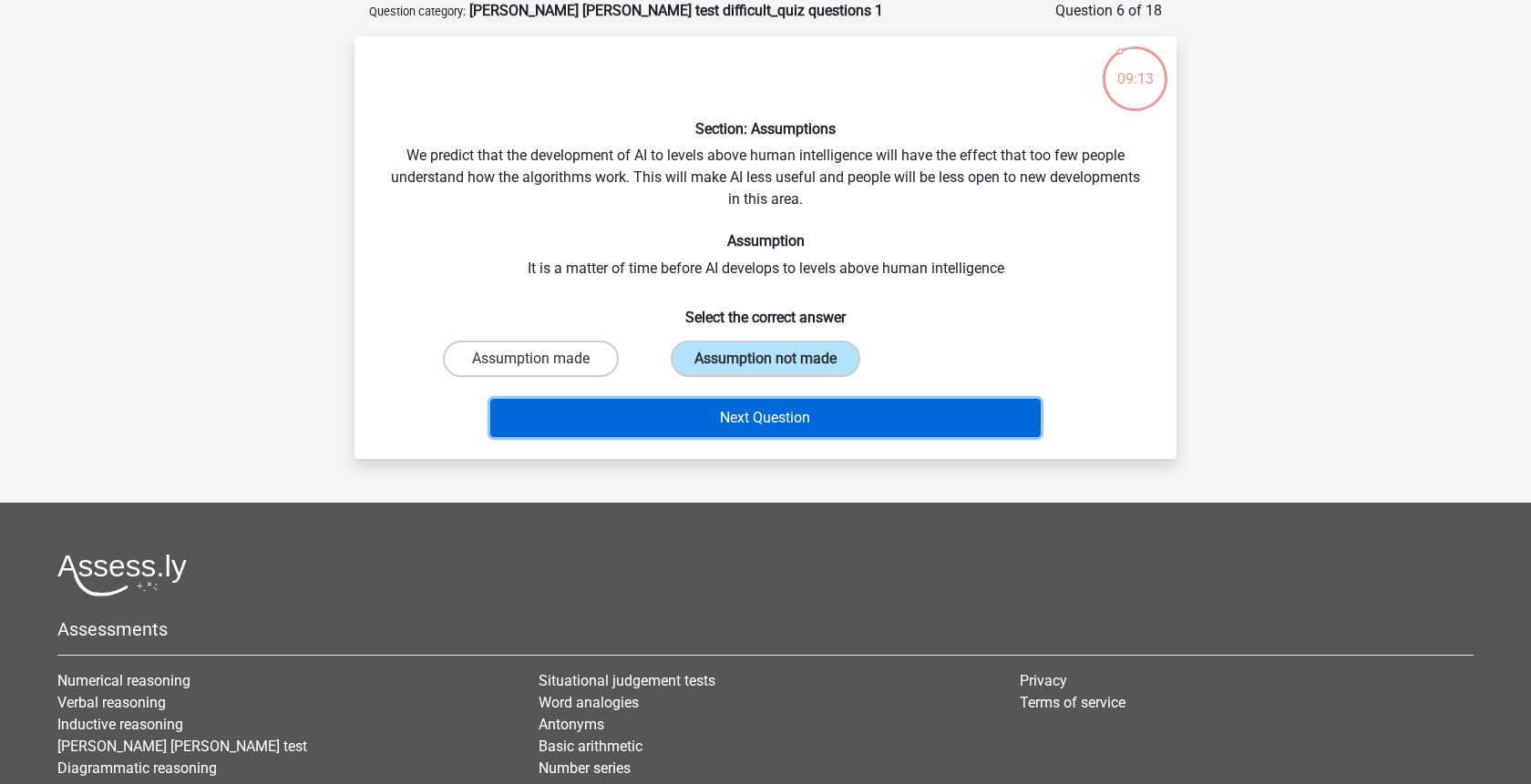
click at [749, 416] on button "Next Question" at bounding box center [765, 417] width 551 height 38
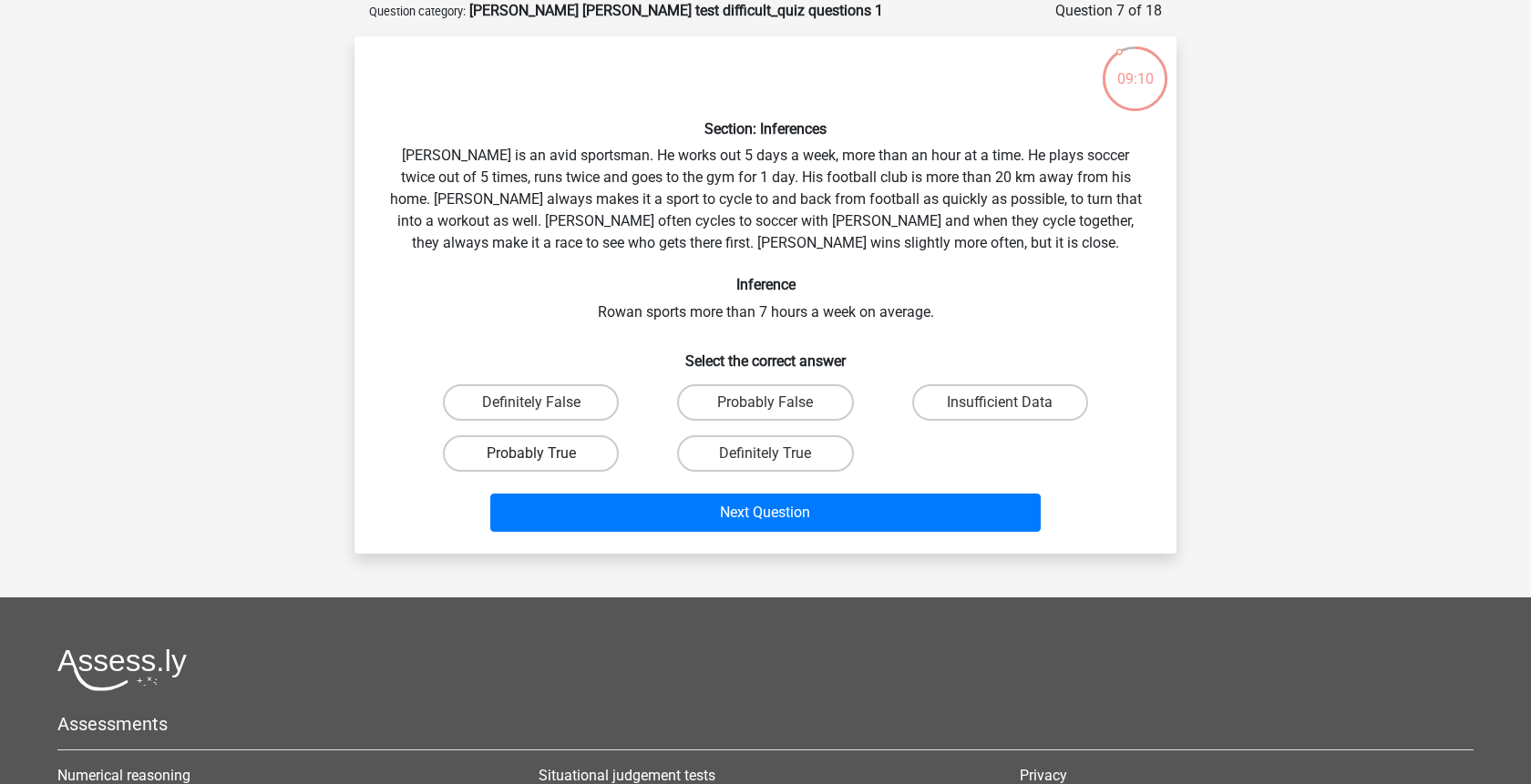
click at [584, 458] on label "Probably True" at bounding box center [531, 453] width 176 height 36
click at [544, 458] on input "Probably True" at bounding box center [537, 459] width 12 height 12
radio input "true"
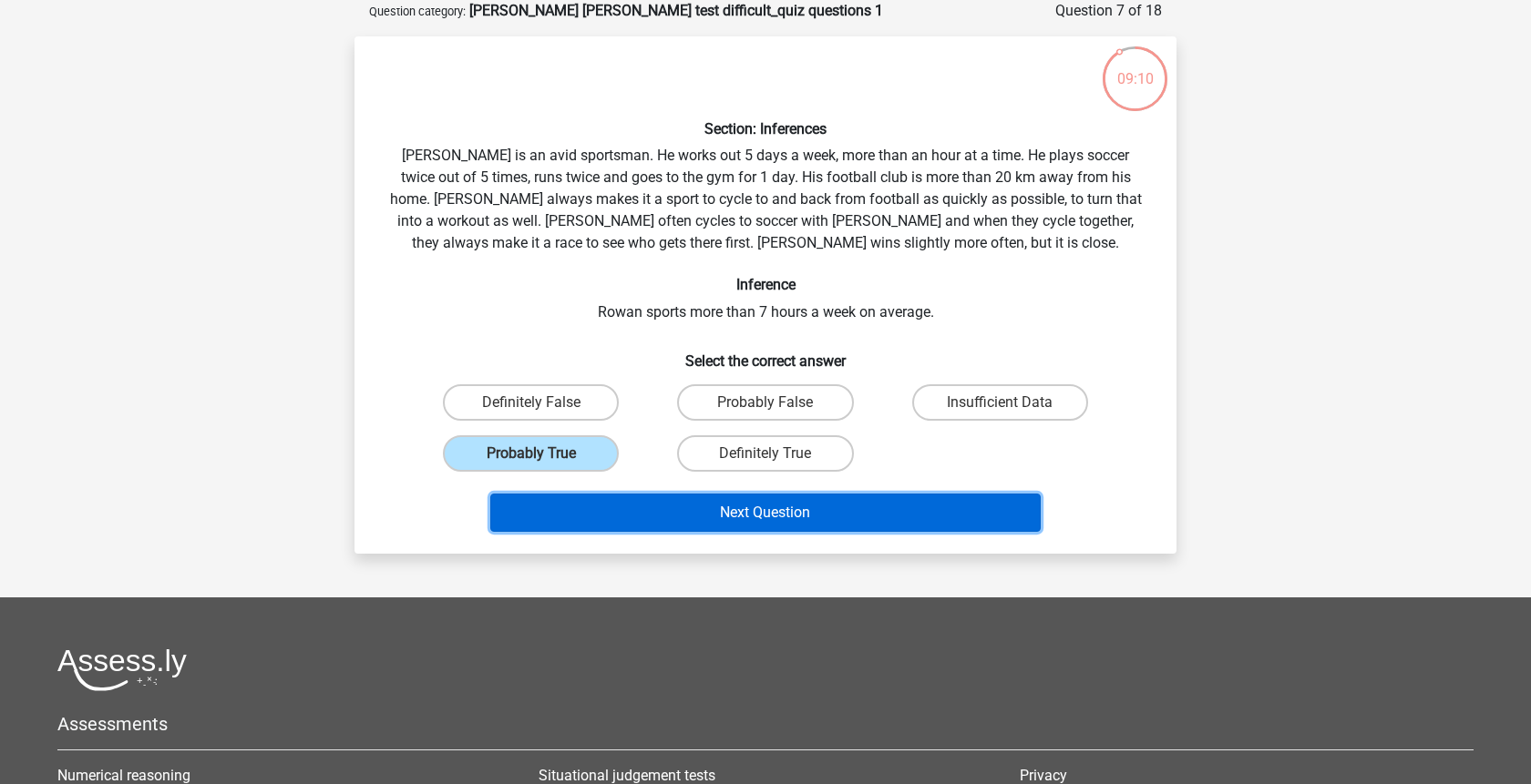
click at [697, 510] on button "Next Question" at bounding box center [765, 512] width 551 height 38
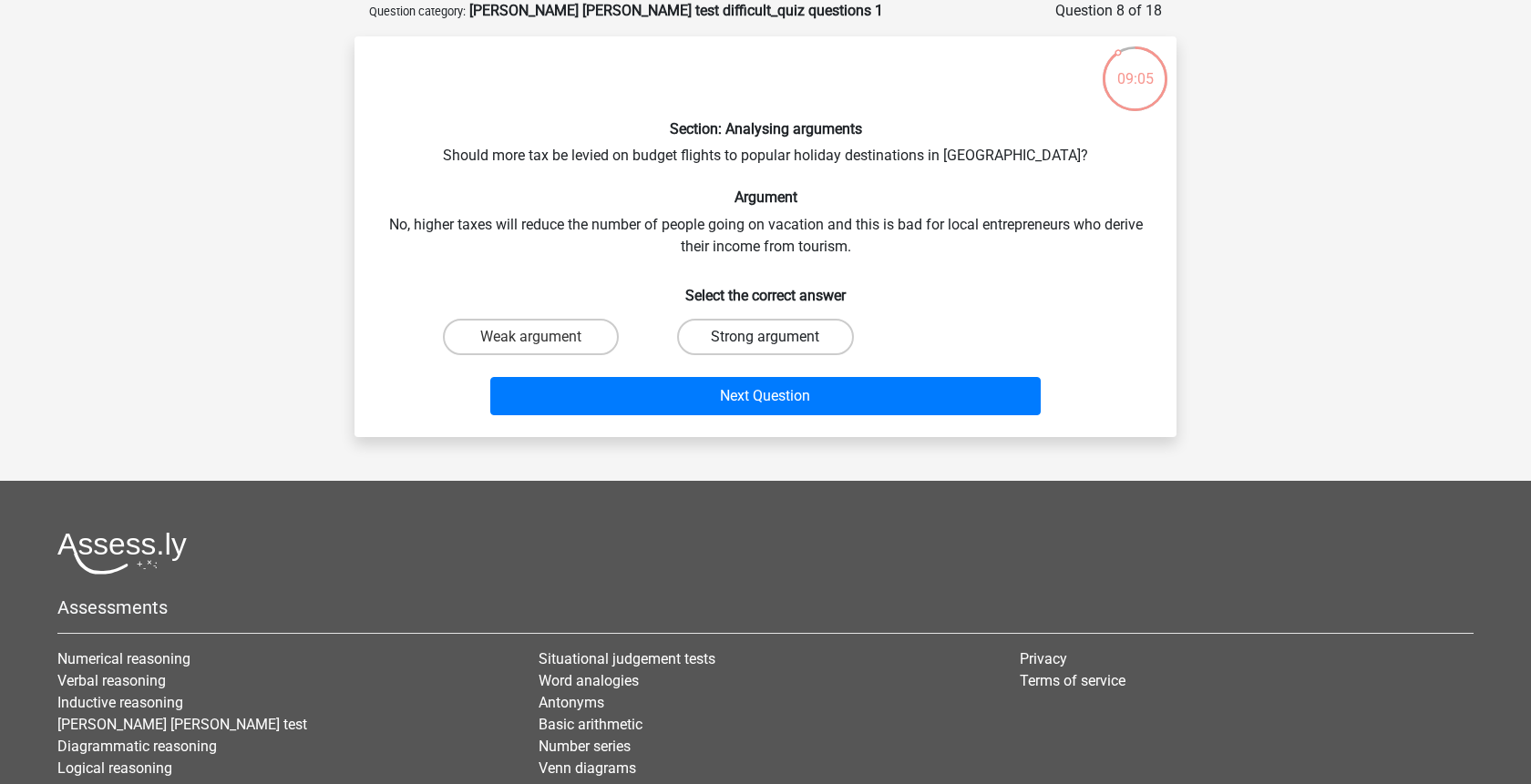
click at [716, 343] on label "Strong argument" at bounding box center [765, 336] width 176 height 36
click at [766, 343] on input "Strong argument" at bounding box center [772, 342] width 12 height 12
radio input "true"
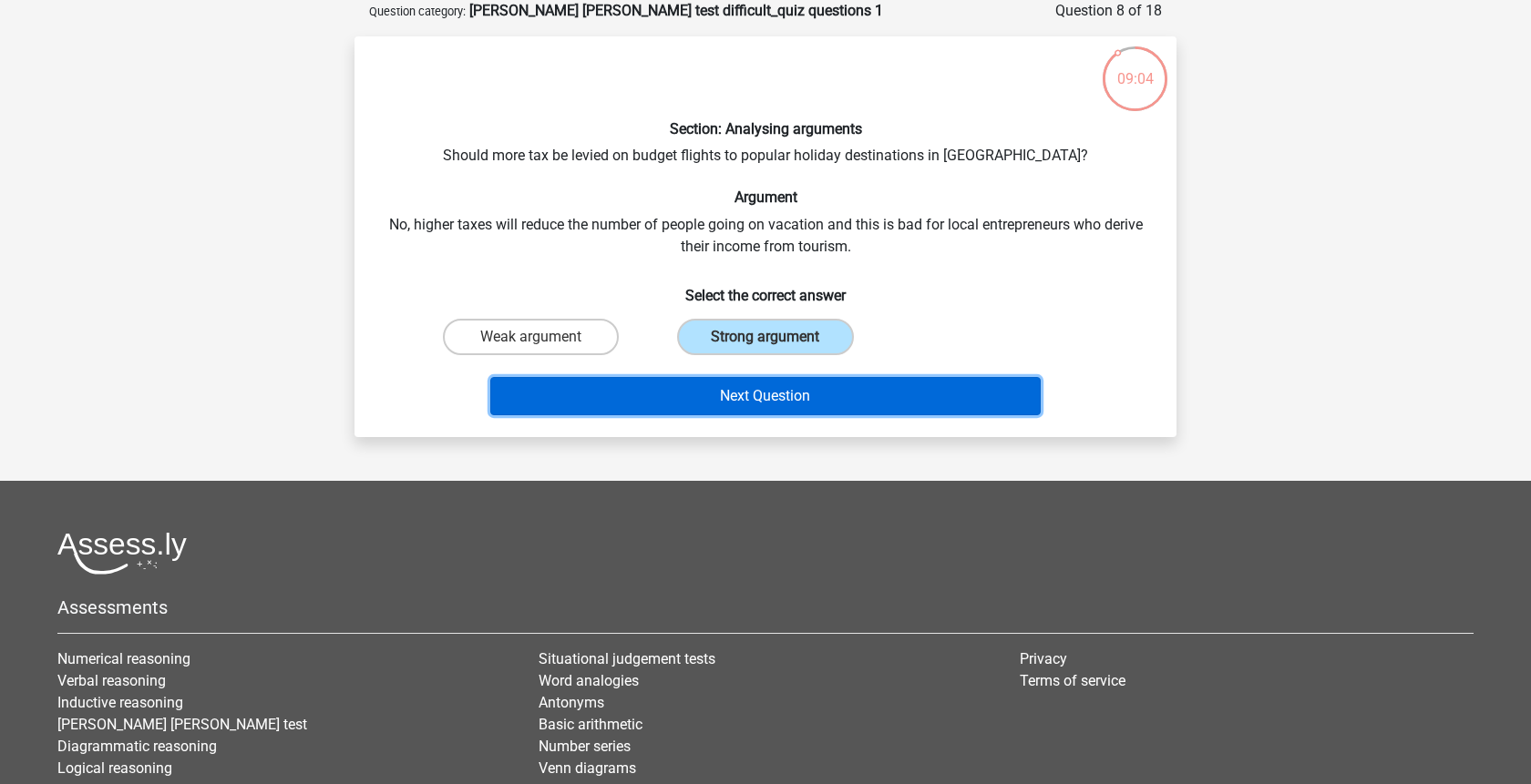
click at [736, 413] on button "Next Question" at bounding box center [765, 395] width 551 height 38
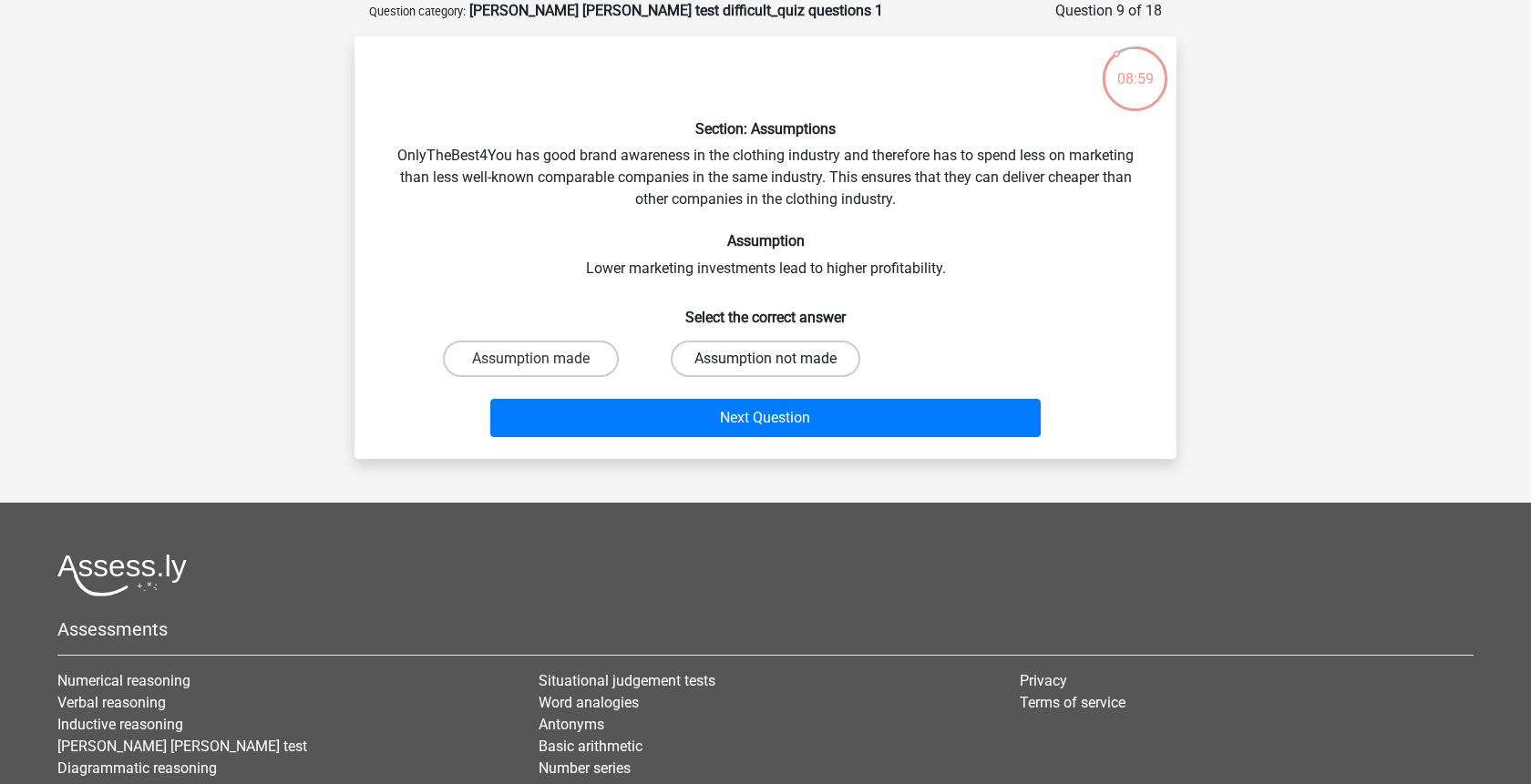
click at [721, 351] on label "Assumption not made" at bounding box center [765, 358] width 190 height 36
click at [766, 359] on input "Assumption not made" at bounding box center [772, 365] width 12 height 12
radio input "true"
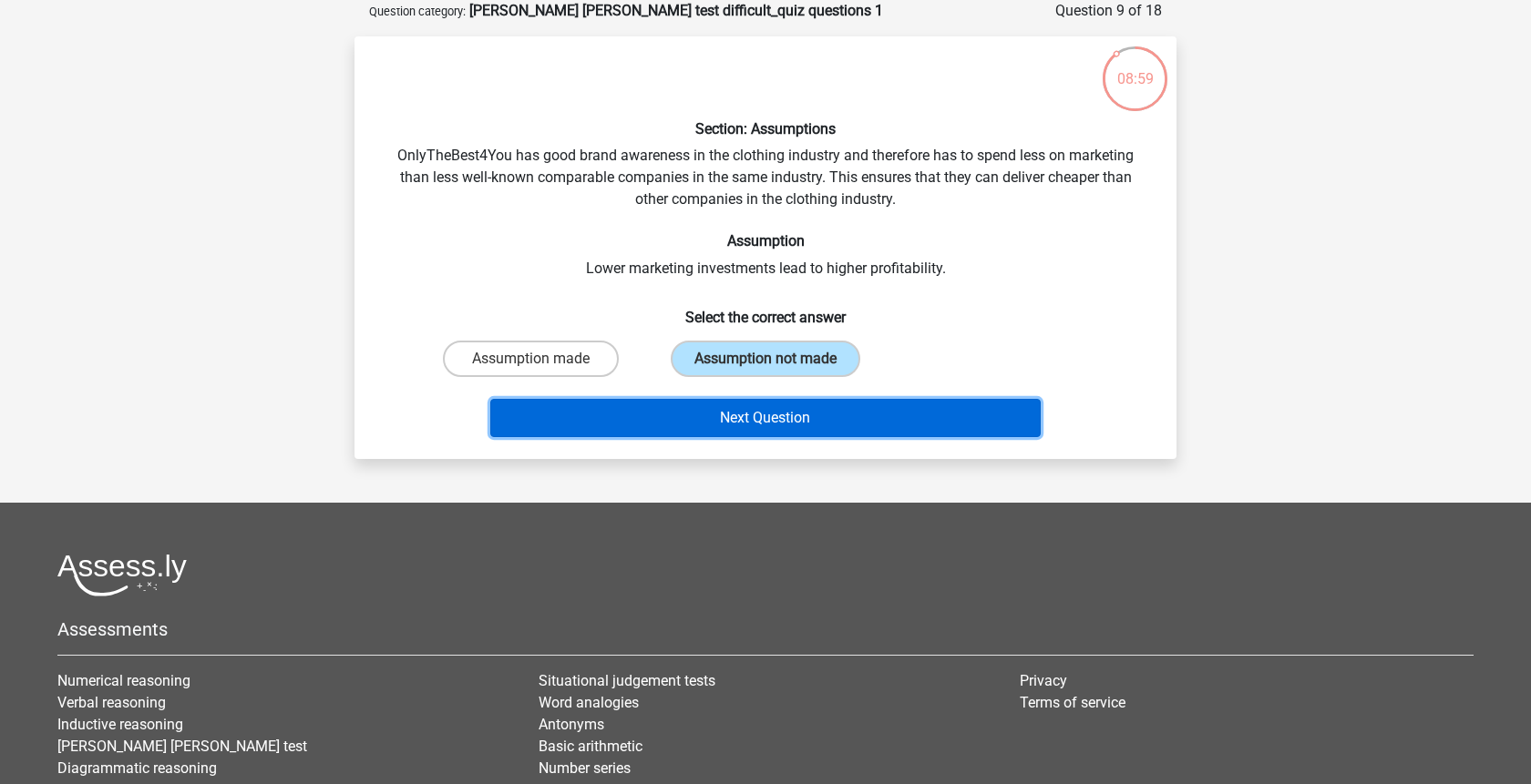
click at [757, 430] on button "Next Question" at bounding box center [765, 417] width 551 height 38
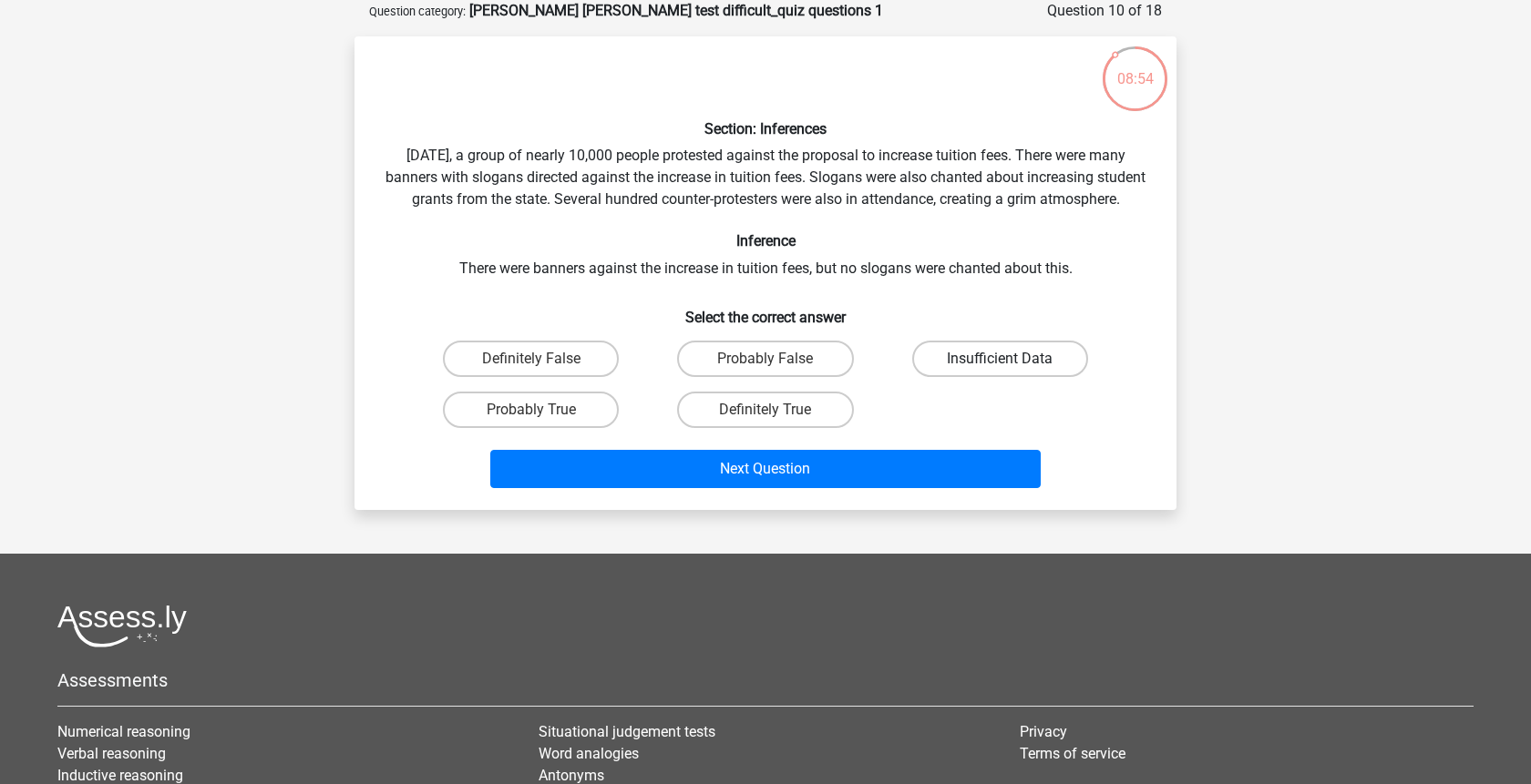
click at [989, 377] on label "Insufficient Data" at bounding box center [1000, 358] width 176 height 36
click at [1000, 371] on input "Insufficient Data" at bounding box center [1006, 365] width 12 height 12
radio input "true"
click at [967, 495] on div "Next Question" at bounding box center [766, 472] width 704 height 45
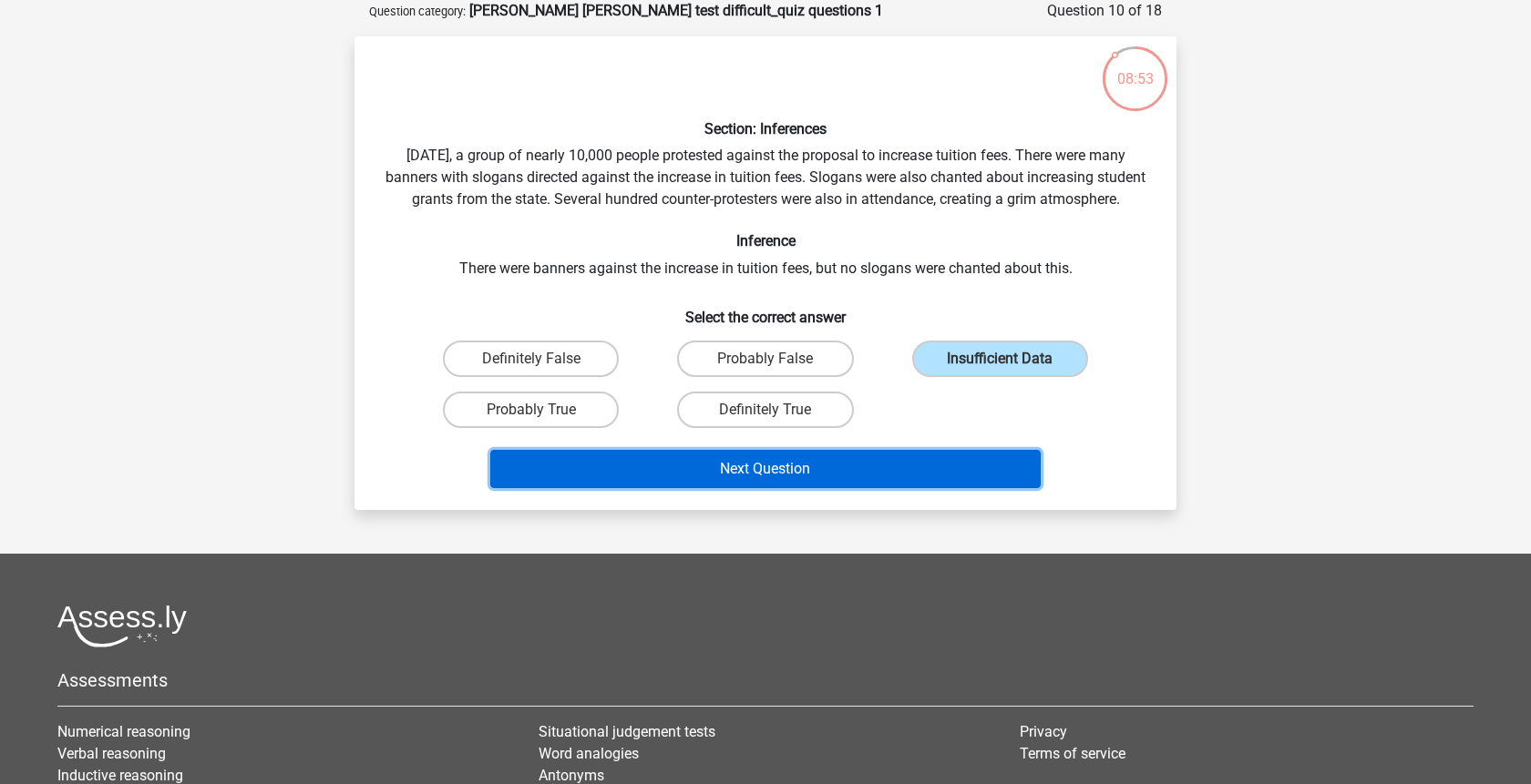
click at [970, 488] on button "Next Question" at bounding box center [765, 468] width 551 height 38
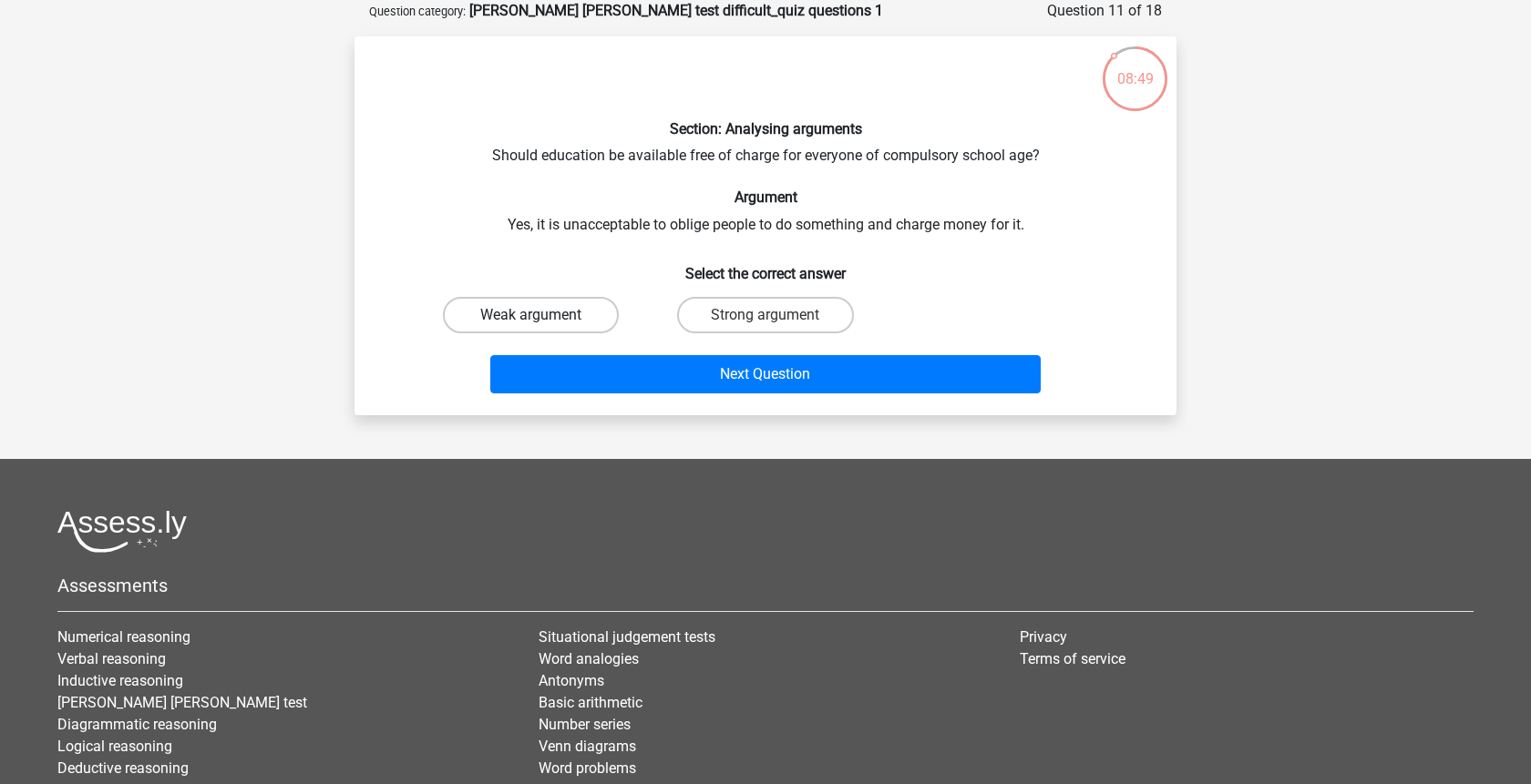
click at [579, 327] on label "Weak argument" at bounding box center [531, 315] width 176 height 36
click at [544, 327] on input "Weak argument" at bounding box center [537, 321] width 12 height 12
radio input "true"
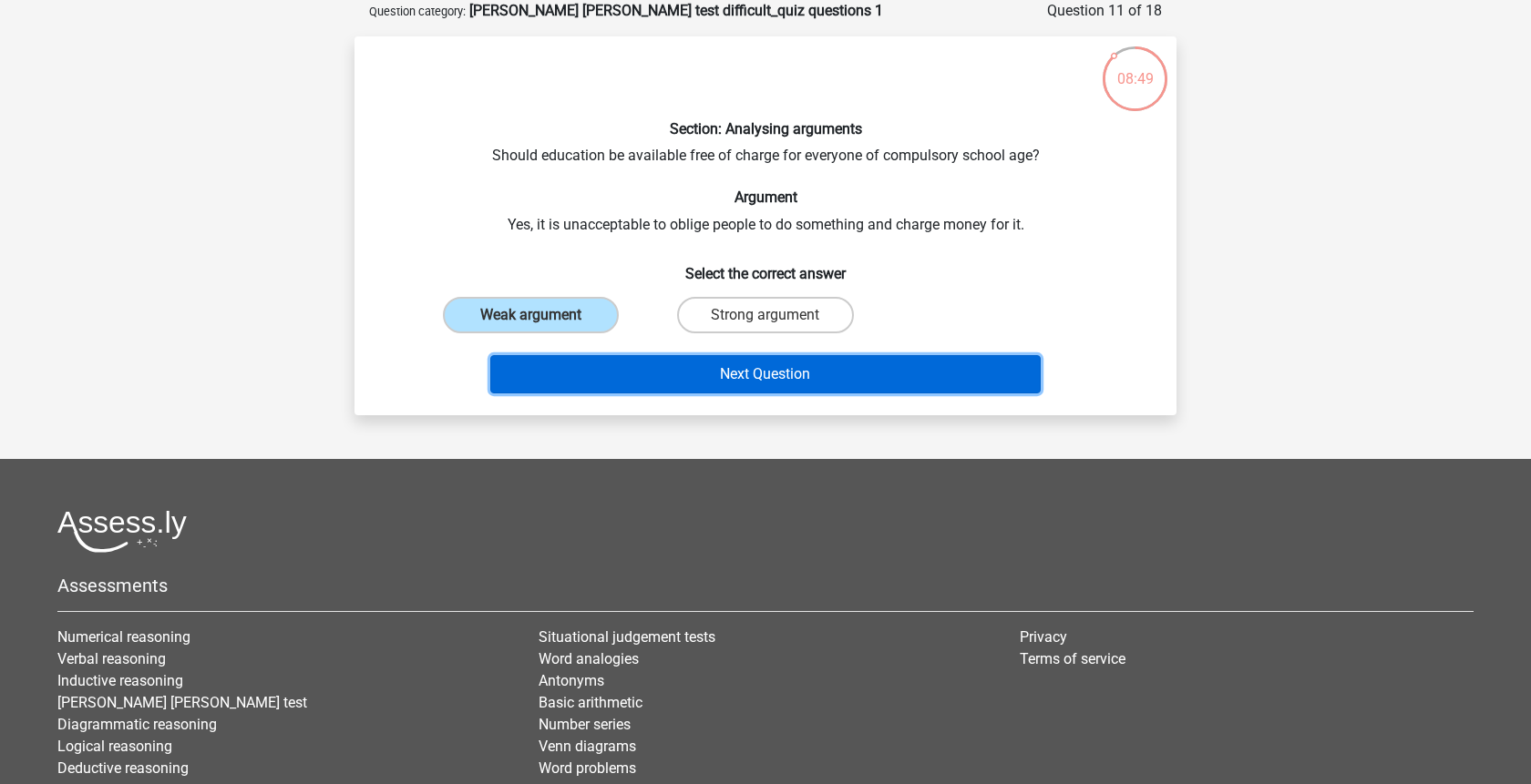
click at [609, 380] on button "Next Question" at bounding box center [765, 374] width 551 height 38
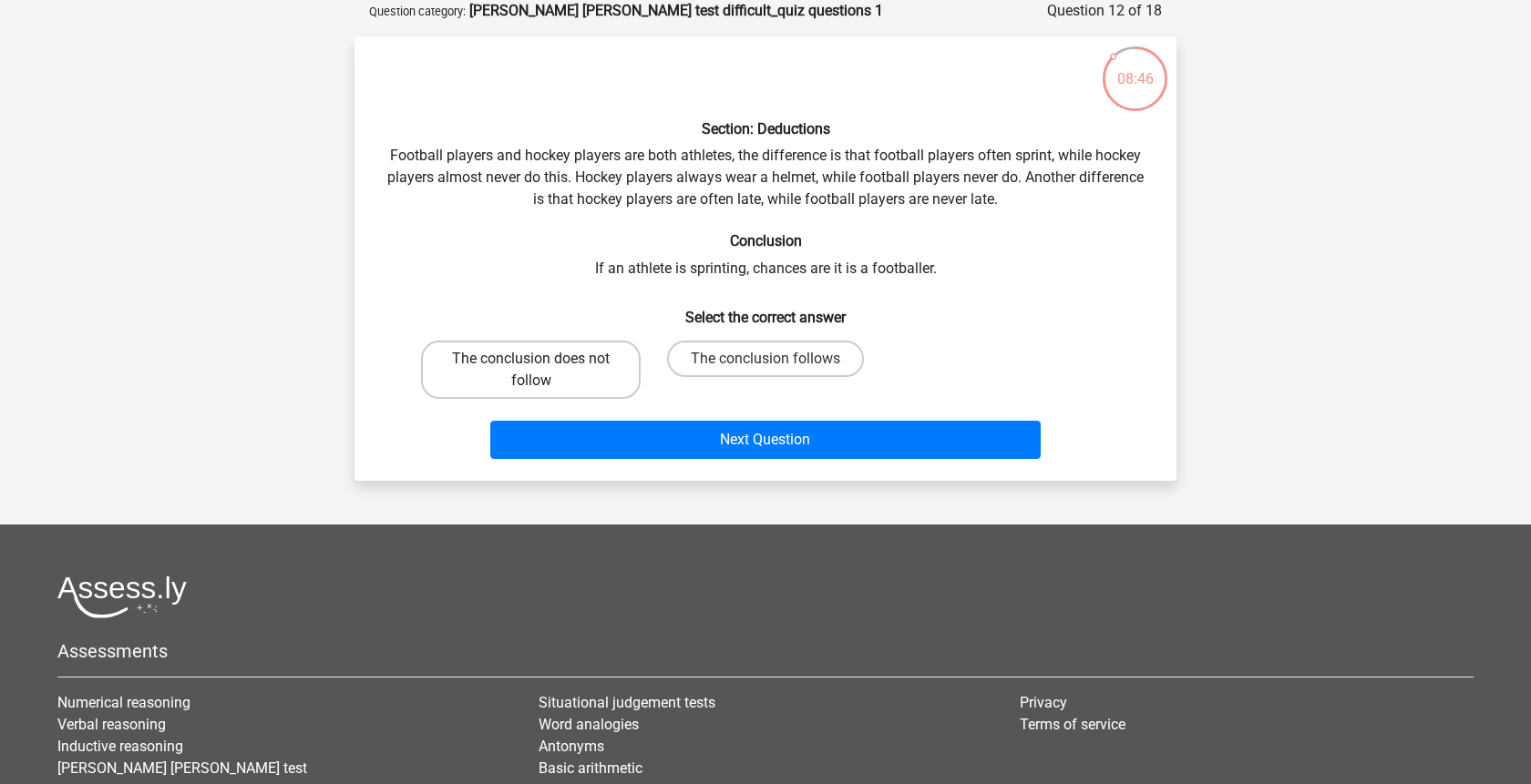
click at [621, 367] on label "The conclusion does not follow" at bounding box center [531, 369] width 220 height 58
click at [544, 367] on input "The conclusion does not follow" at bounding box center [537, 365] width 12 height 12
radio input "true"
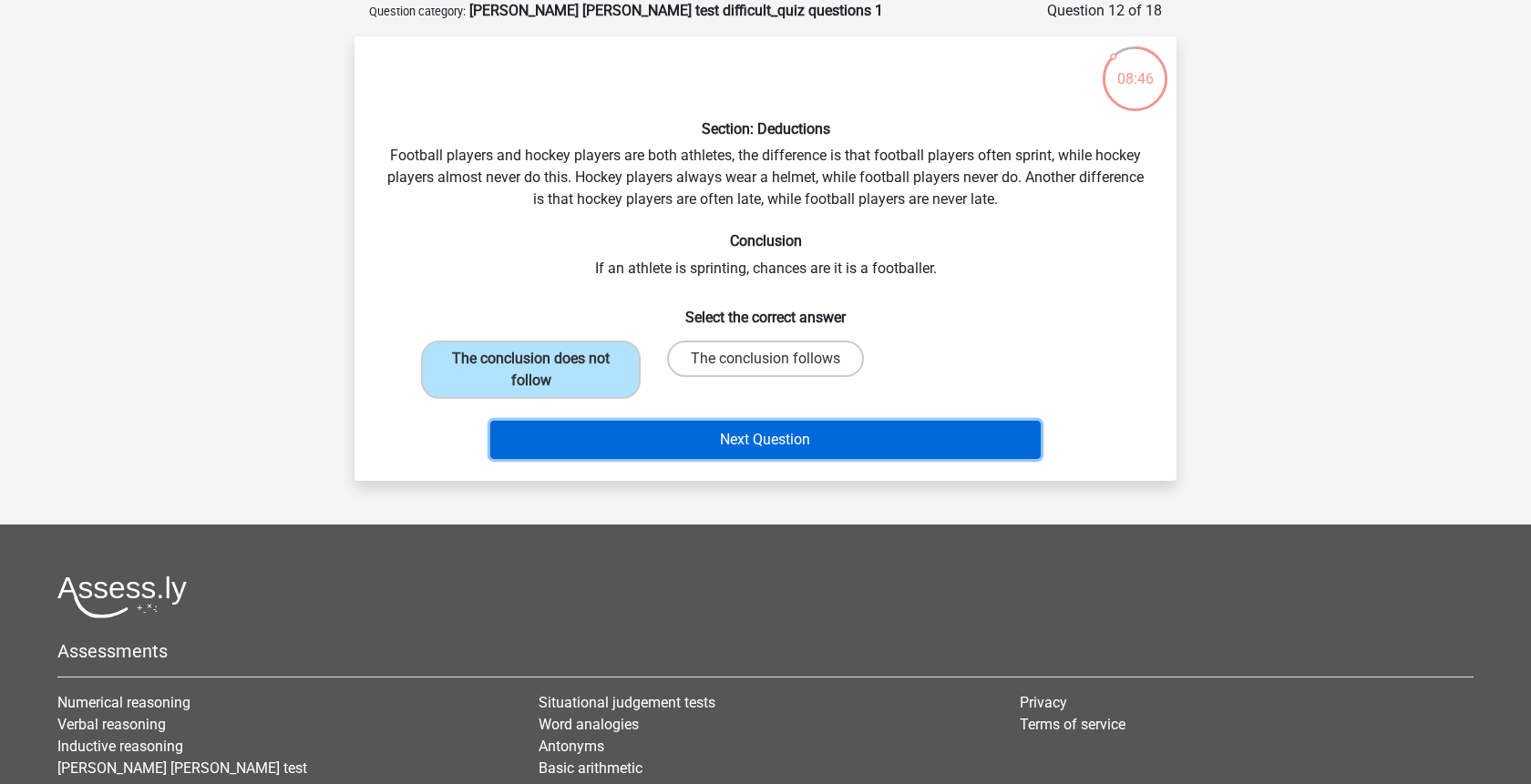
click at [674, 439] on button "Next Question" at bounding box center [765, 440] width 551 height 38
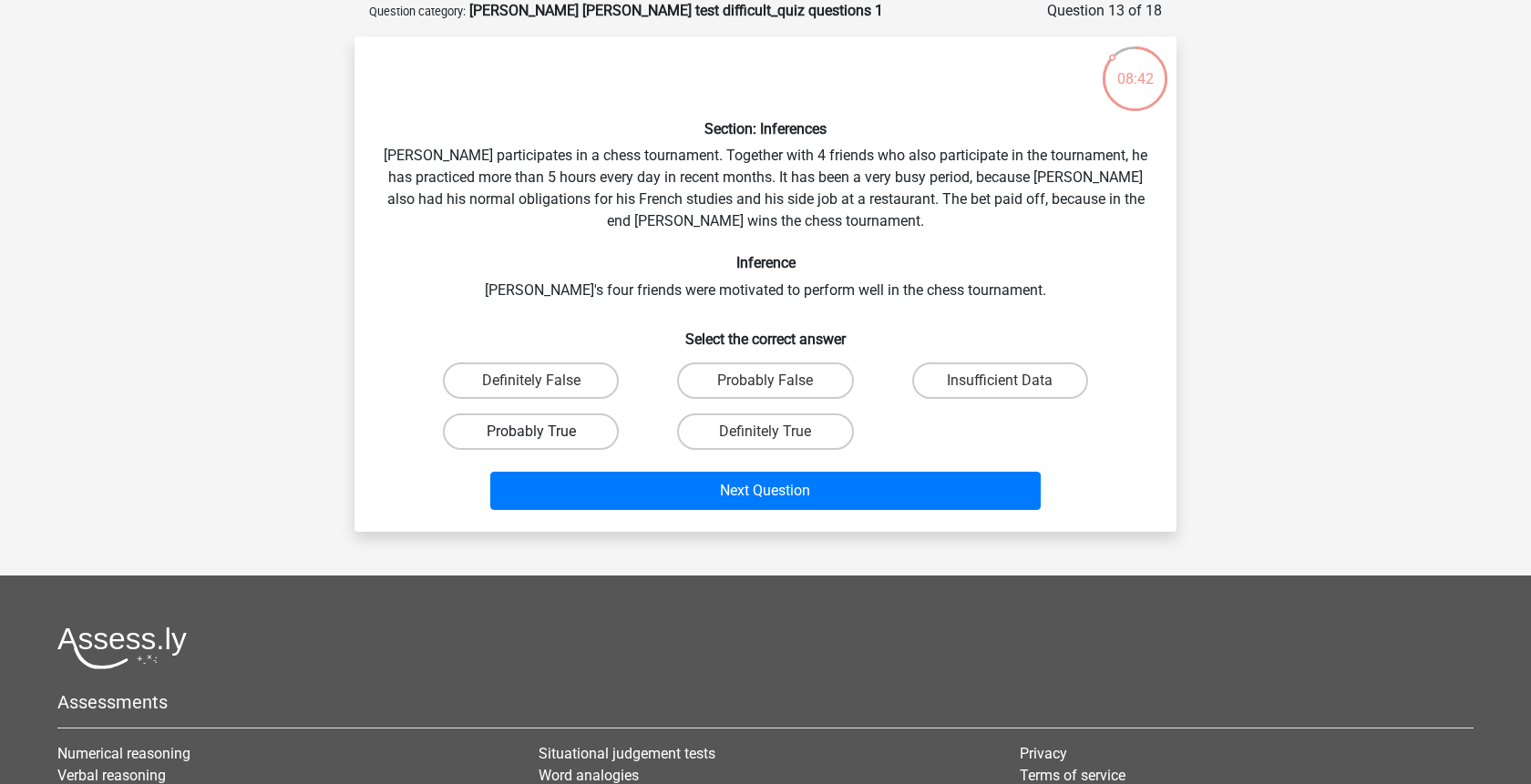
click at [558, 426] on label "Probably True" at bounding box center [531, 431] width 176 height 36
click at [544, 431] on input "Probably True" at bounding box center [537, 437] width 12 height 12
radio input "true"
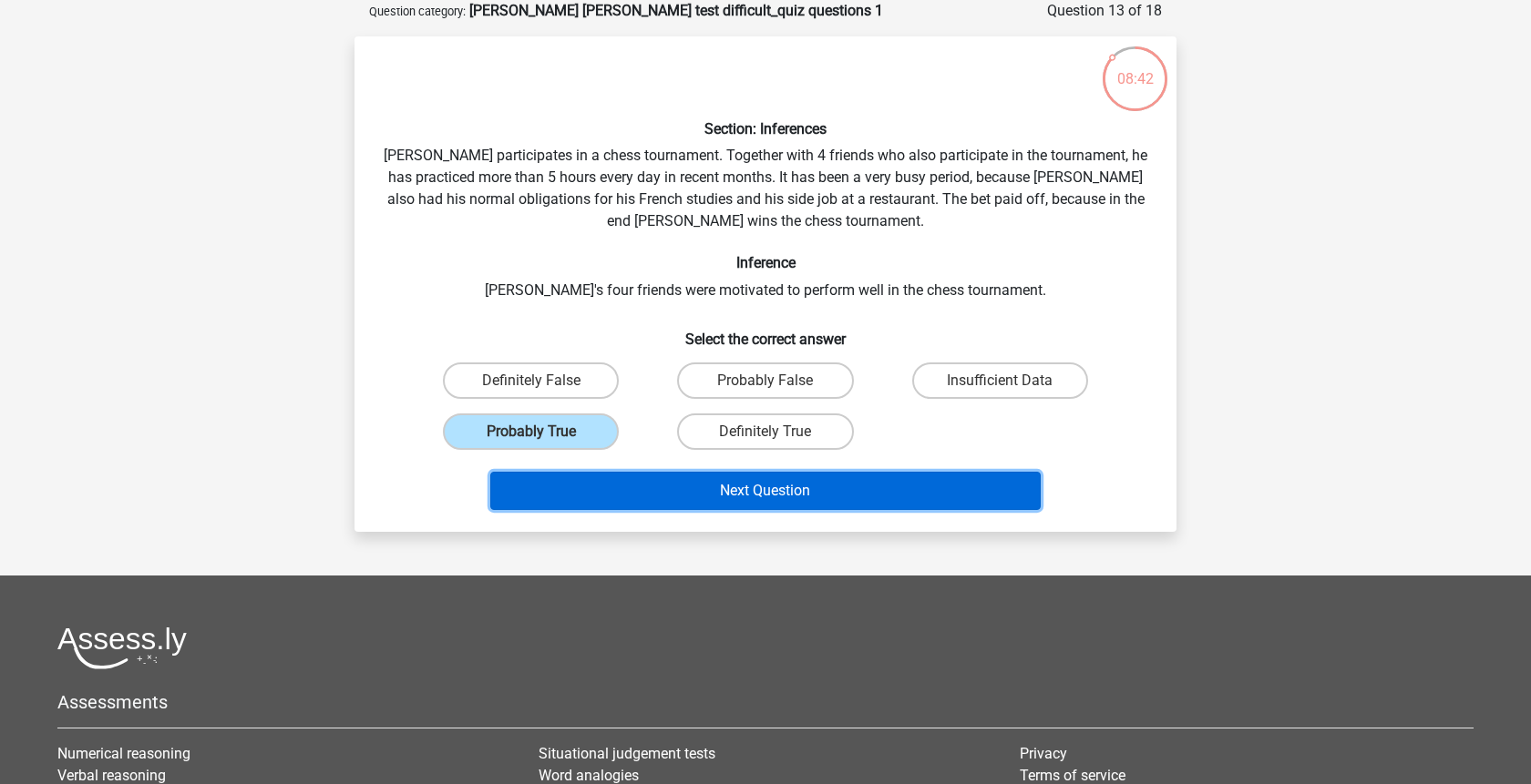
click at [701, 474] on button "Next Question" at bounding box center [765, 491] width 551 height 38
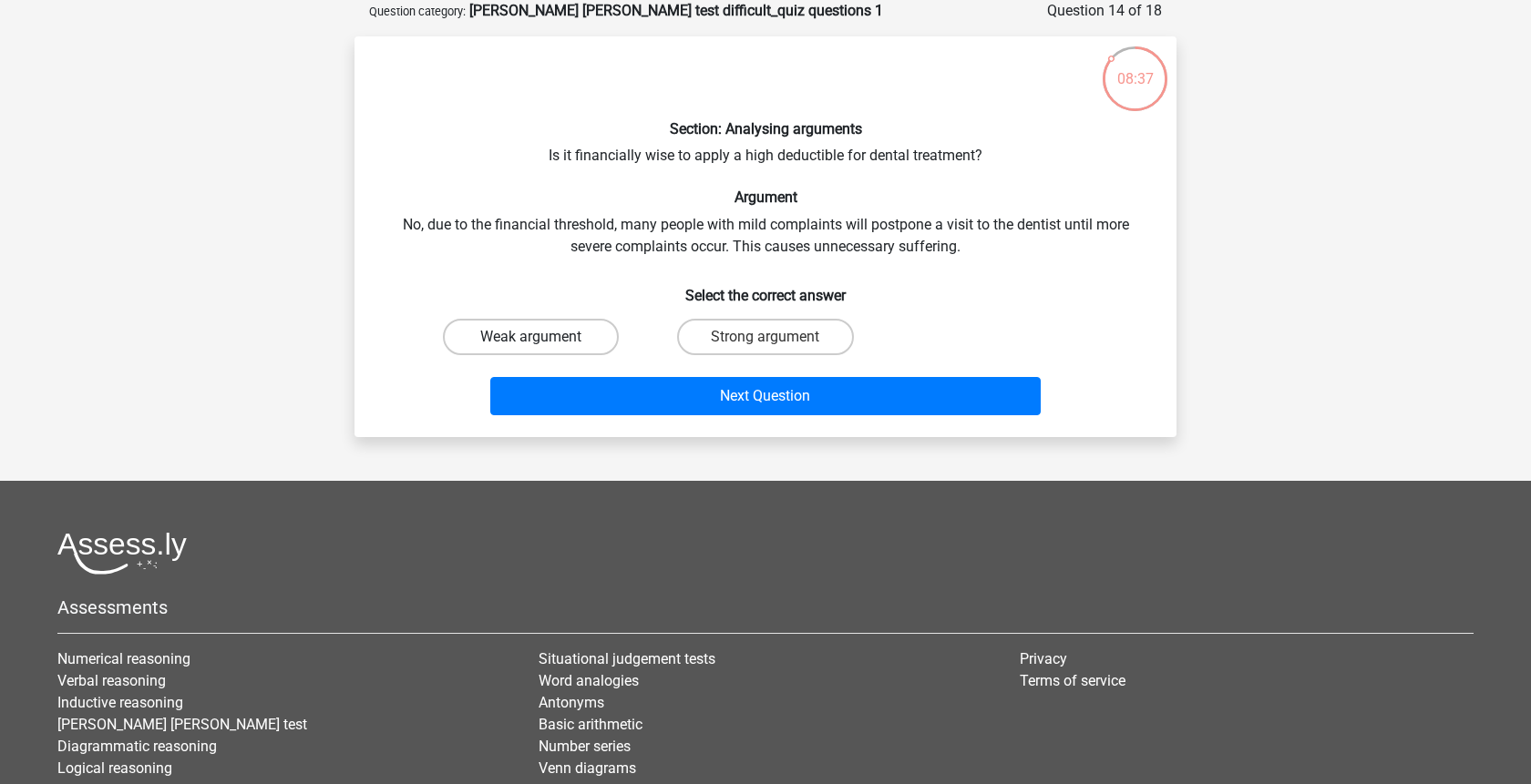
click at [547, 345] on label "Weak argument" at bounding box center [531, 336] width 176 height 36
click at [544, 345] on input "Weak argument" at bounding box center [537, 342] width 12 height 12
radio input "true"
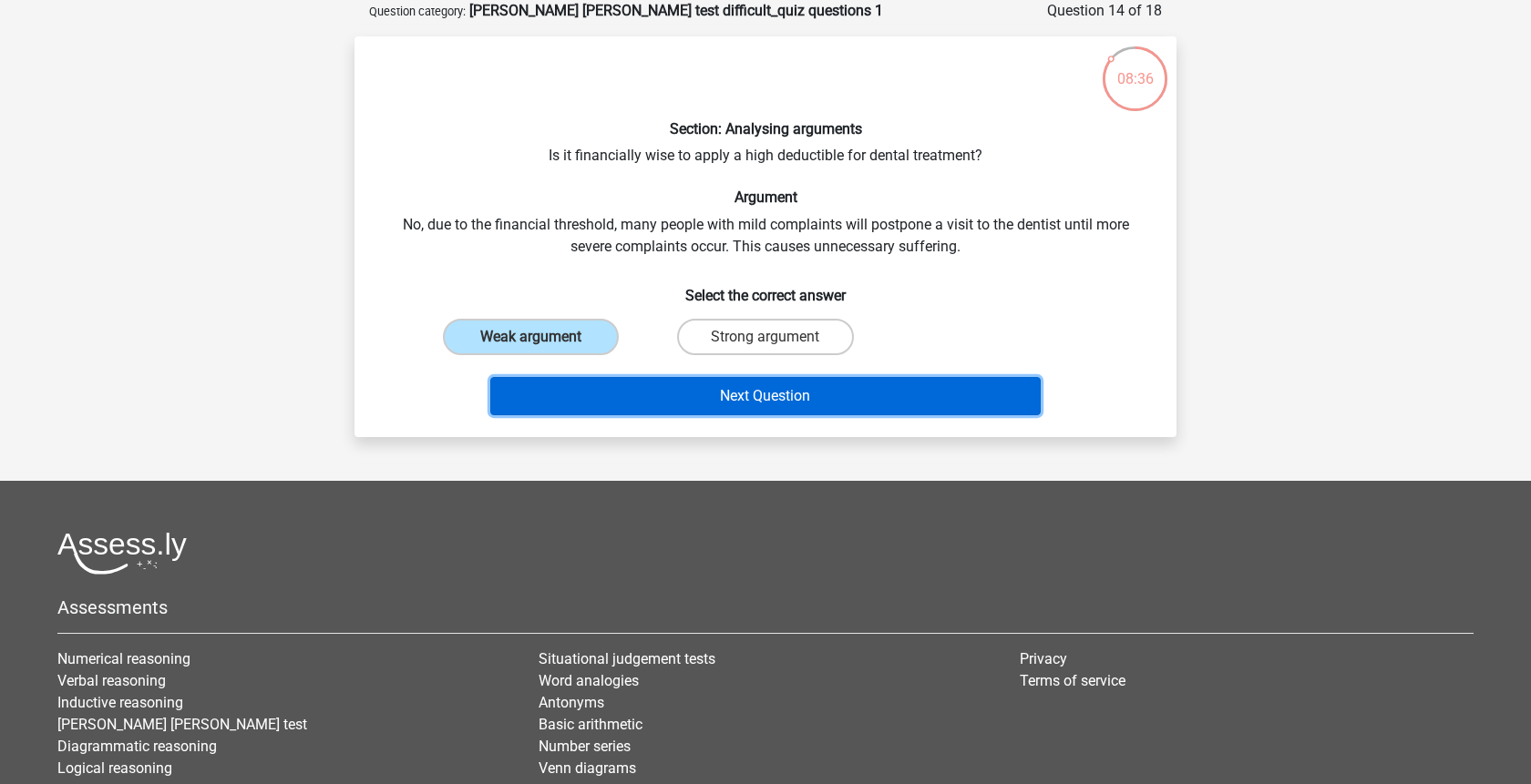
click at [600, 401] on button "Next Question" at bounding box center [765, 395] width 551 height 38
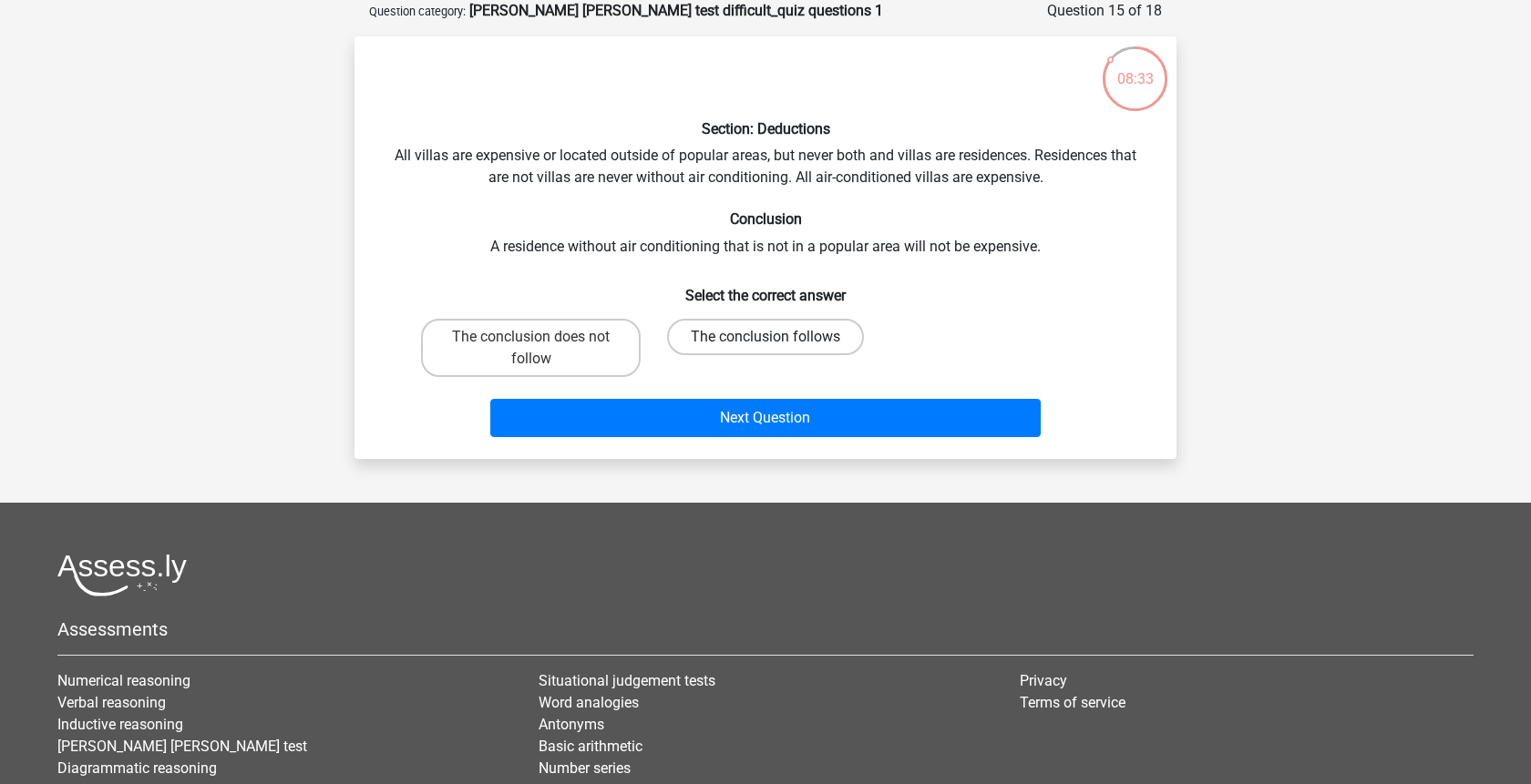
click at [721, 344] on label "The conclusion follows" at bounding box center [765, 336] width 197 height 36
click at [766, 344] on input "The conclusion follows" at bounding box center [772, 342] width 12 height 12
radio input "true"
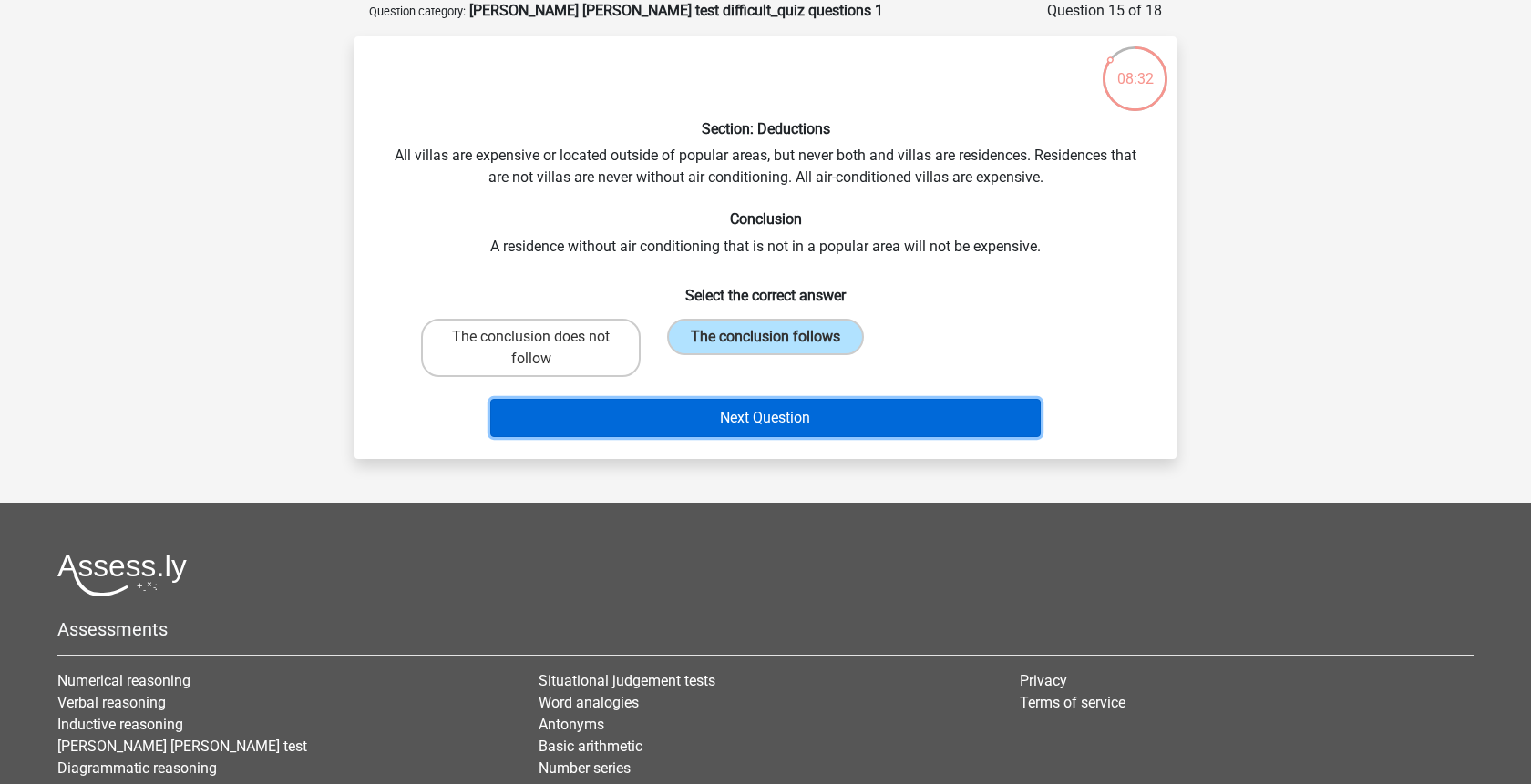
click at [750, 430] on button "Next Question" at bounding box center [765, 417] width 551 height 38
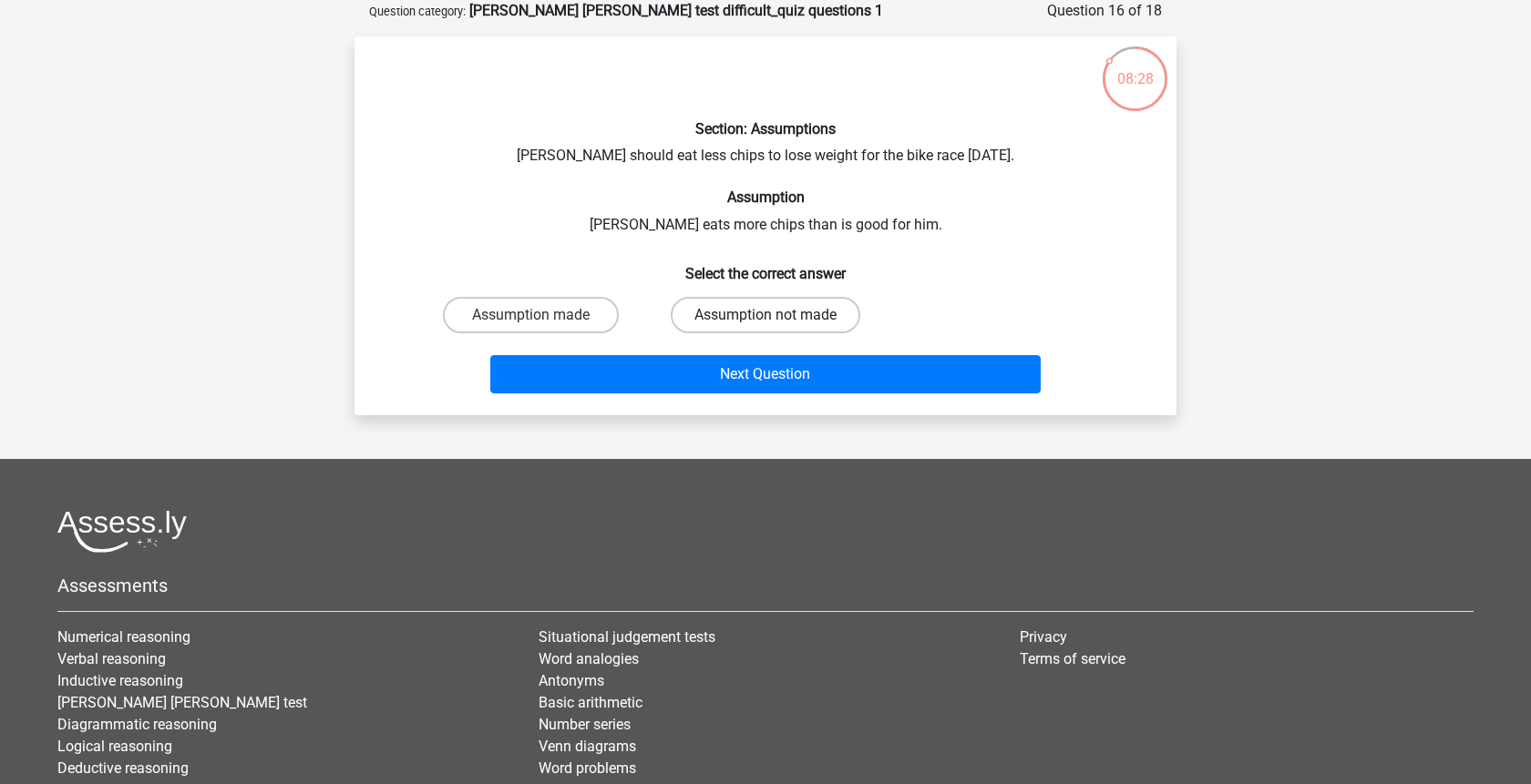
click at [701, 318] on label "Assumption not made" at bounding box center [765, 315] width 190 height 36
click at [766, 318] on input "Assumption not made" at bounding box center [772, 321] width 12 height 12
radio input "true"
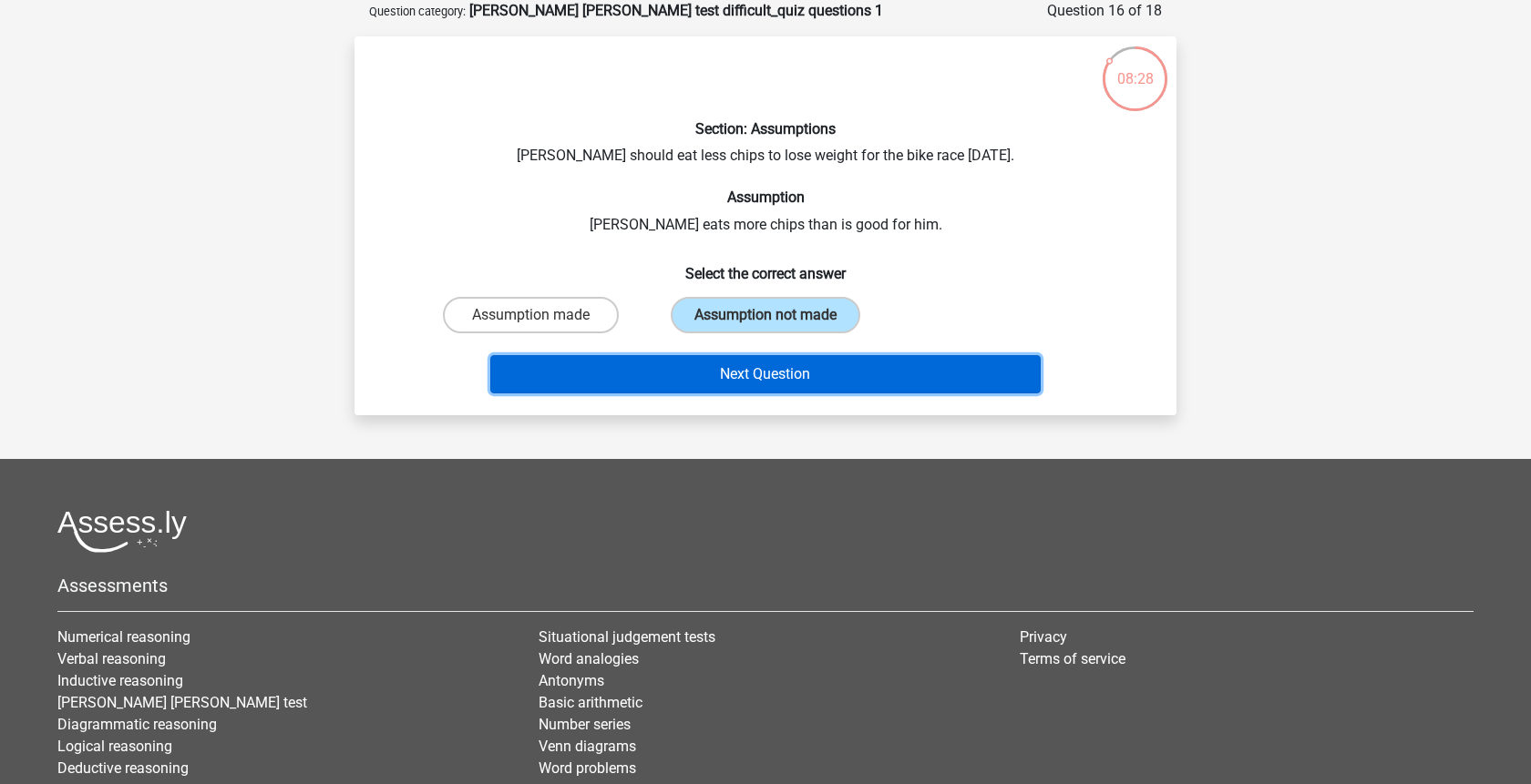
click at [728, 390] on button "Next Question" at bounding box center [765, 374] width 551 height 38
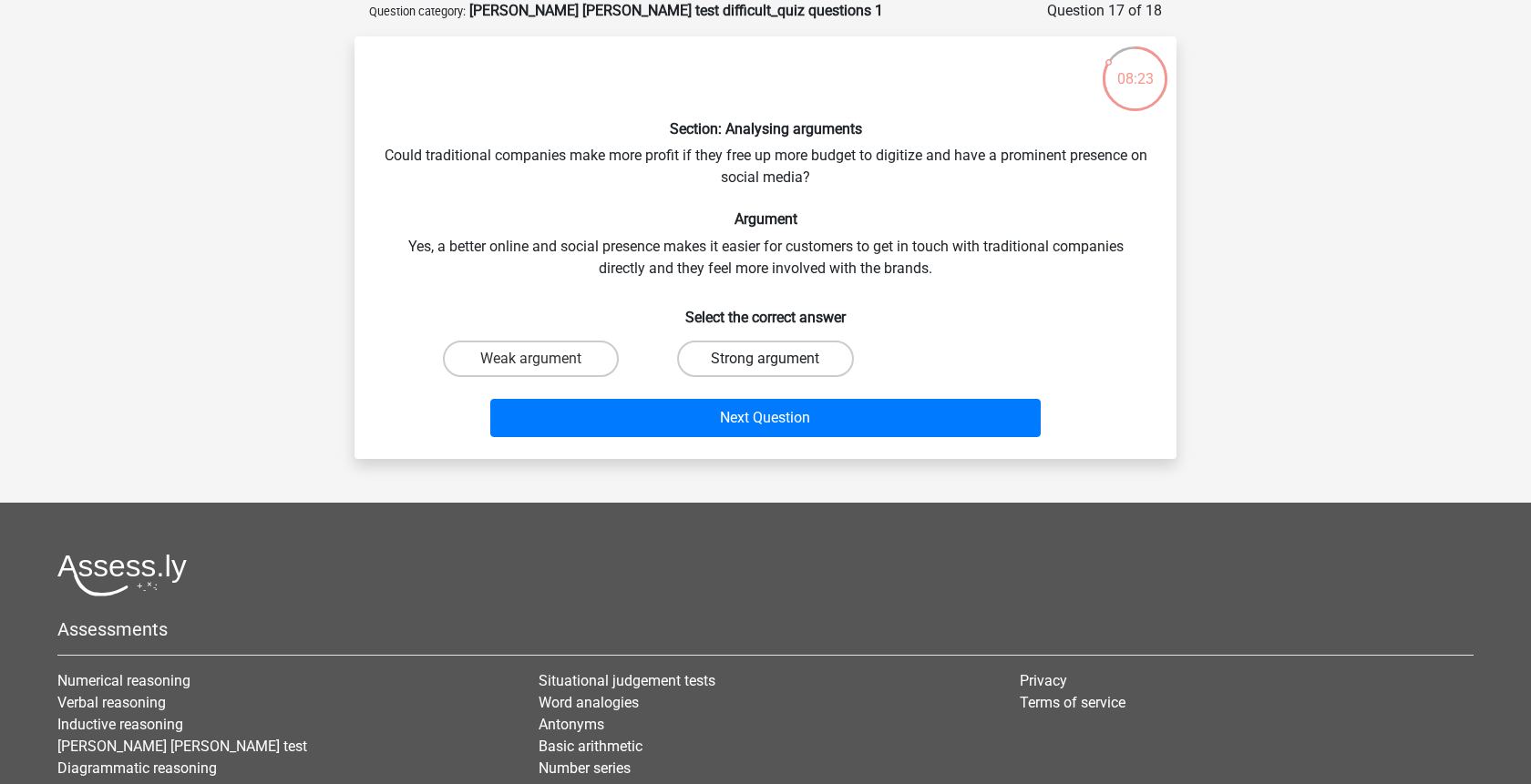
click at [717, 353] on label "Strong argument" at bounding box center [765, 358] width 176 height 36
click at [766, 359] on input "Strong argument" at bounding box center [772, 365] width 12 height 12
radio input "true"
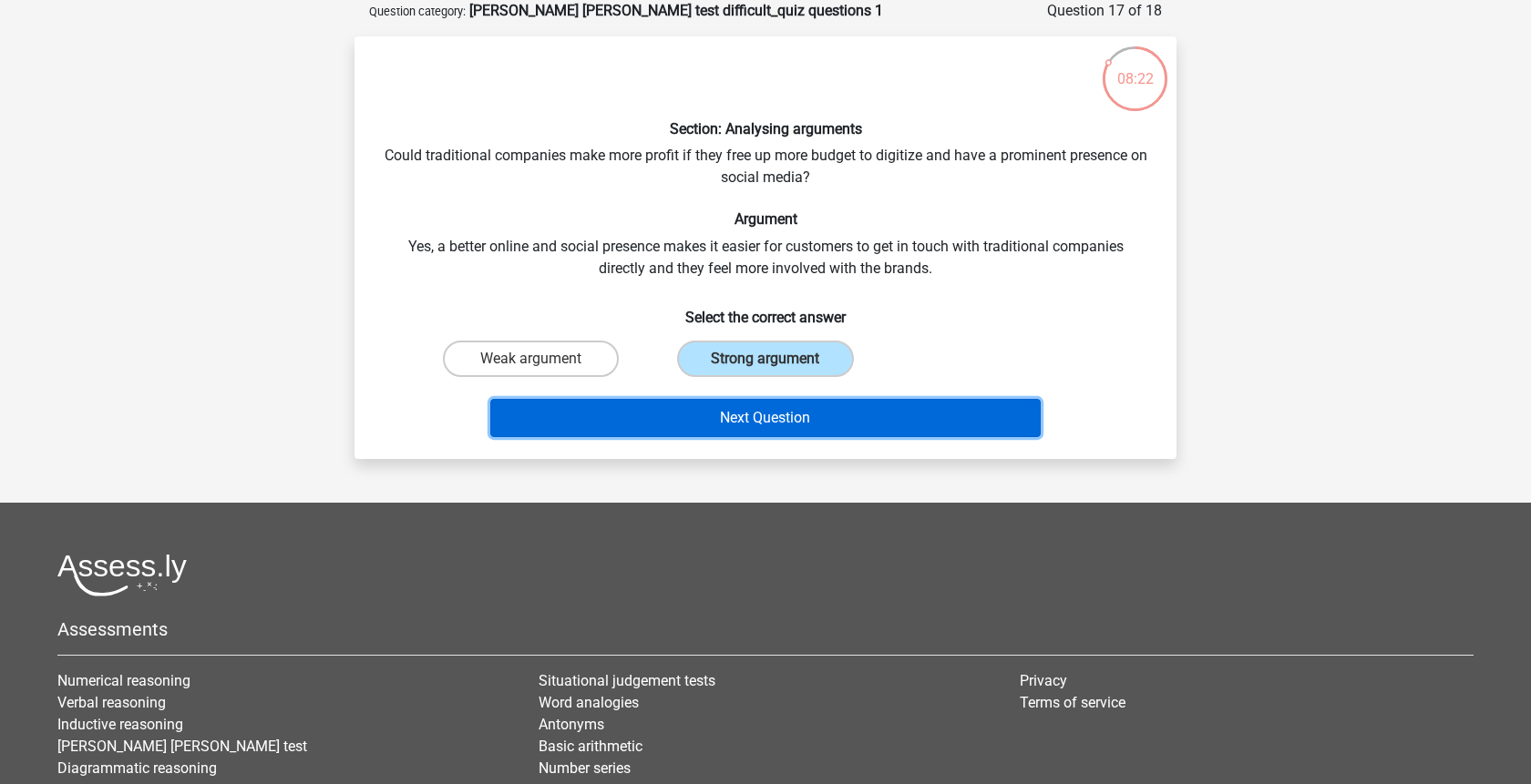
click at [728, 402] on button "Next Question" at bounding box center [765, 417] width 551 height 38
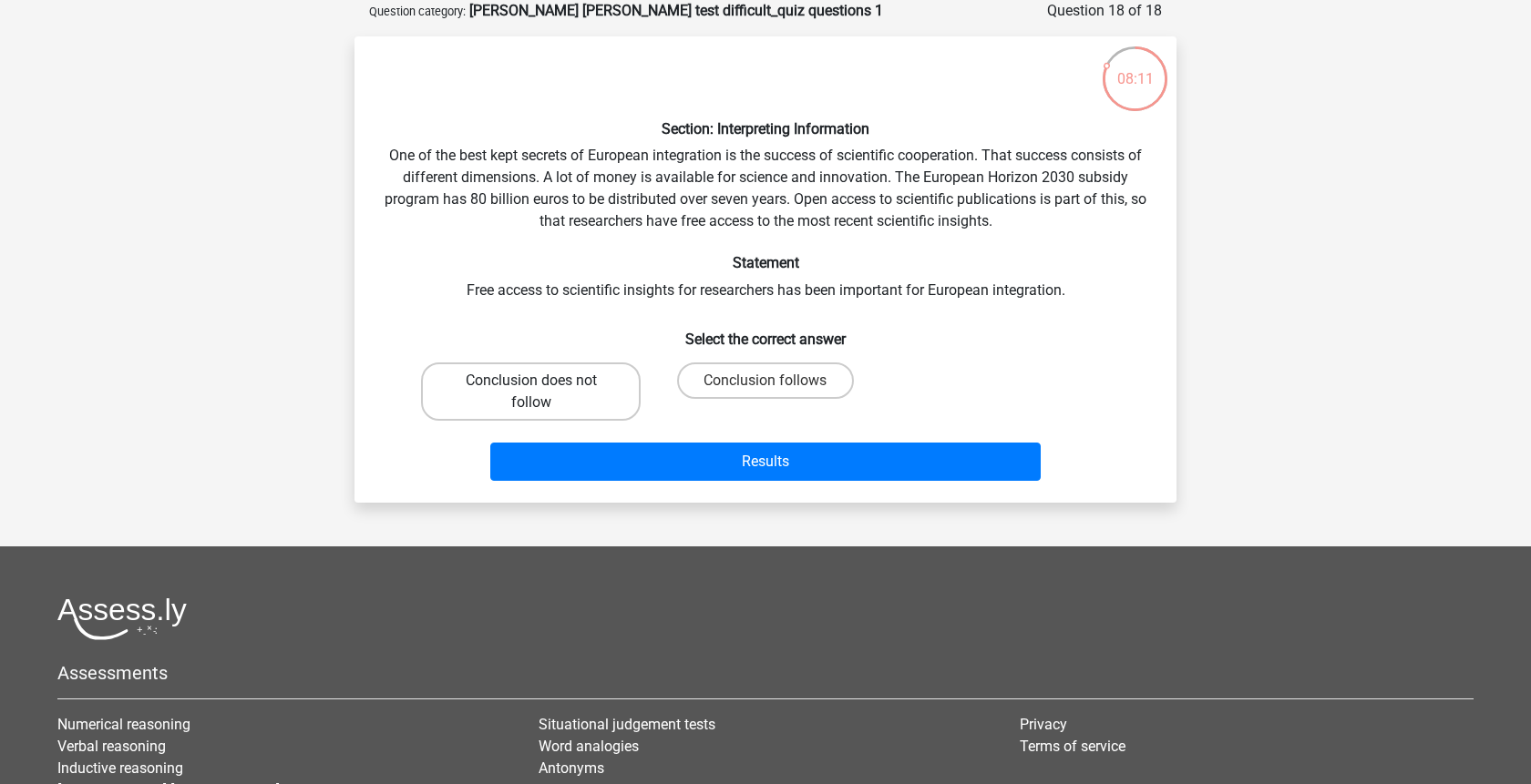
click at [603, 391] on label "Conclusion does not follow" at bounding box center [531, 392] width 220 height 58
click at [544, 391] on input "Conclusion does not follow" at bounding box center [537, 386] width 12 height 12
radio input "true"
click at [823, 377] on label "Conclusion follows" at bounding box center [765, 380] width 176 height 36
click at [777, 380] on input "Conclusion follows" at bounding box center [772, 386] width 12 height 12
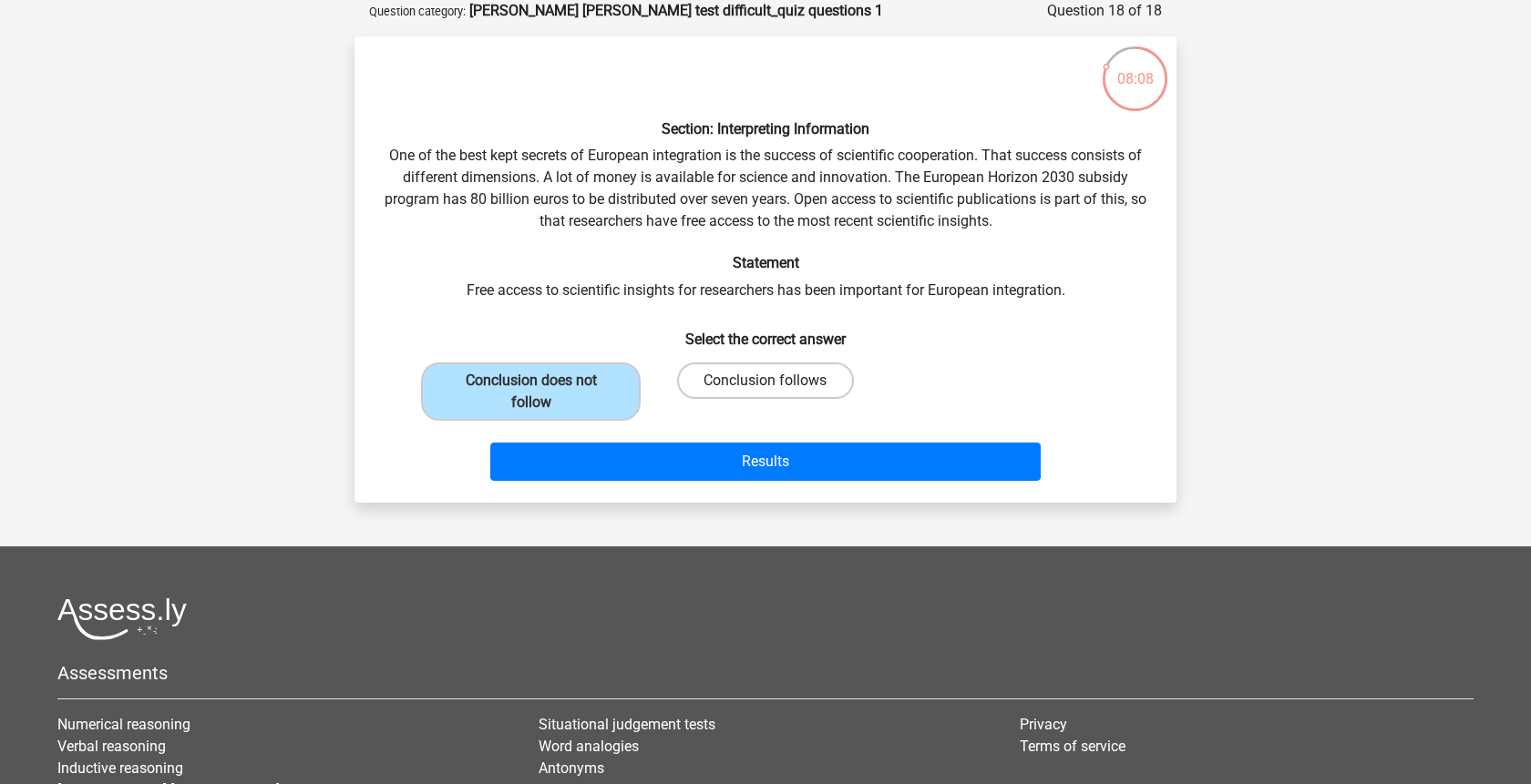
radio input "true"
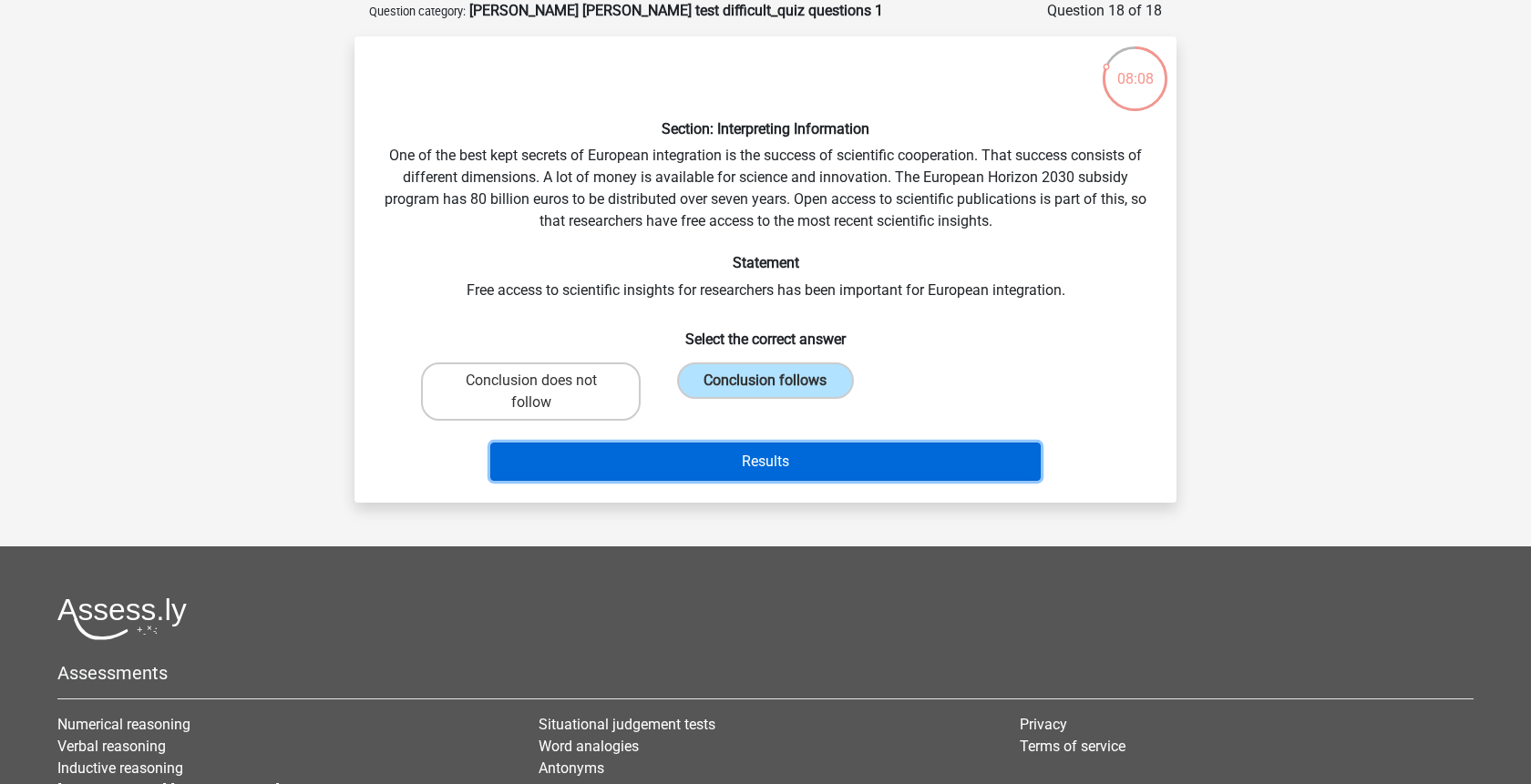
click at [825, 473] on button "Results" at bounding box center [765, 461] width 551 height 38
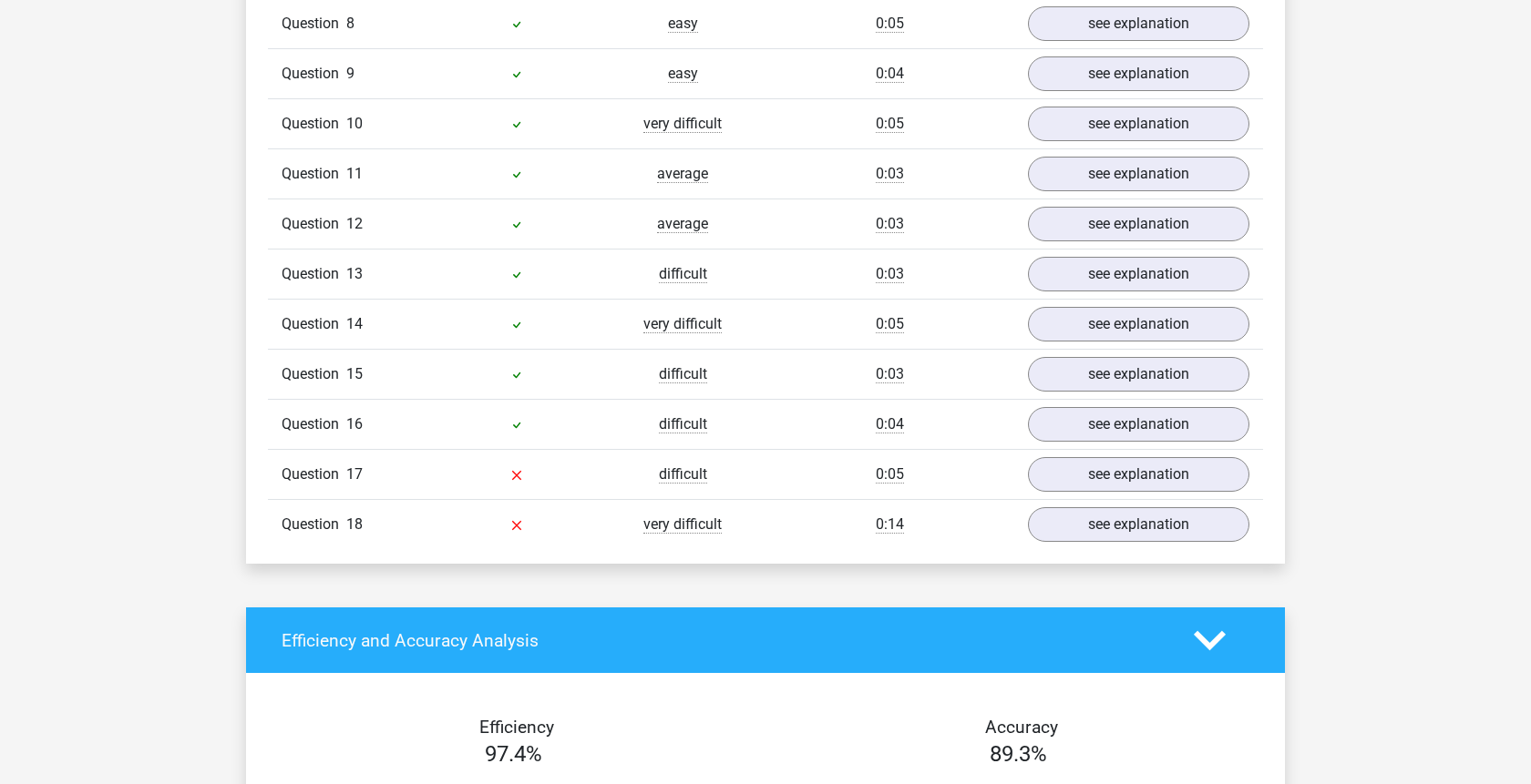
scroll to position [1951, 0]
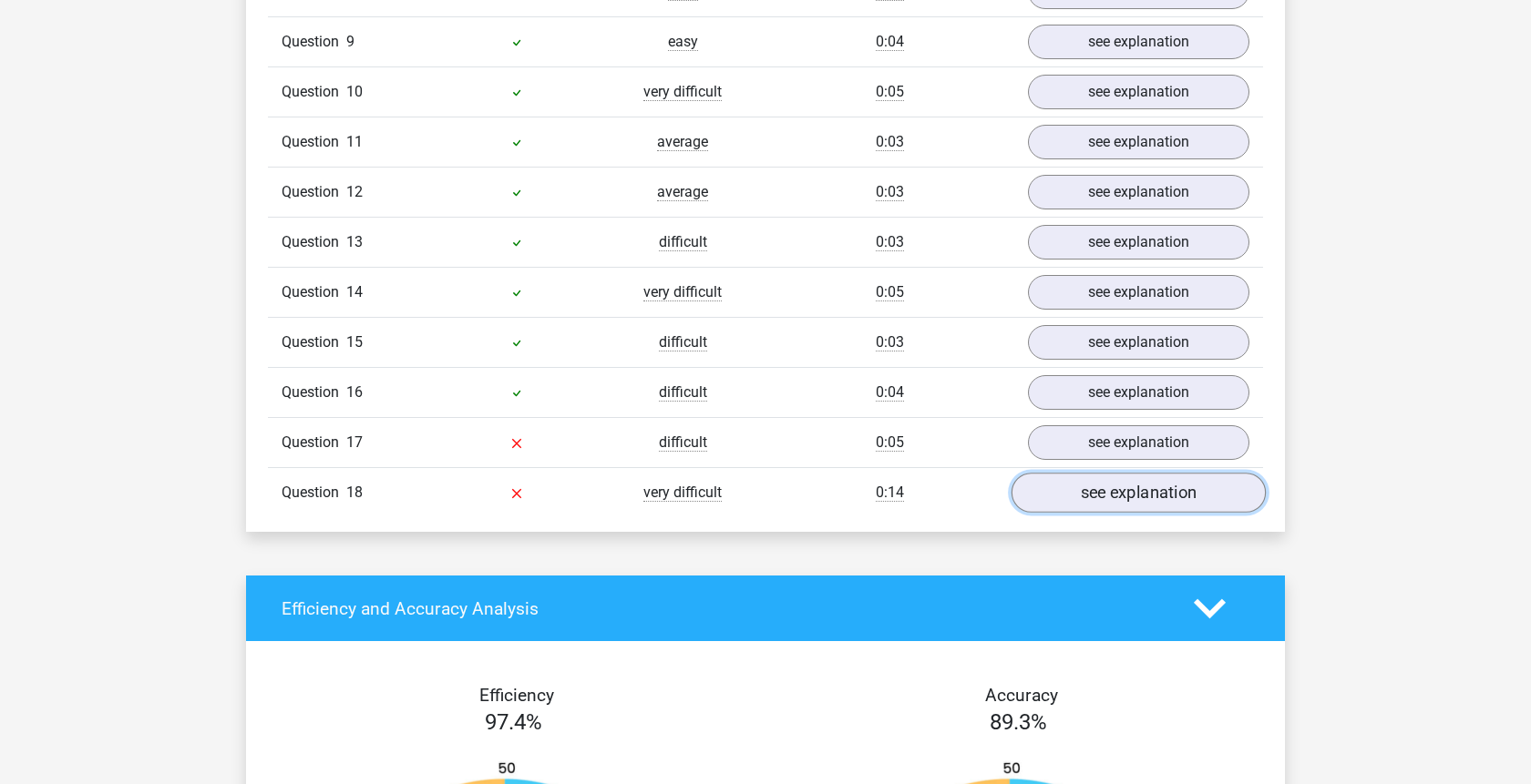
click at [1094, 473] on link "see explanation" at bounding box center [1138, 492] width 255 height 40
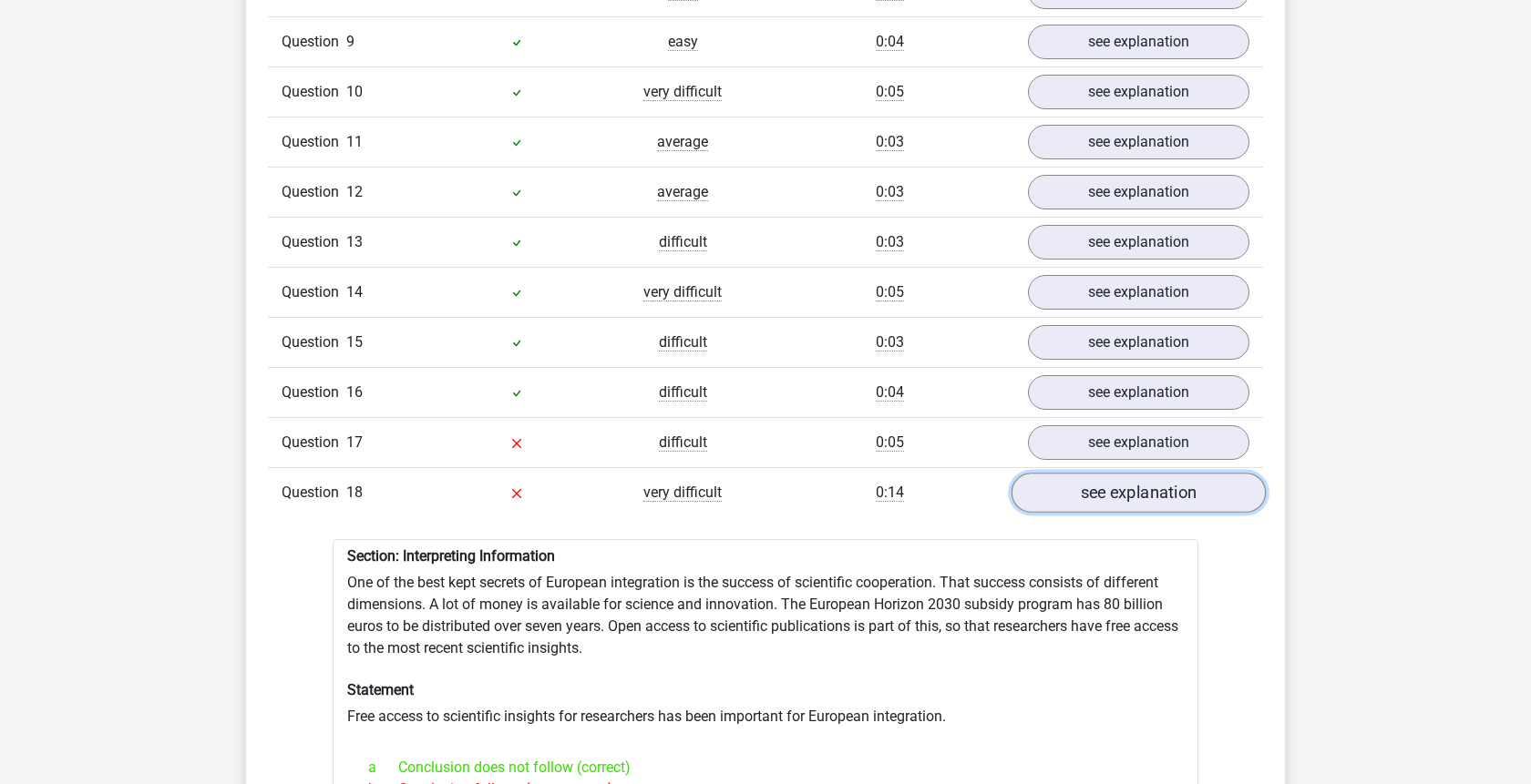
click at [1090, 473] on link "see explanation" at bounding box center [1138, 492] width 255 height 40
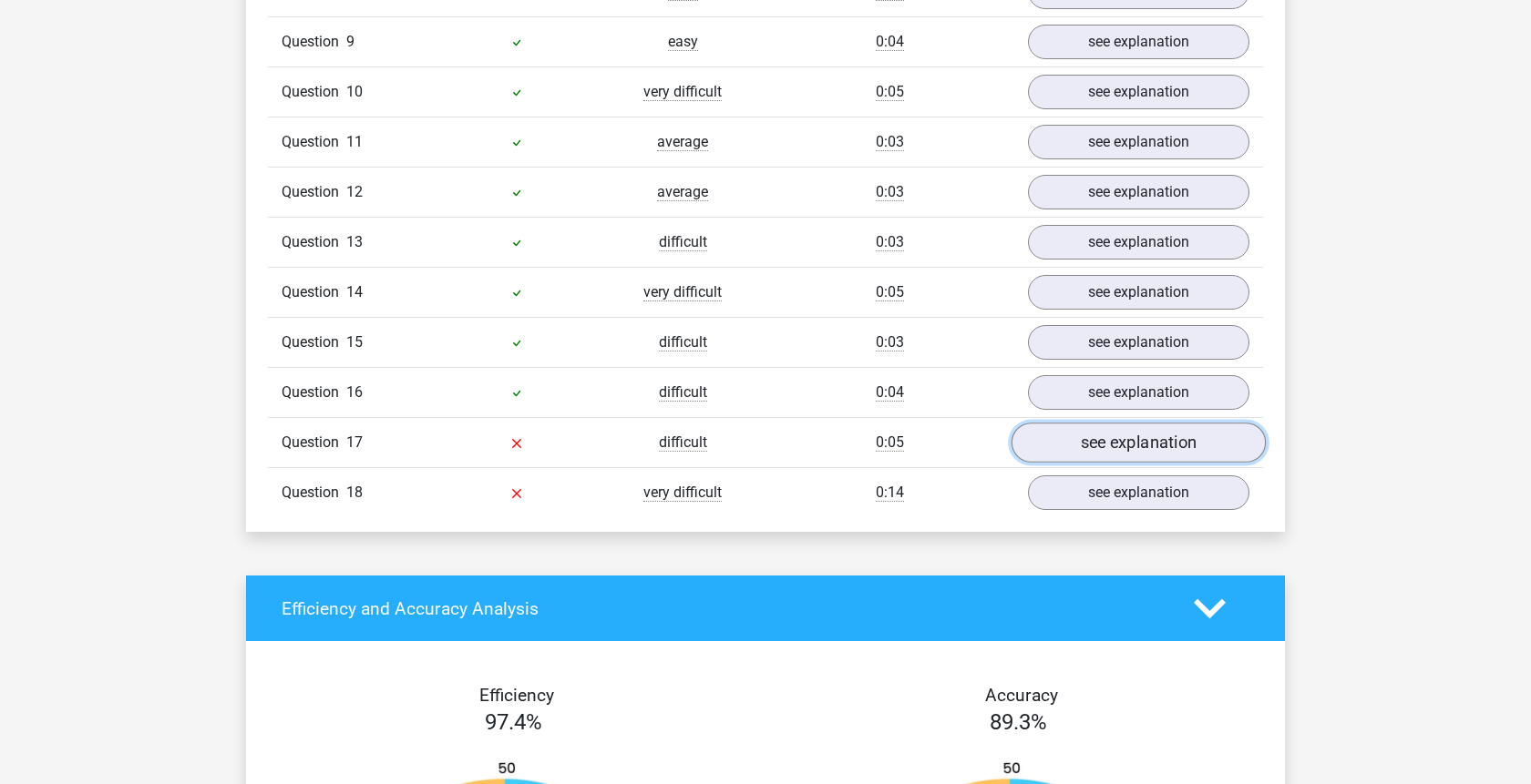
click at [1086, 423] on link "see explanation" at bounding box center [1138, 442] width 255 height 40
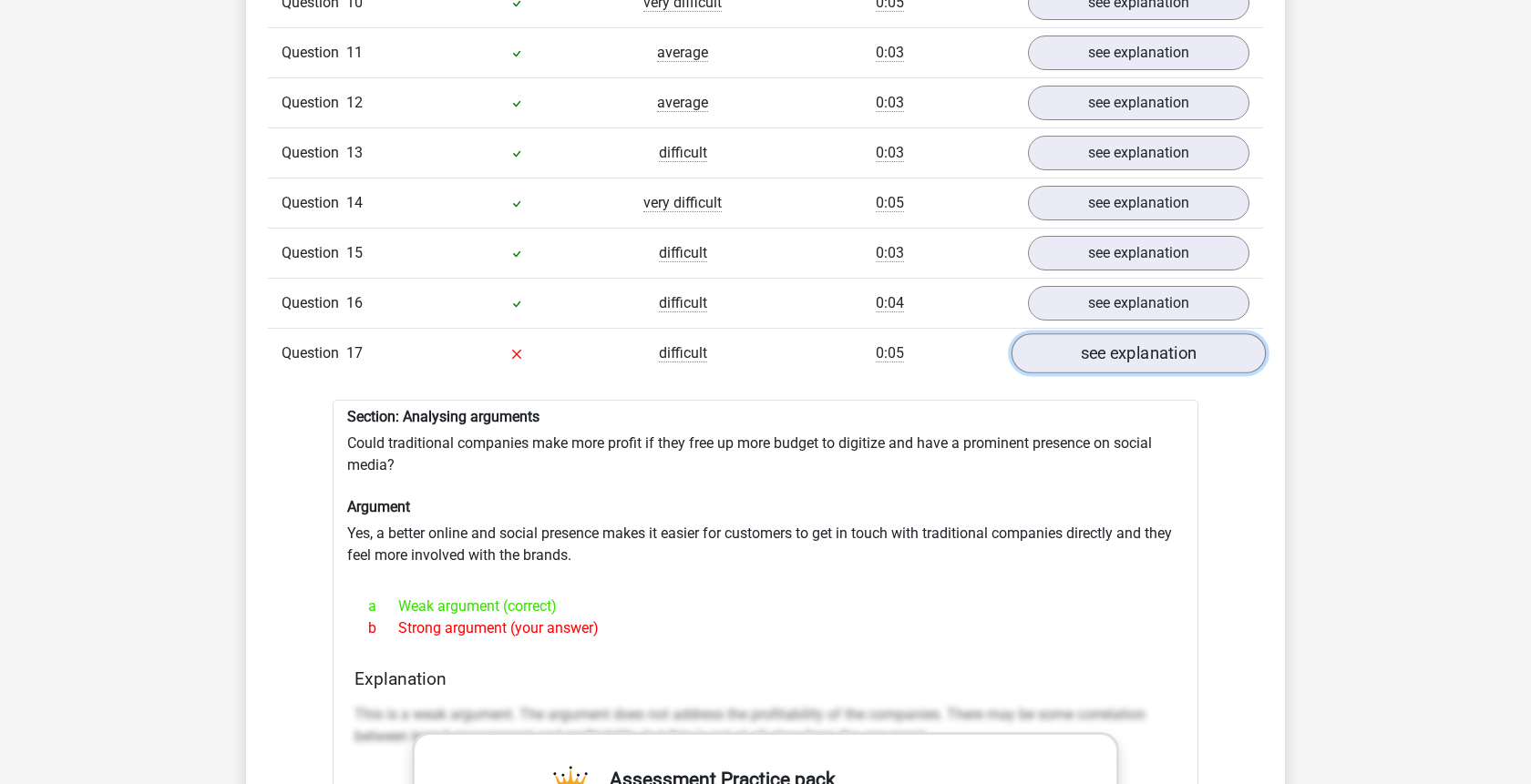
scroll to position [2044, 0]
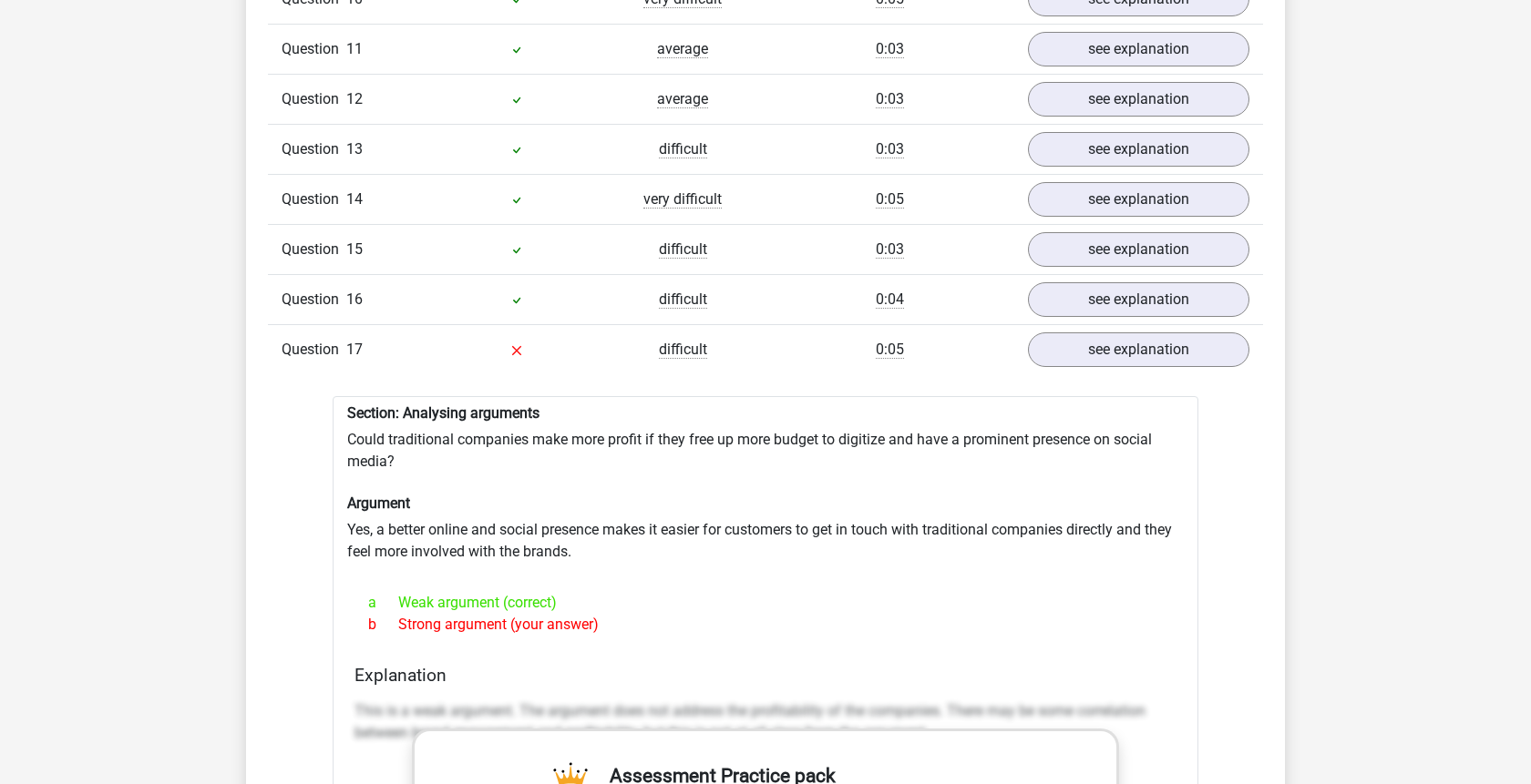
click at [1115, 274] on div "Question 16 difficult 0:04 see explanation" at bounding box center [765, 299] width 996 height 50
click at [1117, 280] on link "see explanation" at bounding box center [1138, 299] width 255 height 40
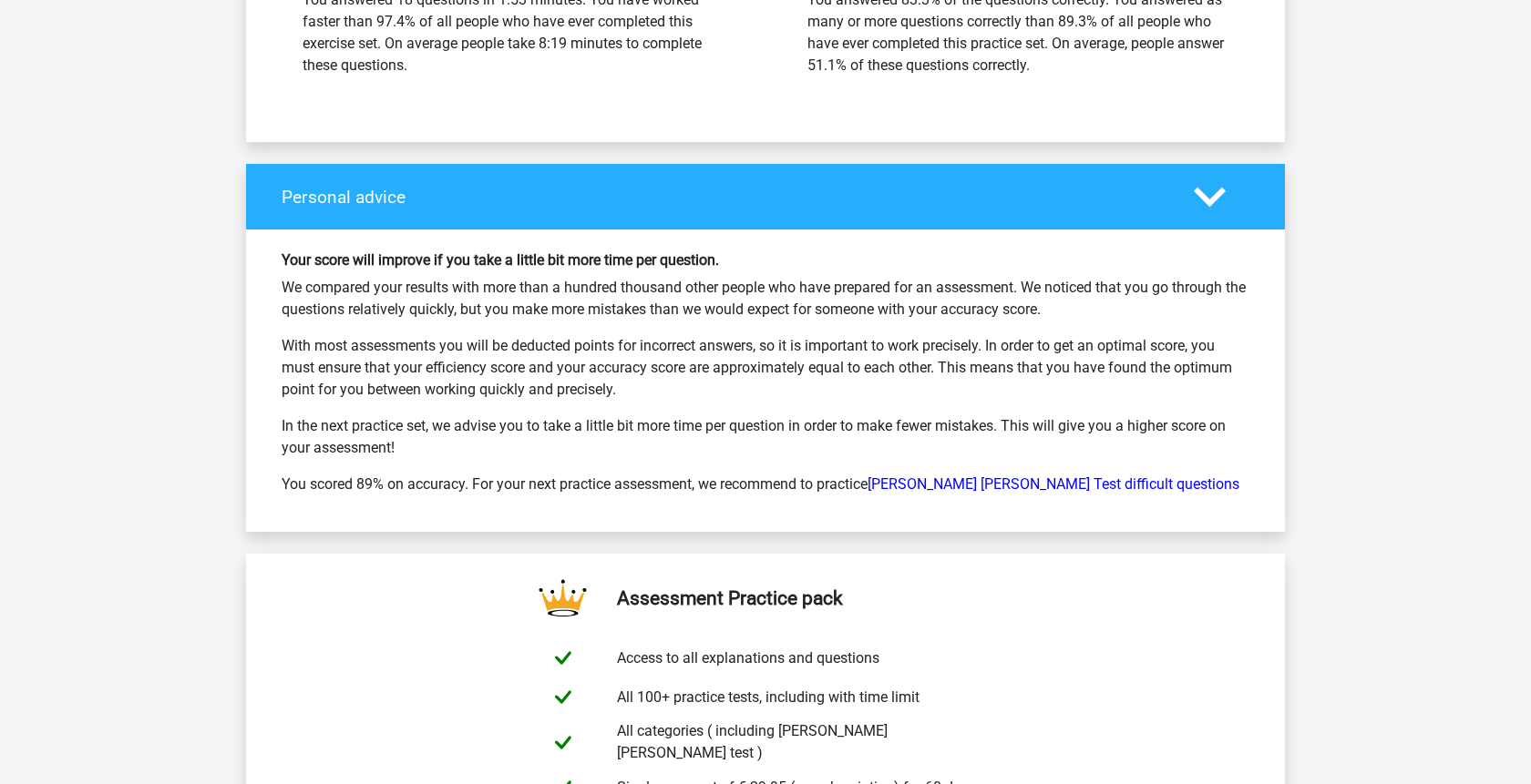
scroll to position [4924, 0]
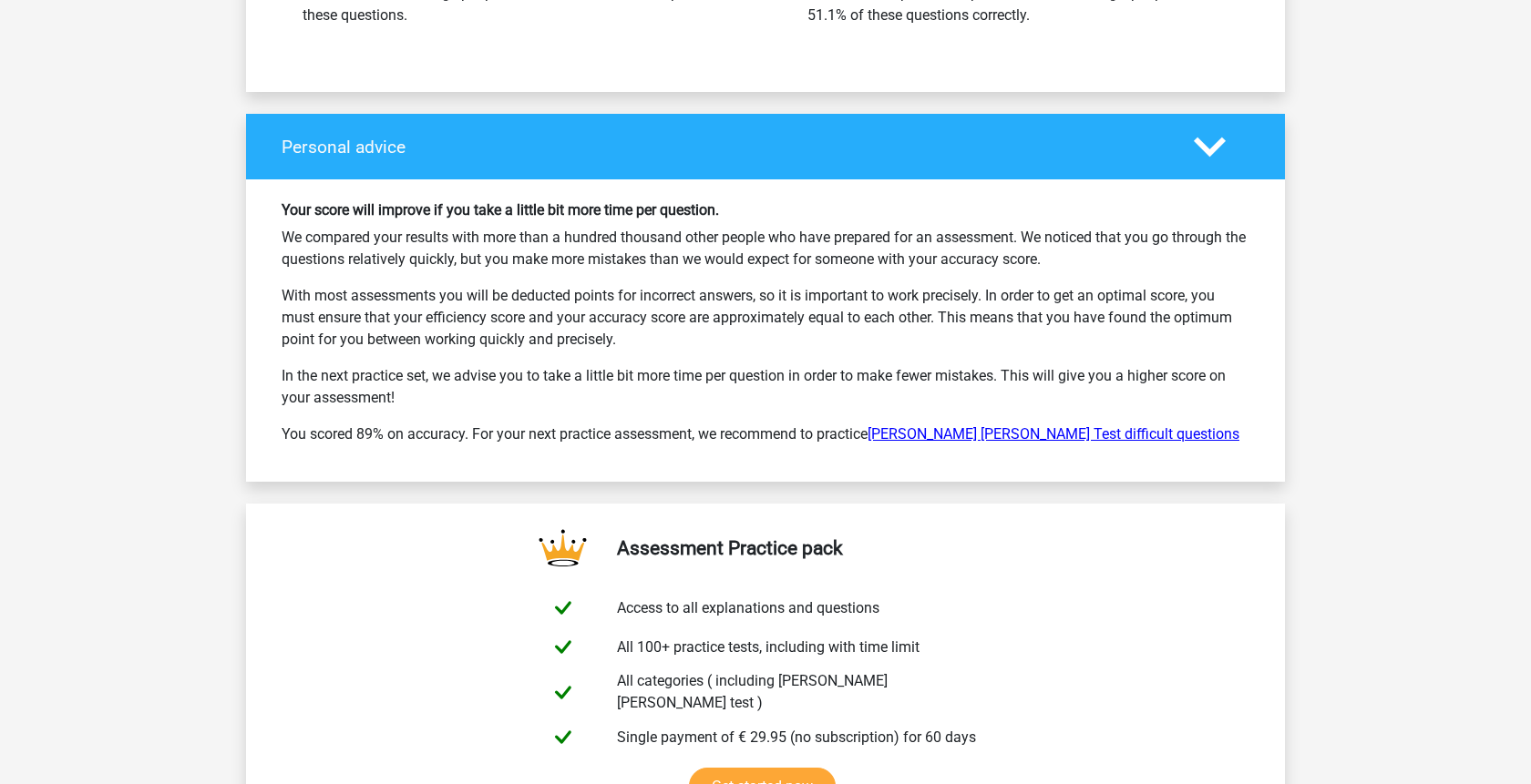
click at [998, 426] on link "Watson Glaser Test difficult questions" at bounding box center [1054, 434] width 372 height 18
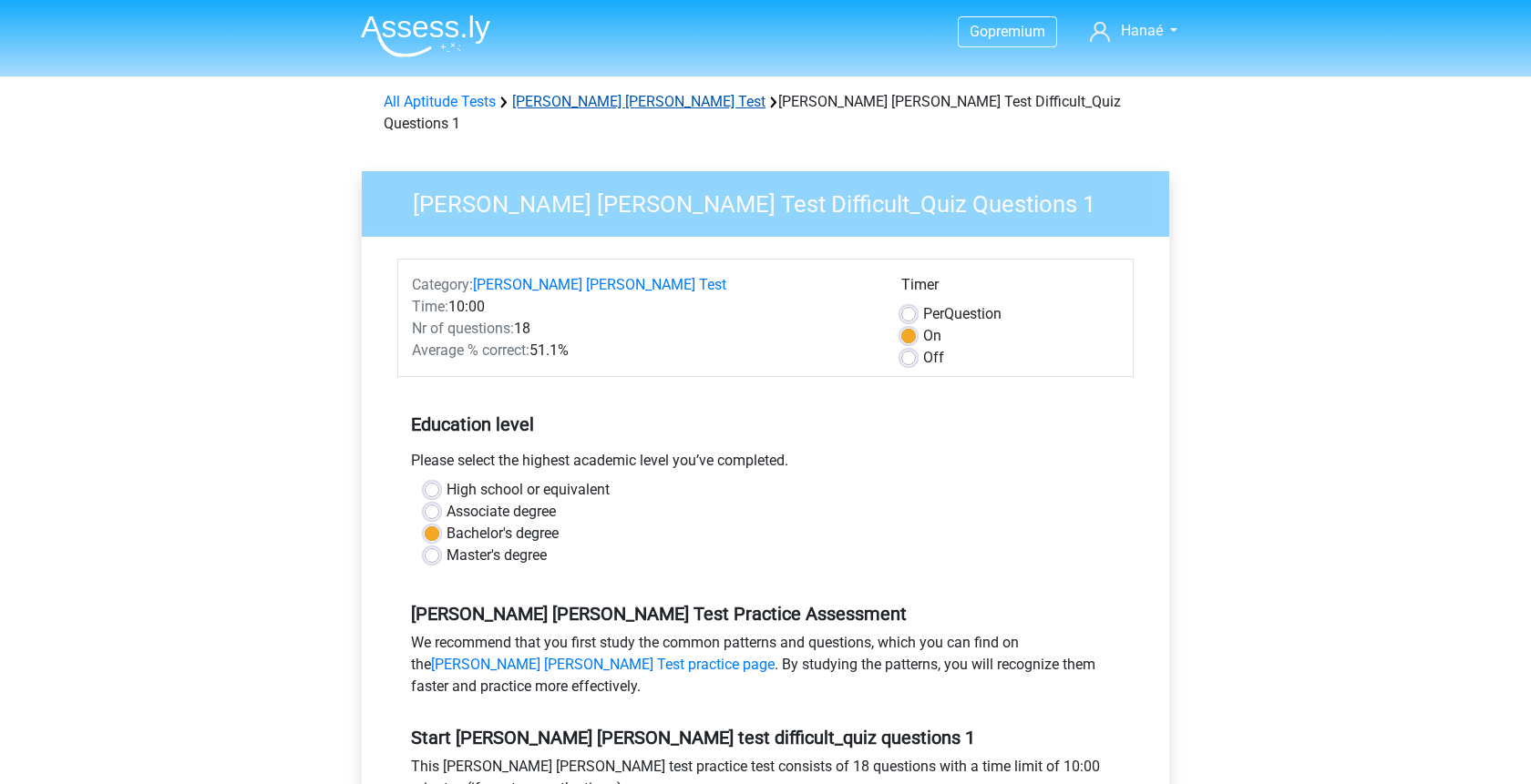
click at [579, 100] on link "[PERSON_NAME] [PERSON_NAME] Test" at bounding box center [639, 101] width 254 height 18
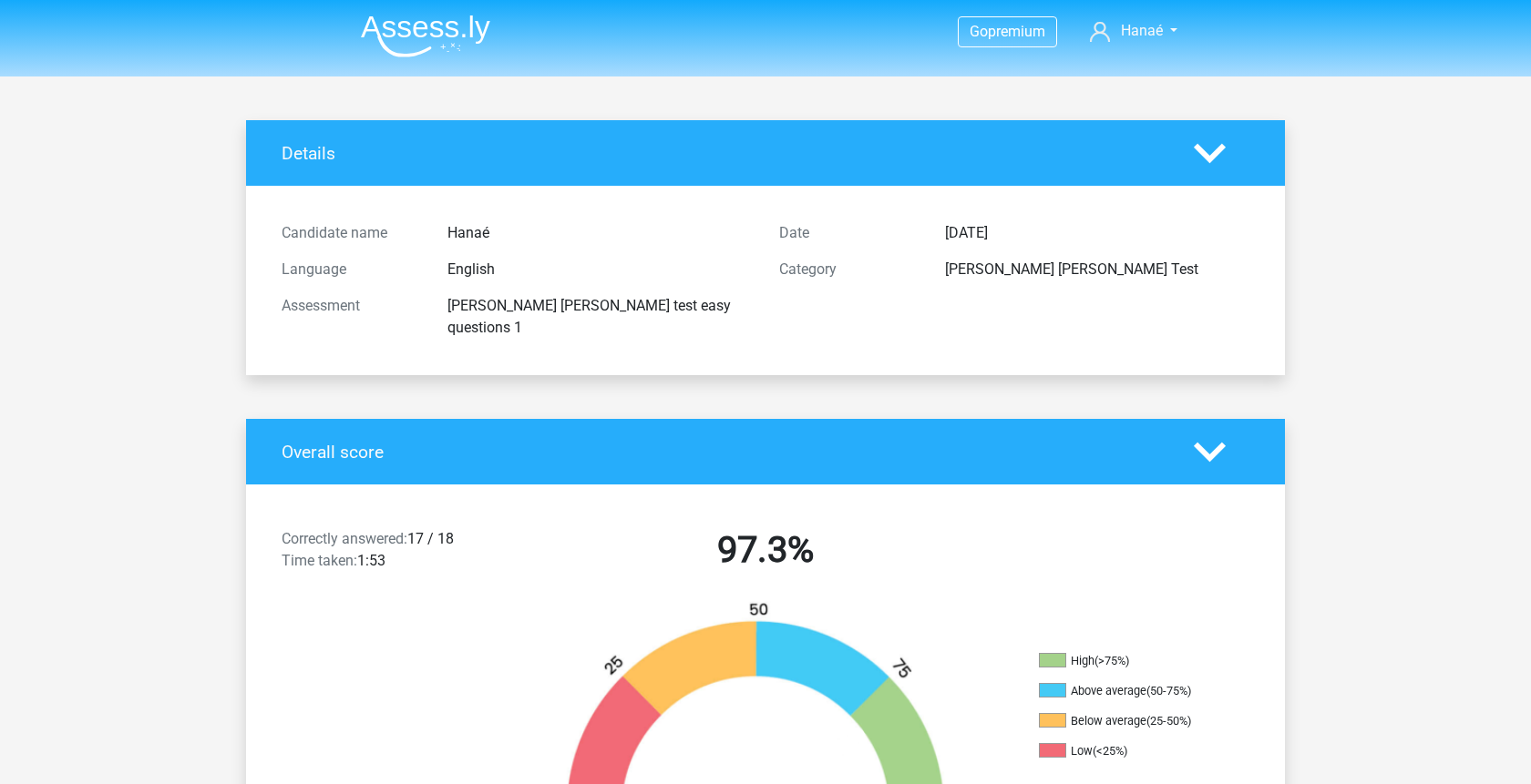
scroll to position [3159, 0]
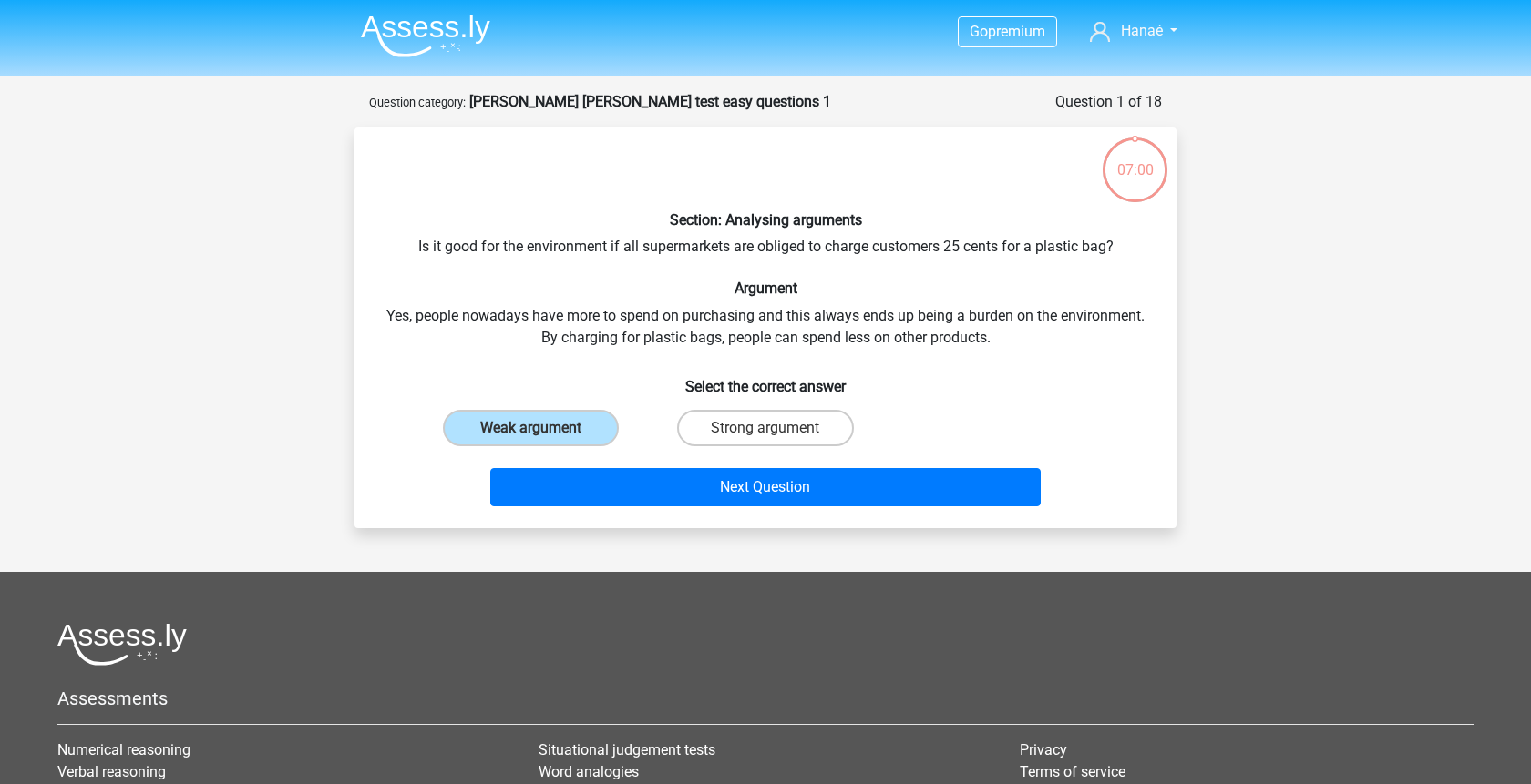
scroll to position [91, 0]
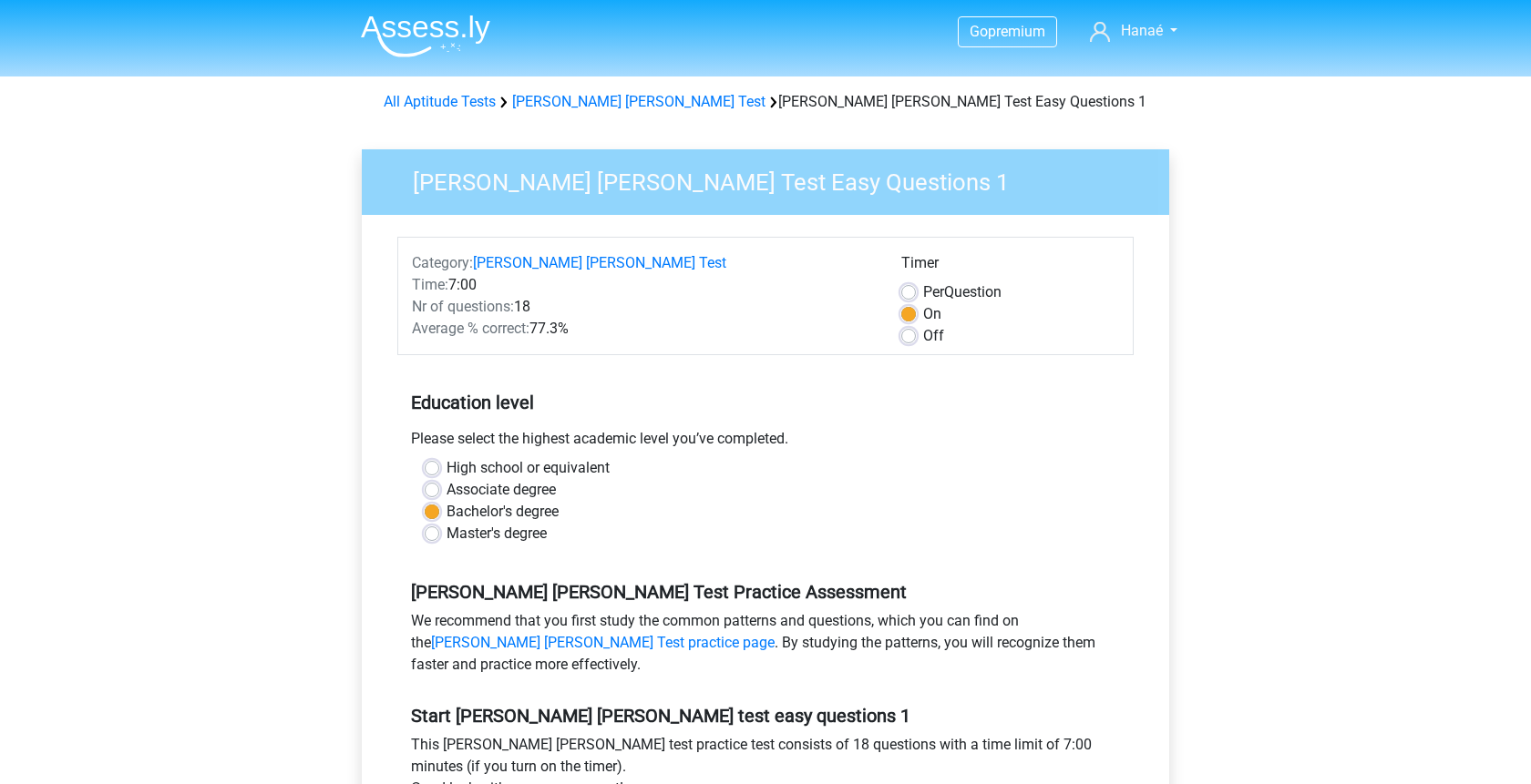
scroll to position [372, 0]
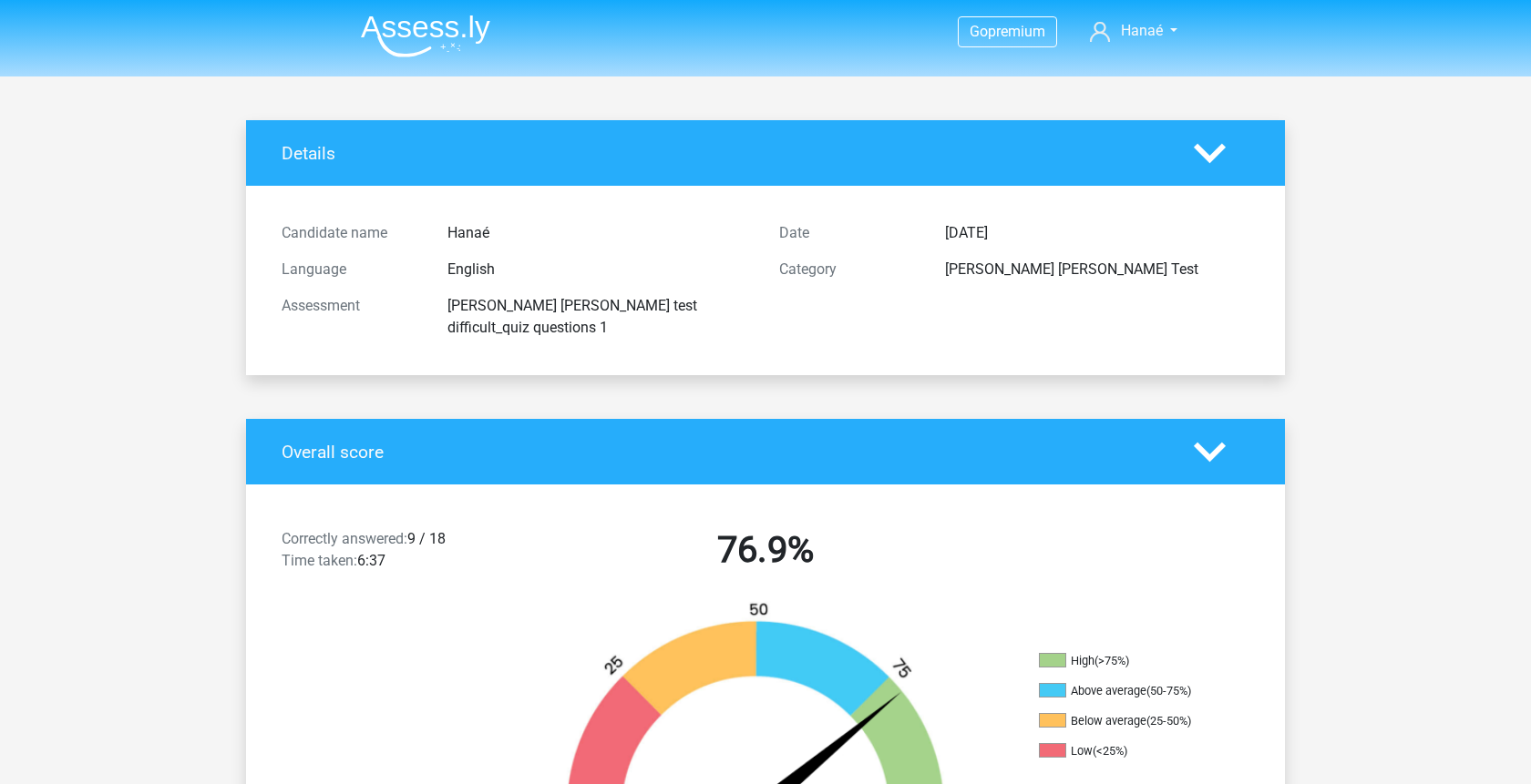
scroll to position [2881, 0]
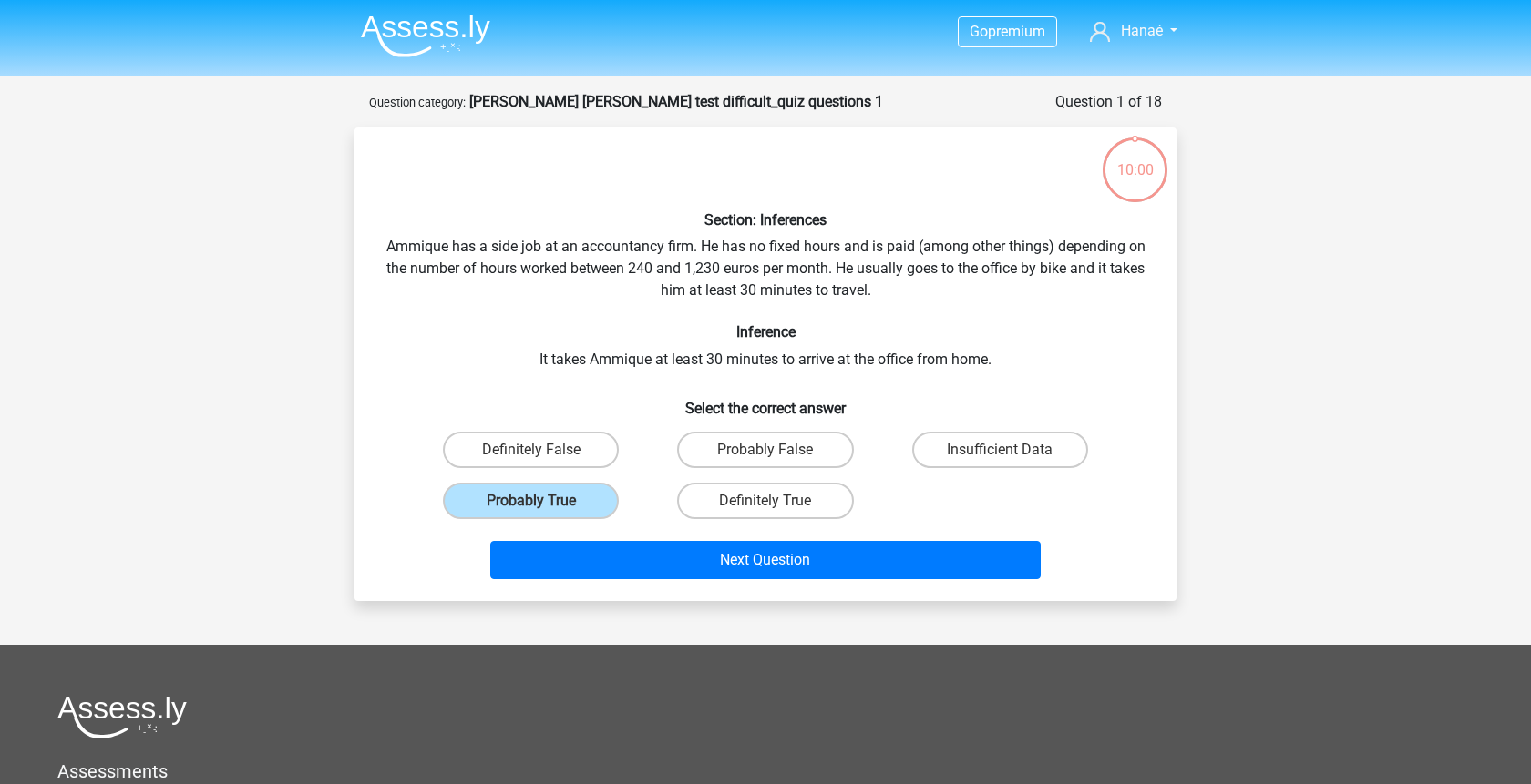
scroll to position [91, 0]
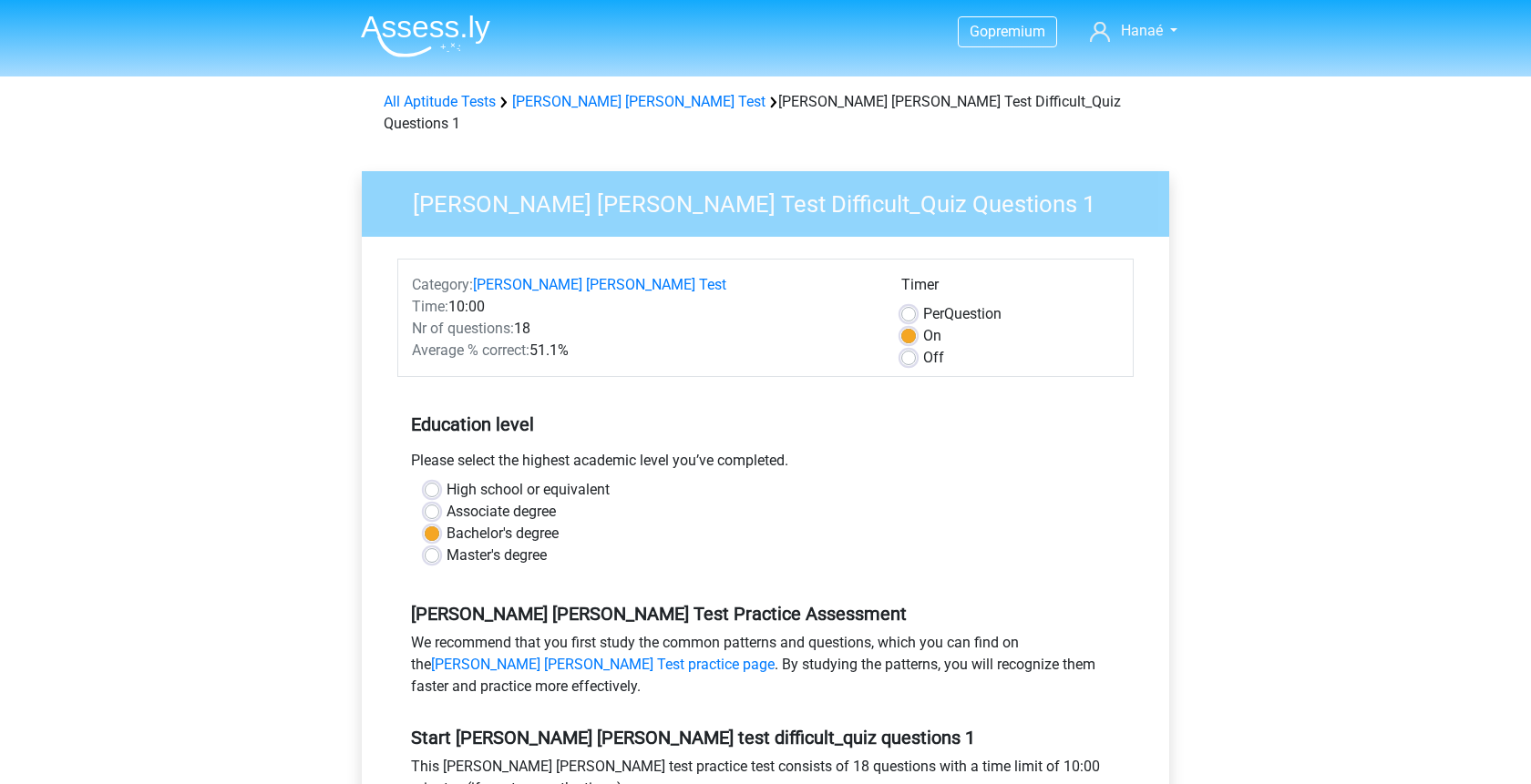
scroll to position [279, 0]
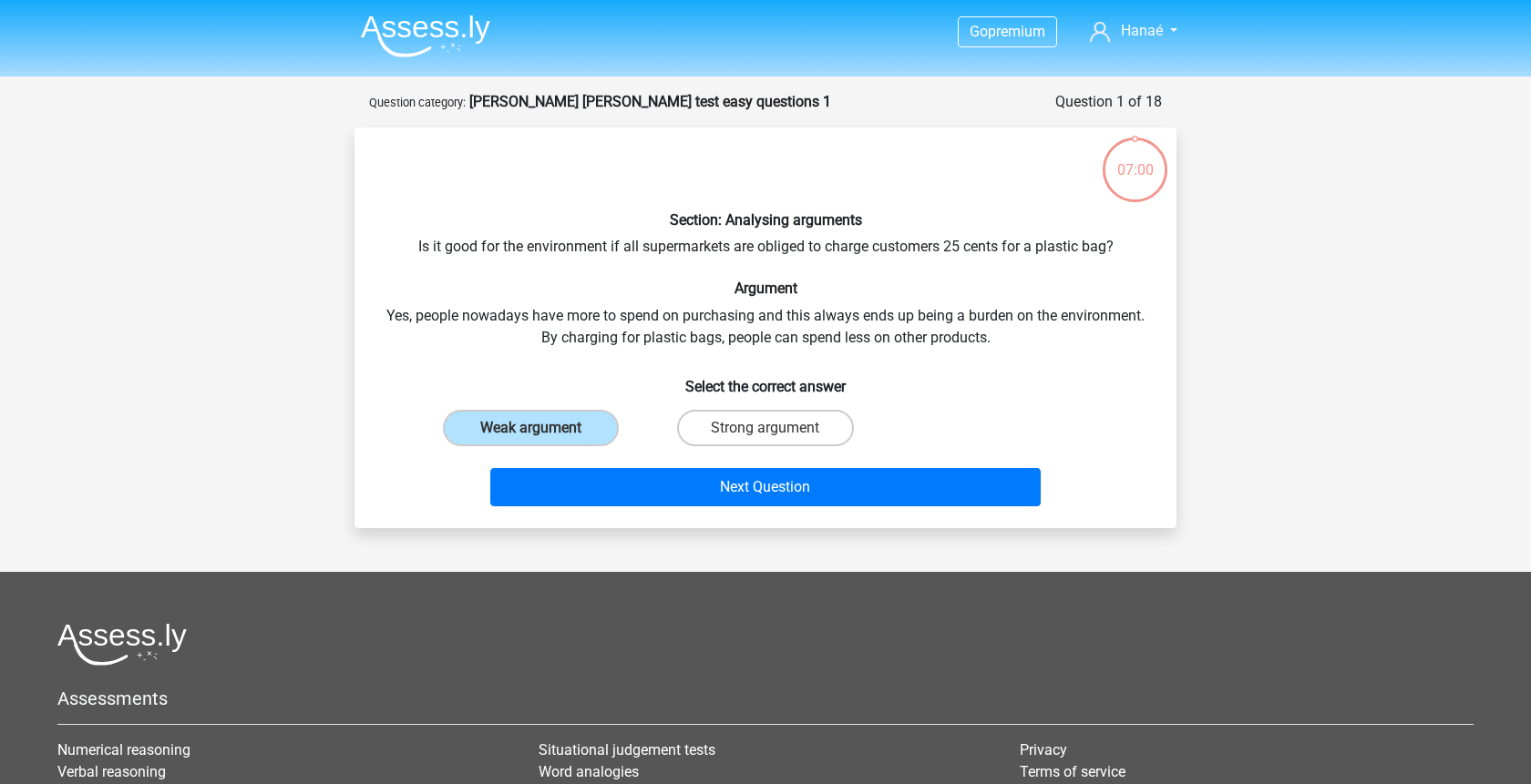
scroll to position [91, 0]
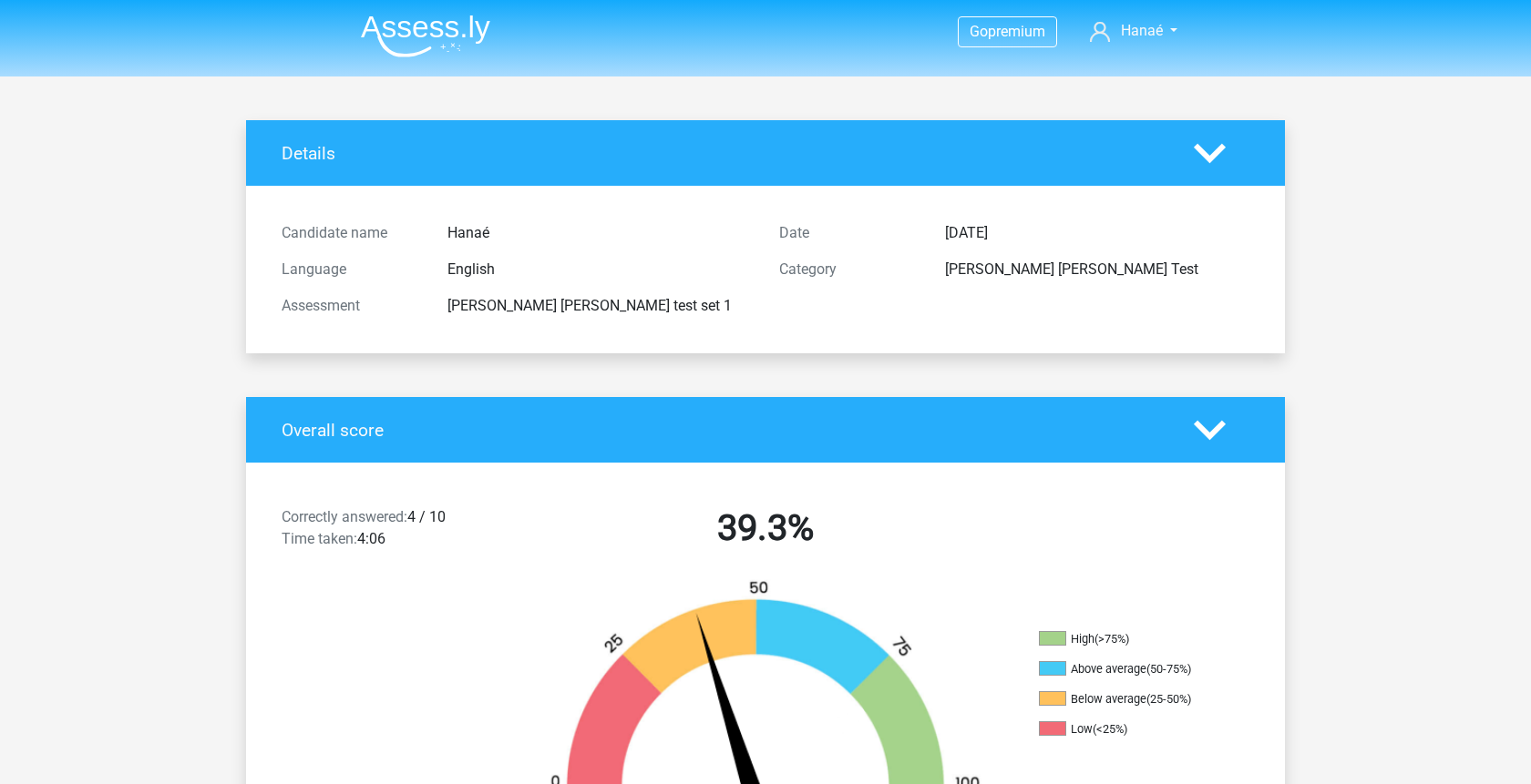
scroll to position [3151, 0]
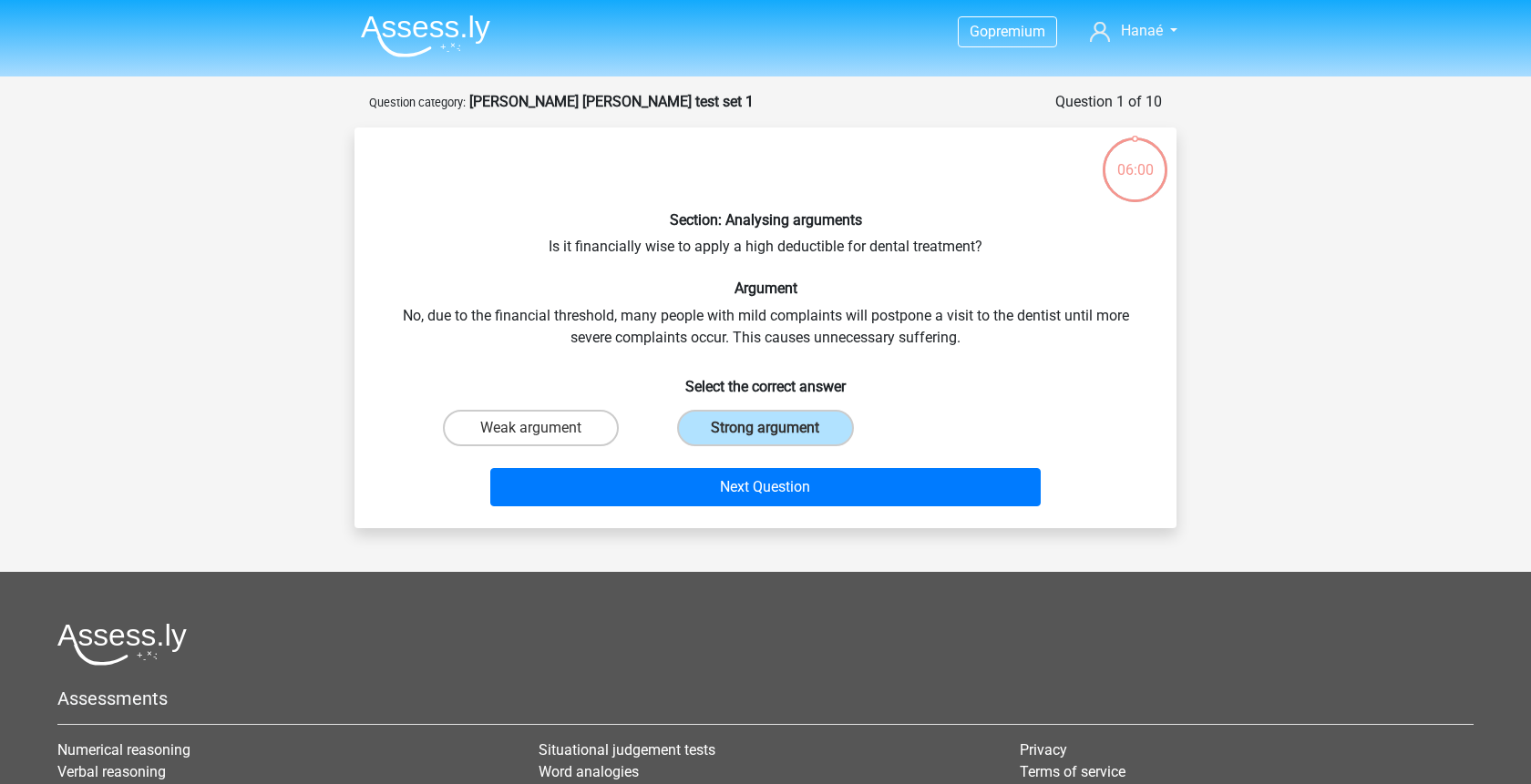
scroll to position [91, 0]
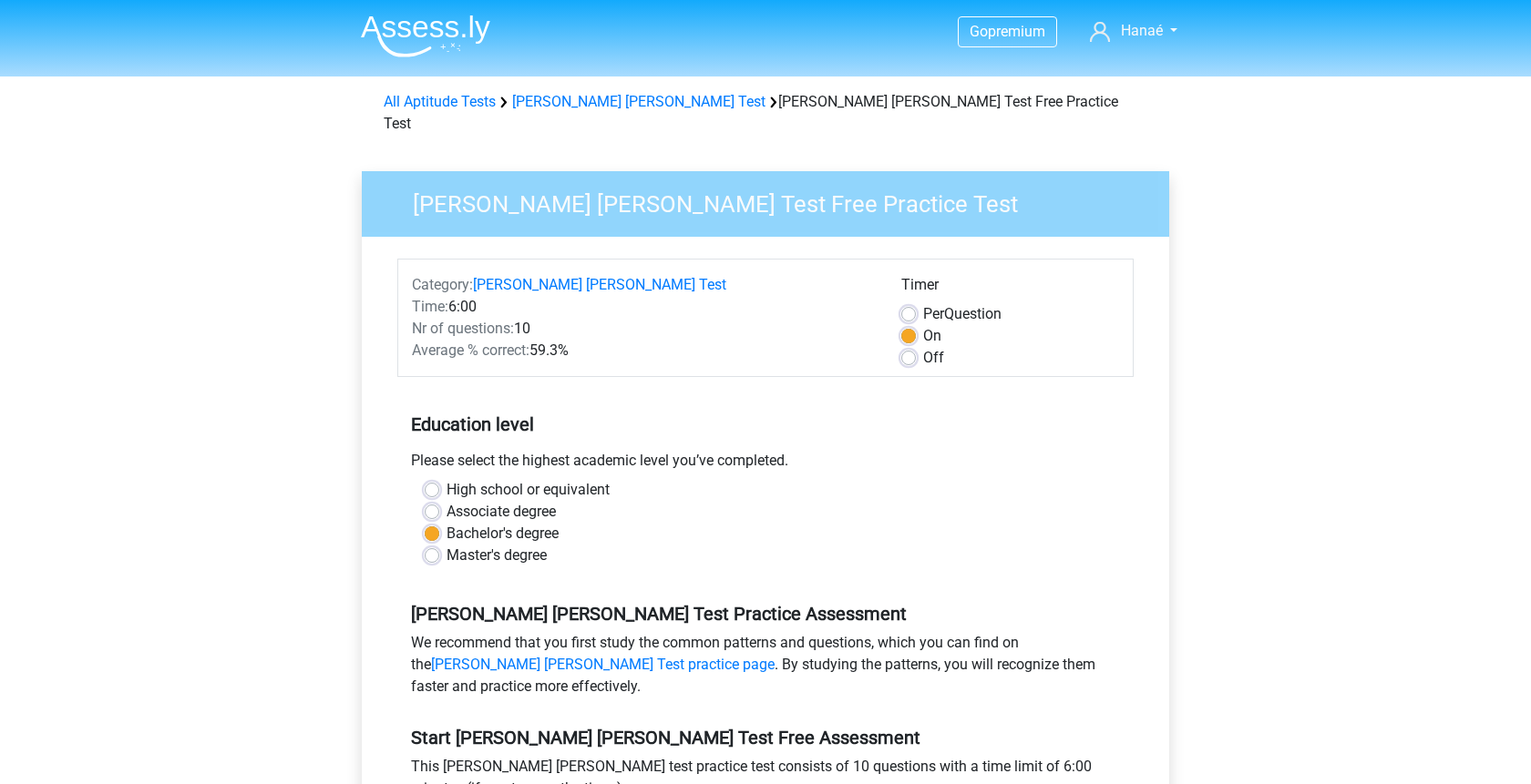
scroll to position [186, 0]
